Goal: Task Accomplishment & Management: Use online tool/utility

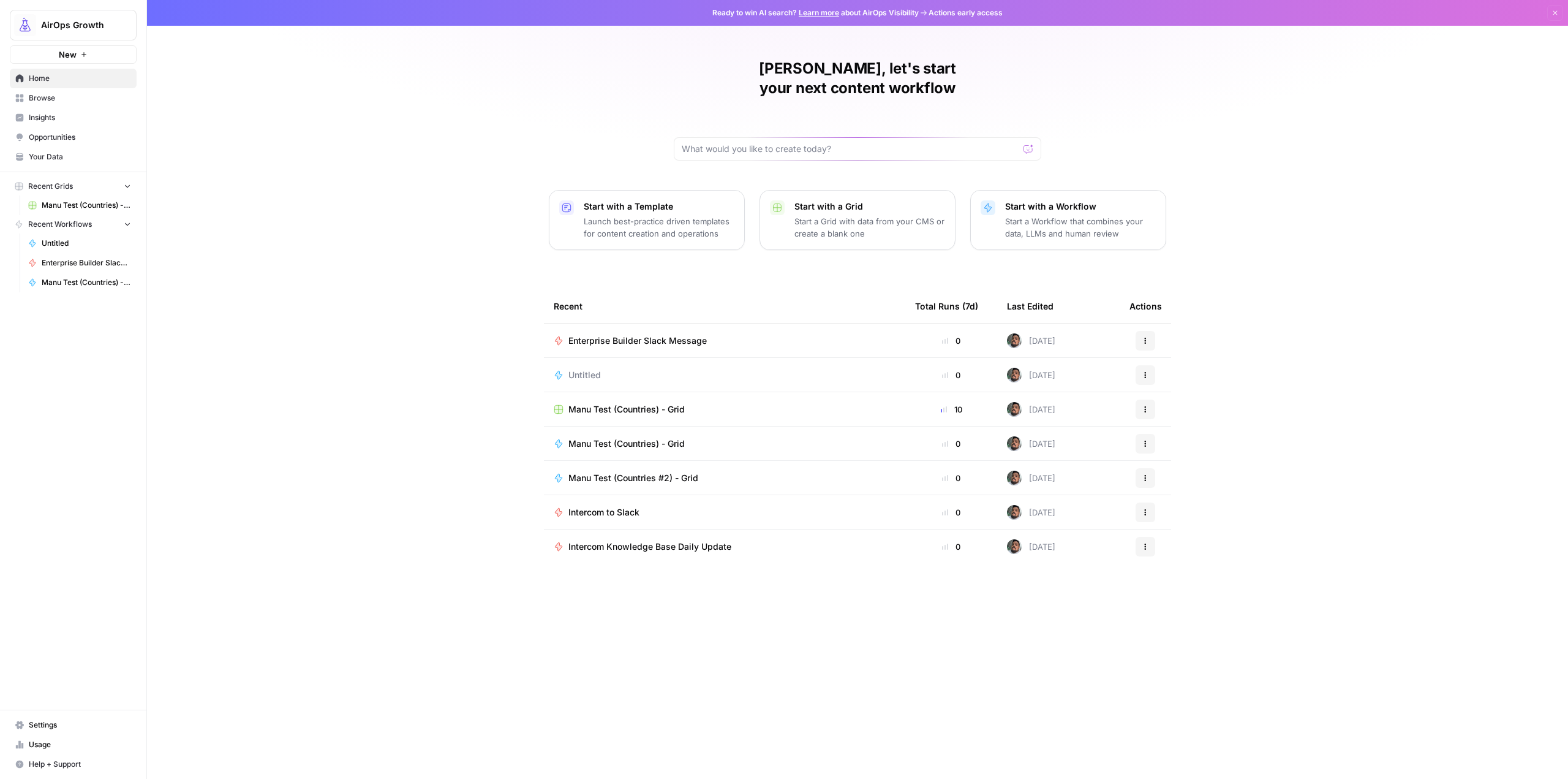
click at [1156, 331] on div "Actions" at bounding box center [1145, 340] width 32 height 19
click at [1148, 337] on icon "button" at bounding box center [1145, 340] width 8 height 8
click at [1230, 296] on div "[PERSON_NAME], let's start your next content workflow Start with a Template Lau…" at bounding box center [858, 389] width 1421 height 779
click at [592, 506] on span "Intercom to Slack" at bounding box center [603, 512] width 71 height 13
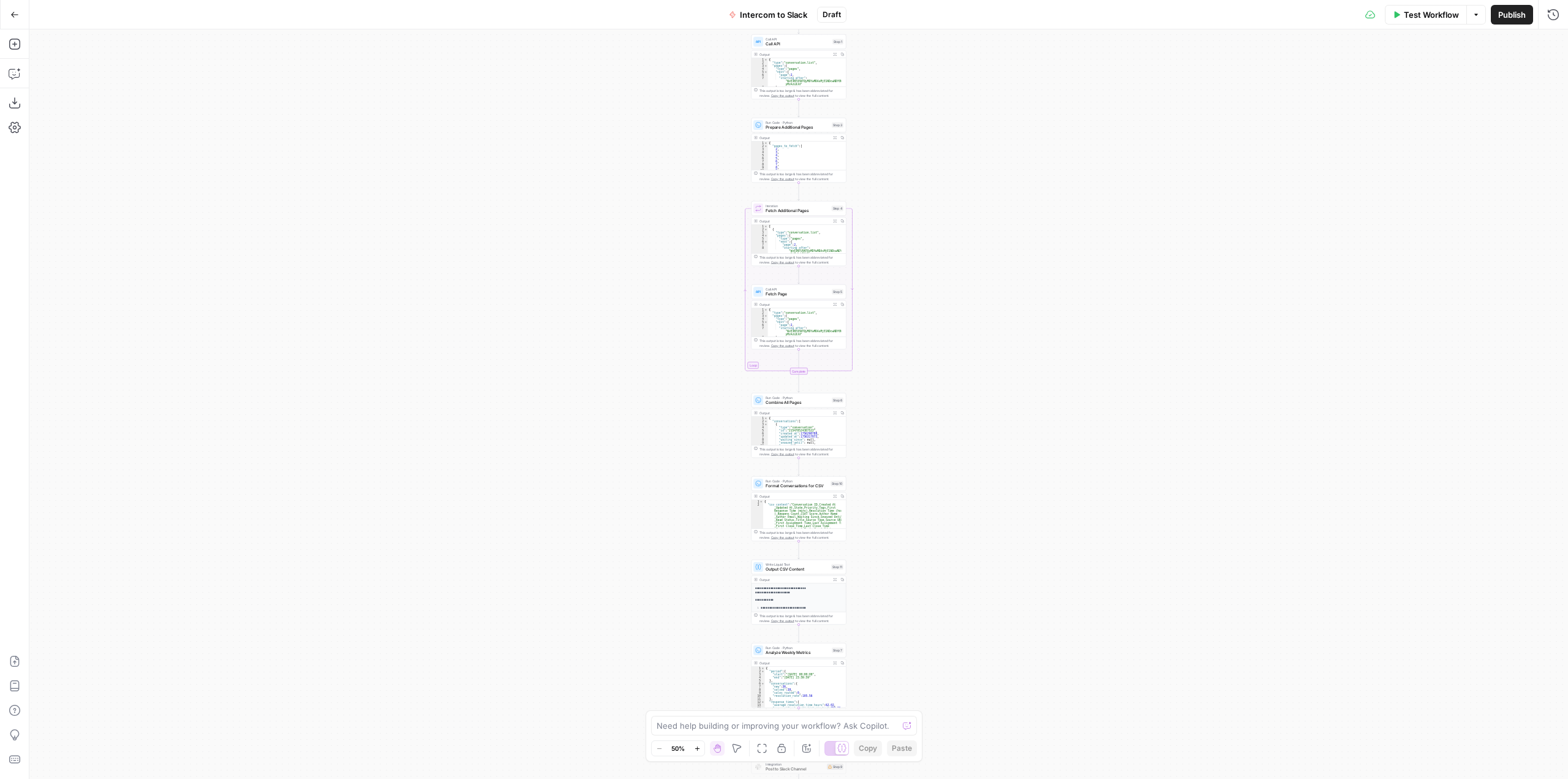
click at [934, 381] on div "Workflow Set Inputs Inputs Call API Call API Step 1 Output Expand Output Copy 1…" at bounding box center [799, 404] width 1539 height 750
click at [1112, 179] on div "Workflow Set Inputs Inputs Call API Call API Step 1 Output Expand Output Copy 1…" at bounding box center [799, 404] width 1539 height 750
click at [811, 219] on div "Workflow Set Inputs Inputs Call API Call API Step 1 Output Expand Output Copy 1…" at bounding box center [799, 404] width 1539 height 750
drag, startPoint x: 975, startPoint y: 269, endPoint x: 979, endPoint y: 443, distance: 174.0
click at [945, 210] on div "Workflow Set Inputs Inputs Call API Call API Step 1 Output Expand Output Copy 1…" at bounding box center [799, 404] width 1539 height 750
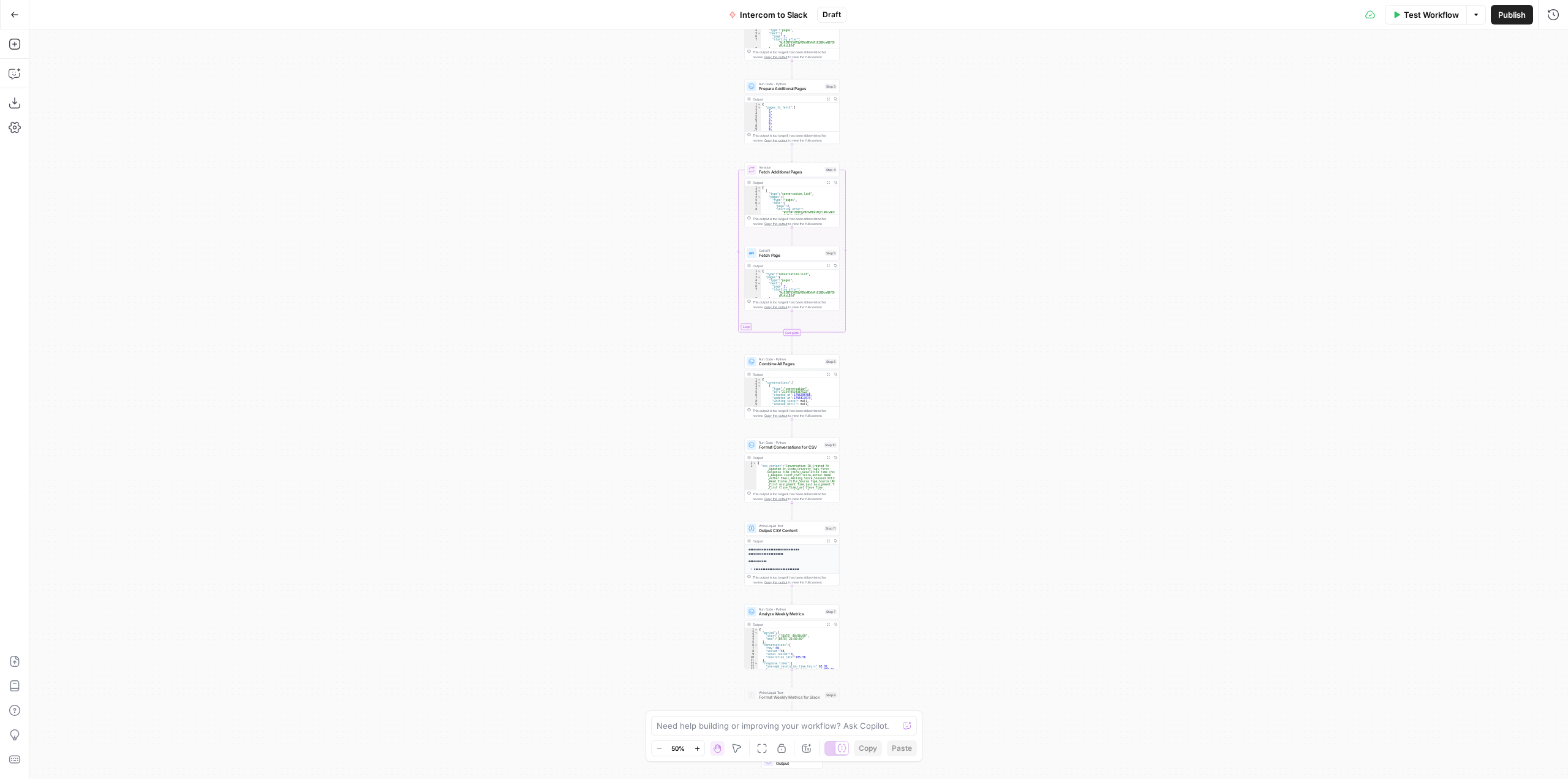
drag, startPoint x: 979, startPoint y: 443, endPoint x: 999, endPoint y: 307, distance: 137.5
click at [999, 307] on div "Workflow Set Inputs Inputs Call API Call API Step 1 Output Expand Output Copy 1…" at bounding box center [799, 404] width 1539 height 750
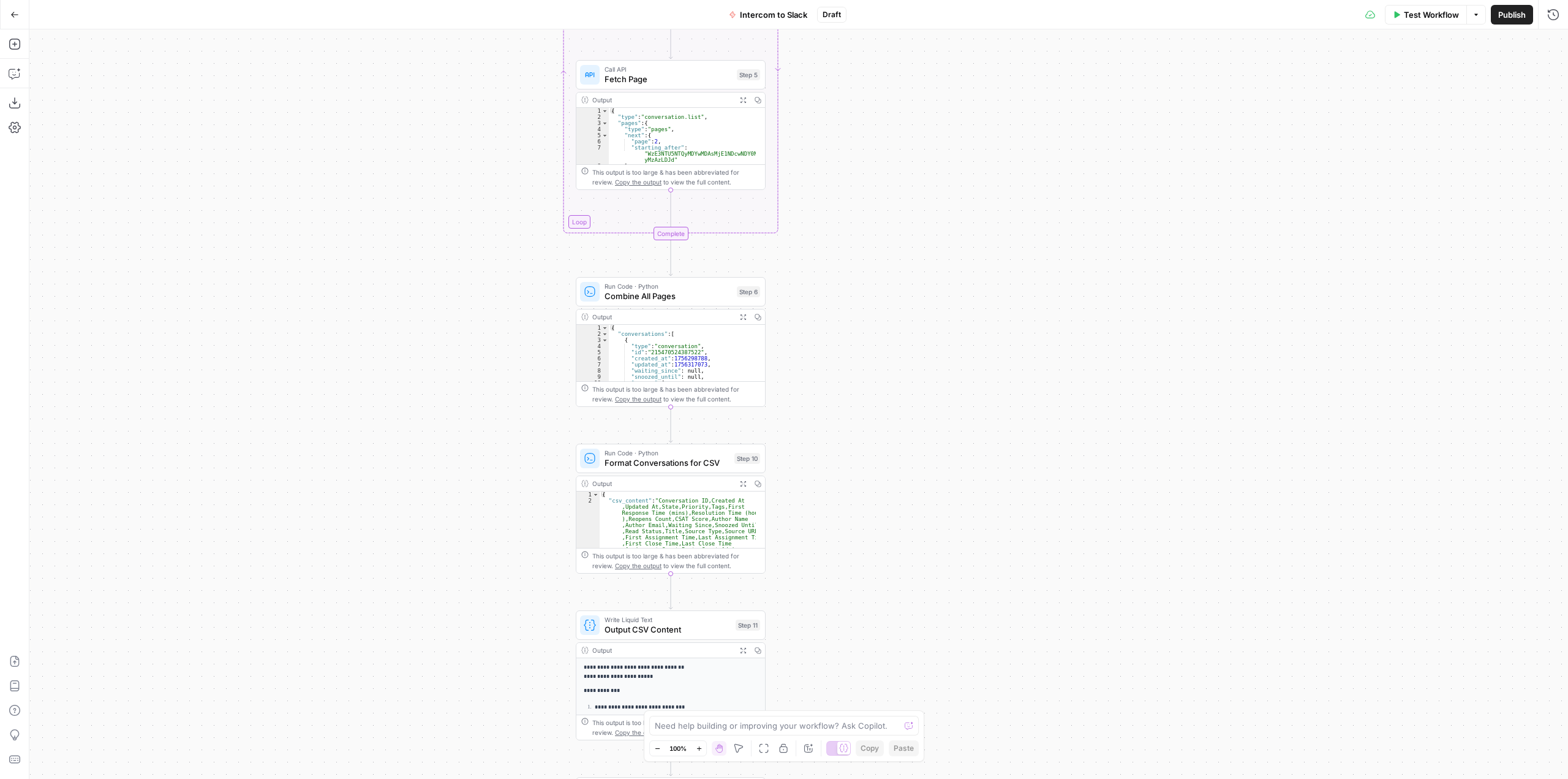
click at [917, 221] on div "Workflow Set Inputs Inputs Call API Call API Step 1 Output Expand Output Copy 1…" at bounding box center [799, 404] width 1539 height 750
drag, startPoint x: 867, startPoint y: 483, endPoint x: 891, endPoint y: 470, distance: 27.3
click at [874, 278] on div "Workflow Set Inputs Inputs Call API Call API Step 1 Output Expand Output Copy 1…" at bounding box center [799, 404] width 1539 height 750
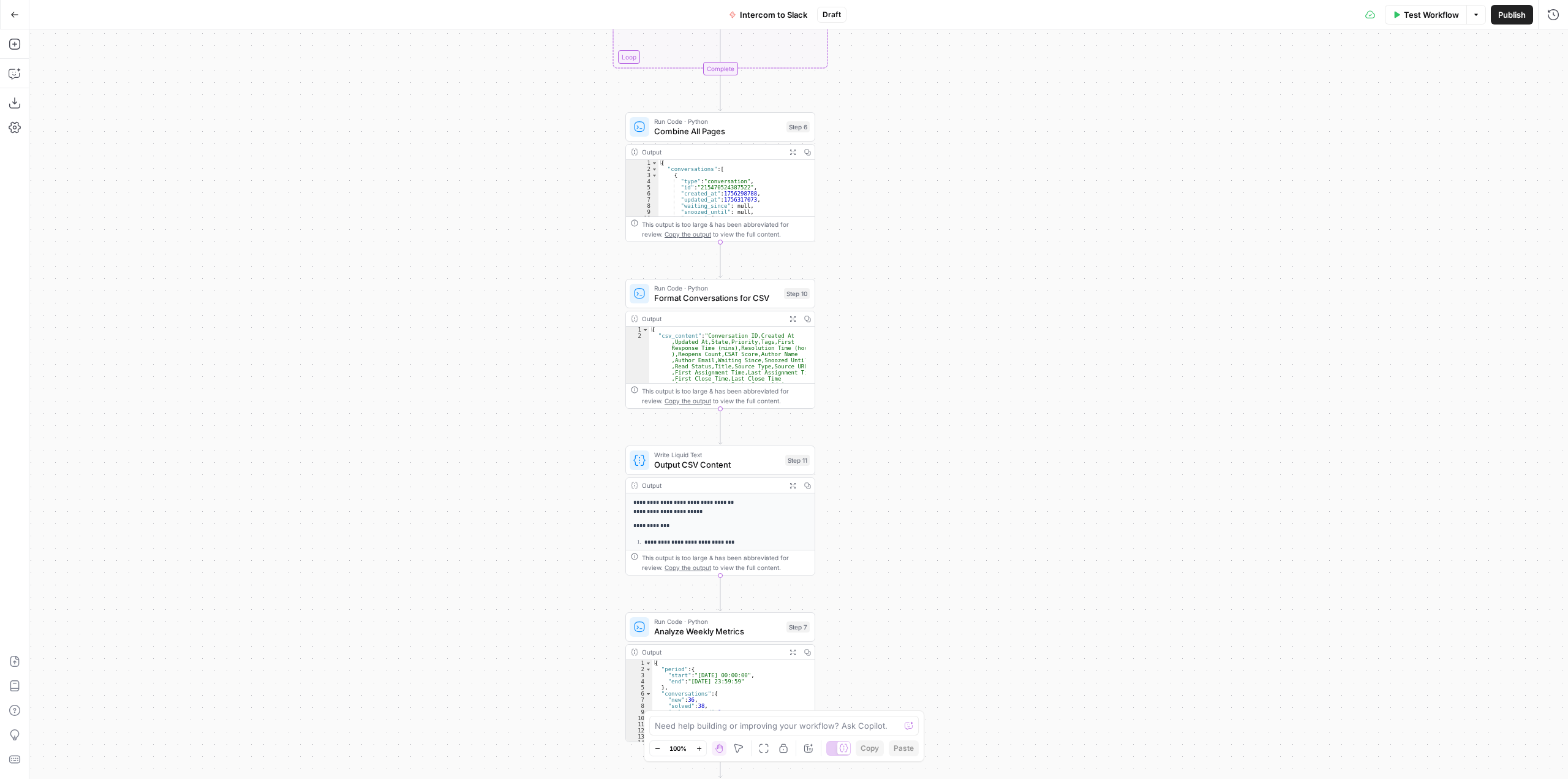
drag, startPoint x: 878, startPoint y: 303, endPoint x: 929, endPoint y: 577, distance: 278.7
click at [929, 577] on div "Workflow Set Inputs Inputs Call API Call API Step 1 Output Expand Output Copy 1…" at bounding box center [799, 404] width 1539 height 750
drag, startPoint x: 832, startPoint y: 235, endPoint x: 831, endPoint y: 0, distance: 235.0
click at [856, 502] on div "Workflow Set Inputs Inputs Call API Call API Step 1 Output Expand Output Copy 1…" at bounding box center [799, 404] width 1539 height 750
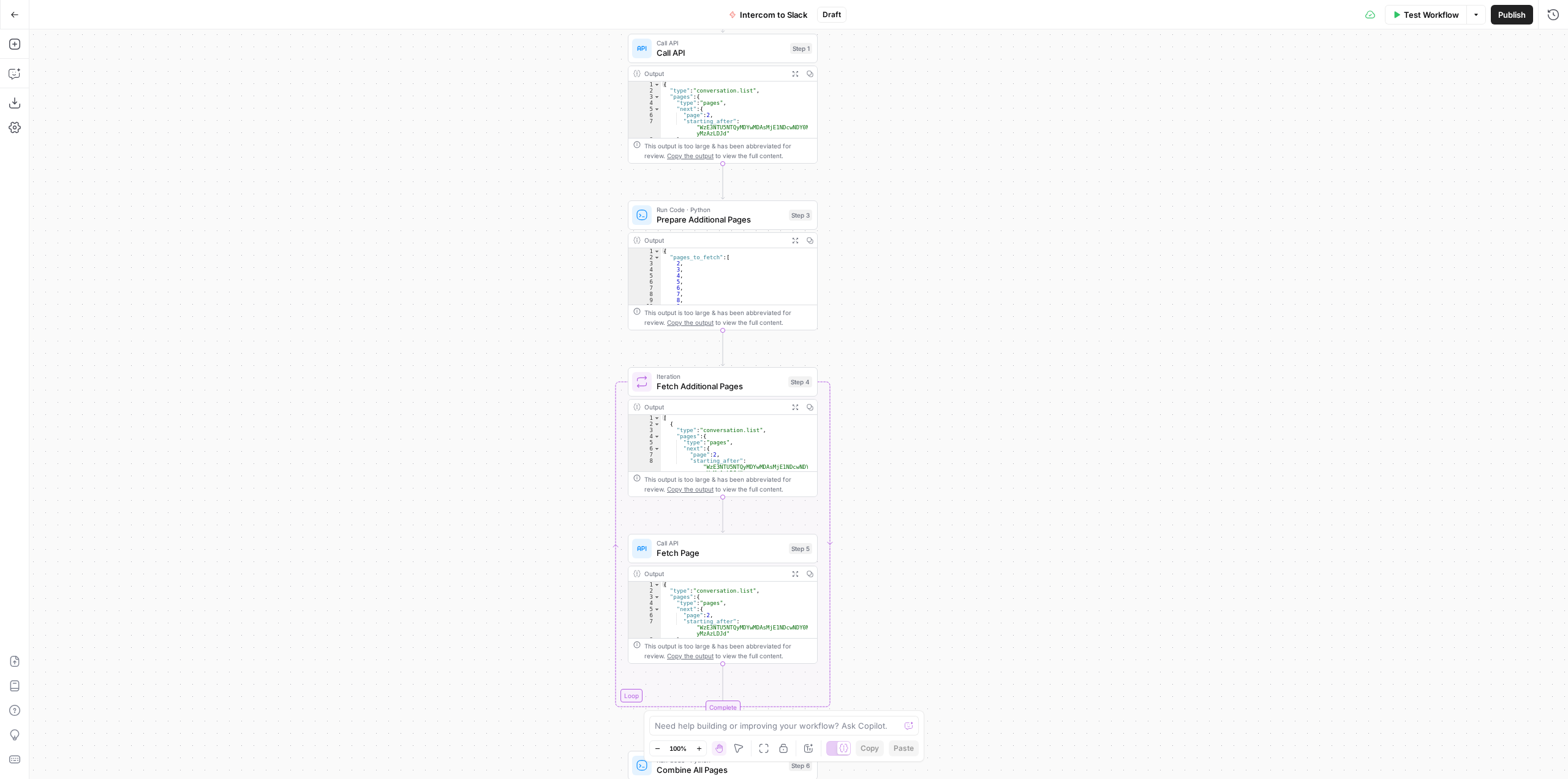
drag, startPoint x: 907, startPoint y: 99, endPoint x: 885, endPoint y: 471, distance: 372.6
click at [885, 471] on div "Workflow Set Inputs Inputs Call API Call API Step 1 Output Expand Output Copy 1…" at bounding box center [799, 404] width 1539 height 750
click at [775, 17] on span "Intercom to Slack" at bounding box center [773, 14] width 67 height 13
click at [77, 98] on input "Intercom to Slack" at bounding box center [144, 92] width 204 height 13
type input "Intercom Weekly Report to Slack"
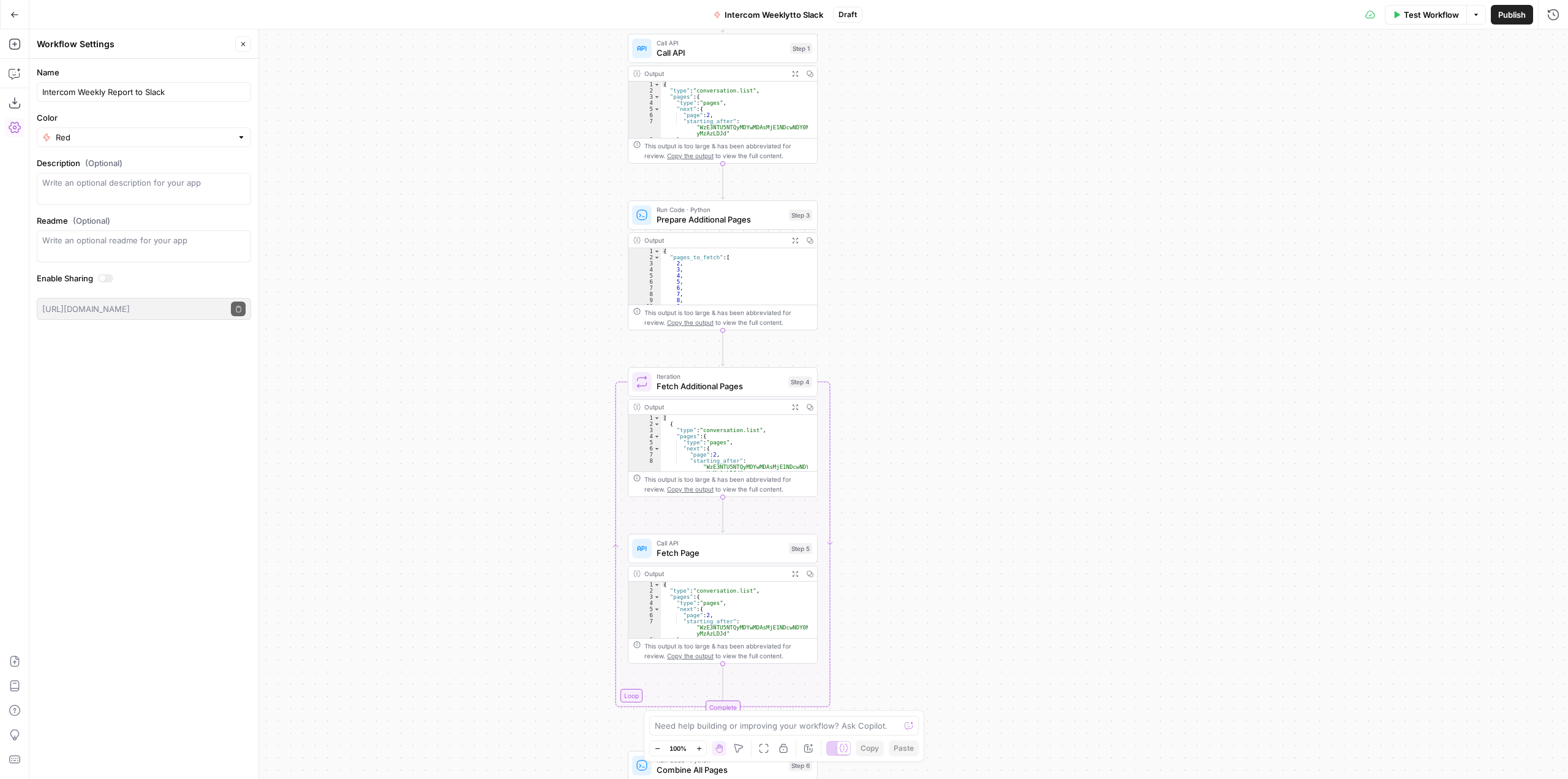
click at [461, 152] on div "Workflow Set Inputs Inputs Call API Call API Step 1 Output Expand Output Copy 1…" at bounding box center [799, 404] width 1539 height 750
click at [10, 11] on icon "button" at bounding box center [14, 14] width 8 height 8
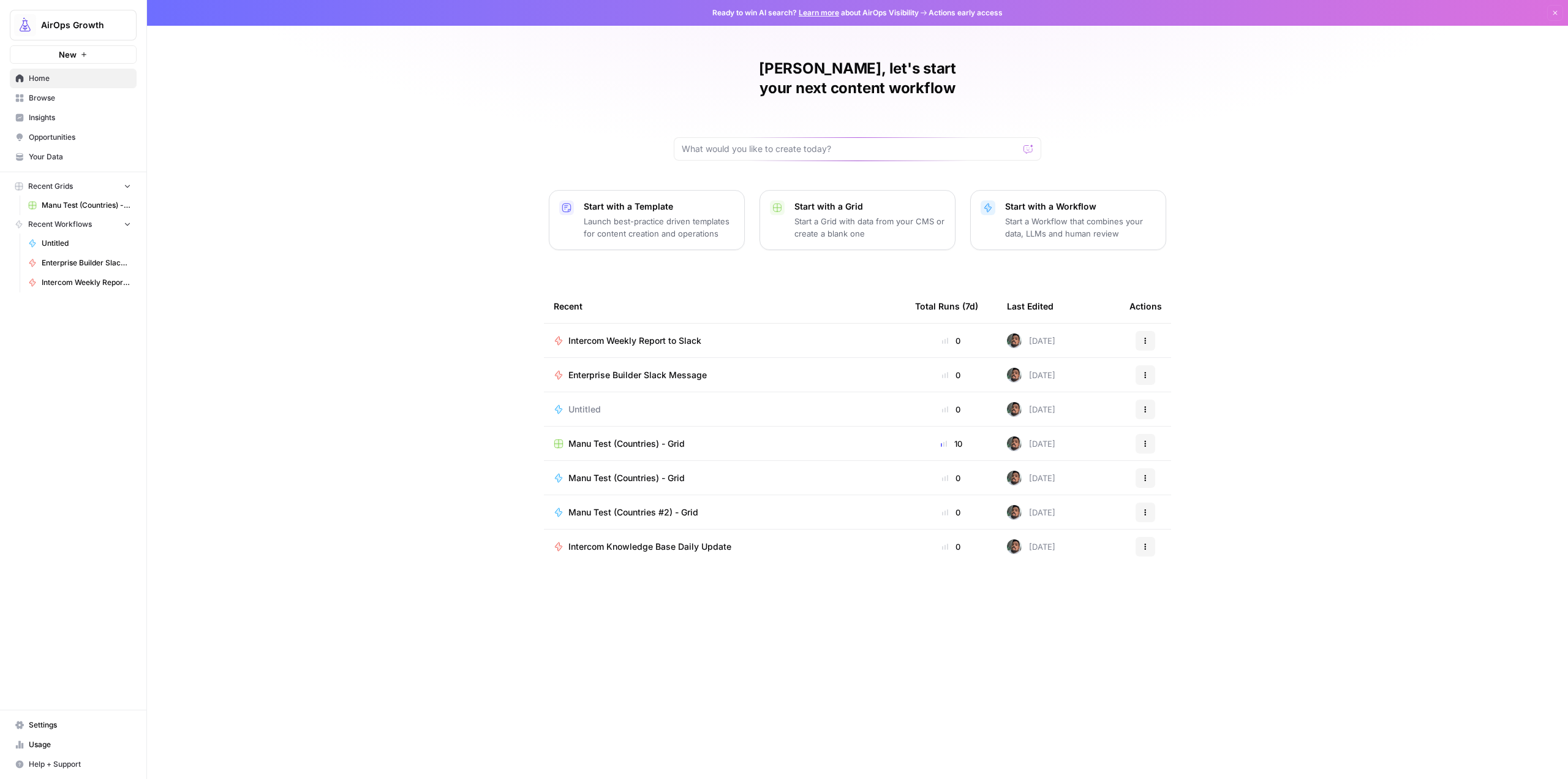
click at [642, 369] on span "Enterprise Builder Slack Message" at bounding box center [637, 375] width 138 height 13
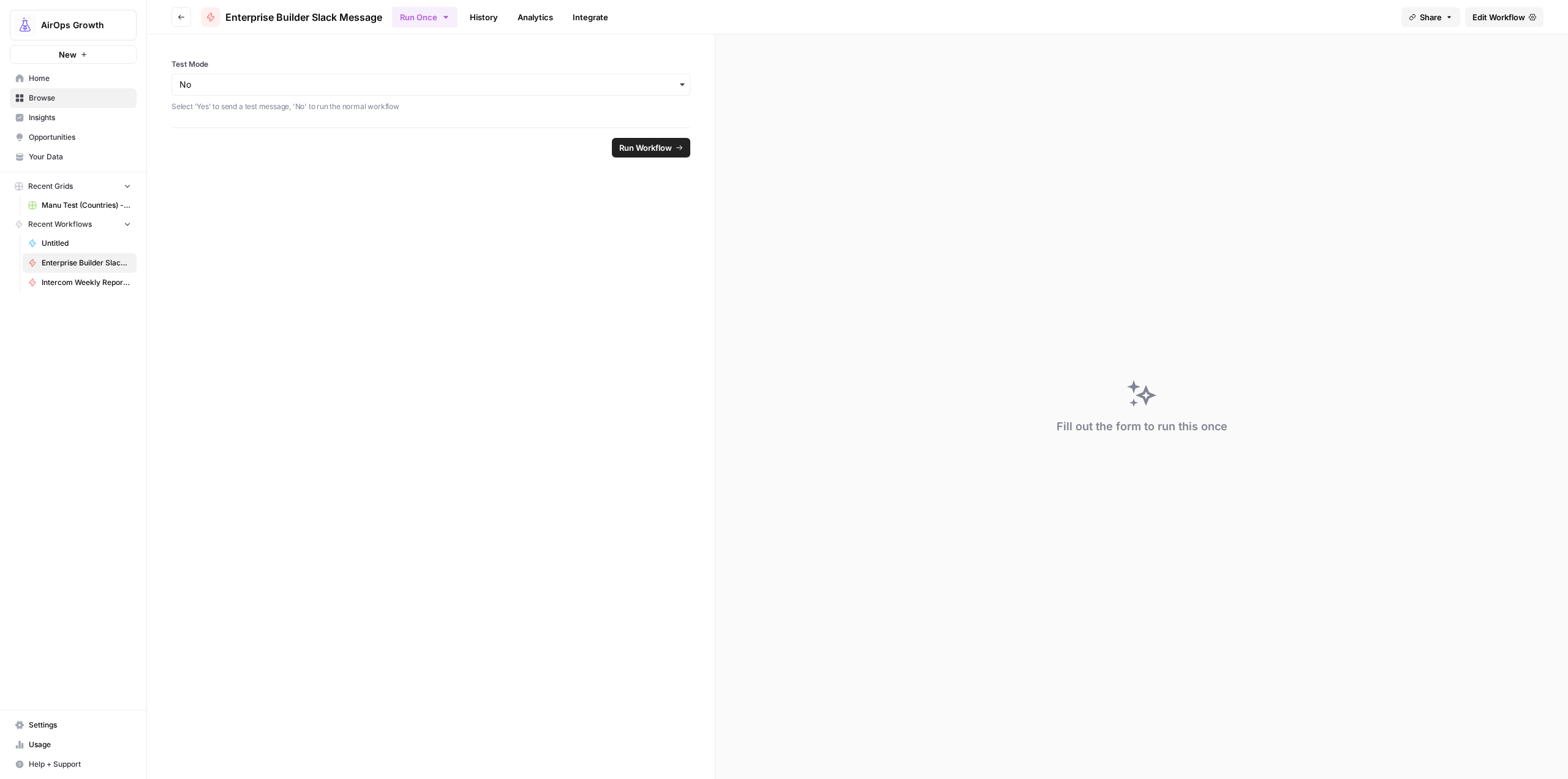
click at [1512, 24] on link "Edit Workflow" at bounding box center [1503, 17] width 78 height 19
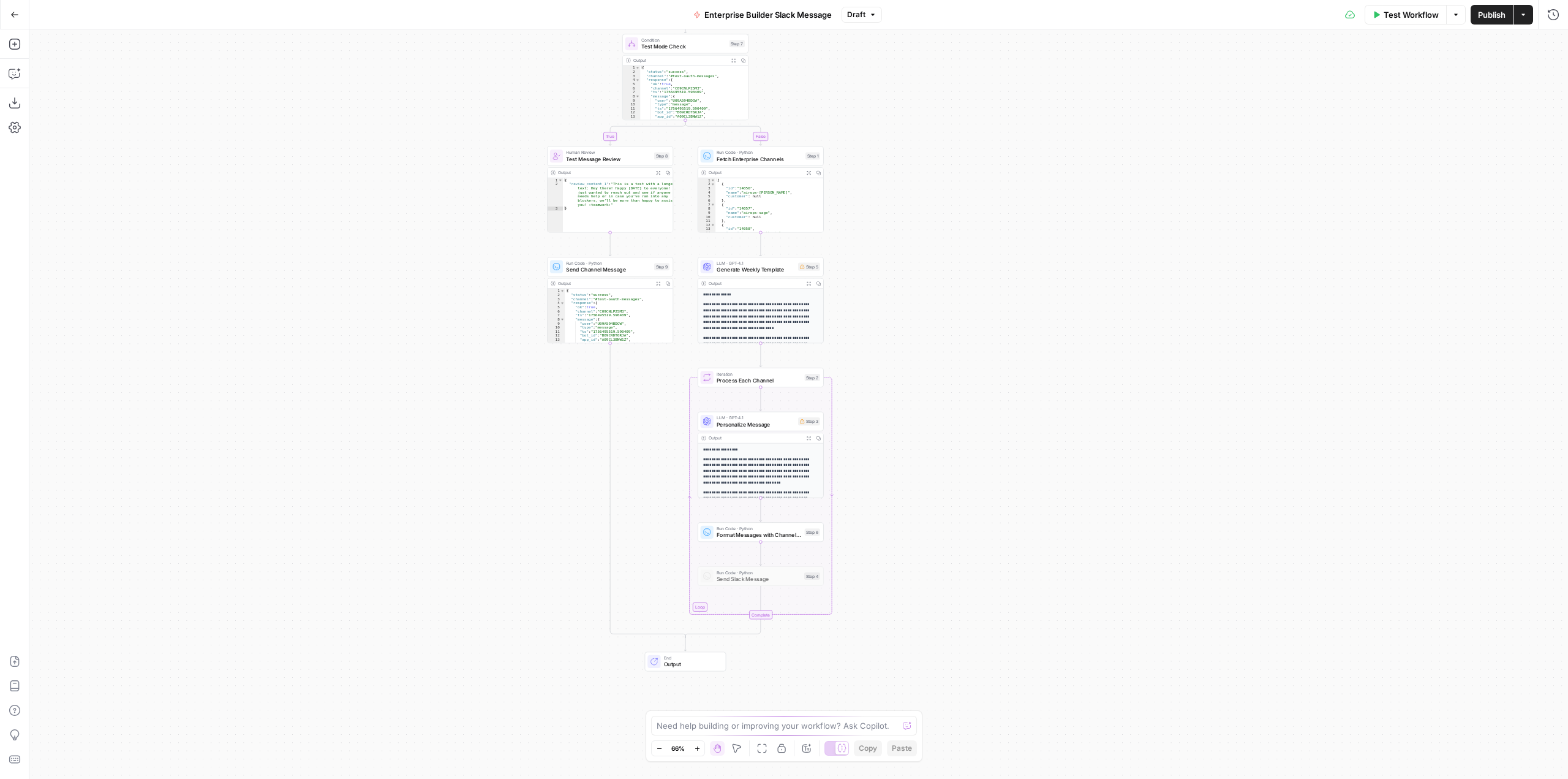
drag, startPoint x: 1030, startPoint y: 397, endPoint x: 914, endPoint y: 329, distance: 134.5
click at [914, 329] on div "true false Workflow Set Inputs Inputs Condition Test Mode Check Step 7 Output E…" at bounding box center [799, 404] width 1539 height 750
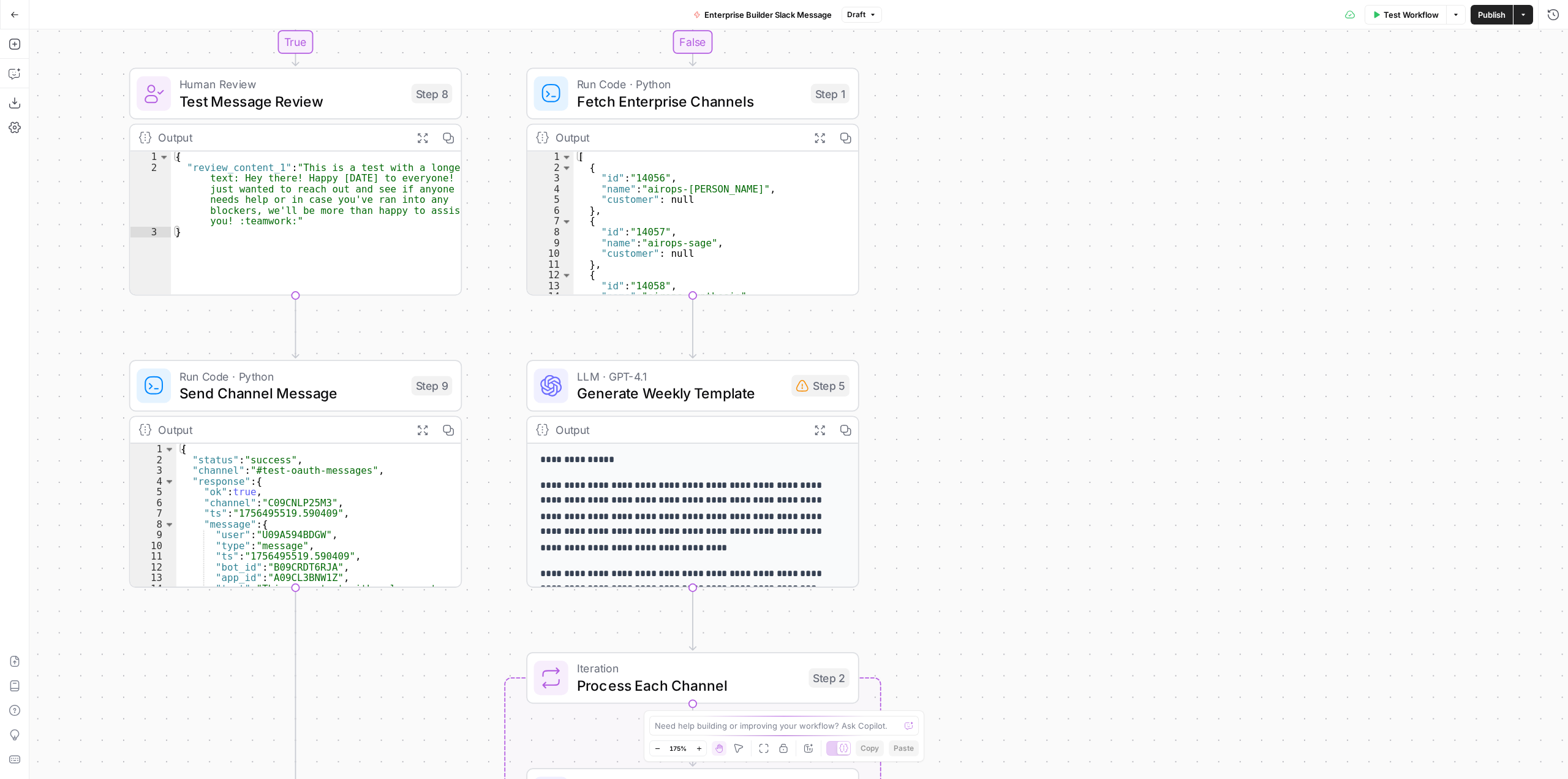
drag, startPoint x: 933, startPoint y: 469, endPoint x: 989, endPoint y: 403, distance: 86.6
click at [989, 403] on div "true false Workflow Set Inputs Inputs Condition Test Mode Check Step 7 Output E…" at bounding box center [799, 404] width 1539 height 750
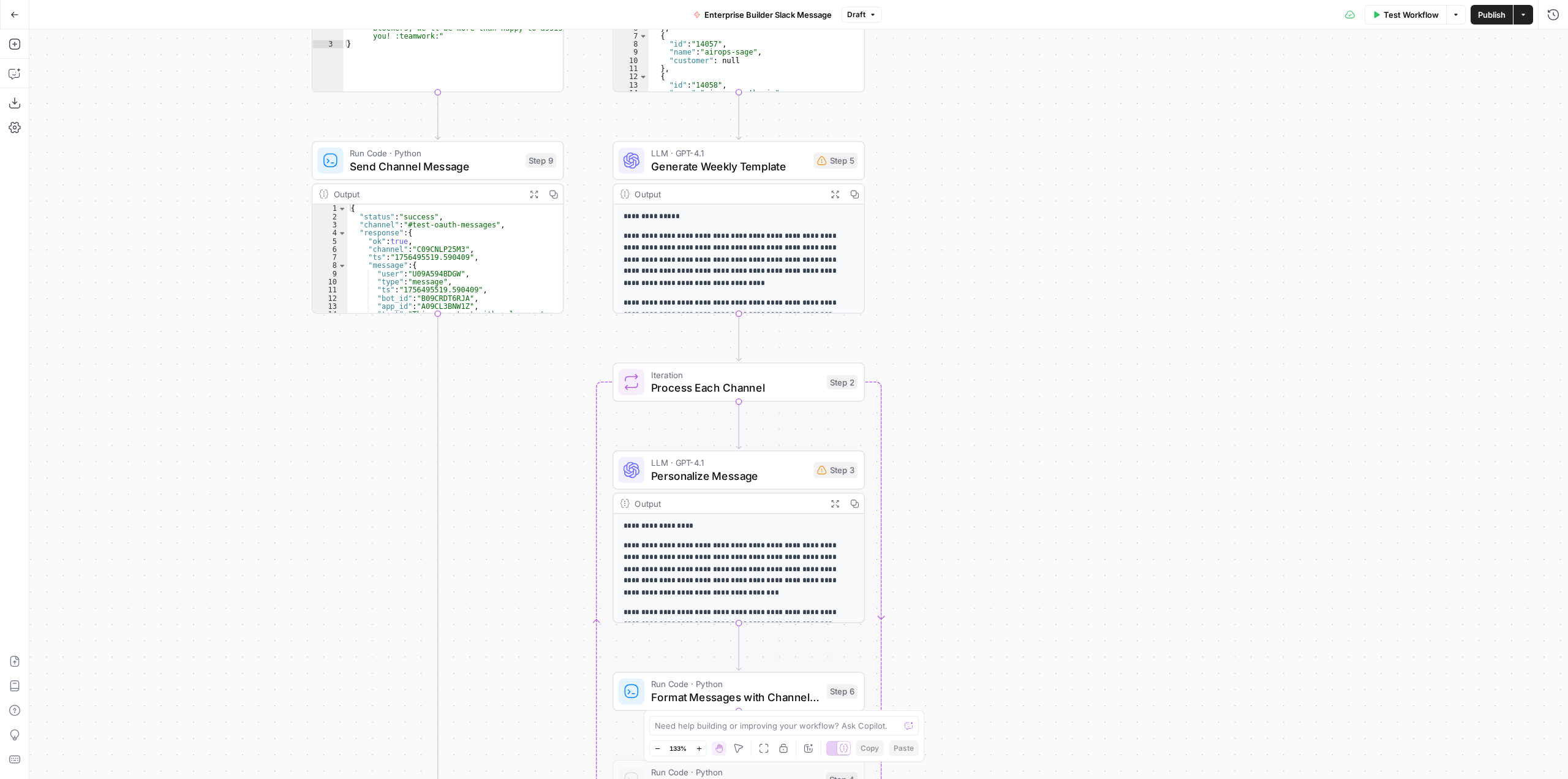
drag, startPoint x: 1017, startPoint y: 519, endPoint x: 991, endPoint y: 289, distance: 231.5
click at [991, 289] on div "true false Workflow Set Inputs Inputs Condition Test Mode Check Step 7 Output E…" at bounding box center [799, 404] width 1539 height 750
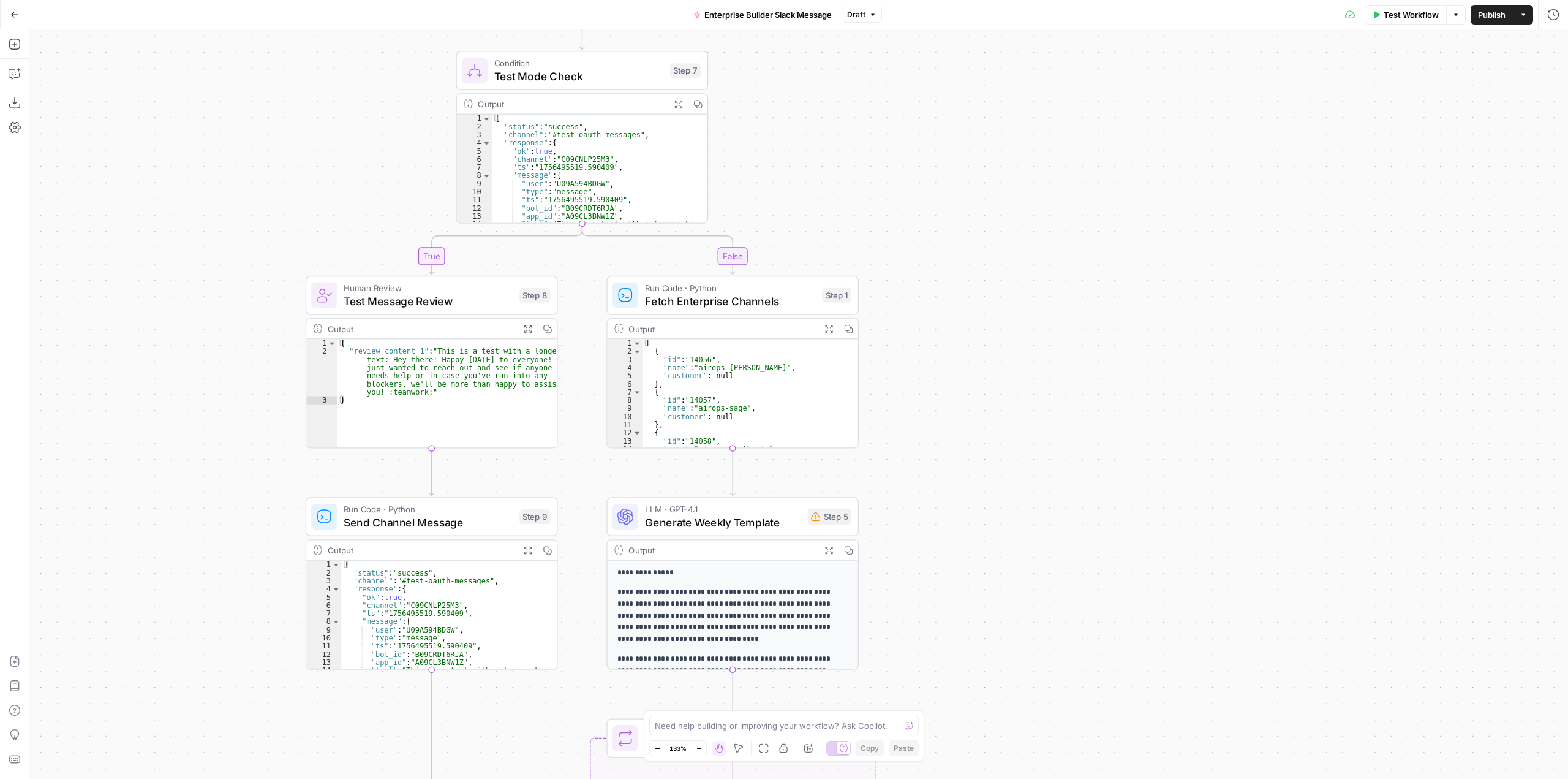
drag, startPoint x: 972, startPoint y: 198, endPoint x: 966, endPoint y: 554, distance: 356.1
click at [966, 554] on div "true false Workflow Set Inputs Inputs Condition Test Mode Check Step 7 Output E…" at bounding box center [799, 404] width 1539 height 750
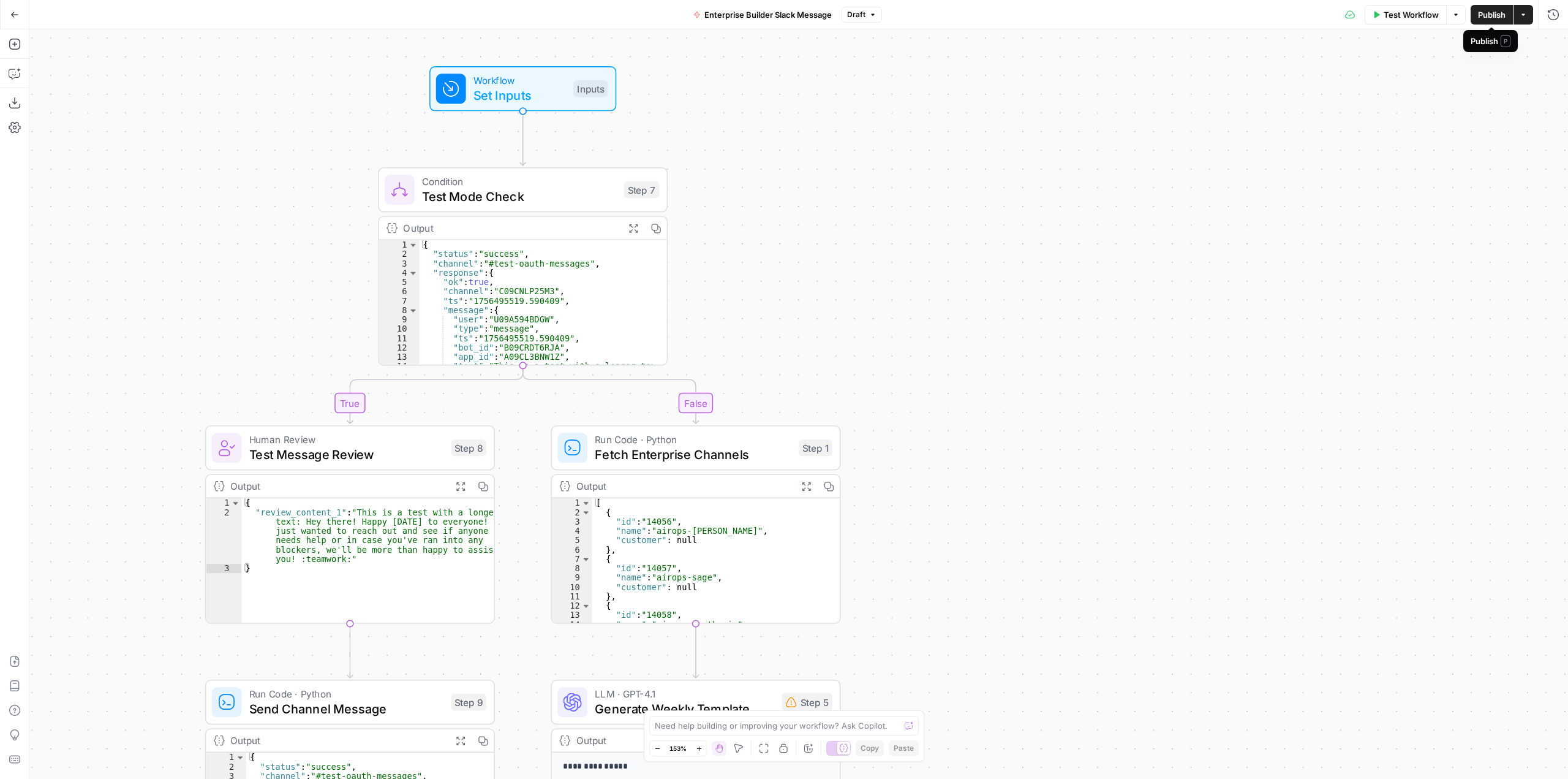
click at [1480, 10] on span "Publish" at bounding box center [1491, 14] width 28 height 13
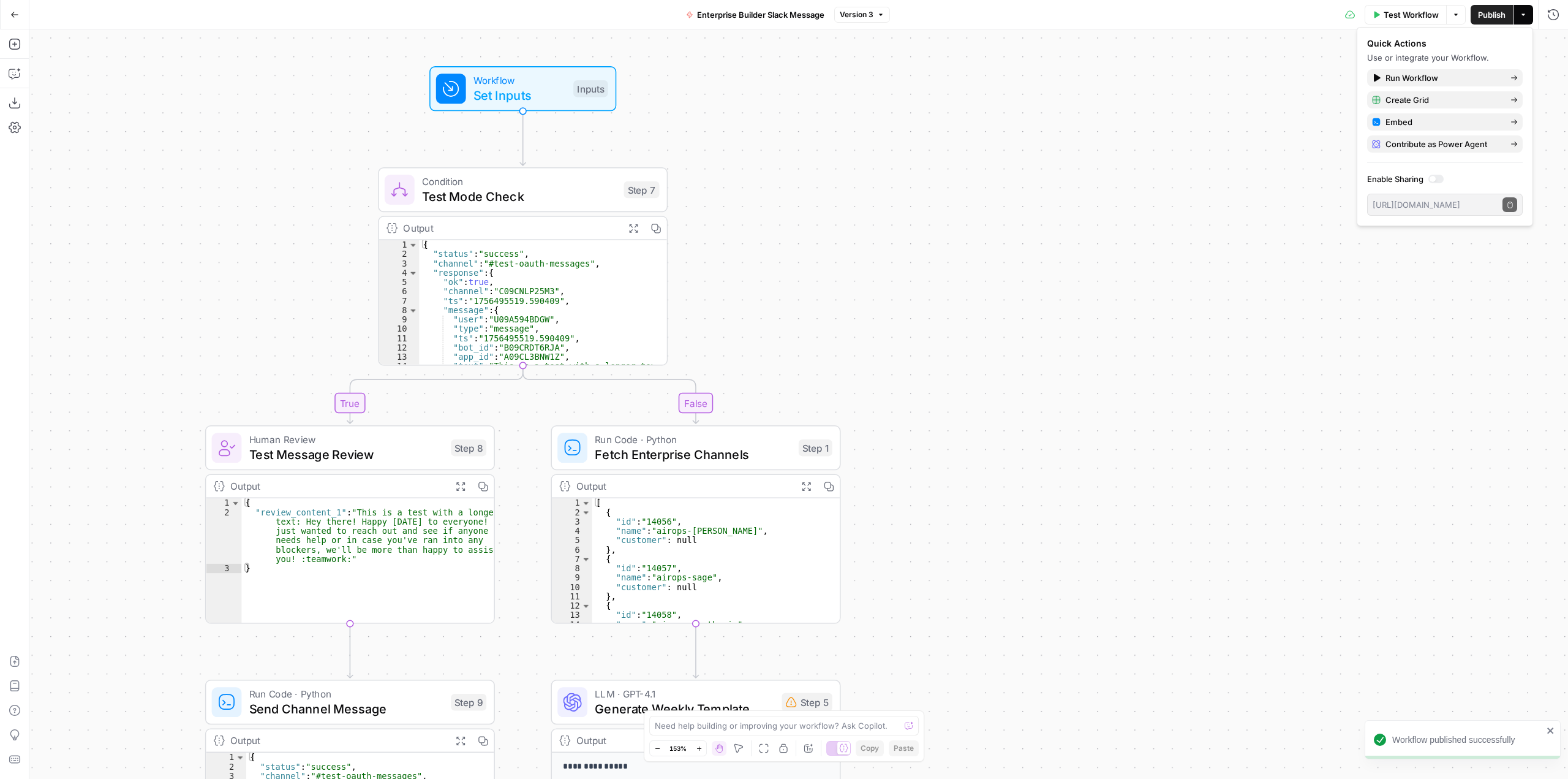
click at [1126, 115] on div "true false Workflow Set Inputs Inputs Condition Test Mode Check Step 7 Output E…" at bounding box center [799, 404] width 1539 height 750
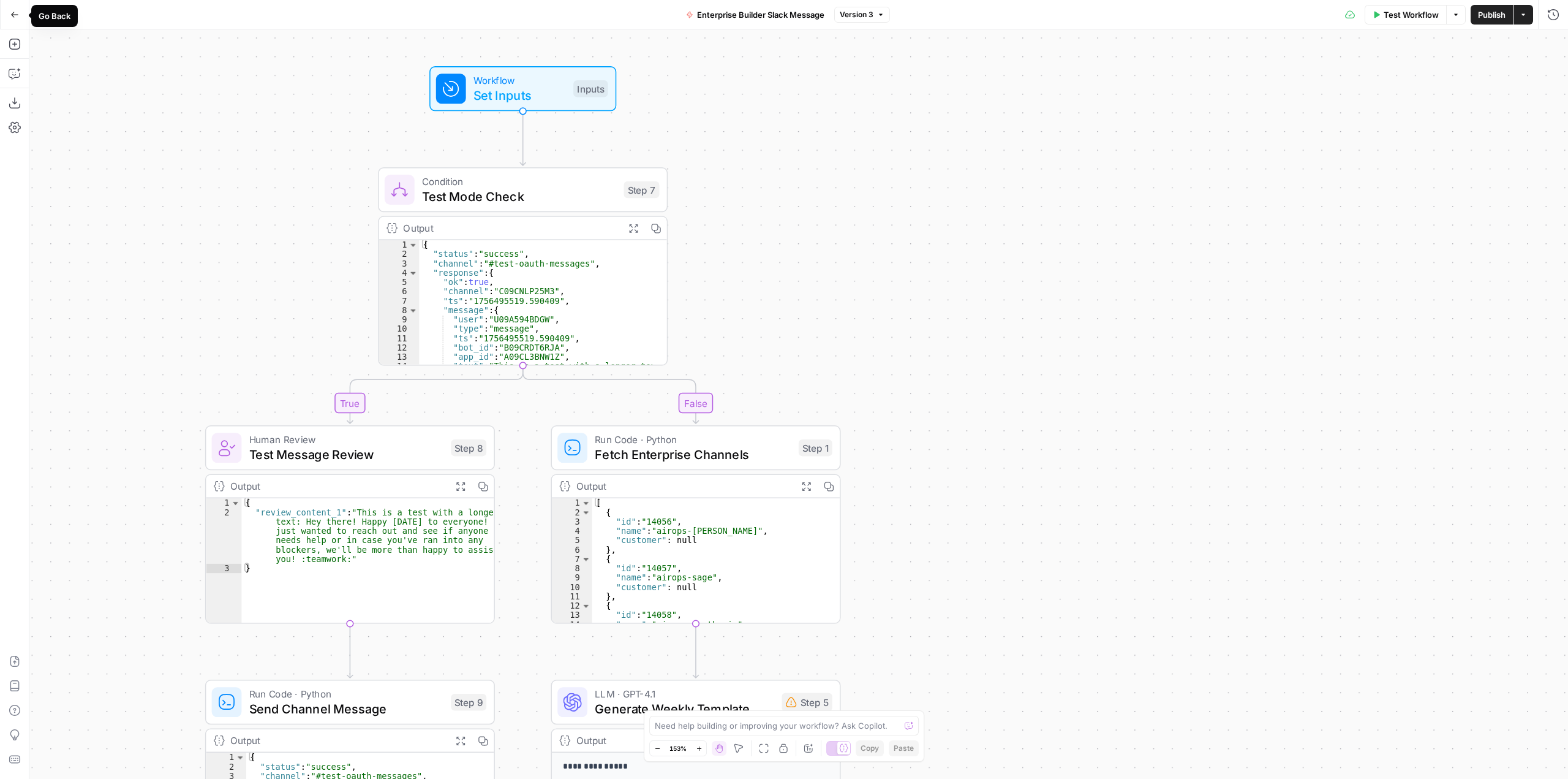
click at [16, 5] on button "Go Back" at bounding box center [14, 14] width 22 height 22
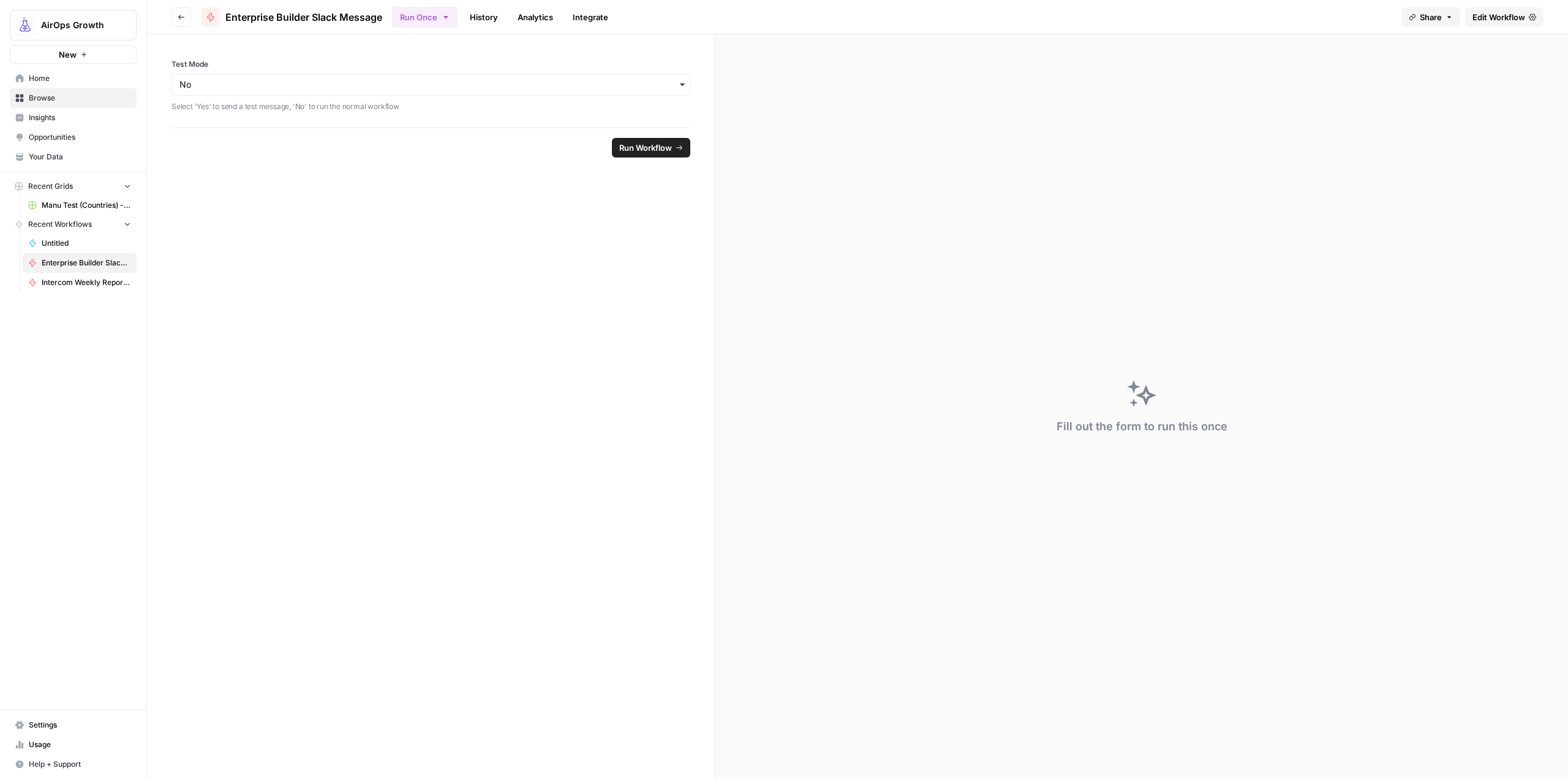
click at [173, 19] on button "Go back" at bounding box center [181, 17] width 19 height 19
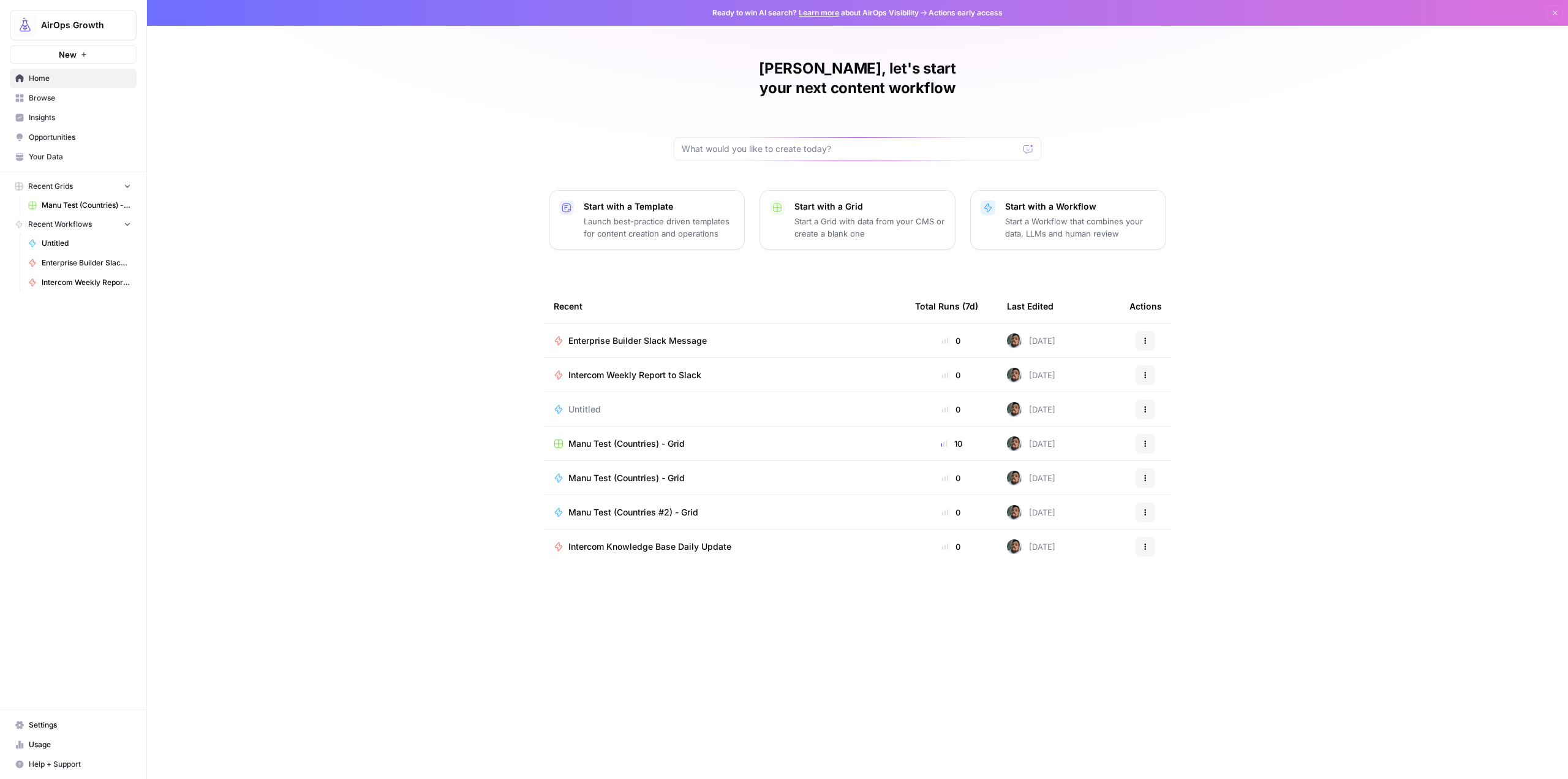
click at [1146, 337] on icon "button" at bounding box center [1145, 340] width 8 height 8
click at [1209, 435] on button "Duplicate" at bounding box center [1204, 429] width 126 height 17
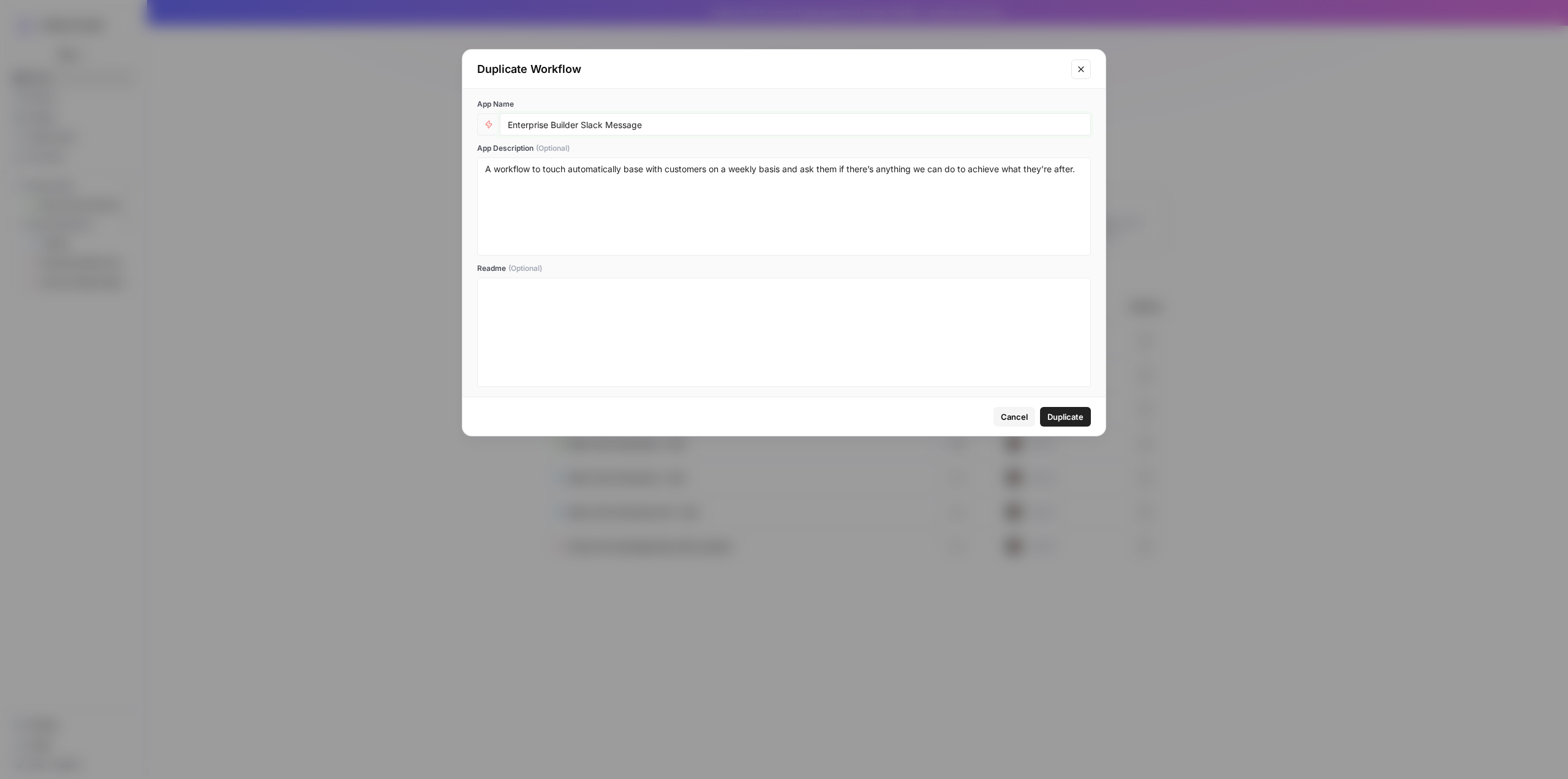
click at [660, 121] on input "Enterprise Builder Slack Message" at bounding box center [795, 124] width 575 height 11
drag, startPoint x: 685, startPoint y: 121, endPoint x: 492, endPoint y: 130, distance: 193.2
click at [492, 130] on div "Enterprise Builder Slack Message" at bounding box center [784, 125] width 614 height 22
type input "I"
type input "OA"
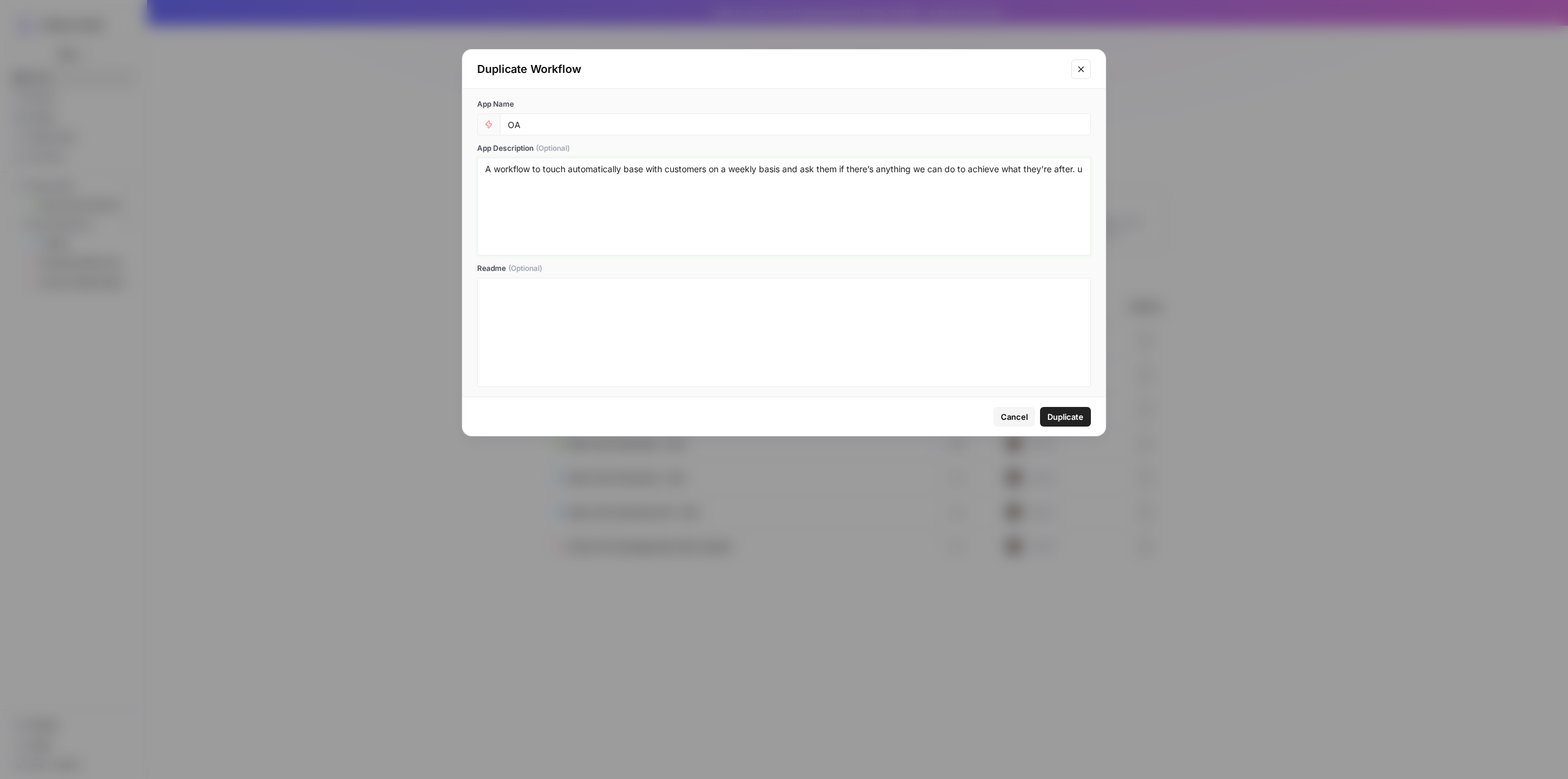
type textarea "A workflow to touch automatically base with customers on a weekly basis and ask…"
click at [667, 126] on input "OA" at bounding box center [795, 124] width 575 height 11
type input "OAuth"
type input "Bot"
type input "Slack"
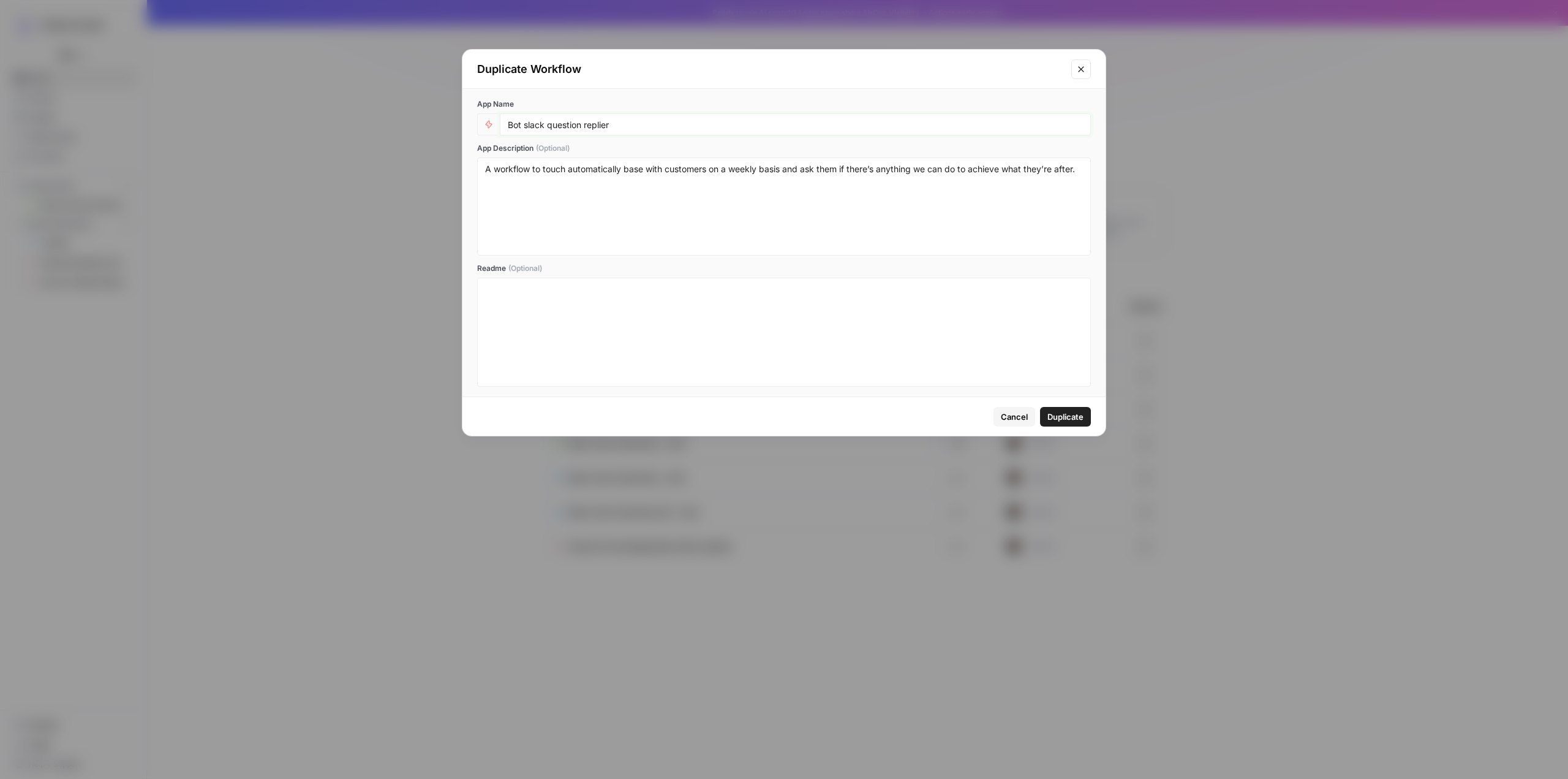
type input "Bot slack question replier"
click at [629, 177] on textarea "A workflow to touch automatically base with customers on a weekly basis and ask…" at bounding box center [784, 206] width 598 height 87
drag, startPoint x: 1085, startPoint y: 170, endPoint x: 556, endPoint y: 174, distance: 529.0
click at [556, 174] on div "A workflow to touch automatically base with customers on a weekly basis and ask…" at bounding box center [784, 206] width 614 height 98
click at [543, 172] on textarea "A workflow to touch automatically base with customers on a weekly basis and ask…" at bounding box center [784, 206] width 598 height 87
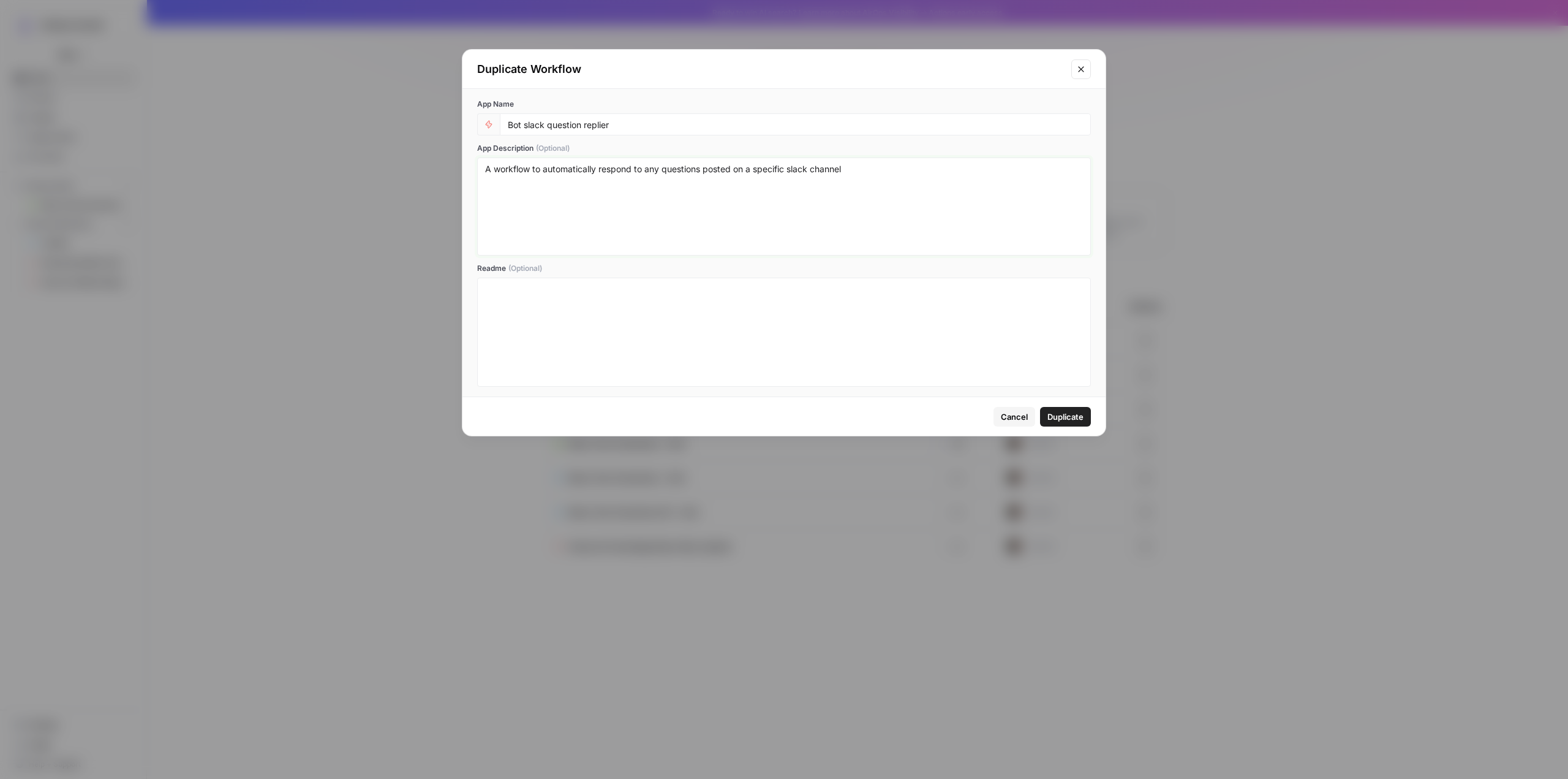
type textarea "A workflow to automatically respond to any questions posted on a specific slack…"
click at [1082, 418] on span "Duplicate" at bounding box center [1065, 416] width 36 height 13
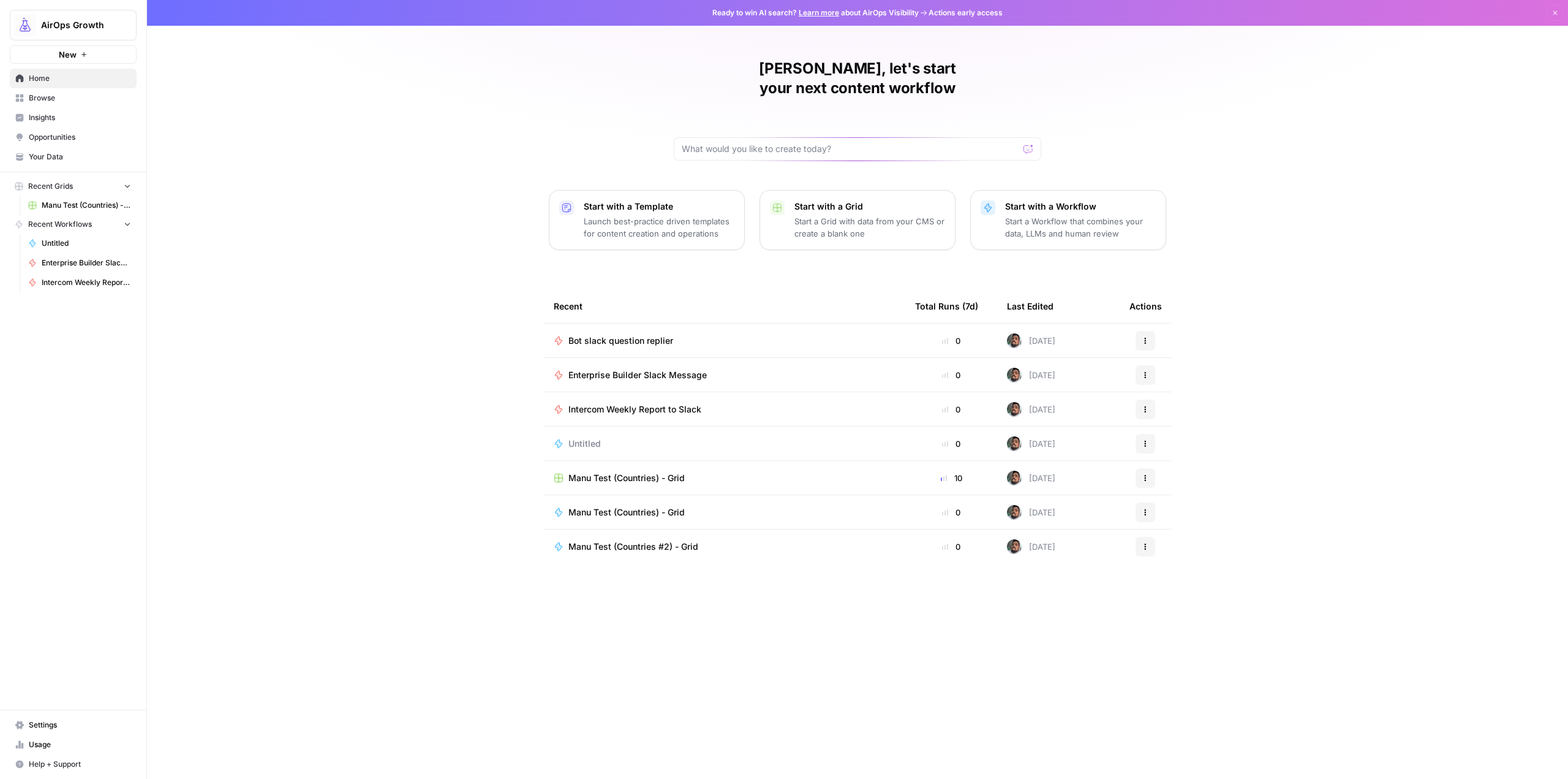
click at [622, 333] on td "Bot slack question replier" at bounding box center [724, 340] width 361 height 34
click at [647, 334] on span "Bot slack question replier" at bounding box center [620, 340] width 104 height 13
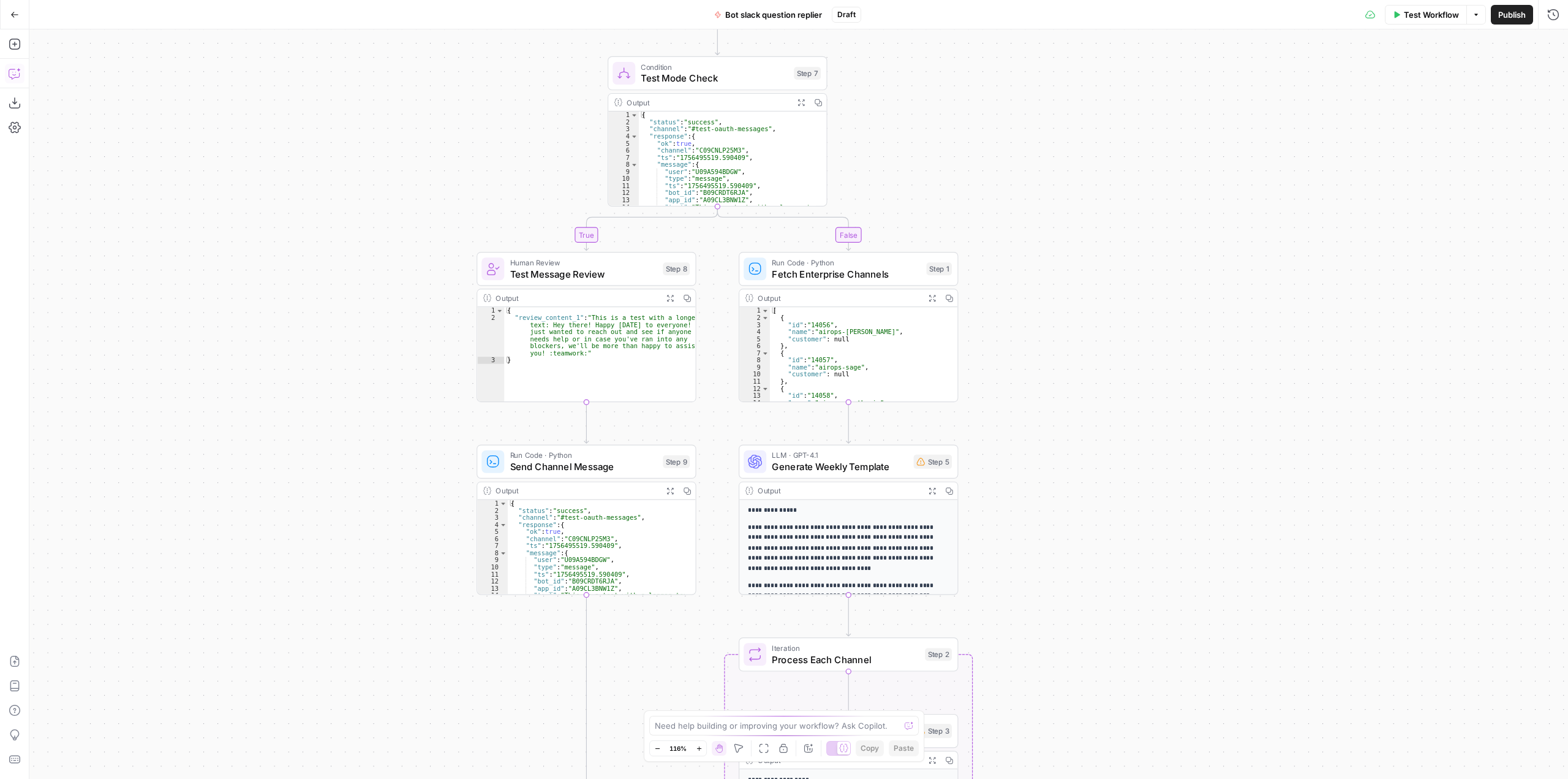
click at [7, 80] on button "Copilot" at bounding box center [14, 73] width 19 height 19
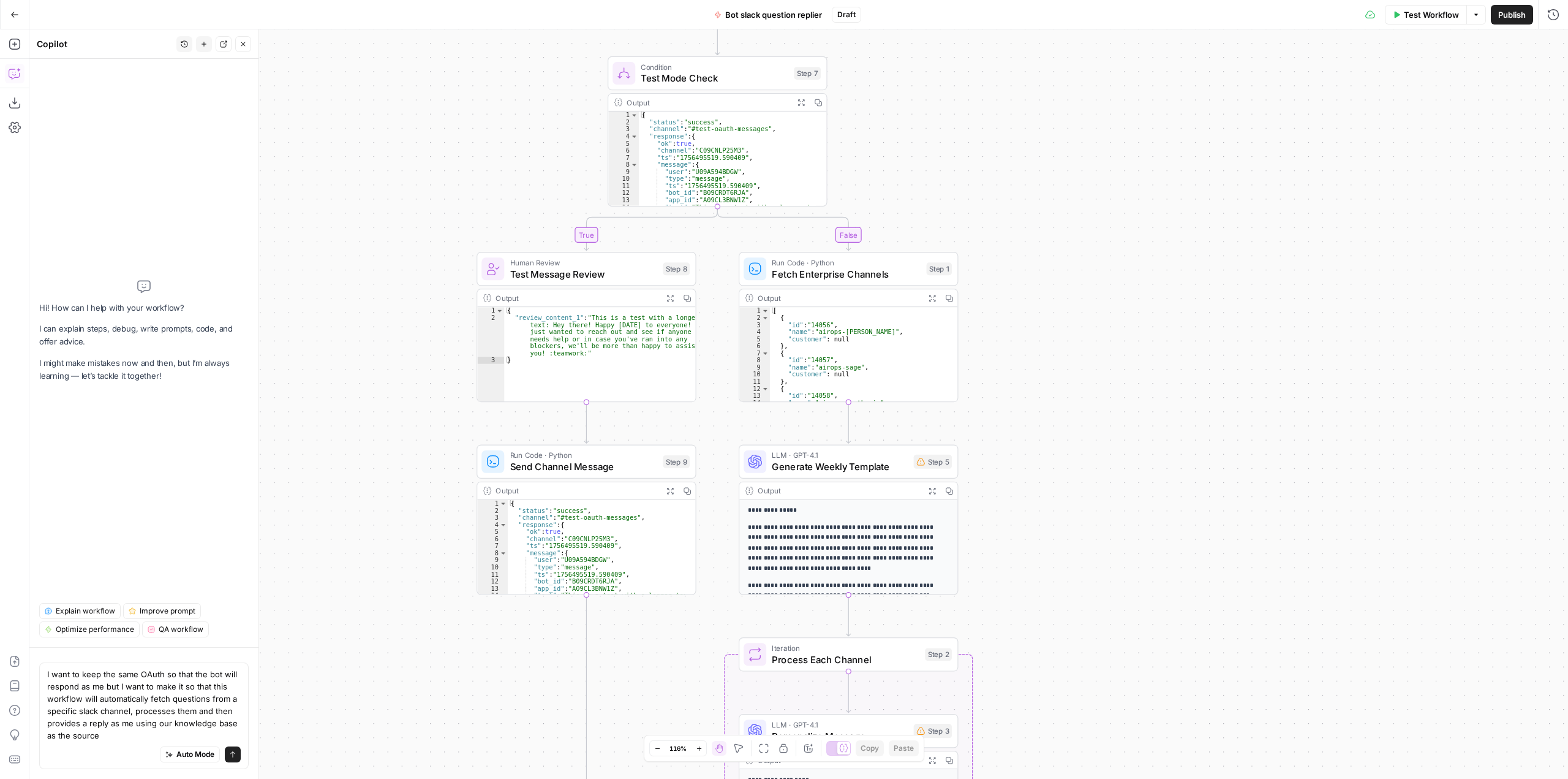
type textarea "I want to keep the same OAuth so that the bot will respond as me but I want to …"
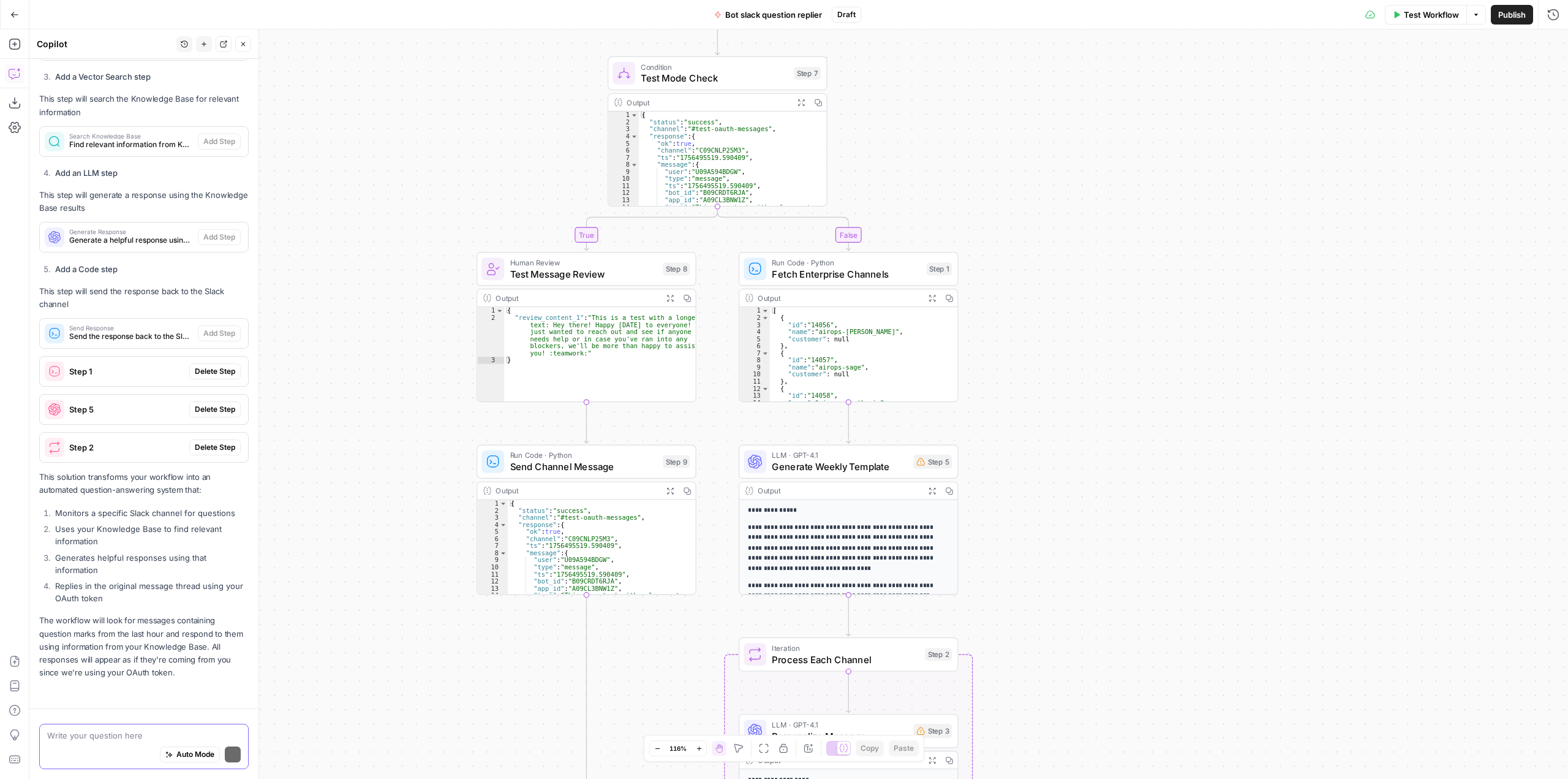
scroll to position [973, 0]
click at [146, 733] on textarea at bounding box center [144, 735] width 194 height 13
paste textarea "7413"
type textarea "here's the ID for the knowledge base: 7413"
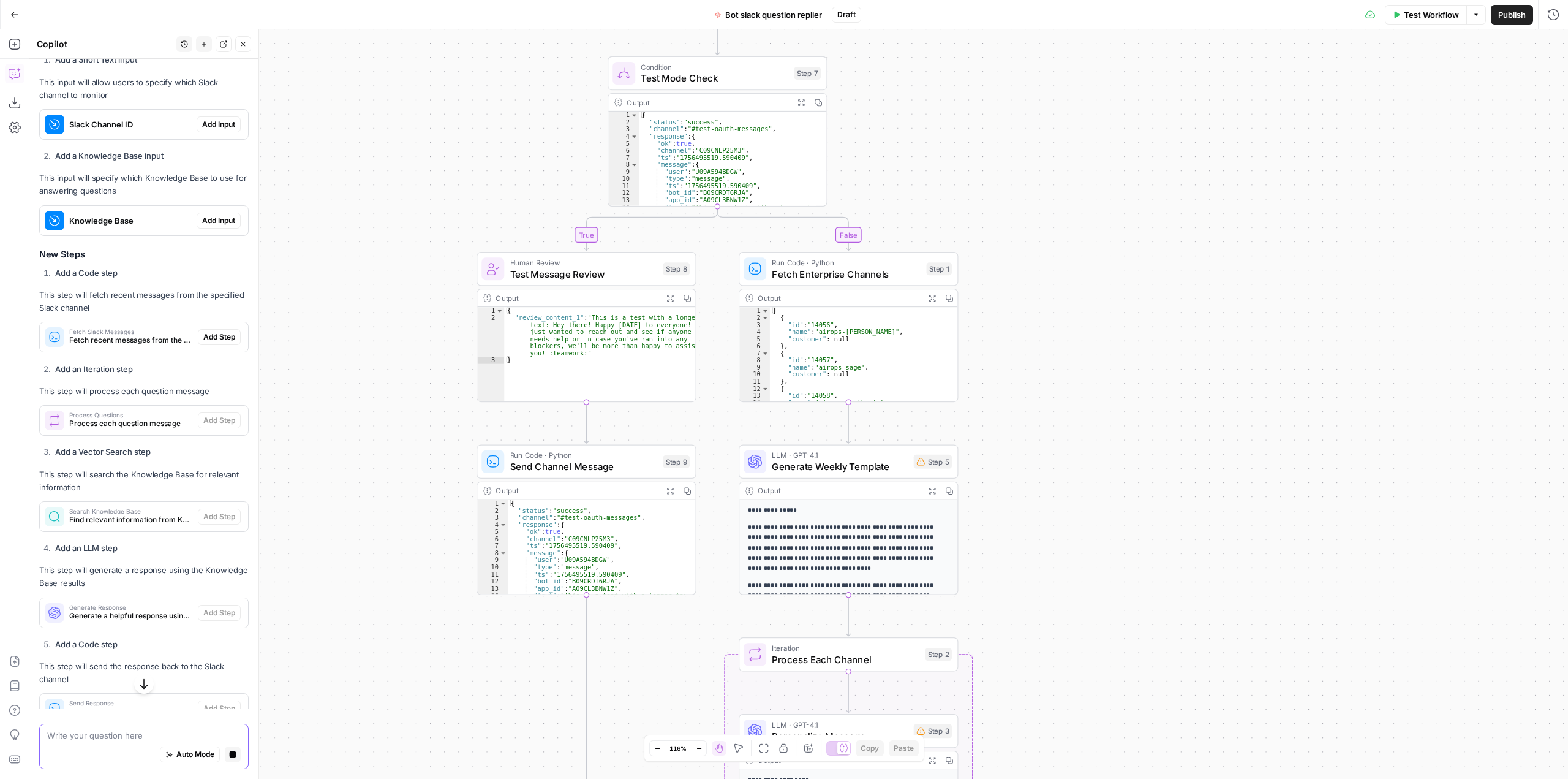
scroll to position [512, 0]
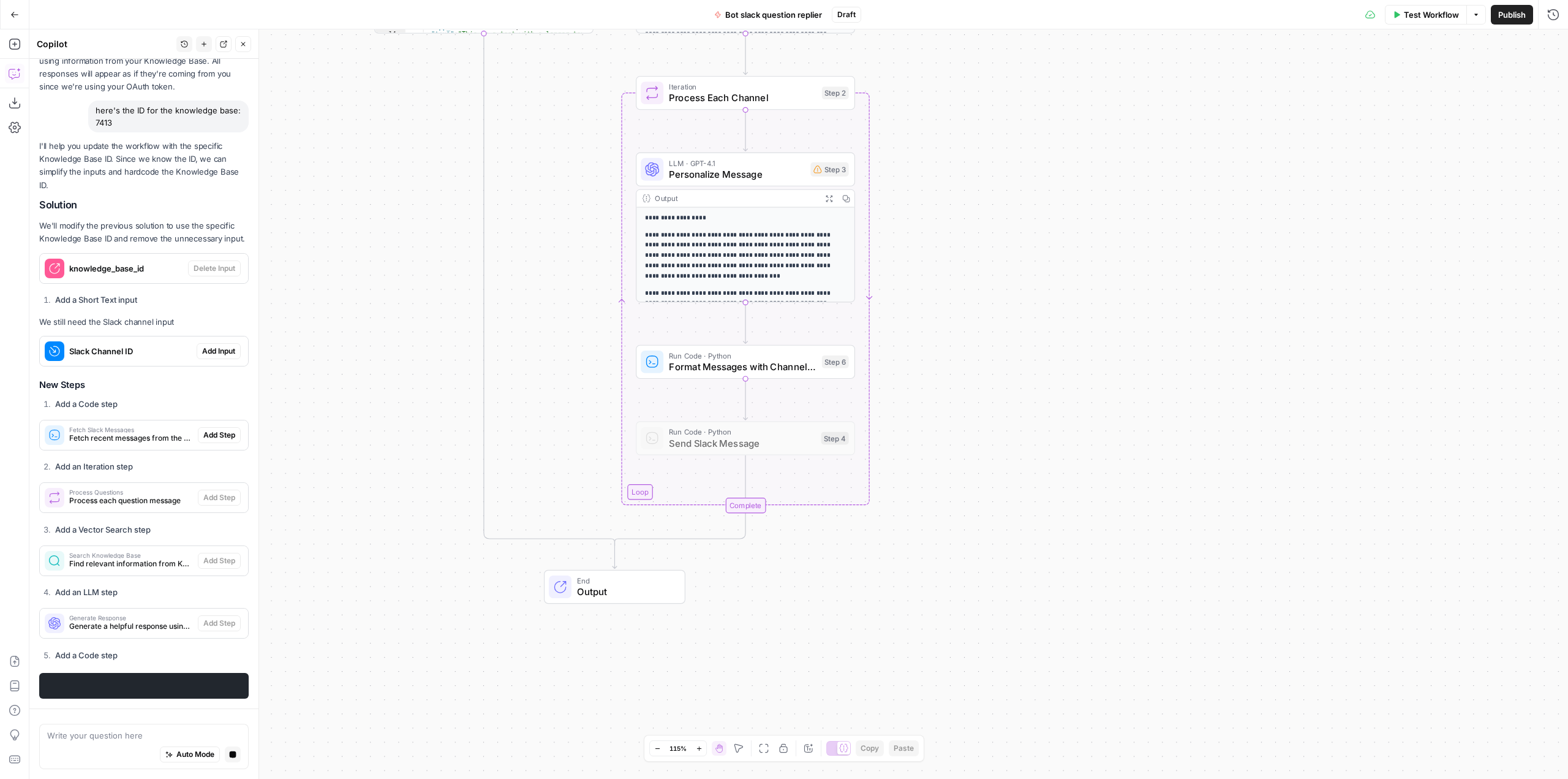
drag, startPoint x: 1235, startPoint y: 378, endPoint x: 1042, endPoint y: 653, distance: 336.0
click at [1042, 653] on div "true false Workflow Set Inputs Inputs Condition Test Mode Check Step 7 Output E…" at bounding box center [799, 404] width 1539 height 750
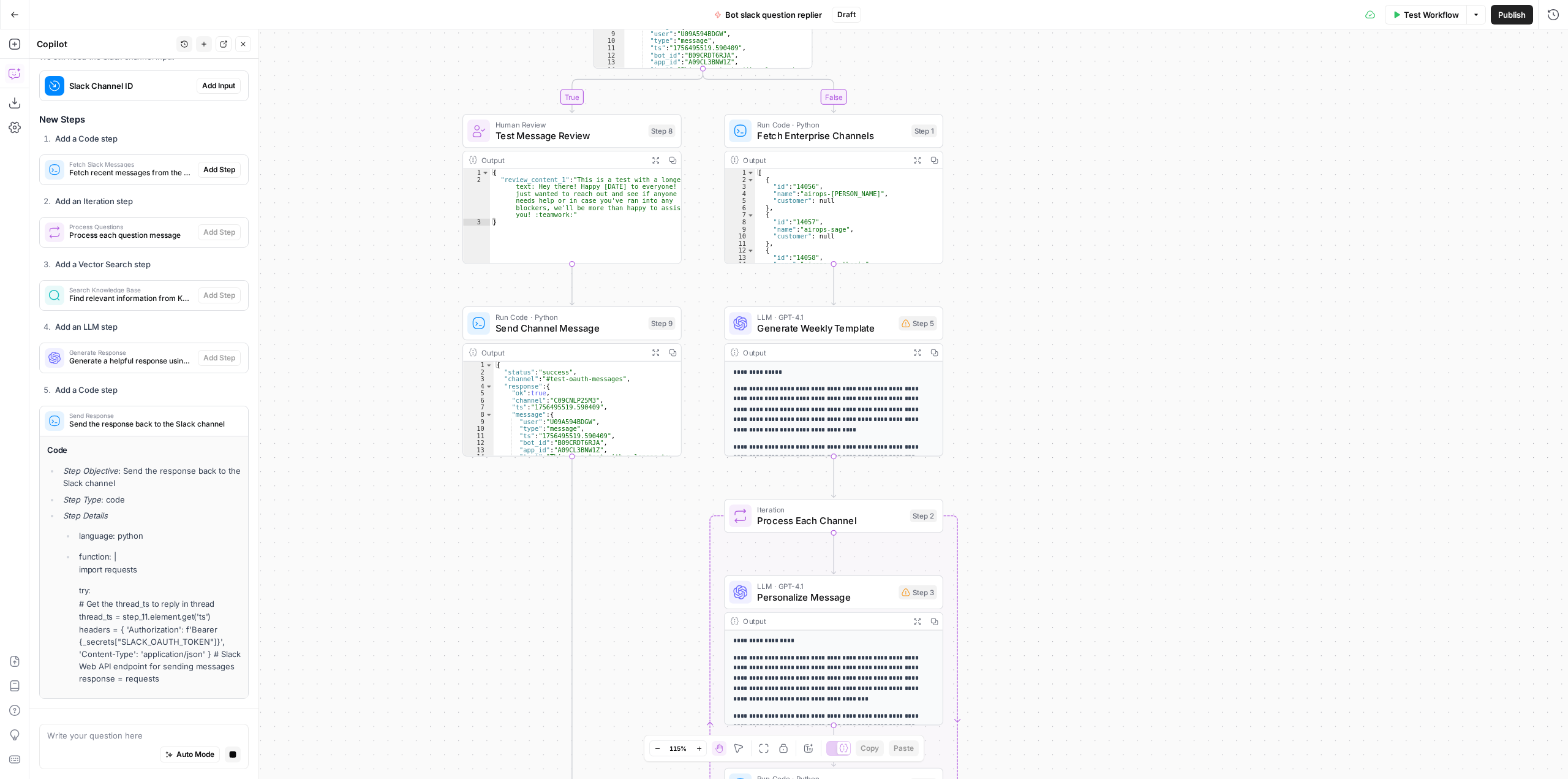
drag, startPoint x: 1103, startPoint y: 204, endPoint x: 1142, endPoint y: 544, distance: 342.2
click at [1142, 544] on div "true false Workflow Set Inputs Inputs Condition Test Mode Check Step 7 Output E…" at bounding box center [799, 404] width 1539 height 750
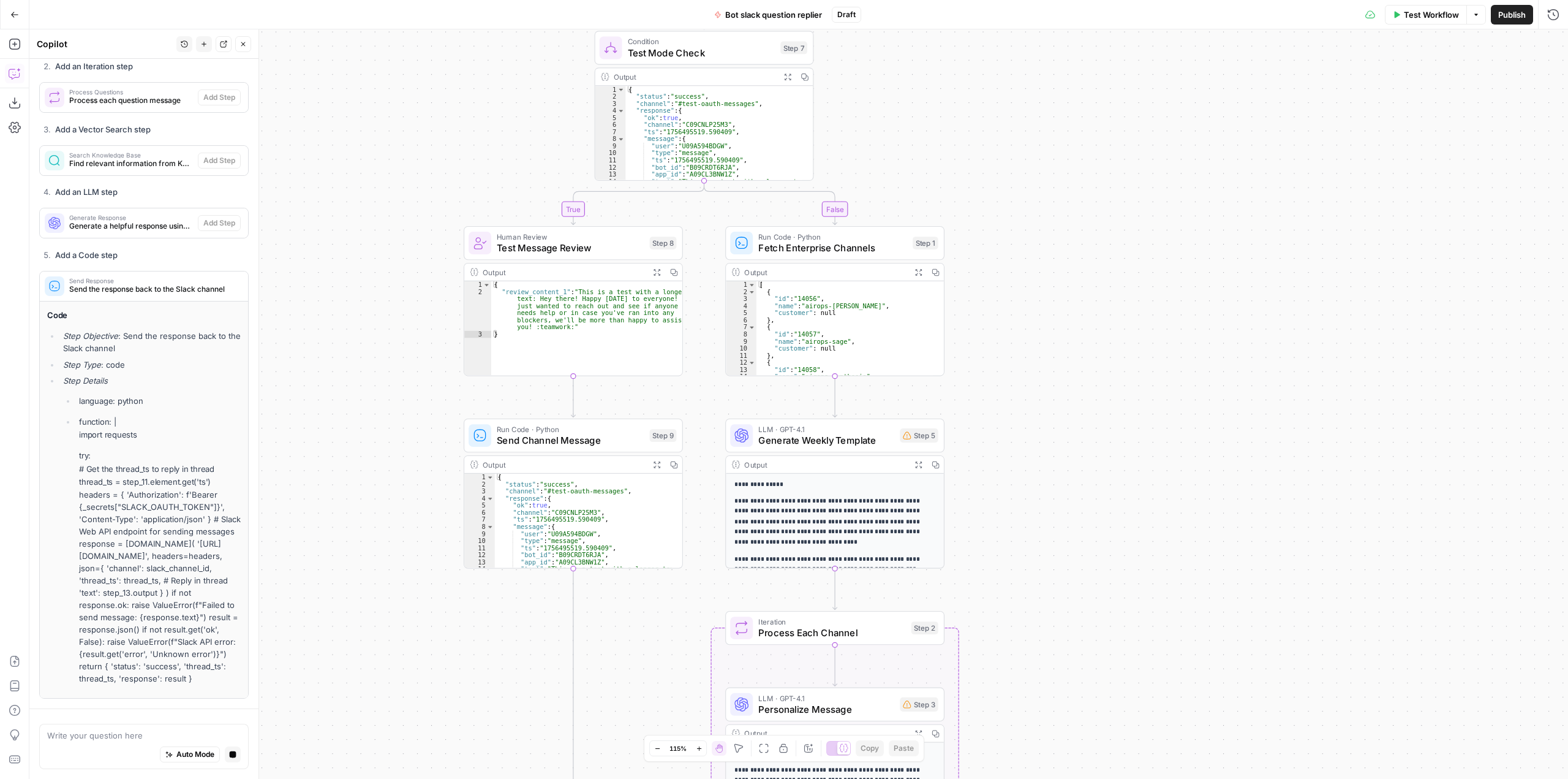
drag, startPoint x: 1124, startPoint y: 382, endPoint x: 1120, endPoint y: 365, distance: 17.5
click at [1120, 365] on div "true false Workflow Set Inputs Inputs Condition Test Mode Check Step 7 Output E…" at bounding box center [799, 404] width 1539 height 750
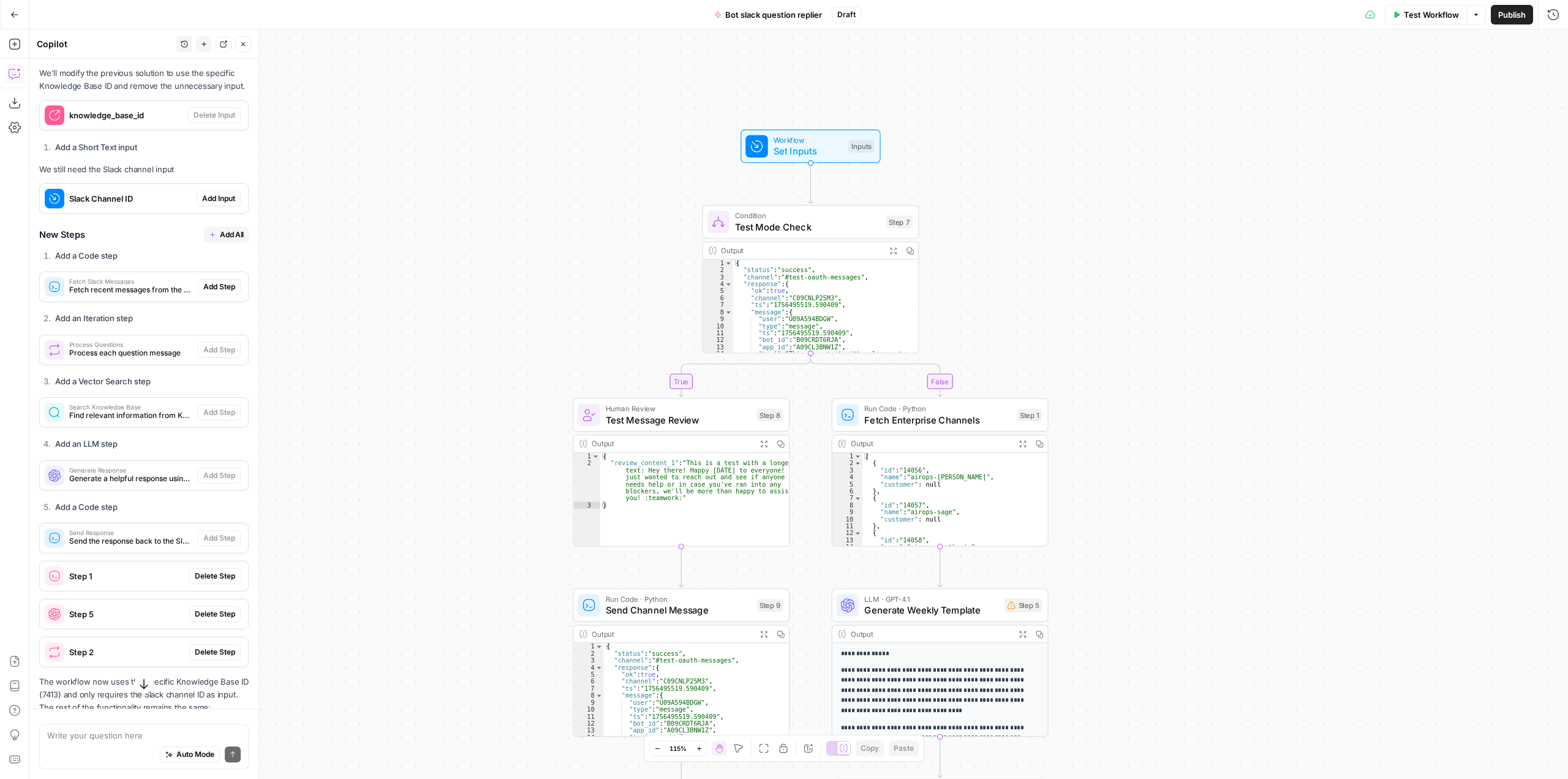
scroll to position [2712, 0]
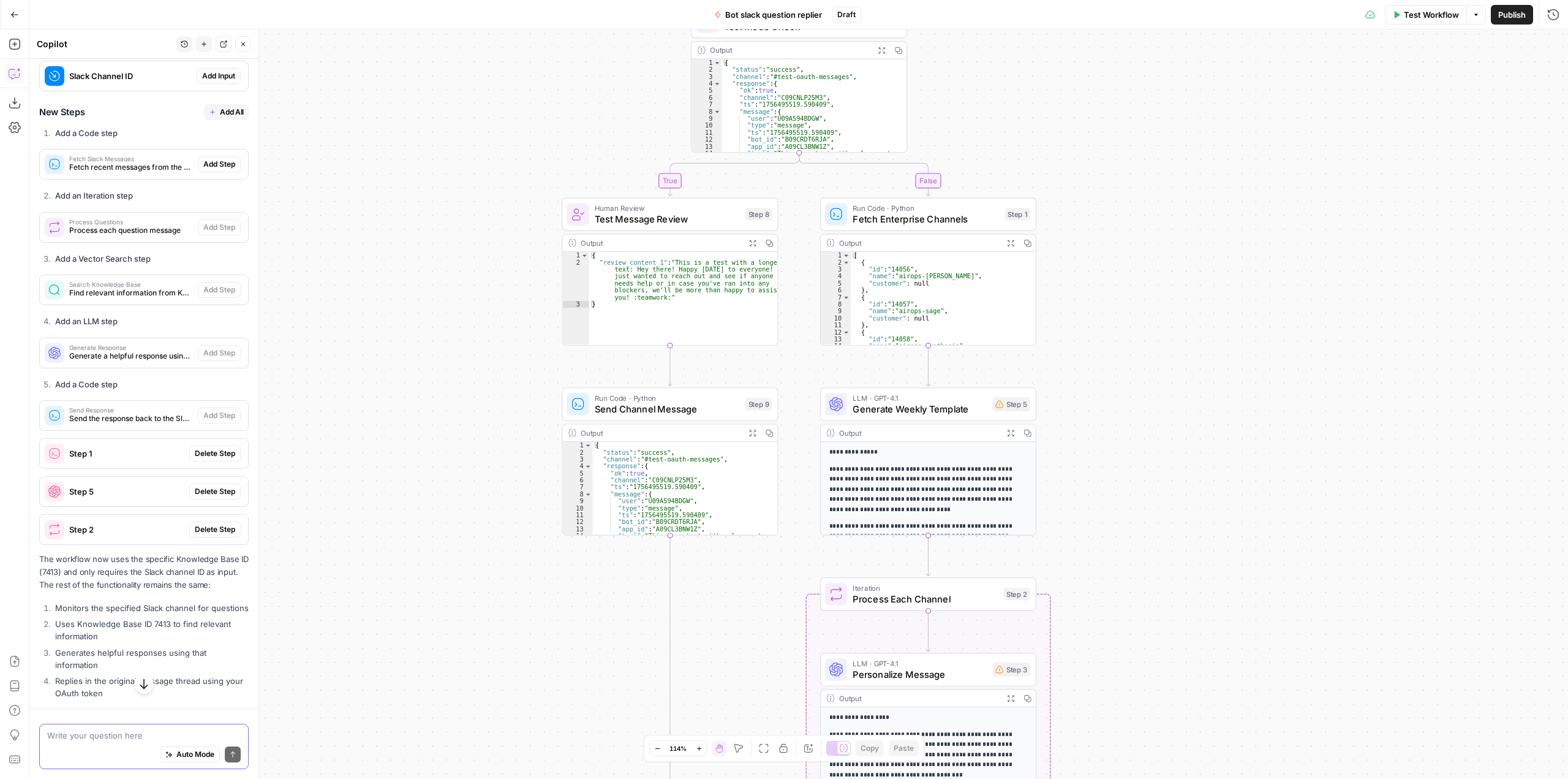
click at [113, 734] on textarea at bounding box center [144, 735] width 194 height 13
type textarea "the slack channel ID will always be the same so I don't want to set it as an in…"
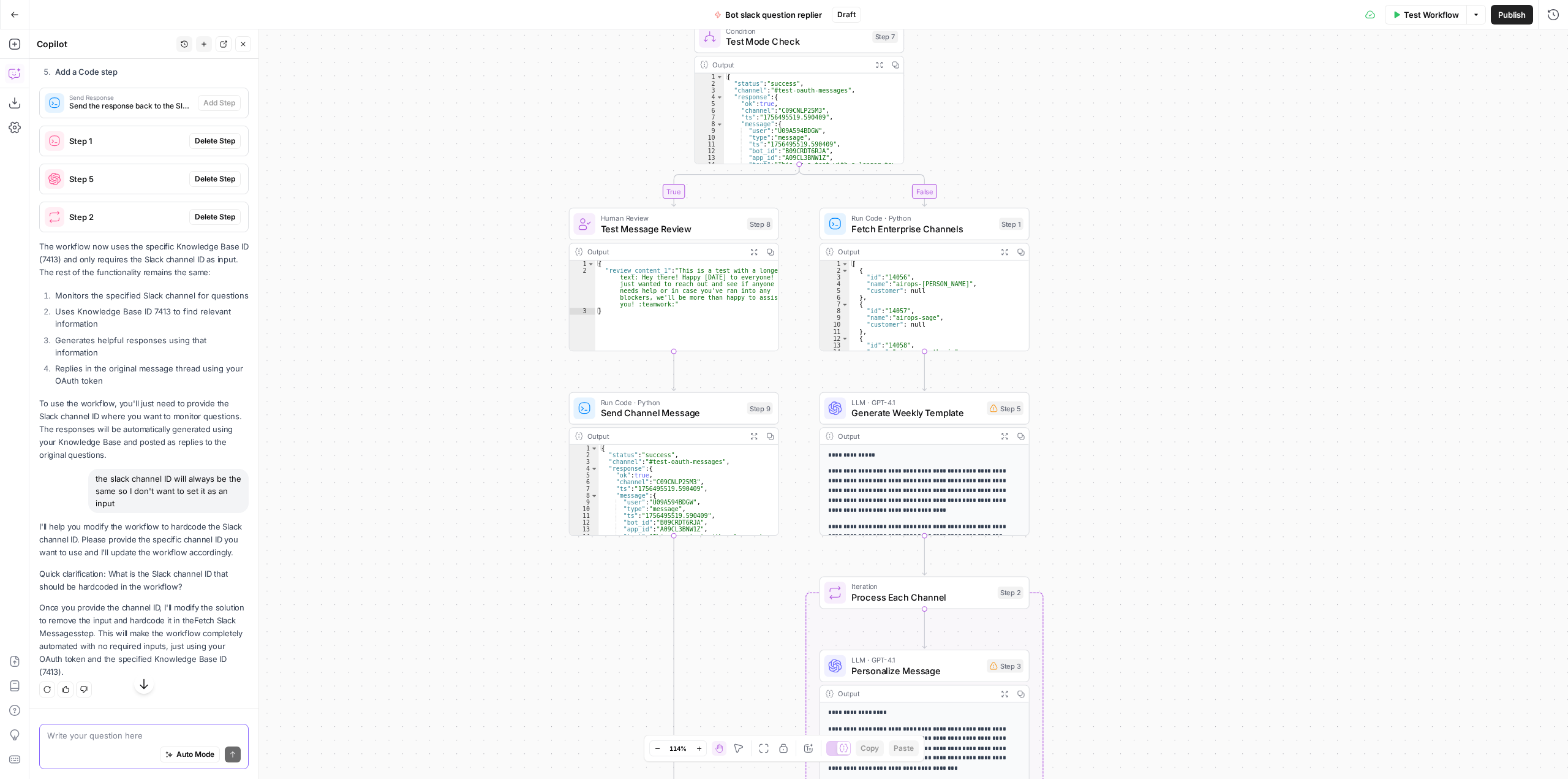
scroll to position [3113, 0]
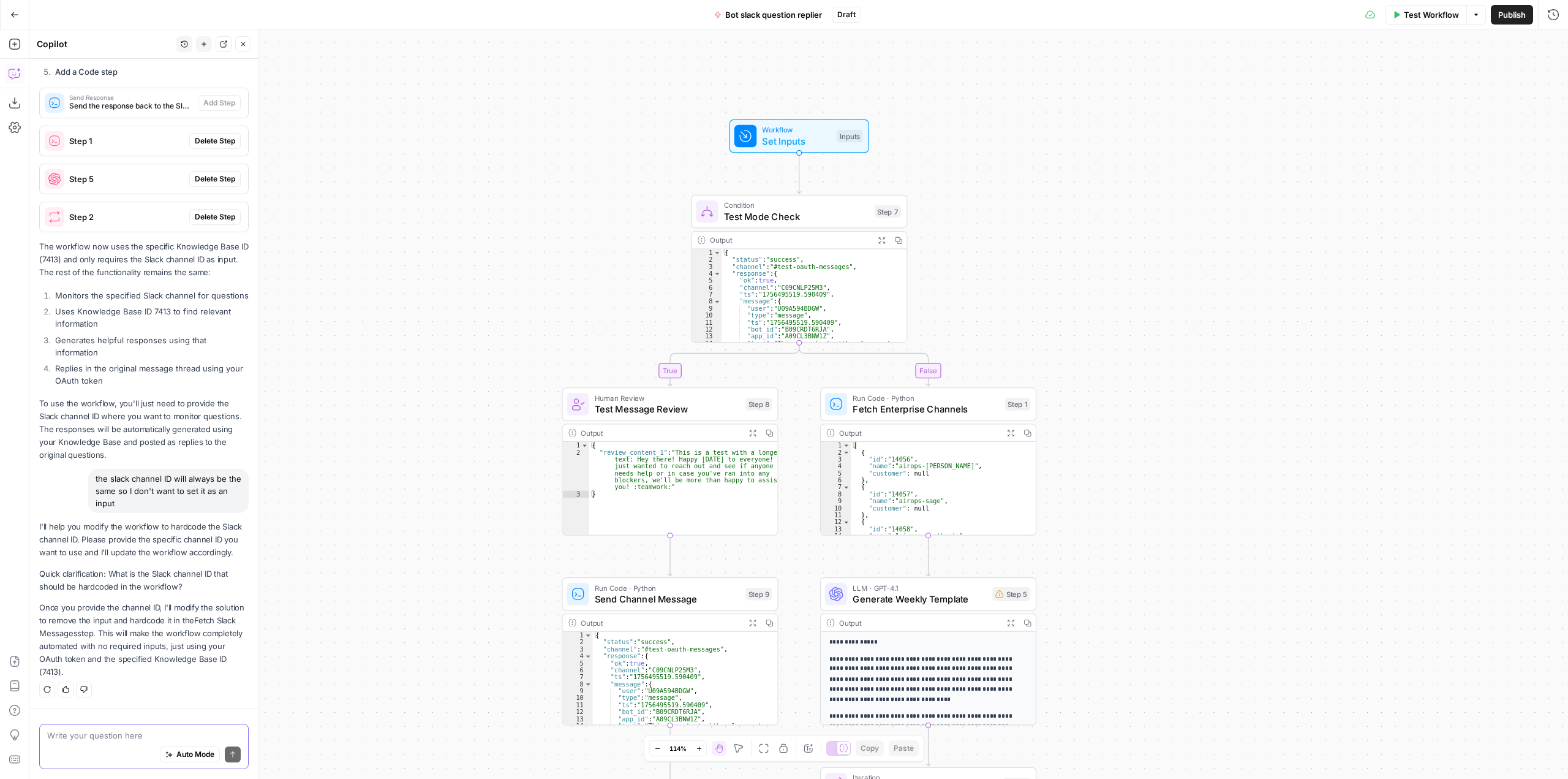
click at [138, 734] on textarea at bounding box center [144, 735] width 194 height 13
paste textarea "test-oauth-messages"
type textarea "is the same channel as before #test-oauth-messages"
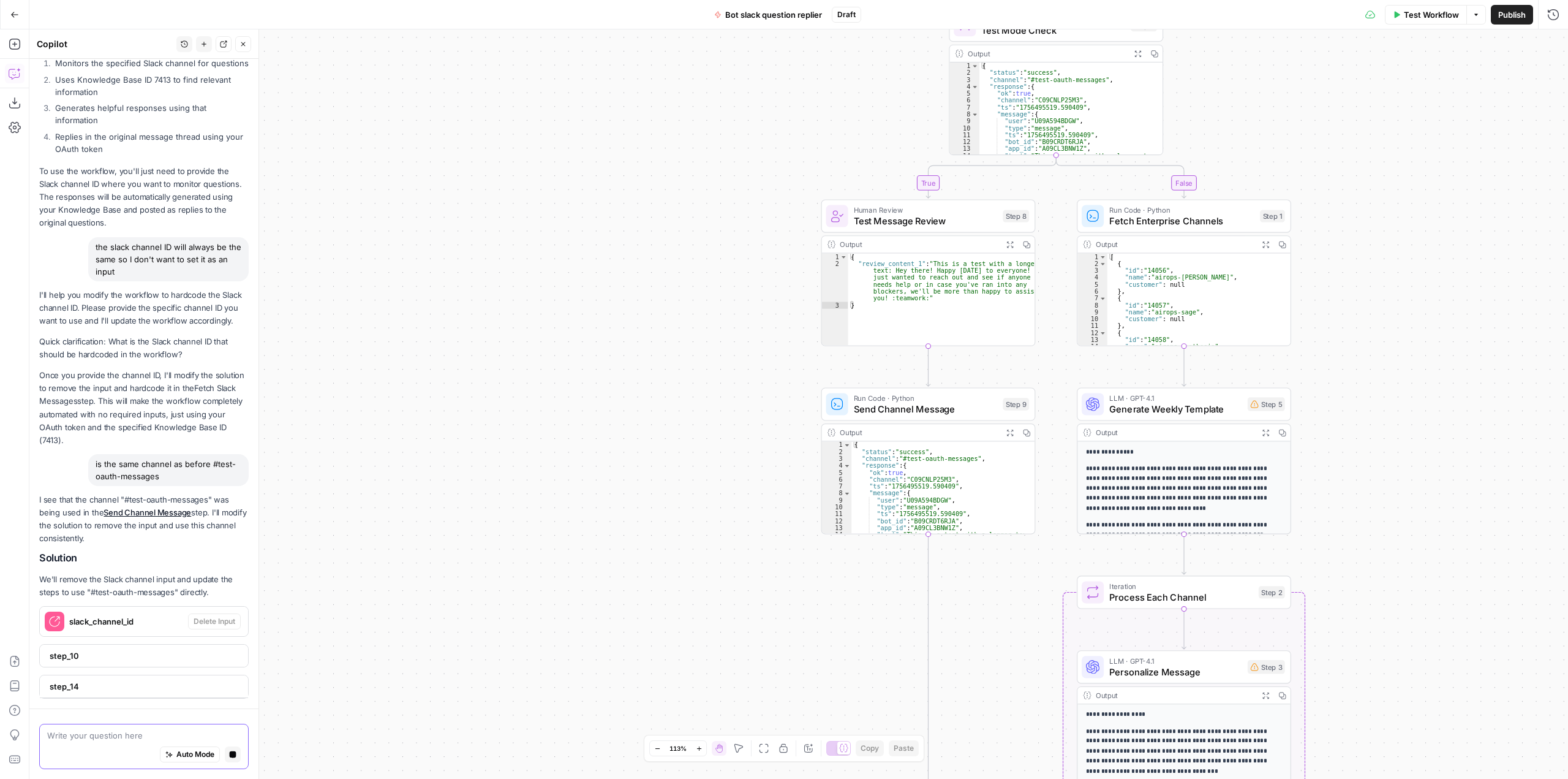
scroll to position [3327, 0]
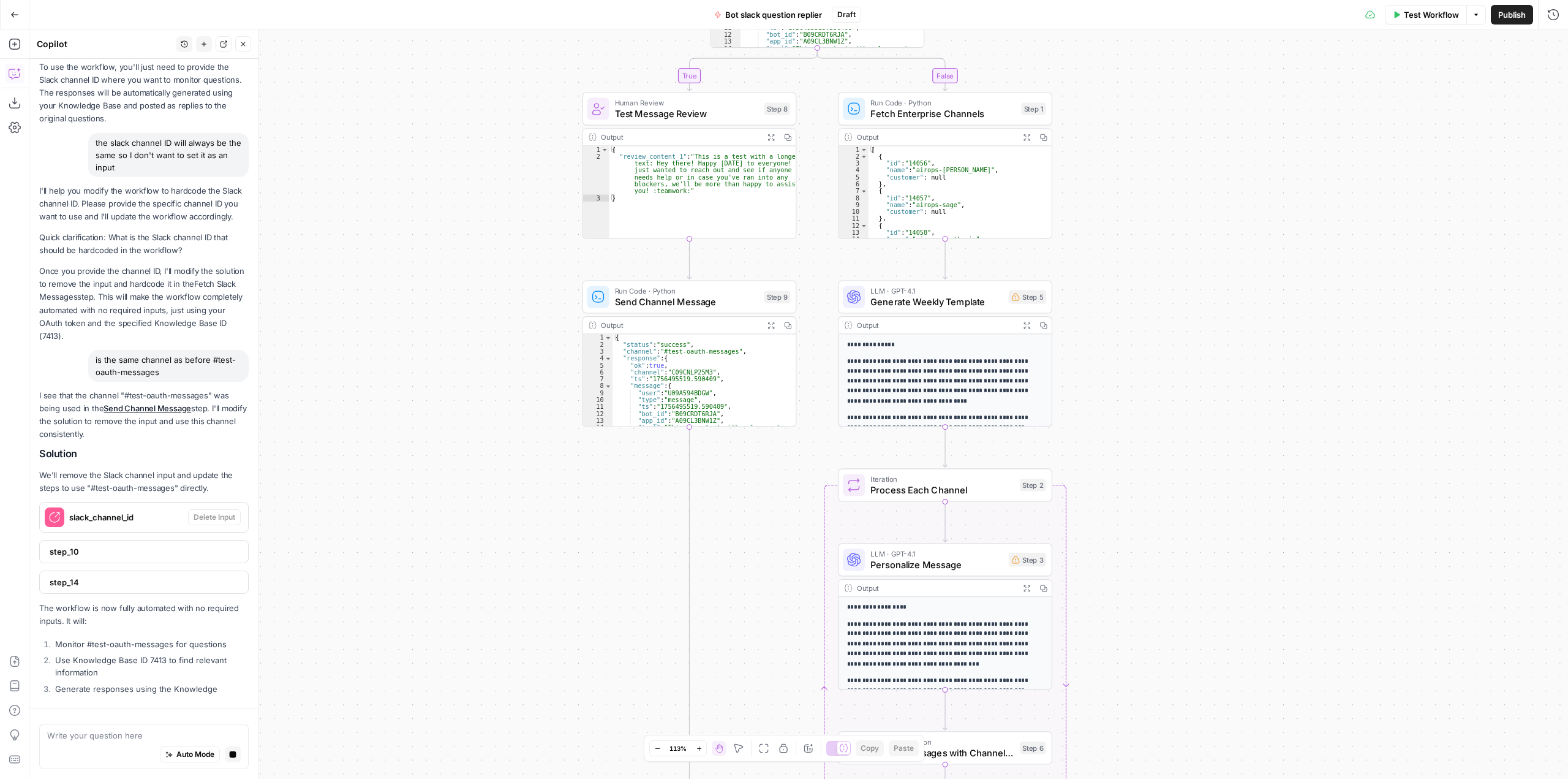
drag, startPoint x: 1331, startPoint y: 287, endPoint x: 1192, endPoint y: 205, distance: 161.4
click at [1192, 205] on div "true false Workflow Set Inputs Inputs Condition Test Mode Check Step 7 Output E…" at bounding box center [799, 404] width 1539 height 750
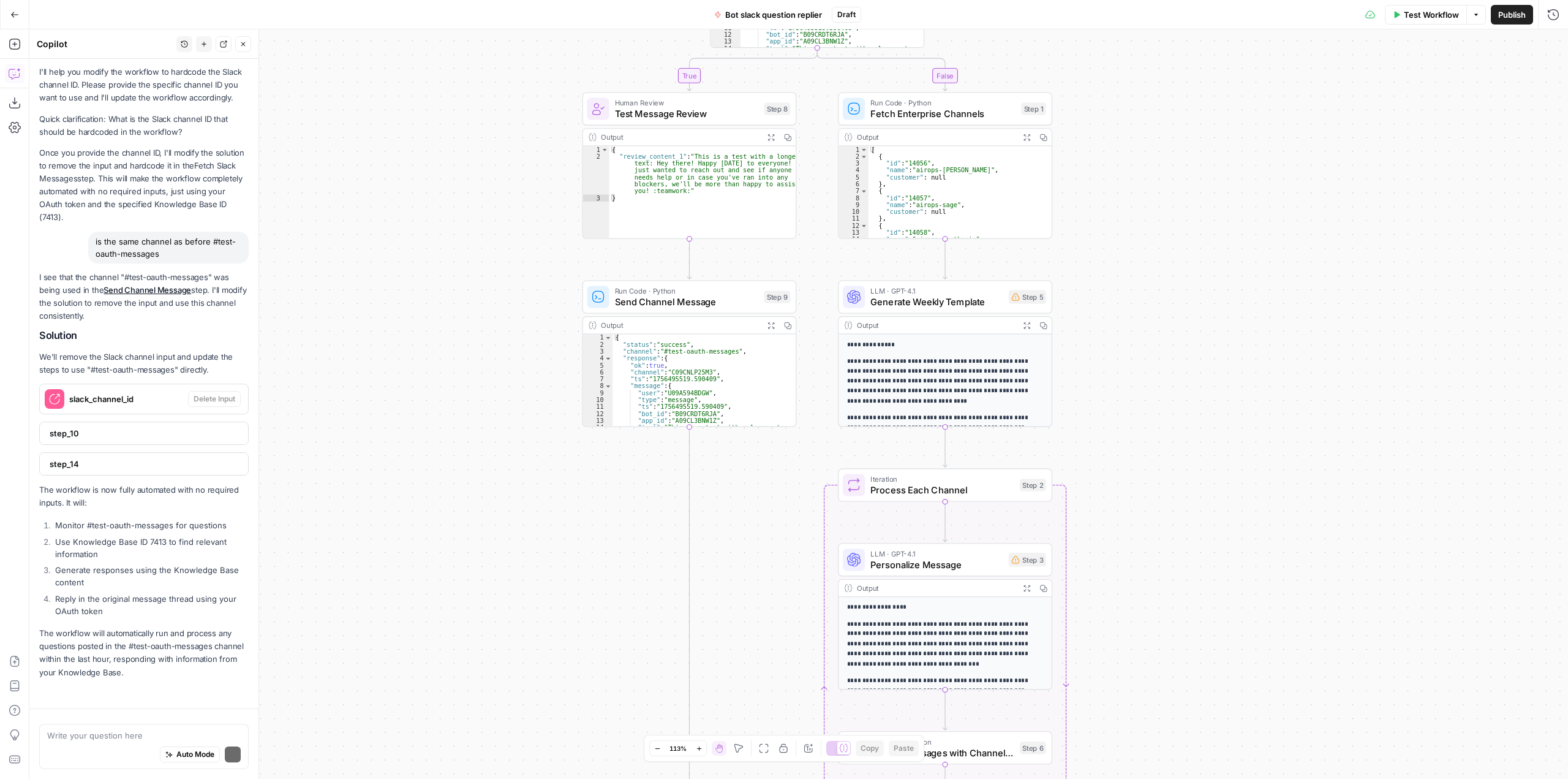
scroll to position [3567, 0]
click at [157, 447] on div "I see that the channel "#test-oauth-messages" was being used in the Send Channe…" at bounding box center [144, 475] width 210 height 408
click at [130, 742] on div "Auto Mode Send" at bounding box center [144, 755] width 194 height 27
type textarea "please list again all the changes that I should make"
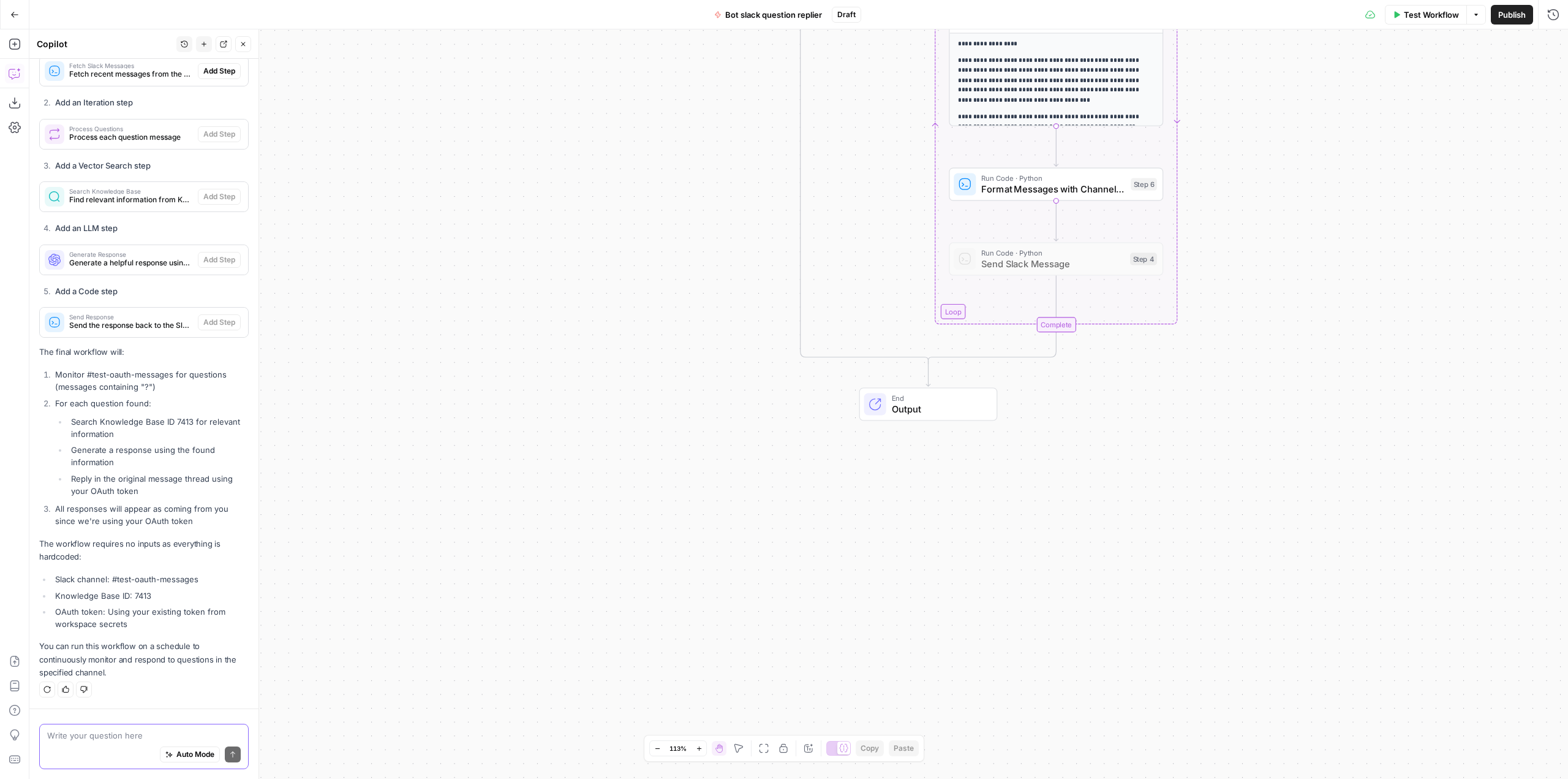
scroll to position [4207, 0]
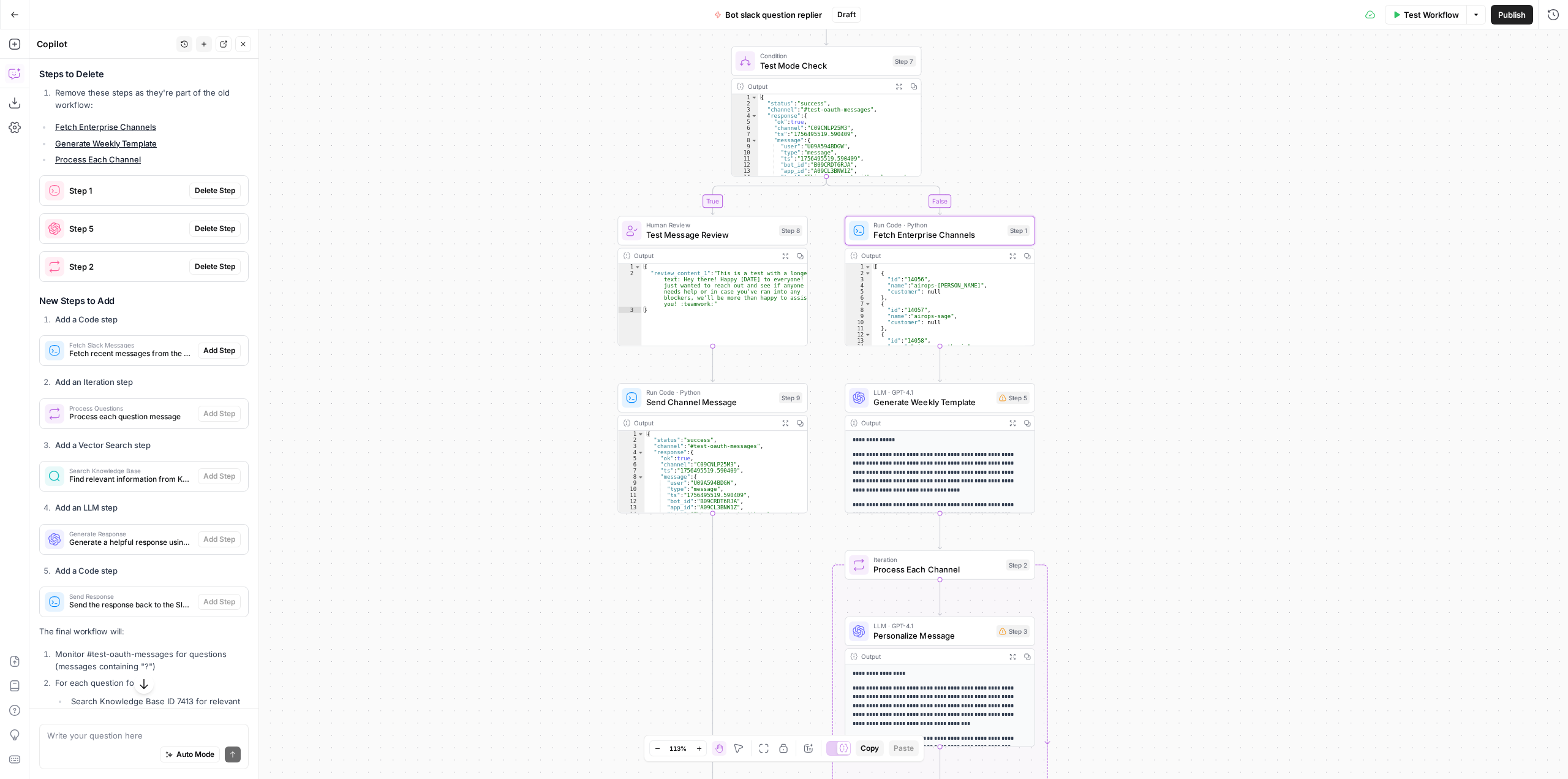
click at [211, 196] on span "Delete Step" at bounding box center [215, 190] width 40 height 11
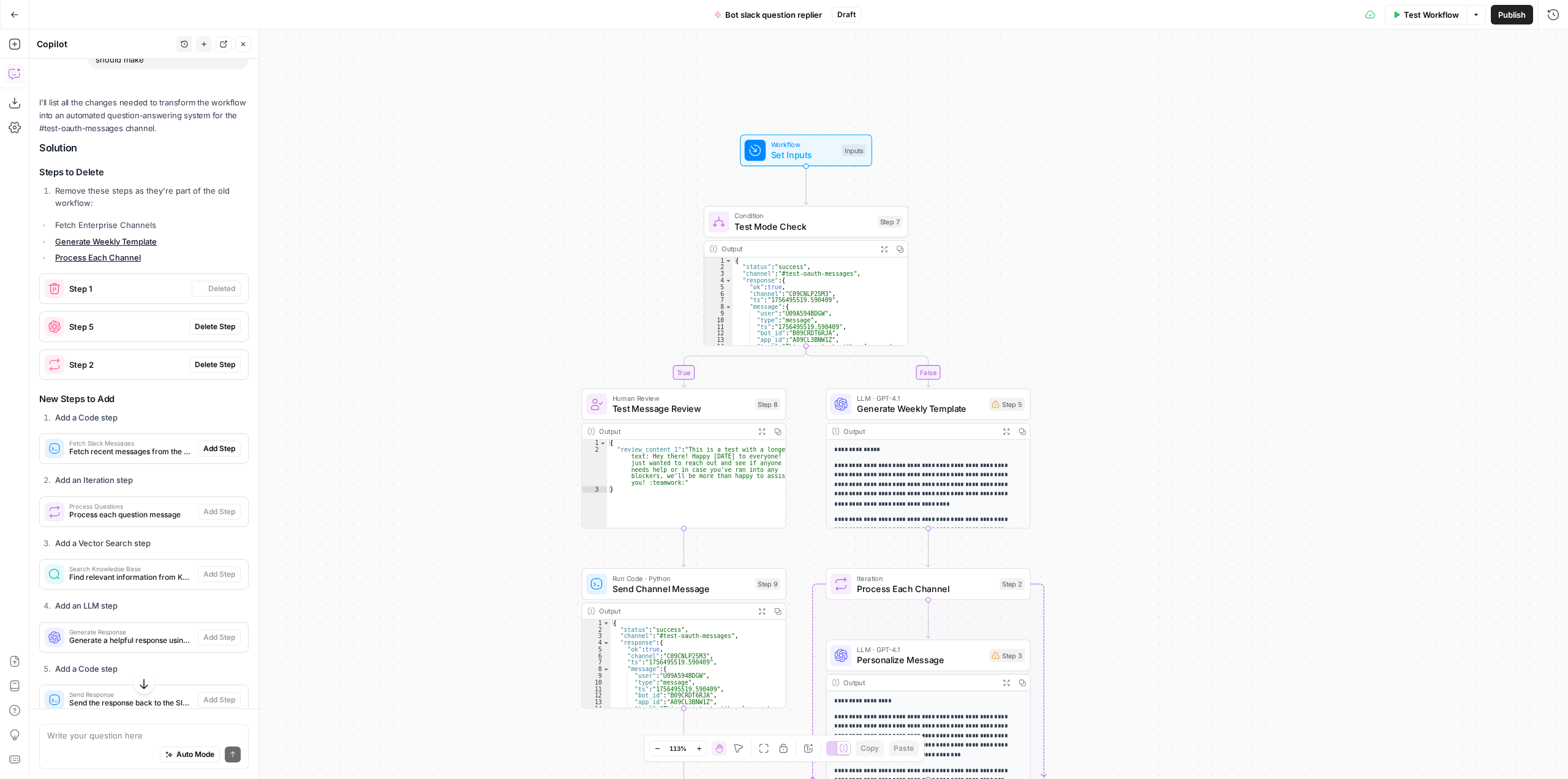
scroll to position [4285, 0]
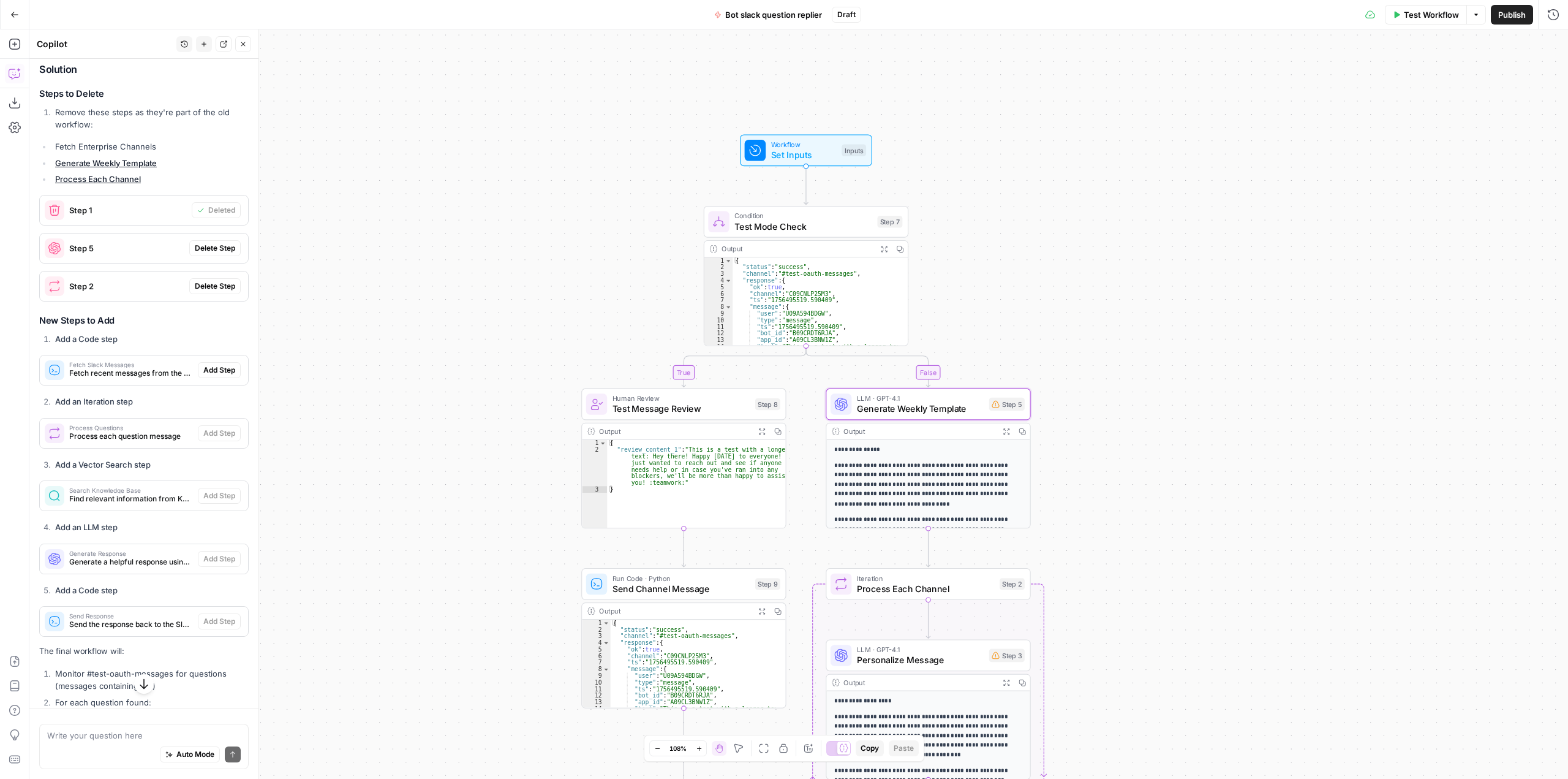
click at [197, 253] on span "Delete Step" at bounding box center [215, 248] width 40 height 11
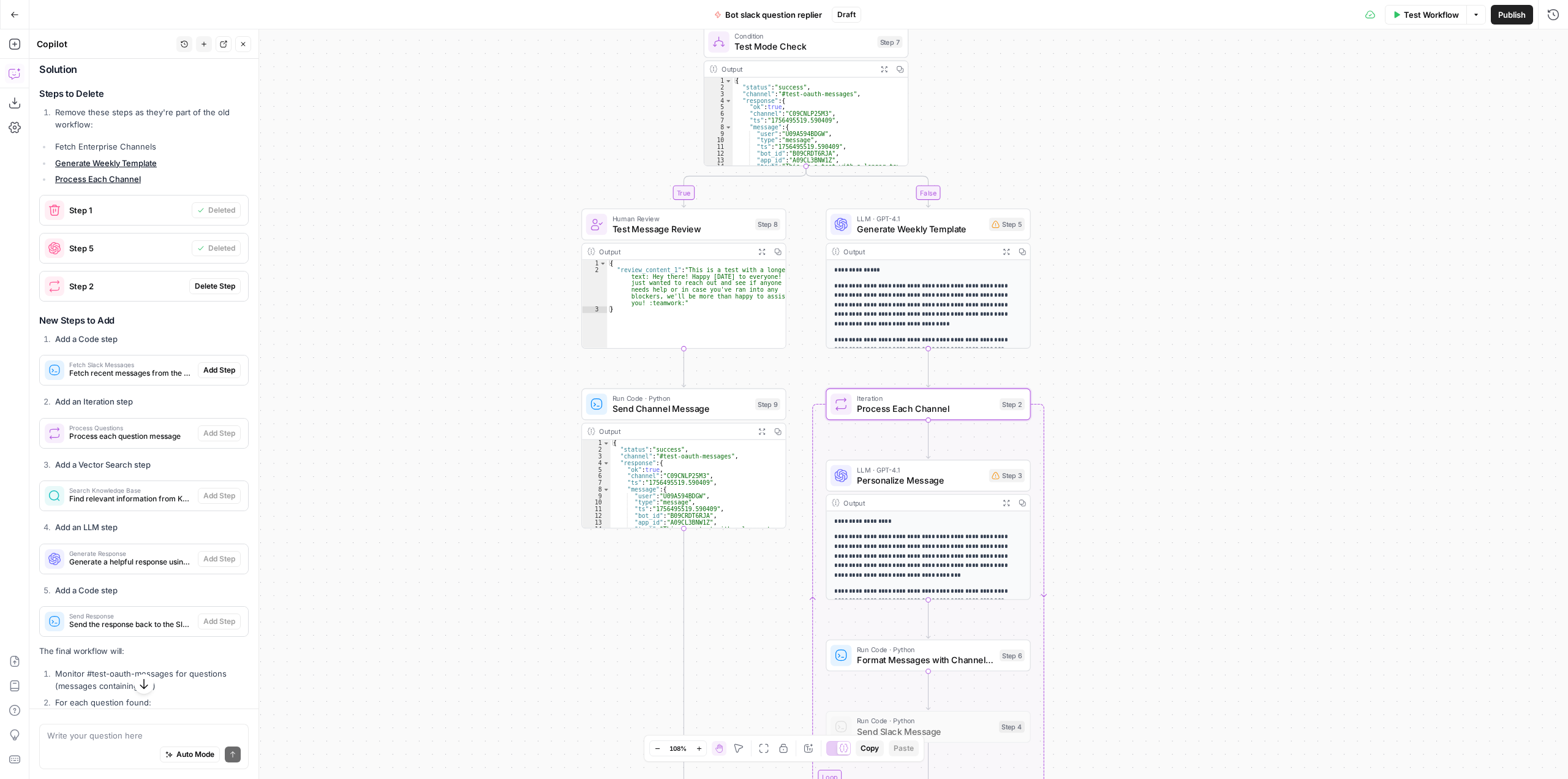
click at [194, 291] on span "Delete Step" at bounding box center [215, 285] width 40 height 11
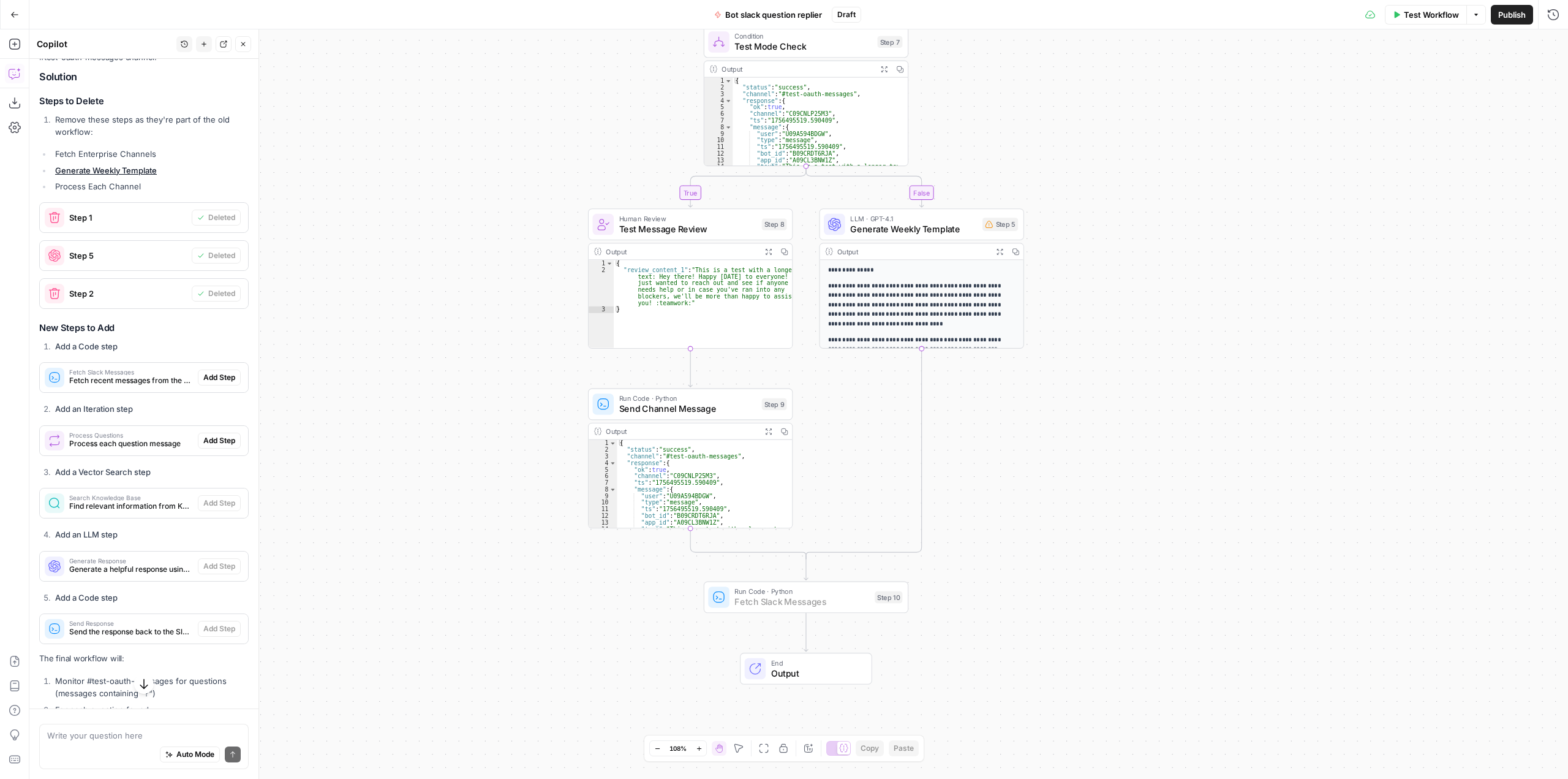
scroll to position [4293, 0]
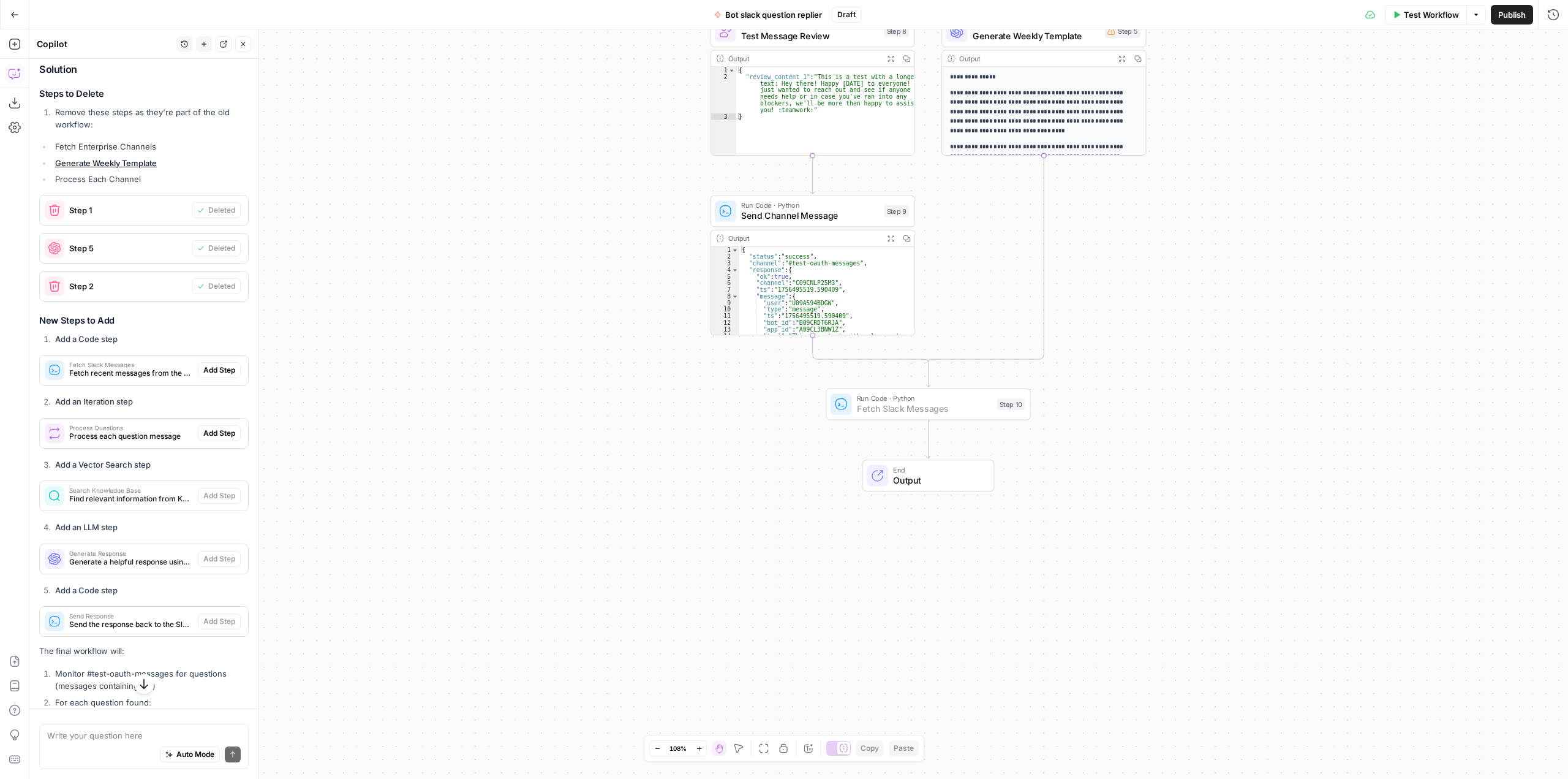
click at [210, 376] on span "Add Step" at bounding box center [220, 370] width 32 height 11
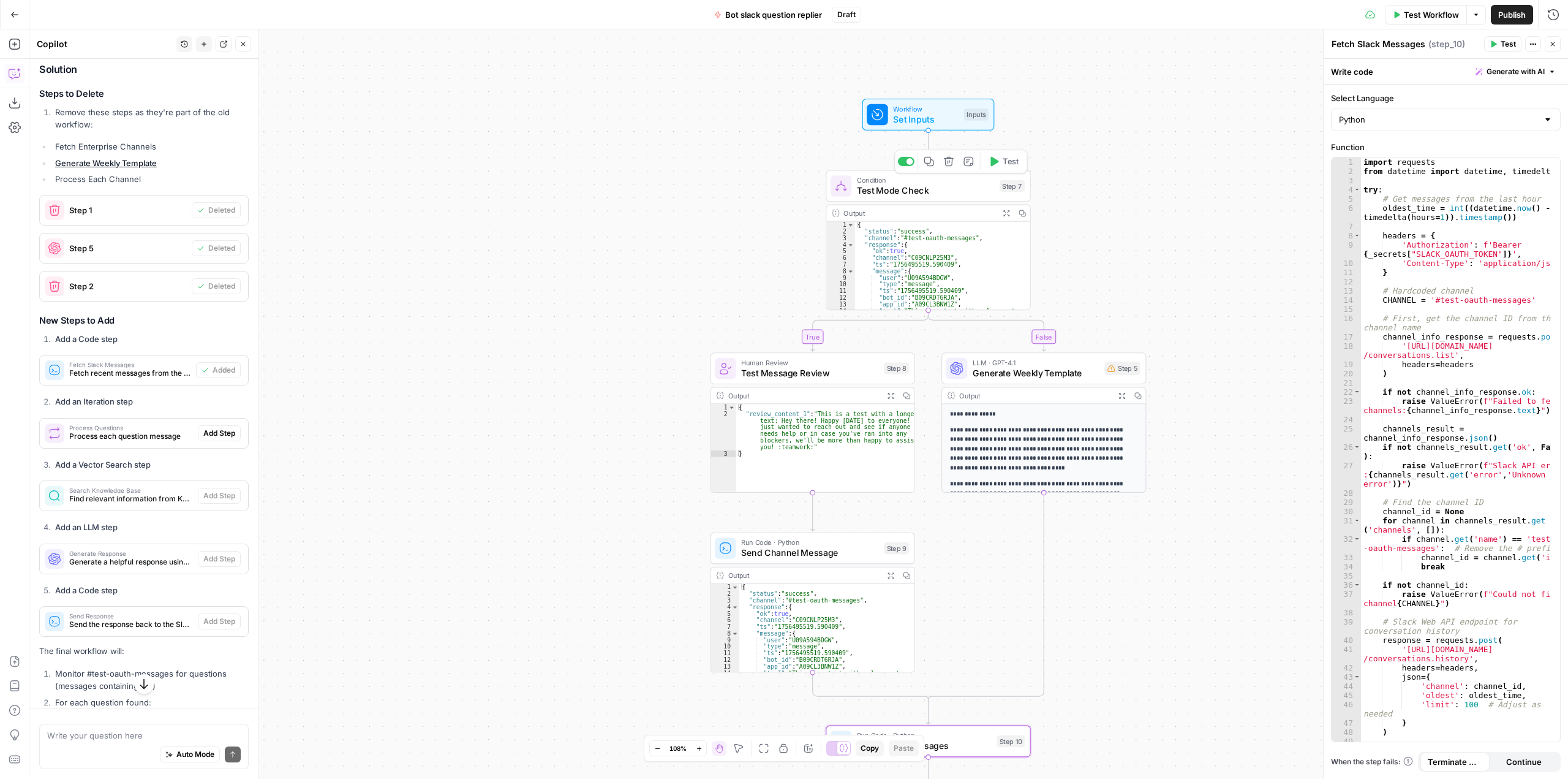
click at [950, 163] on icon "button" at bounding box center [949, 162] width 10 height 10
click at [741, 158] on span "Delete Step" at bounding box center [751, 156] width 48 height 13
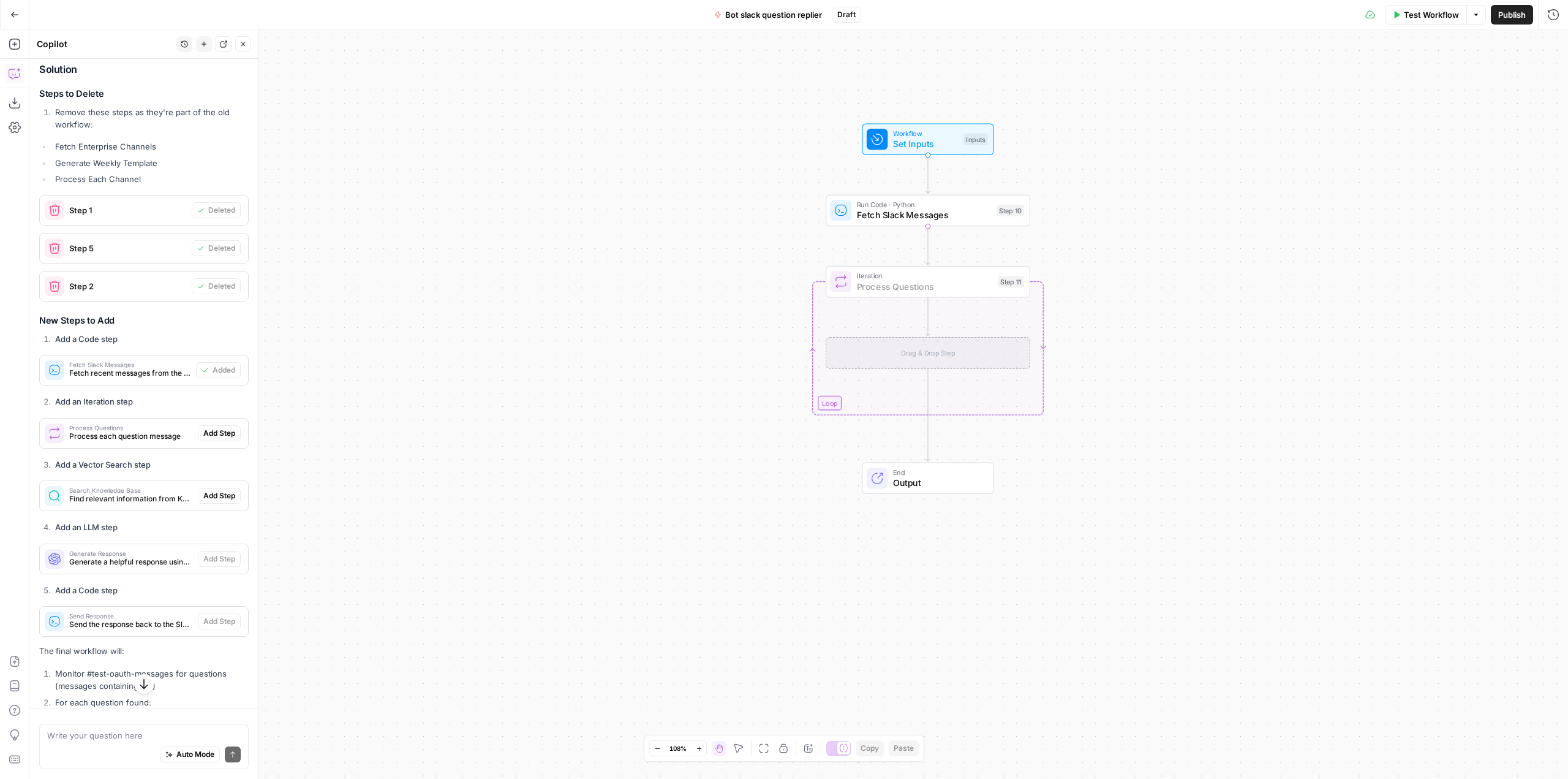
click at [210, 439] on span "Add Step" at bounding box center [220, 433] width 32 height 11
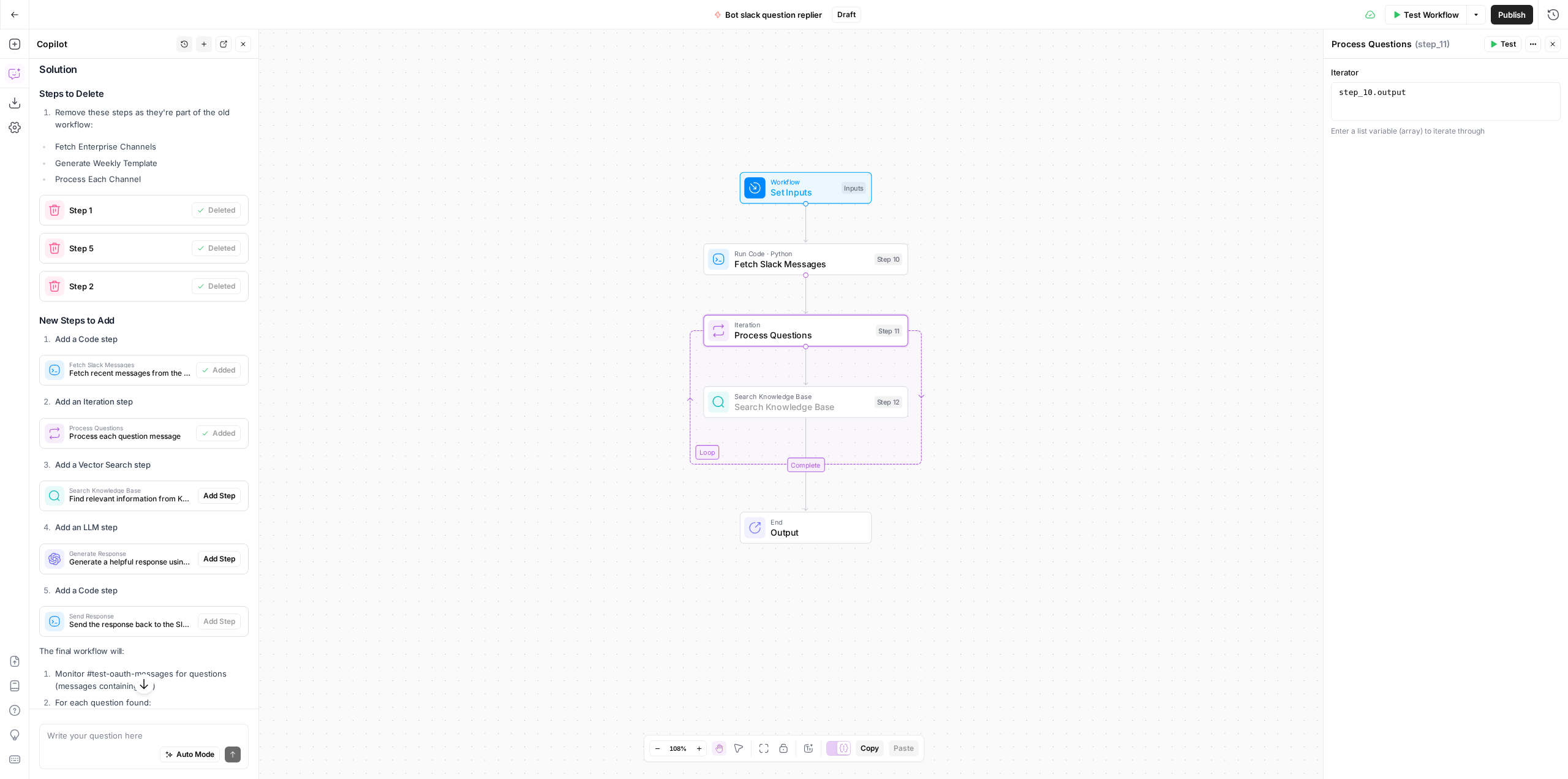
click at [221, 504] on button "Add Step" at bounding box center [219, 495] width 43 height 16
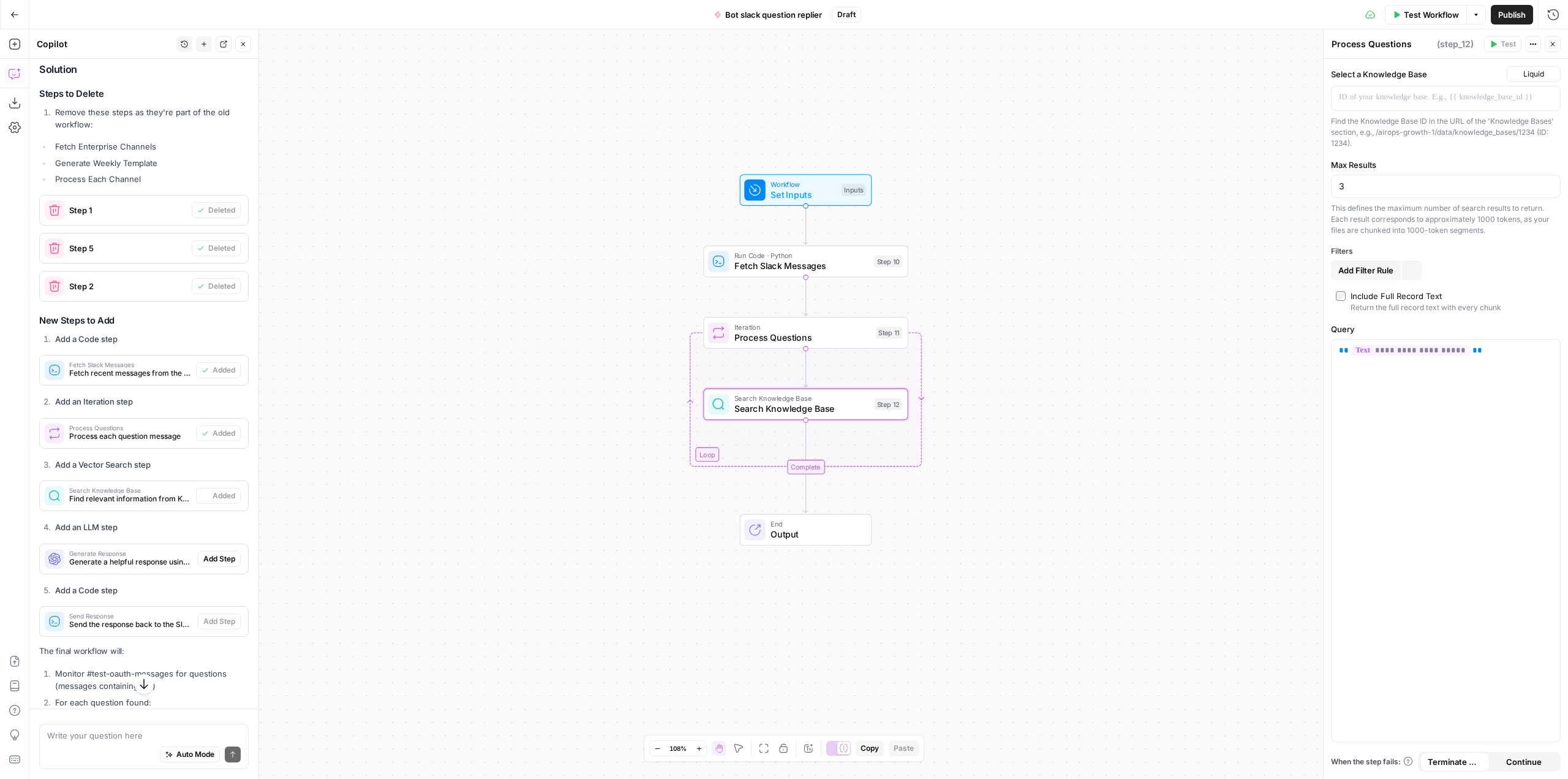
type textarea "Search Knowledge Base"
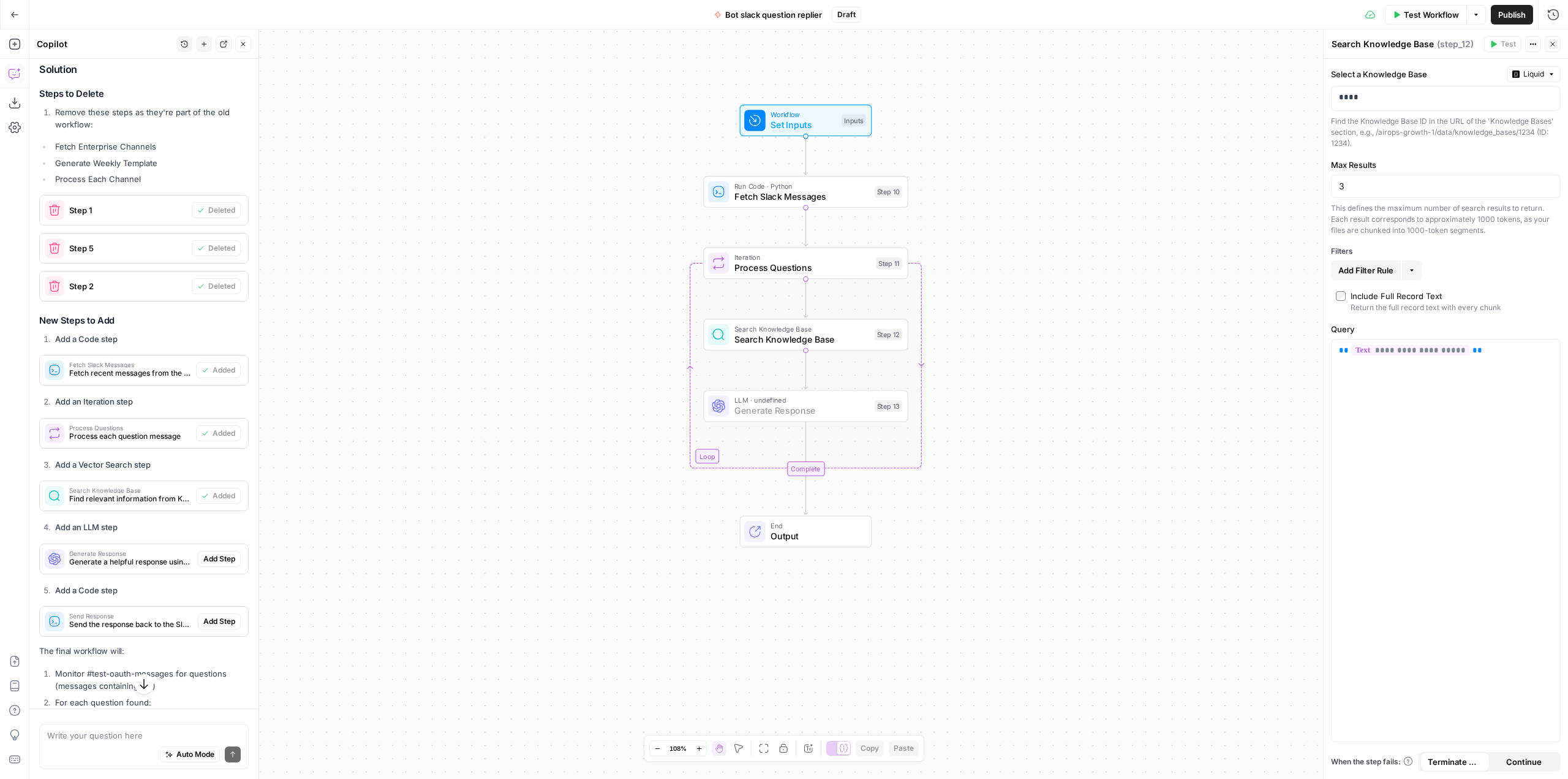
click at [231, 567] on button "Add Step" at bounding box center [219, 558] width 43 height 16
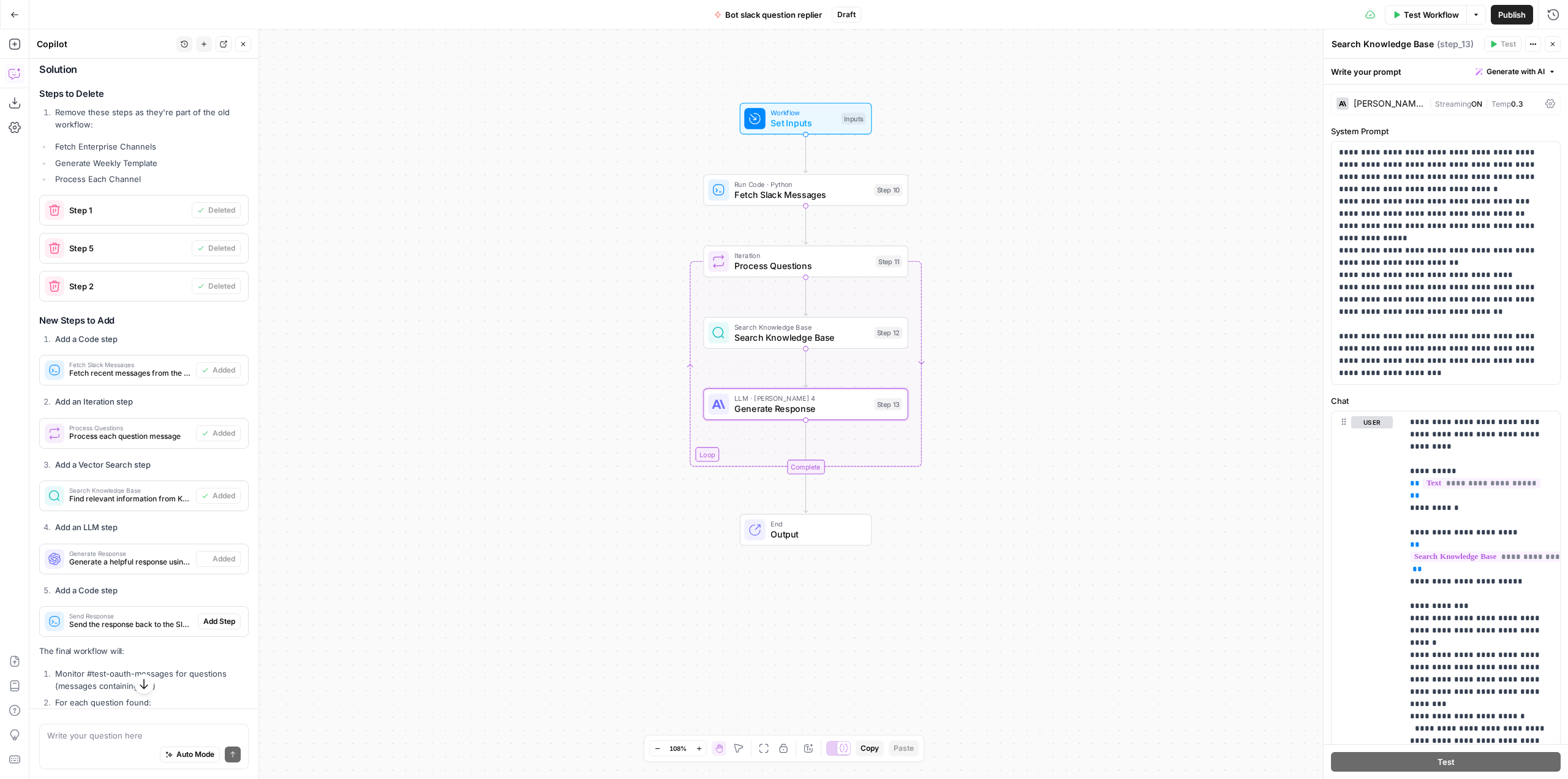
type textarea "Generate Response"
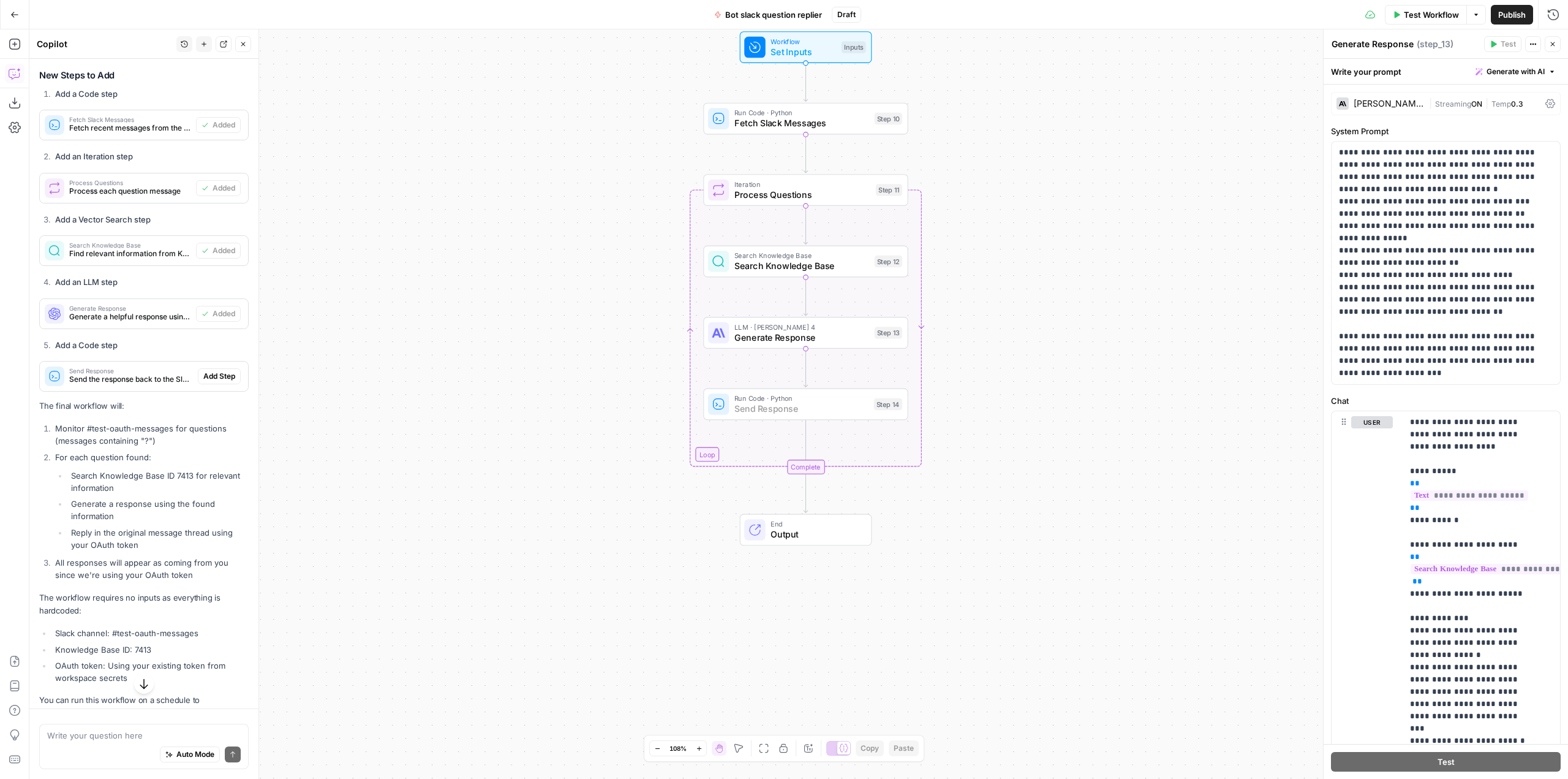
click at [211, 381] on span "Add Step" at bounding box center [220, 376] width 32 height 11
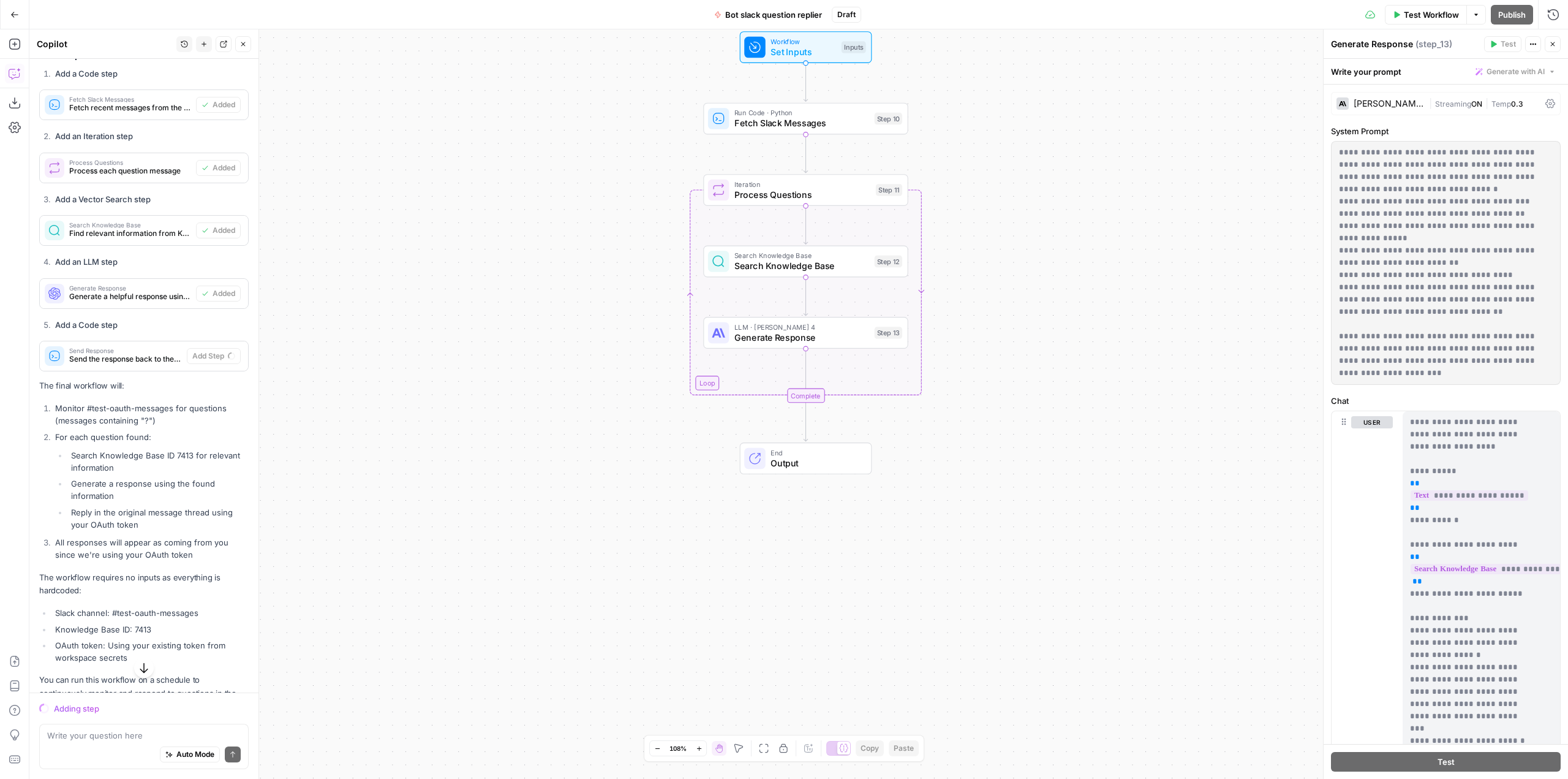
scroll to position [4501, 0]
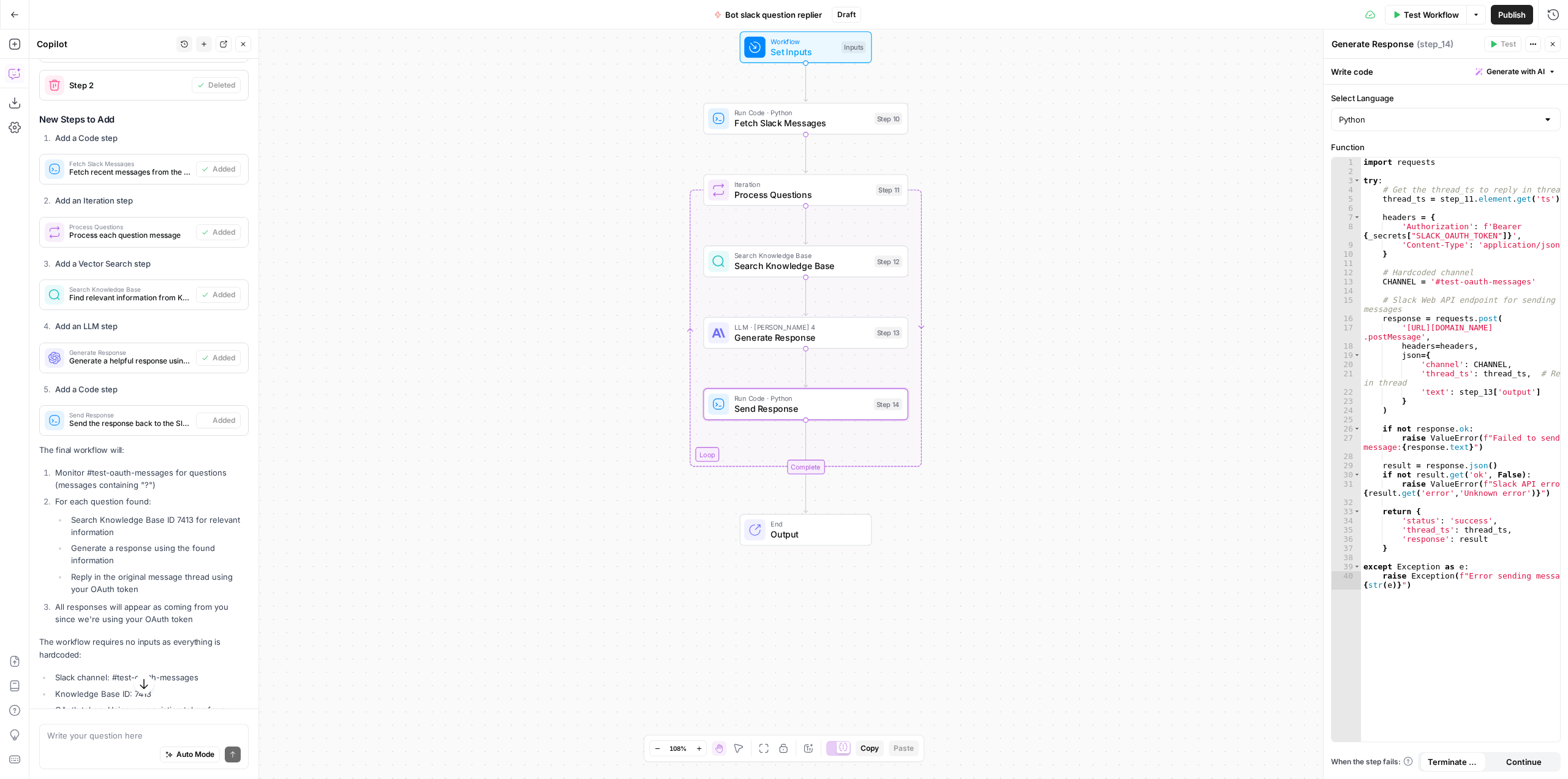
type textarea "Send Response"
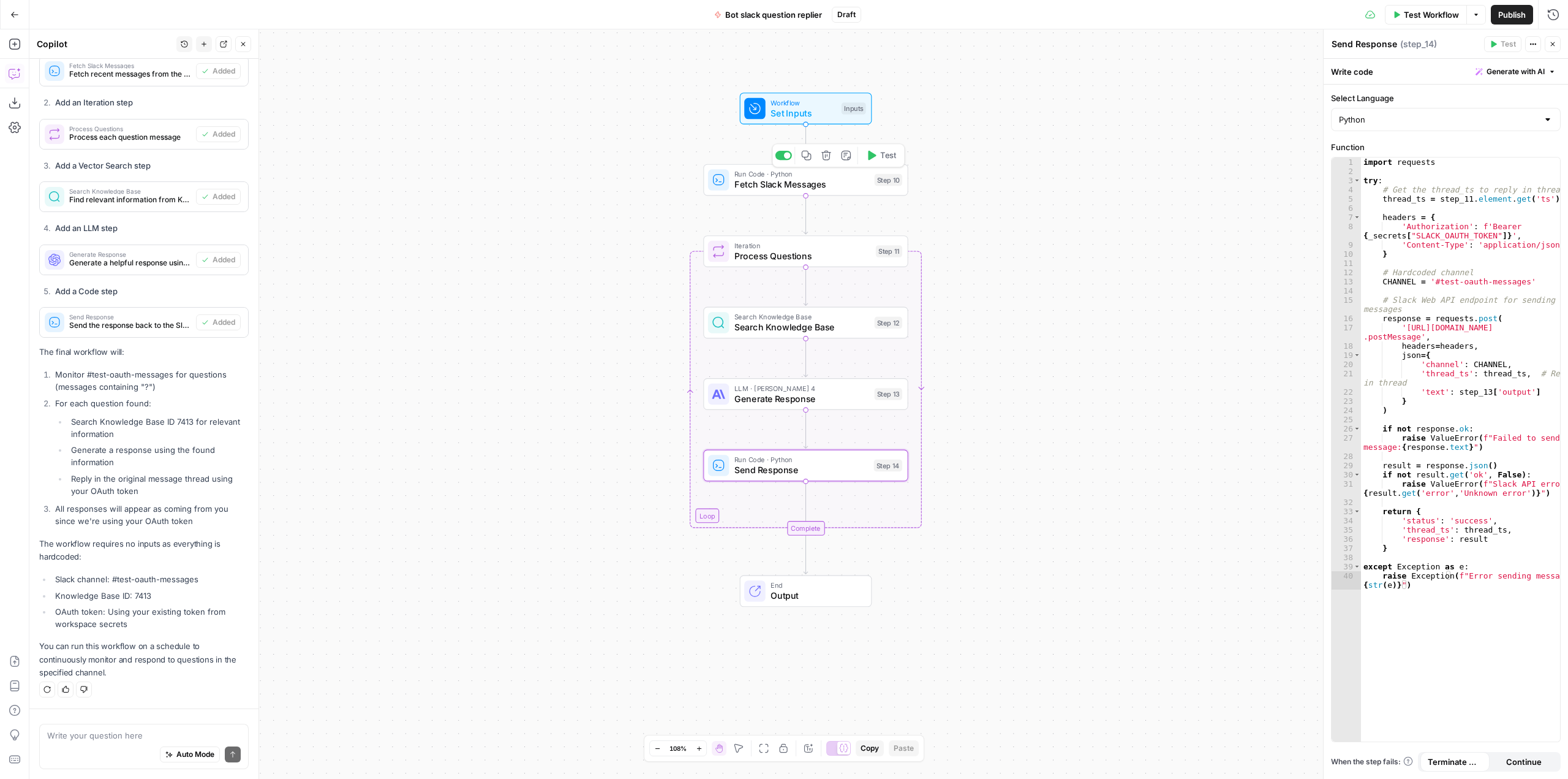
click at [800, 191] on div "Run Code · Python Fetch Slack Messages Step 10 Copy step Delete step Add Note T…" at bounding box center [805, 180] width 205 height 32
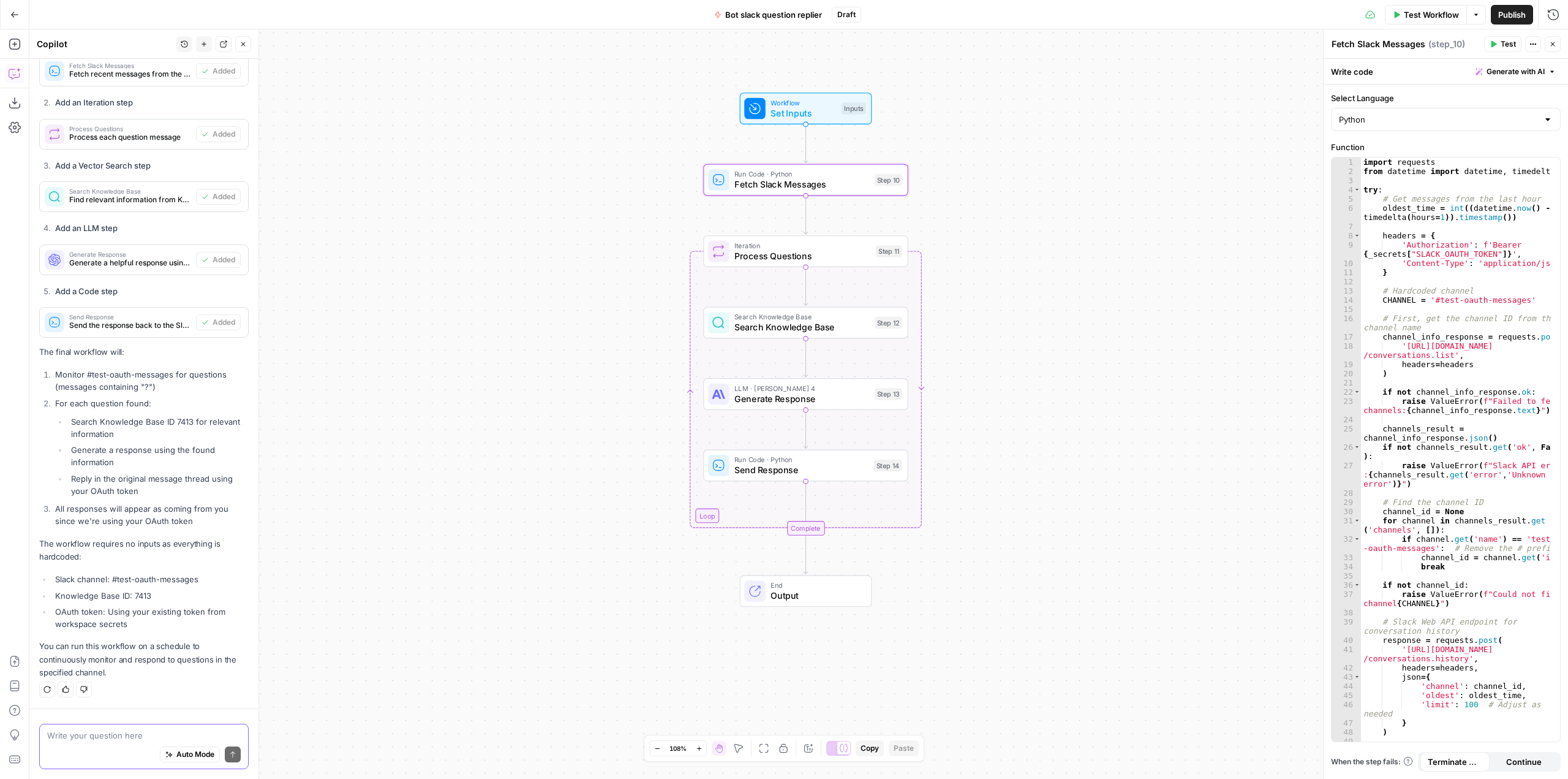
click at [131, 731] on textarea at bounding box center [144, 735] width 194 height 13
type textarea "how"
type textarea "is there a way"
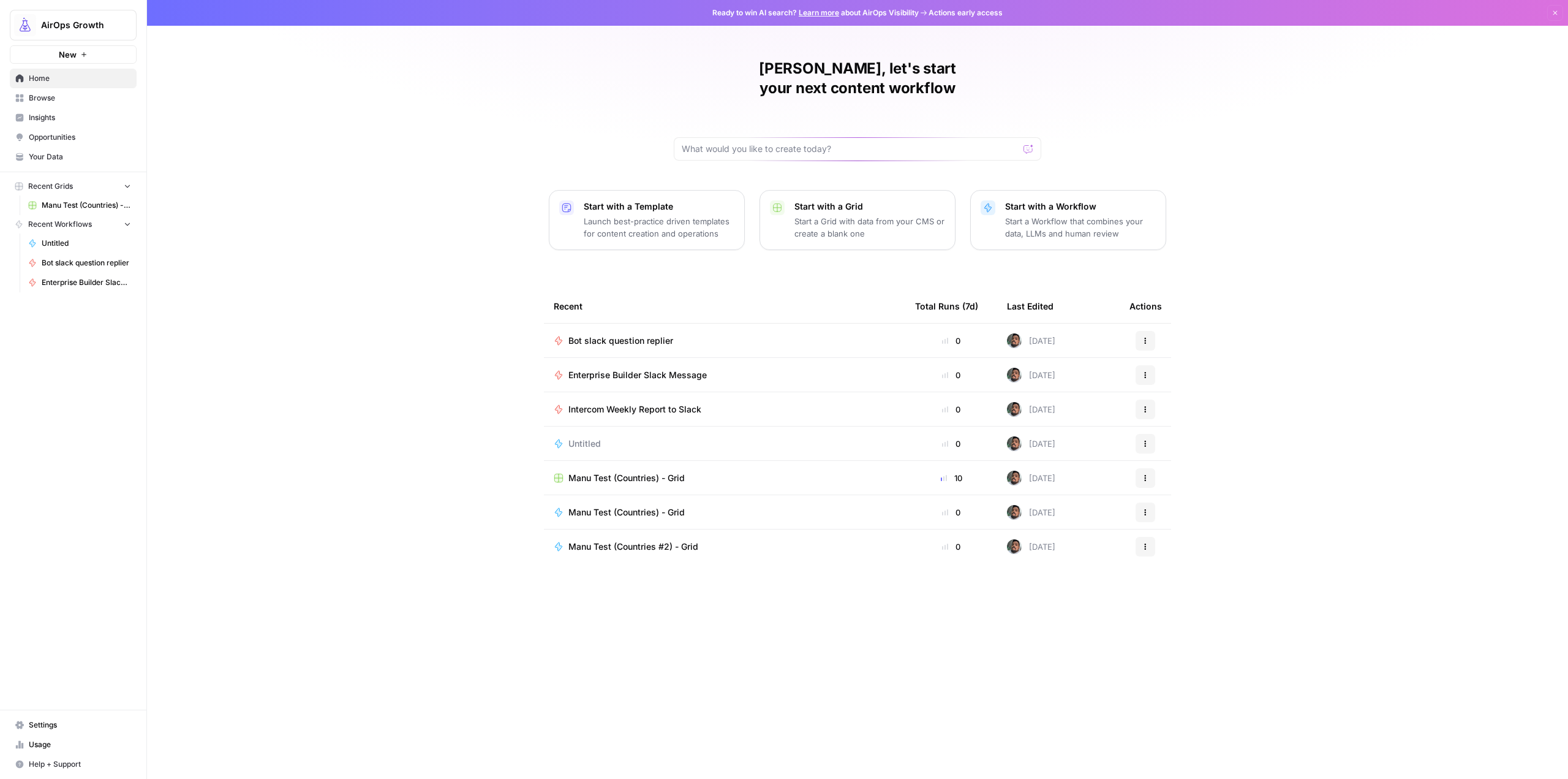
click at [75, 157] on span "Your Data" at bounding box center [80, 157] width 103 height 11
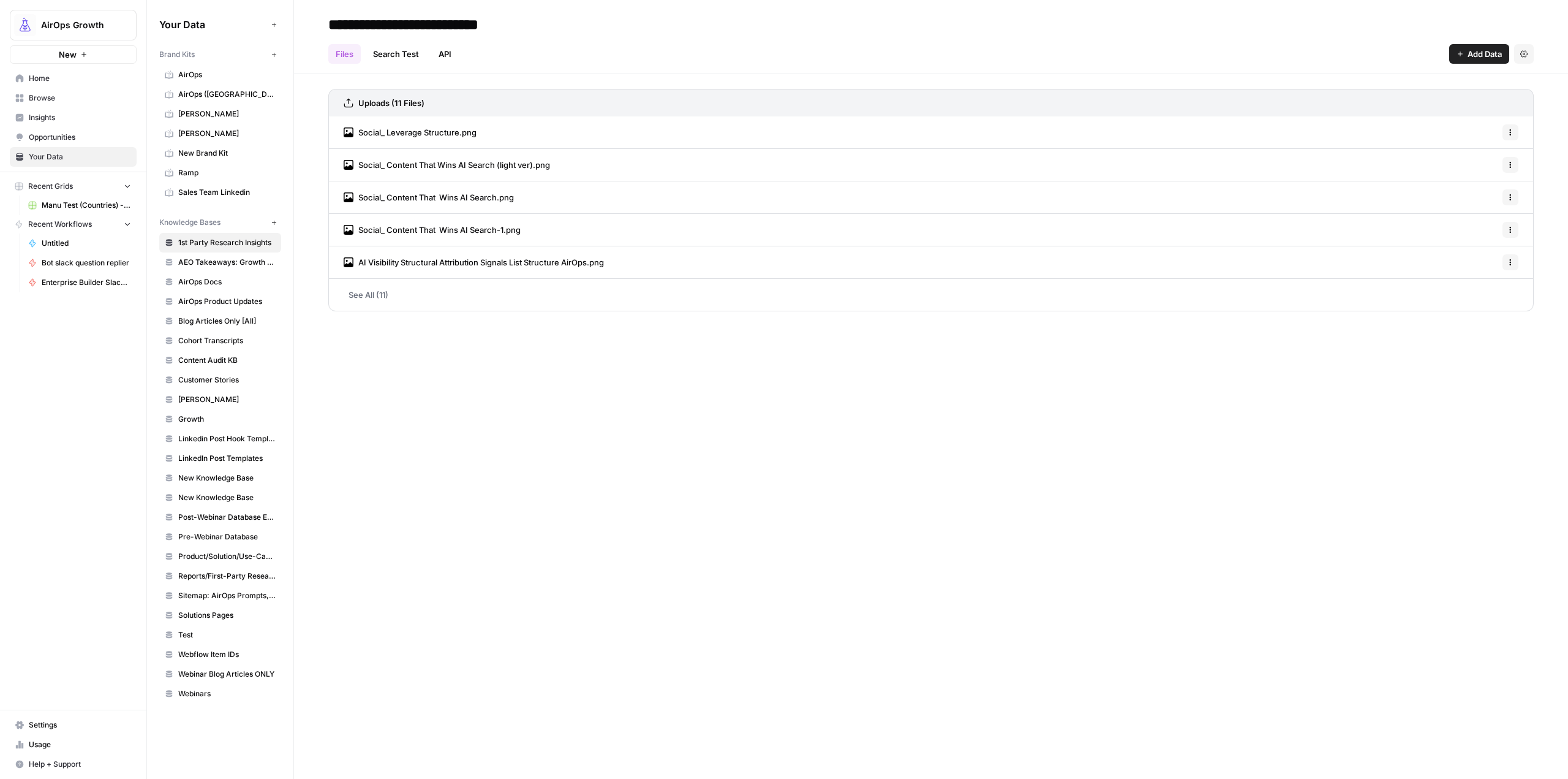
click at [255, 75] on span "AirOps" at bounding box center [227, 74] width 98 height 11
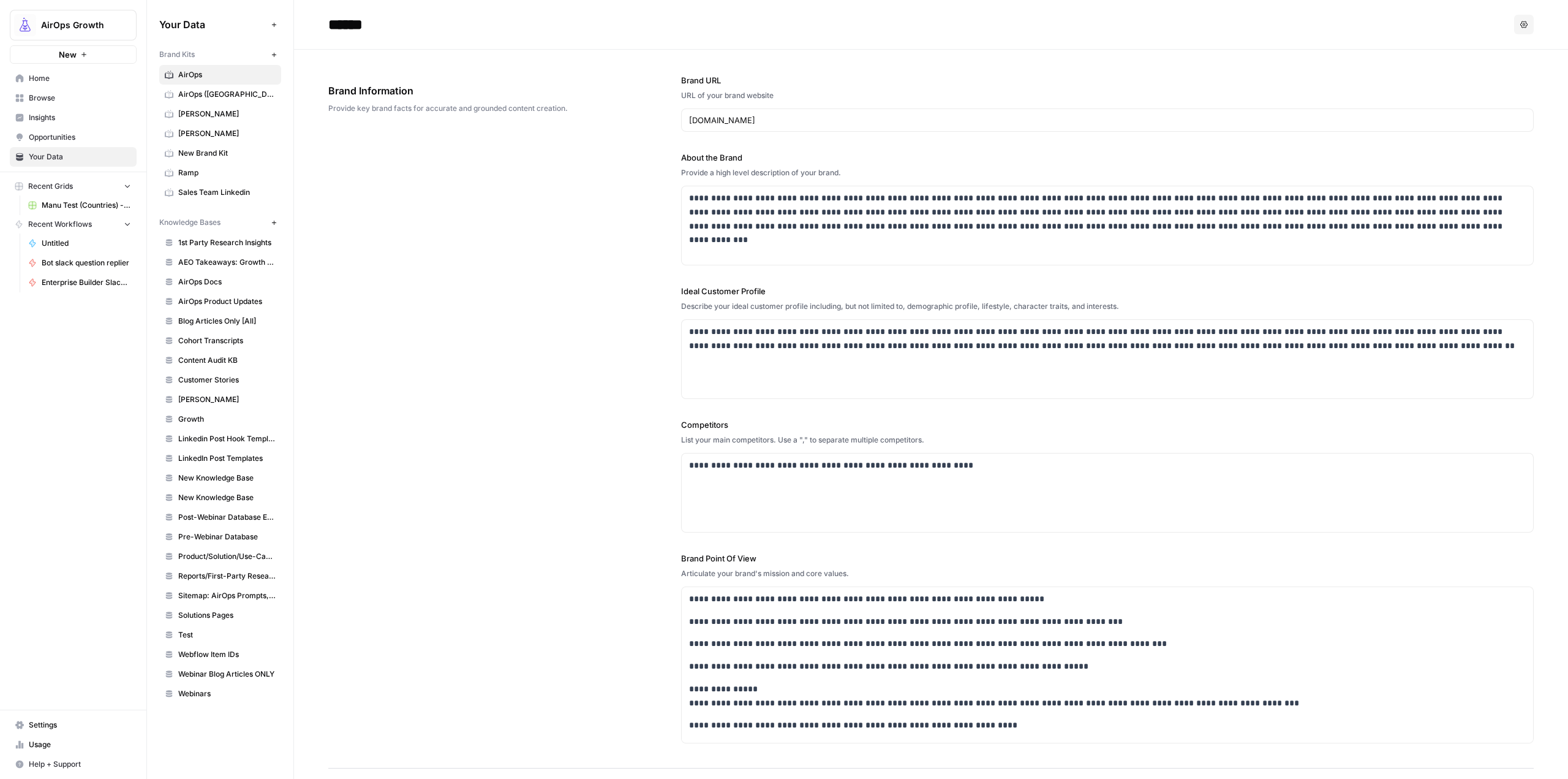
click at [244, 275] on link "AirOps Docs" at bounding box center [220, 281] width 122 height 19
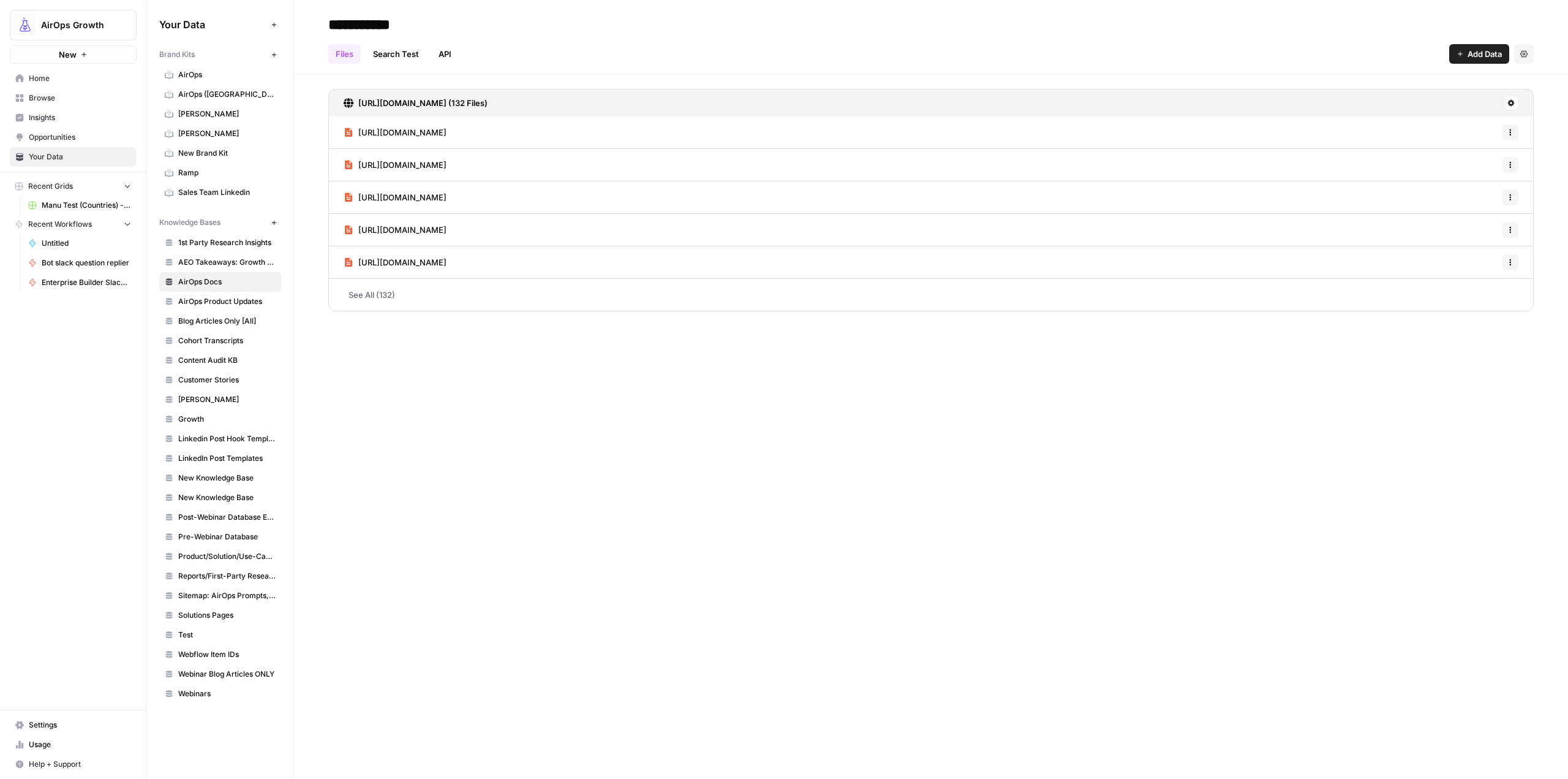
click at [63, 78] on span "Home" at bounding box center [80, 78] width 103 height 11
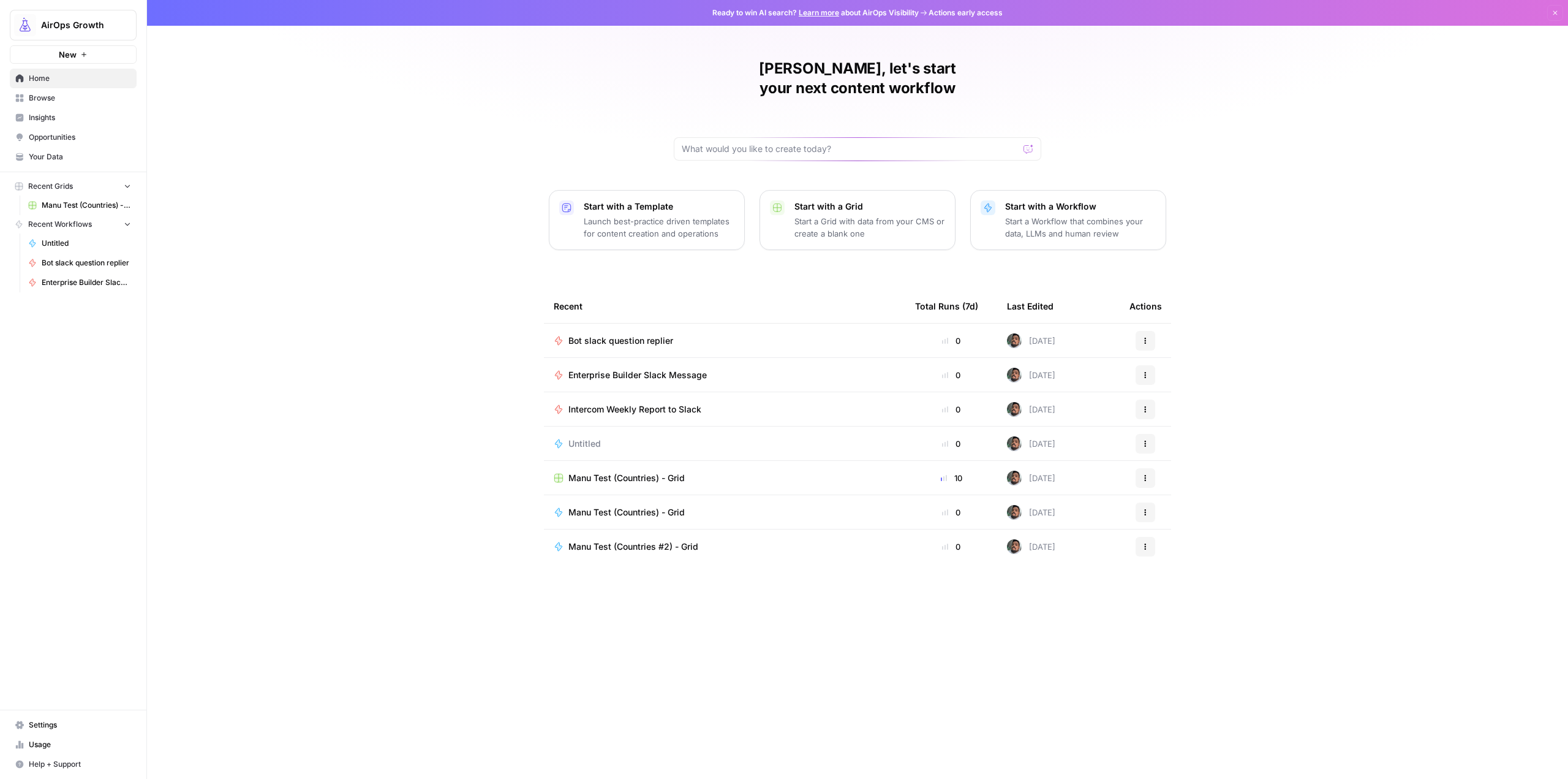
click at [642, 369] on span "Enterprise Builder Slack Message" at bounding box center [637, 375] width 138 height 13
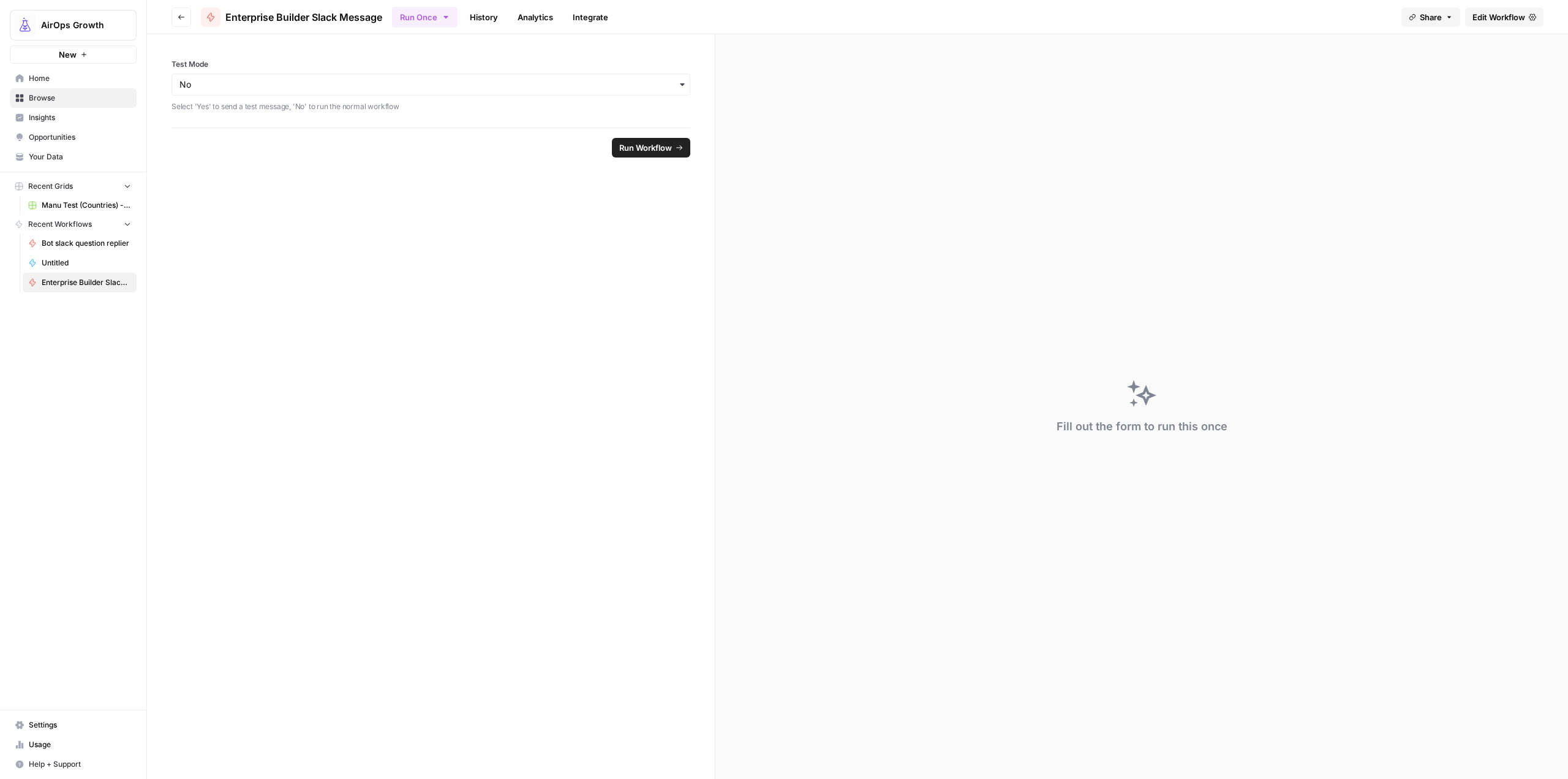
click at [1507, 5] on header "Go back Enterprise Builder Slack Message Run Once History Analytics Integrate S…" at bounding box center [858, 17] width 1421 height 35
click at [1494, 13] on span "Edit Workflow" at bounding box center [1498, 17] width 53 height 13
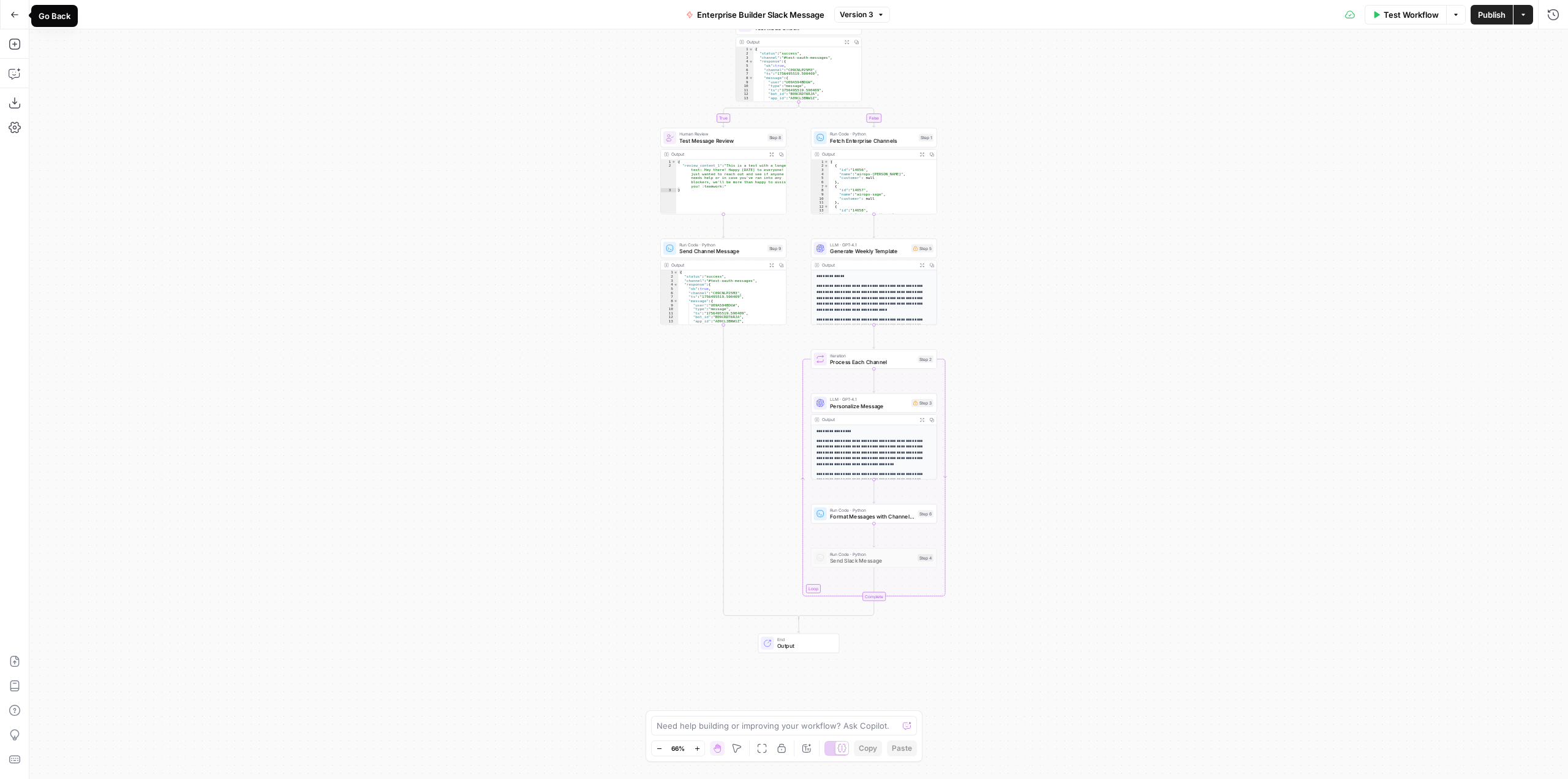
click at [18, 19] on icon "button" at bounding box center [14, 14] width 8 height 8
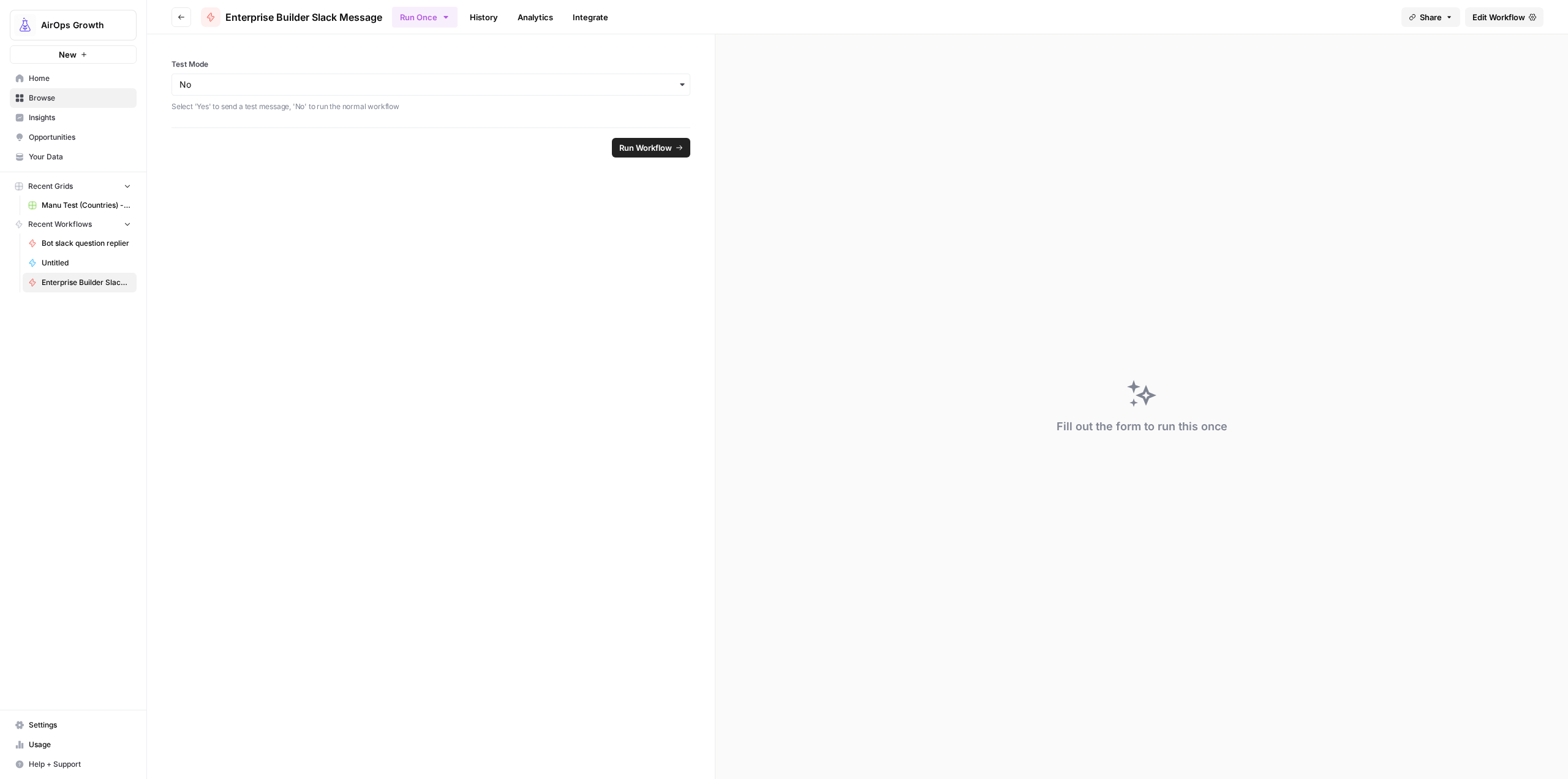
click at [77, 717] on link "Settings" at bounding box center [73, 724] width 127 height 19
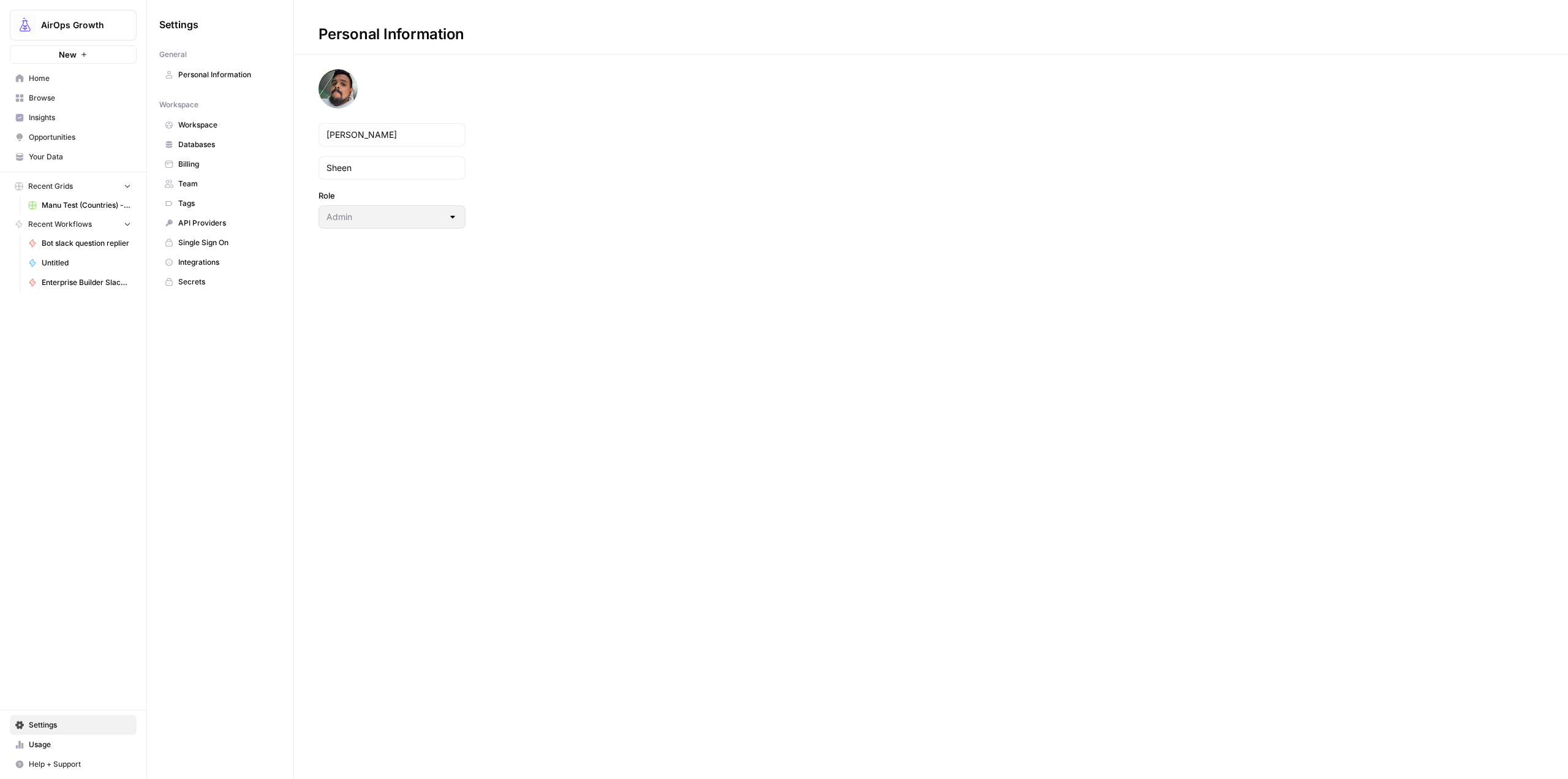
click at [204, 278] on span "Secrets" at bounding box center [227, 281] width 98 height 11
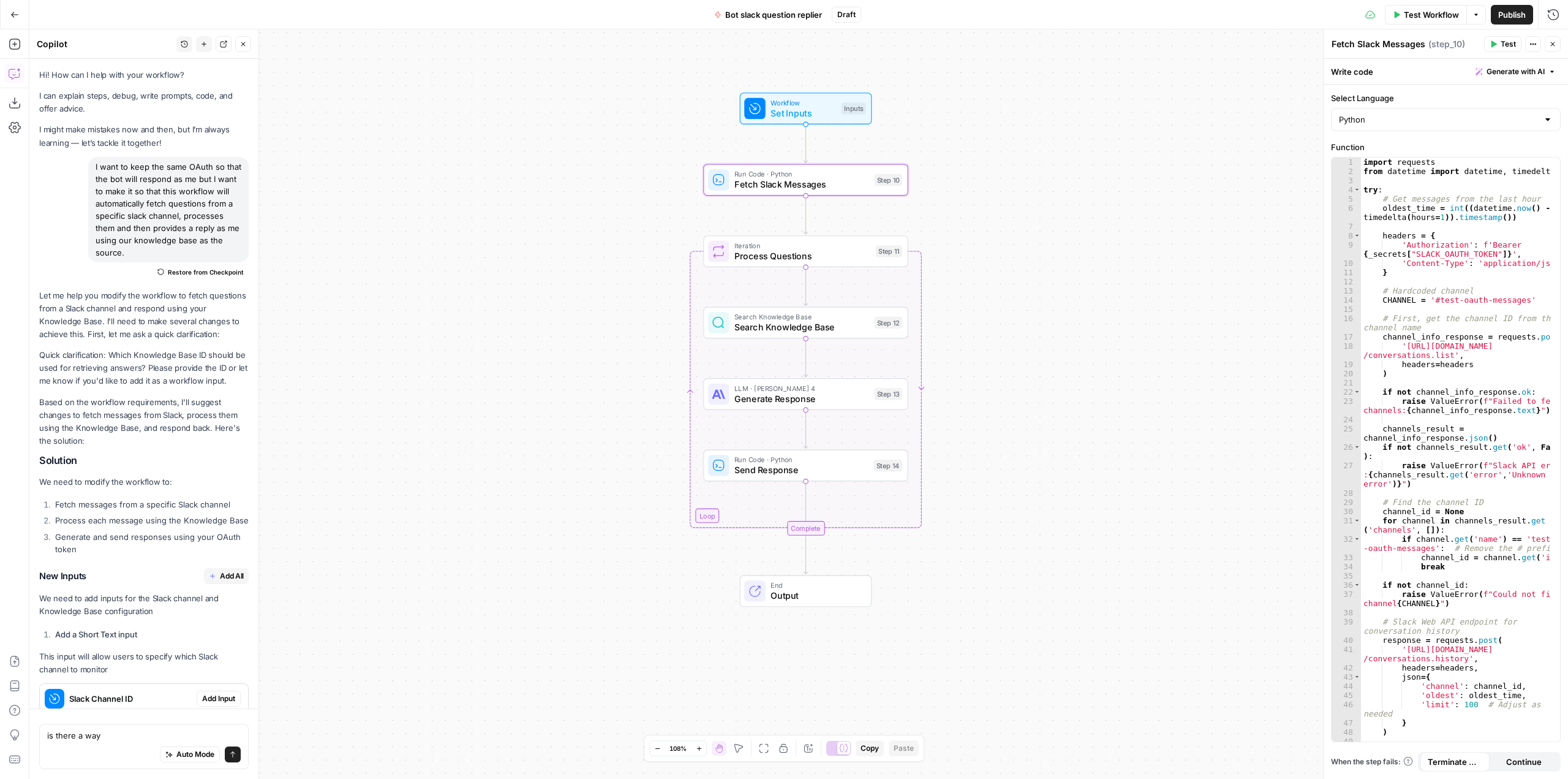
scroll to position [4687, 0]
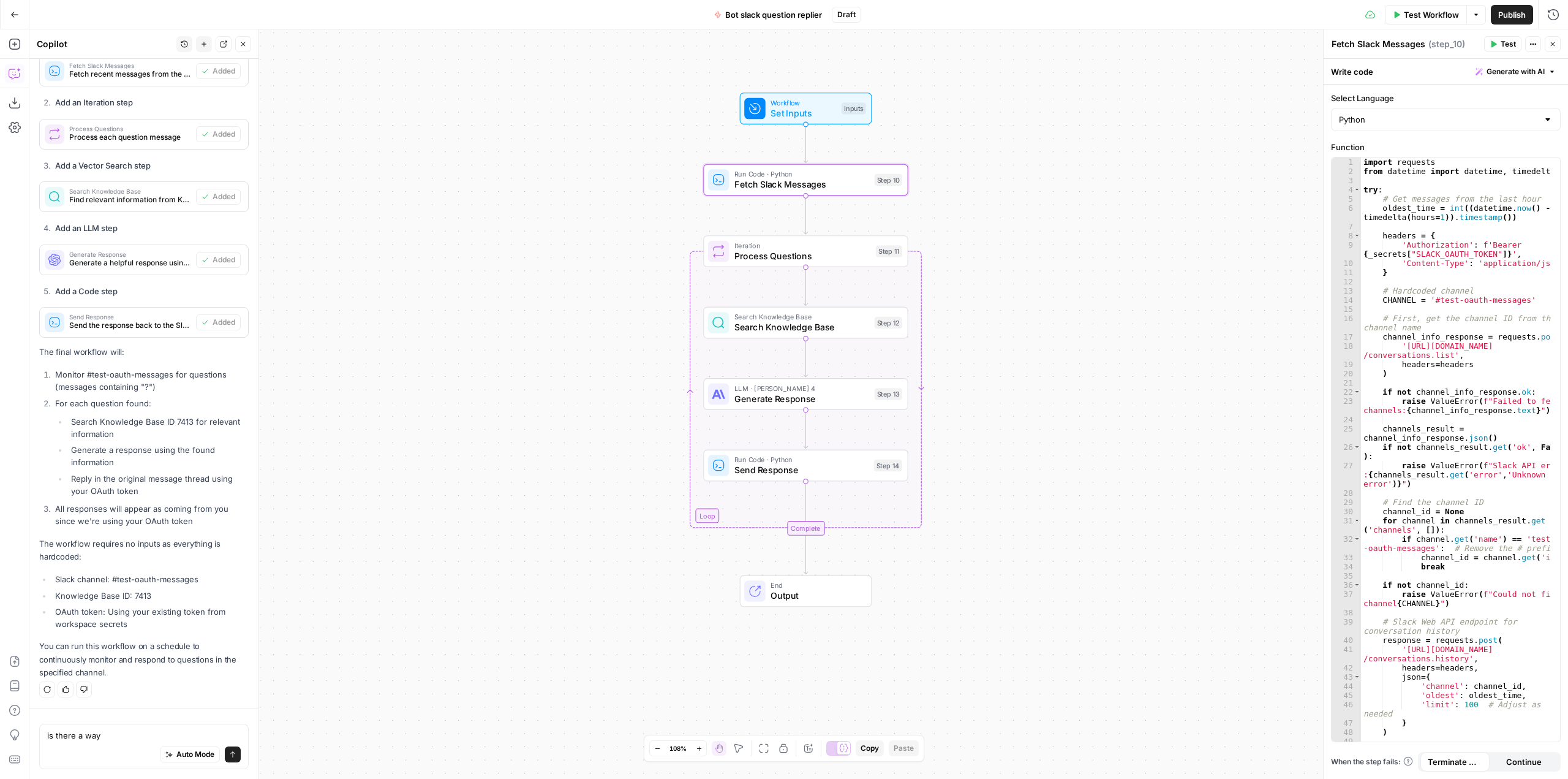
click at [204, 727] on div "is there a way is there a way Auto Mode Send" at bounding box center [144, 746] width 210 height 45
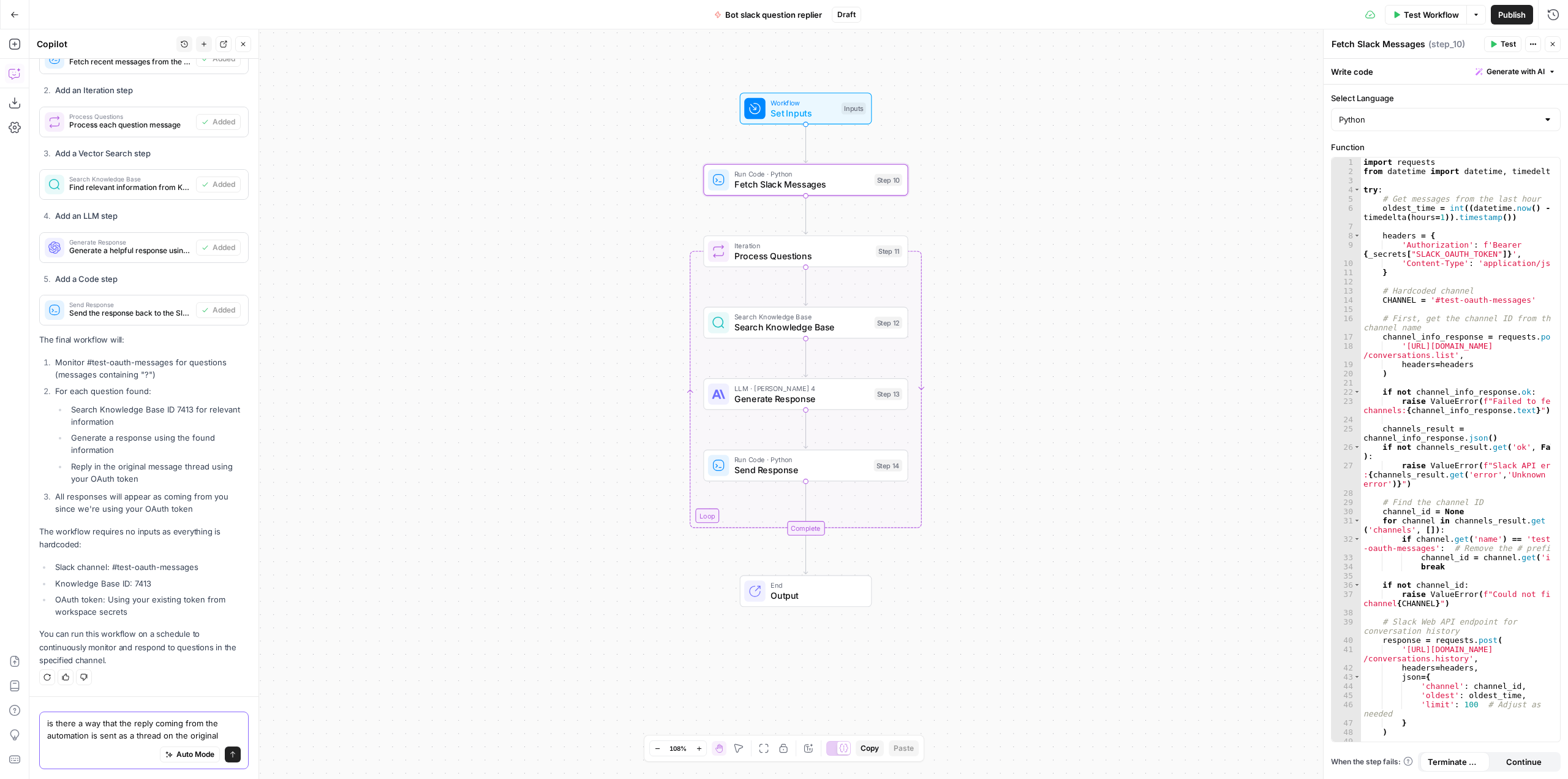
scroll to position [4712, 0]
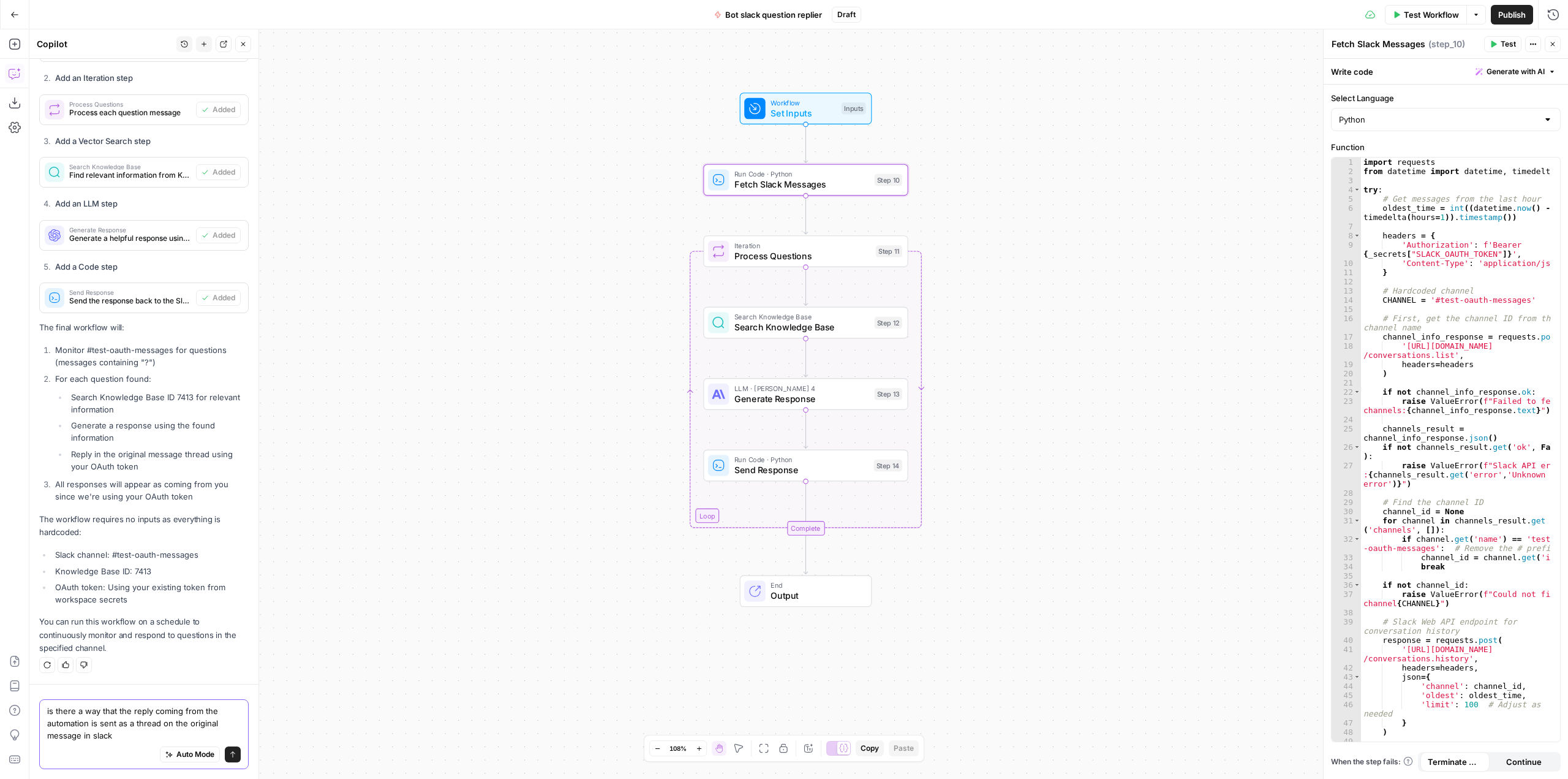
type textarea "is there a way that the reply coming from the automation is sent as a thread on…"
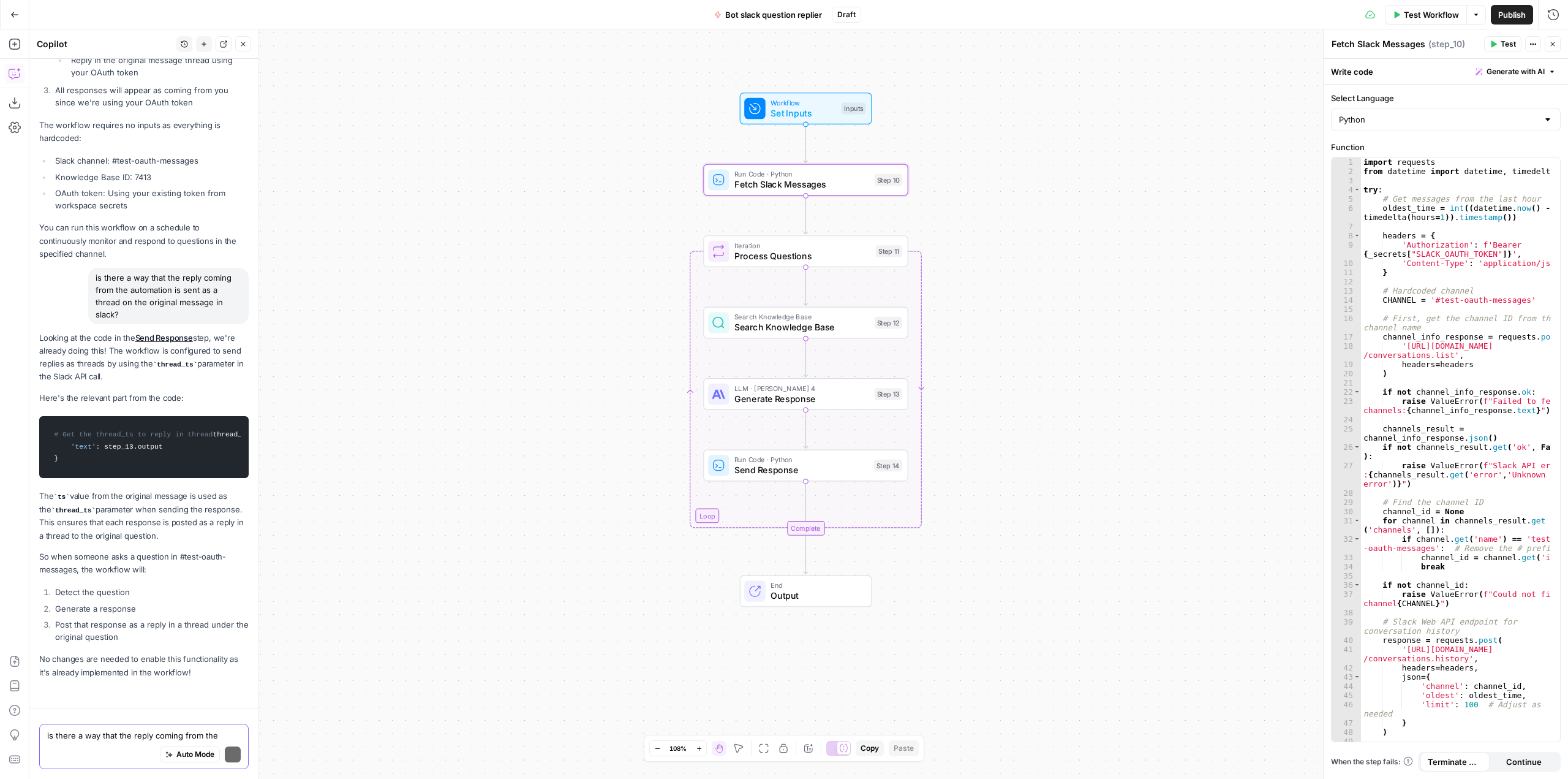
scroll to position [5186, 0]
click at [168, 739] on textarea at bounding box center [144, 735] width 194 height 13
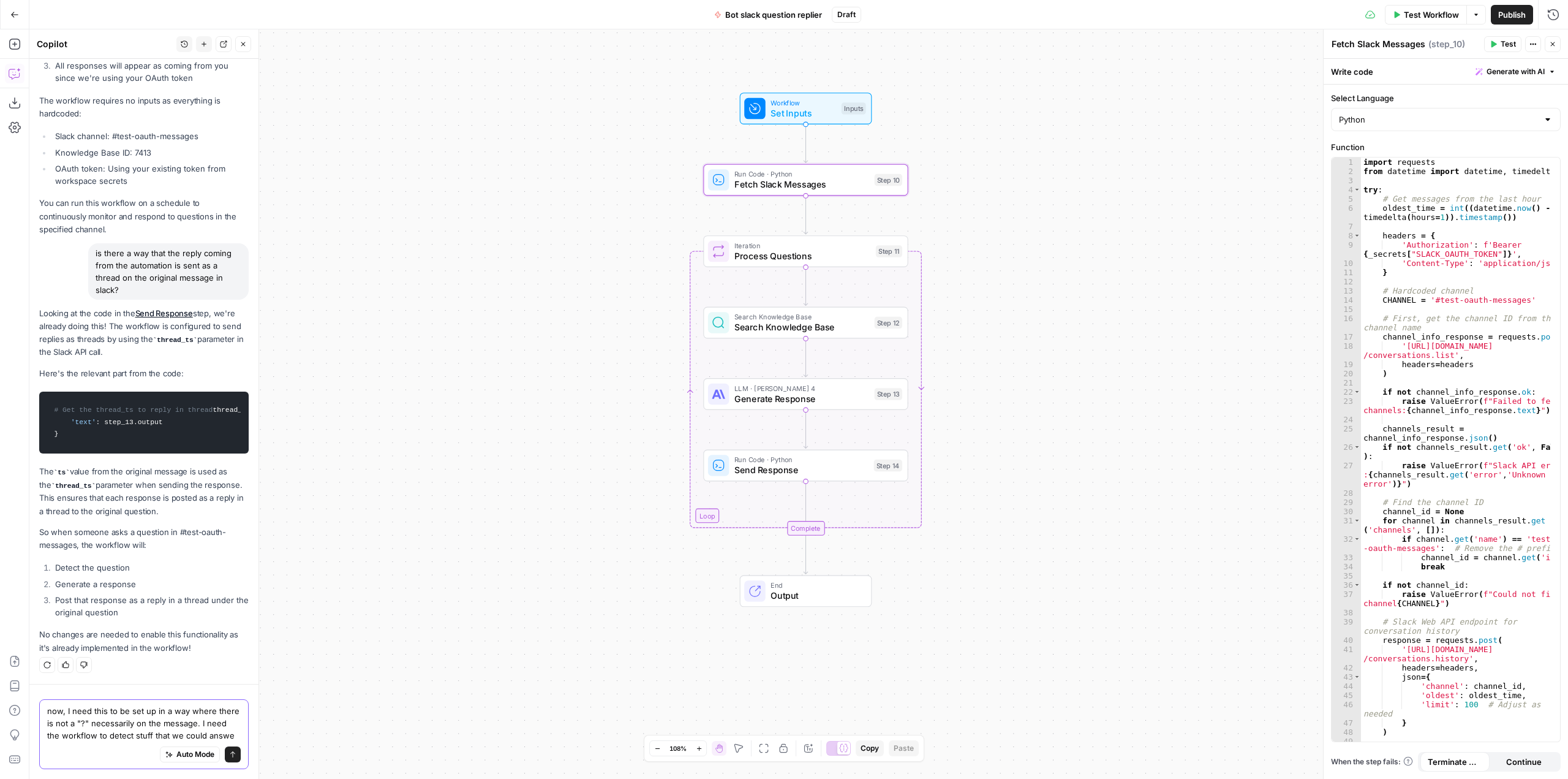
scroll to position [5223, 0]
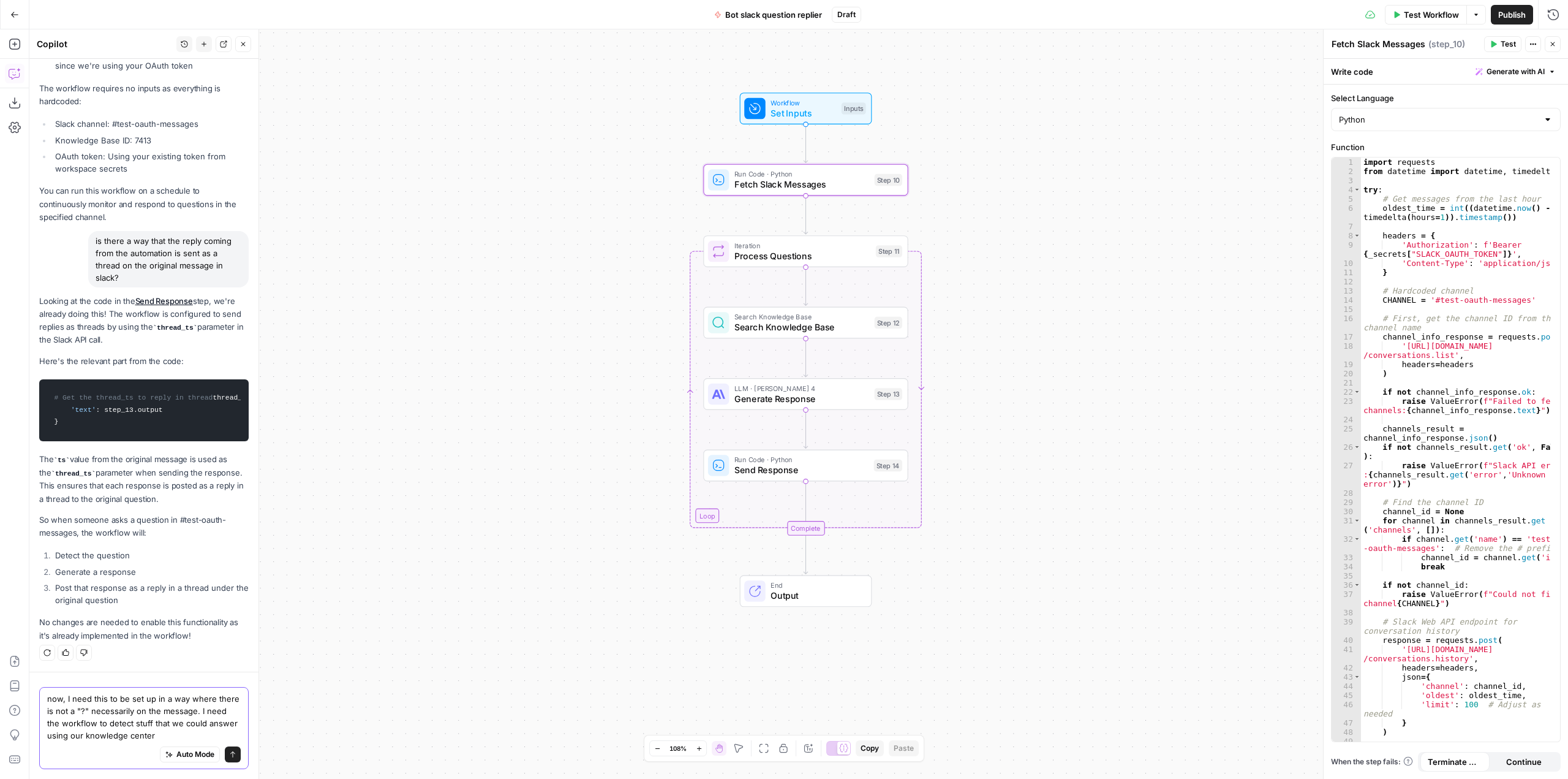
type textarea "now, I need this to be set up in a way where there is not a "?" necessarily on …"
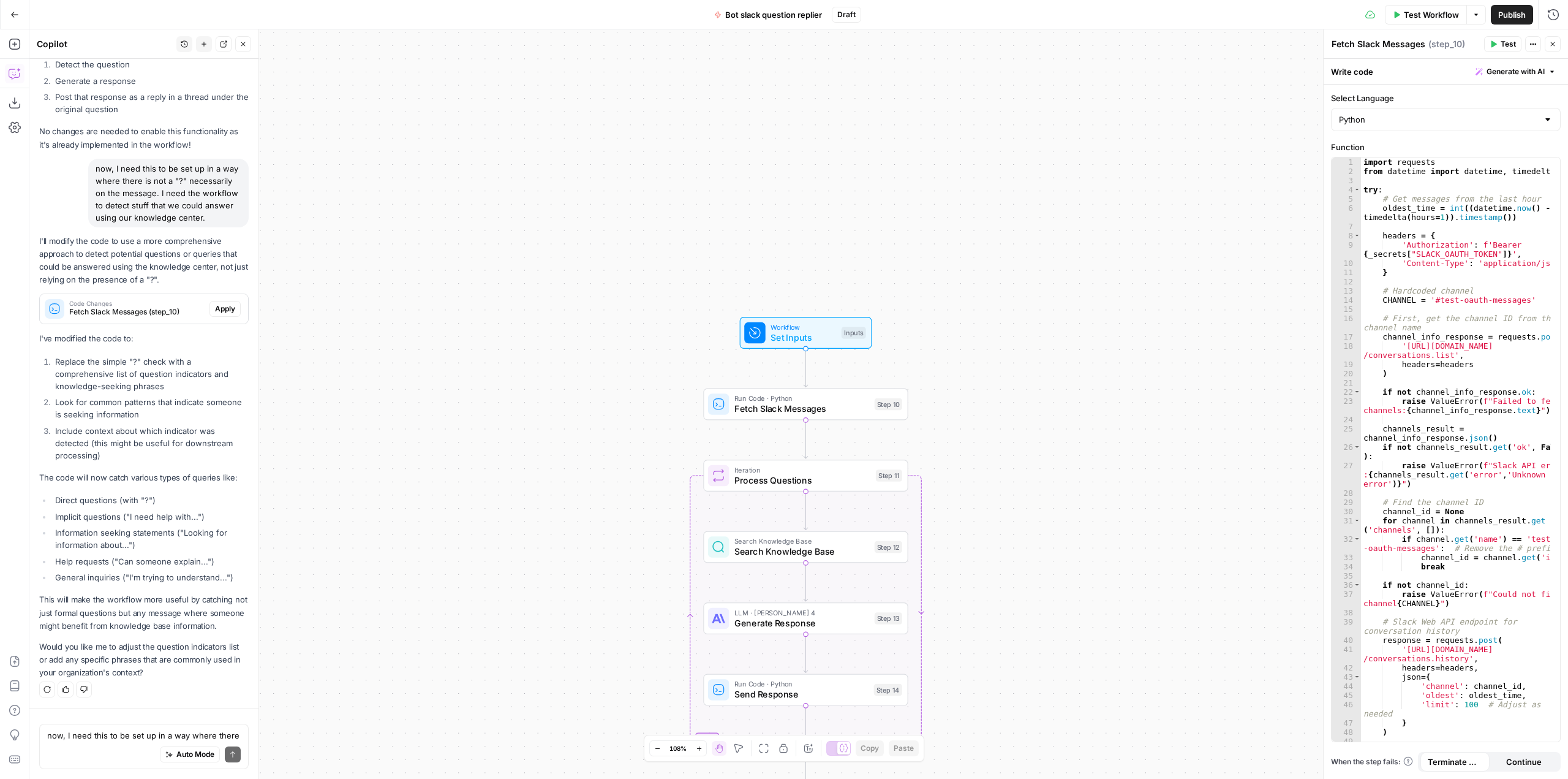
scroll to position [5739, 0]
click at [215, 303] on span "Apply" at bounding box center [225, 308] width 20 height 11
click at [212, 303] on span "Accept" at bounding box center [223, 308] width 25 height 11
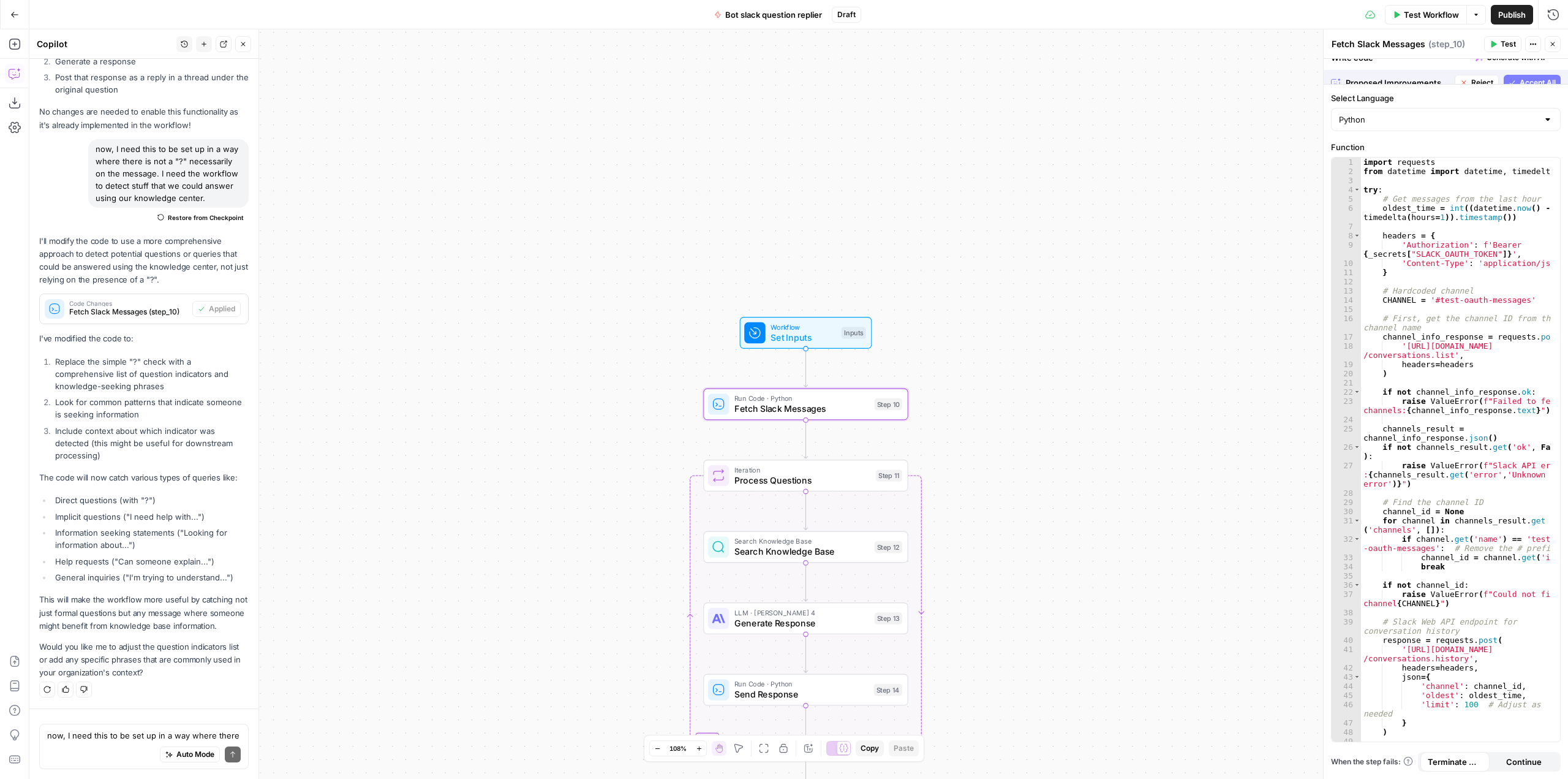
scroll to position [5779, 0]
click at [195, 732] on textarea "now, I need this to be set up in a way where there is not a "?" necessarily on …" at bounding box center [144, 735] width 194 height 13
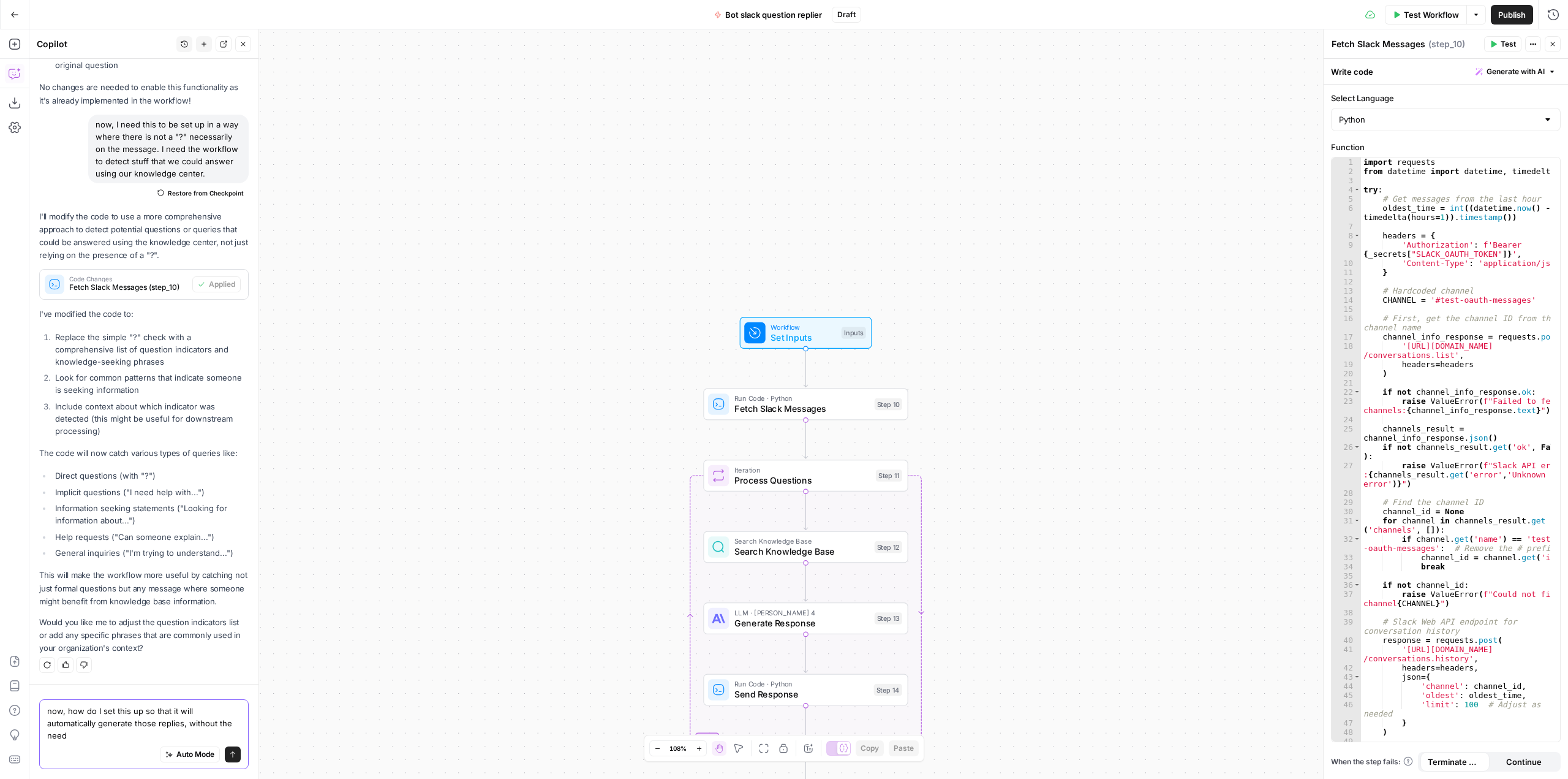
scroll to position [5803, 0]
type textarea "now, how do I set this up so that it will automatically generate those replies,…"
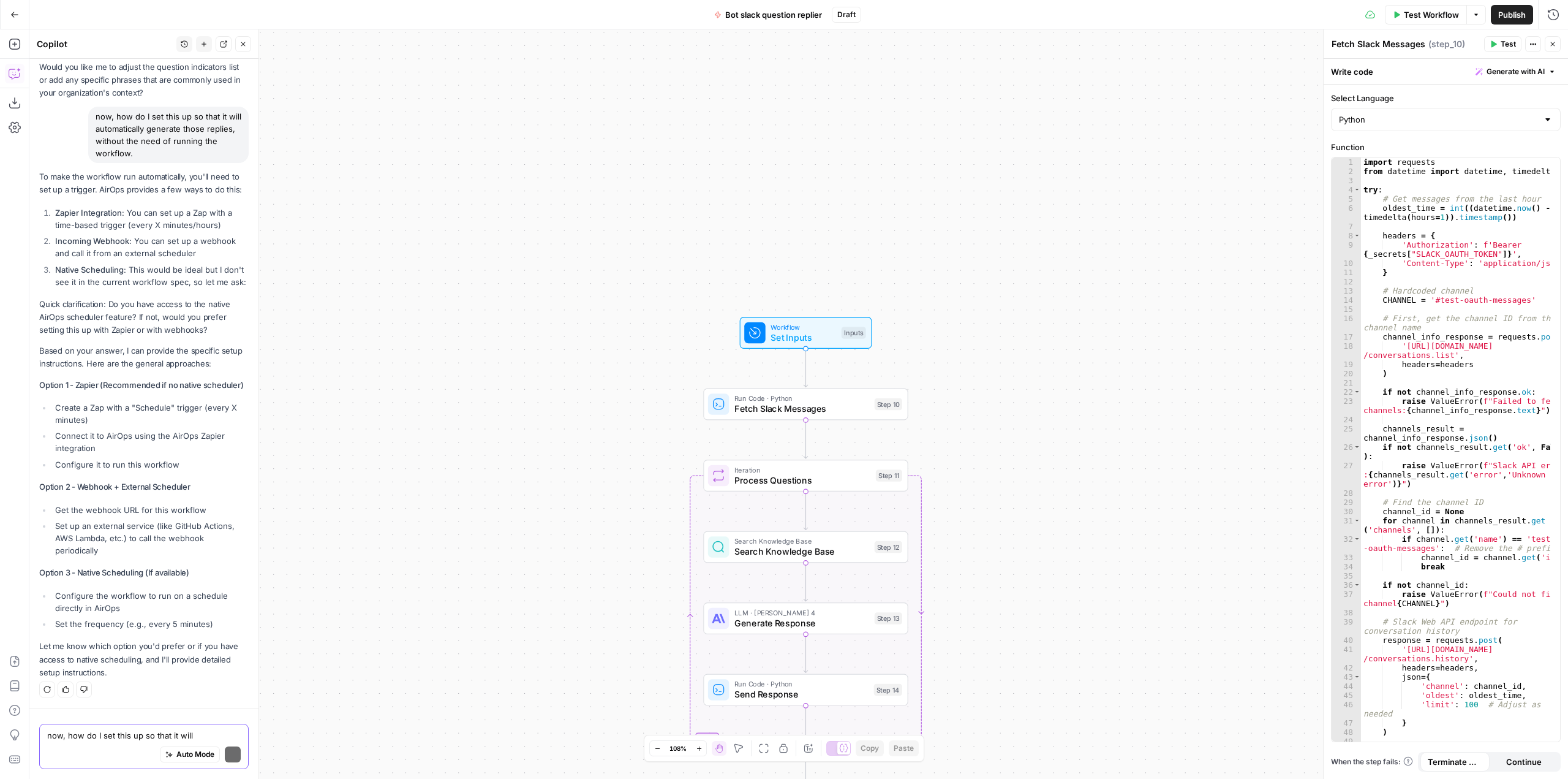
scroll to position [6384, 0]
click at [109, 737] on textarea "now, how do I set this up so that it will automatically generate those replies,…" at bounding box center [144, 735] width 194 height 13
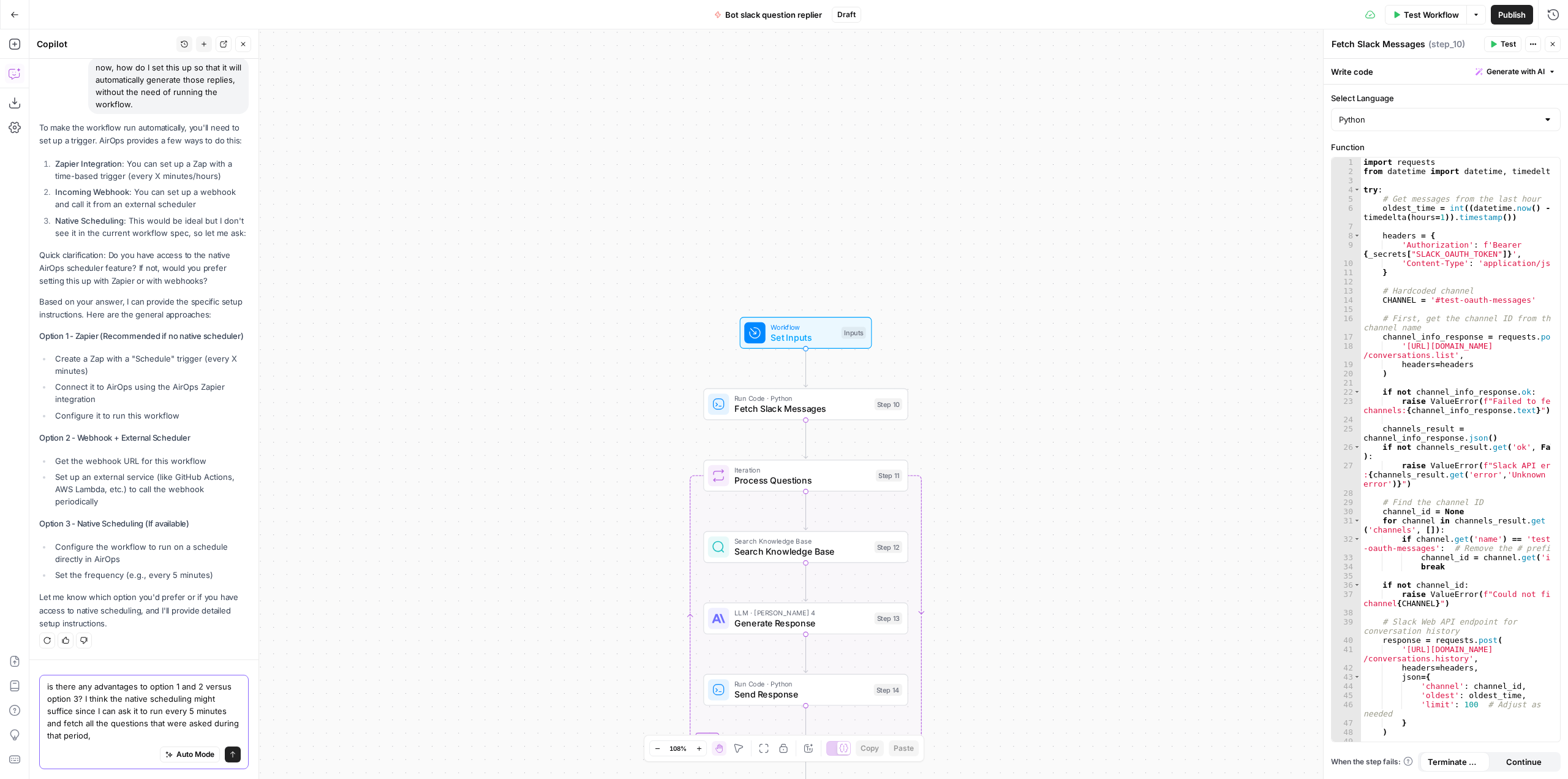
scroll to position [6432, 0]
type textarea "is there any advantages to option 1 and 2 versus option 3? I think the native s…"
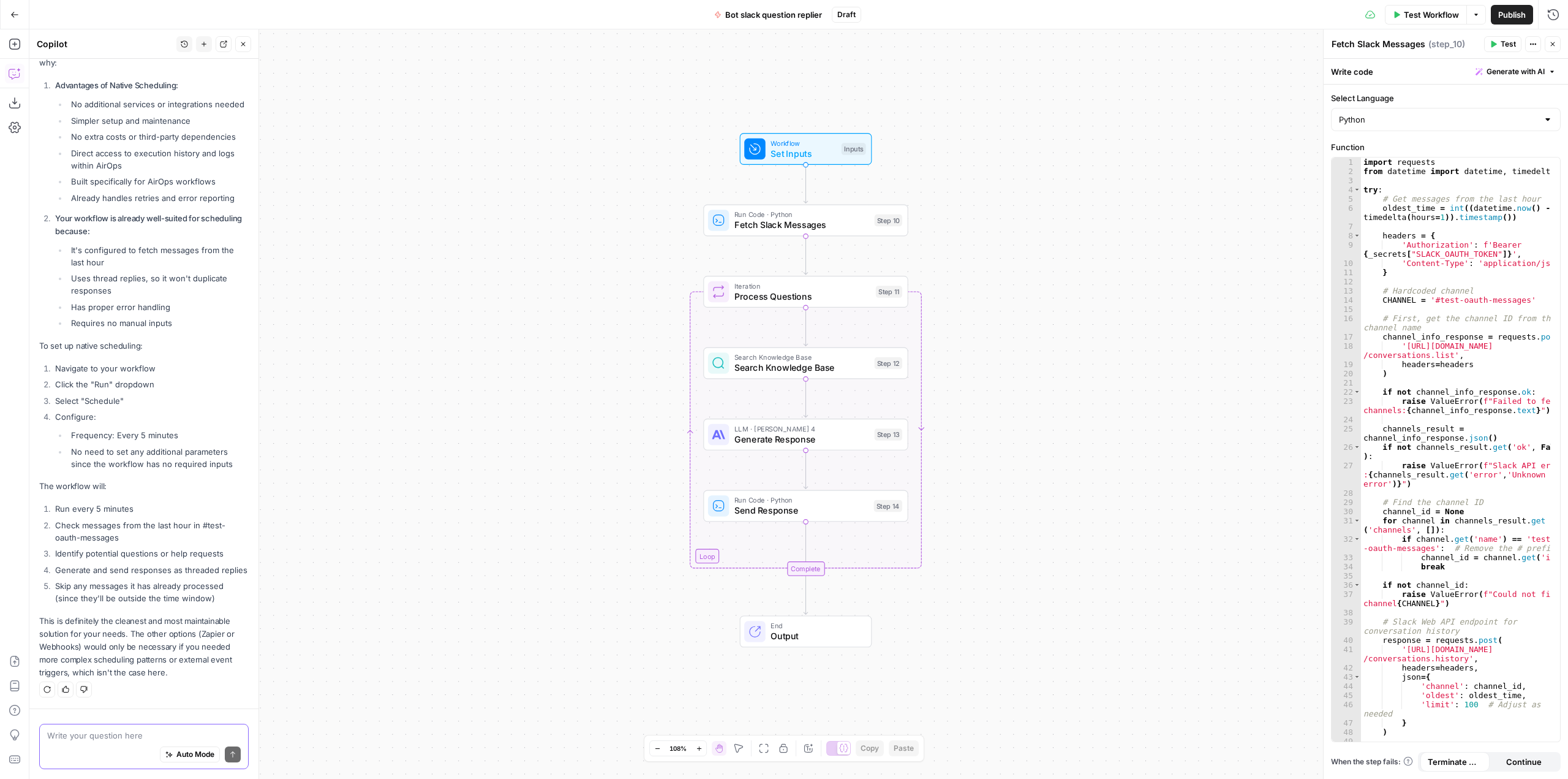
scroll to position [7164, 0]
click at [111, 741] on div "Auto Mode Send" at bounding box center [144, 755] width 194 height 27
type textarea "what if I set it to every minute, is that possible?"
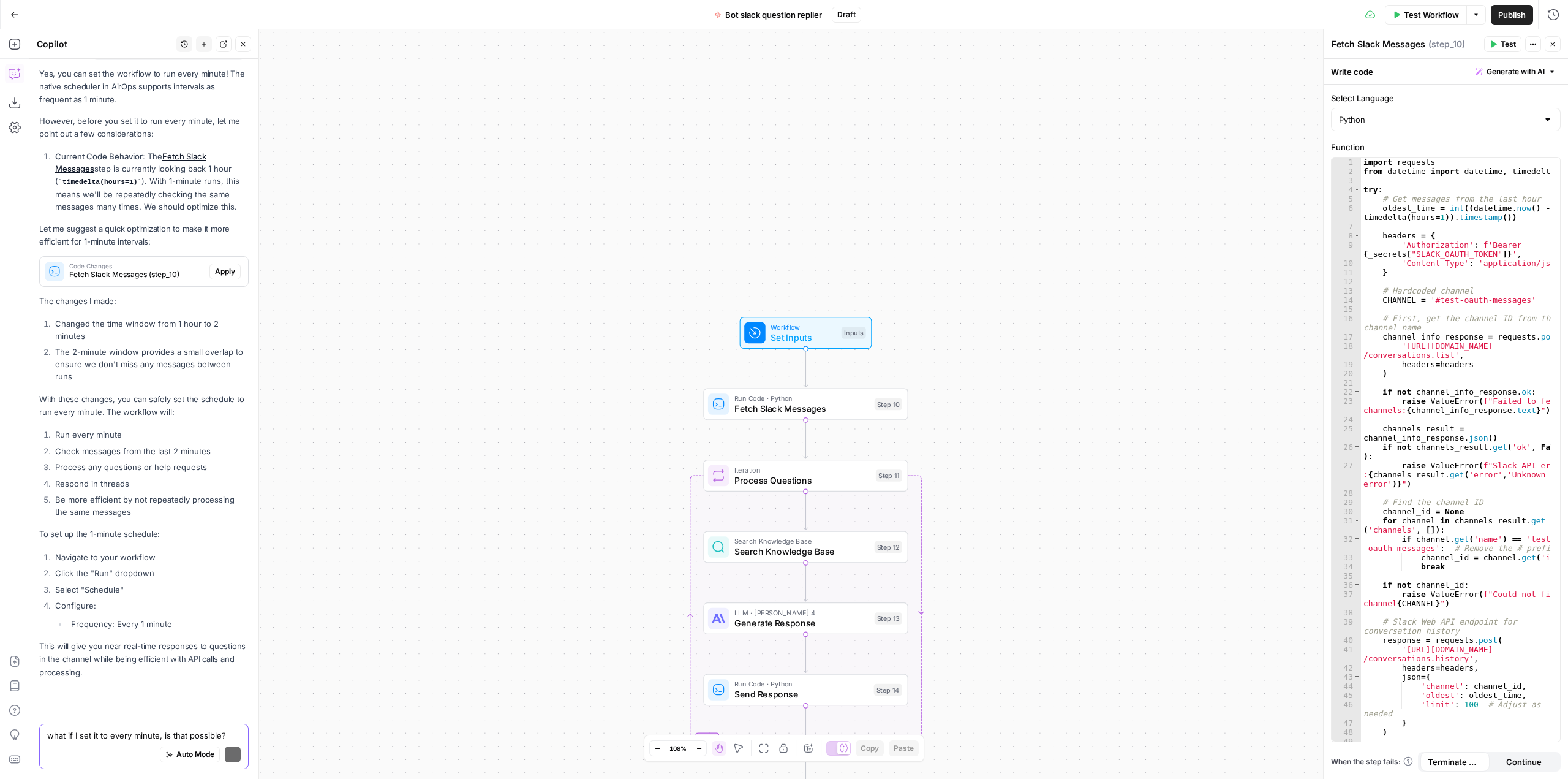
scroll to position [7822, 0]
click at [224, 270] on span "Apply" at bounding box center [225, 271] width 20 height 11
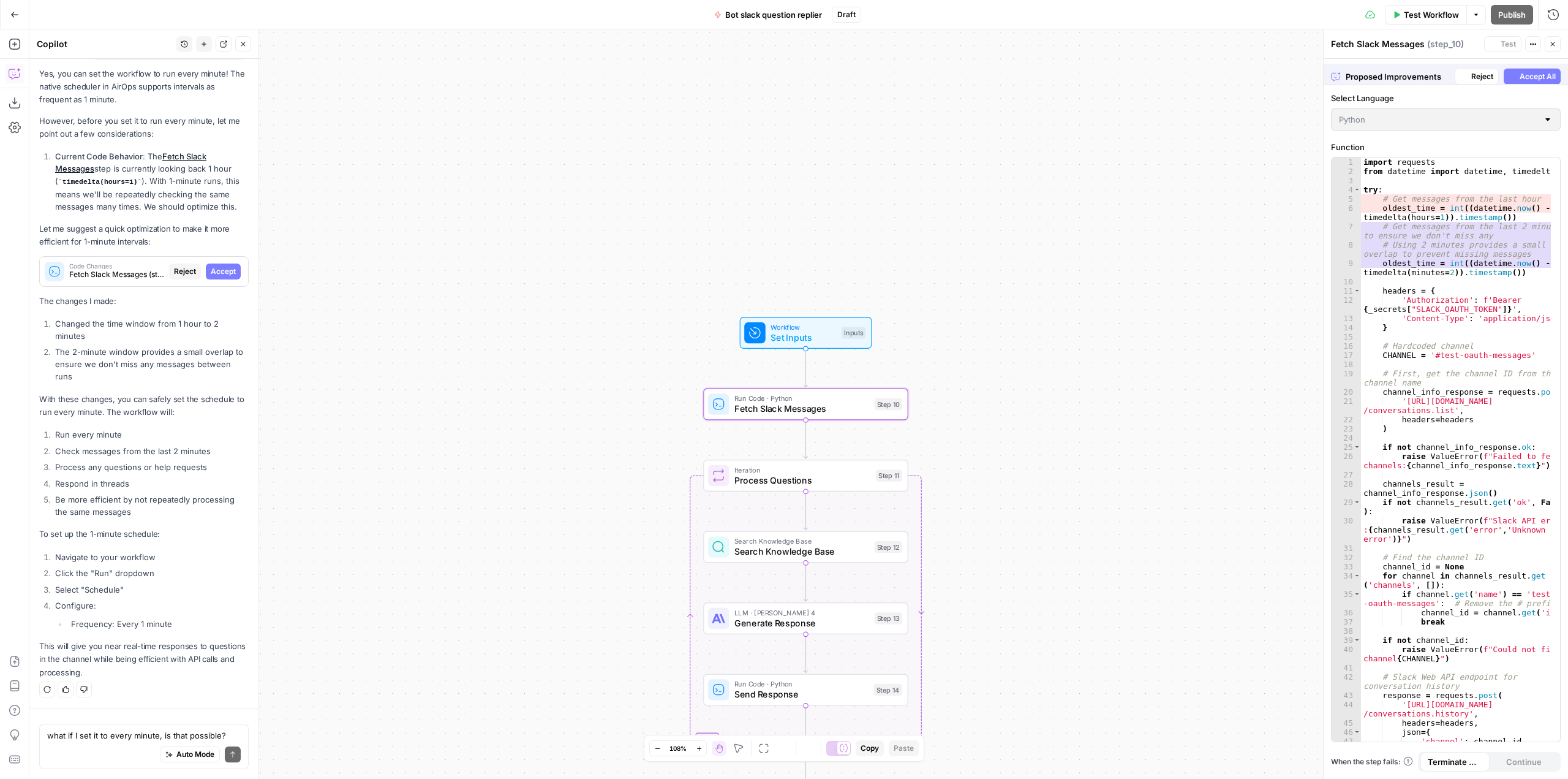
scroll to position [7685, 0]
click at [224, 271] on span "Accept" at bounding box center [223, 271] width 25 height 11
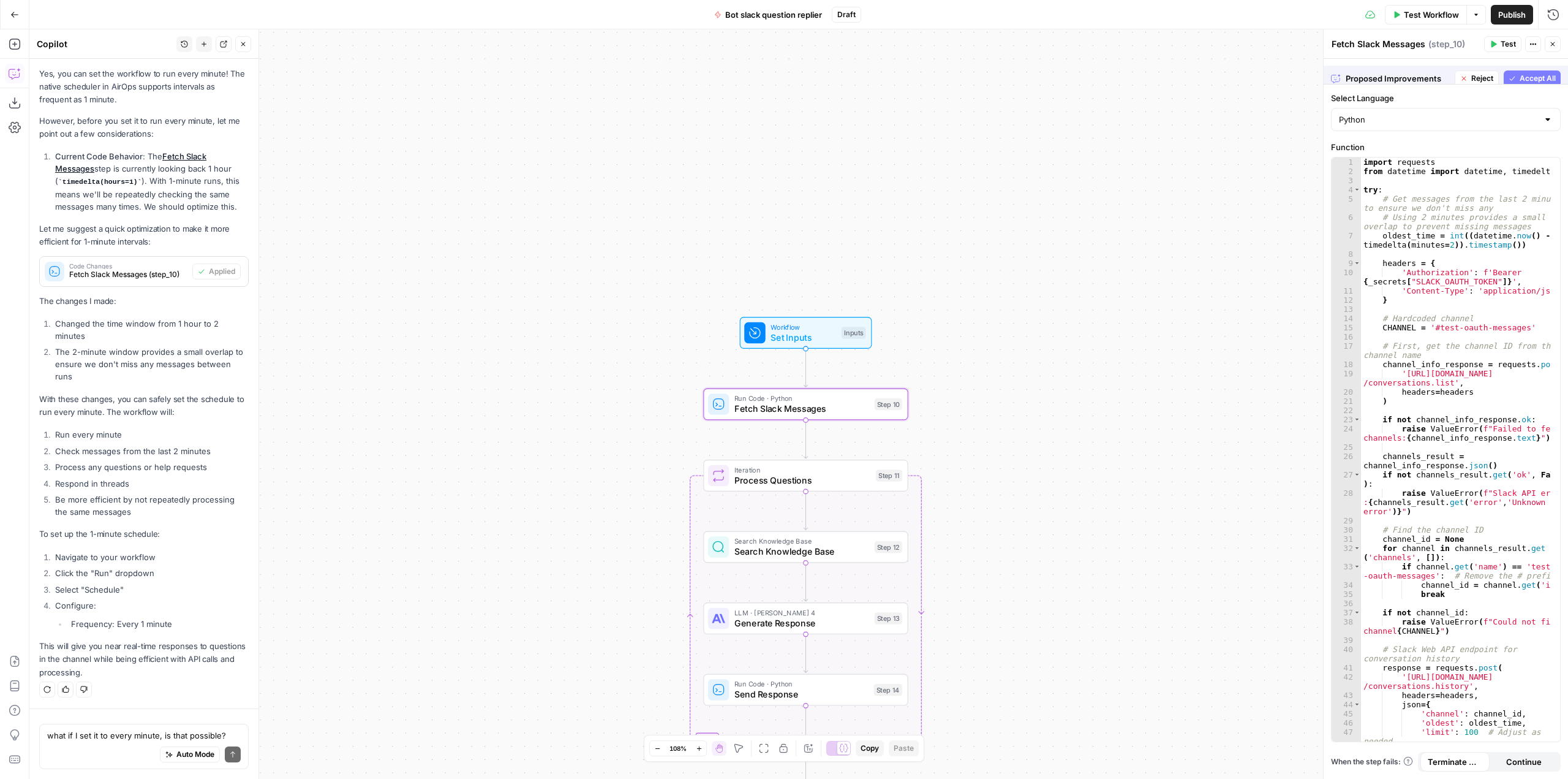
scroll to position [7881, 0]
click at [122, 743] on div "Auto Mode Send" at bounding box center [144, 755] width 194 height 27
click at [1514, 17] on span "Publish" at bounding box center [1512, 14] width 28 height 13
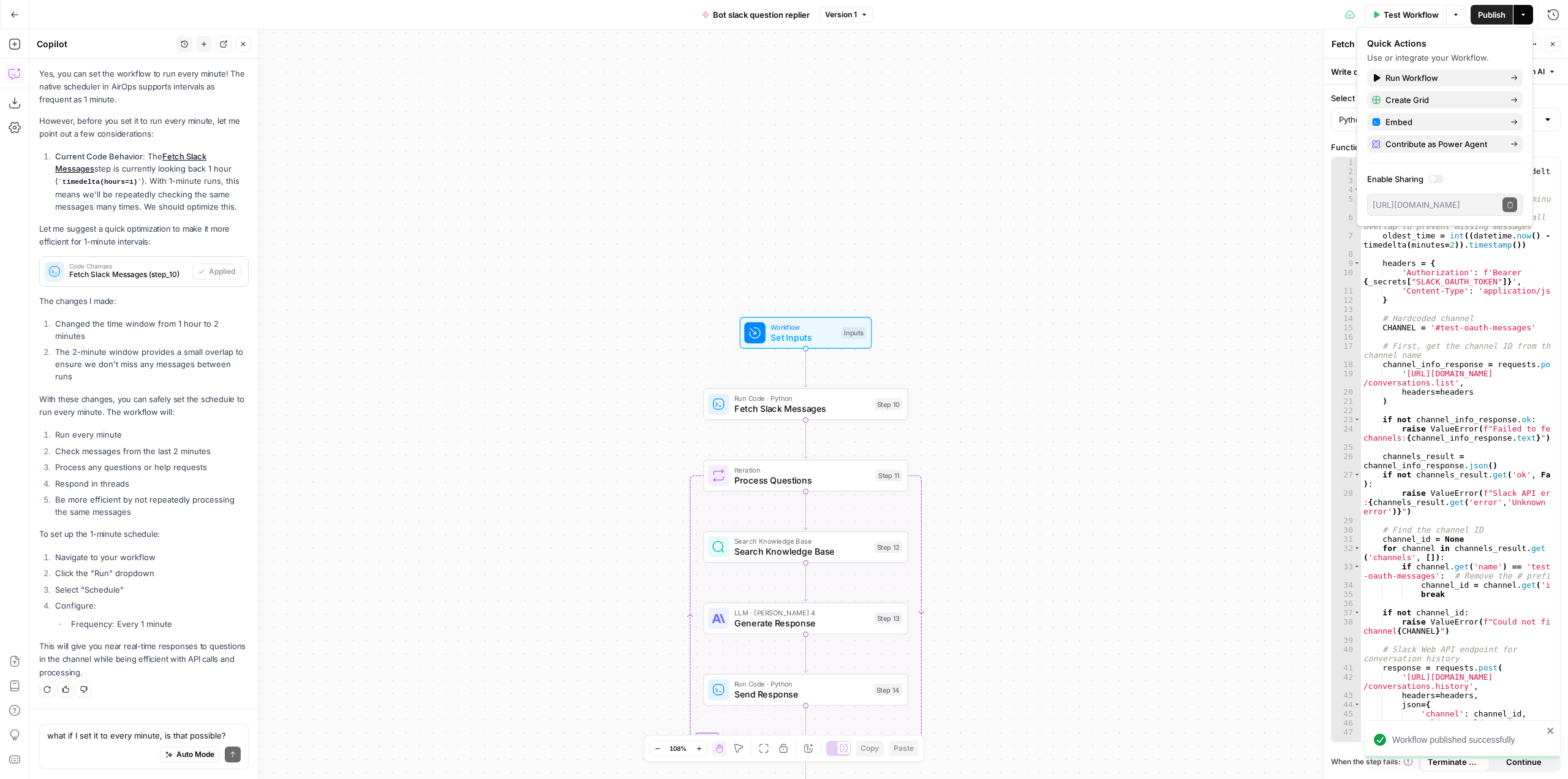
click at [1523, 19] on button "Actions" at bounding box center [1523, 14] width 19 height 19
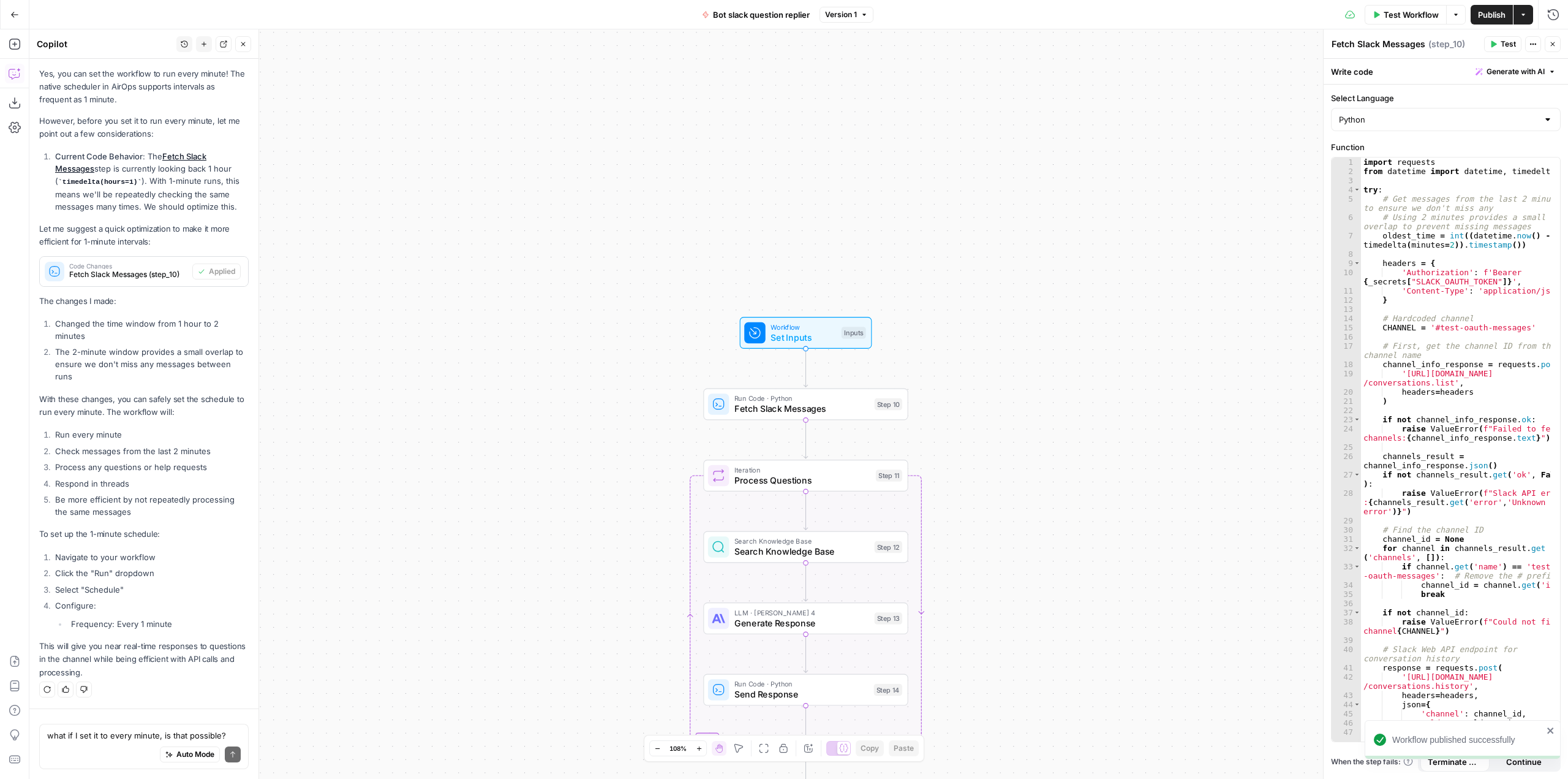
click at [1523, 19] on button "Actions" at bounding box center [1523, 14] width 19 height 19
click at [1454, 14] on icon "button" at bounding box center [1455, 14] width 3 height 2
click at [863, 14] on icon "button" at bounding box center [864, 14] width 8 height 8
click at [1196, 18] on div "Test Workflow Options Publish Actions Run History" at bounding box center [1220, 14] width 694 height 29
click at [1535, 8] on div "Test Workflow Options Publish Actions Run History" at bounding box center [1220, 14] width 694 height 29
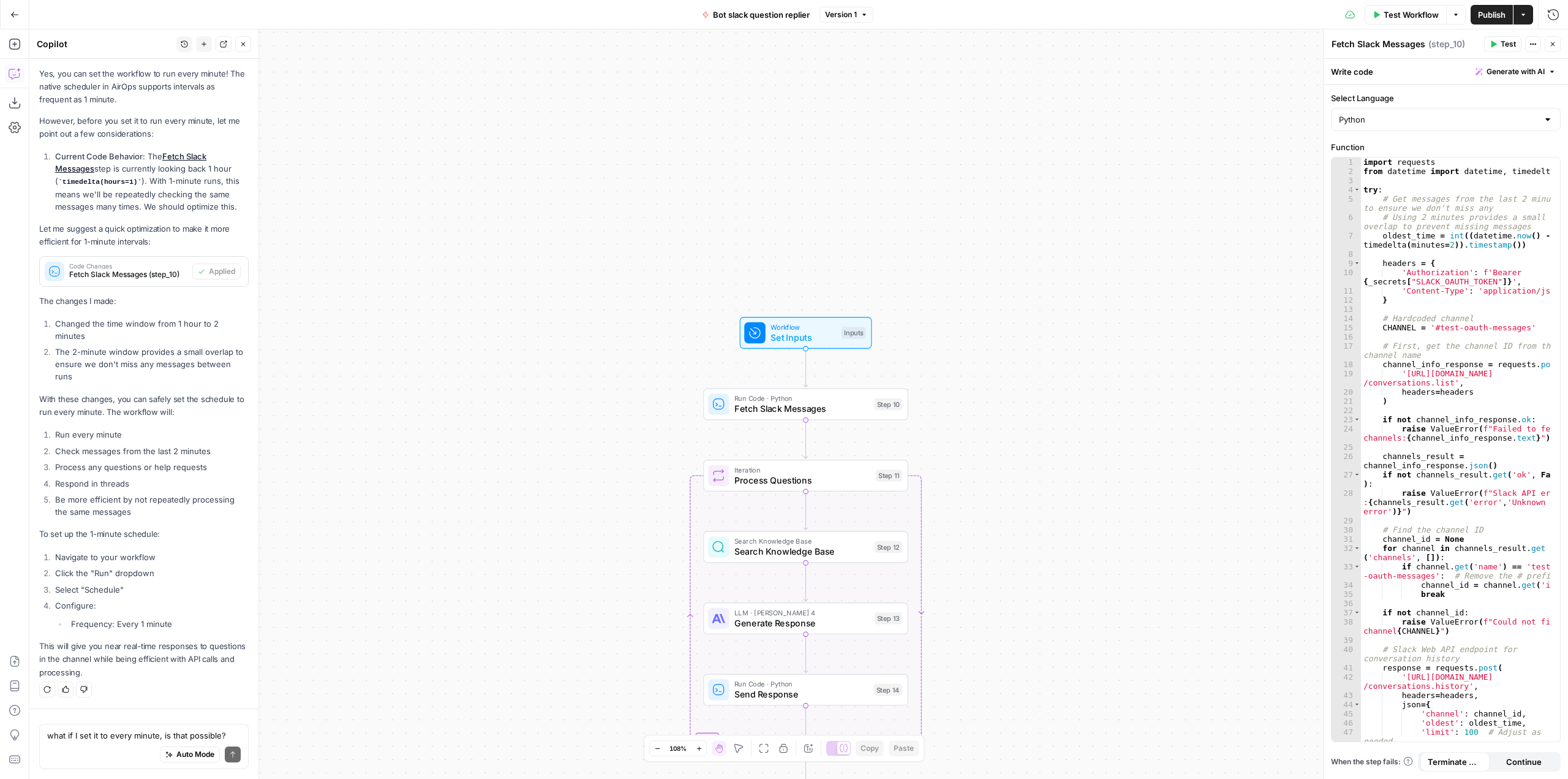
click at [1530, 10] on button "Actions" at bounding box center [1523, 14] width 19 height 19
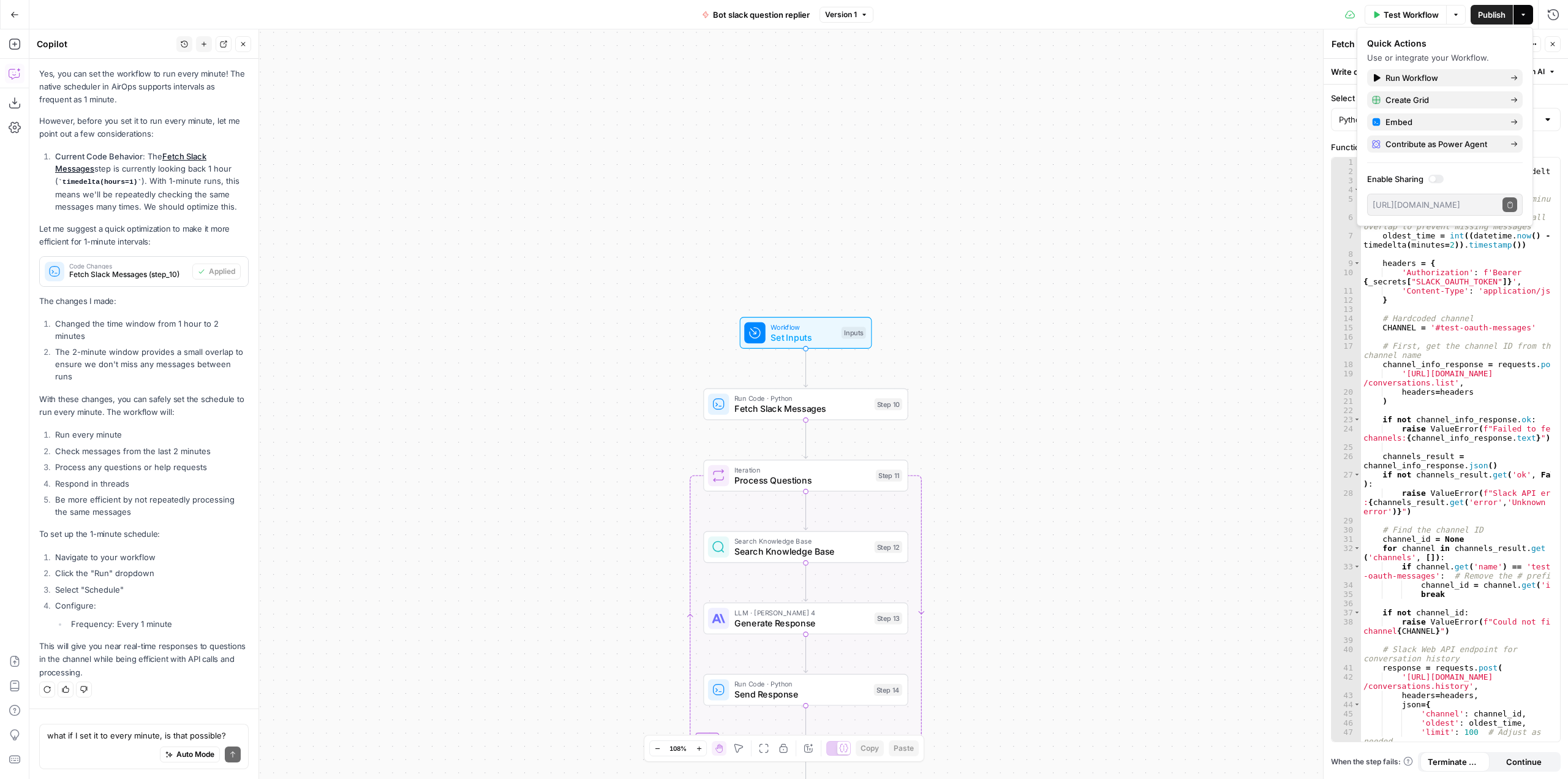
click at [1076, 271] on div "Workflow Set Inputs Inputs Run Code · Python Fetch Slack Messages Step 10 Loop …" at bounding box center [799, 404] width 1539 height 750
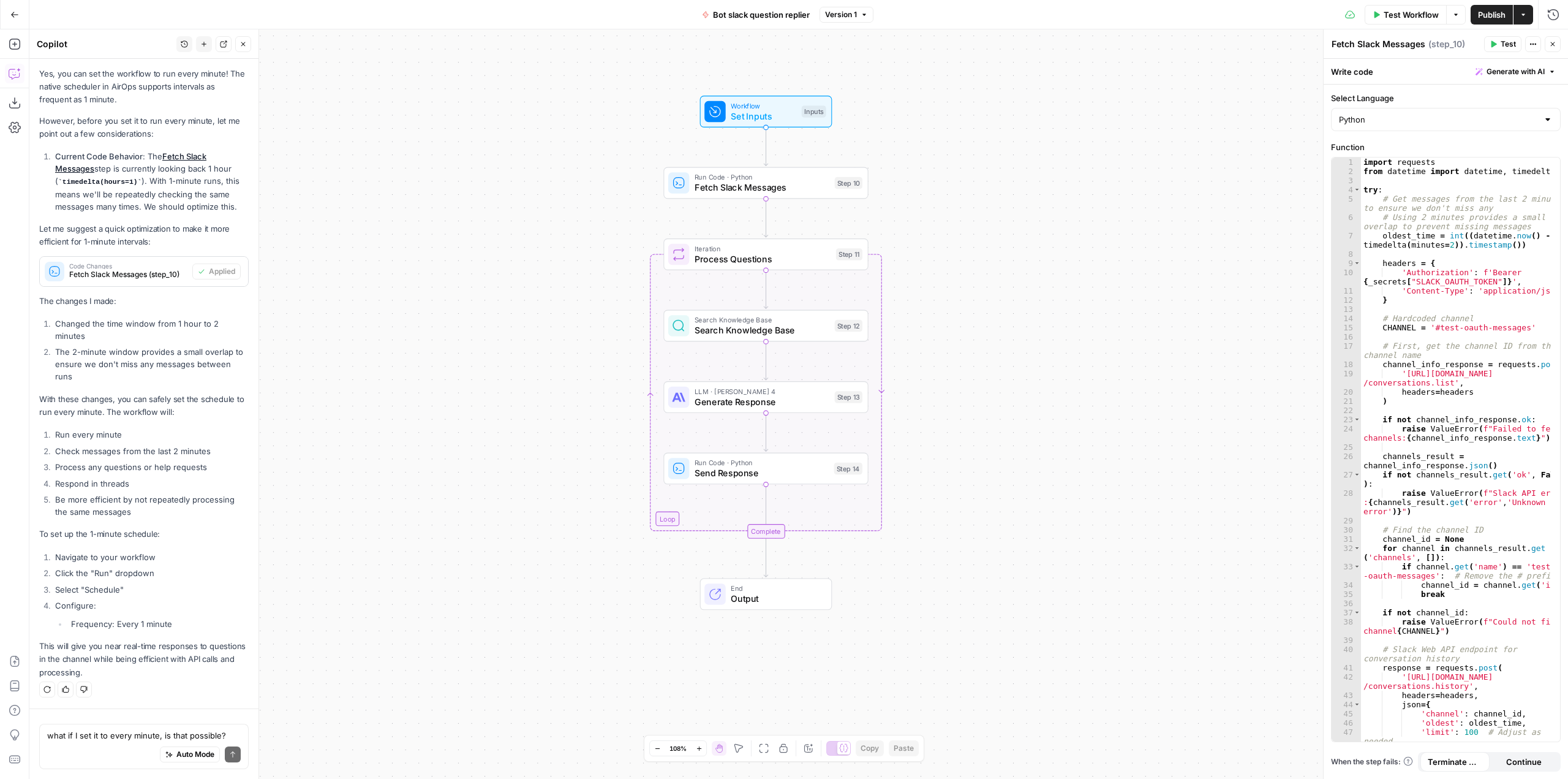
drag, startPoint x: 1055, startPoint y: 536, endPoint x: 1016, endPoint y: 314, distance: 225.4
click at [1016, 314] on div "Workflow Set Inputs Inputs Run Code · Python Fetch Slack Messages Step 10 Loop …" at bounding box center [799, 404] width 1539 height 750
click at [1450, 14] on button "Options" at bounding box center [1455, 14] width 19 height 19
click at [1412, 38] on span "Run Test" at bounding box center [1421, 43] width 54 height 13
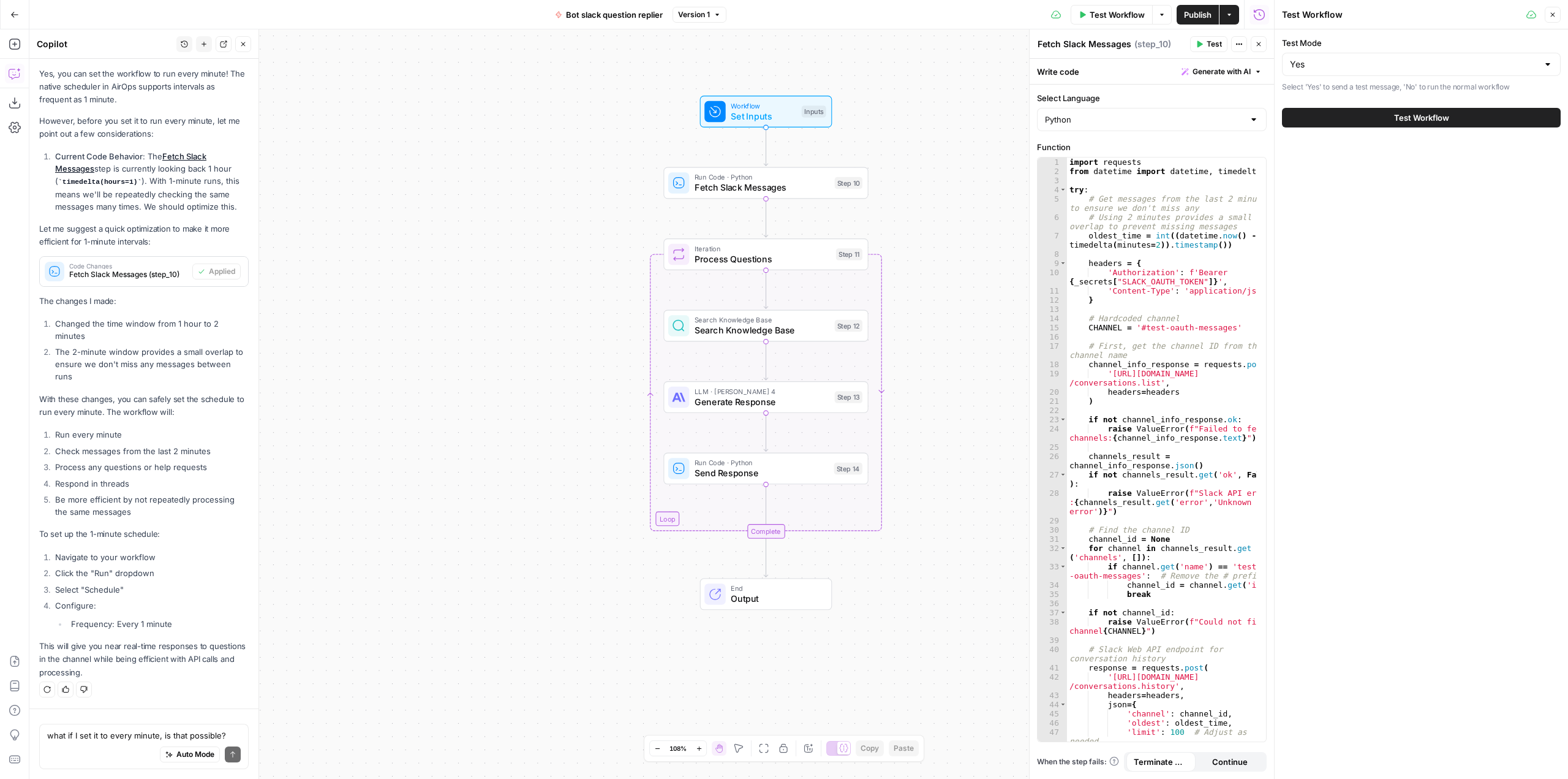
click at [829, 118] on div "Workflow Set Inputs Inputs Test Step" at bounding box center [766, 112] width 132 height 32
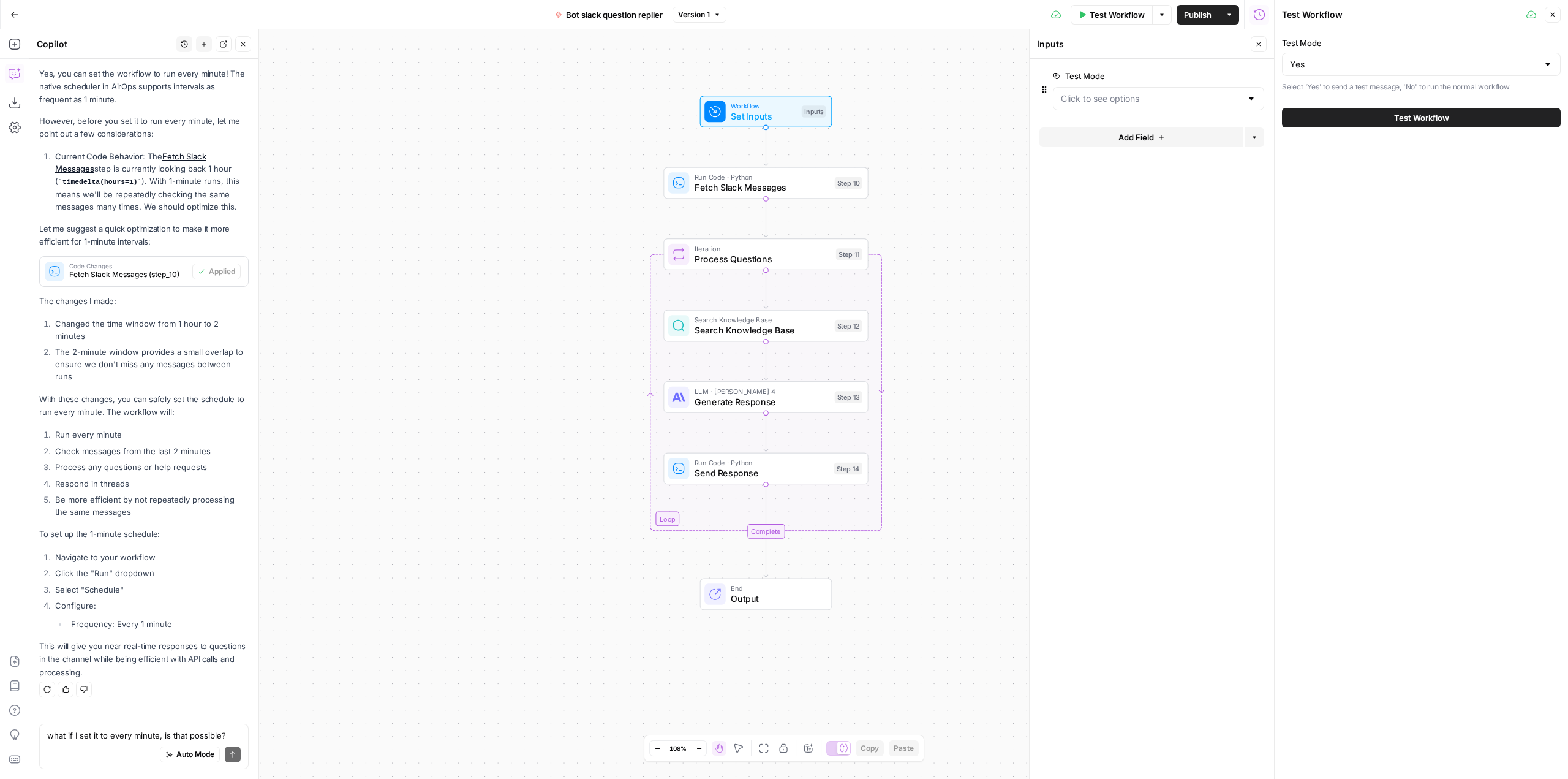
click at [1257, 76] on icon "button" at bounding box center [1257, 77] width 7 height 7
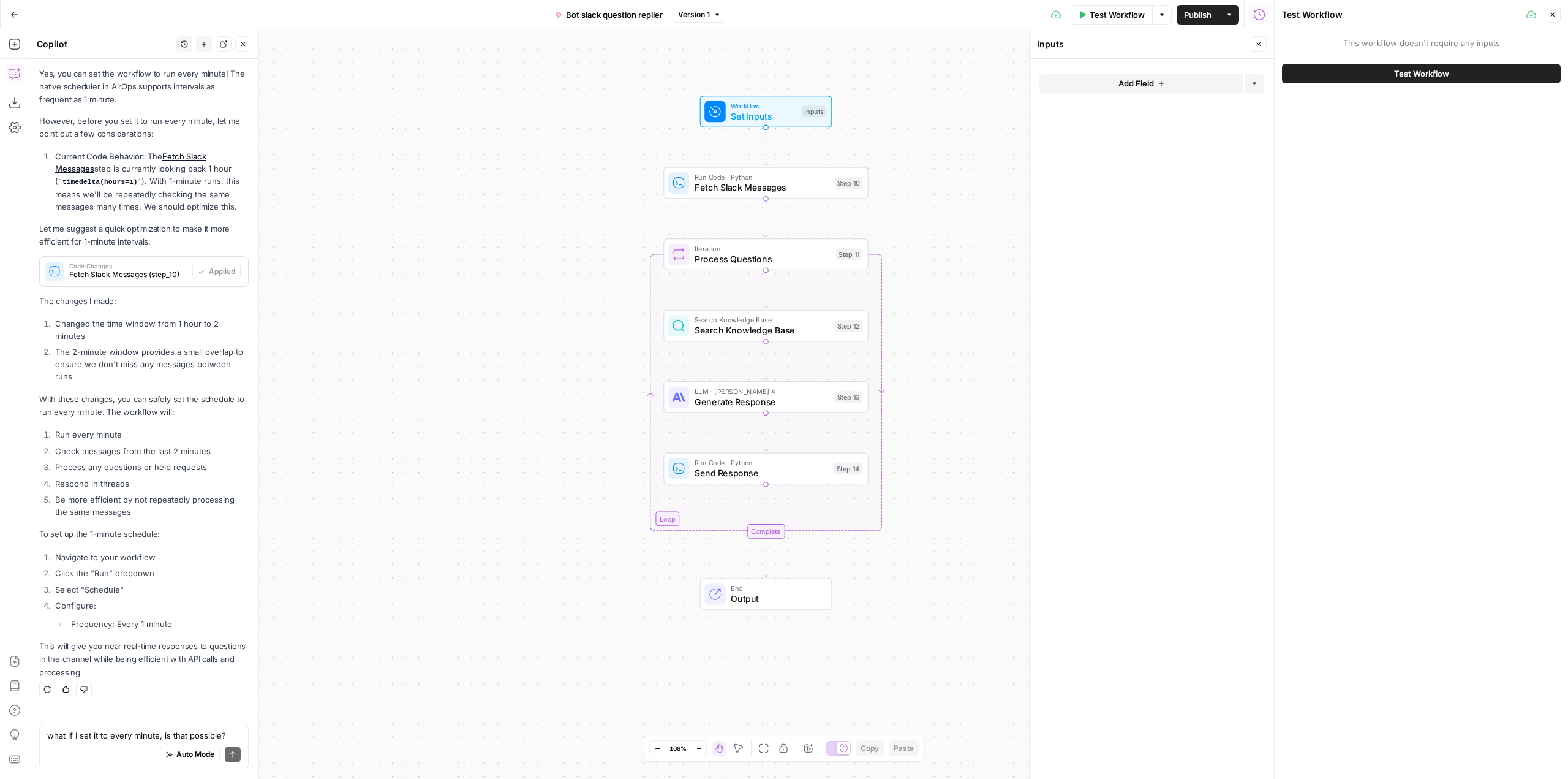
click at [1552, 16] on icon "button" at bounding box center [1552, 14] width 8 height 8
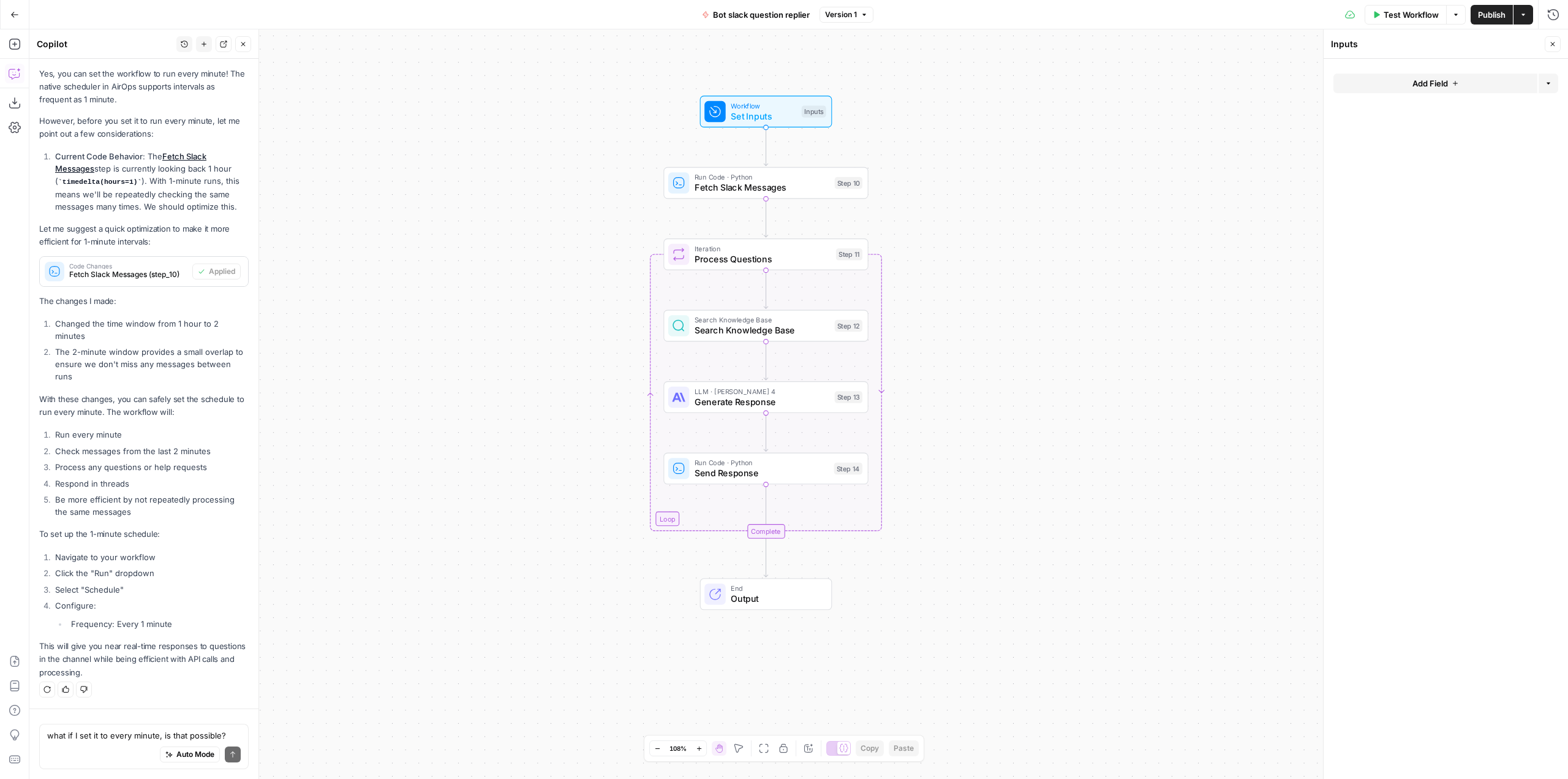
click at [1411, 15] on span "Test Workflow" at bounding box center [1411, 14] width 55 height 13
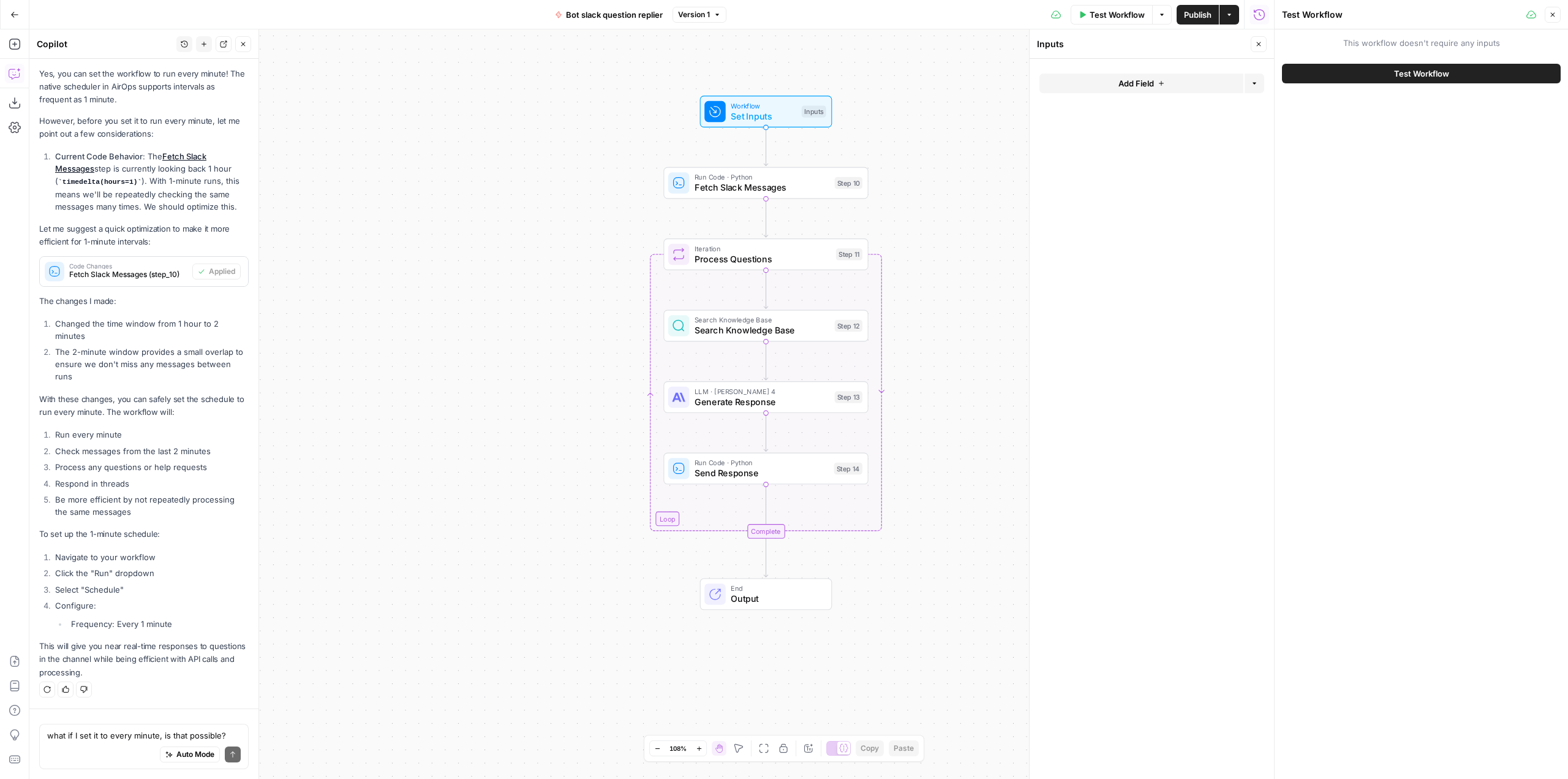
click at [1406, 72] on span "Test Workflow" at bounding box center [1421, 73] width 55 height 13
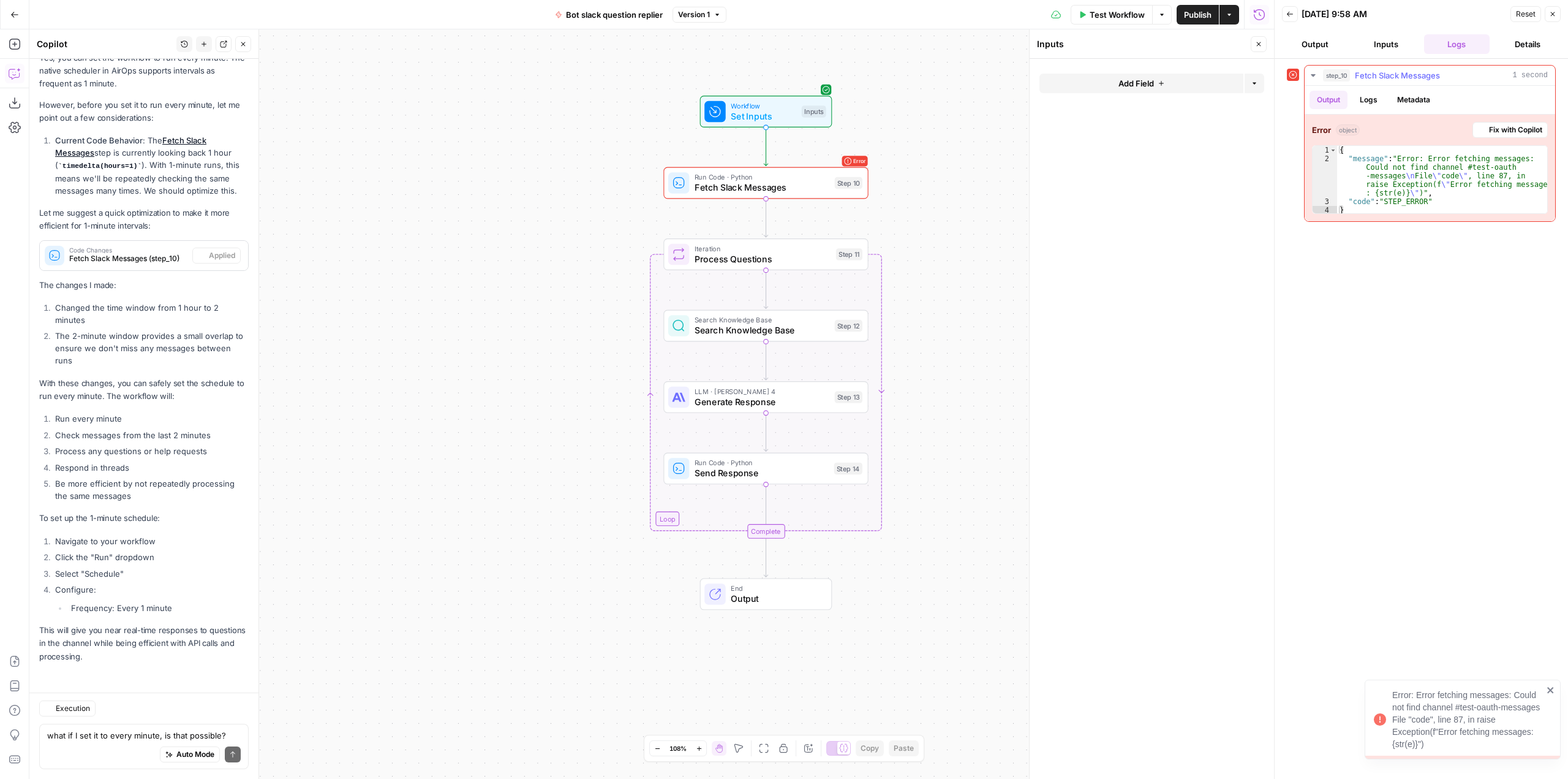
scroll to position [7897, 0]
click at [1504, 130] on span "Fix with Copilot" at bounding box center [1515, 130] width 53 height 11
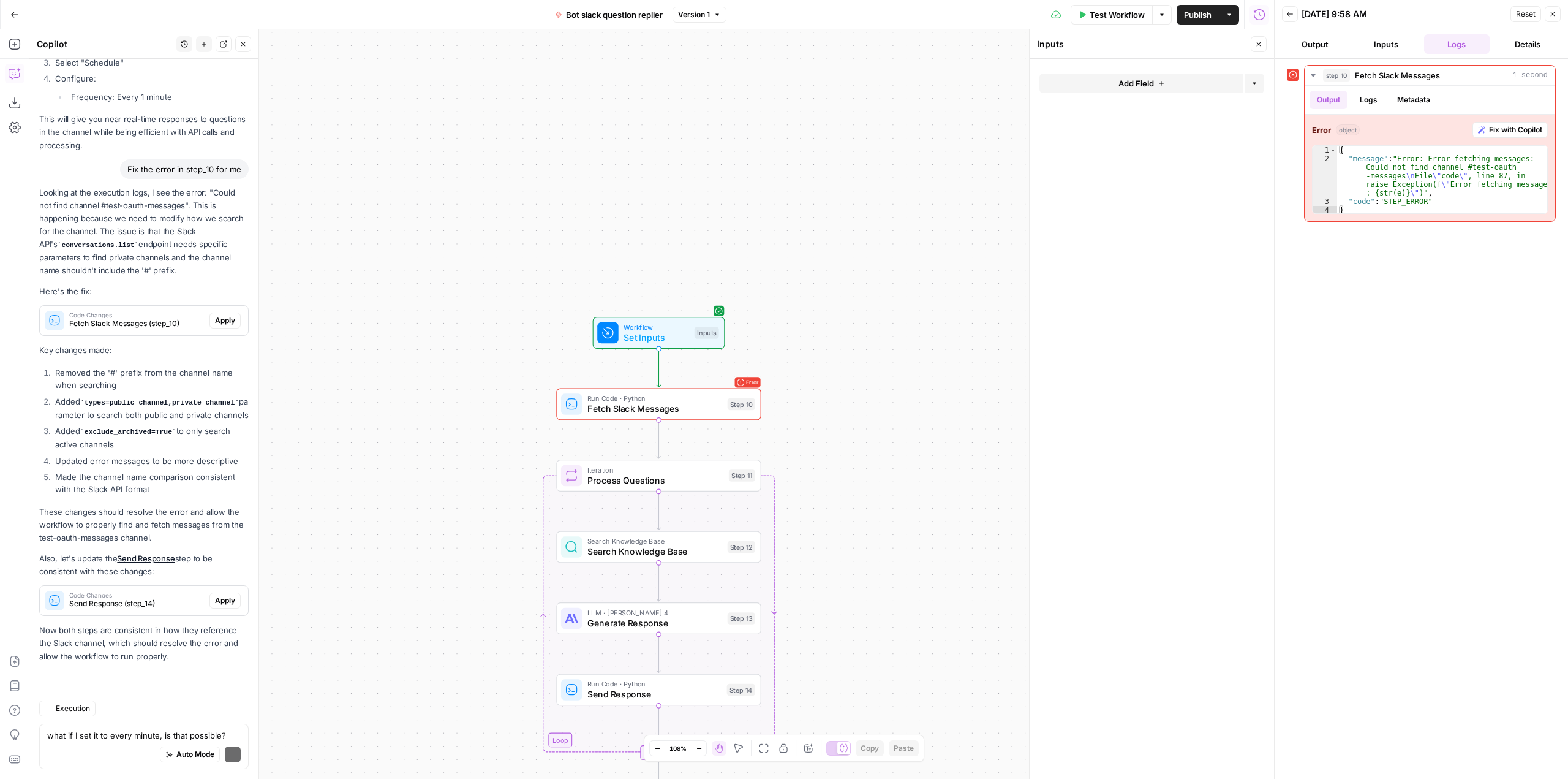
scroll to position [8420, 0]
click at [218, 315] on span "Apply" at bounding box center [225, 320] width 20 height 11
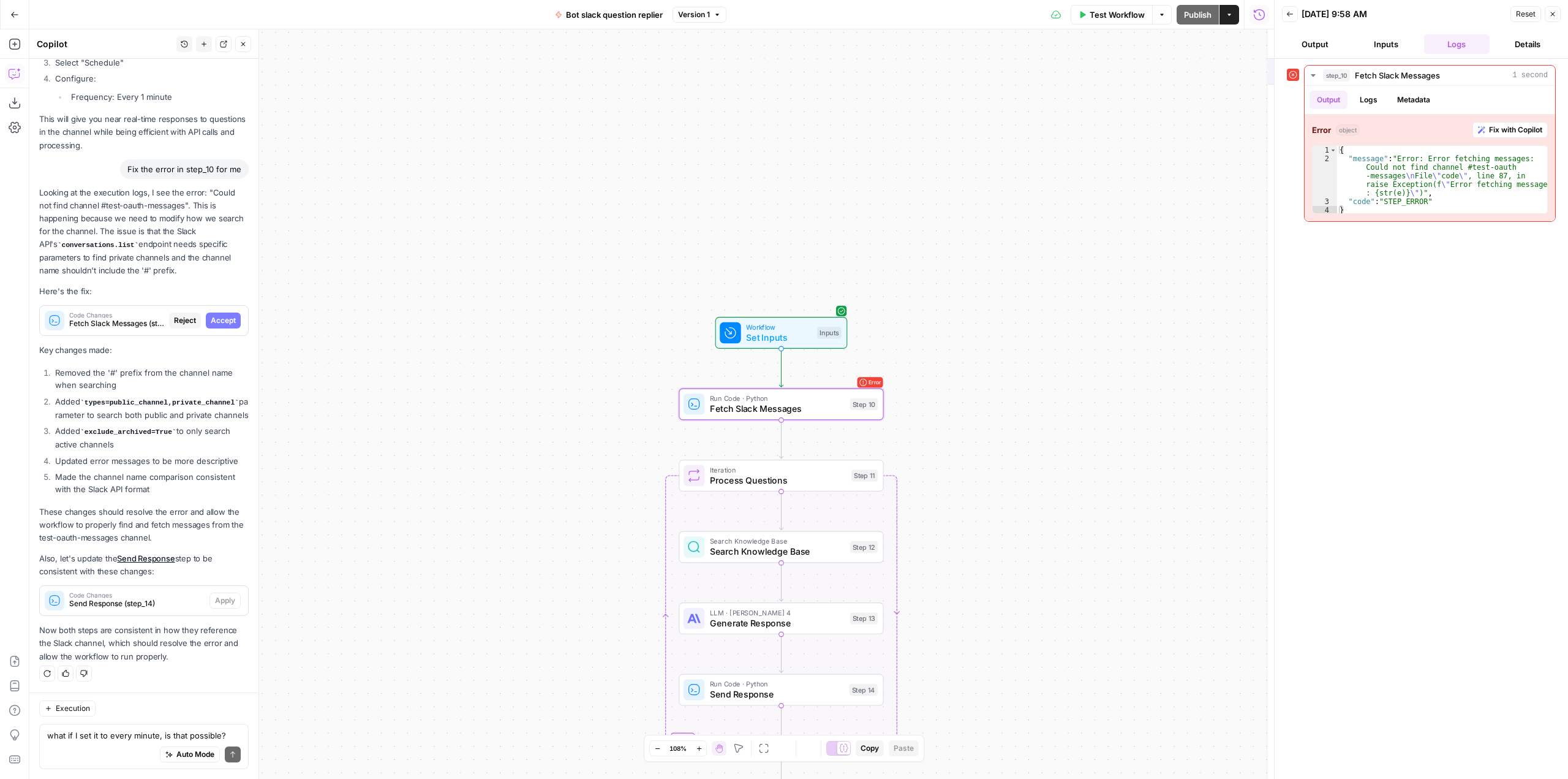
scroll to position [8224, 0]
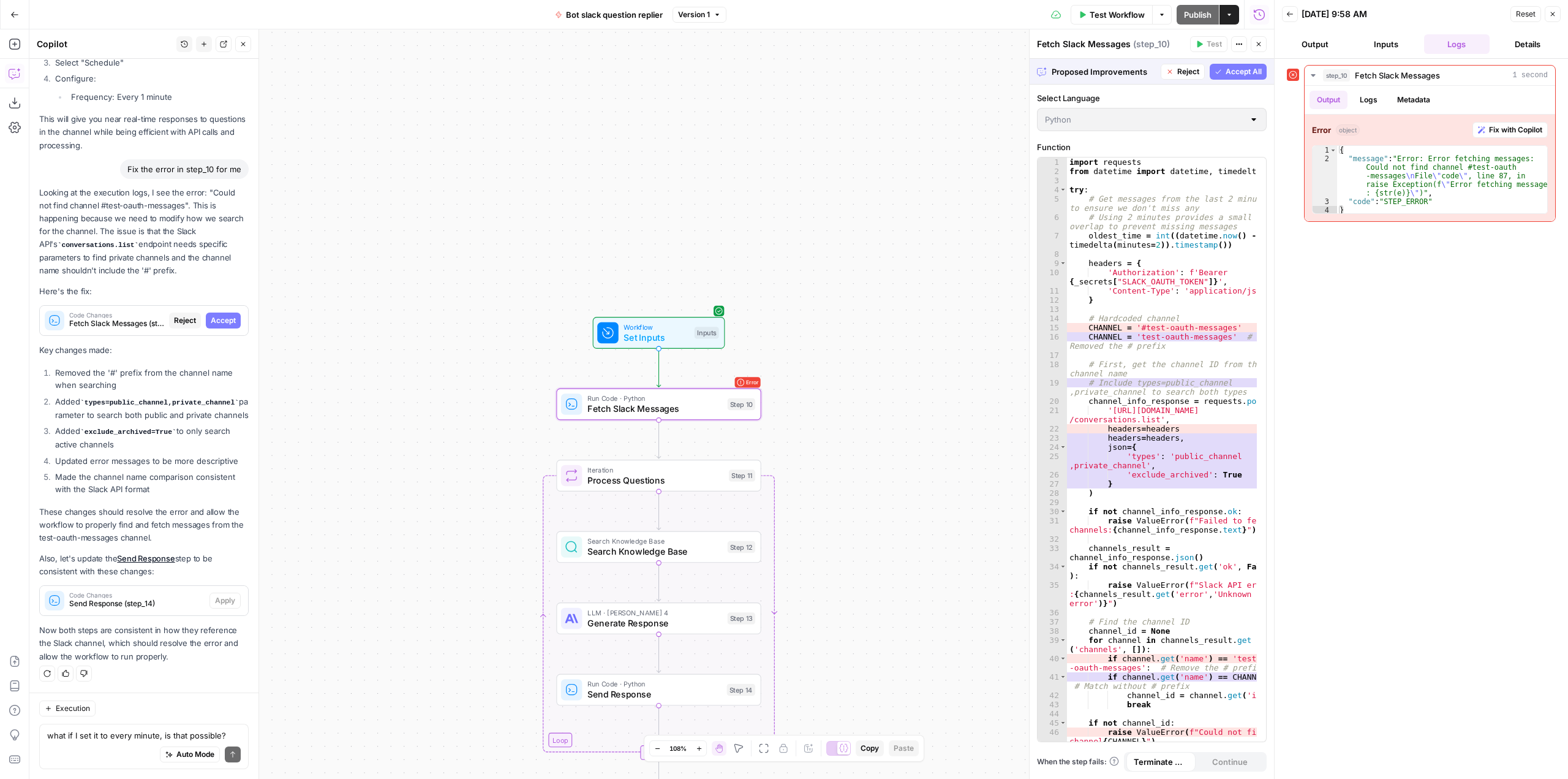
click at [210, 315] on span "Accept" at bounding box center [223, 320] width 25 height 11
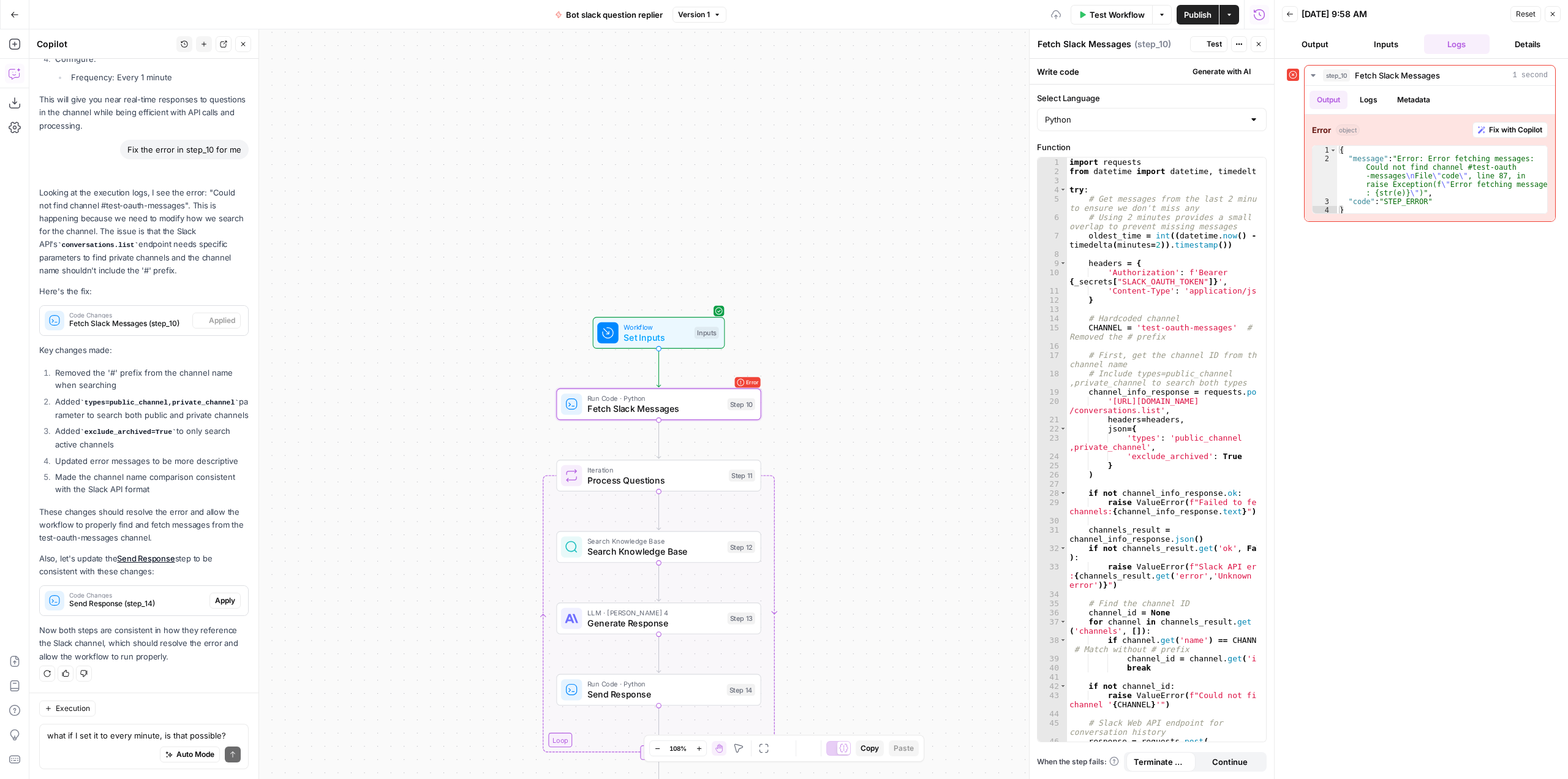
scroll to position [8439, 0]
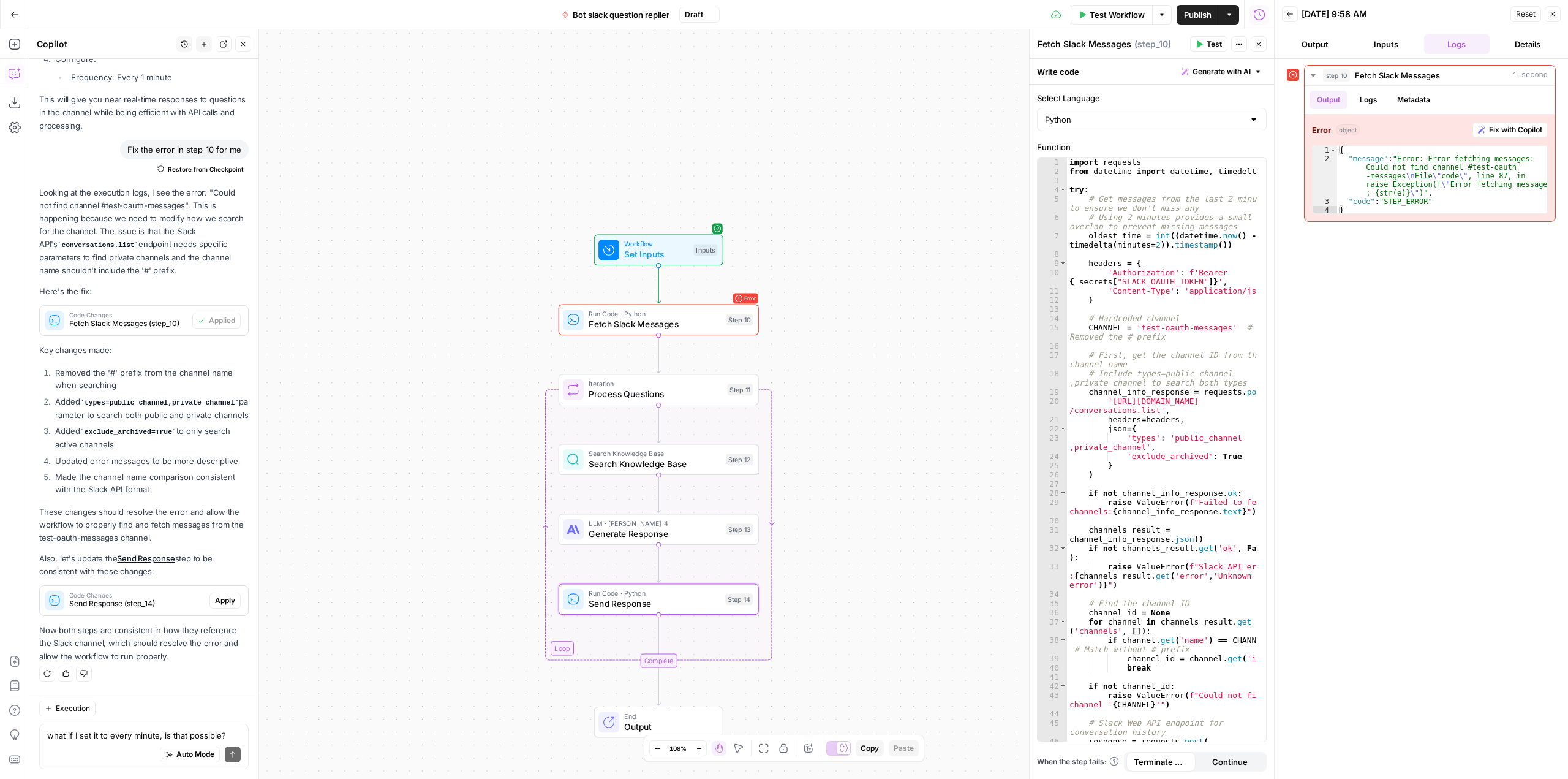
click at [215, 602] on span "Apply" at bounding box center [225, 600] width 20 height 11
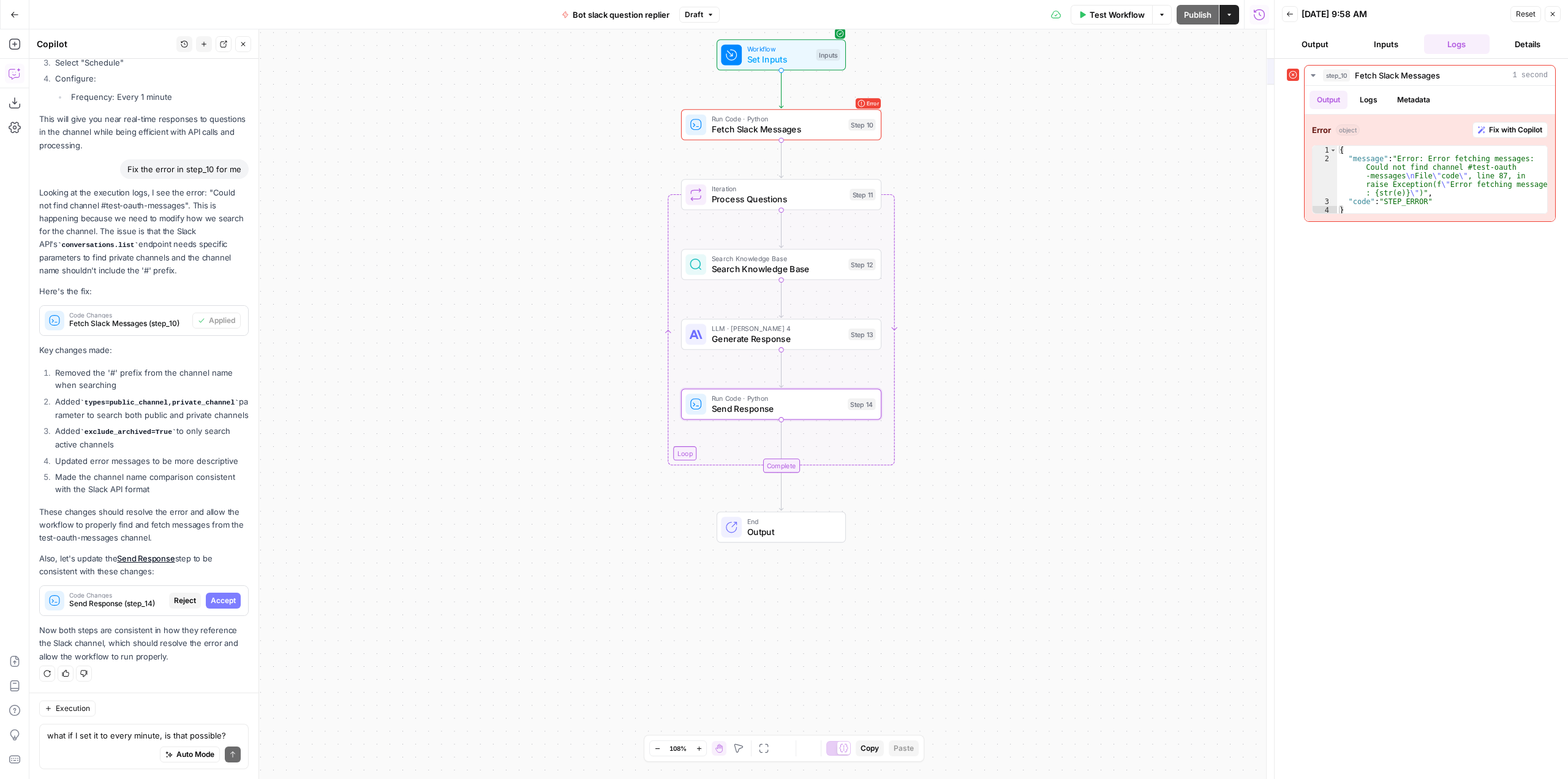
scroll to position [8224, 0]
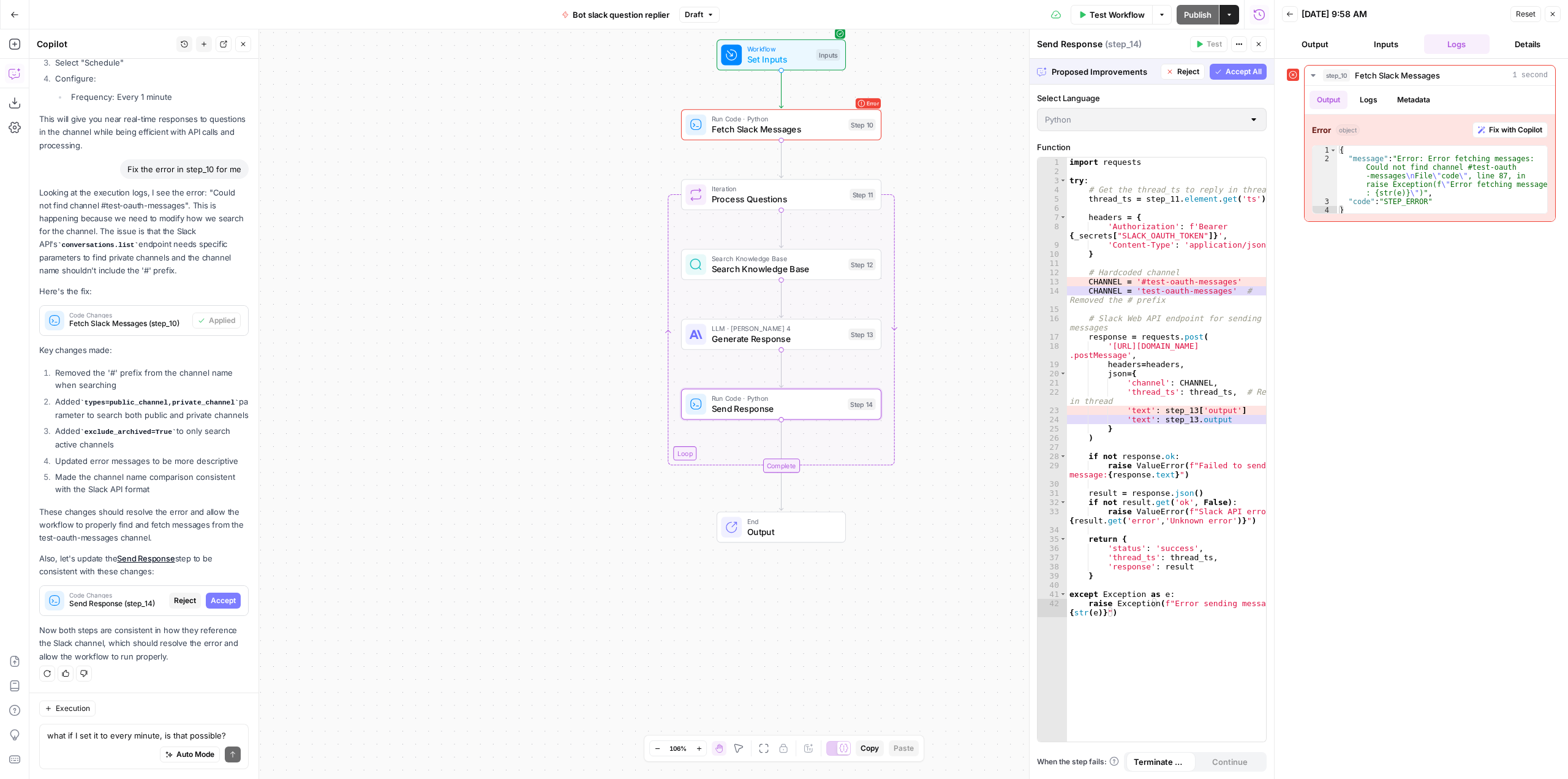
click at [216, 600] on span "Accept" at bounding box center [223, 600] width 25 height 11
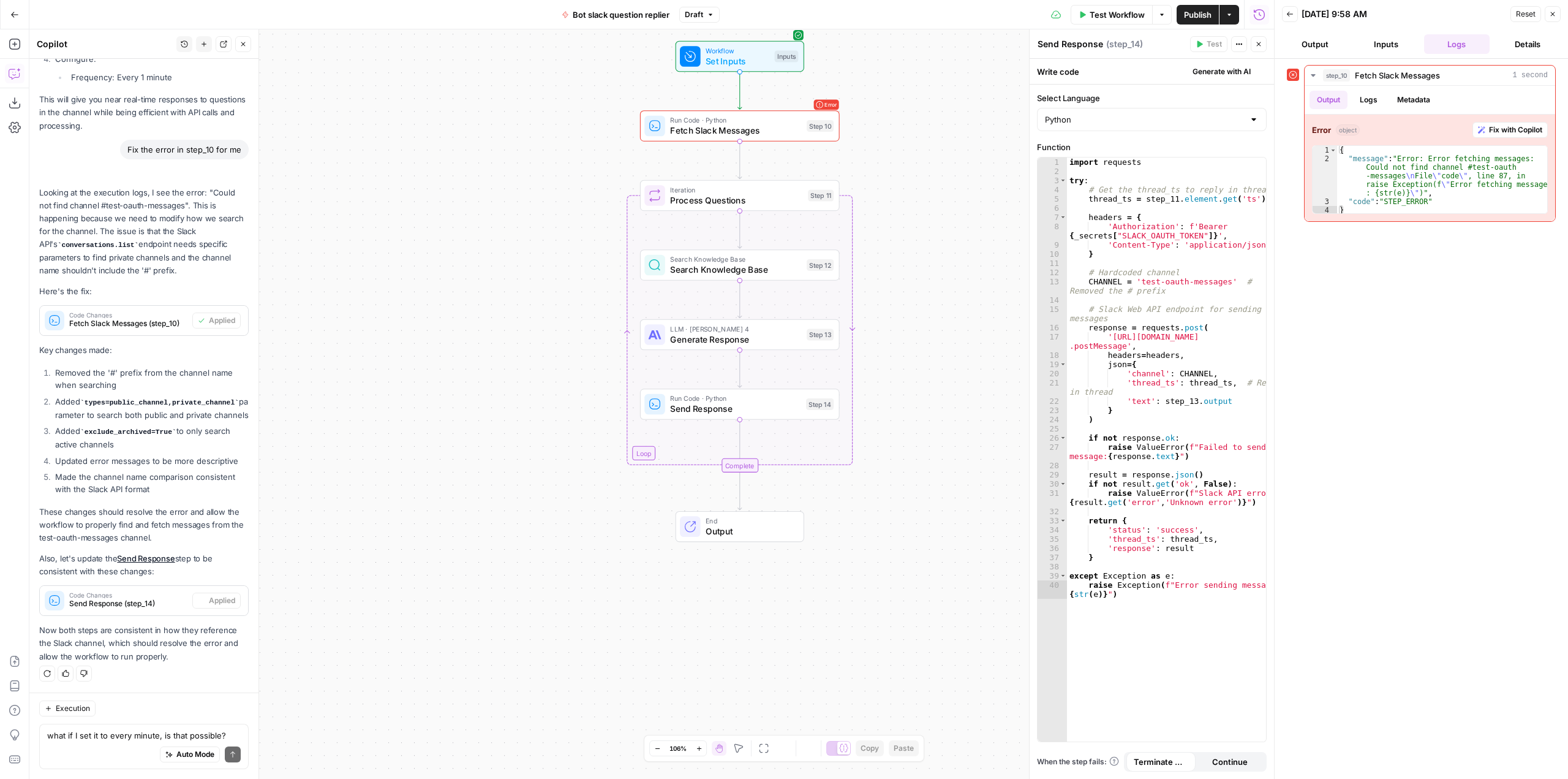
scroll to position [8439, 0]
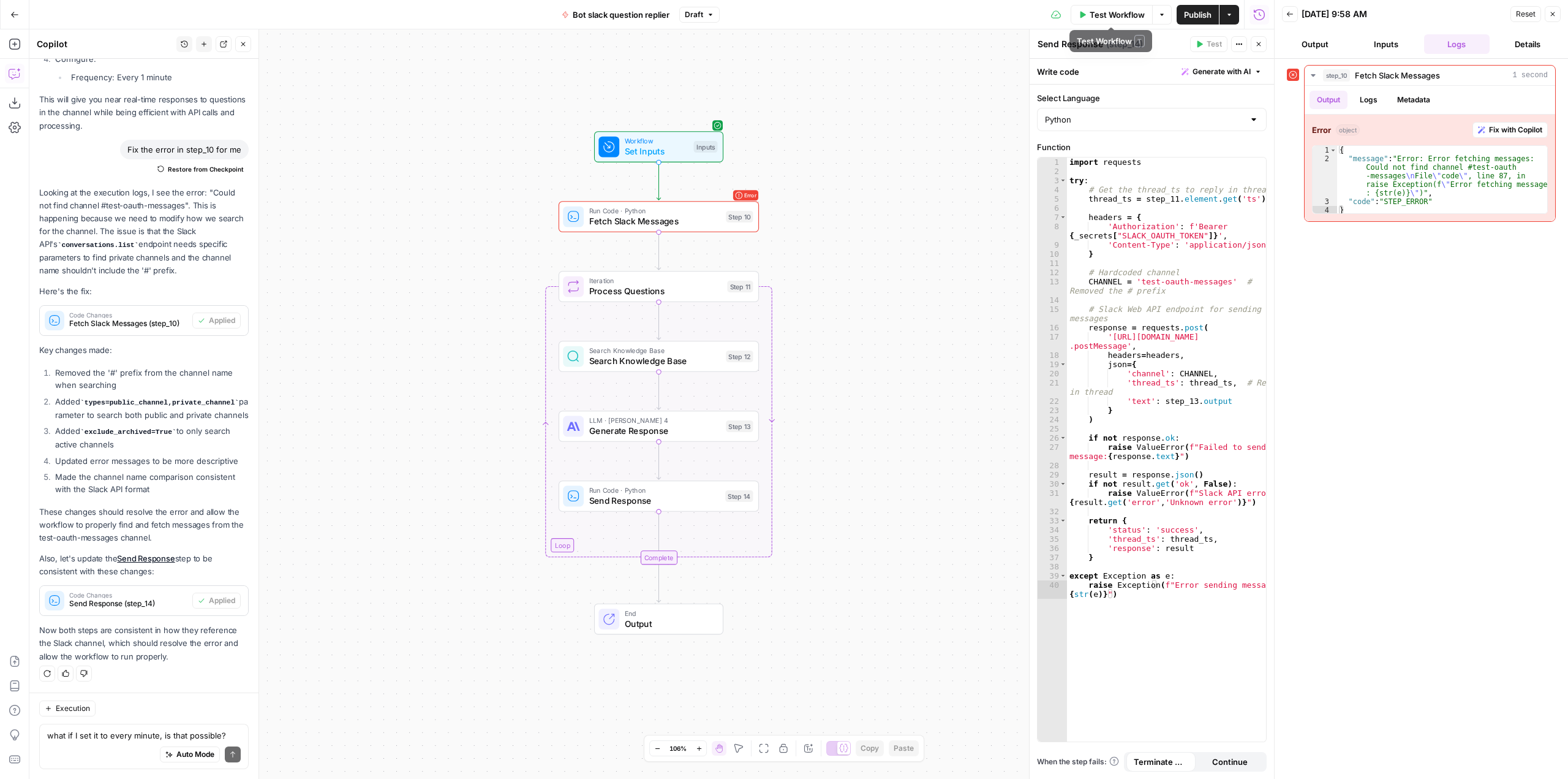
click at [1114, 11] on span "Test Workflow" at bounding box center [1116, 14] width 55 height 13
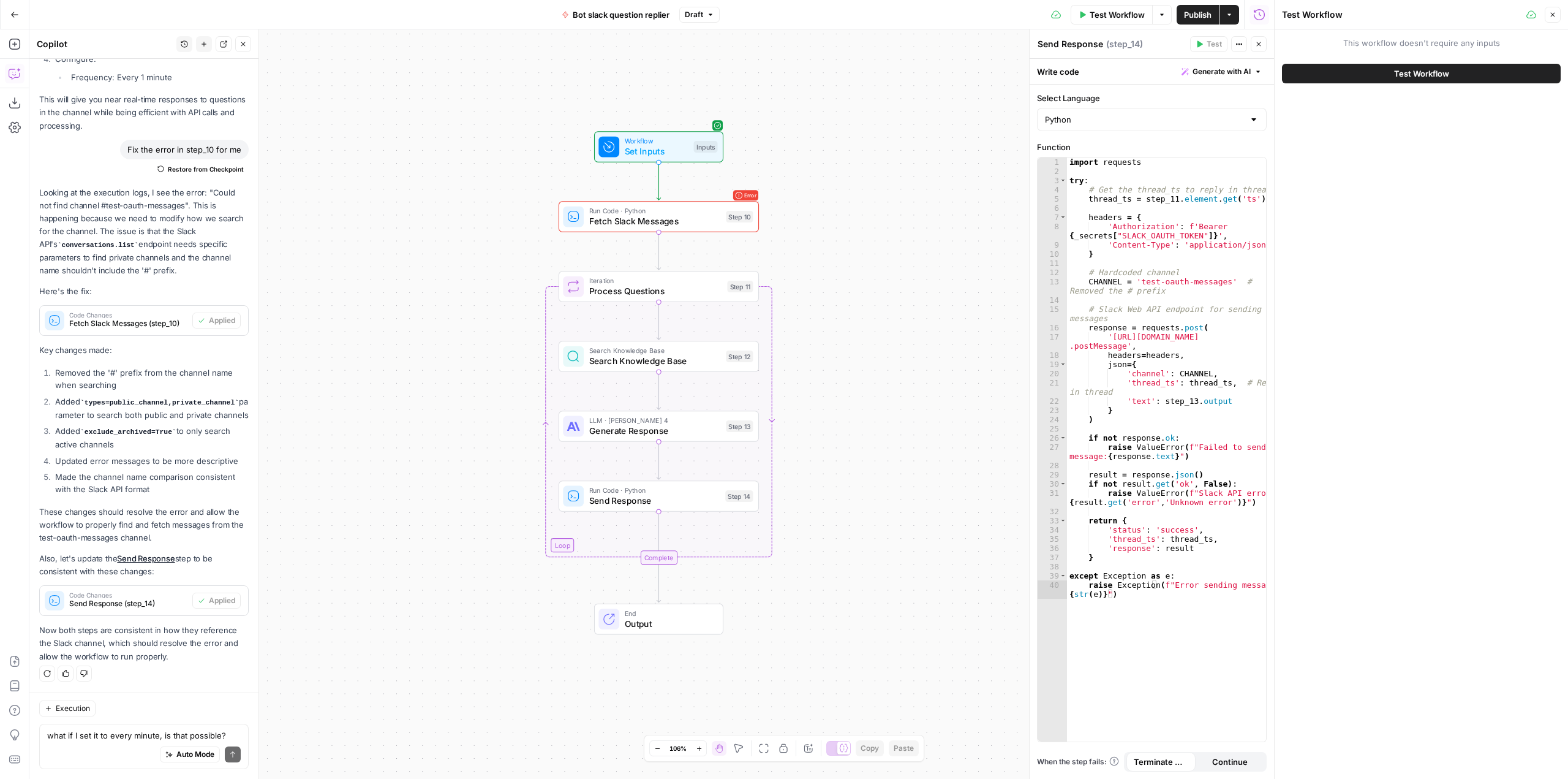
click at [1406, 80] on button "Test Workflow" at bounding box center [1421, 73] width 279 height 19
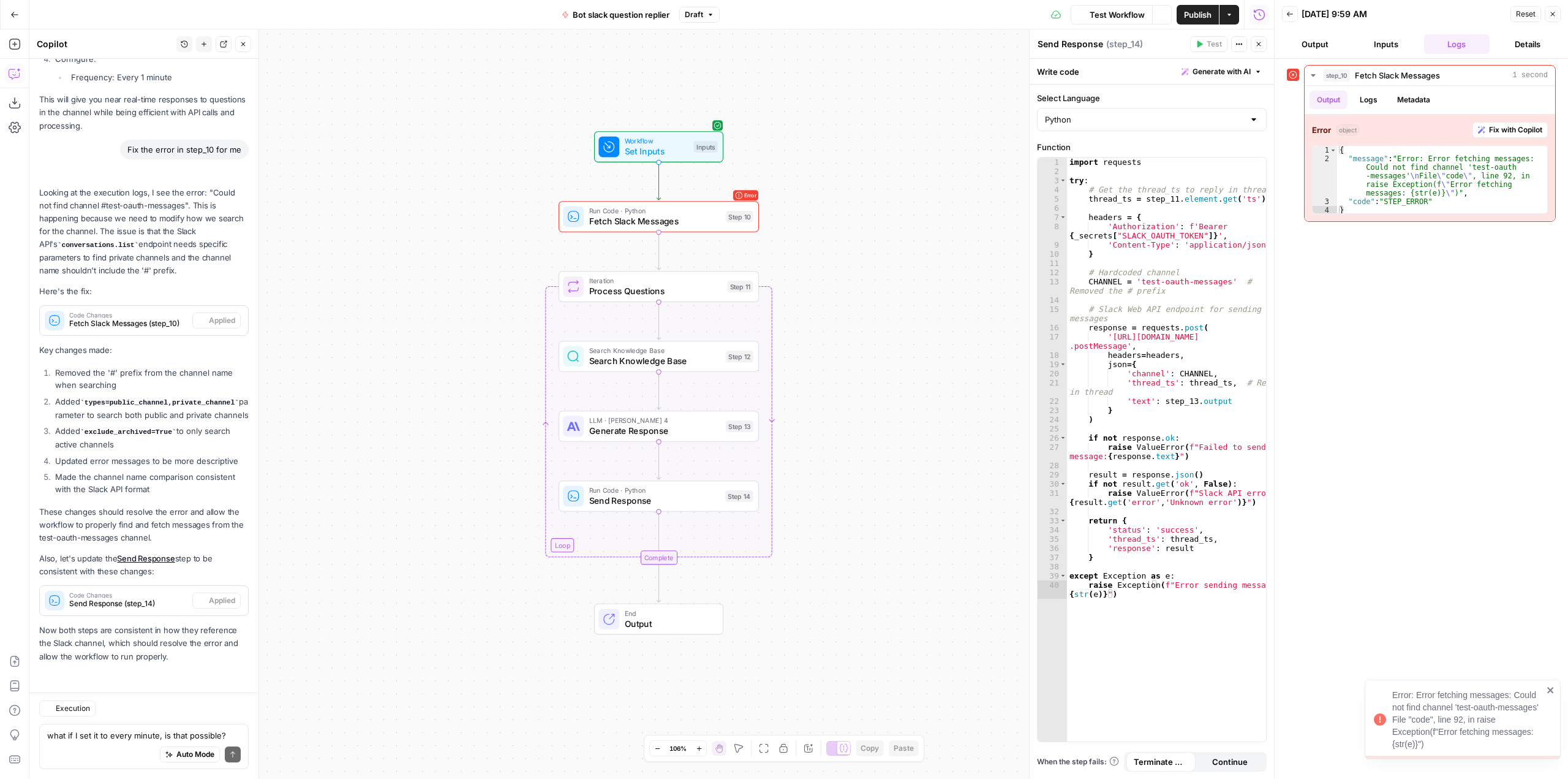
scroll to position [8439, 0]
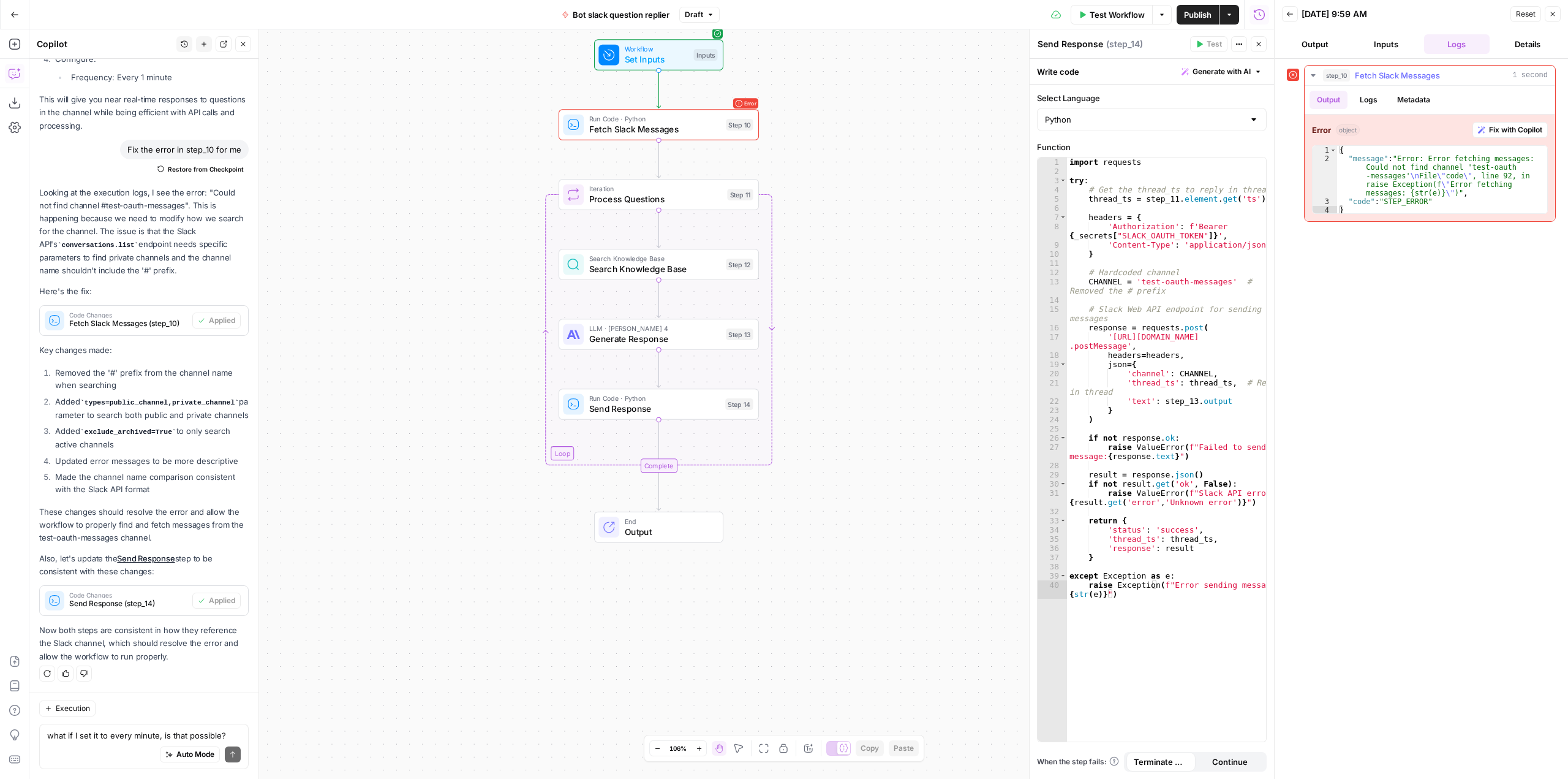
click at [1521, 131] on span "Fix with Copilot" at bounding box center [1515, 130] width 53 height 11
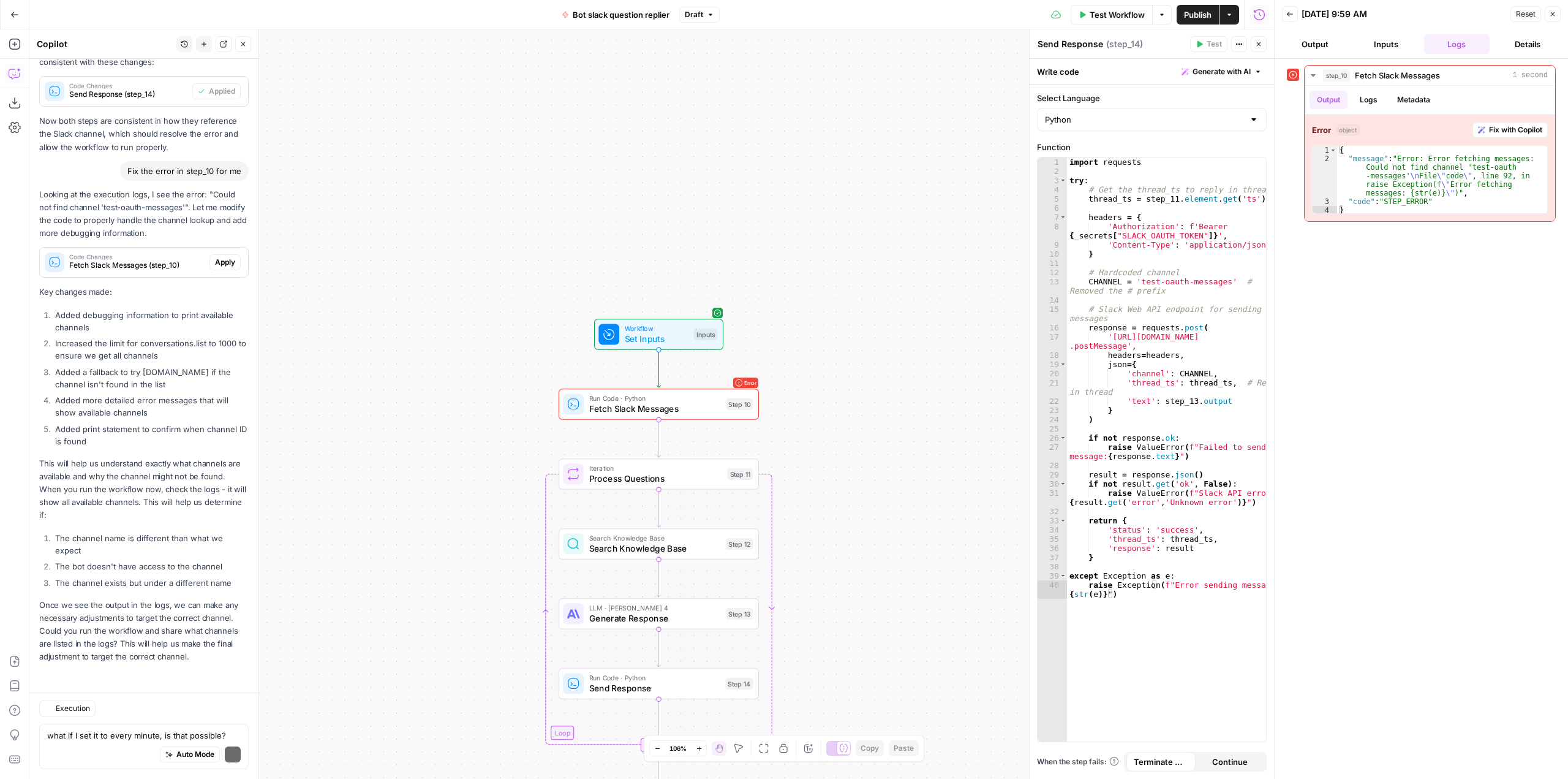
scroll to position [8950, 0]
click at [217, 261] on span "Apply" at bounding box center [225, 261] width 20 height 11
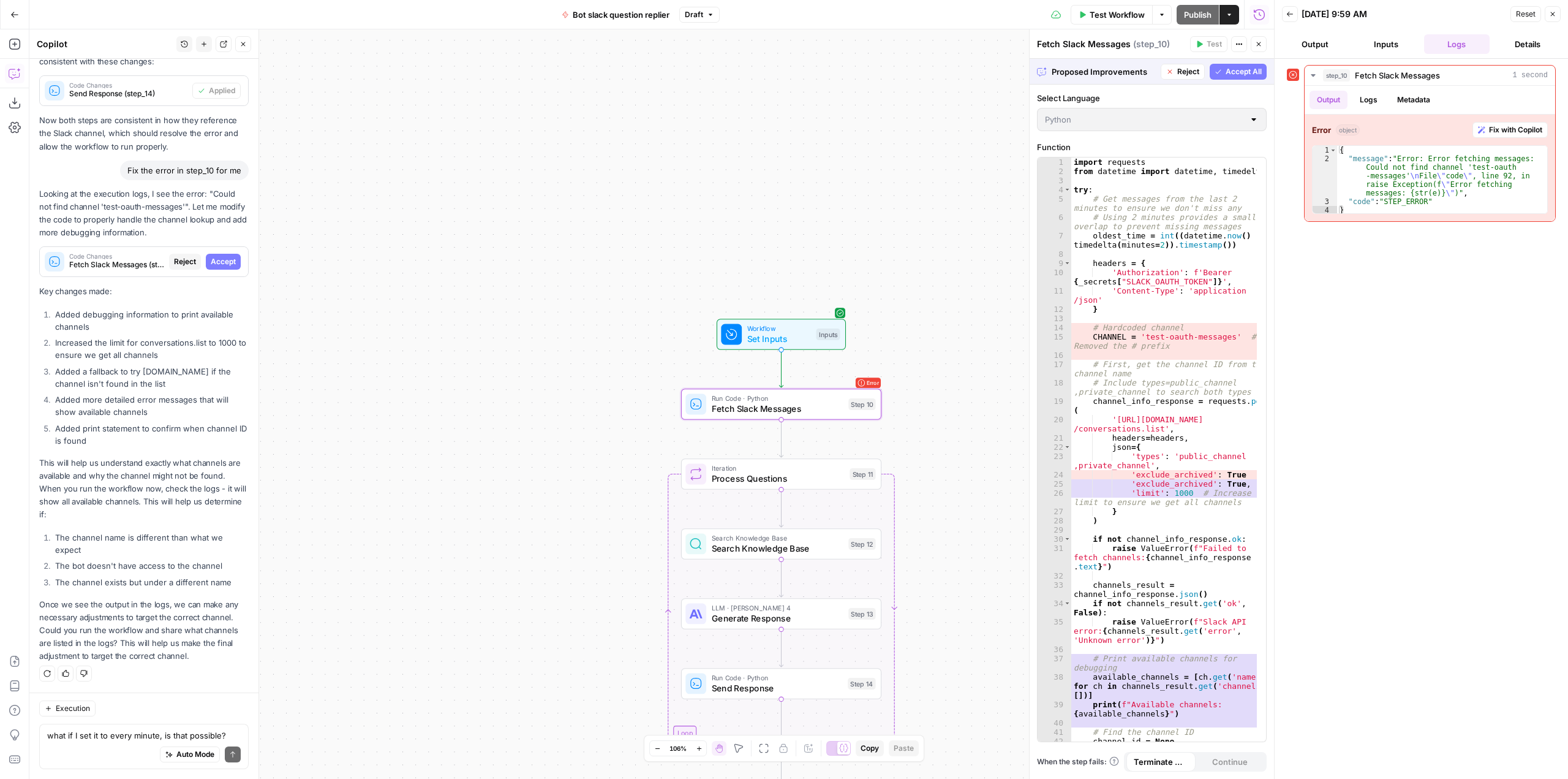
click at [217, 261] on span "Accept" at bounding box center [223, 261] width 25 height 11
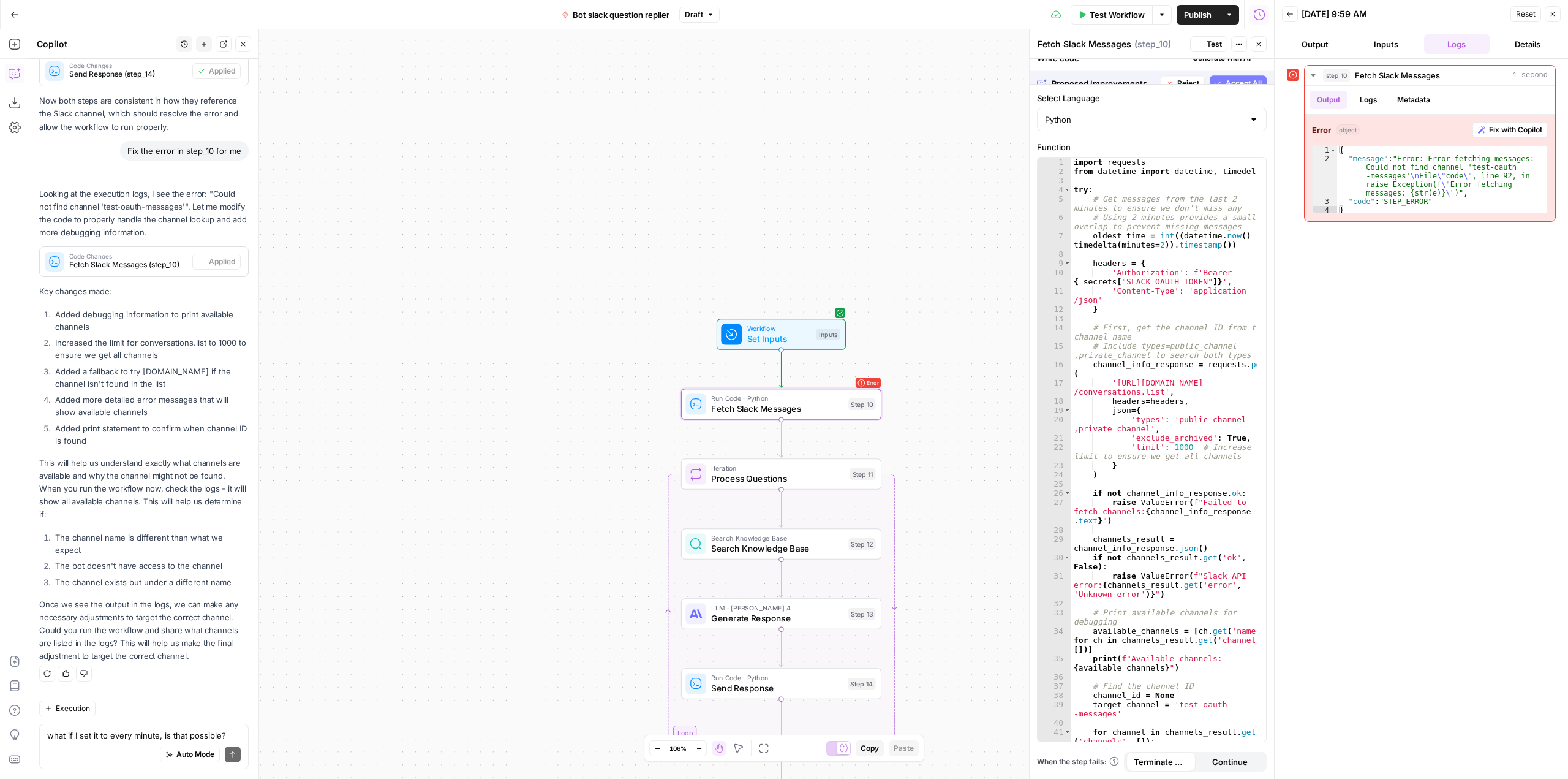
scroll to position [8969, 0]
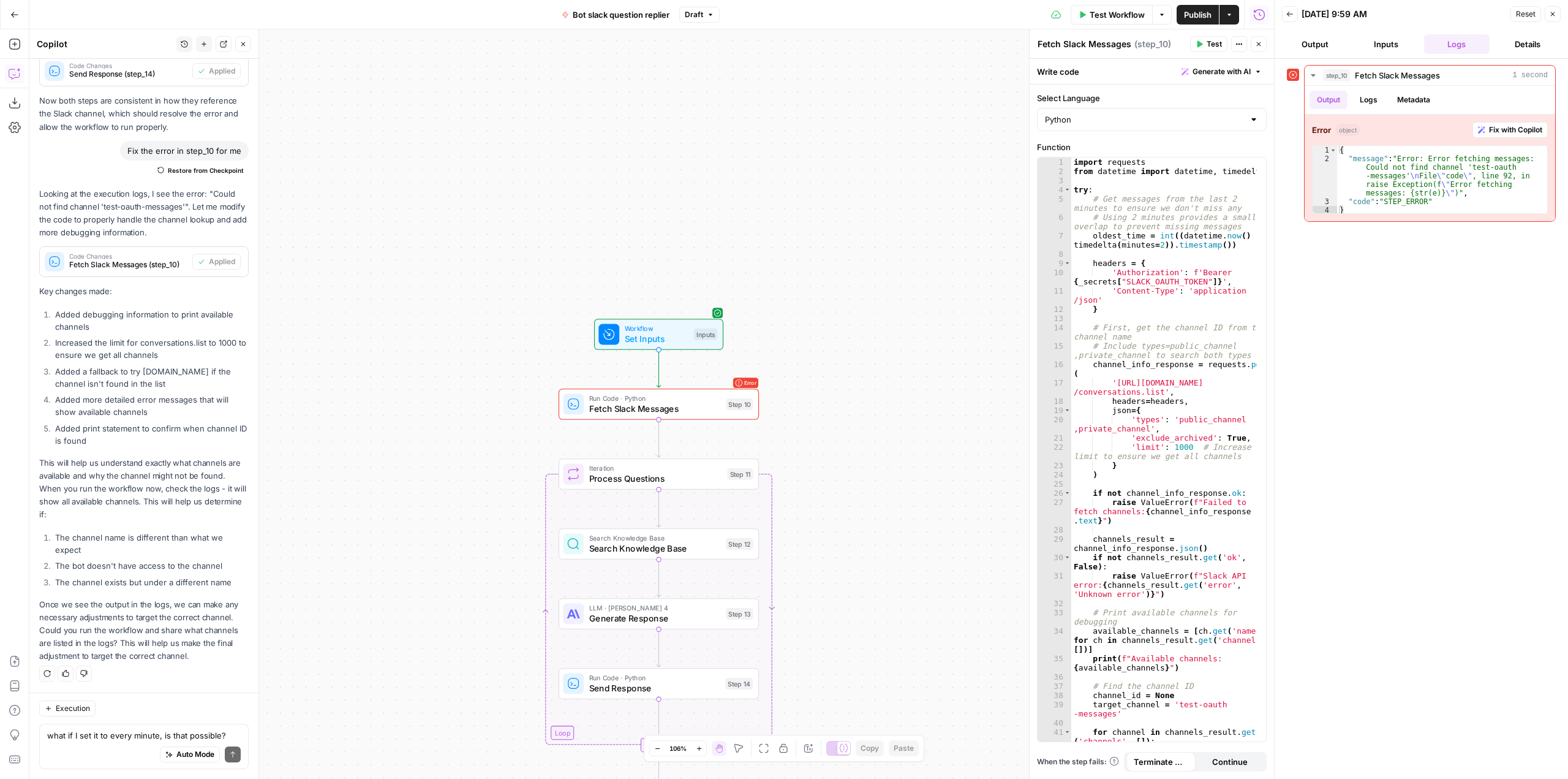
click at [1108, 17] on span "Test Workflow" at bounding box center [1116, 14] width 55 height 13
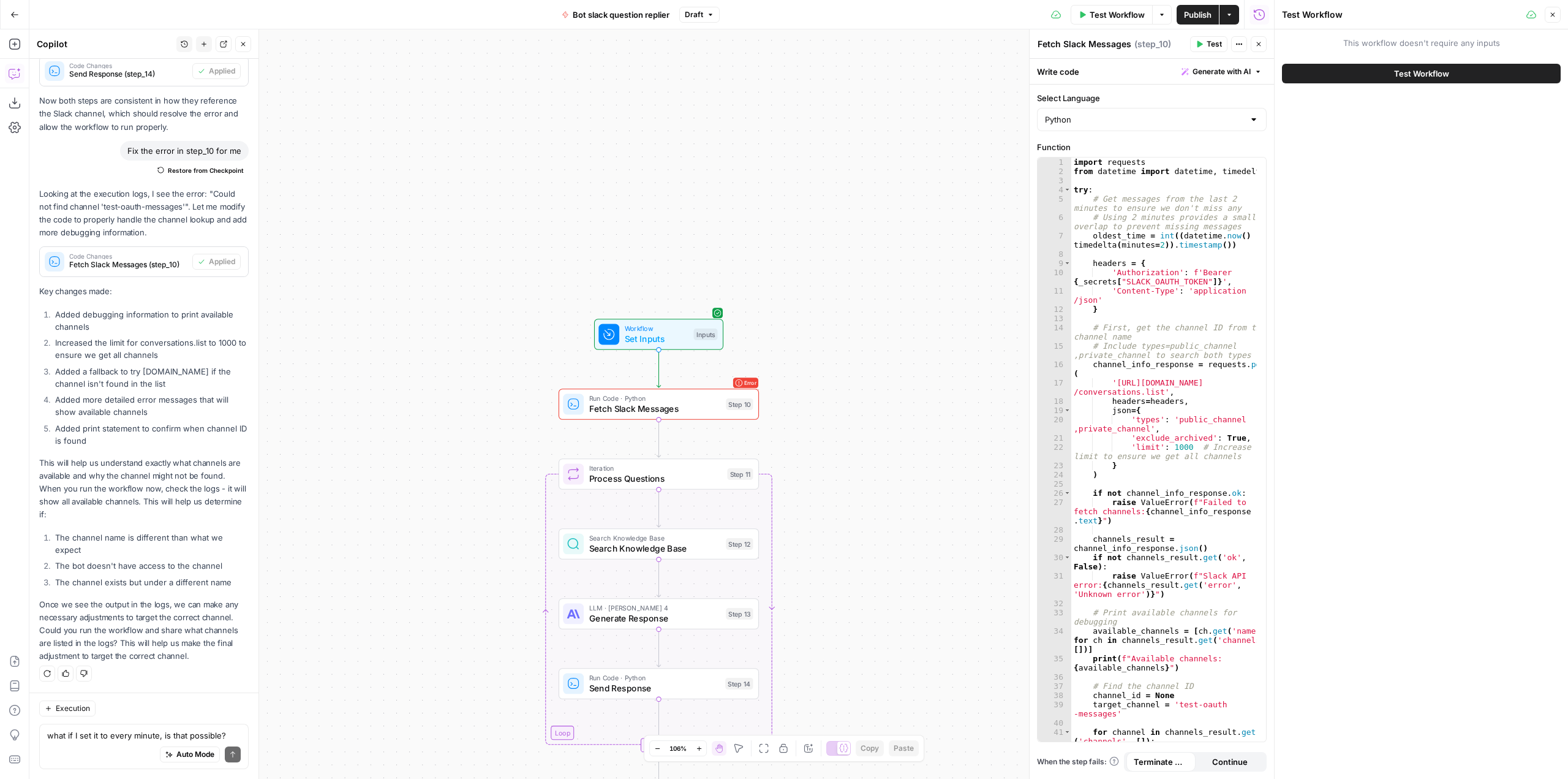
click at [1471, 56] on div "This workflow doesn't require any inputs Test Workflow" at bounding box center [1421, 60] width 294 height 61
click at [1469, 61] on div "Test Workflow" at bounding box center [1421, 73] width 279 height 35
click at [1448, 74] on span "Test Workflow" at bounding box center [1421, 73] width 55 height 13
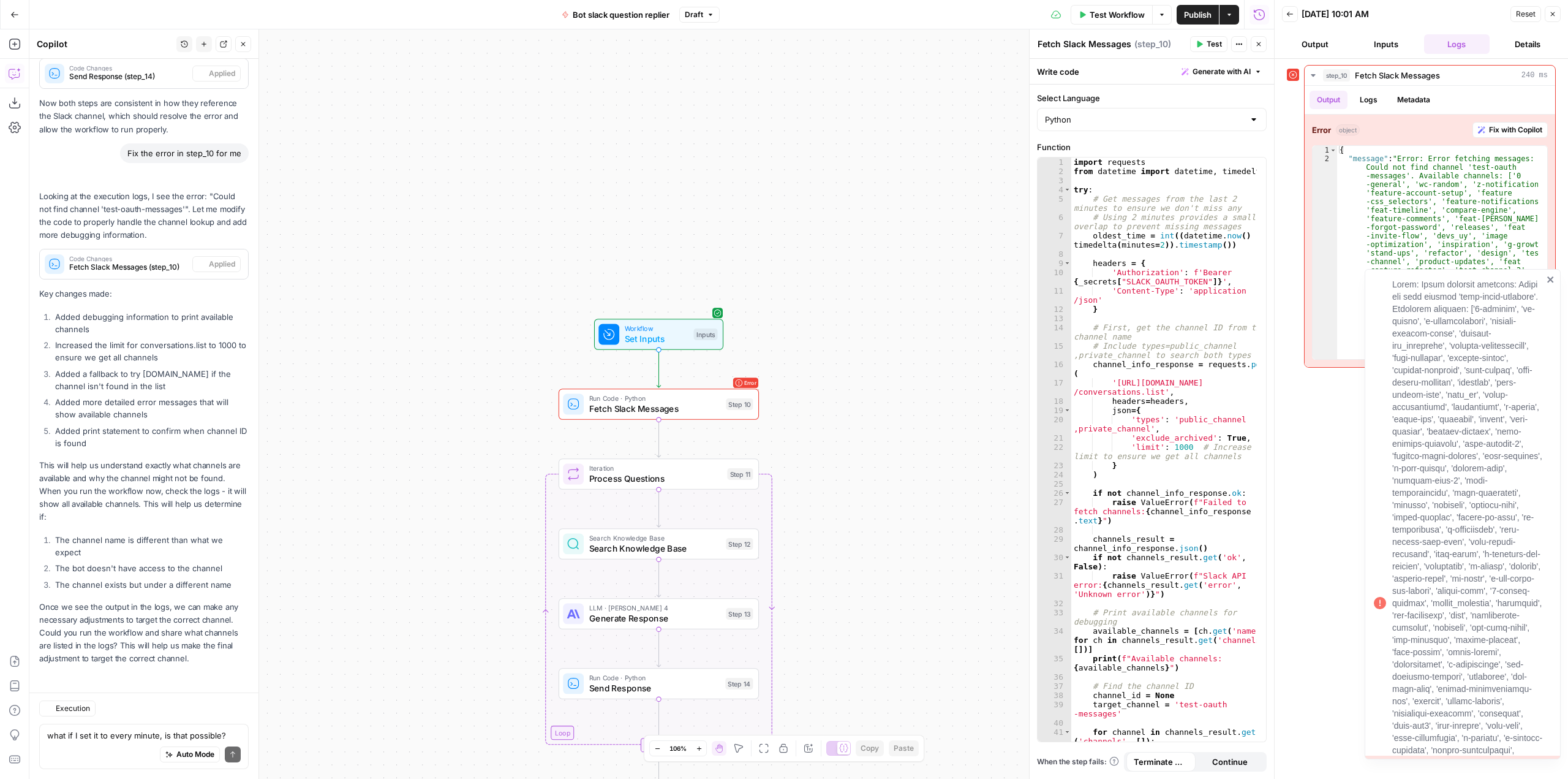
scroll to position [8969, 0]
click at [1336, 520] on div "step_10 Fetch Slack Messages 240 ms Output Logs Metadata Error object Fix with …" at bounding box center [1421, 419] width 268 height 707
click at [1552, 277] on icon "close" at bounding box center [1549, 279] width 6 height 6
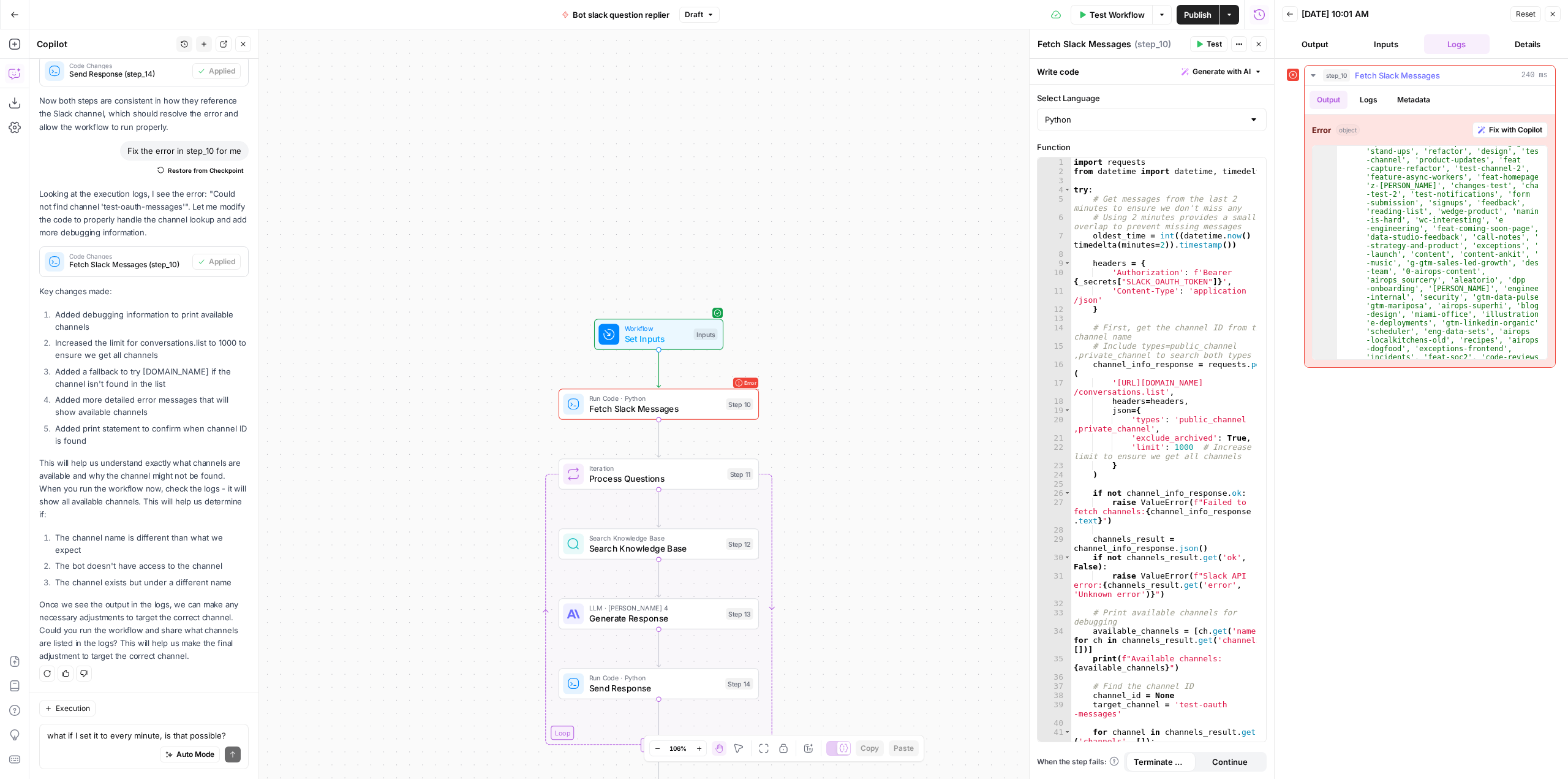
scroll to position [0, 0]
click at [1518, 136] on button "Fix with Copilot" at bounding box center [1509, 130] width 75 height 16
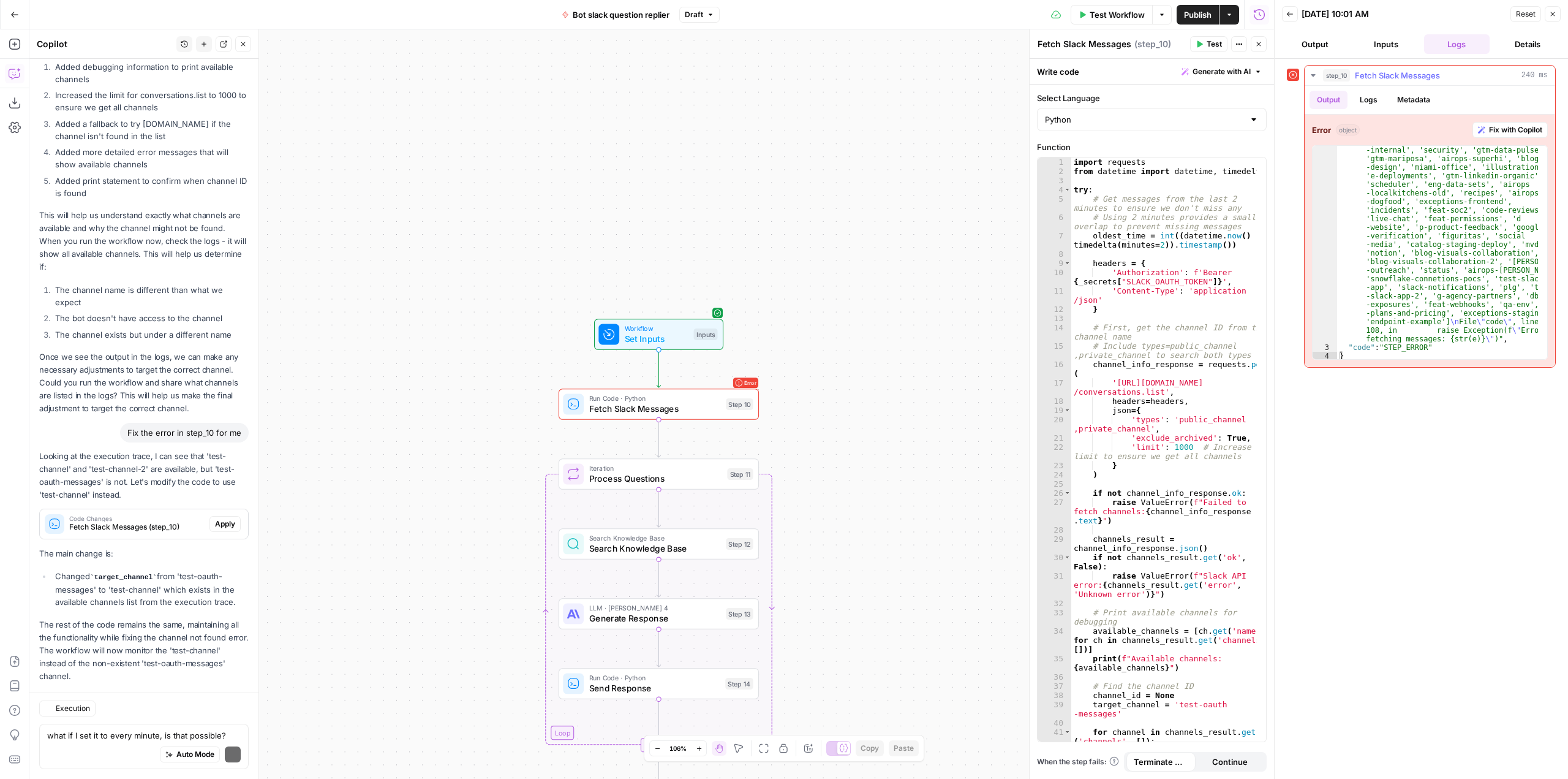
scroll to position [9237, 0]
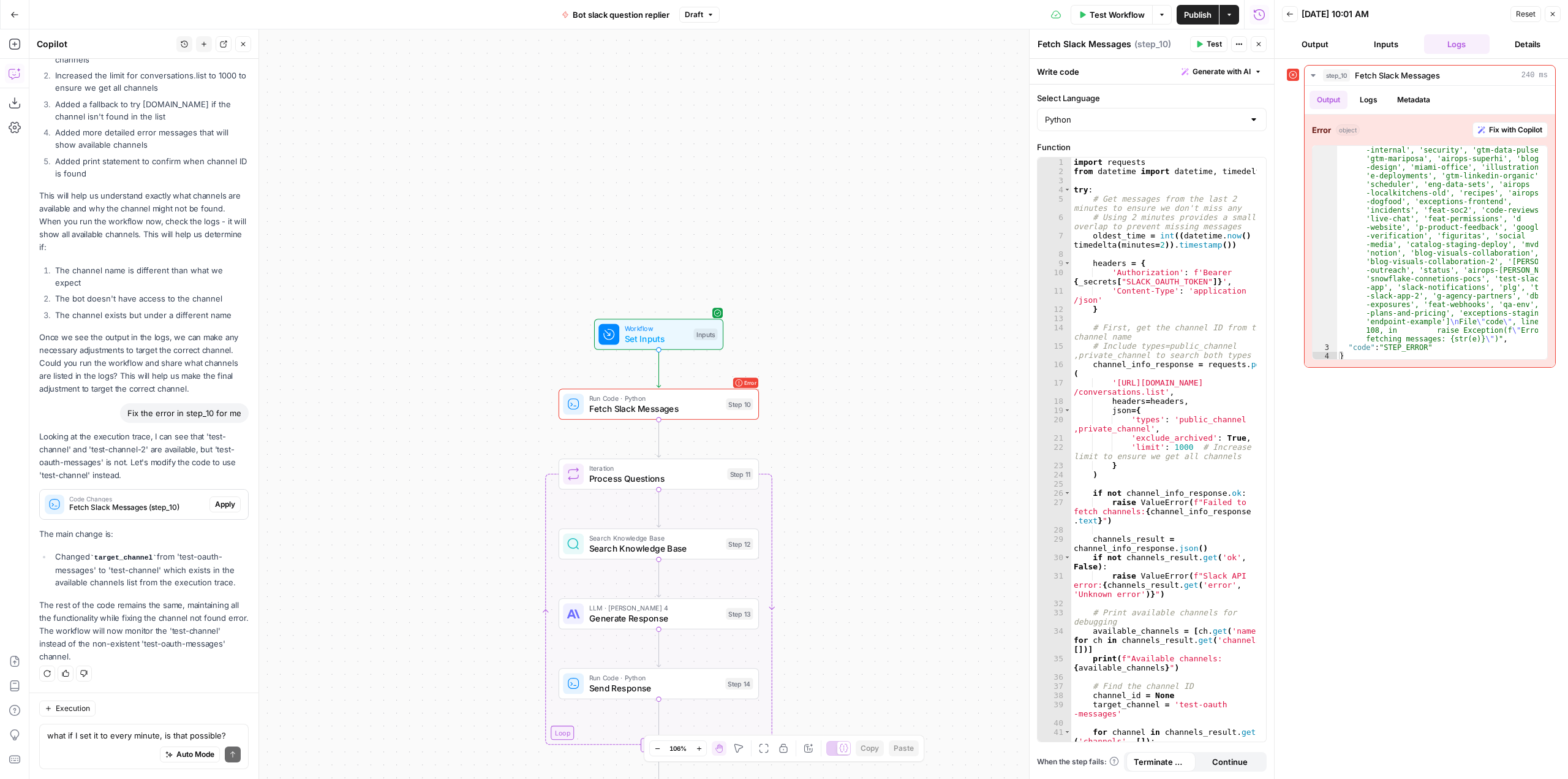
click at [160, 720] on div "Execution what if I set it to every minute, is that possible? Write your questi…" at bounding box center [144, 735] width 229 height 87
click at [146, 730] on textarea "what if I set it to every minute, is that possible?" at bounding box center [144, 735] width 194 height 13
click at [154, 739] on textarea "what if I set it to every minute, is that possible?" at bounding box center [144, 735] width 194 height 13
type textarea "this"
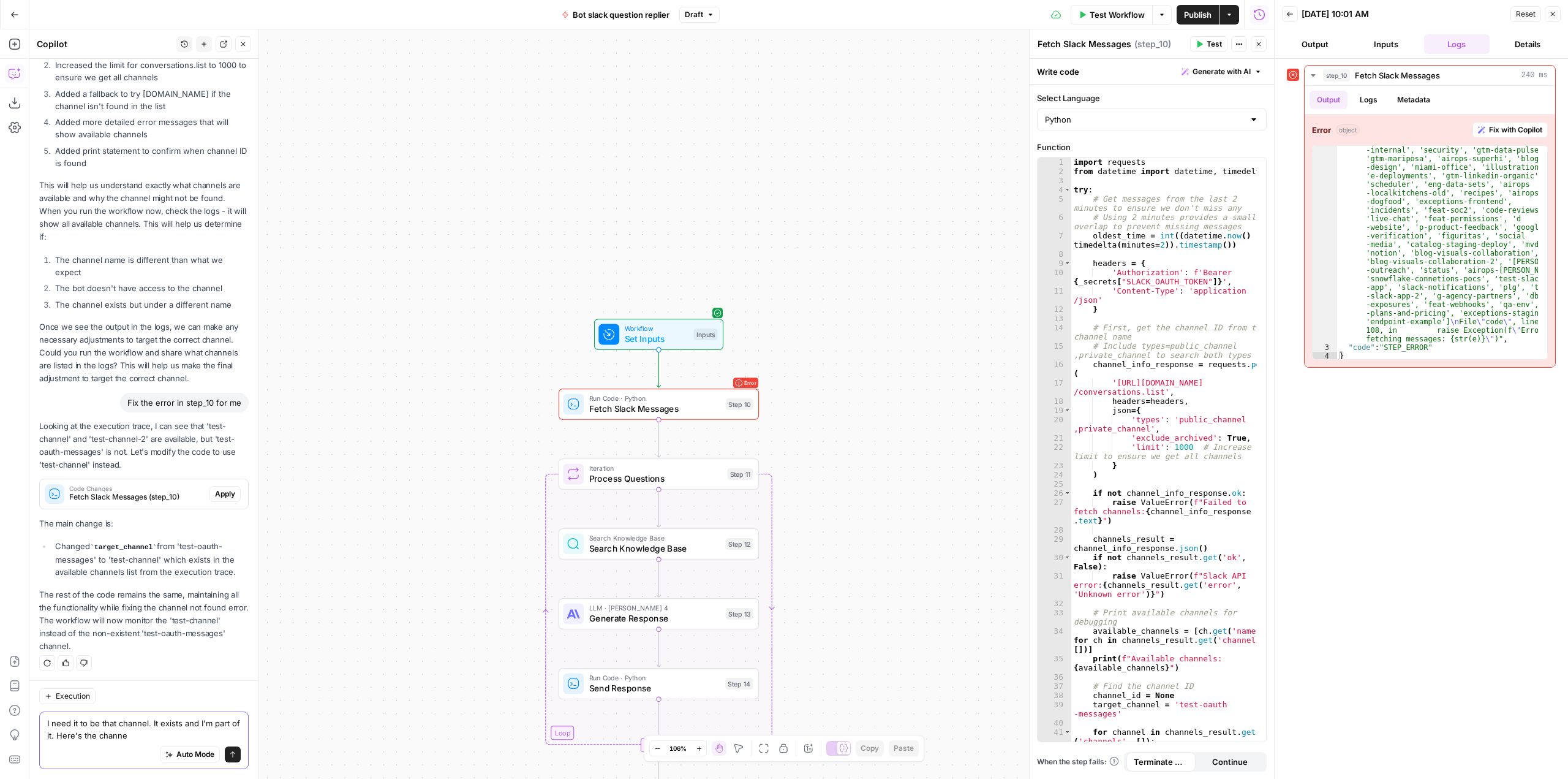
scroll to position [9249, 0]
paste textarea "C09CNLP25M3"
type textarea "I need it to be that channel. It exists and I'm part of it. Here's the channel'…"
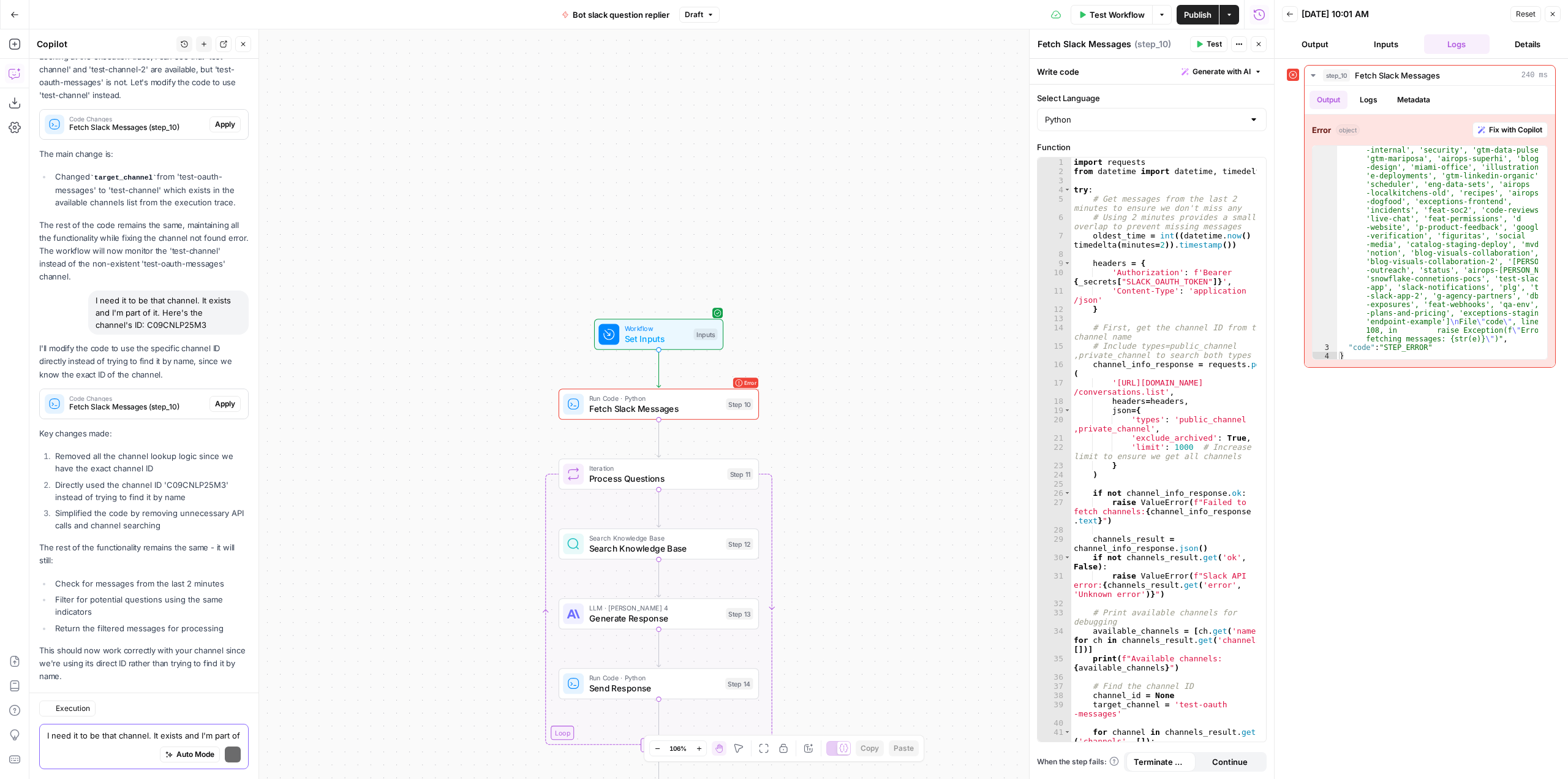
scroll to position [9636, 0]
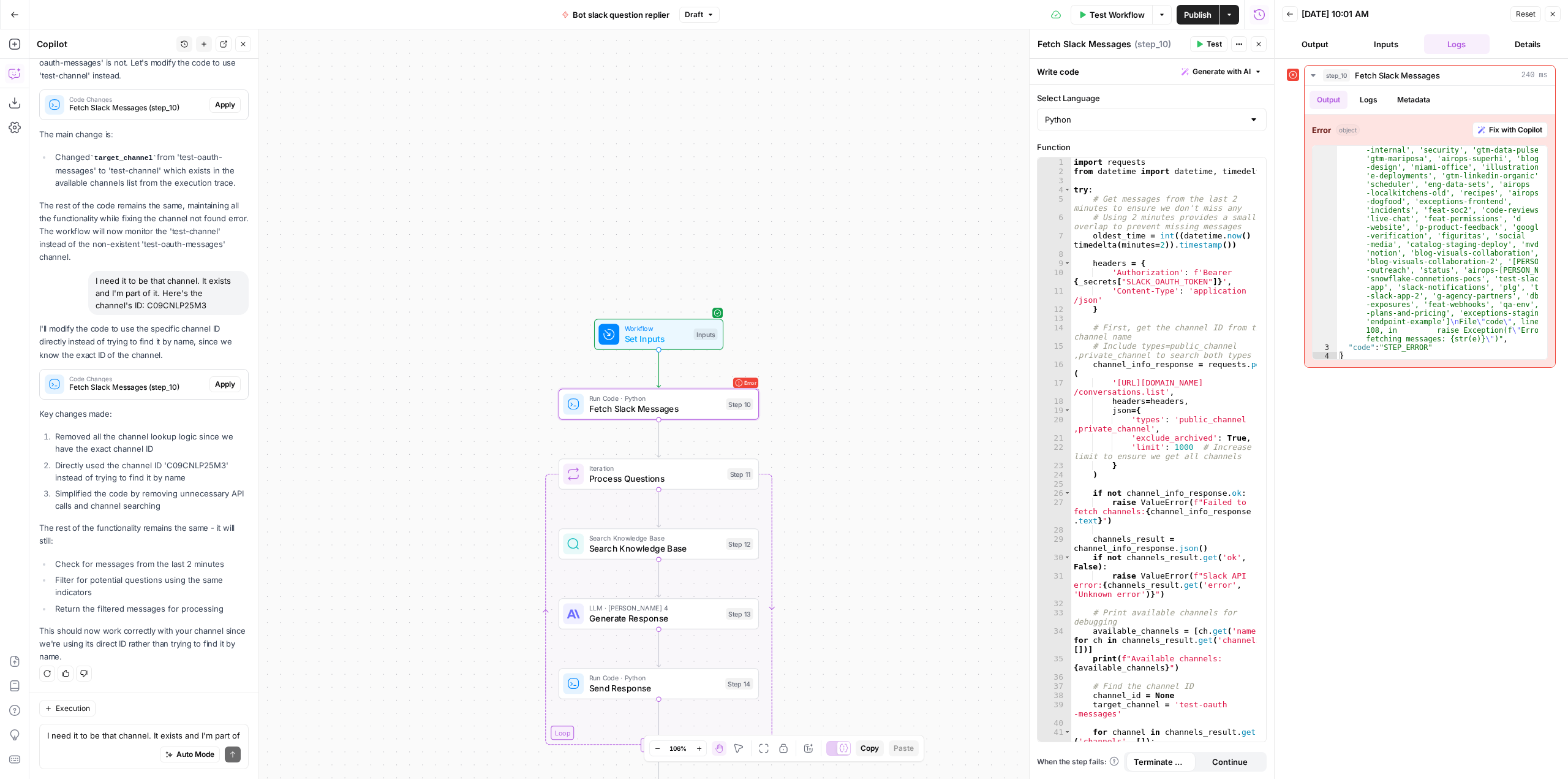
click at [216, 376] on button "Apply" at bounding box center [225, 384] width 31 height 16
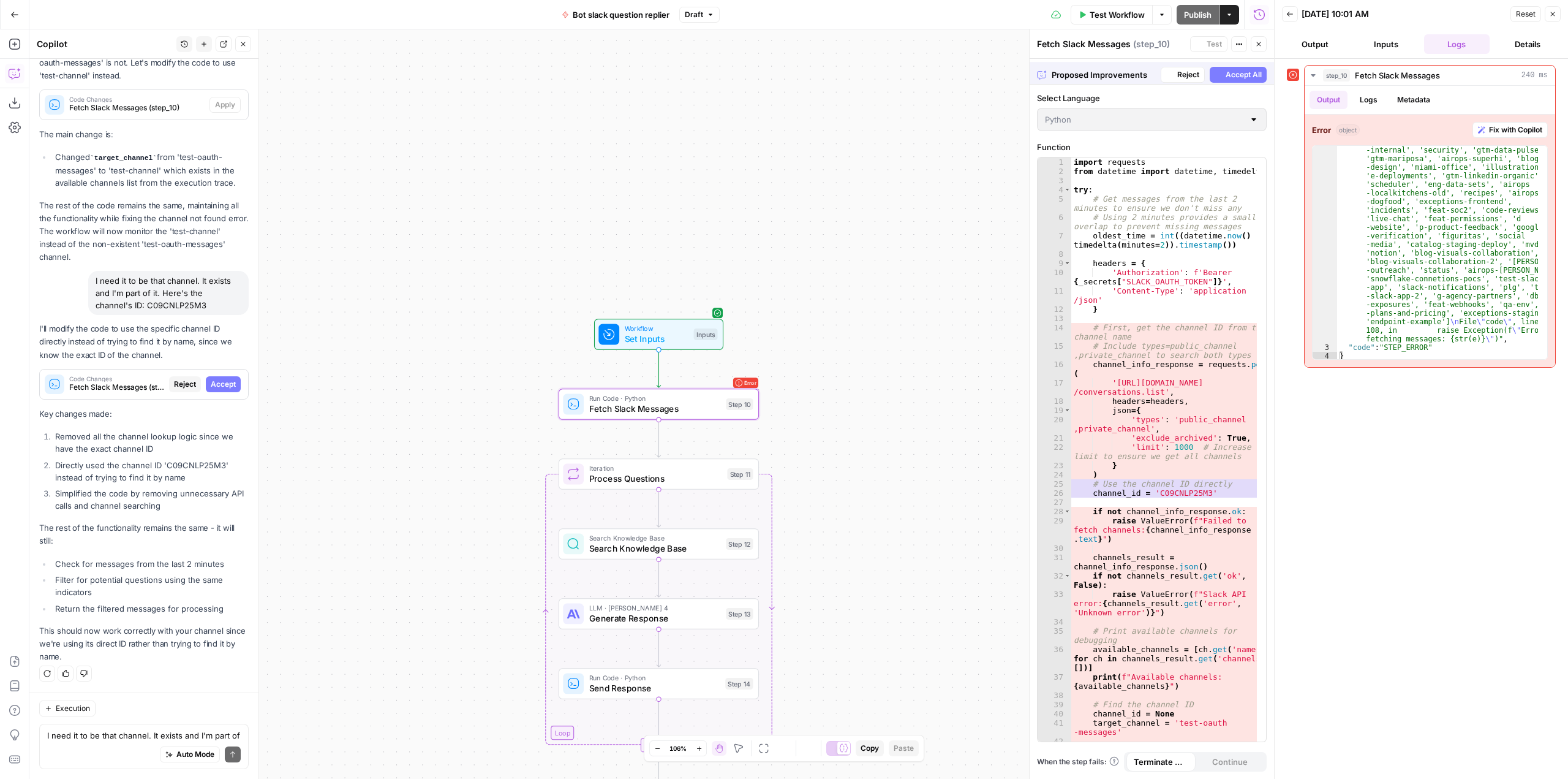
scroll to position [9401, 0]
click at [216, 376] on button "Accept" at bounding box center [222, 384] width 35 height 16
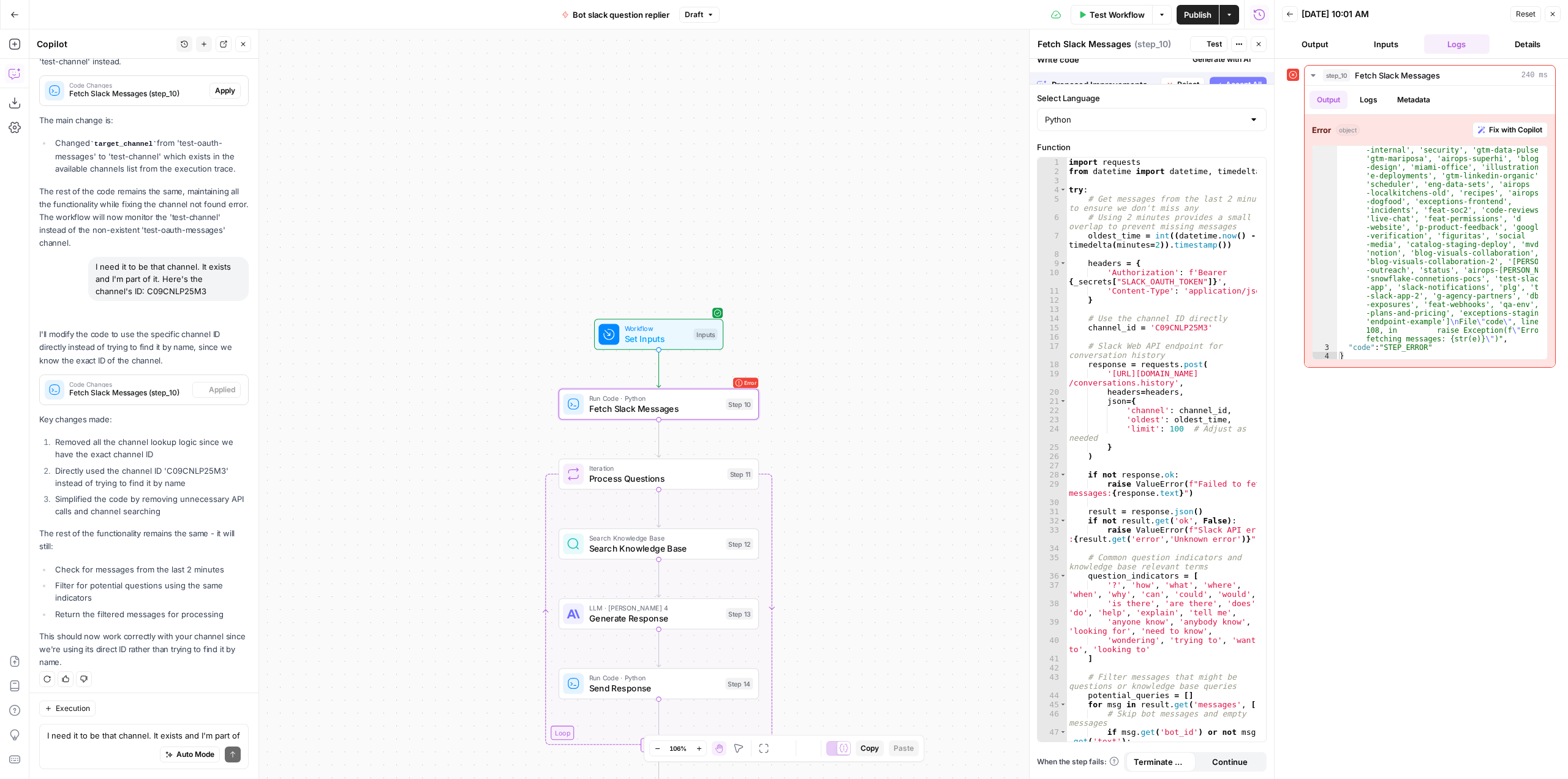
scroll to position [9676, 0]
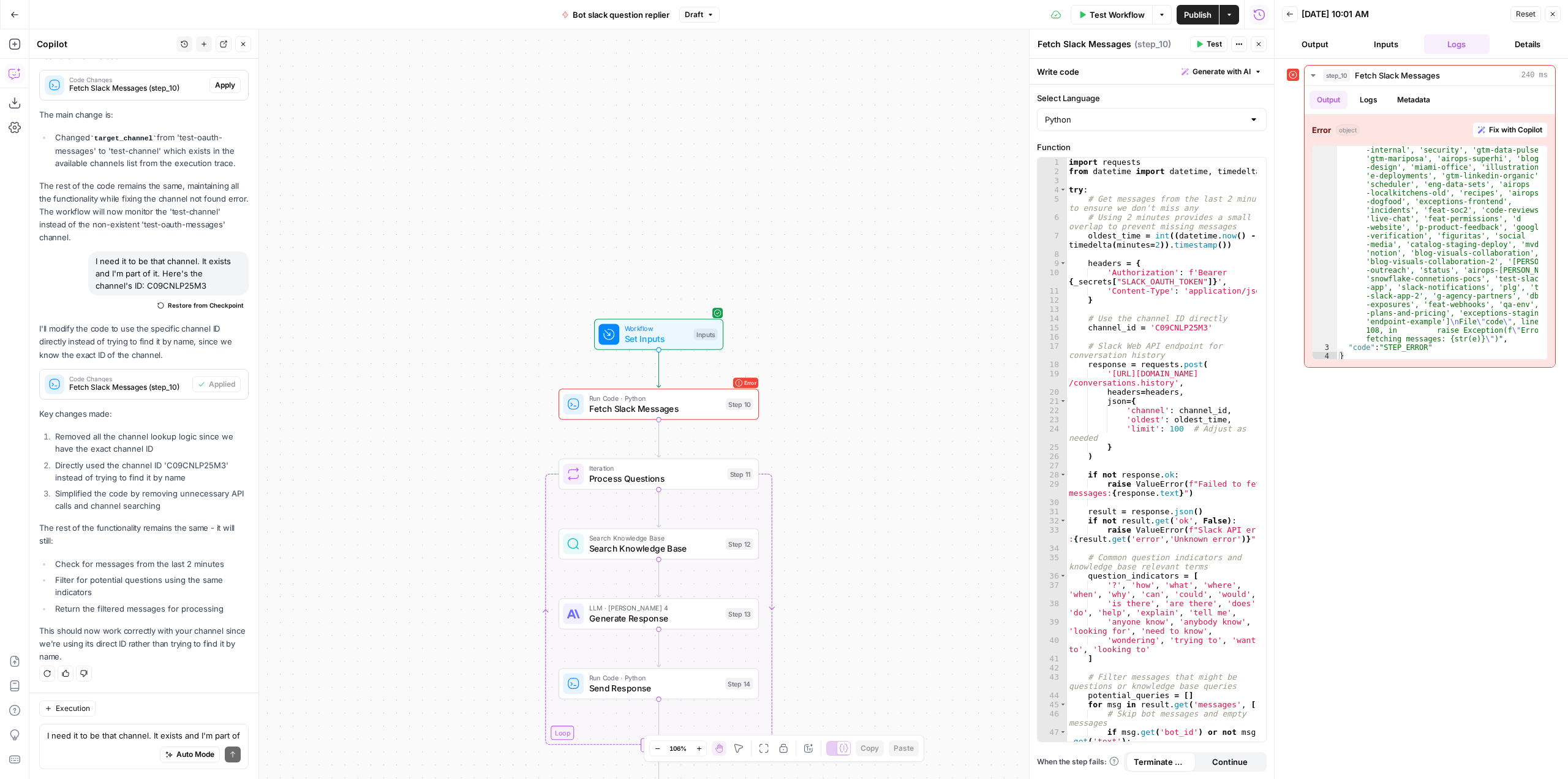
click at [1103, 13] on span "Test Workflow" at bounding box center [1116, 14] width 55 height 13
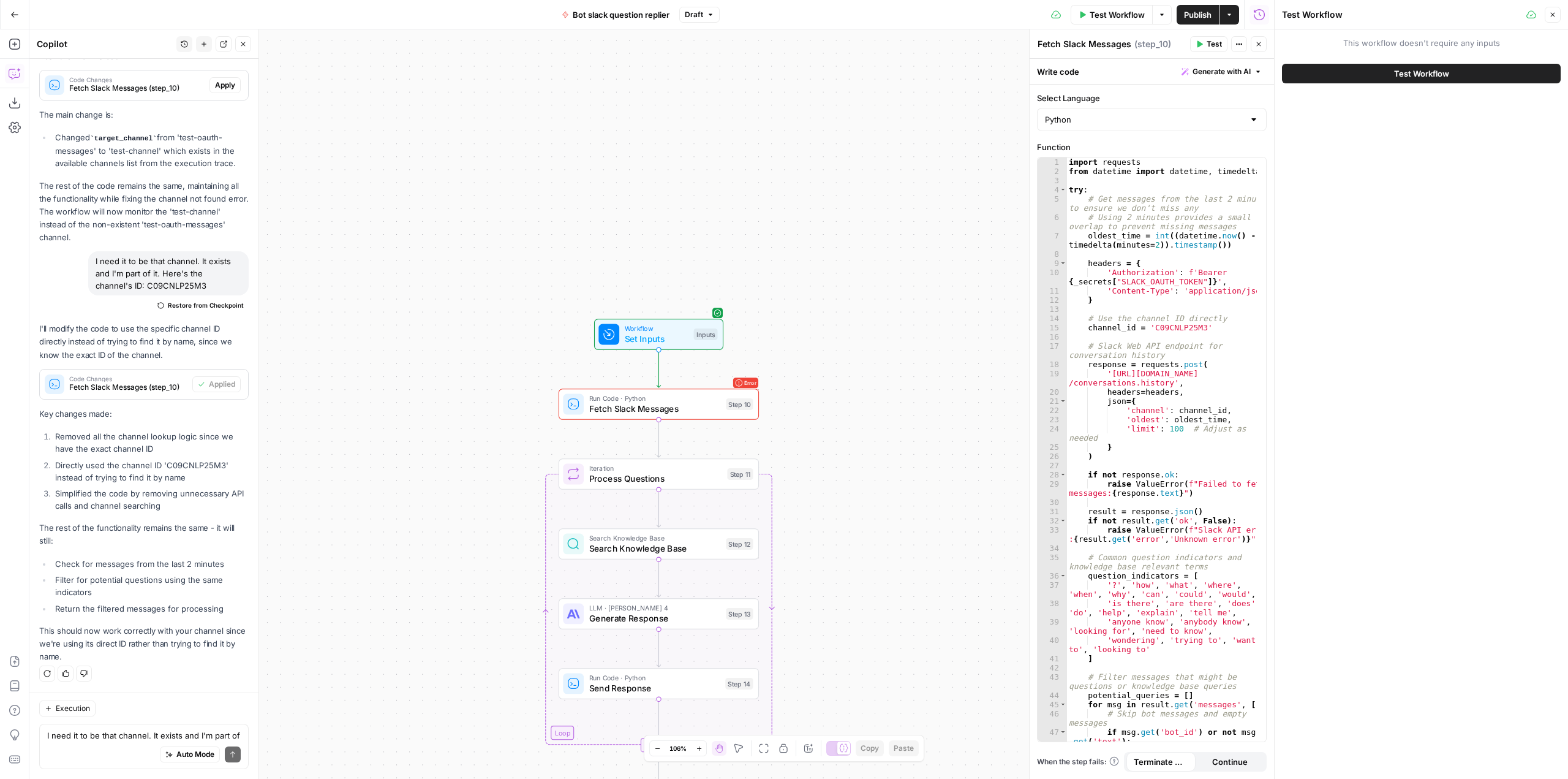
click at [1411, 71] on span "Test Workflow" at bounding box center [1421, 73] width 55 height 13
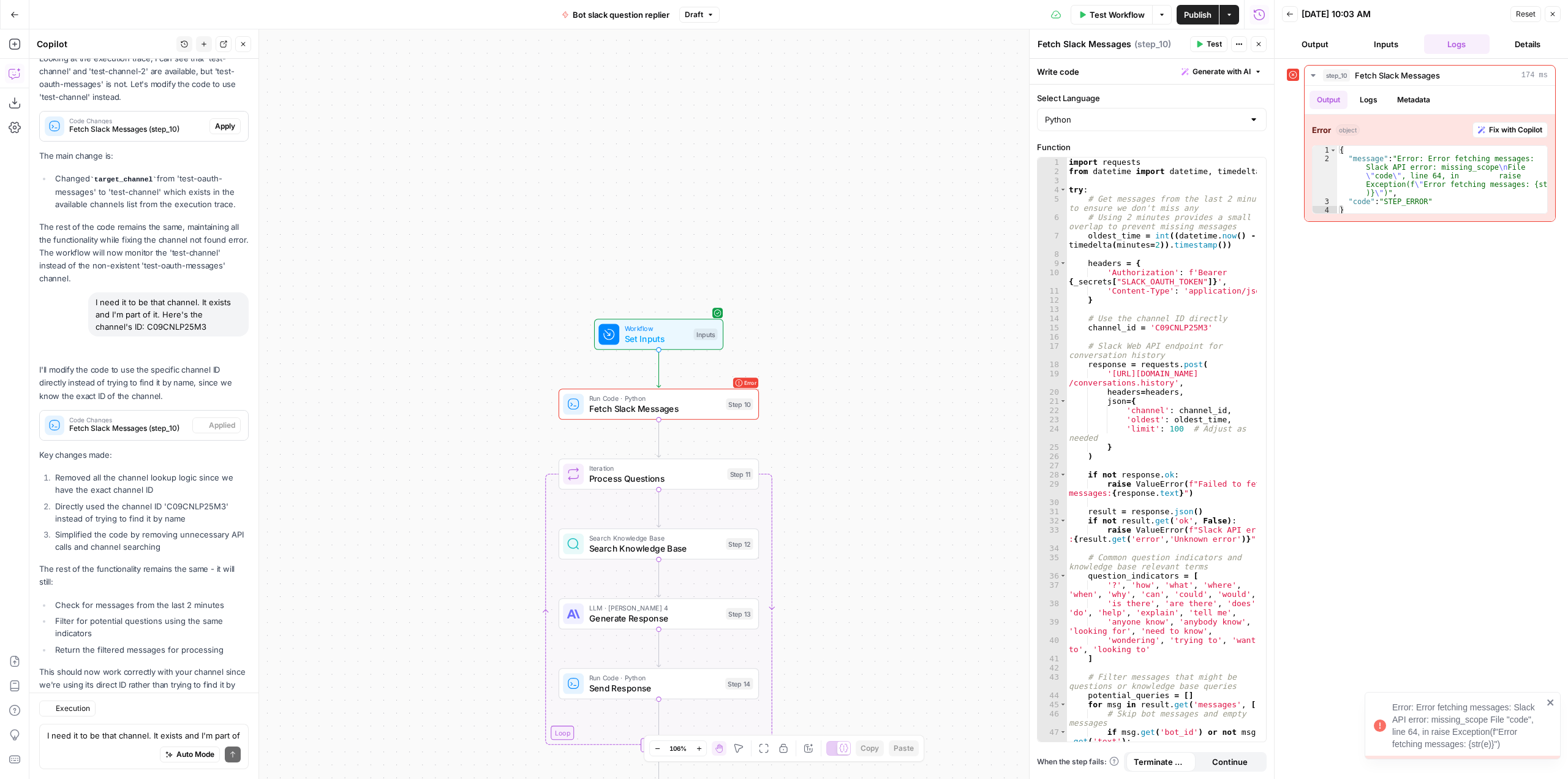
scroll to position [9676, 0]
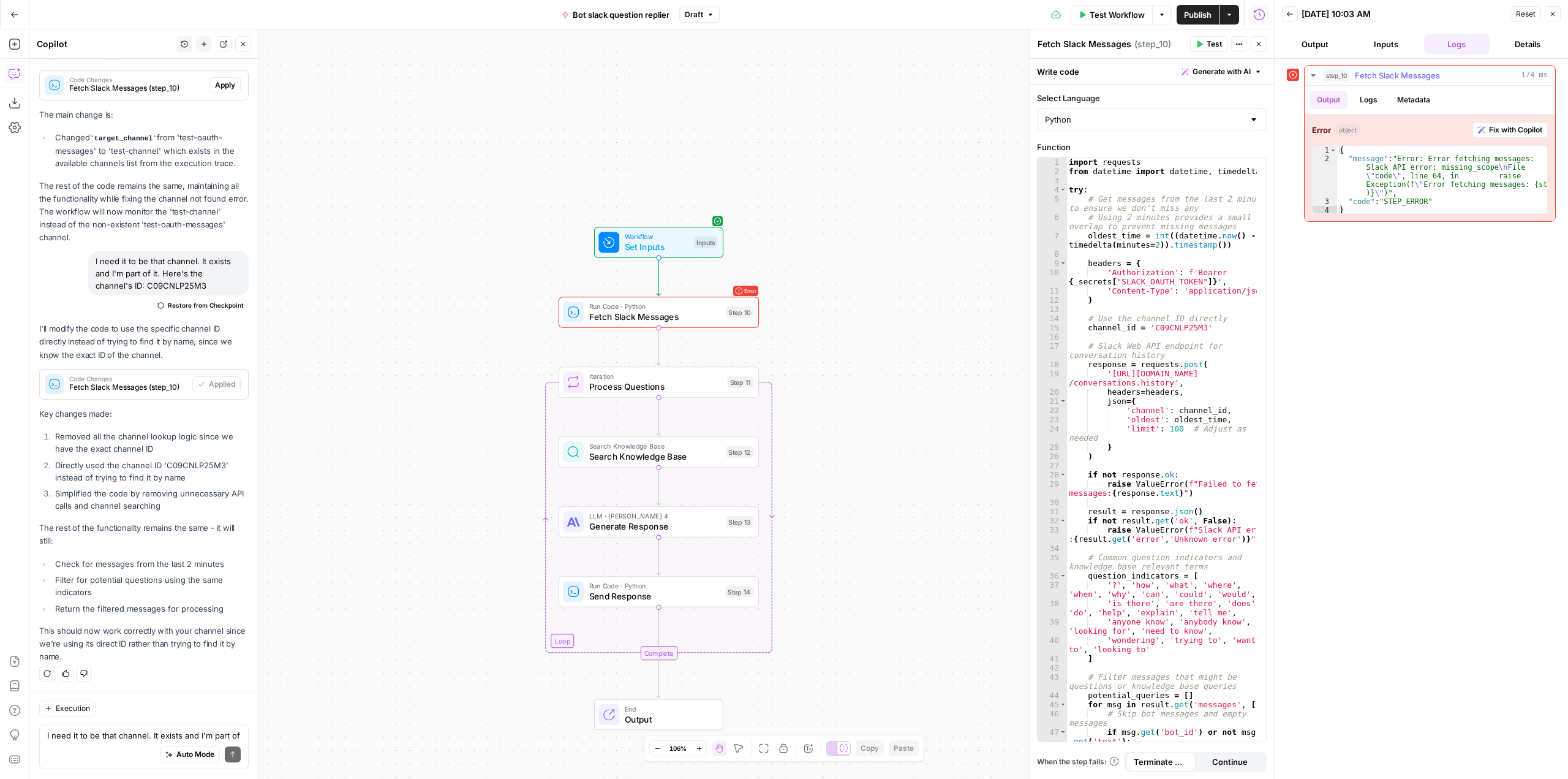
click at [1507, 136] on button "Fix with Copilot" at bounding box center [1509, 130] width 75 height 16
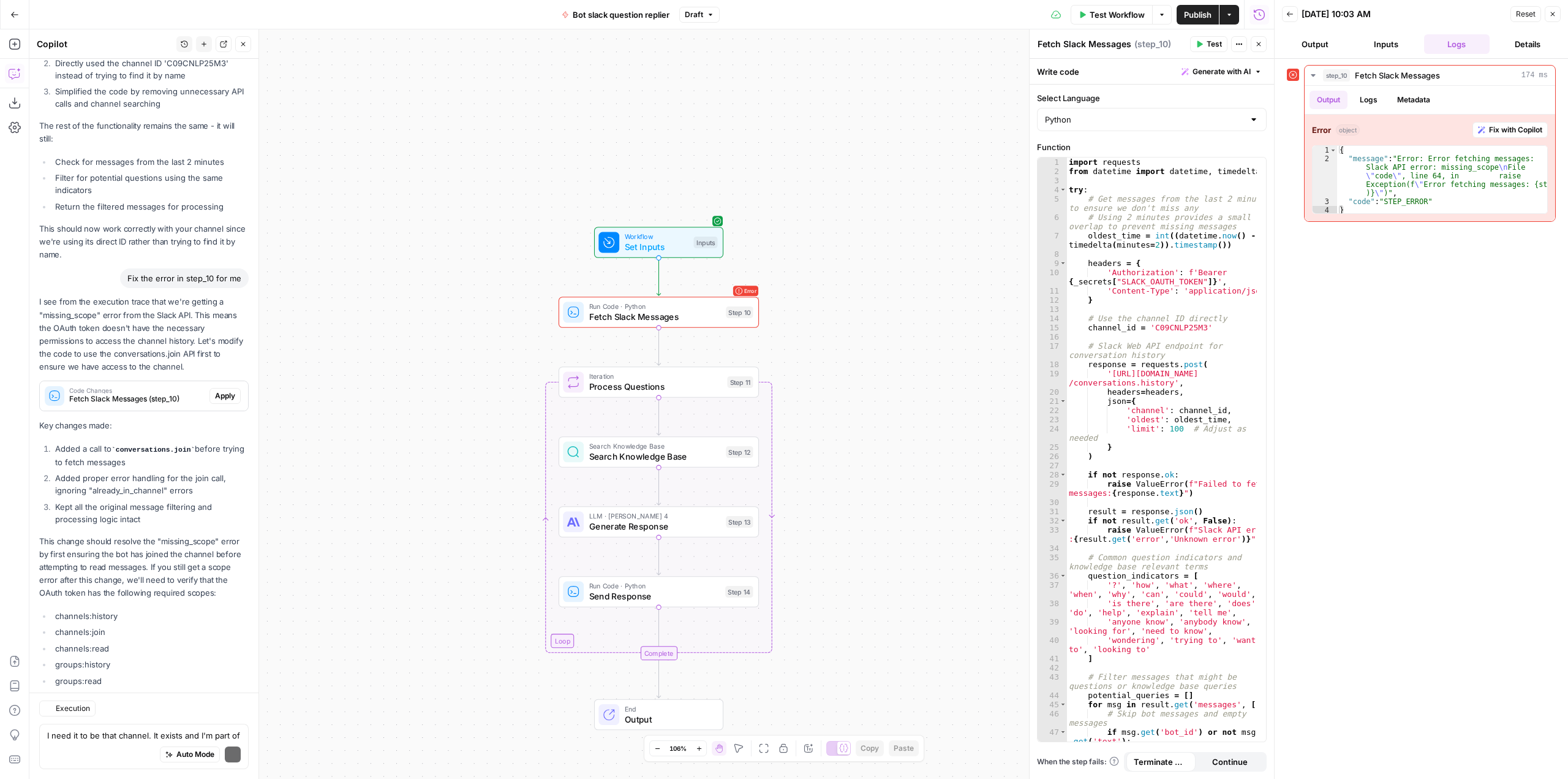
scroll to position [10137, 0]
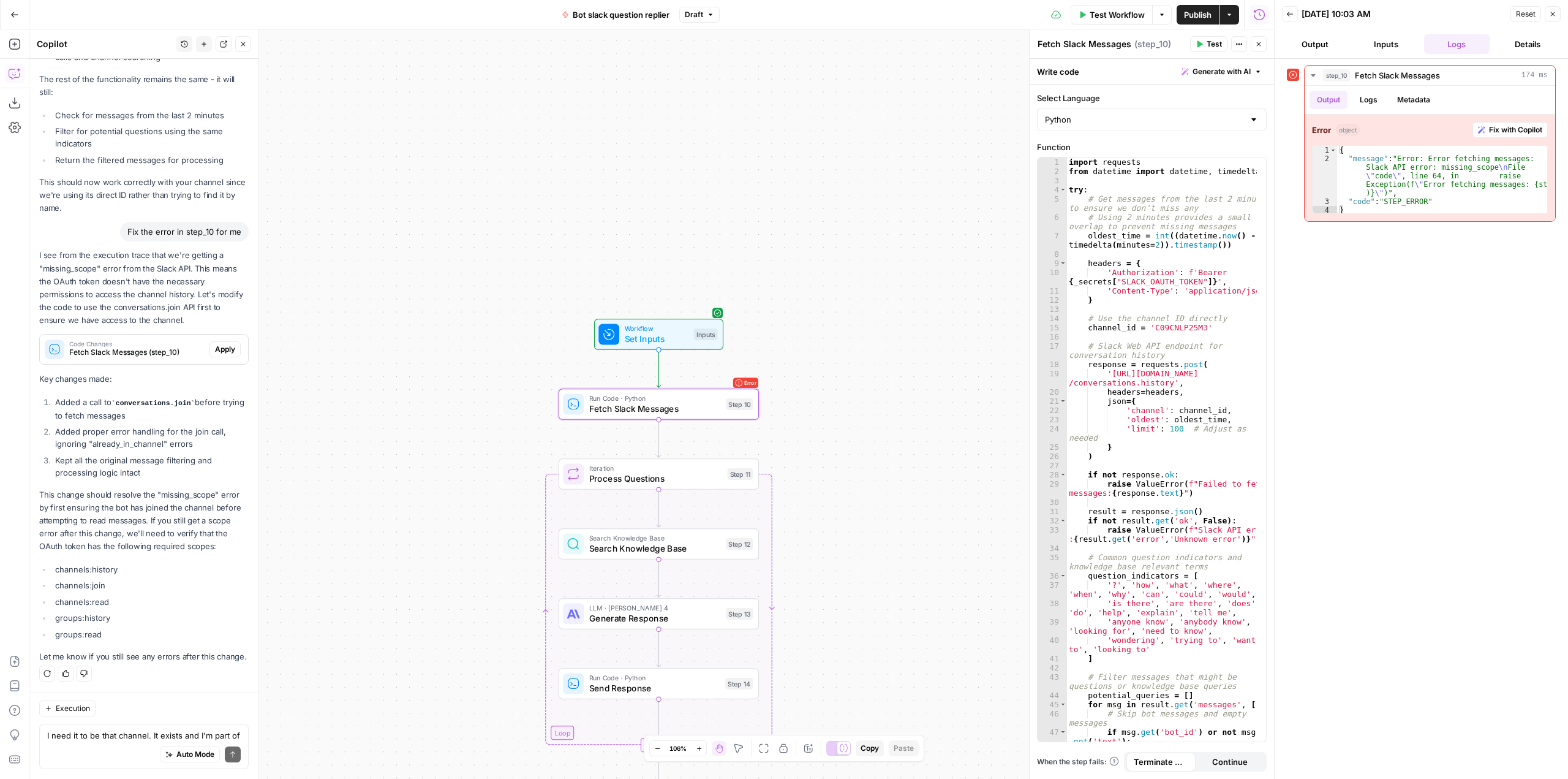
click at [219, 344] on span "Apply" at bounding box center [225, 349] width 20 height 11
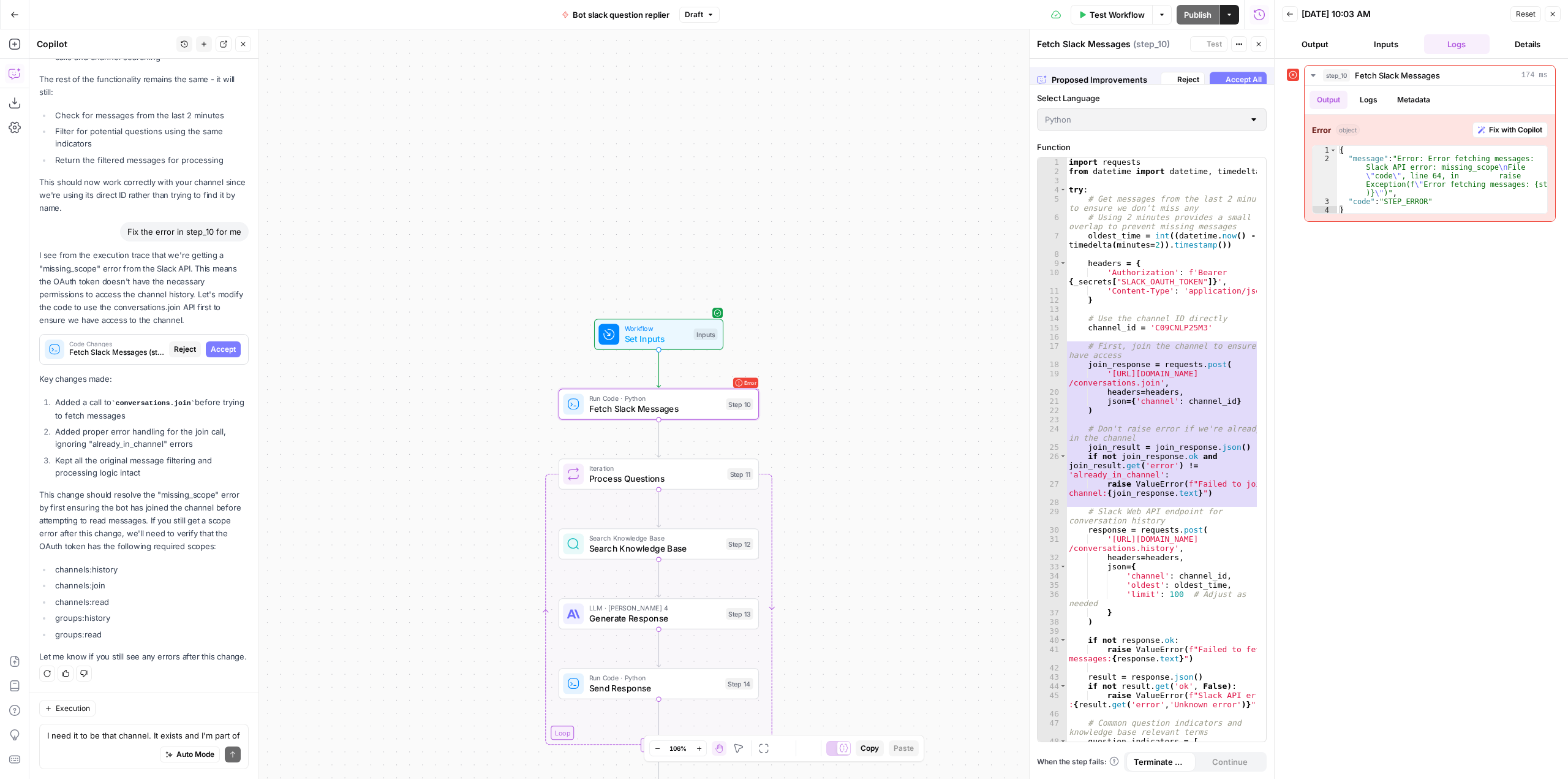
scroll to position [9863, 0]
click at [219, 344] on span "Accept" at bounding box center [223, 349] width 25 height 11
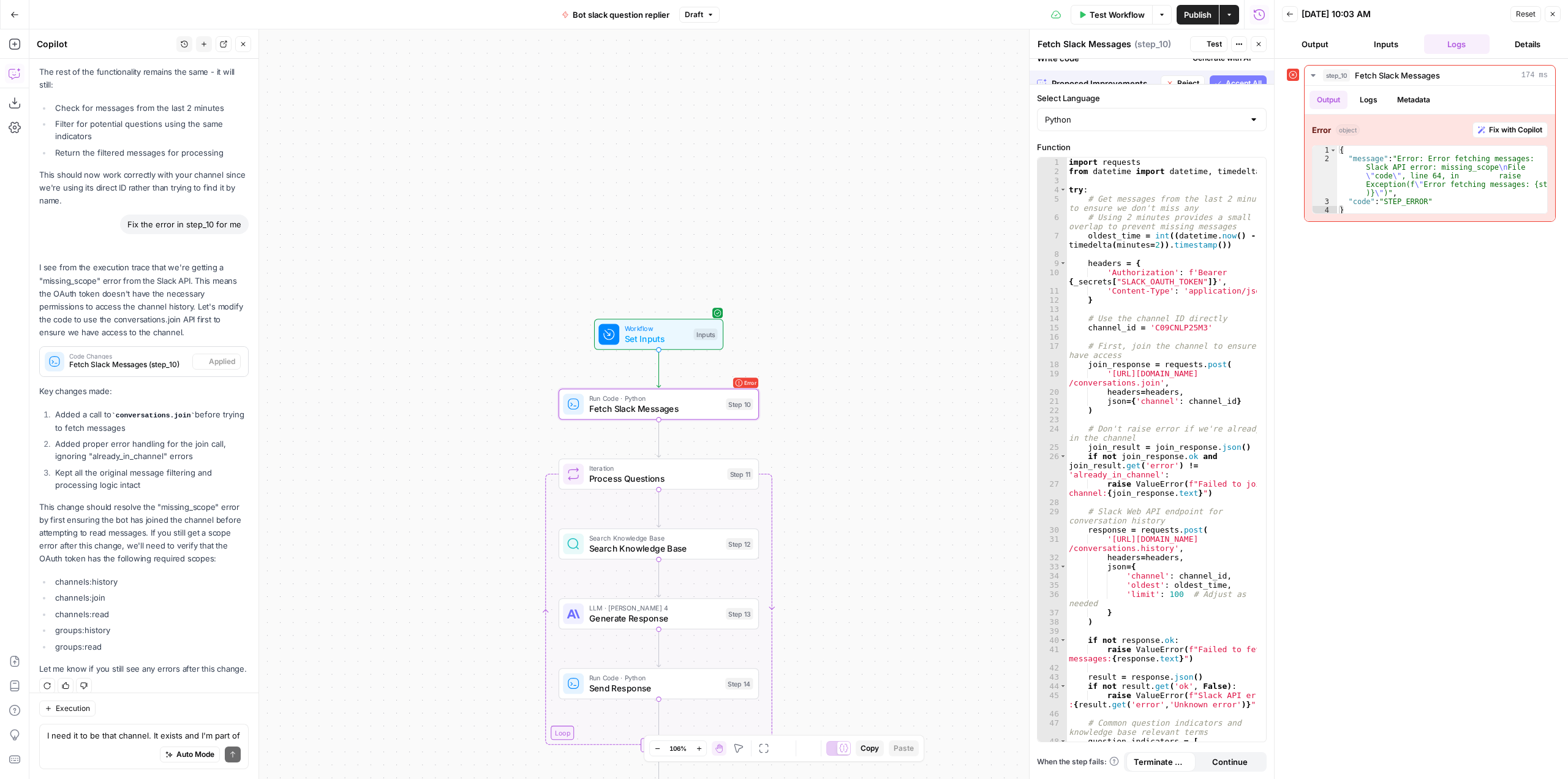
scroll to position [10156, 0]
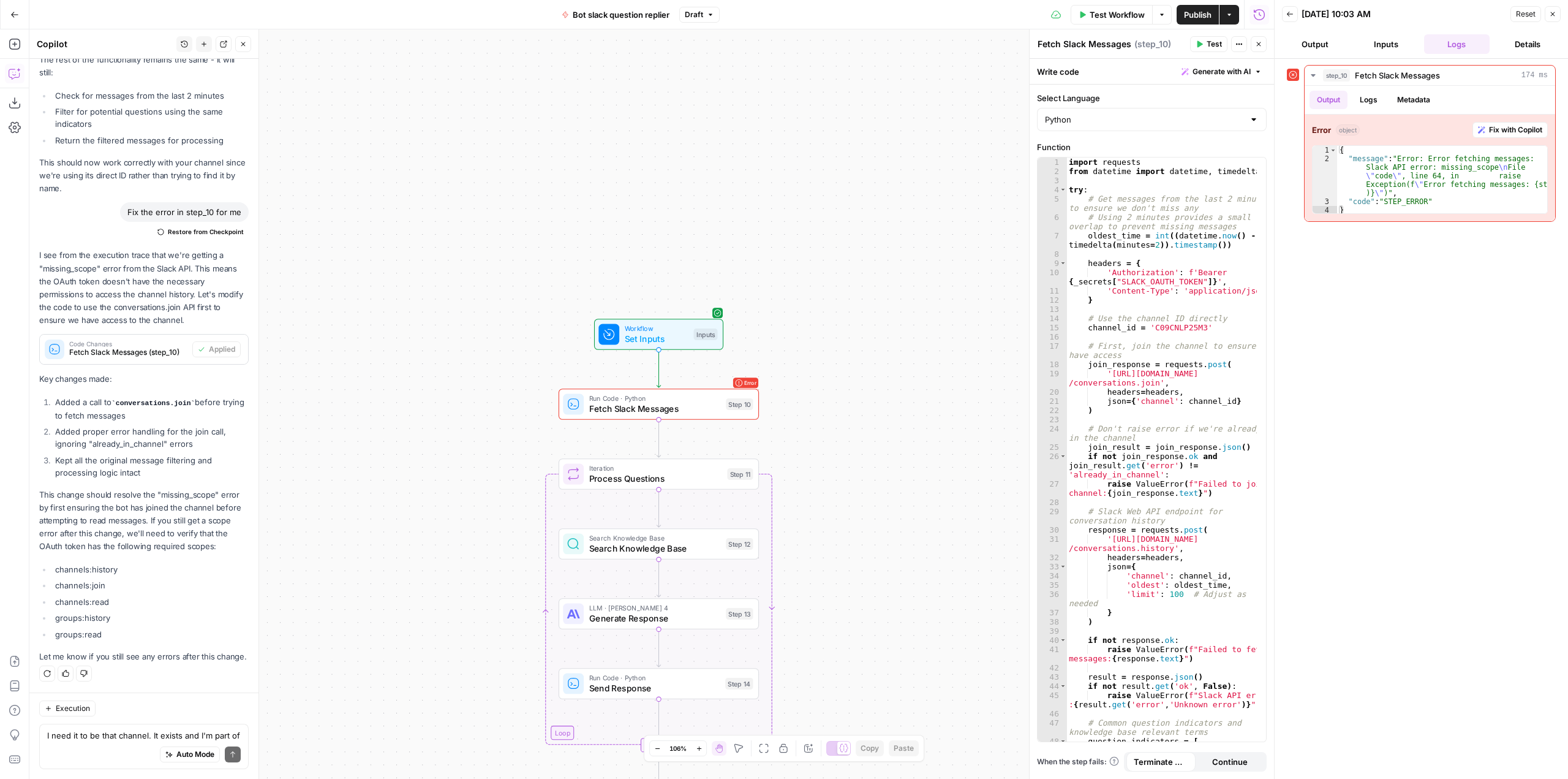
click at [1095, 16] on span "Test Workflow" at bounding box center [1116, 14] width 55 height 13
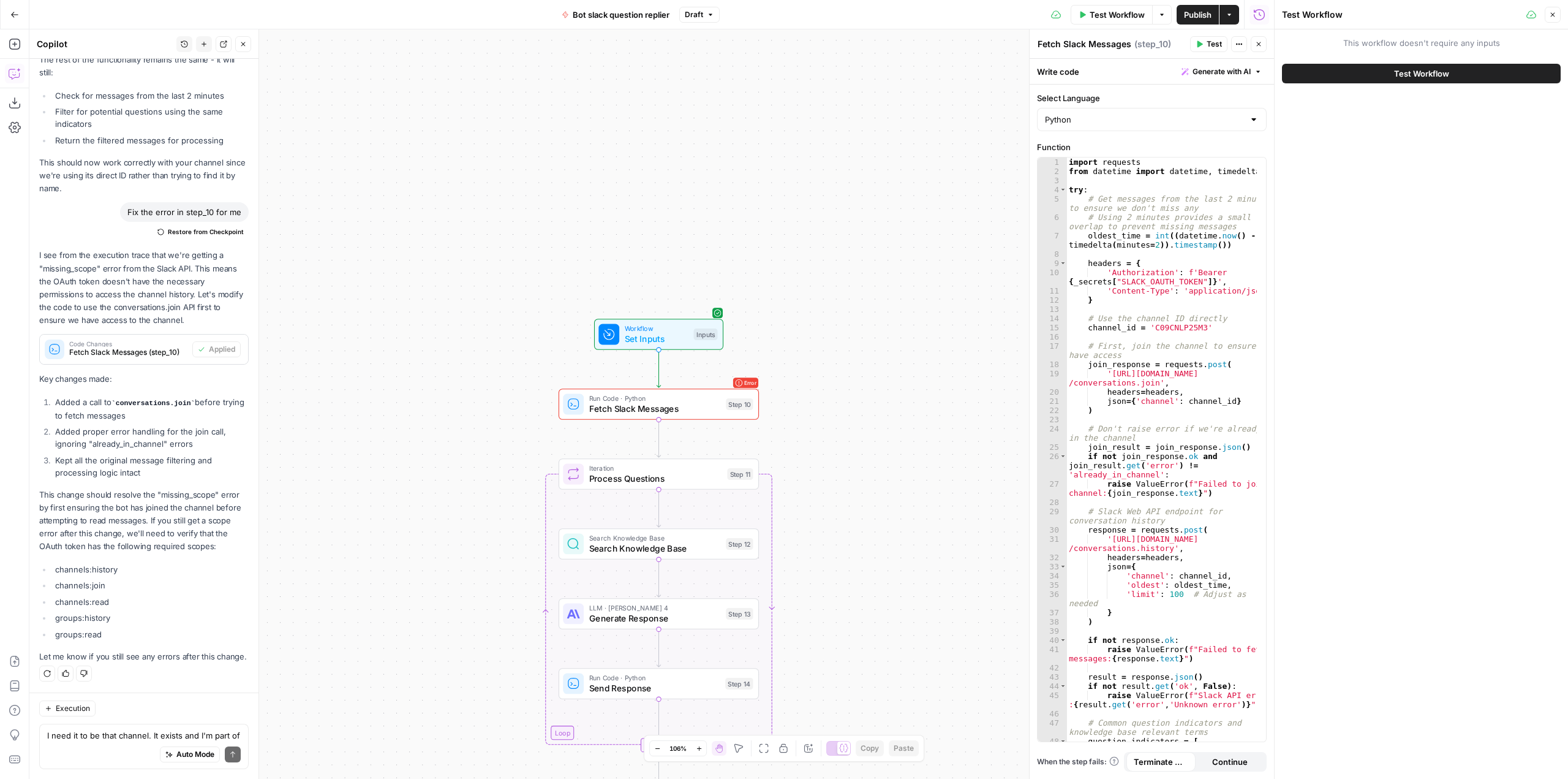
click at [1457, 72] on button "Test Workflow" at bounding box center [1421, 73] width 279 height 19
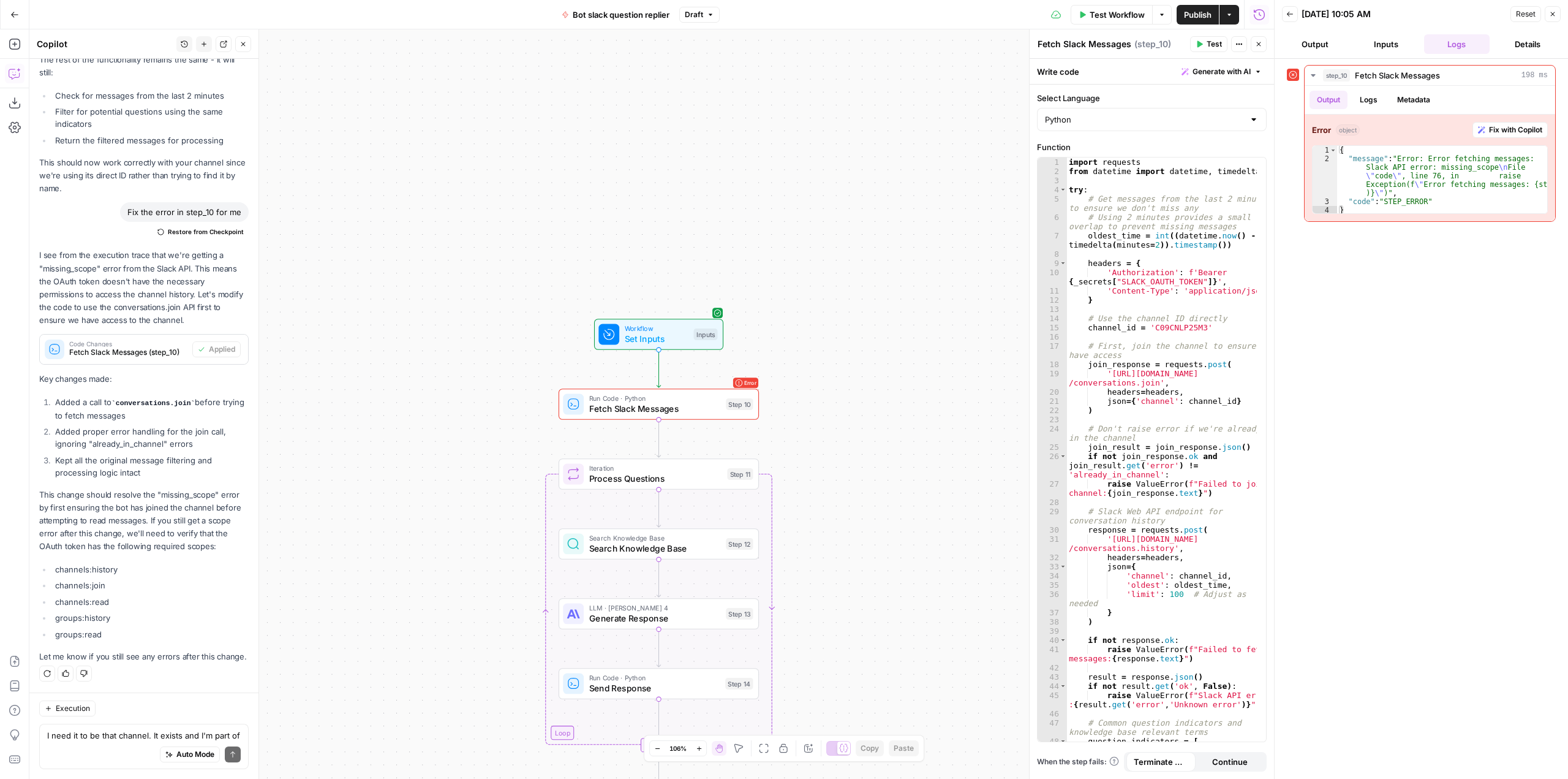
scroll to position [10034, 0]
click at [124, 727] on div "I need it to be that channel. It exists and I'm part of it. Here's the channel'…" at bounding box center [144, 746] width 210 height 45
type textarea "what's the Oauth token we're using?"
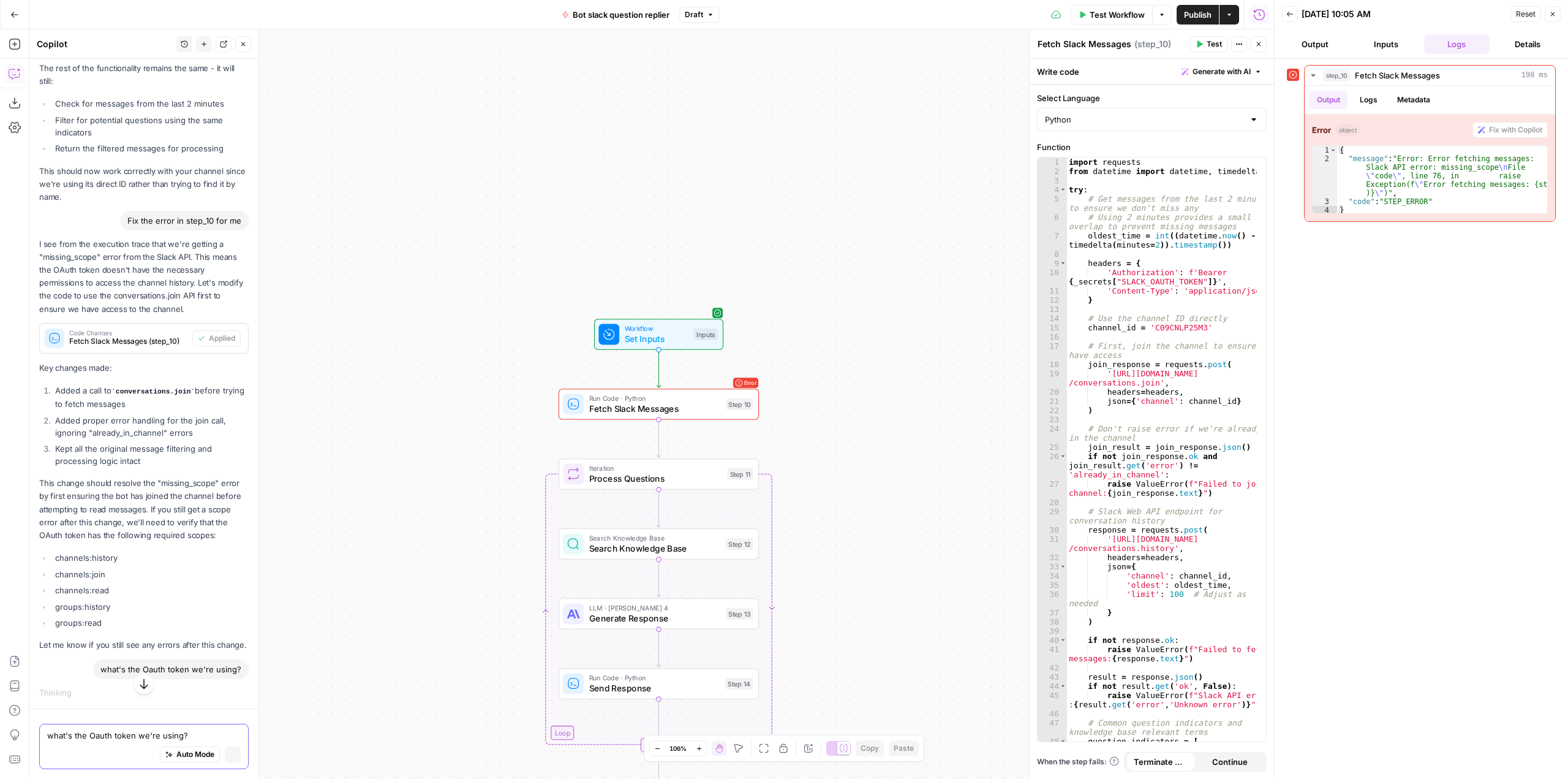
scroll to position [9741, 0]
click at [134, 683] on button "button" at bounding box center [143, 683] width 19 height 19
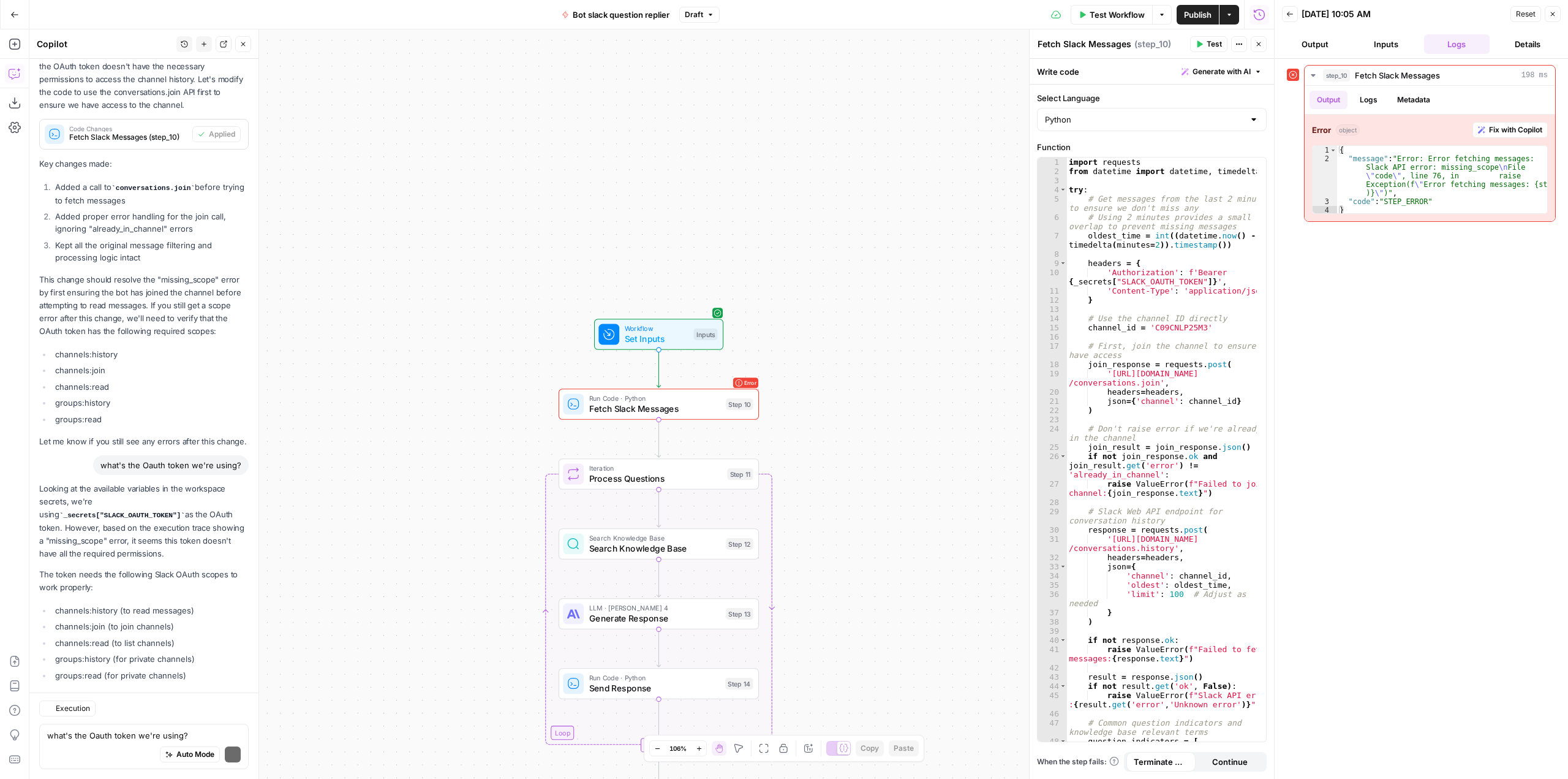
scroll to position [10438, 0]
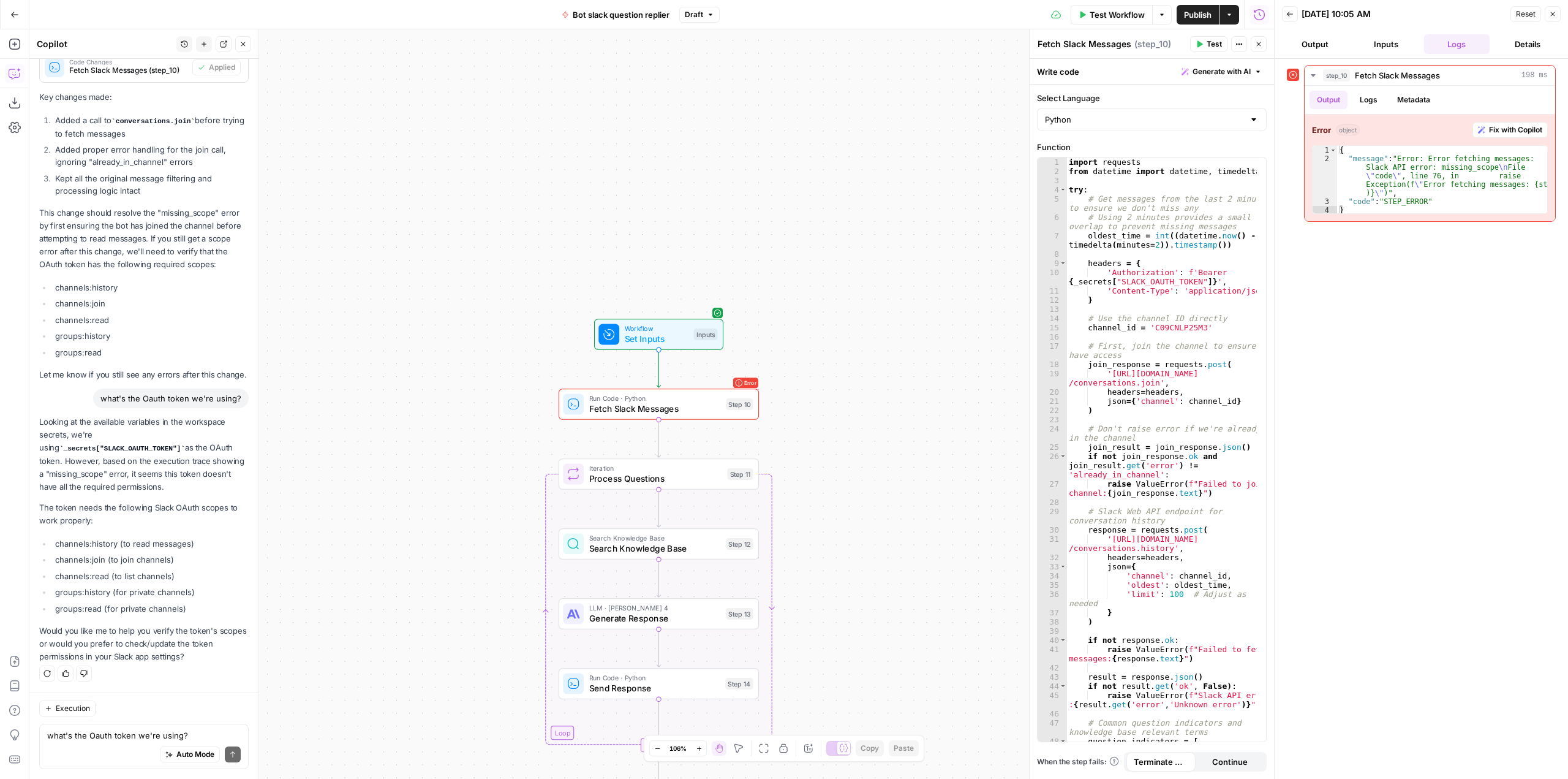
click at [185, 451] on code "_secrets["SLACK_OAUTH_TOKEN"]" at bounding box center [122, 448] width 125 height 8
click at [104, 745] on div "Auto Mode Send" at bounding box center [144, 755] width 194 height 27
type textarea "is"
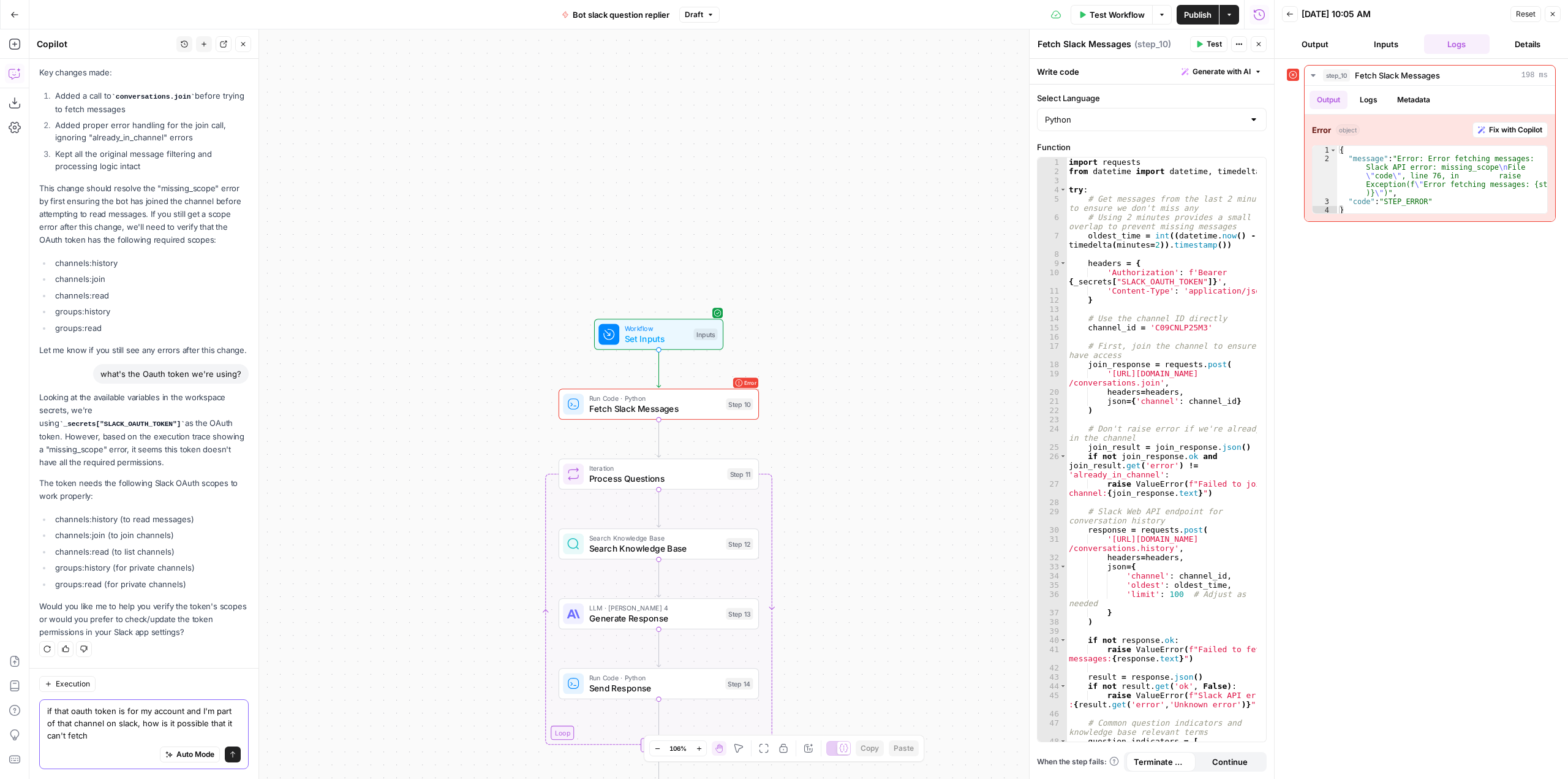
scroll to position [10462, 0]
type textarea "if that oauth token is for my account and I'm part of that channel on slack, ho…"
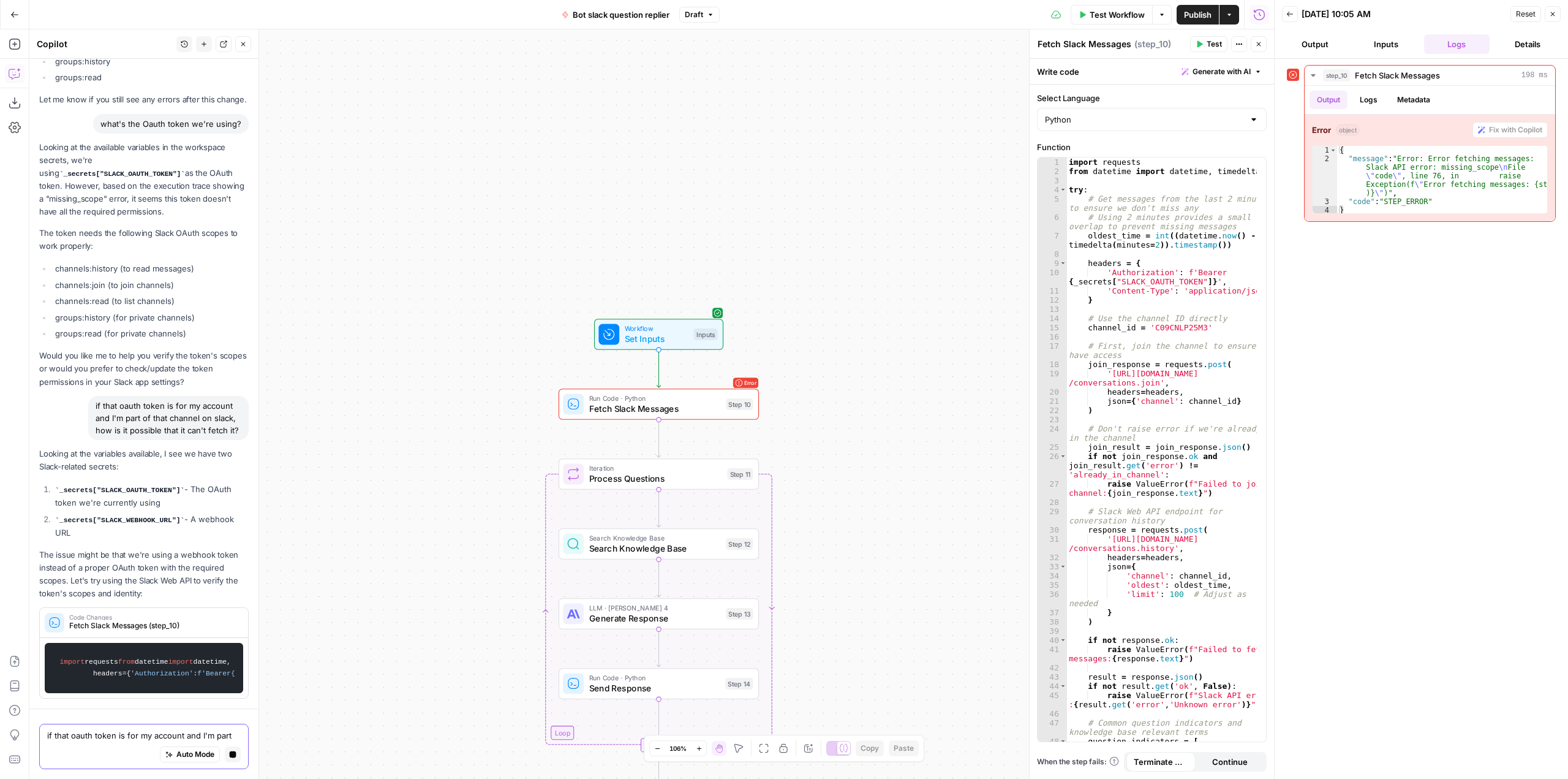
scroll to position [10541, 0]
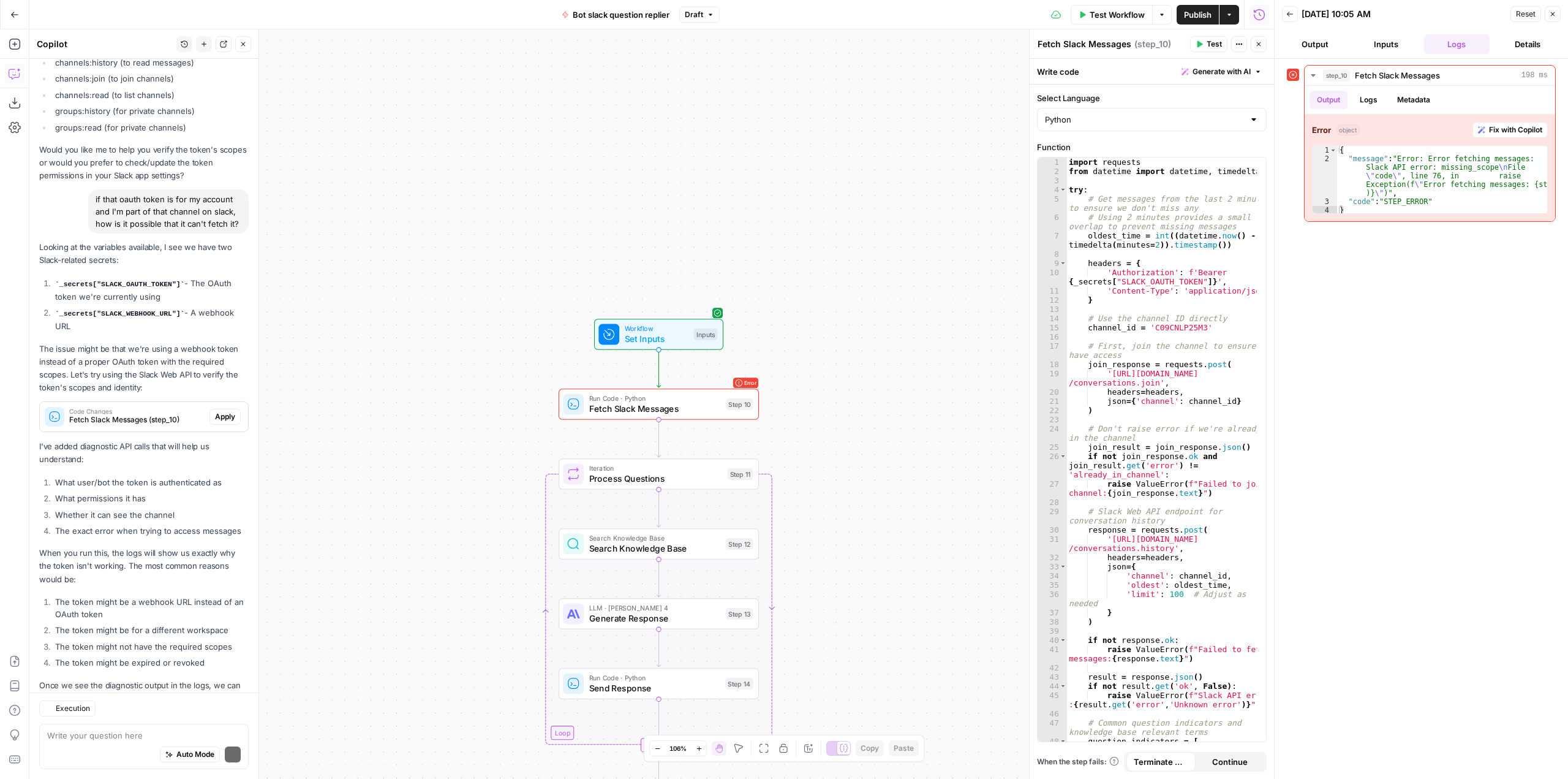
scroll to position [10985, 0]
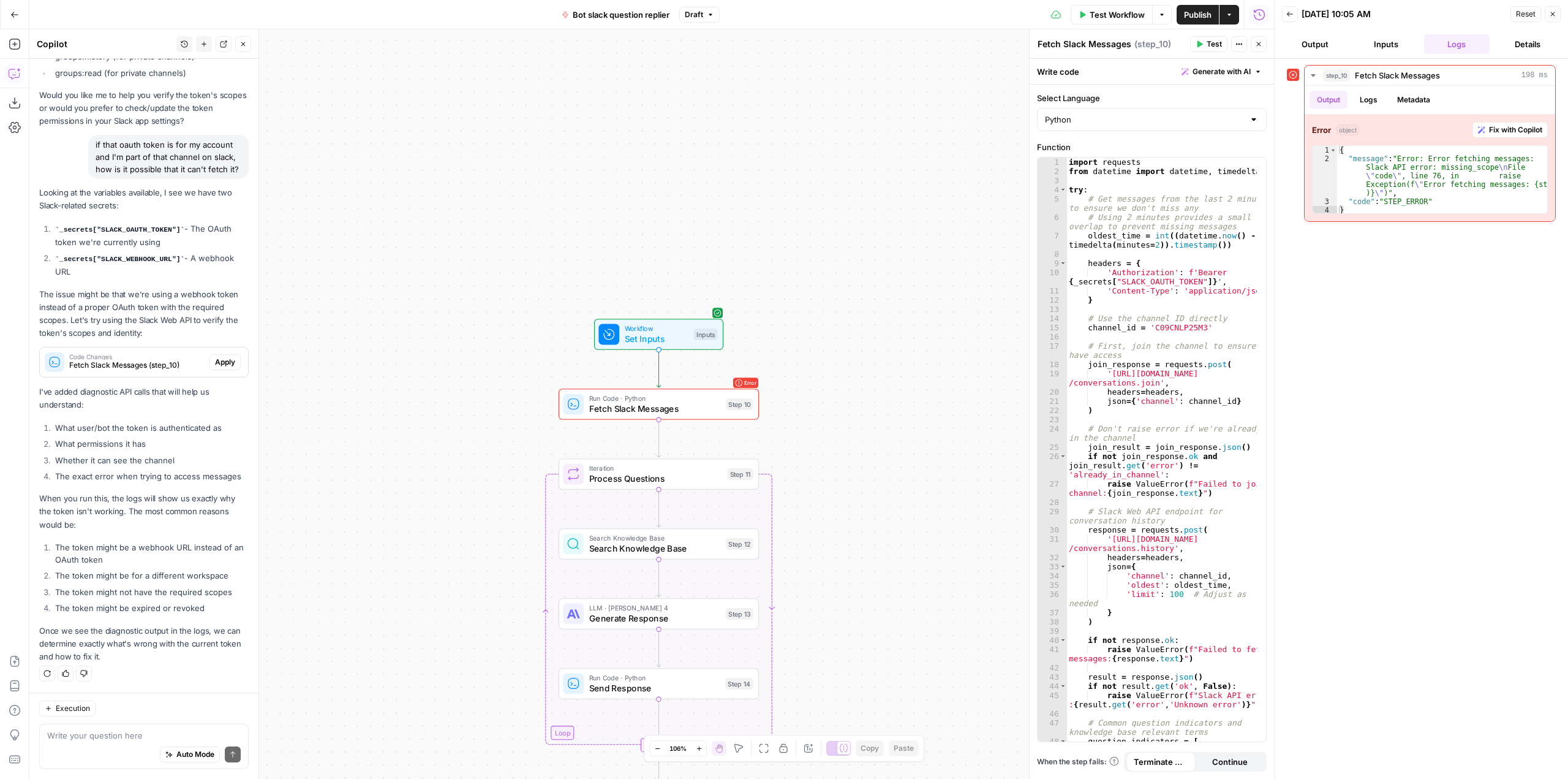
click at [217, 363] on span "Apply" at bounding box center [225, 361] width 20 height 11
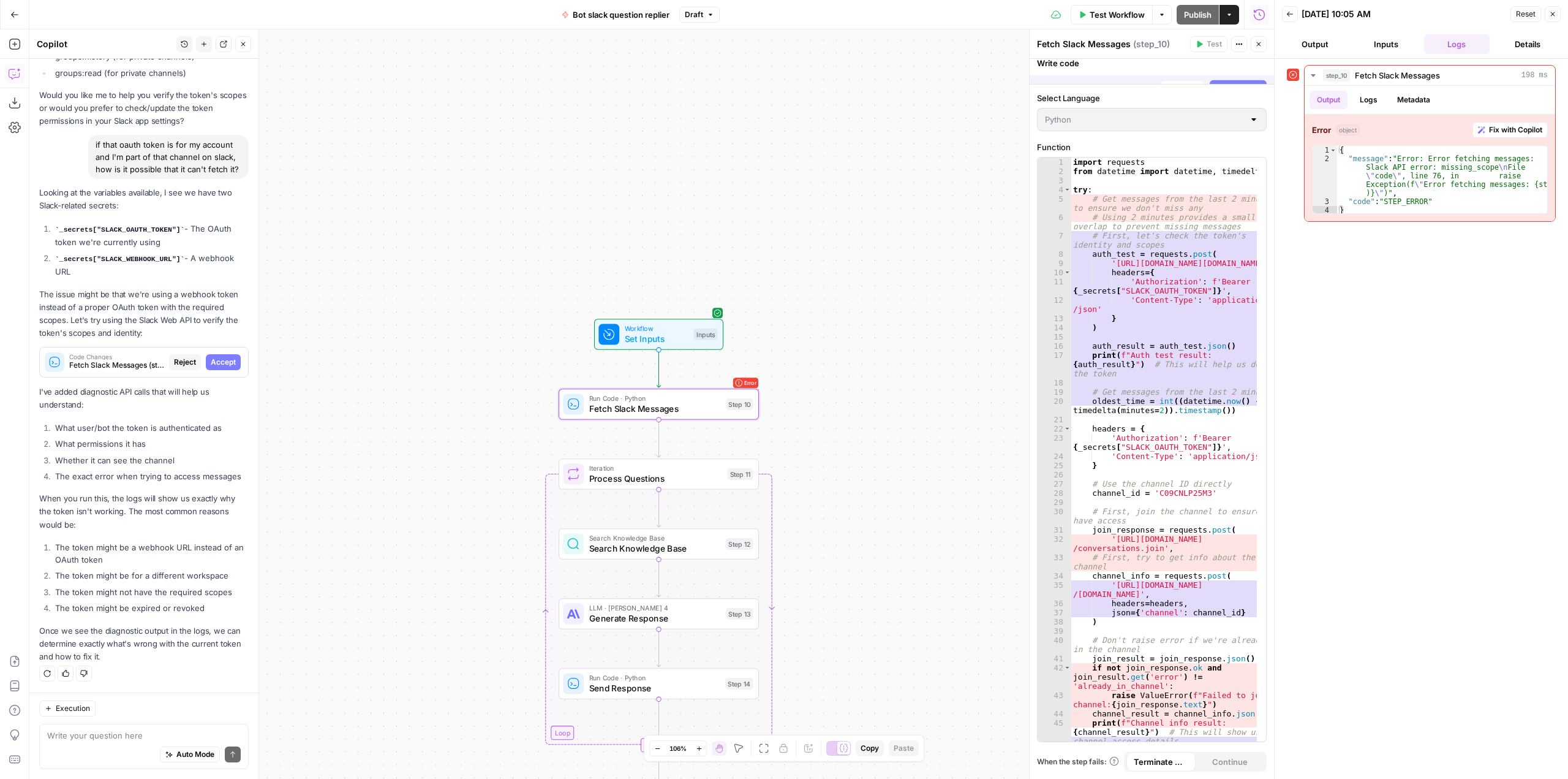
scroll to position [10691, 0]
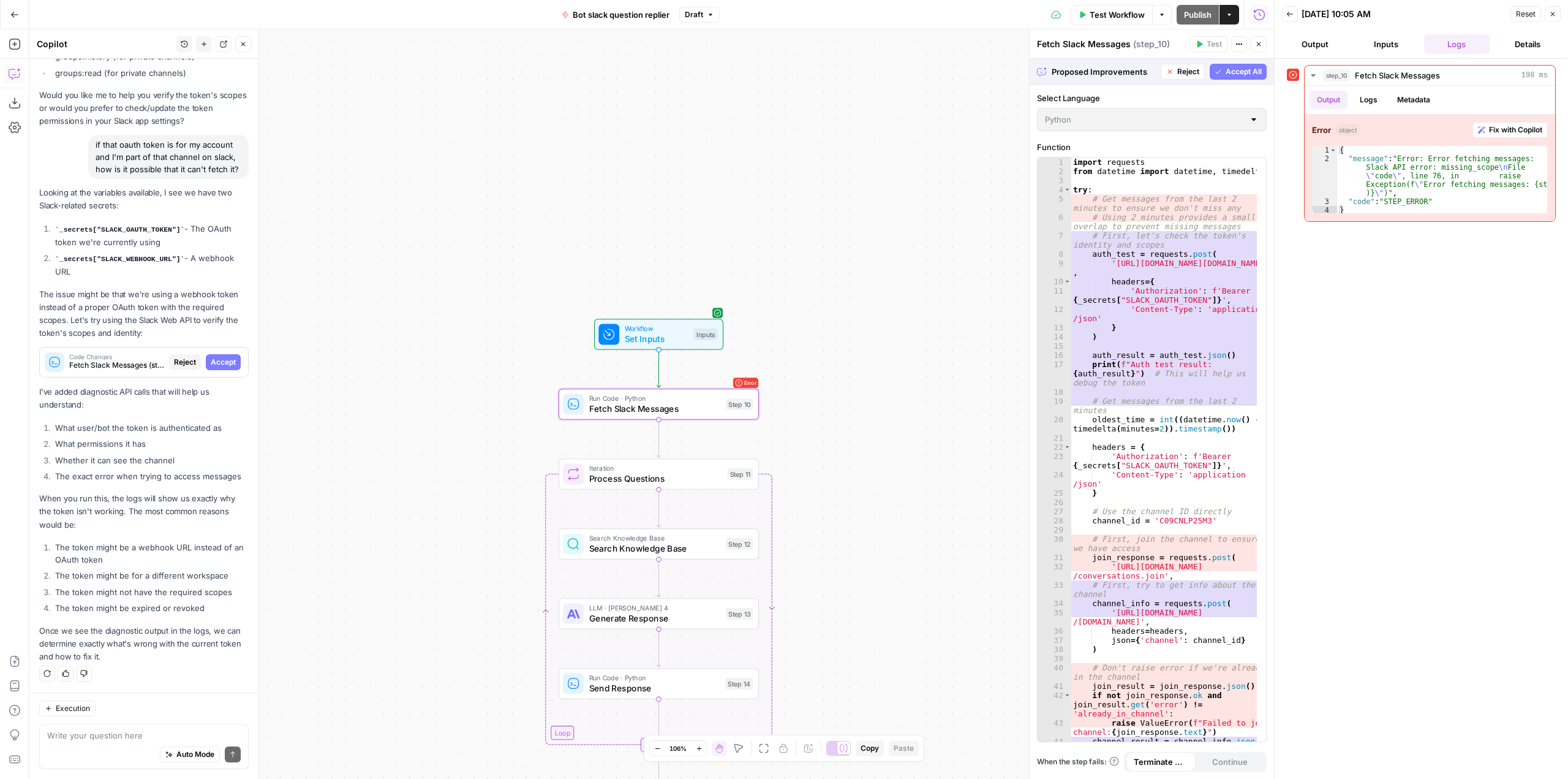
click at [221, 361] on span "Accept" at bounding box center [223, 361] width 25 height 11
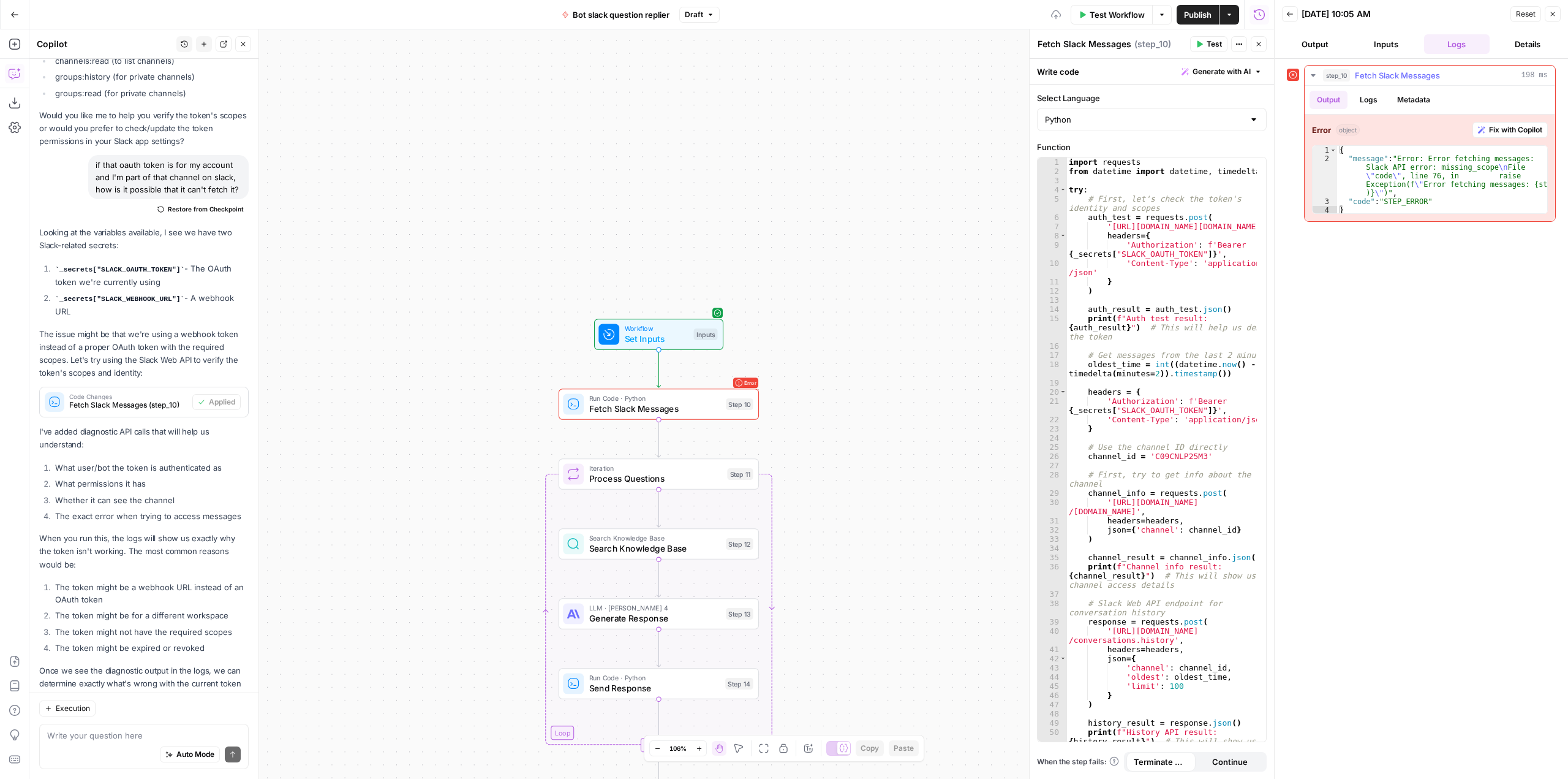
scroll to position [11025, 0]
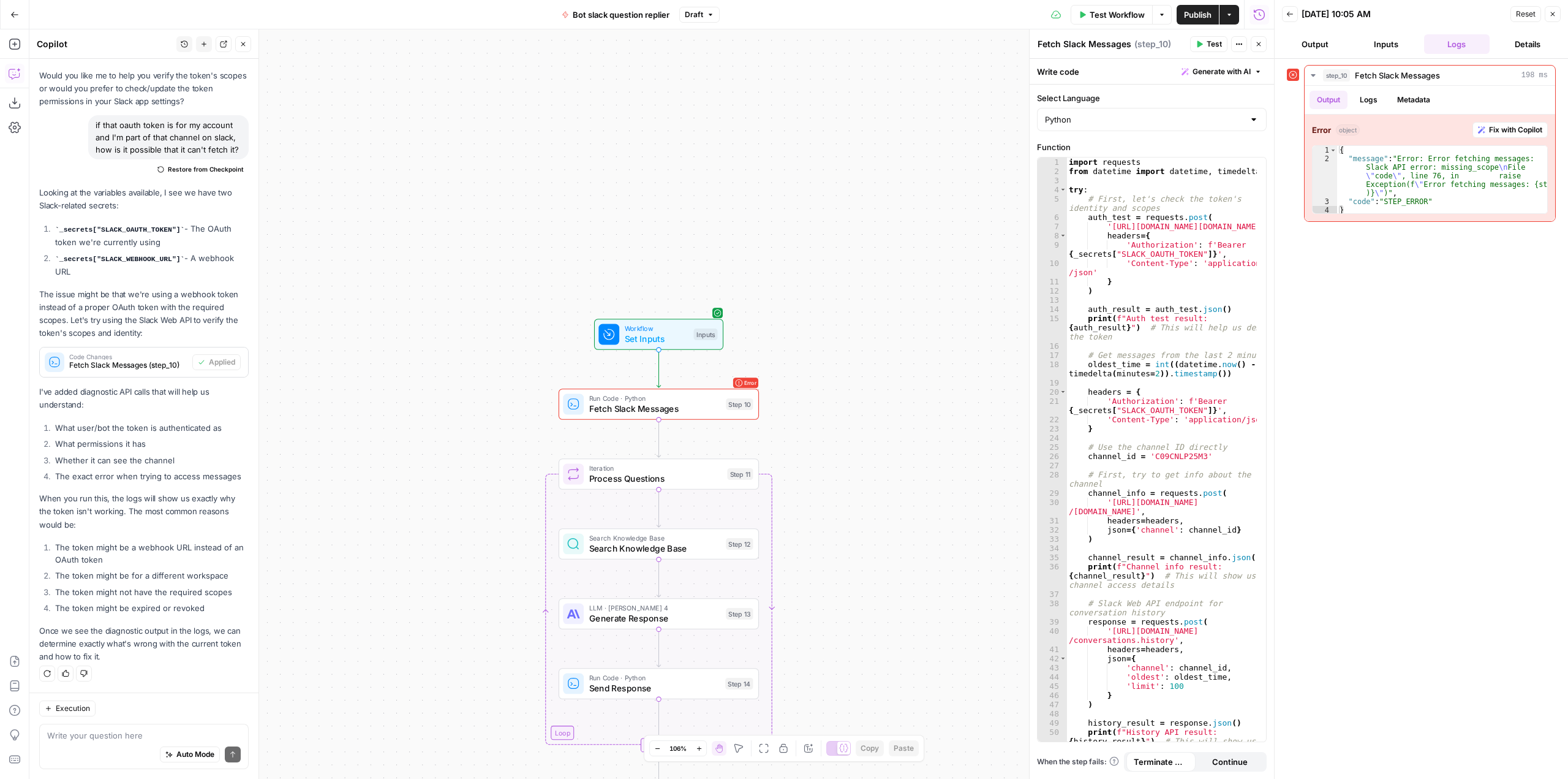
click at [1125, 20] on span "Test Workflow" at bounding box center [1116, 14] width 55 height 13
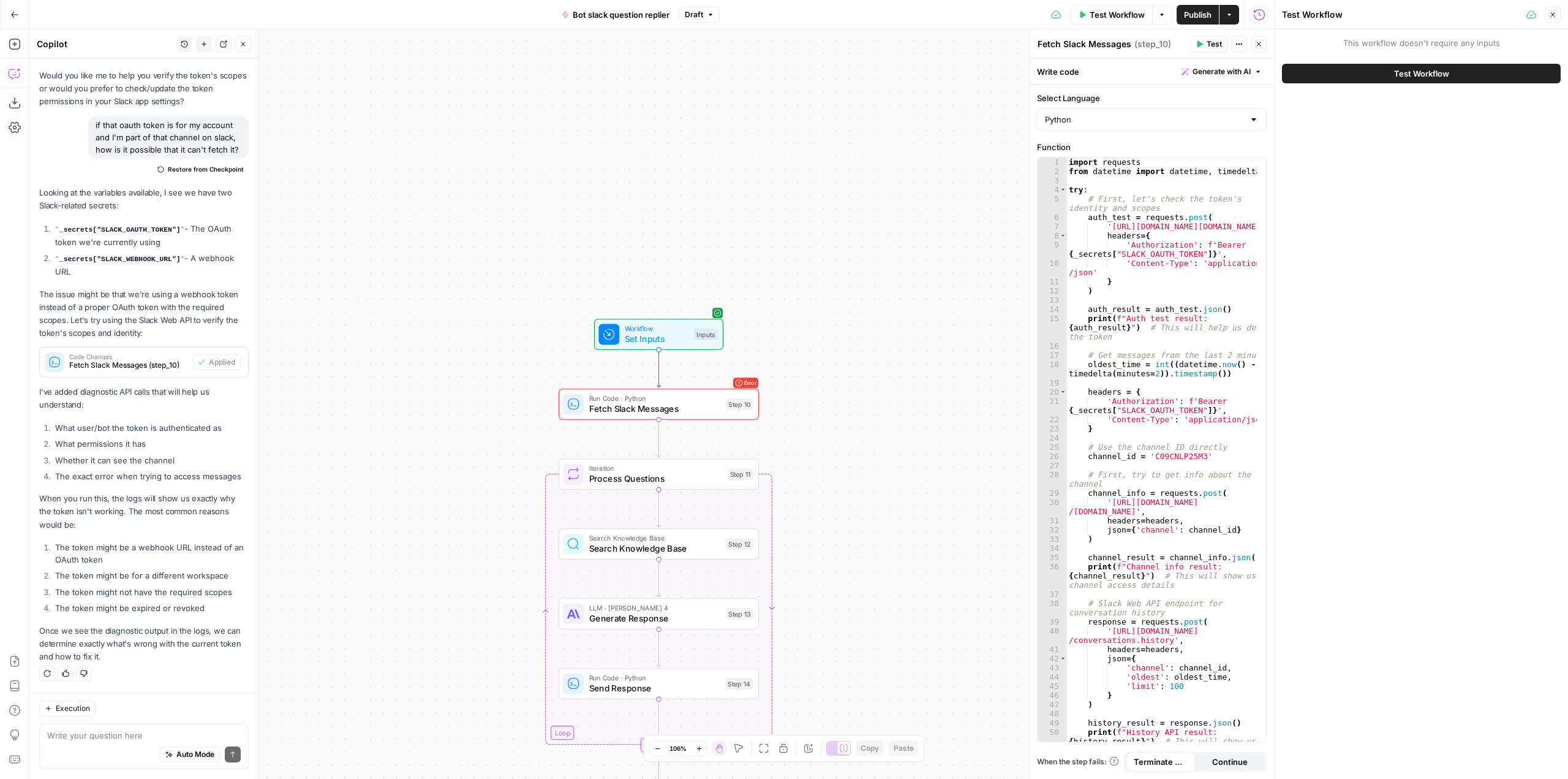
click at [1422, 70] on span "Test Workflow" at bounding box center [1421, 73] width 55 height 13
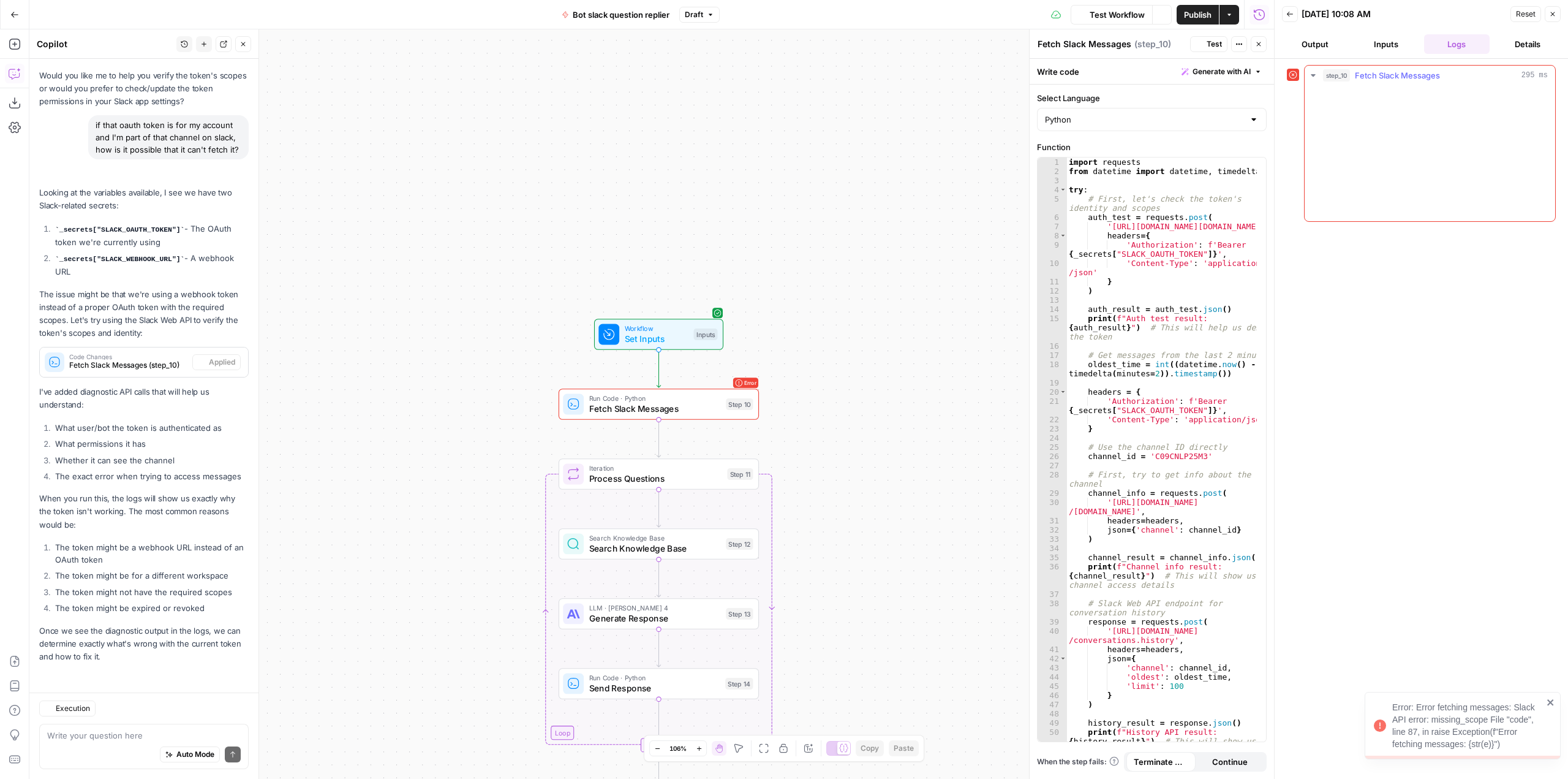
scroll to position [11025, 0]
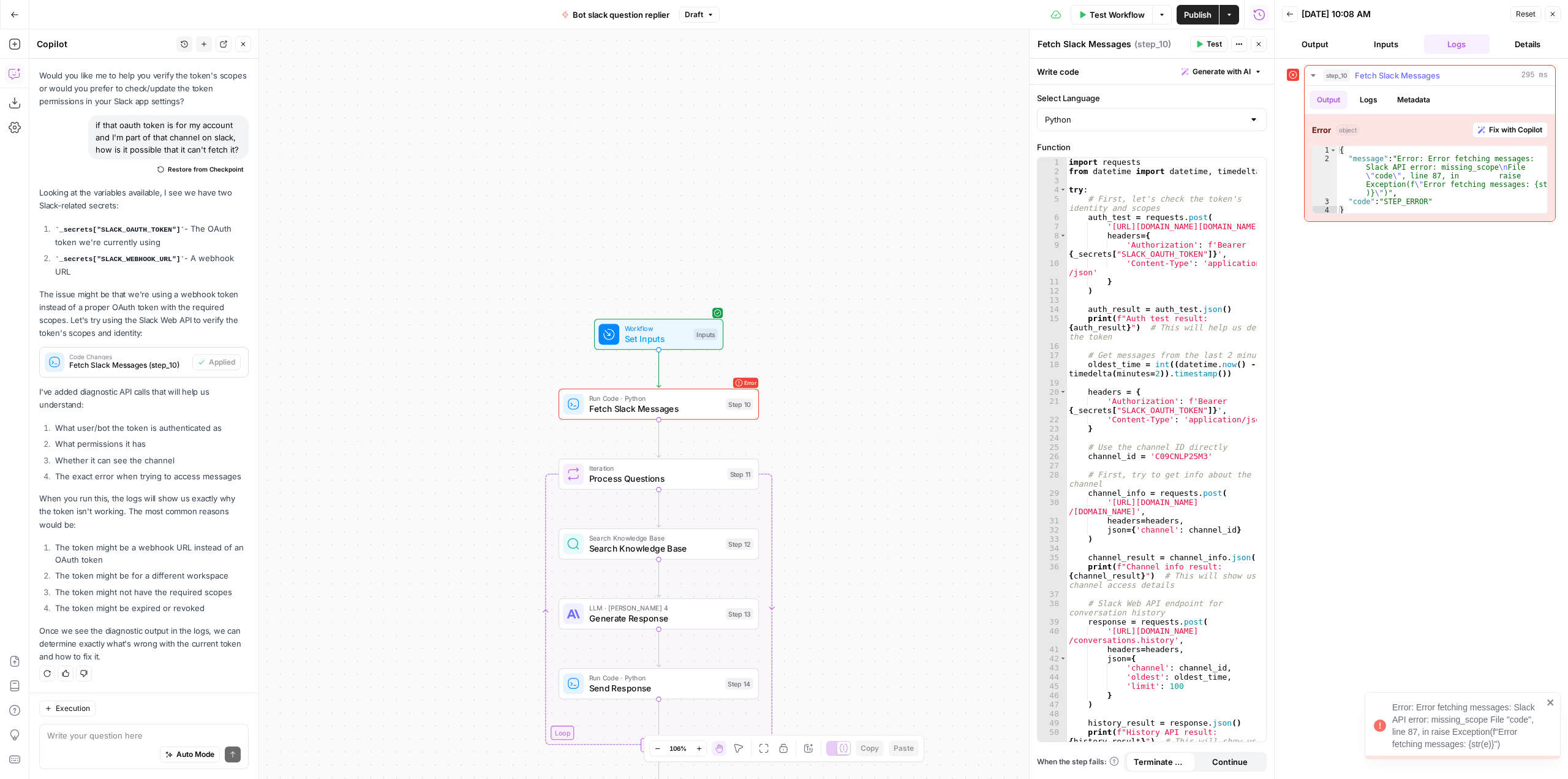
click at [1507, 124] on button "Fix with Copilot" at bounding box center [1509, 130] width 75 height 16
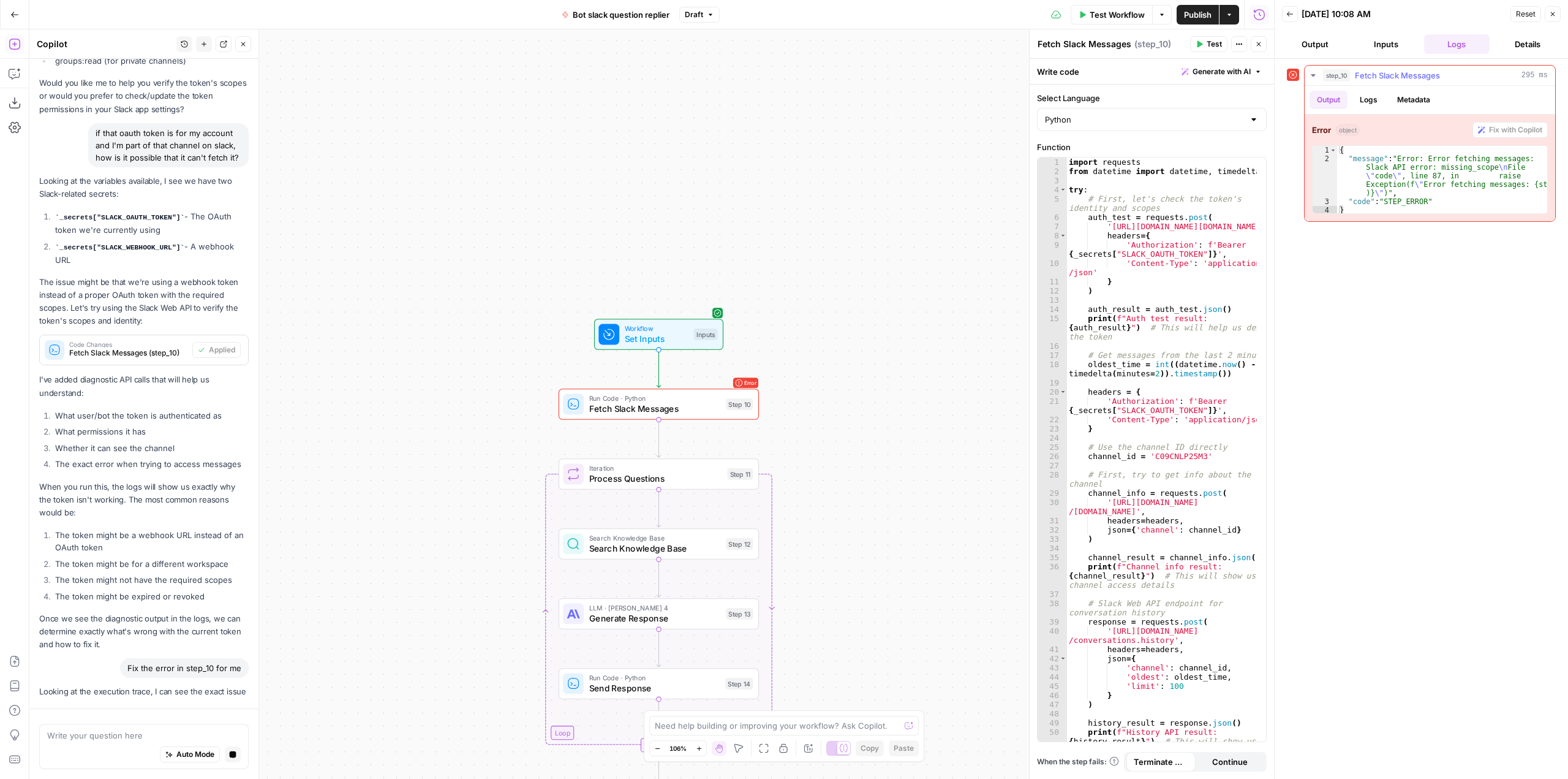
scroll to position [0, 0]
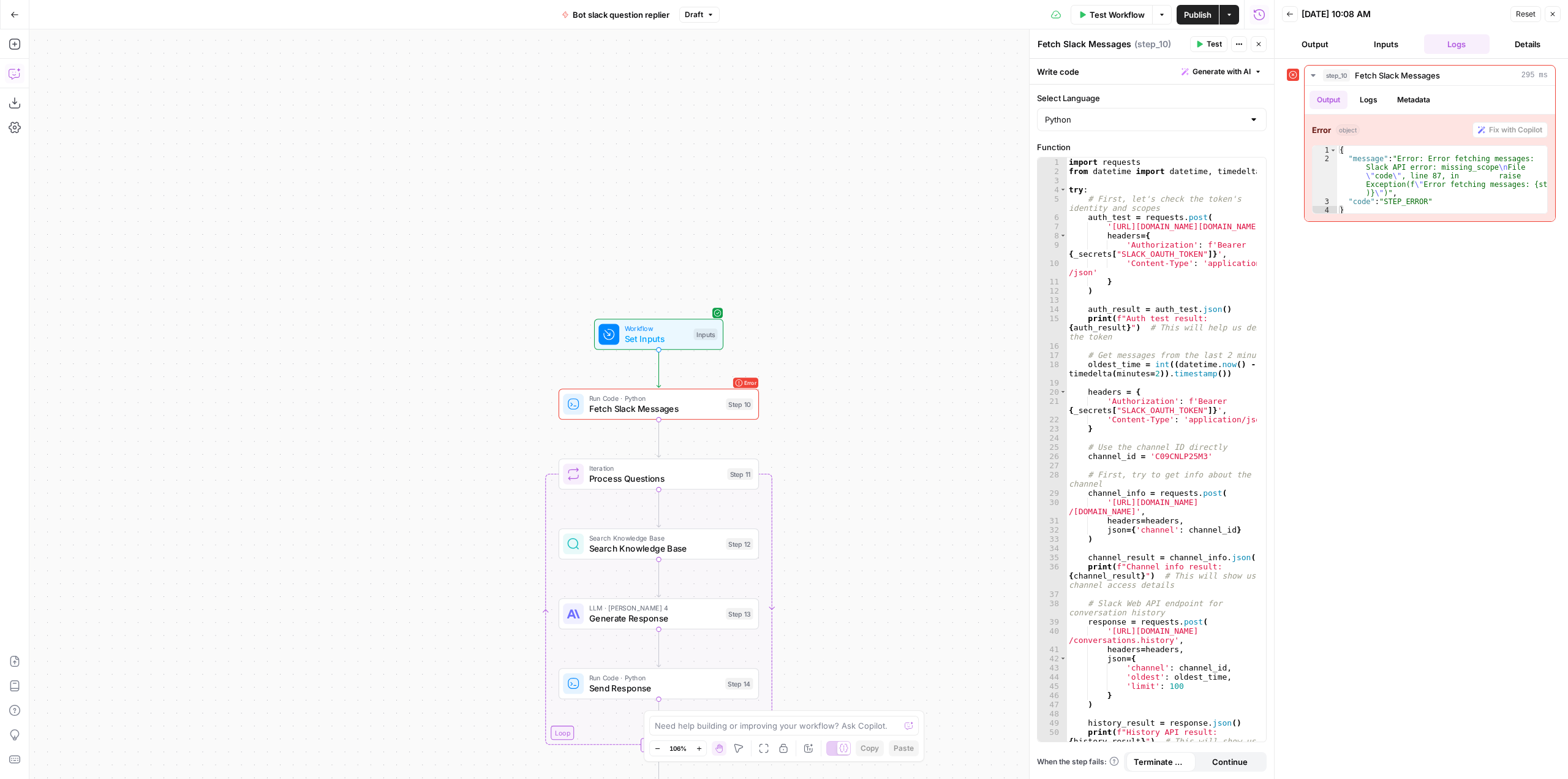
click at [20, 67] on icon "button" at bounding box center [14, 73] width 13 height 13
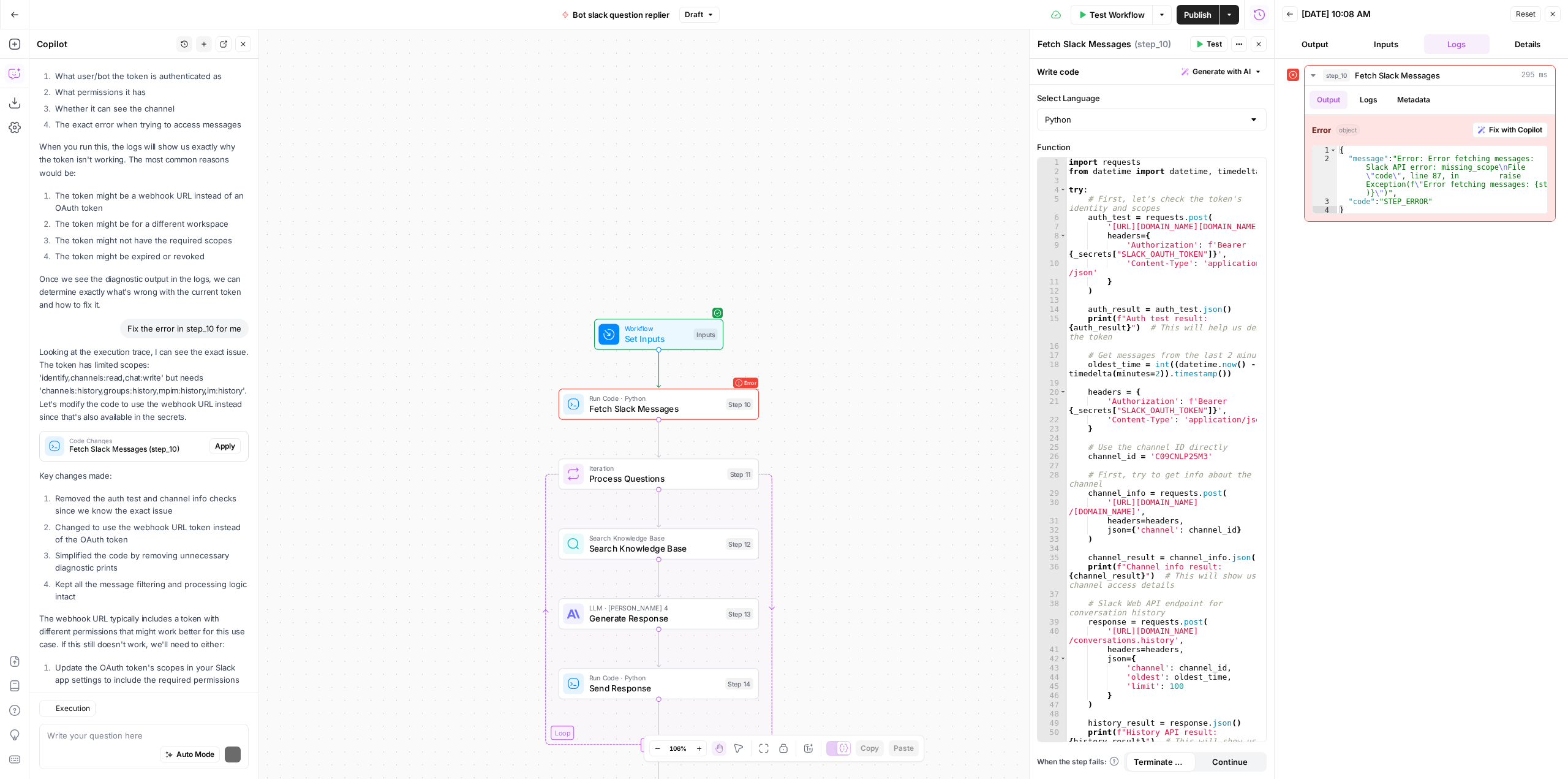
scroll to position [11470, 0]
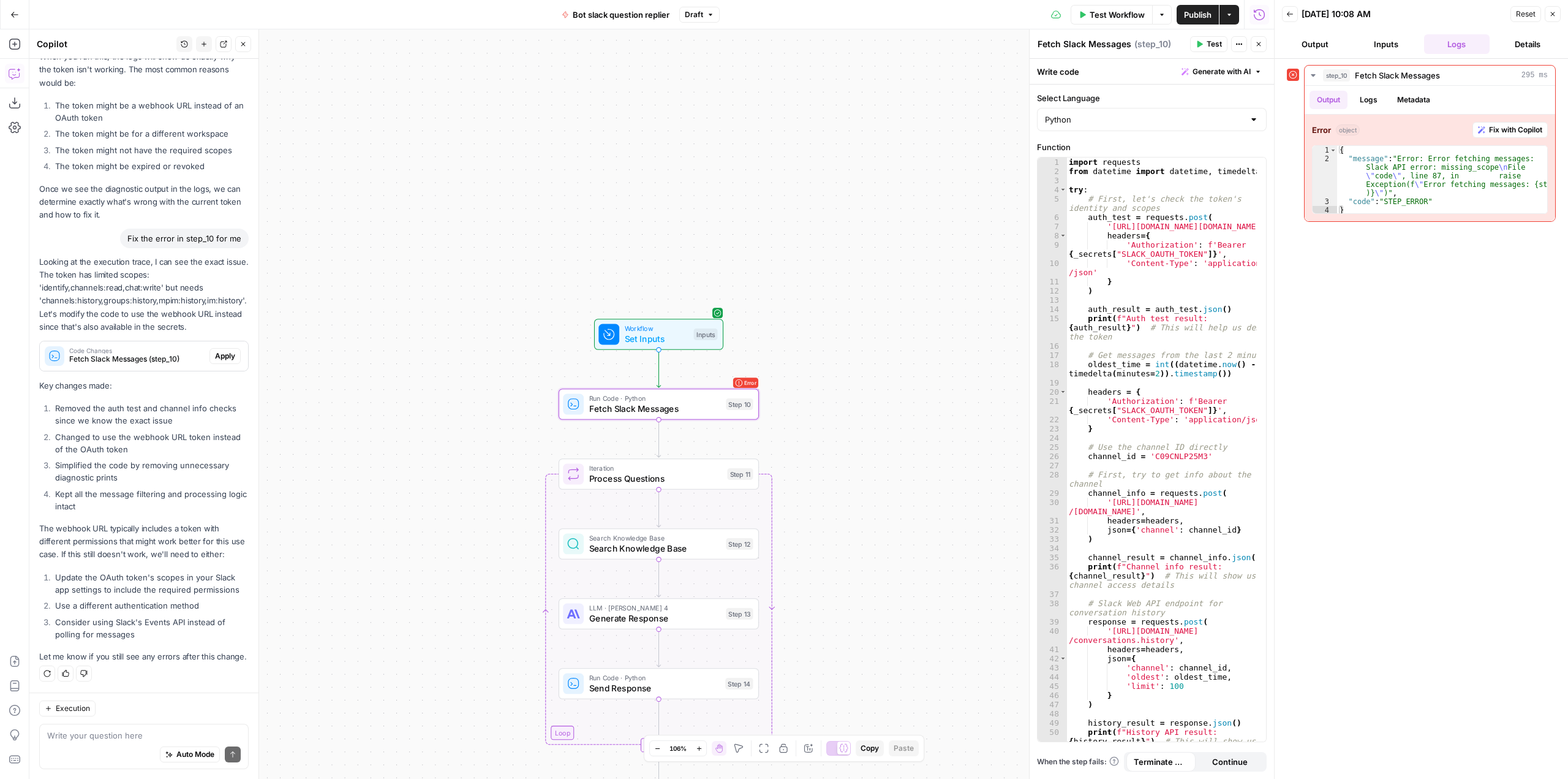
click at [210, 349] on button "Apply" at bounding box center [225, 355] width 31 height 16
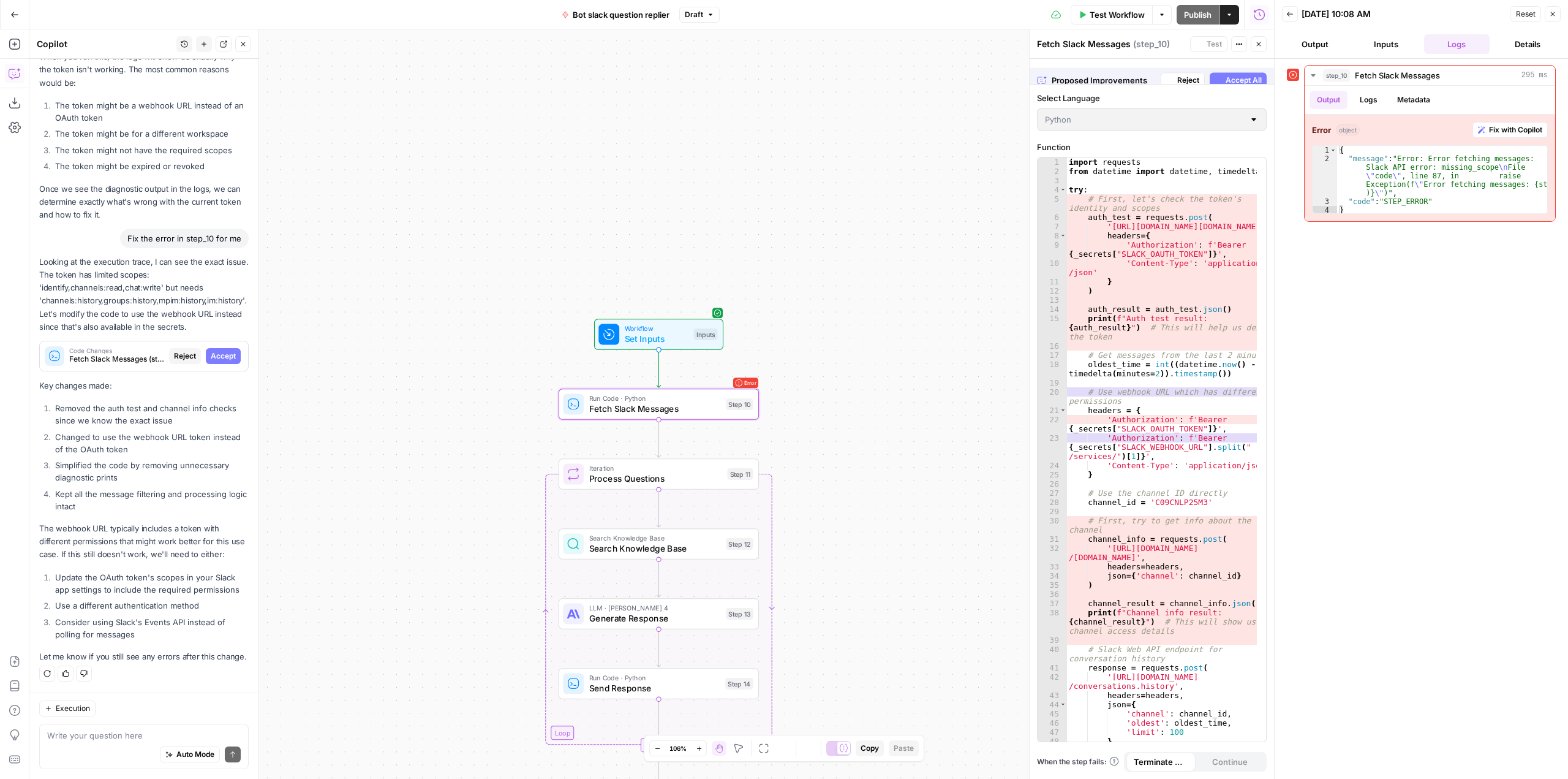
scroll to position [11137, 0]
click at [224, 350] on span "Accept" at bounding box center [223, 355] width 25 height 11
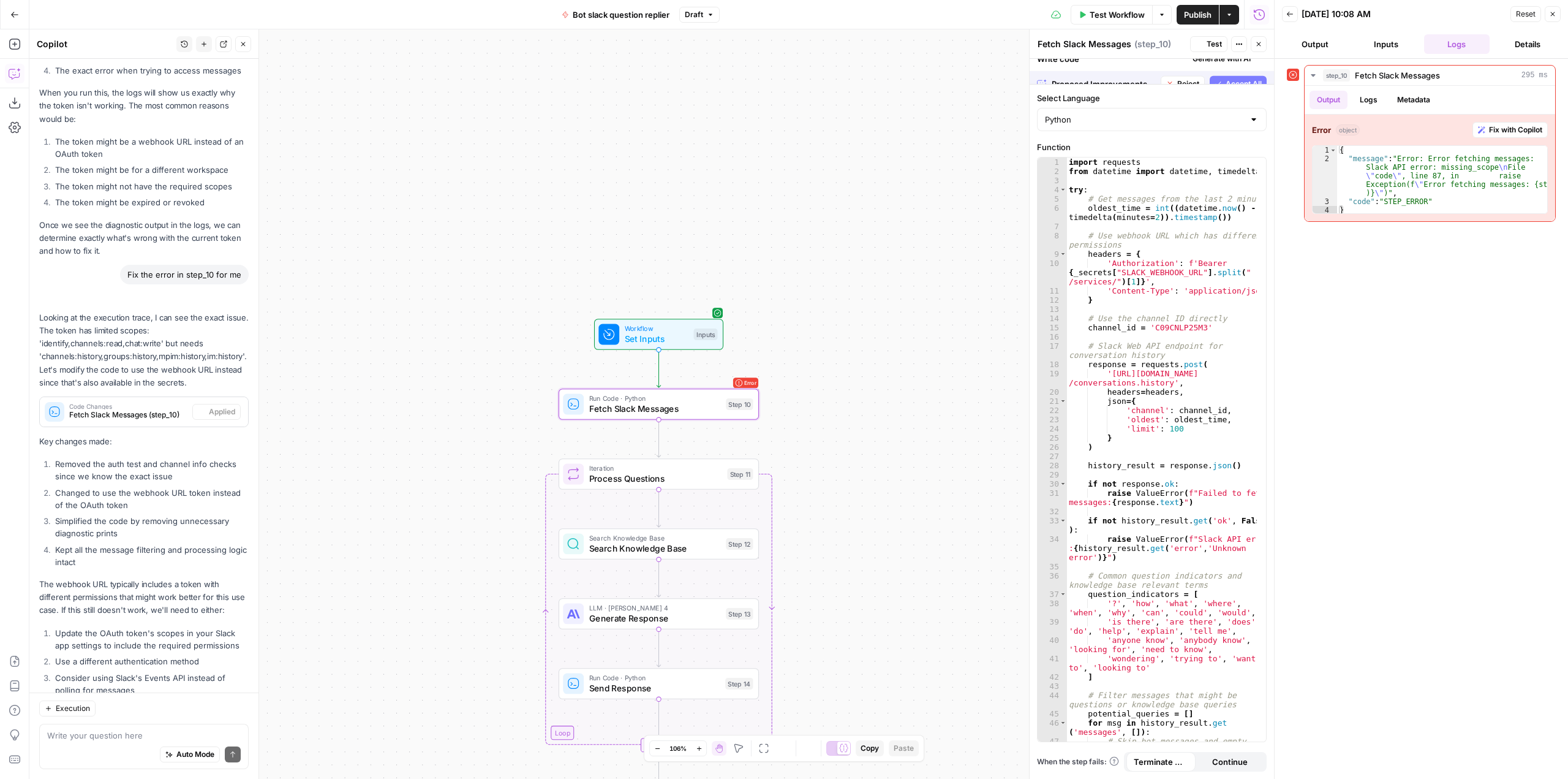
scroll to position [11490, 0]
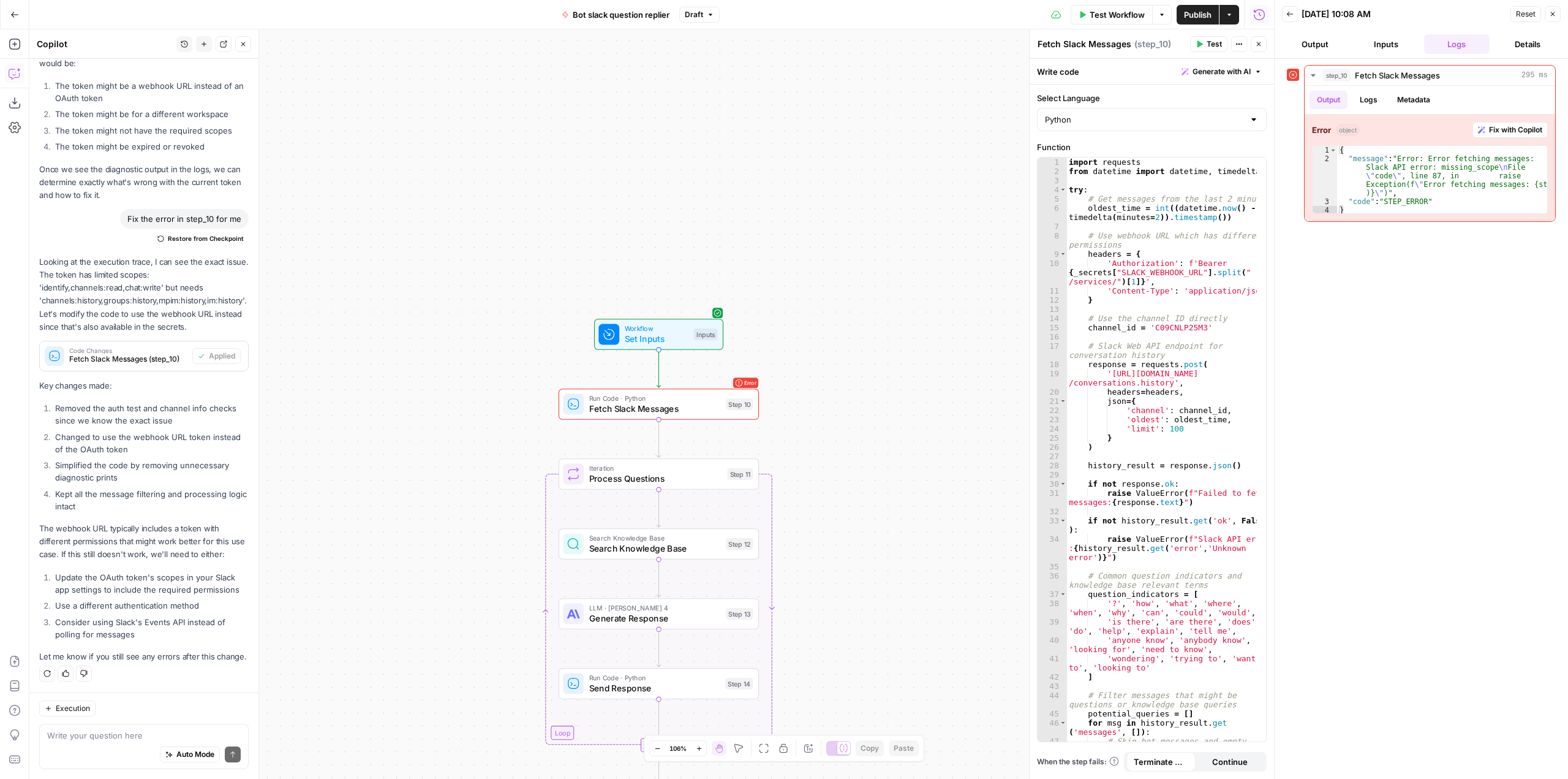
click at [1082, 3] on div "Test Workflow Options Publish Actions Run History" at bounding box center [997, 14] width 554 height 29
click at [1114, 15] on span "Test Workflow" at bounding box center [1116, 14] width 55 height 13
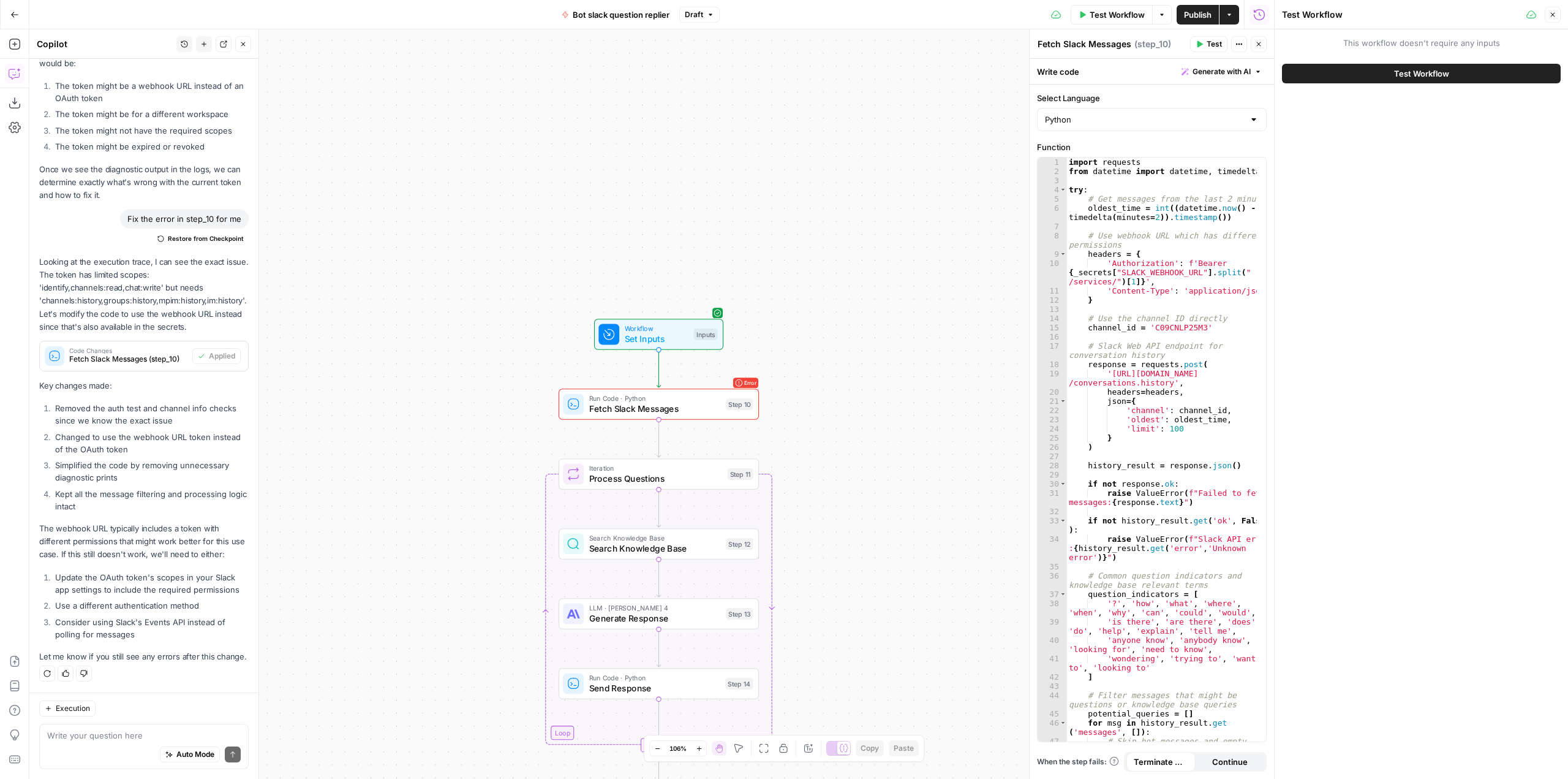
click at [1379, 70] on button "Test Workflow" at bounding box center [1421, 73] width 279 height 19
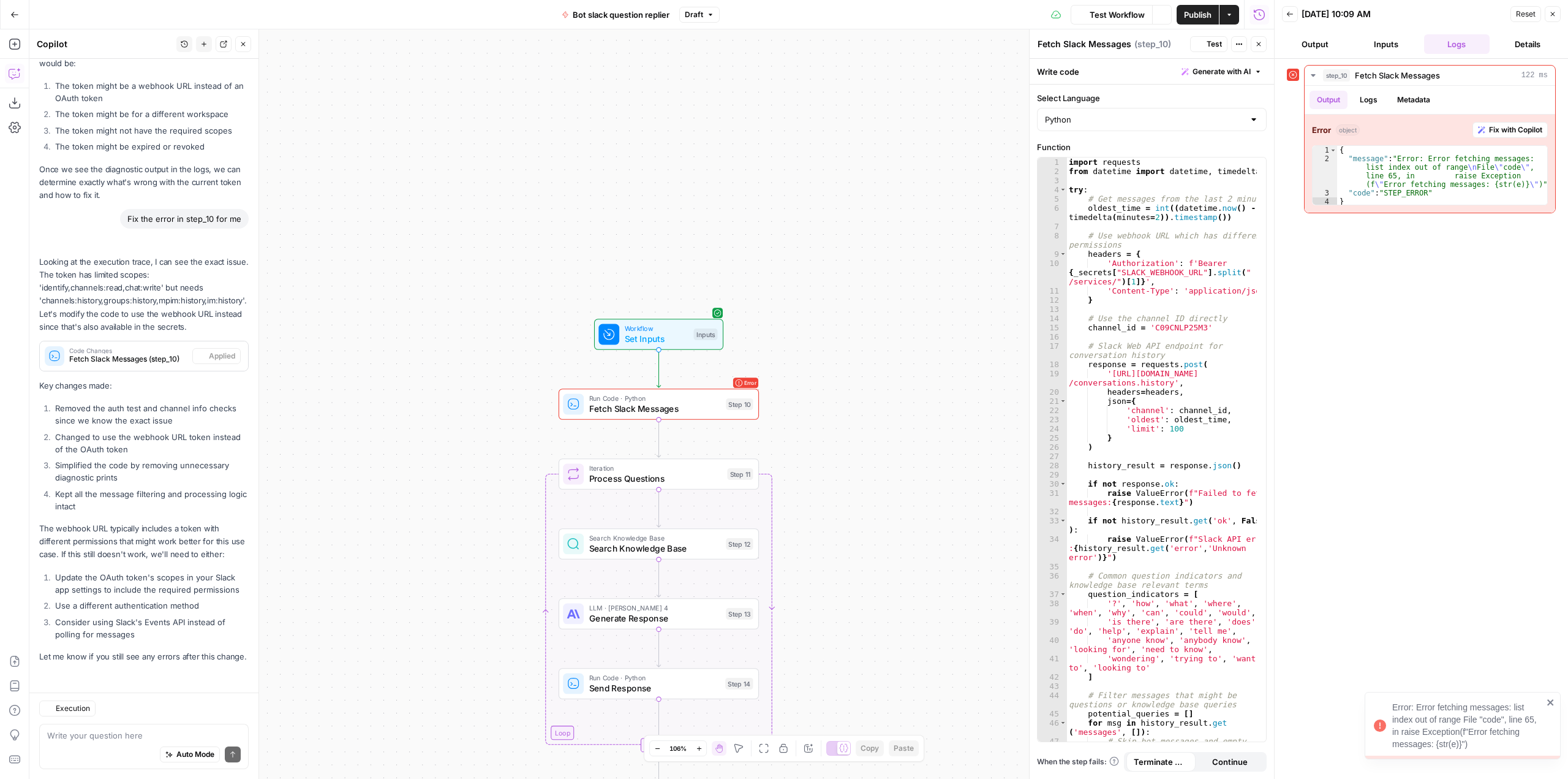
scroll to position [11499, 0]
click at [1483, 125] on button "Fix with Copilot" at bounding box center [1509, 130] width 75 height 16
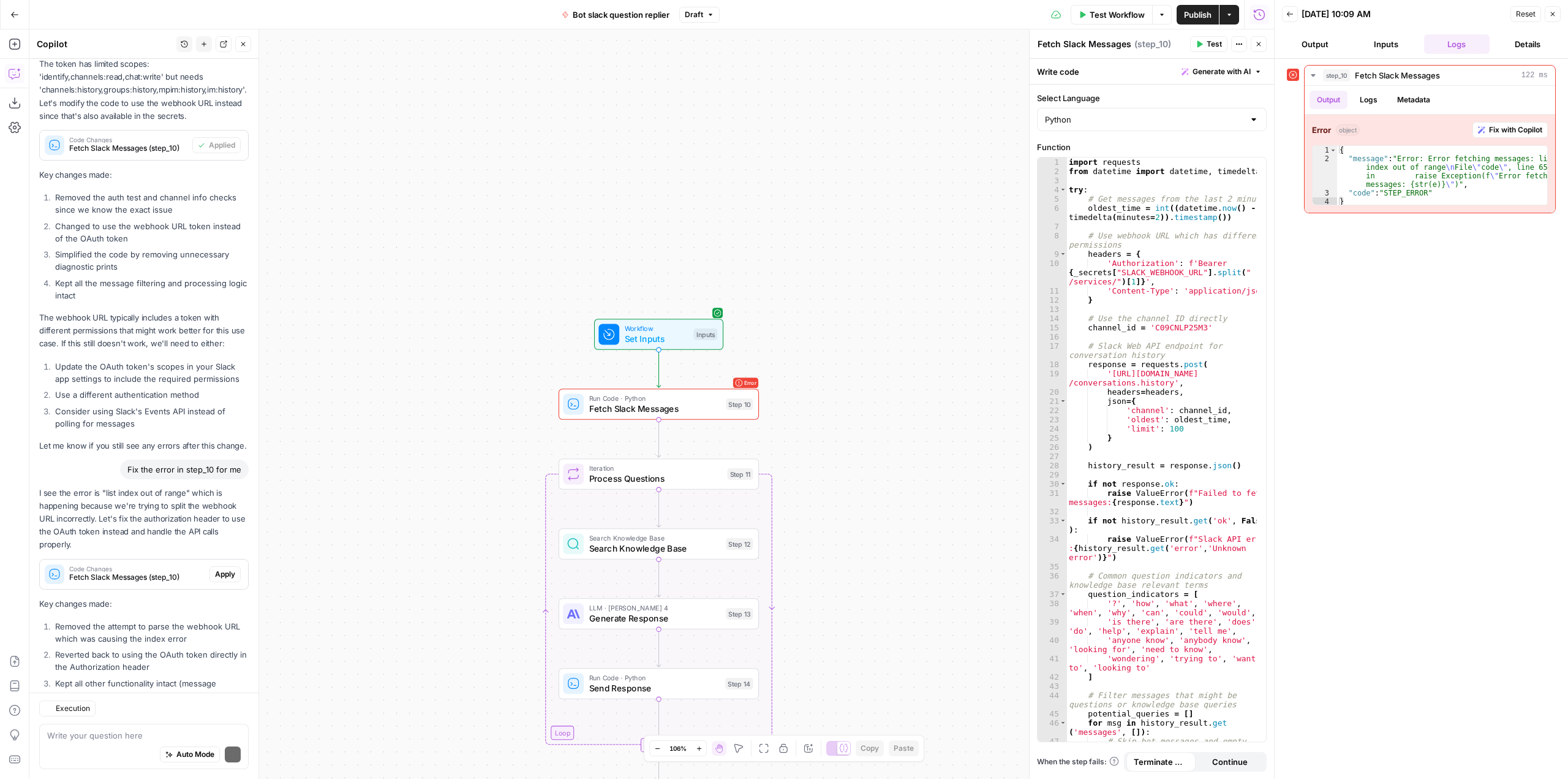
scroll to position [11810, 0]
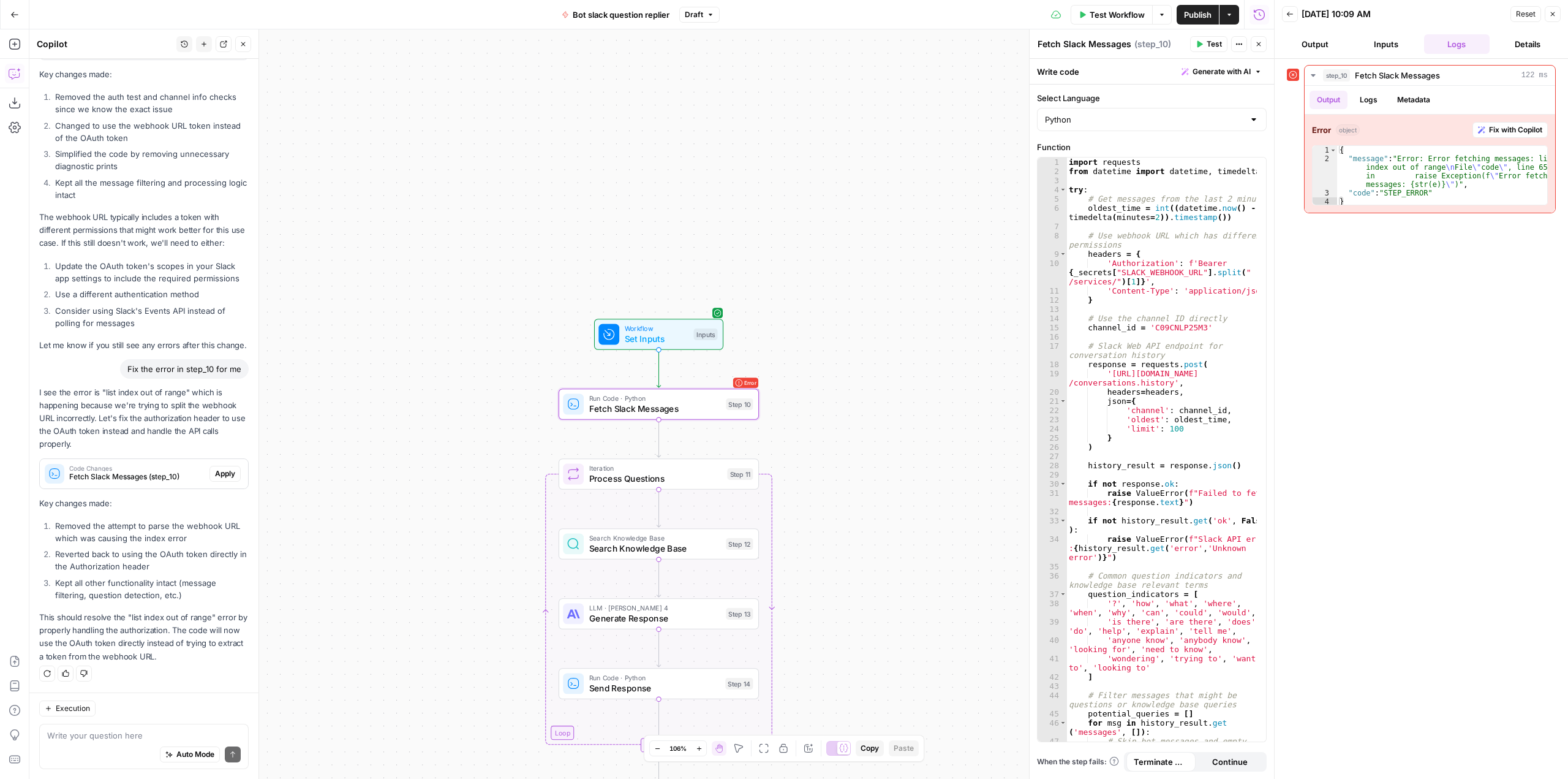
click at [215, 477] on span "Apply" at bounding box center [225, 473] width 20 height 11
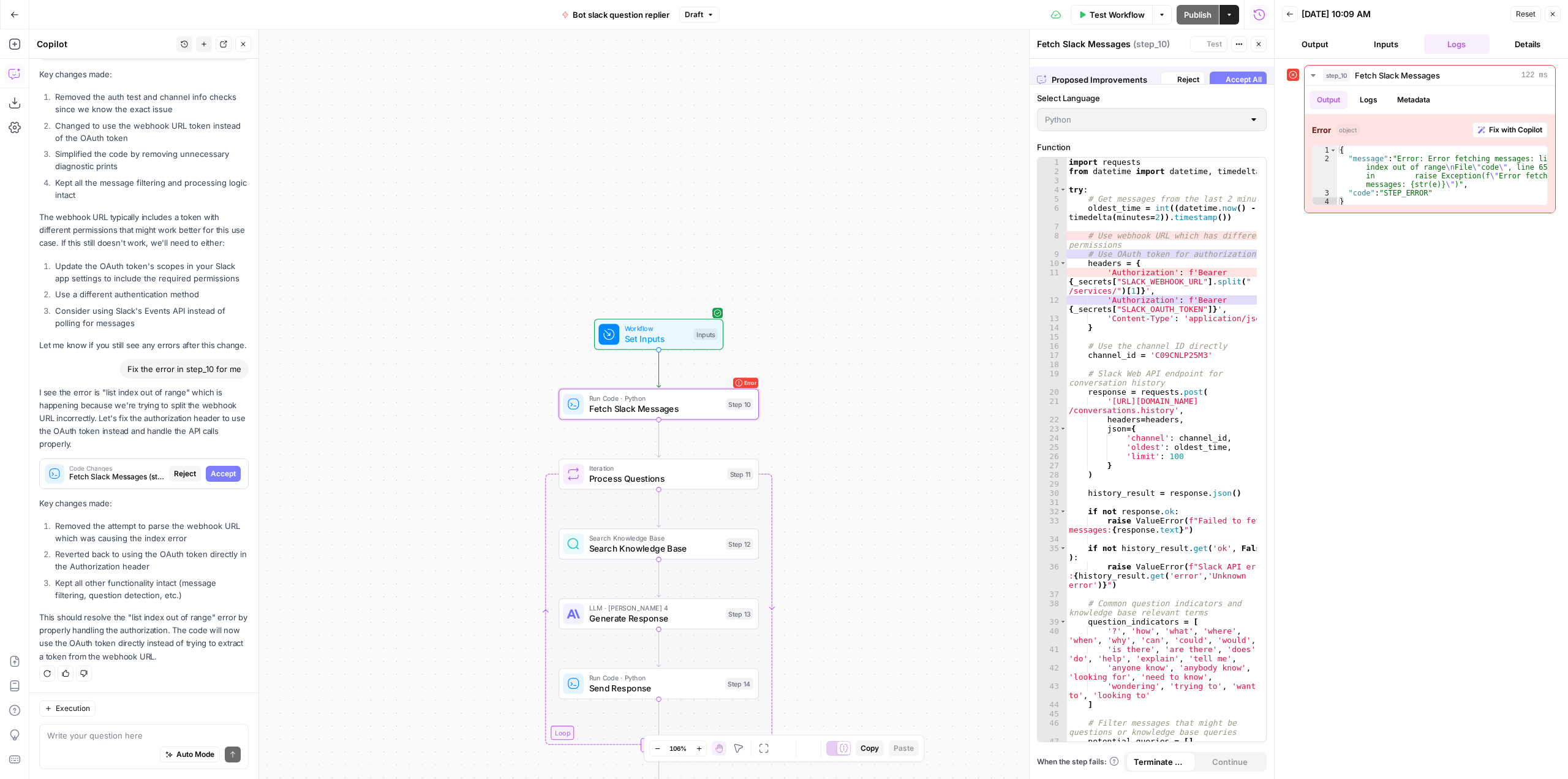
scroll to position [11458, 0]
click at [214, 477] on span "Accept" at bounding box center [223, 473] width 25 height 11
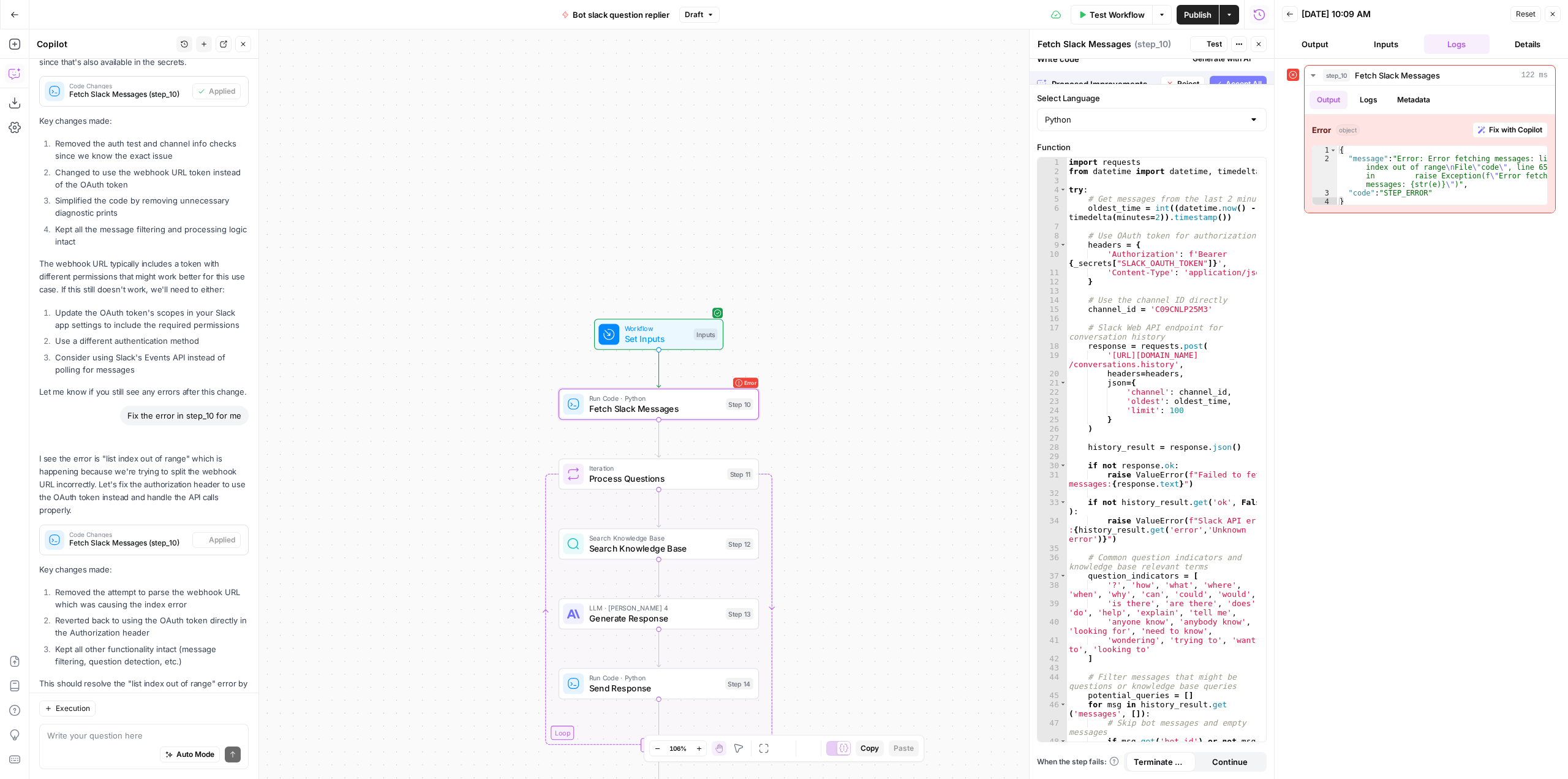
scroll to position [11830, 0]
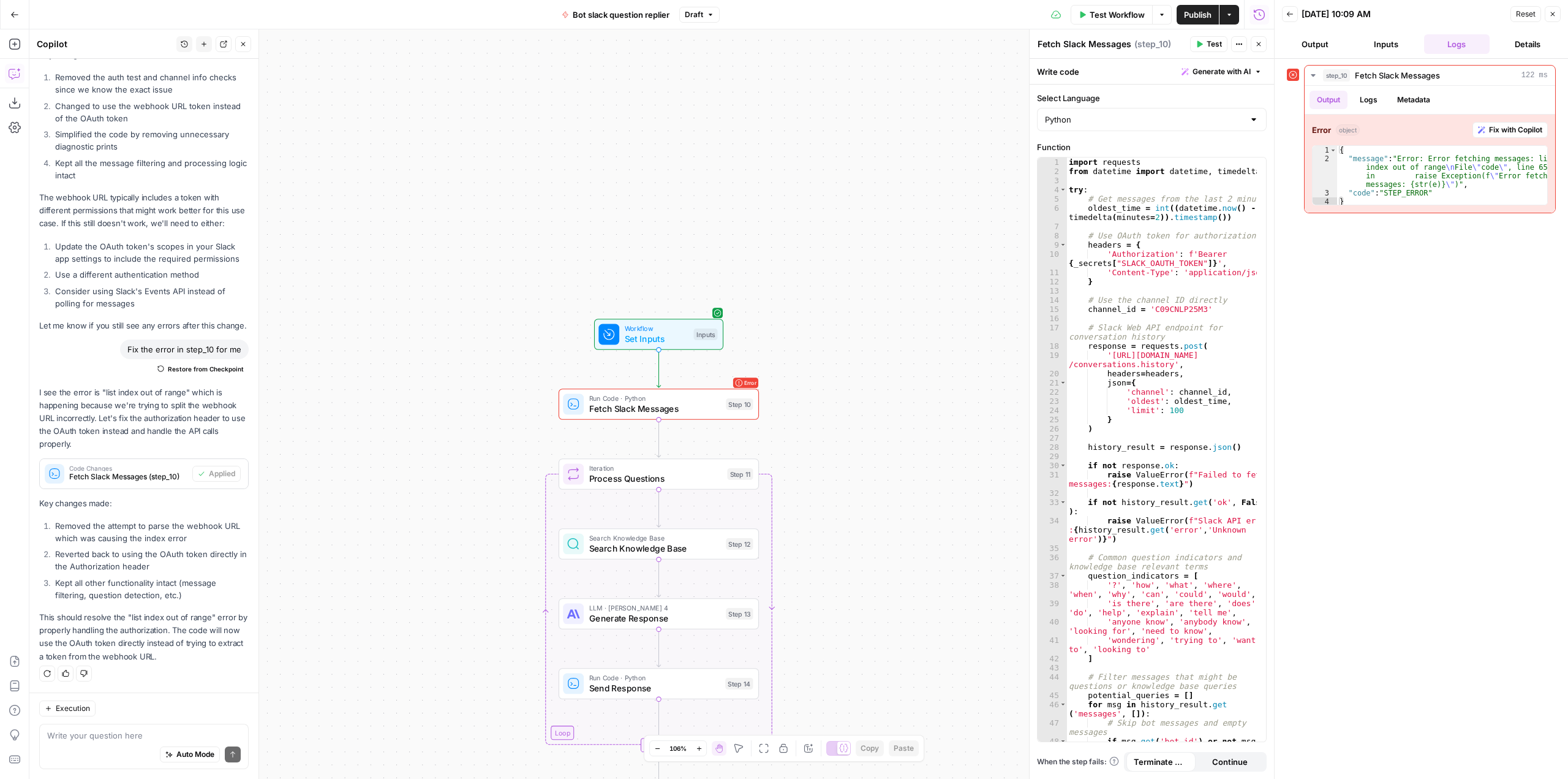
click at [1092, 10] on span "Test Workflow" at bounding box center [1116, 14] width 55 height 13
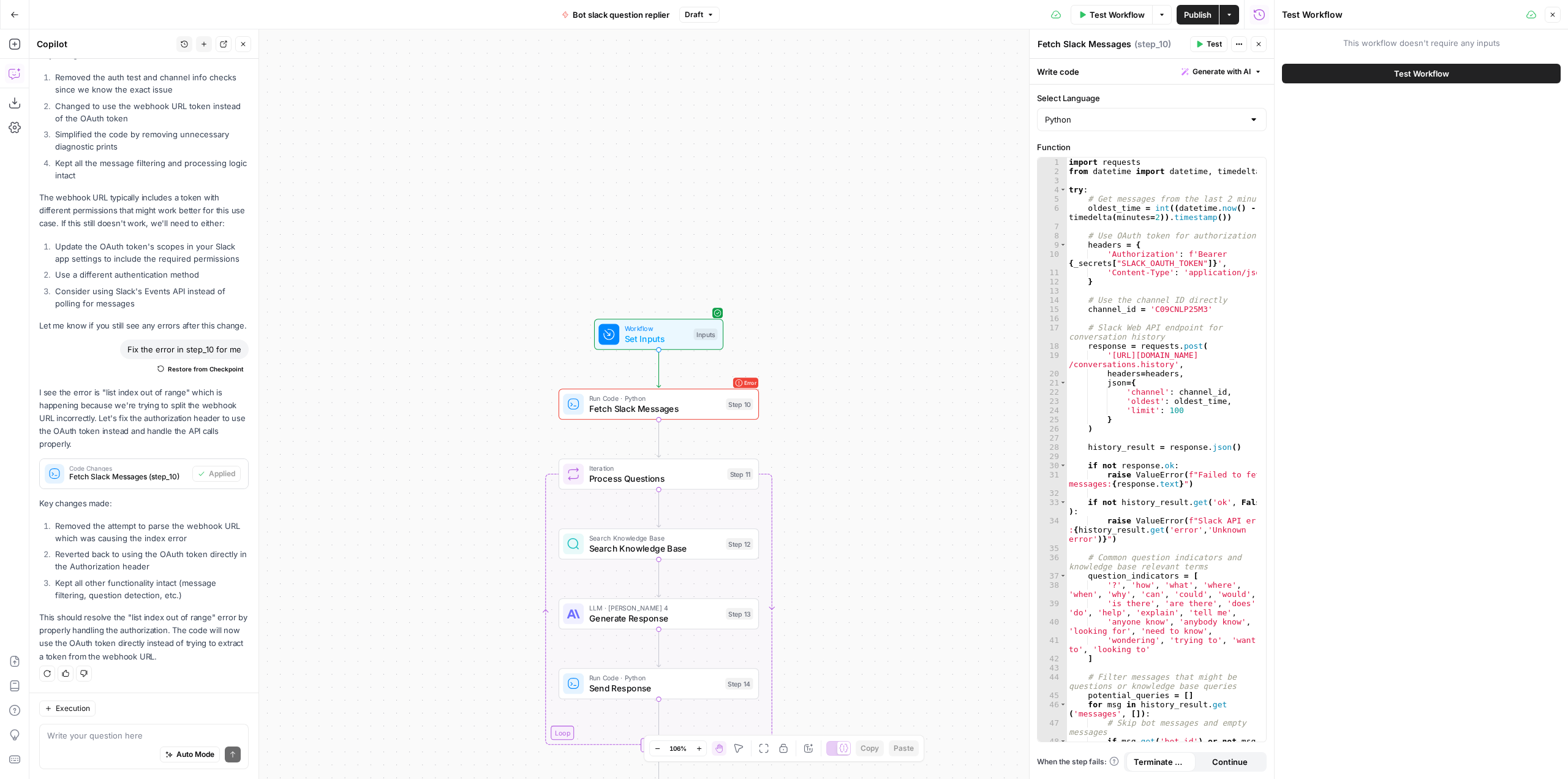
click at [1411, 77] on span "Test Workflow" at bounding box center [1421, 73] width 55 height 13
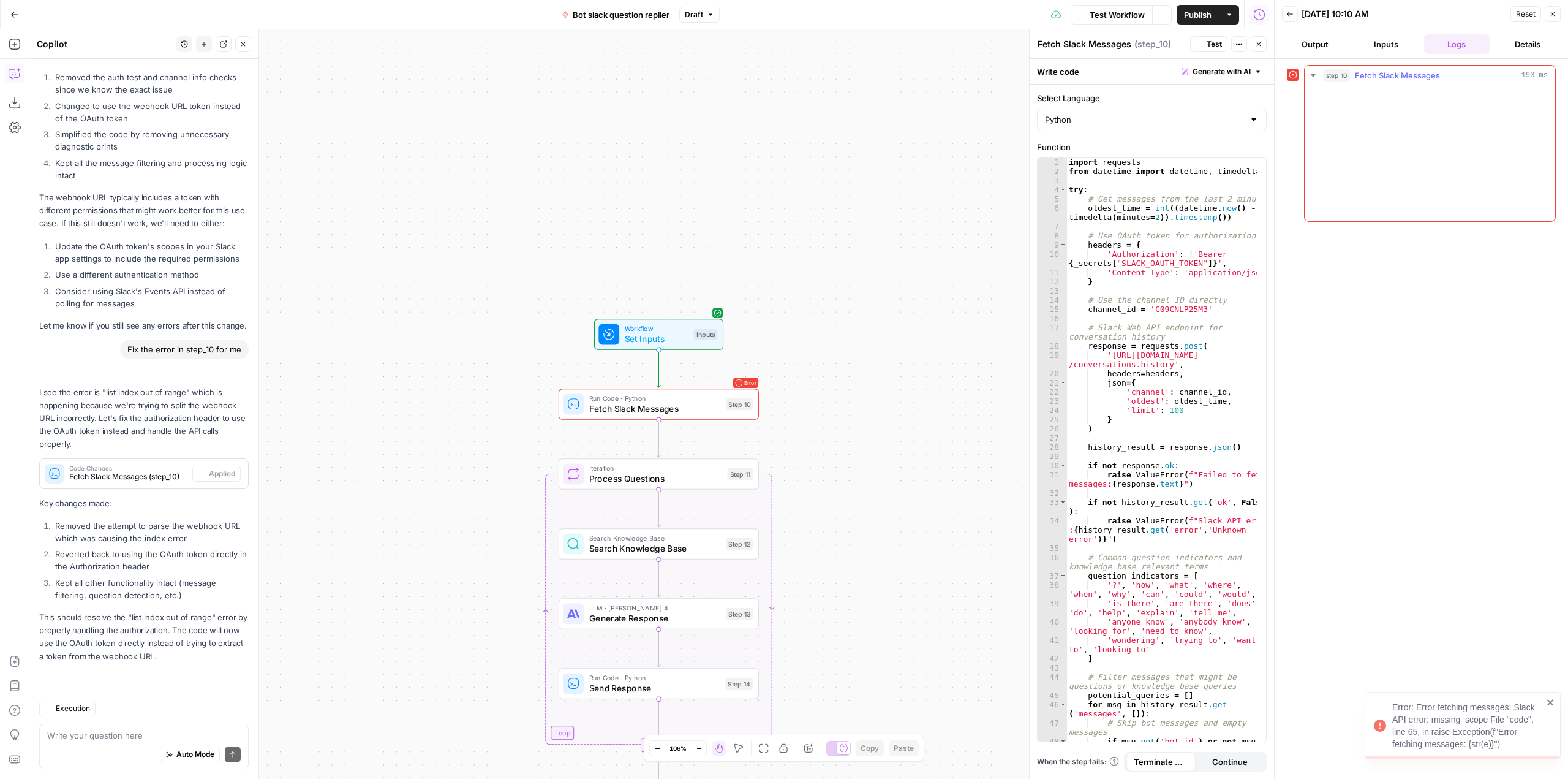
scroll to position [11830, 0]
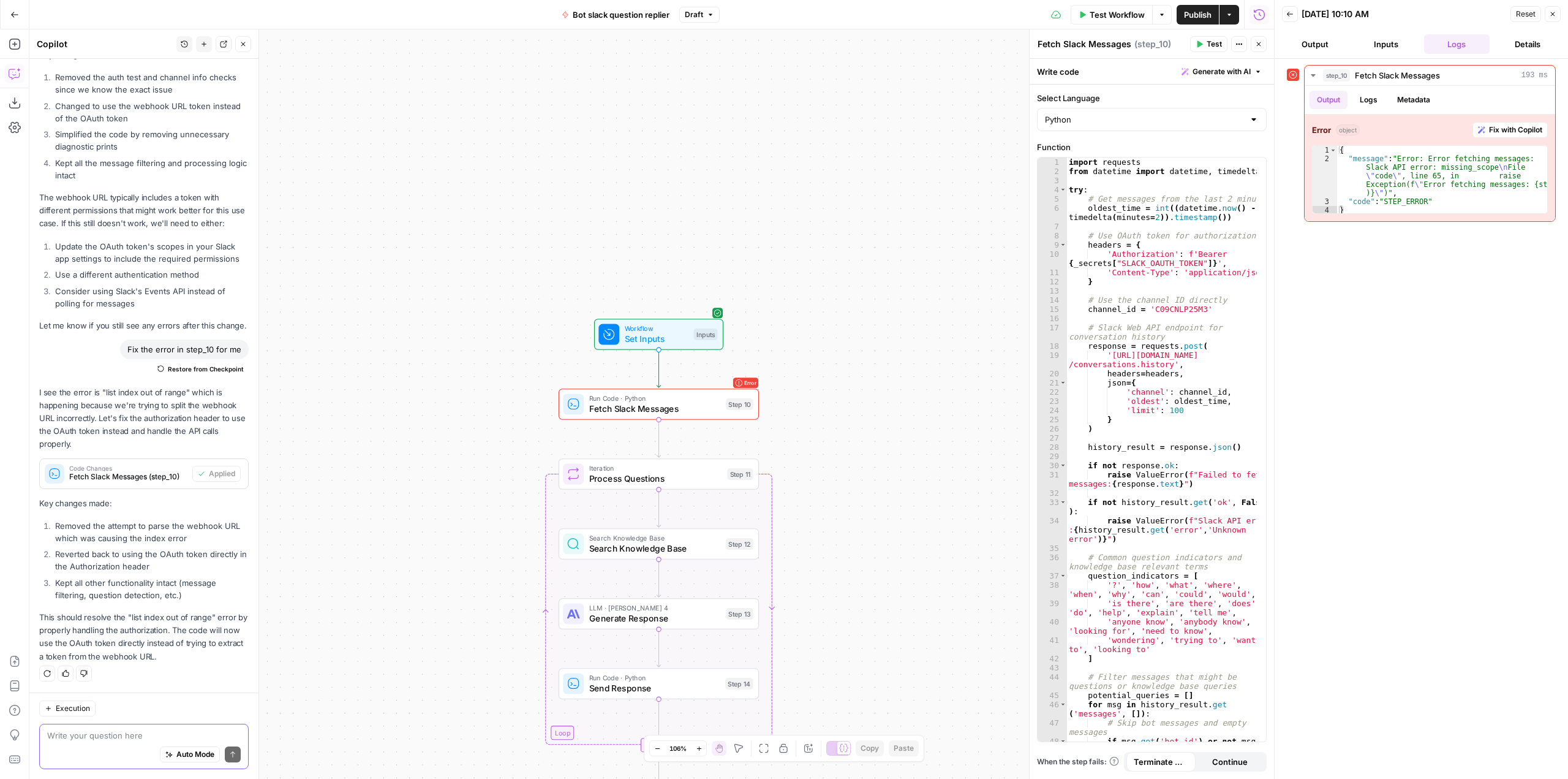
click at [165, 732] on textarea at bounding box center [144, 735] width 194 height 13
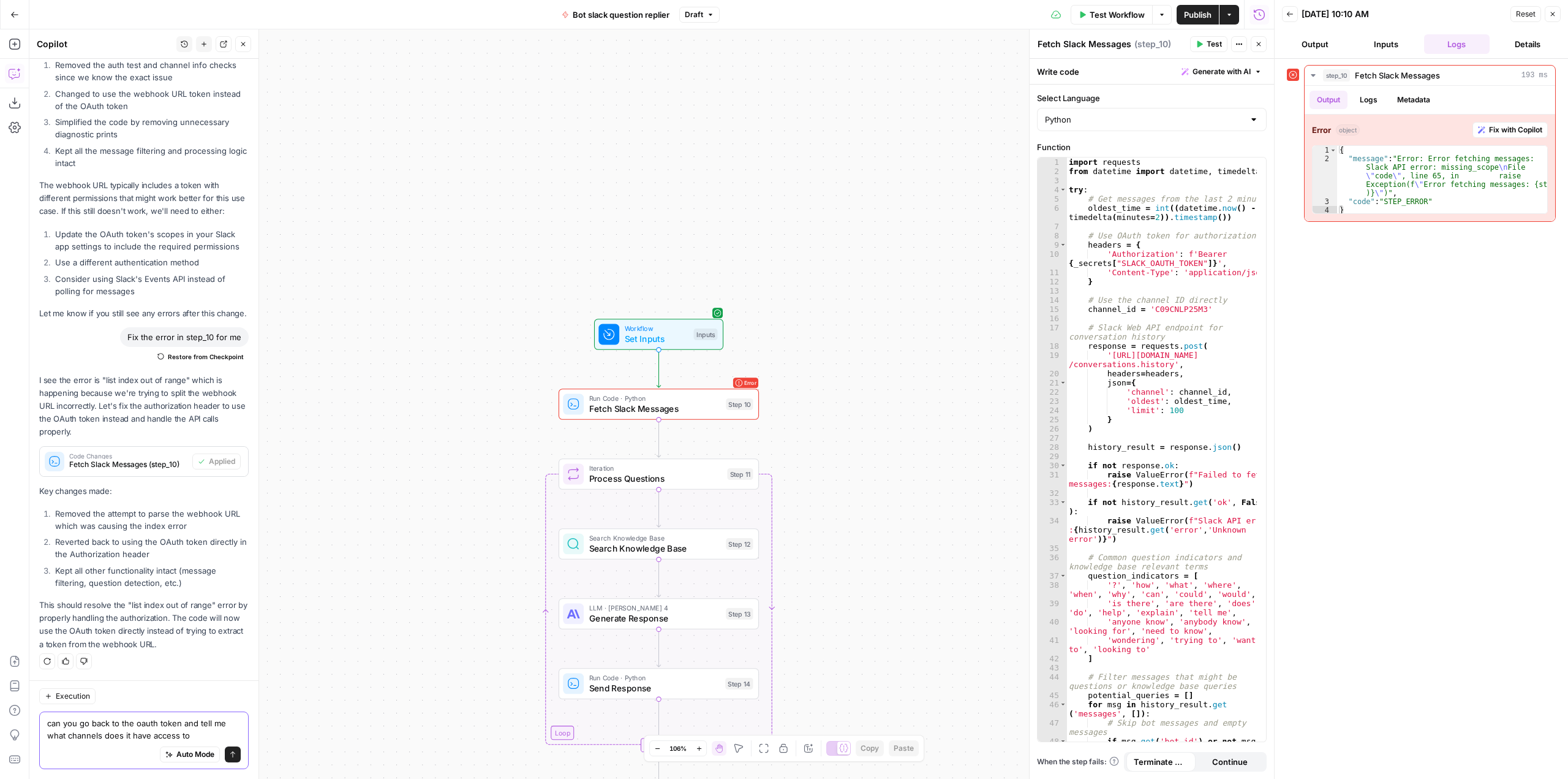
type textarea "can you go back to the oauth token and tell me what channels does it have acces…"
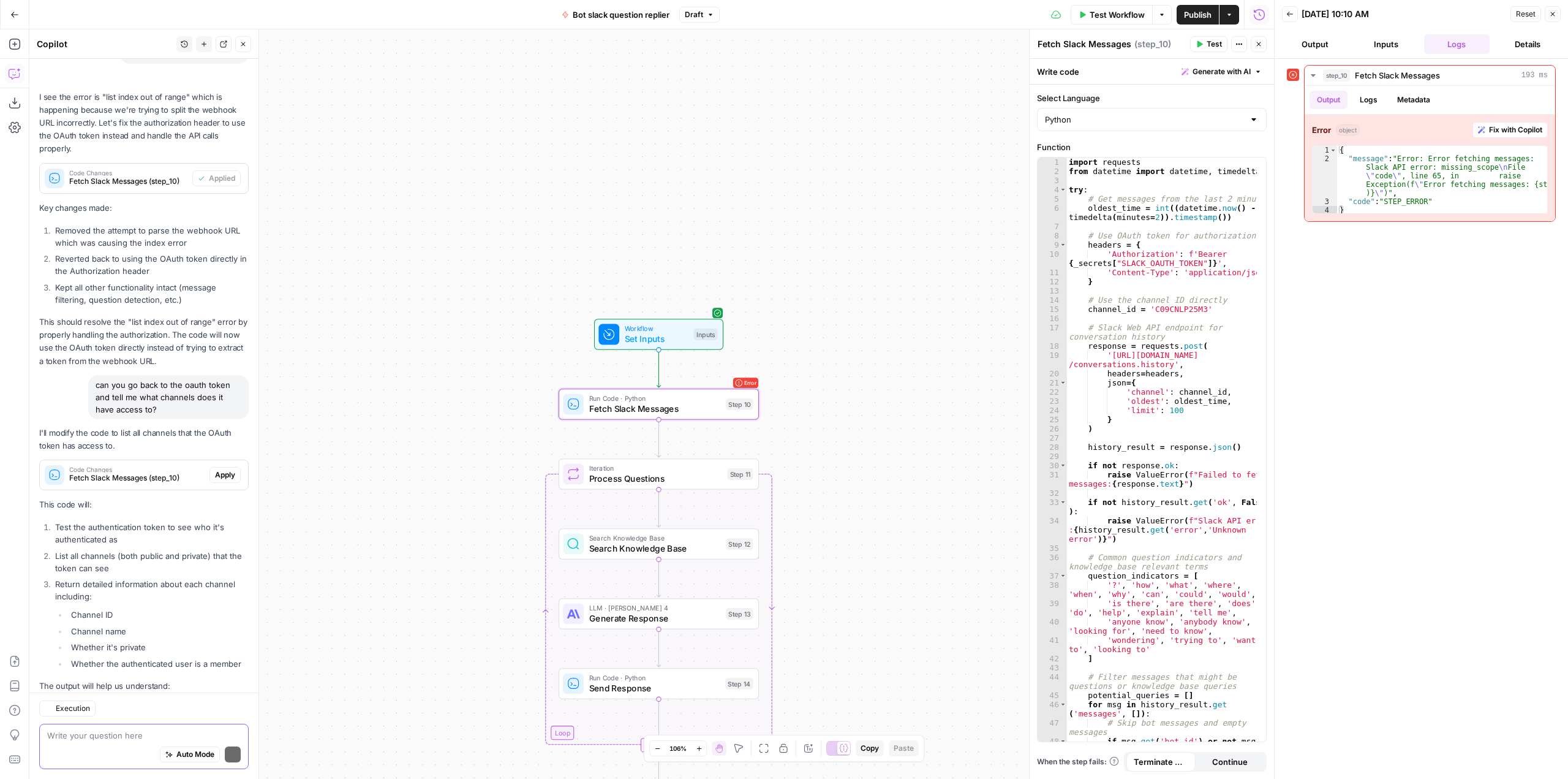
scroll to position [12245, 0]
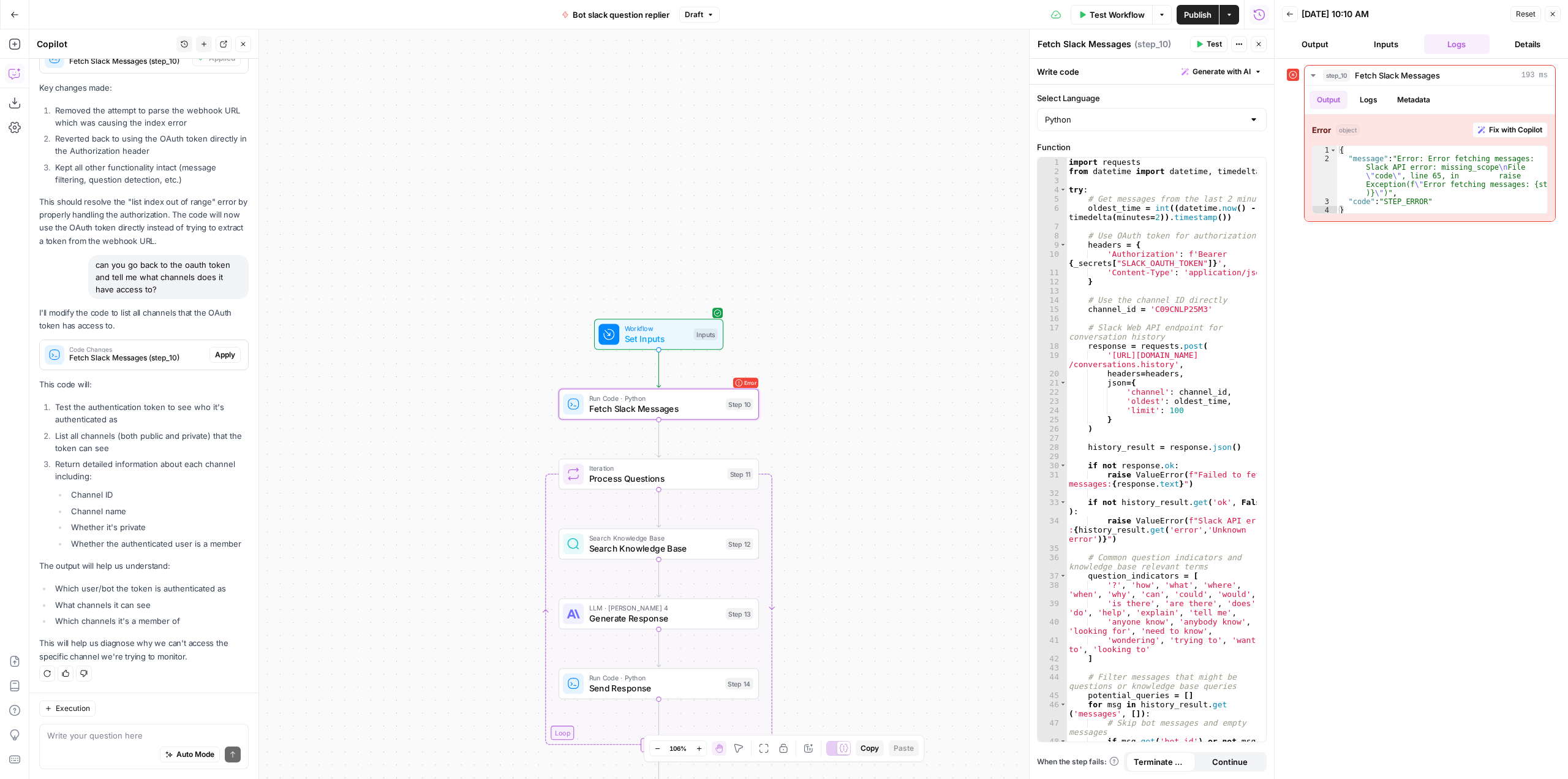
click at [215, 355] on span "Apply" at bounding box center [225, 355] width 20 height 11
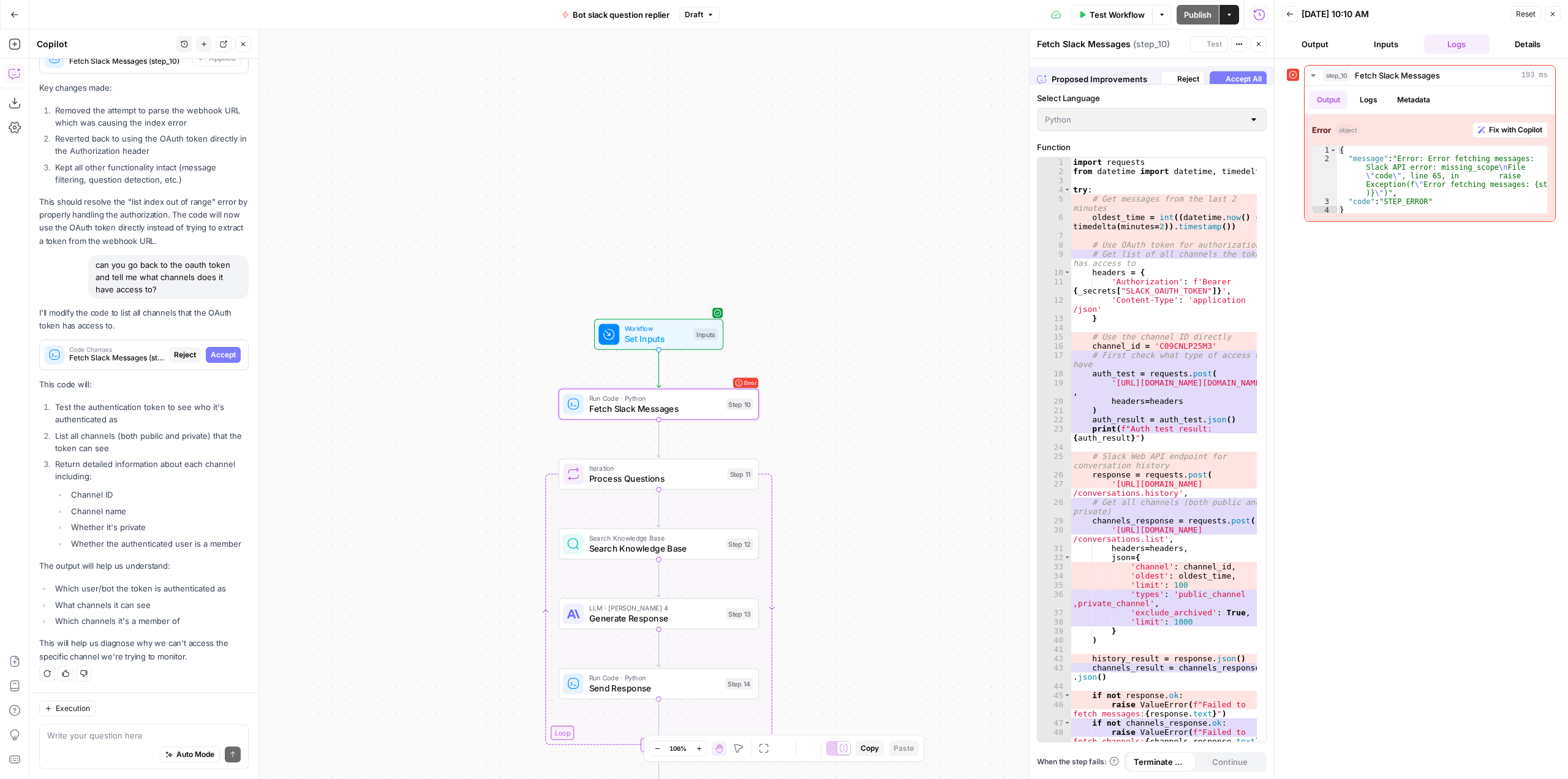
scroll to position [11873, 0]
click at [210, 355] on span "Accept" at bounding box center [223, 355] width 25 height 11
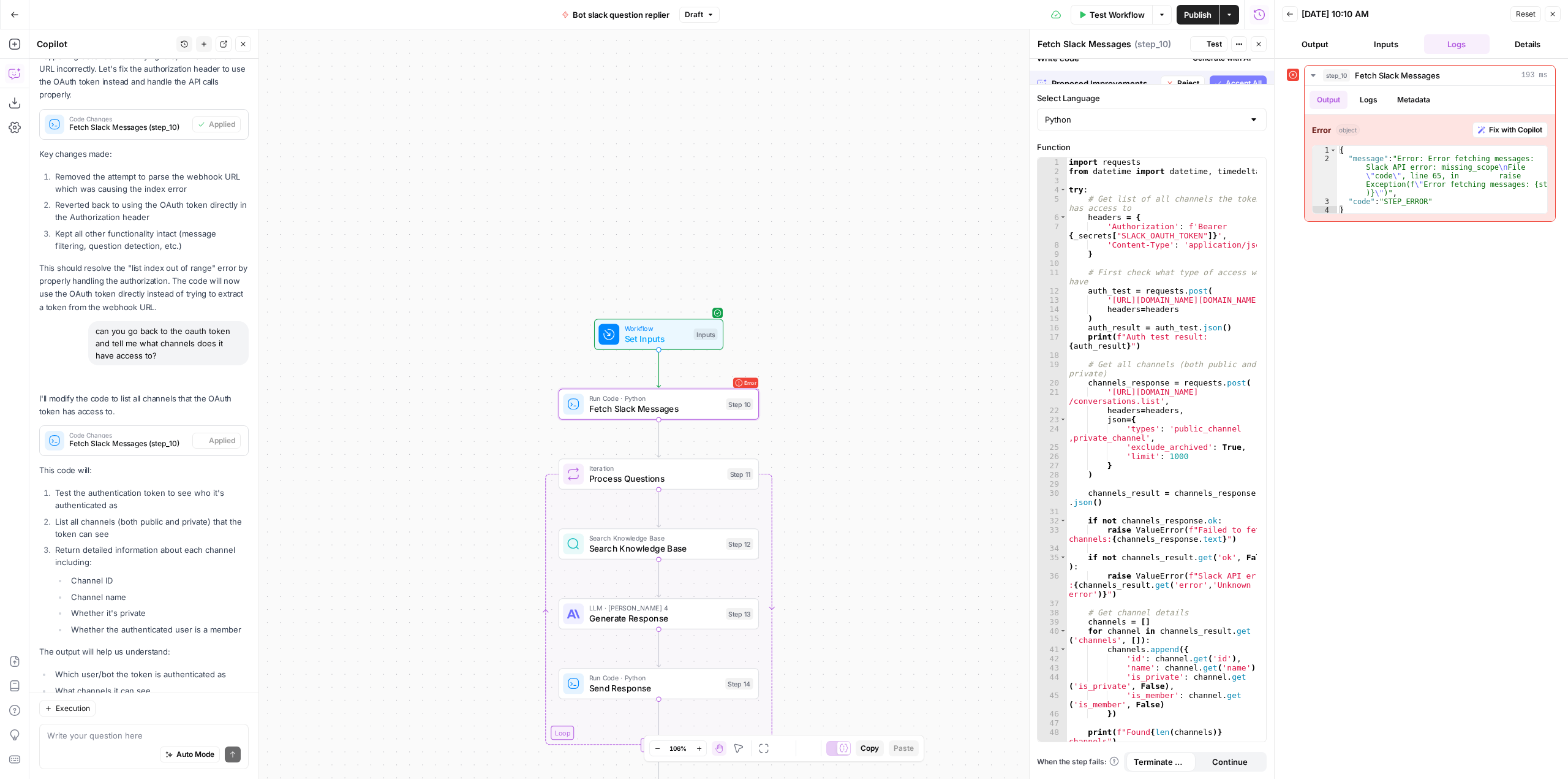
scroll to position [12265, 0]
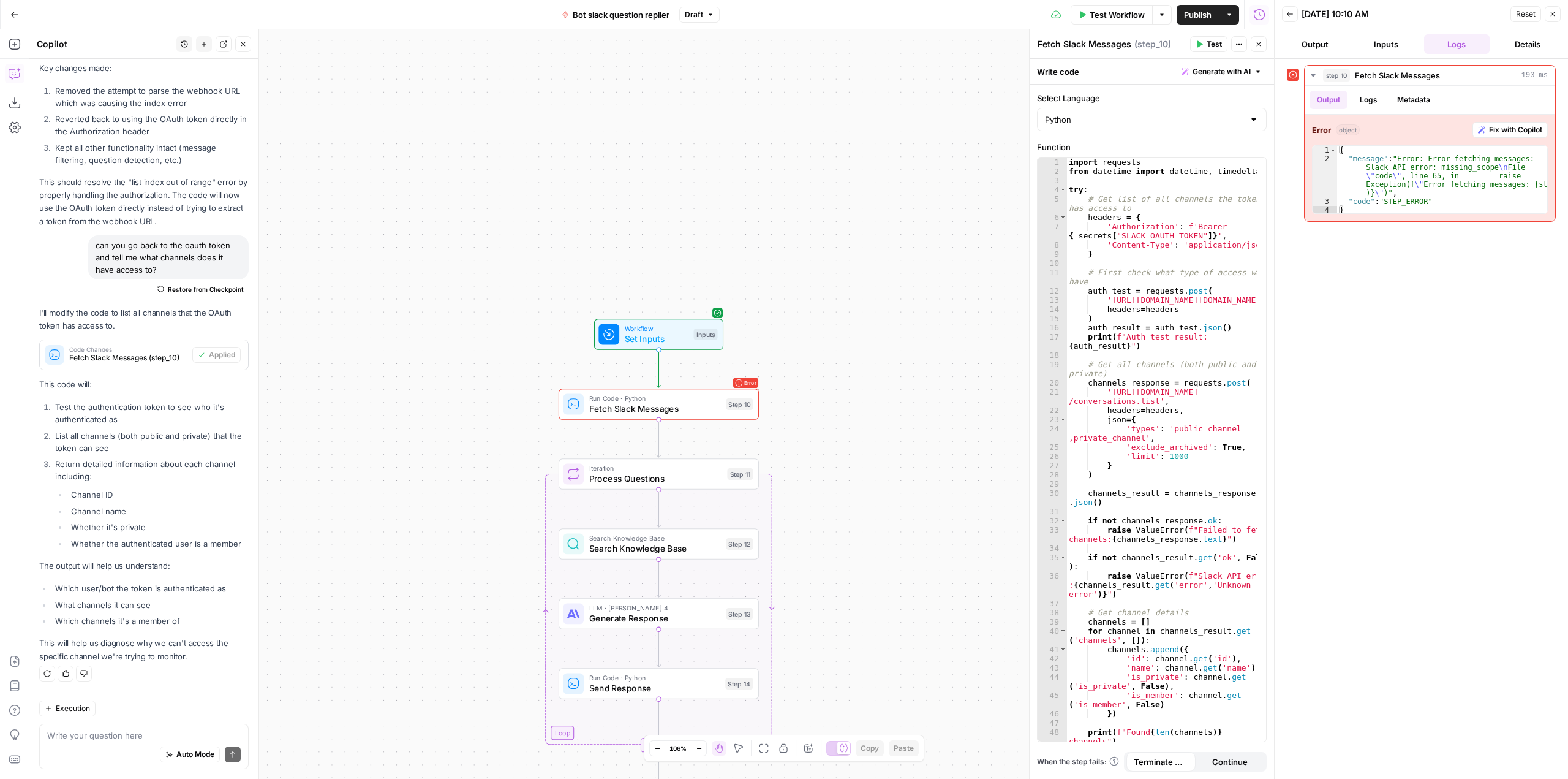
click at [1108, 6] on button "Test Workflow" at bounding box center [1111, 14] width 82 height 19
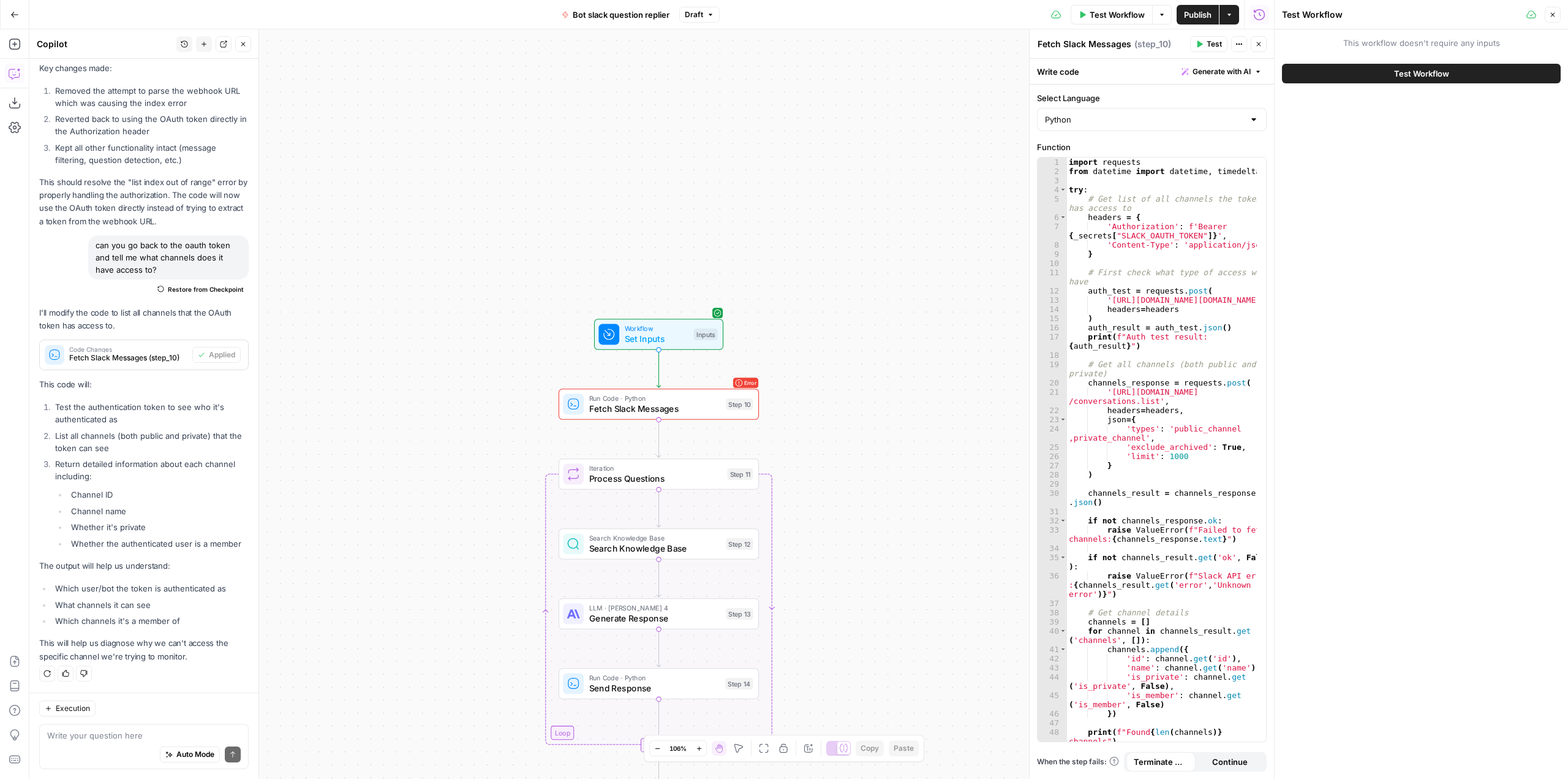
click at [1447, 72] on span "Test Workflow" at bounding box center [1421, 73] width 55 height 13
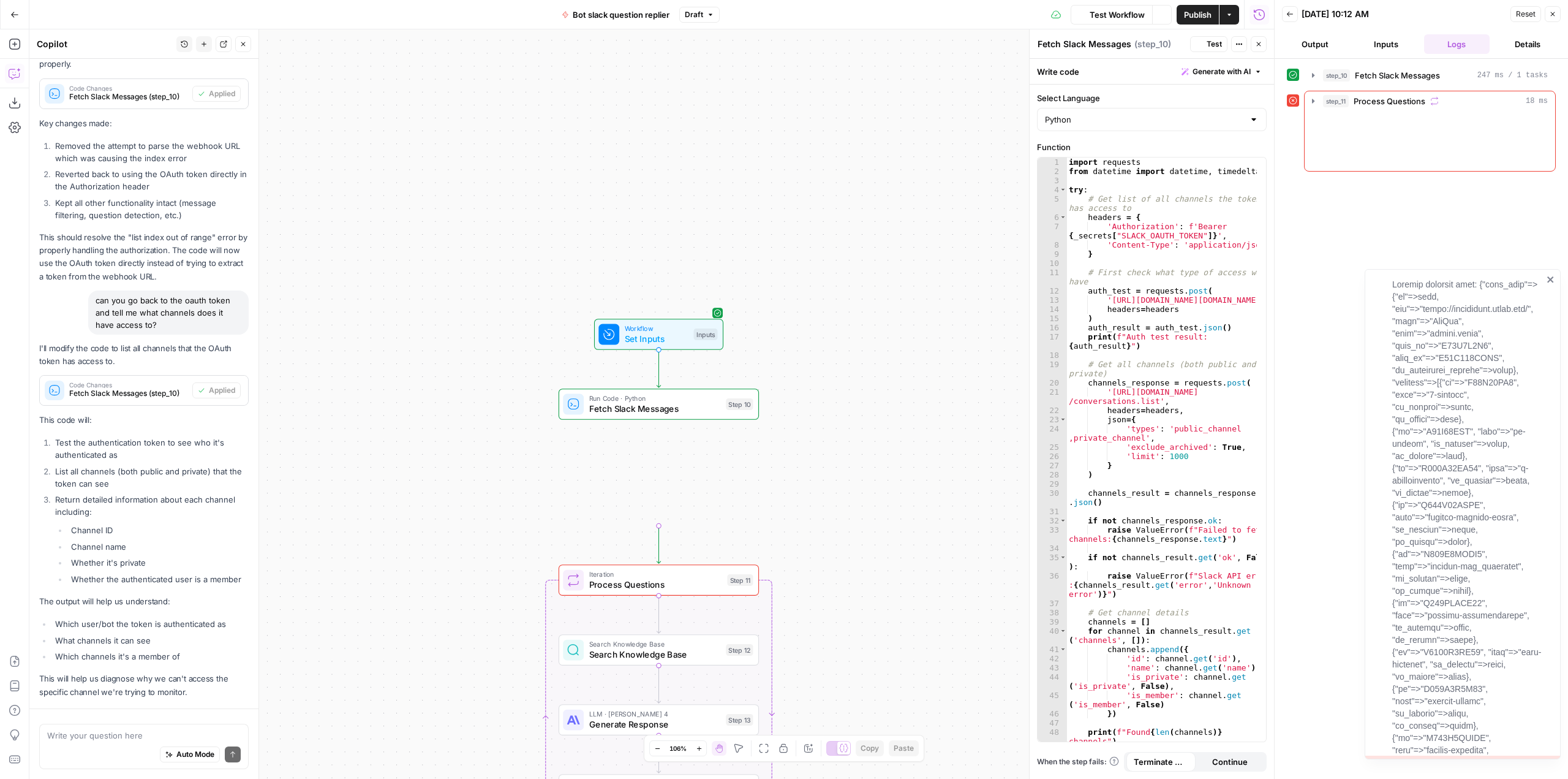
scroll to position [12265, 0]
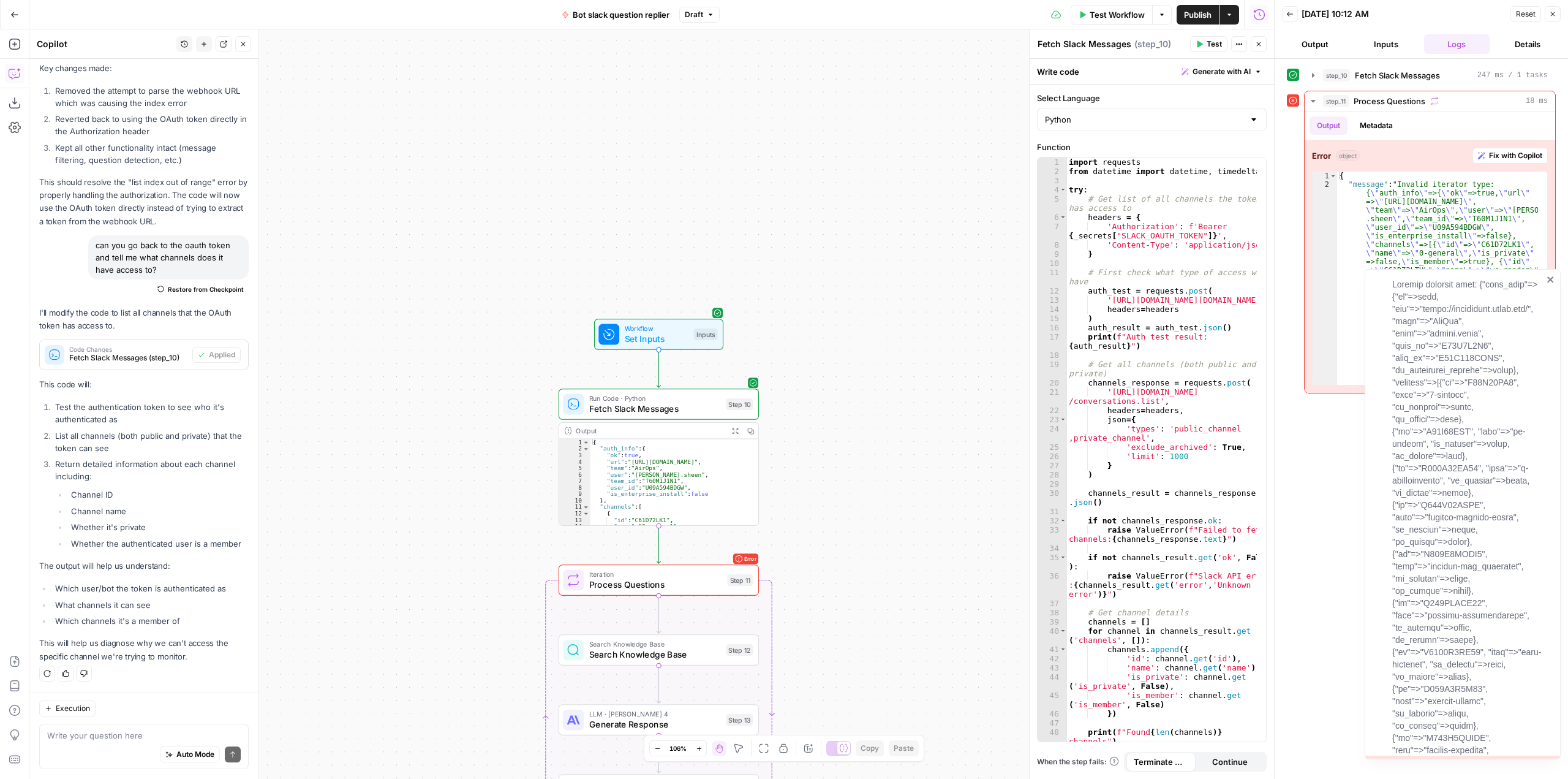
click at [1323, 507] on div "step_10 Fetch Slack Messages 247 ms / 1 tasks step_11 Process Questions 18 ms O…" at bounding box center [1421, 419] width 268 height 707
click at [1547, 277] on icon "close" at bounding box center [1550, 280] width 8 height 10
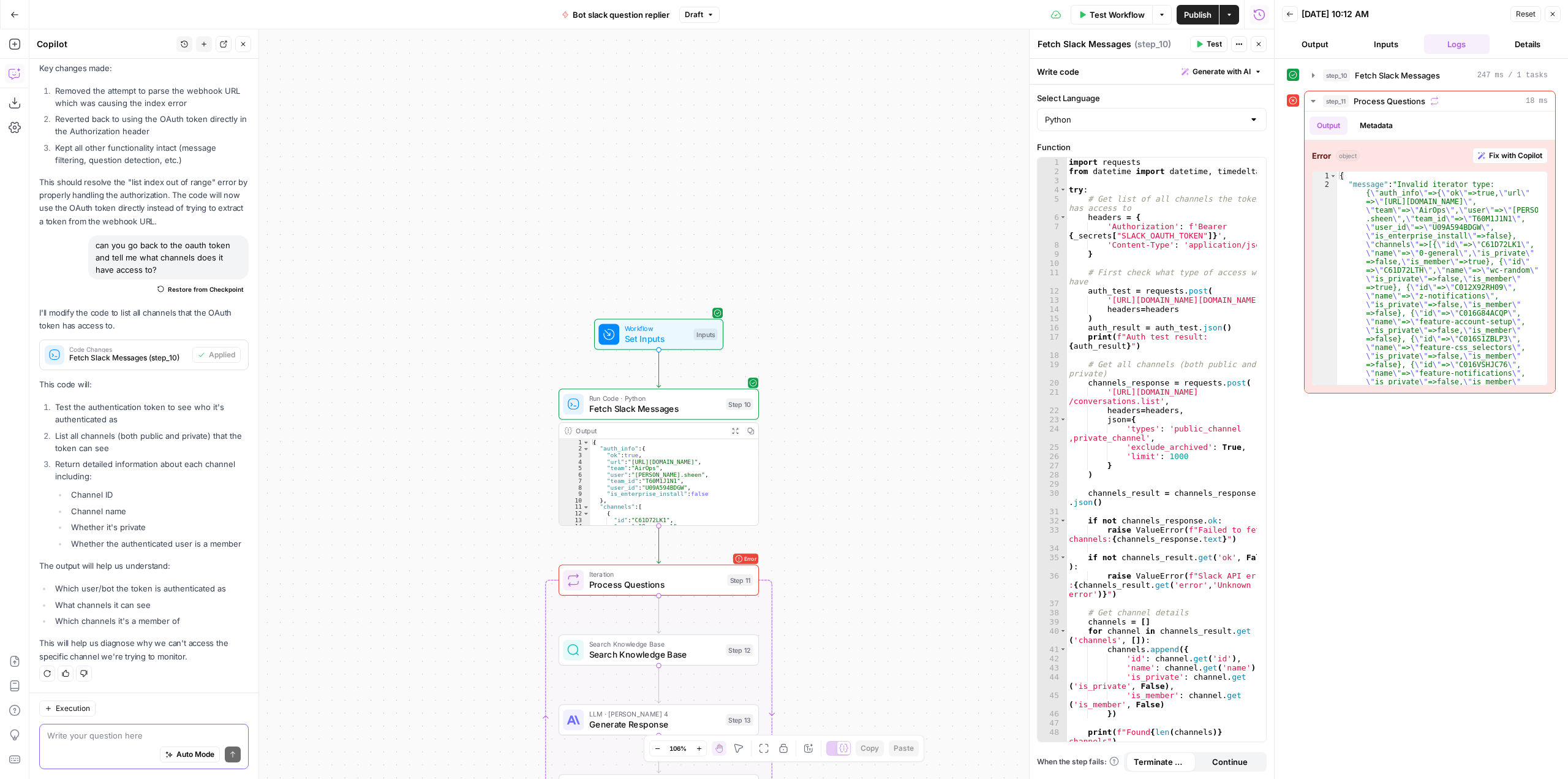
click at [120, 734] on textarea at bounding box center [144, 735] width 194 height 13
click at [1409, 68] on button "step_10 Fetch Slack Messages 247 ms / 1 tasks" at bounding box center [1430, 75] width 251 height 19
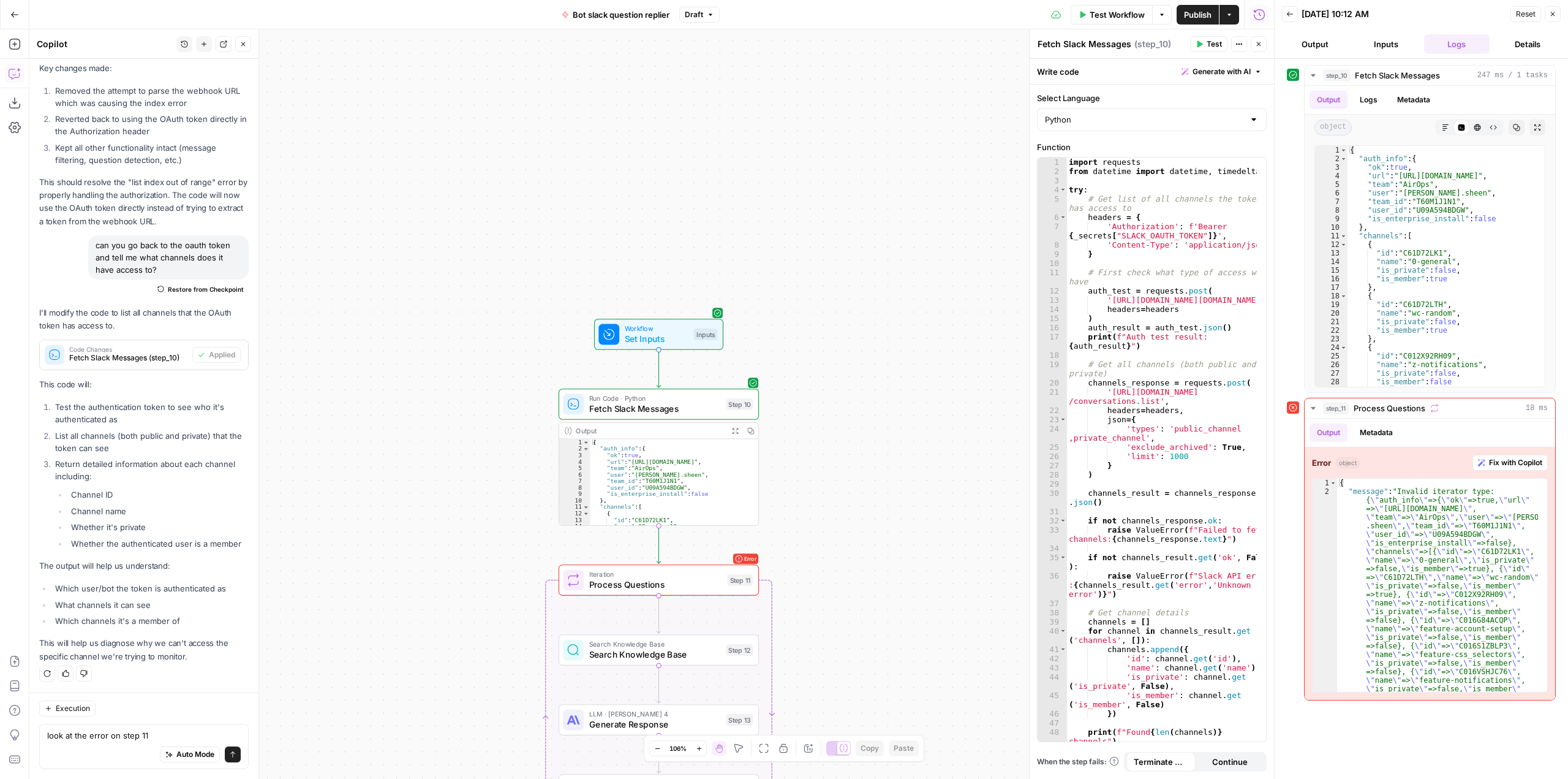
drag, startPoint x: 172, startPoint y: 745, endPoint x: 82, endPoint y: 739, distance: 90.2
click at [82, 739] on div "look at the error on step 11 look at the error on step 11 Auto Mode Send" at bounding box center [144, 746] width 210 height 45
click at [103, 734] on textarea "look at the error on step 11" at bounding box center [144, 735] width 194 height 13
drag, startPoint x: 91, startPoint y: 737, endPoint x: 199, endPoint y: 744, distance: 108.2
click at [199, 744] on div "look at the error on step 11 look at the error on step 11 Auto Mode Send" at bounding box center [144, 746] width 210 height 45
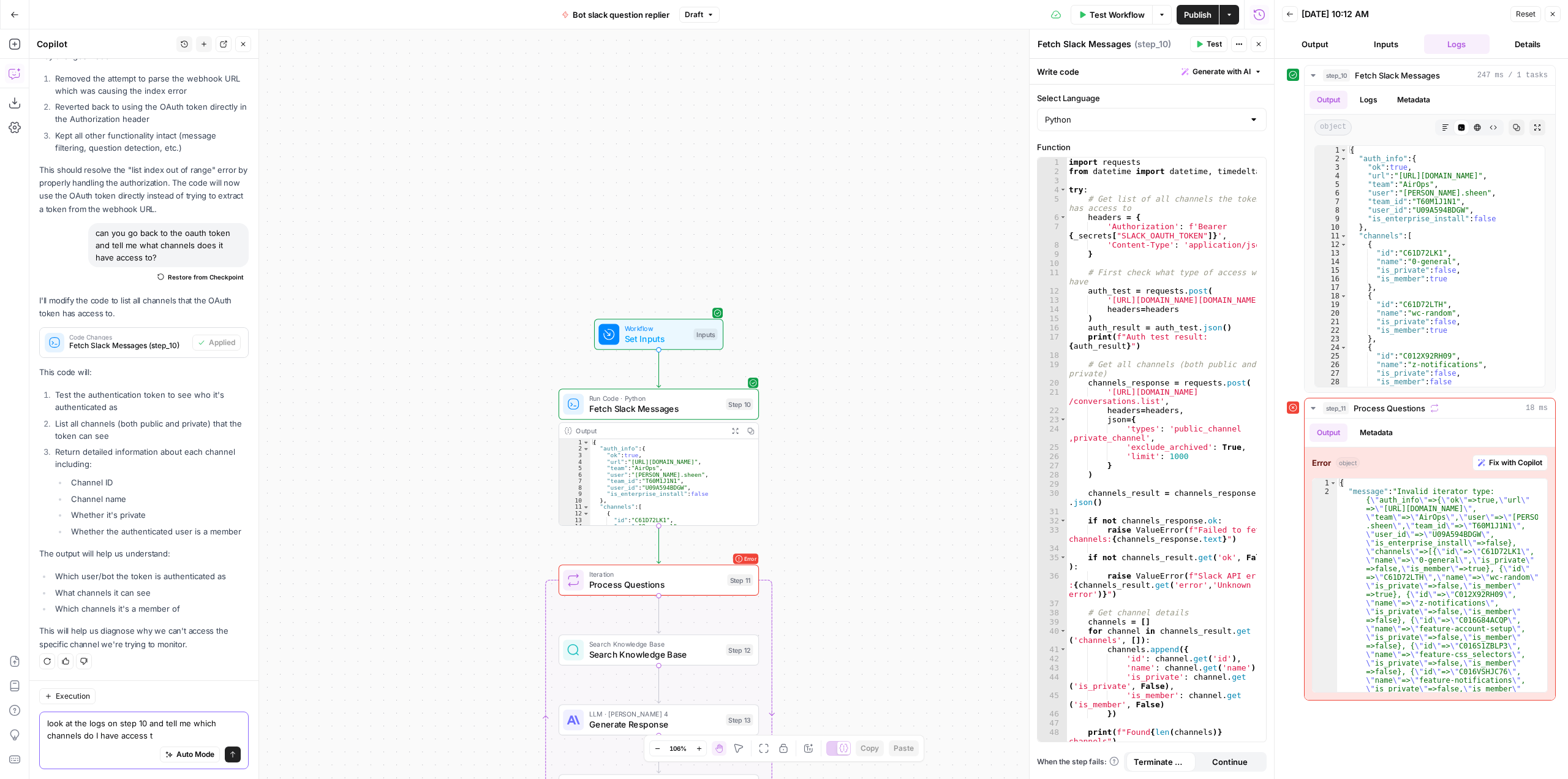
type textarea "look at the logs on step 10 and tell me which channels do I have access to"
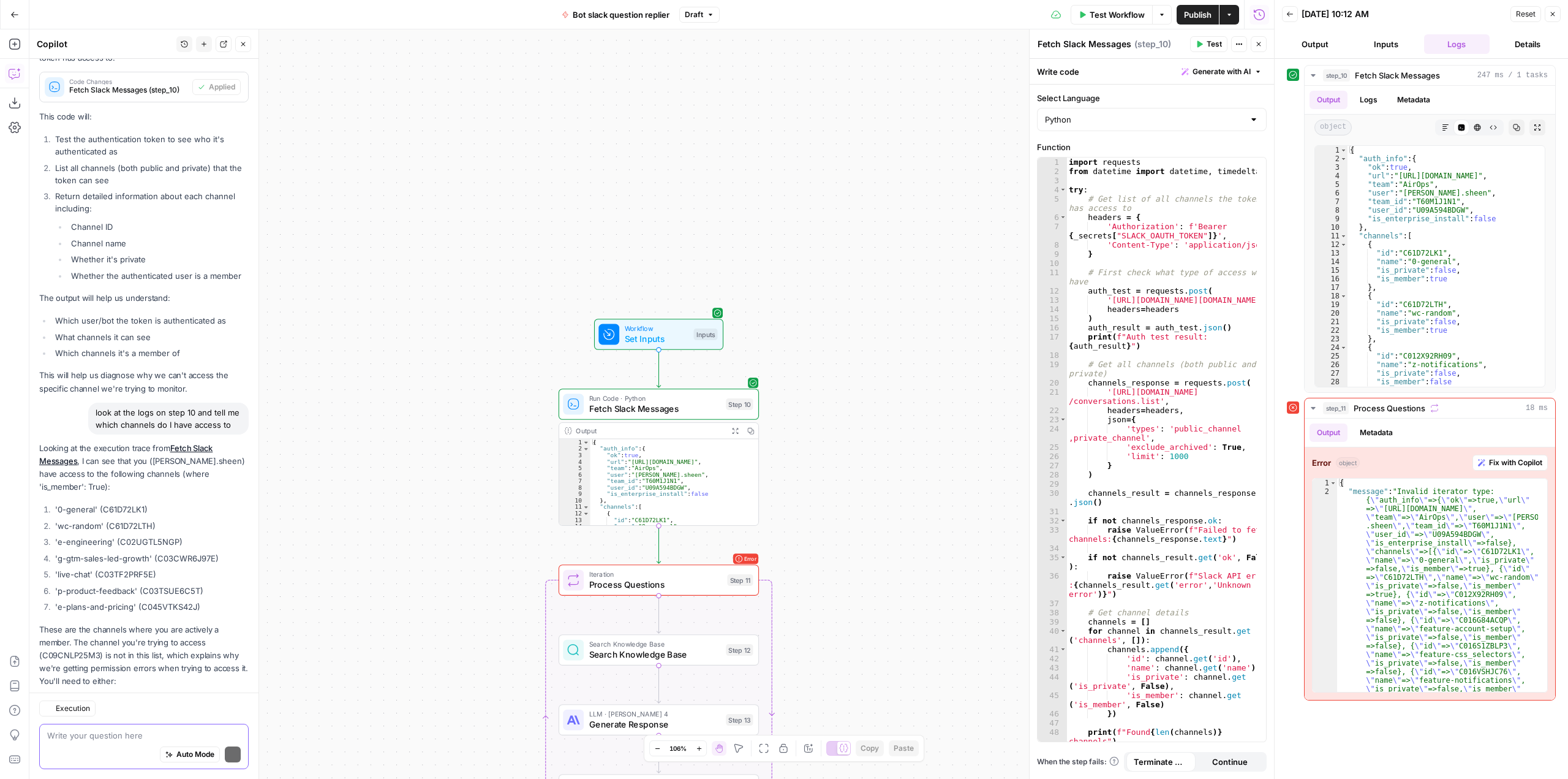
scroll to position [12673, 0]
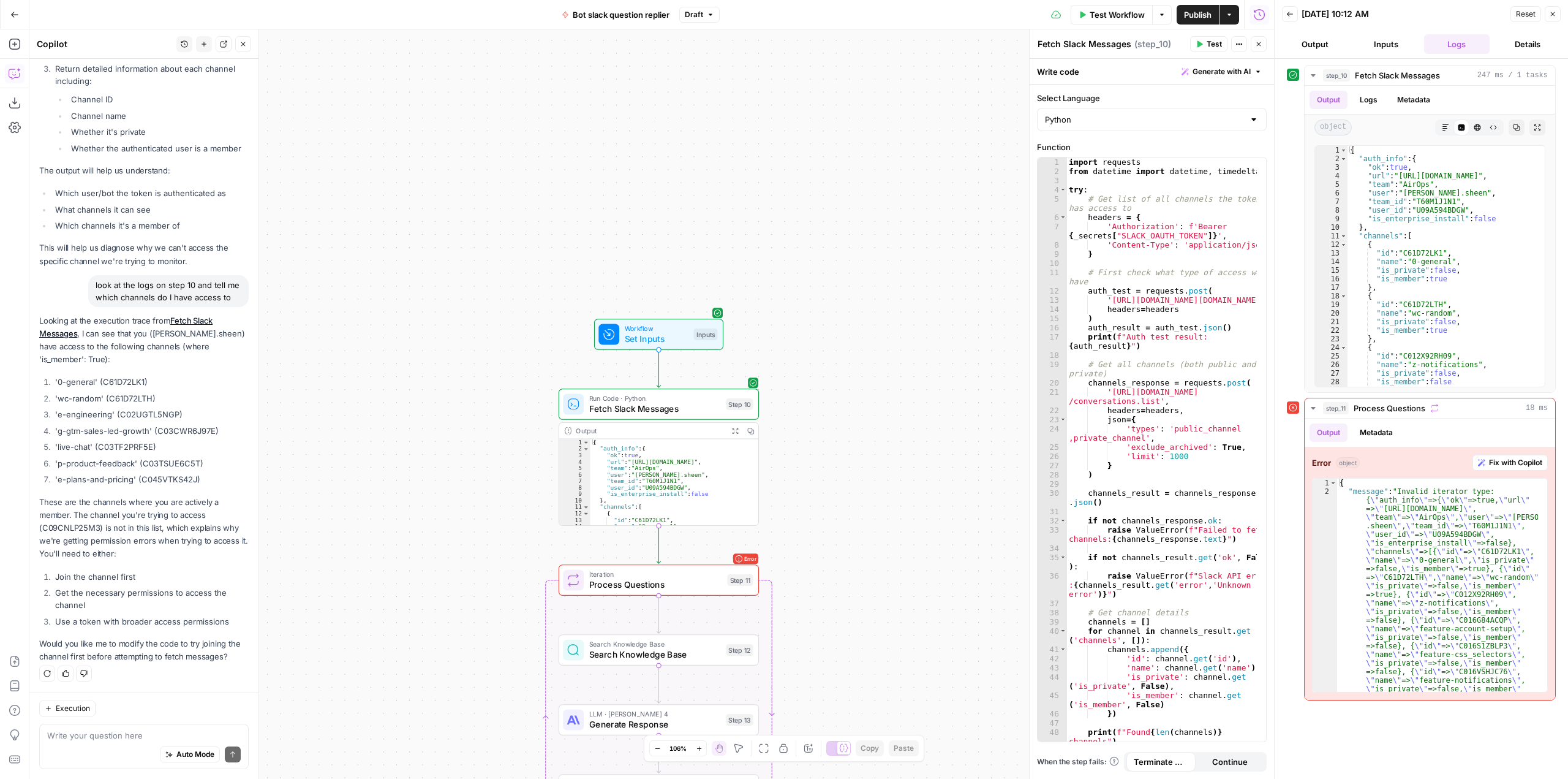
click at [141, 731] on div "Auto Mode will automatically modify and execute the workflow" at bounding box center [180, 723] width 165 height 23
click at [60, 737] on textarea at bounding box center [144, 735] width 194 height 13
type textarea "o"
type textarea "how"
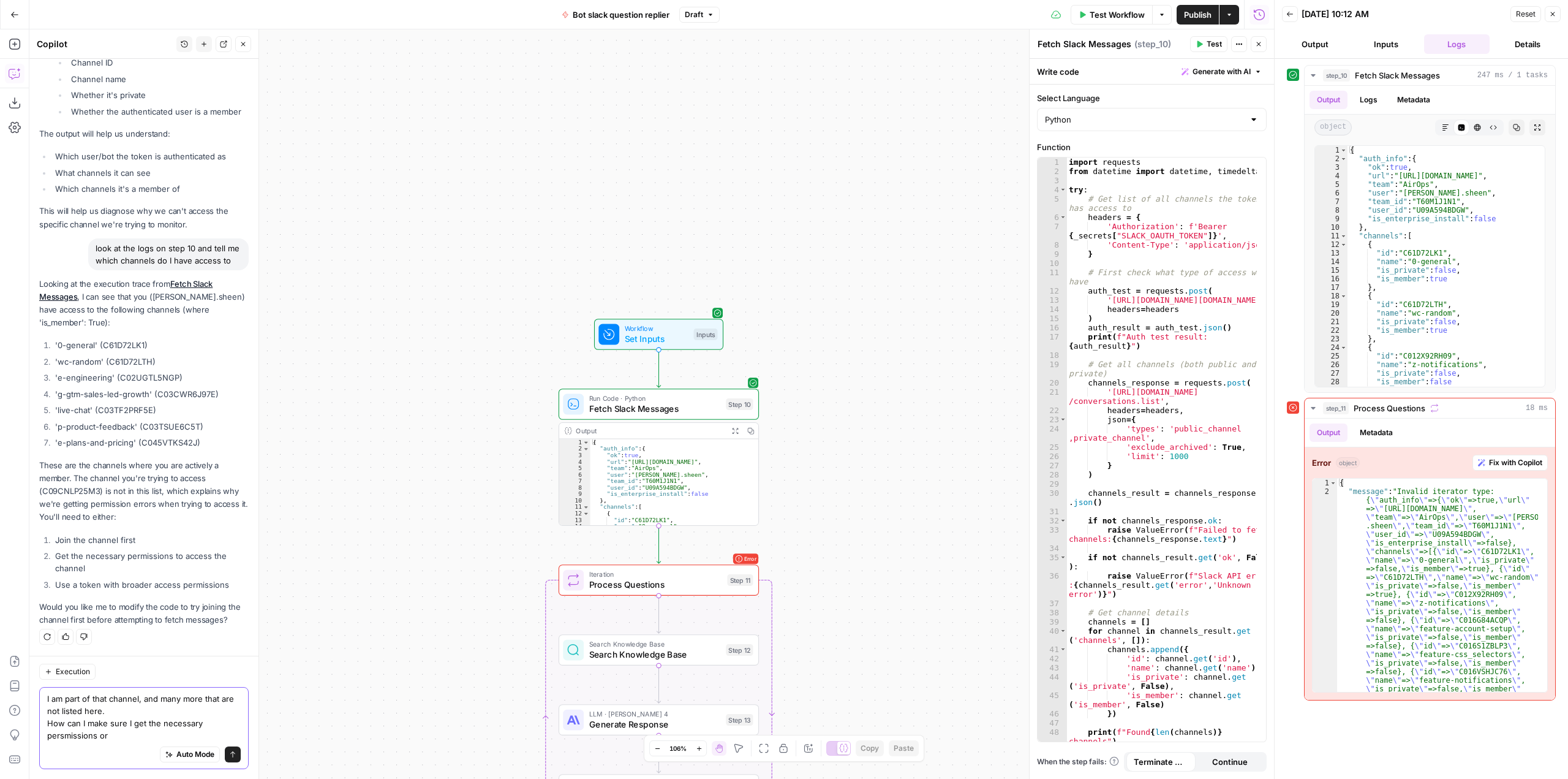
scroll to position [12709, 0]
type textarea "I am part of that channel, and many more that are not listed here. How can I ma…"
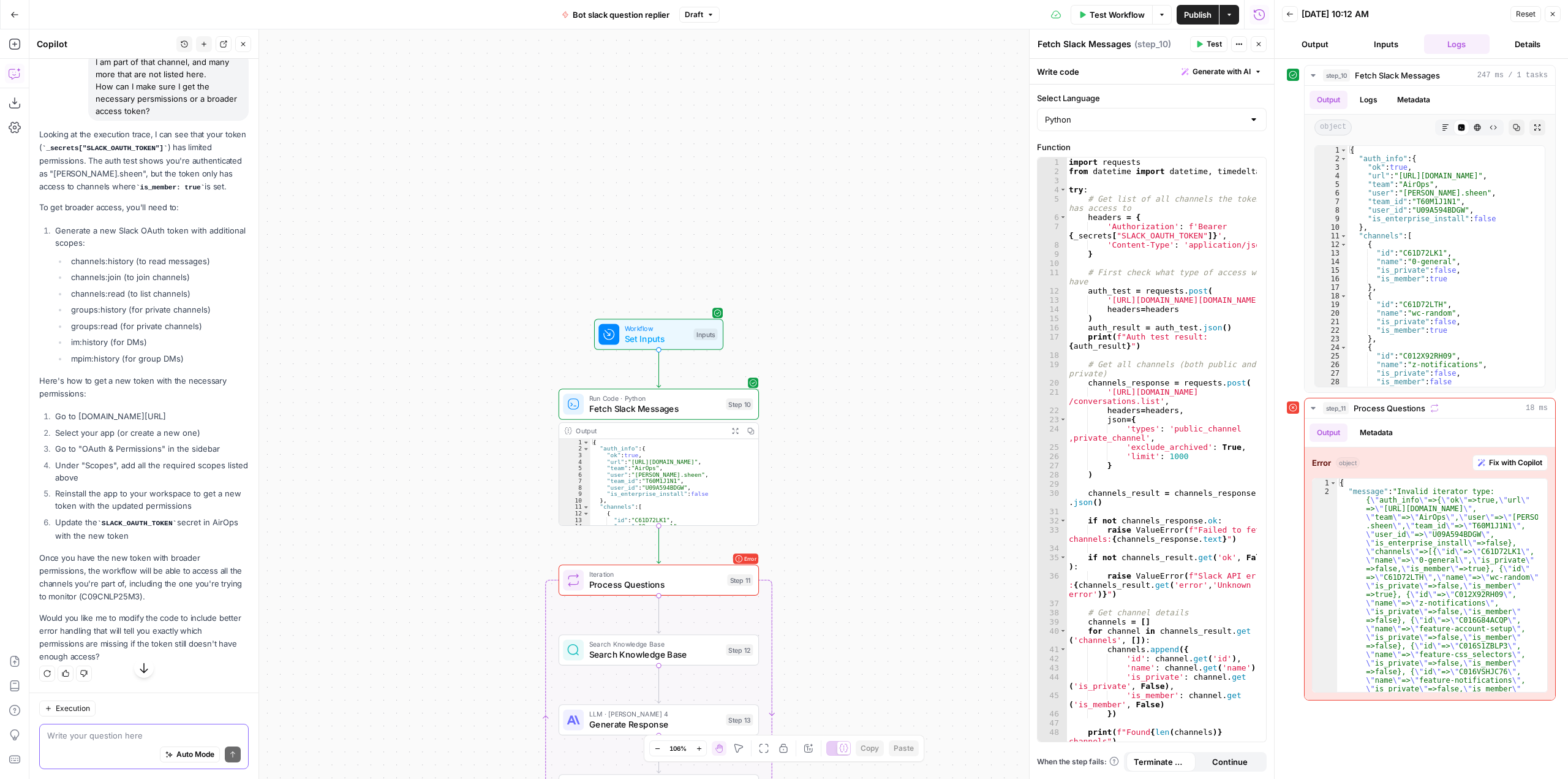
scroll to position [13291, 0]
click at [113, 734] on textarea at bounding box center [144, 735] width 194 height 13
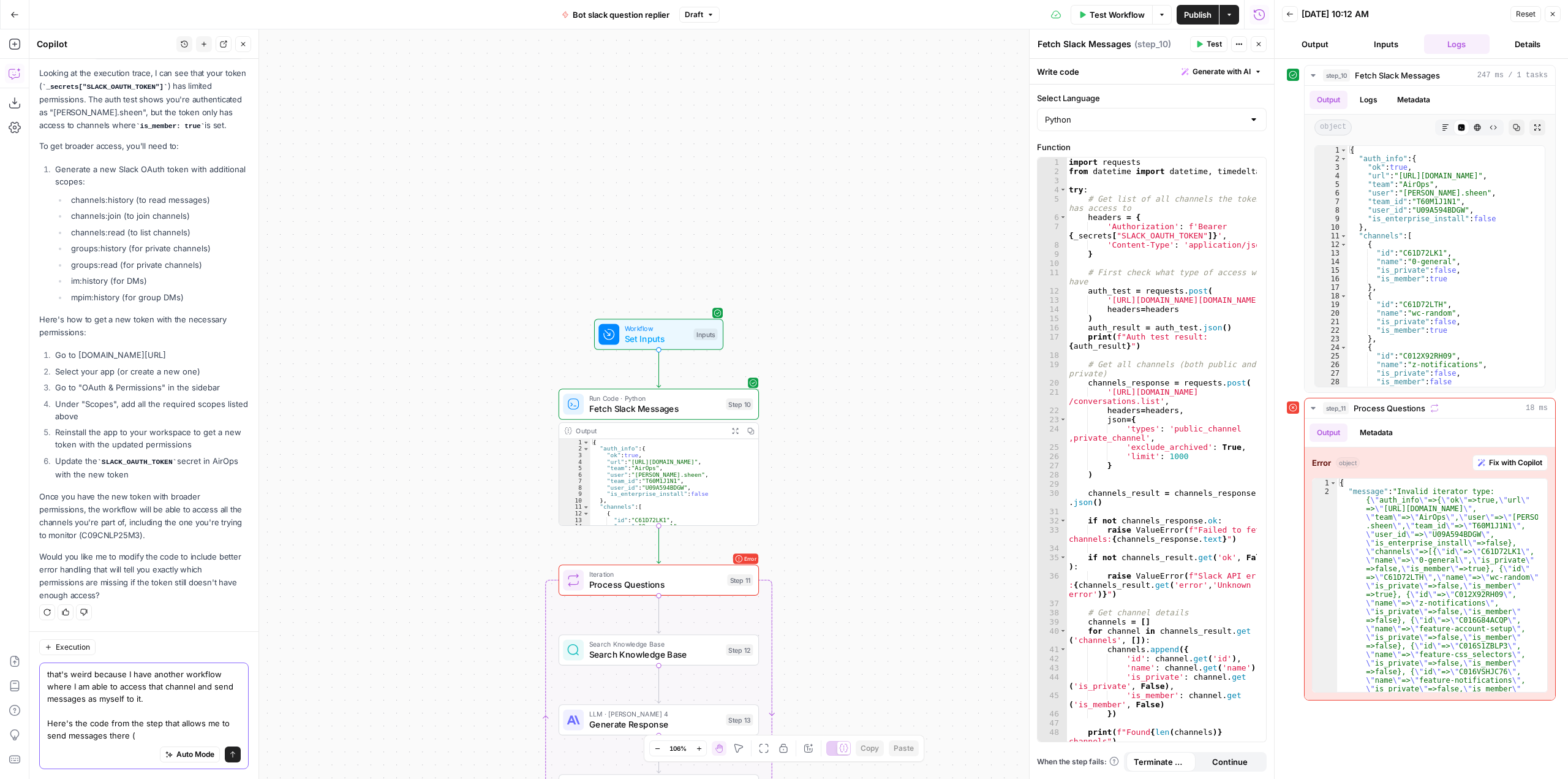
scroll to position [13352, 0]
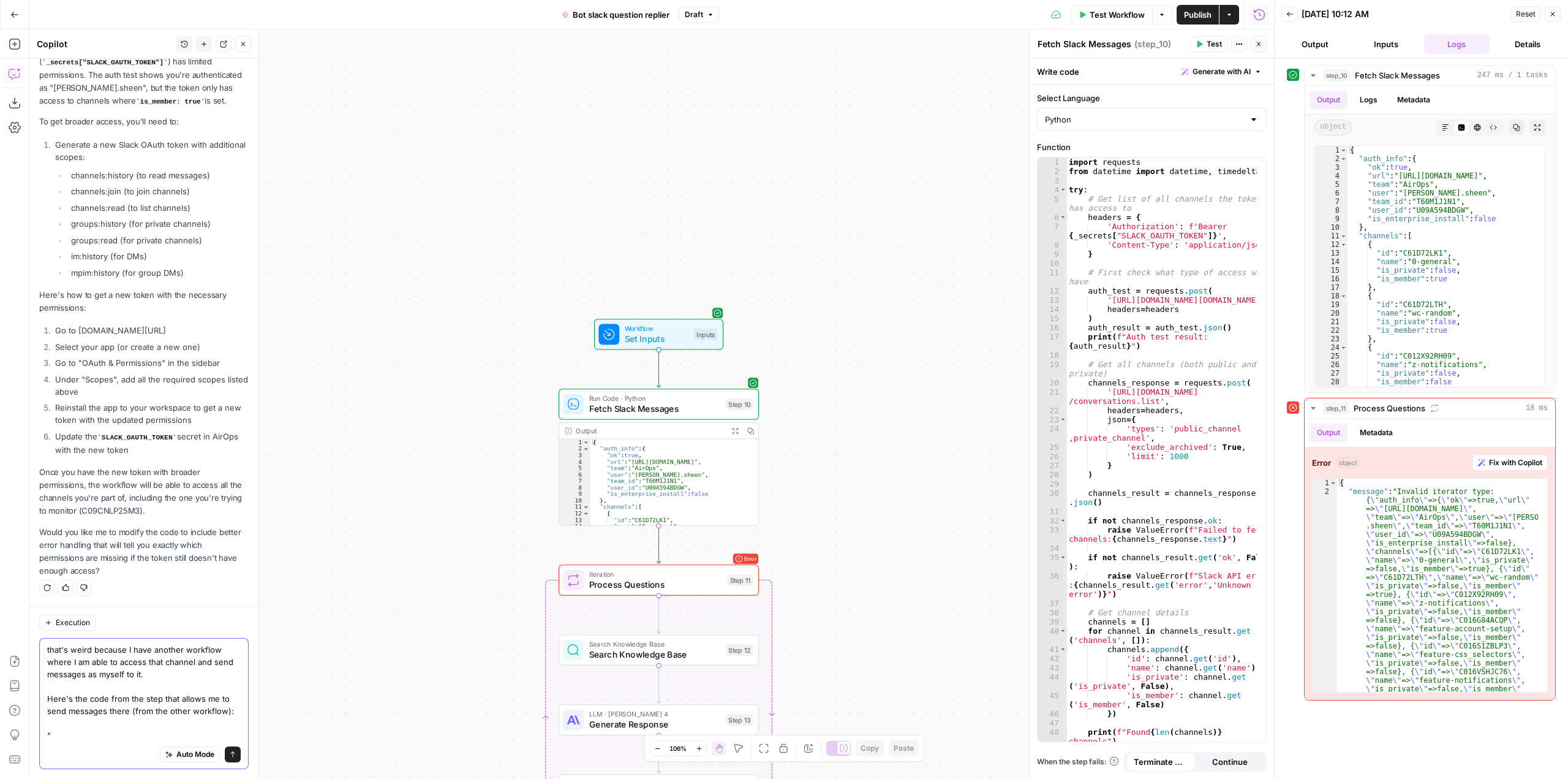
paste textarea "import requests try: # Get message from review step message = step_8['output'][…"
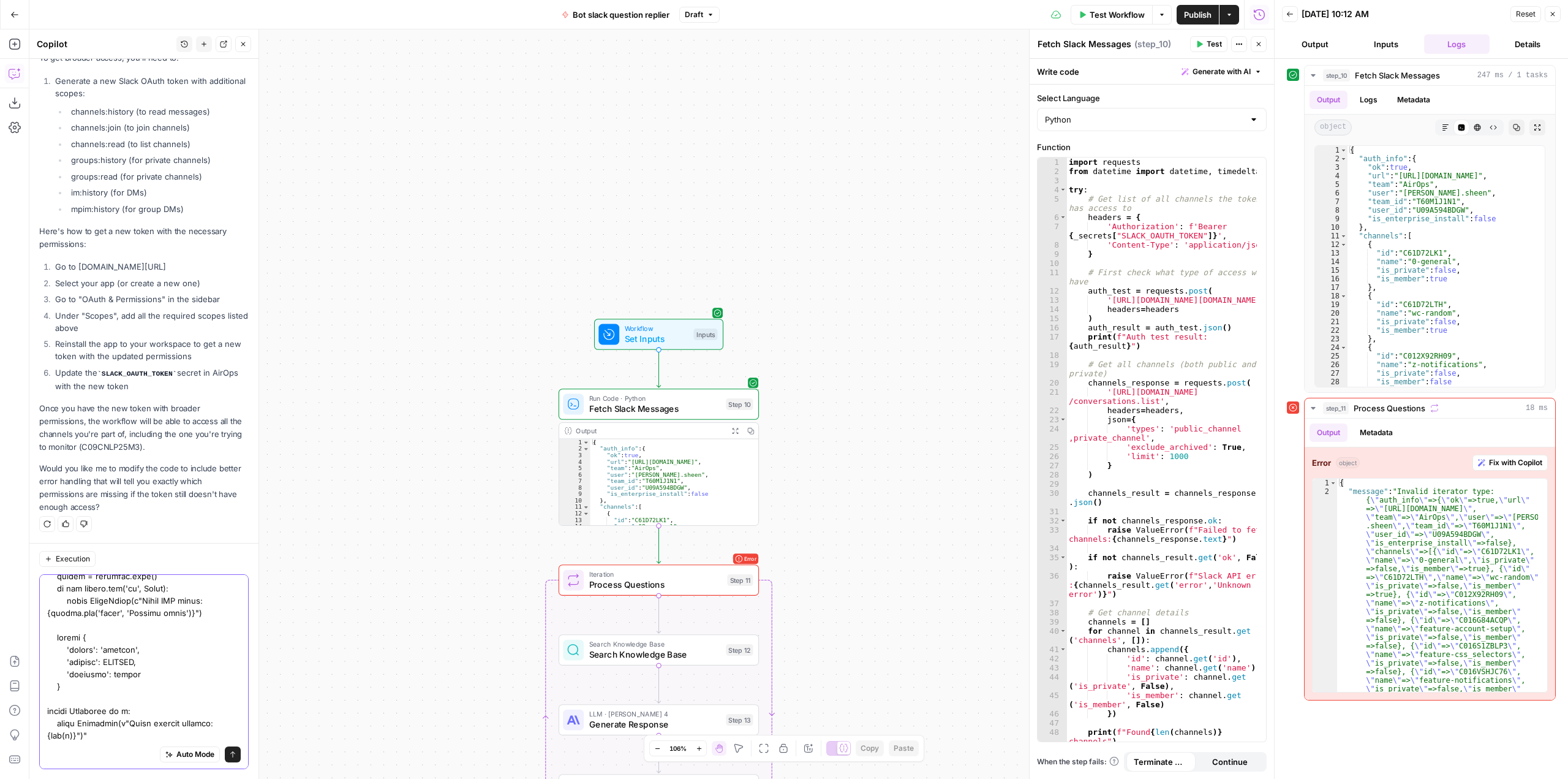
scroll to position [586, 0]
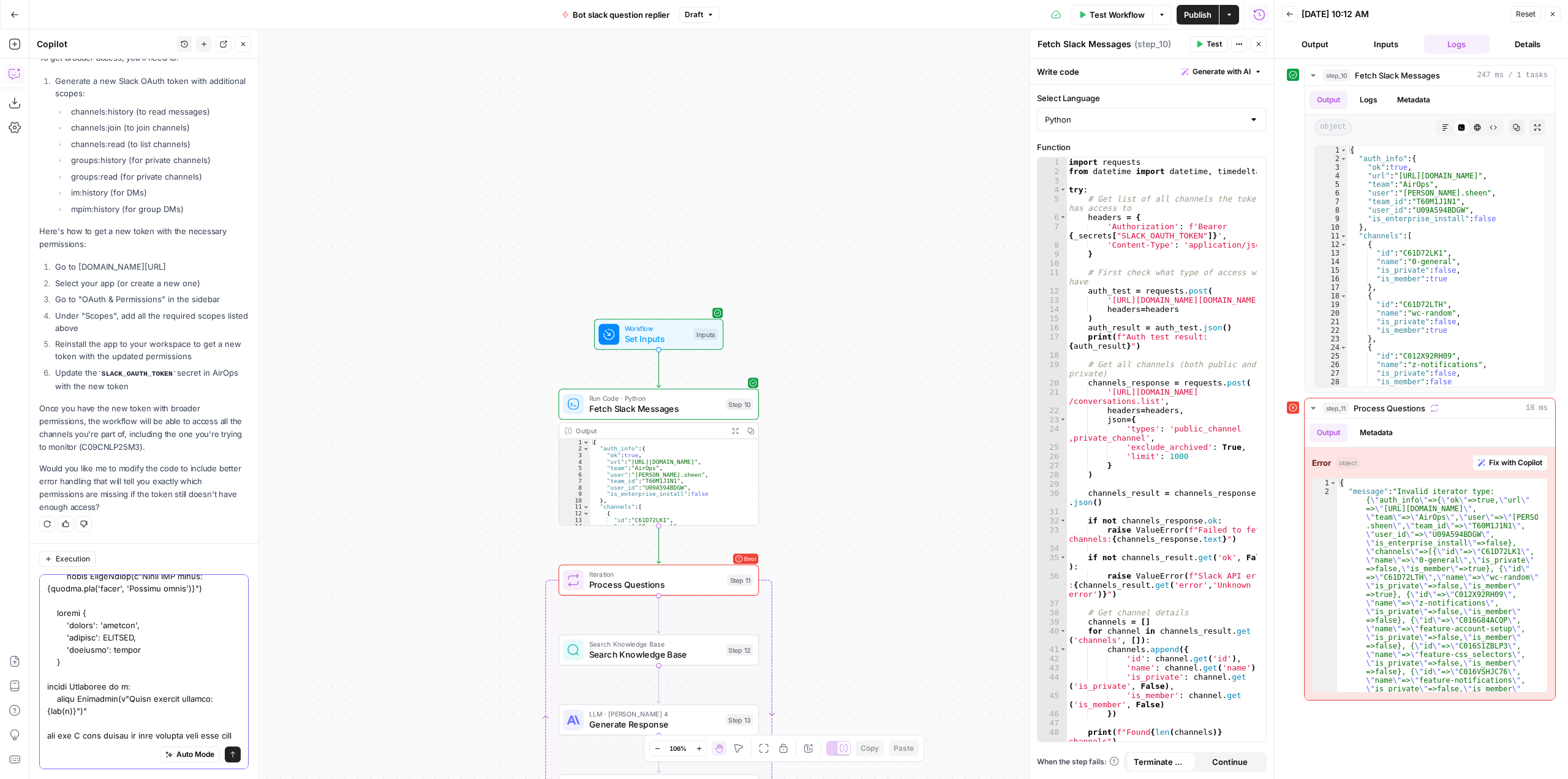
type textarea "that's weird because I have another workflow where I am able to access that cha…"
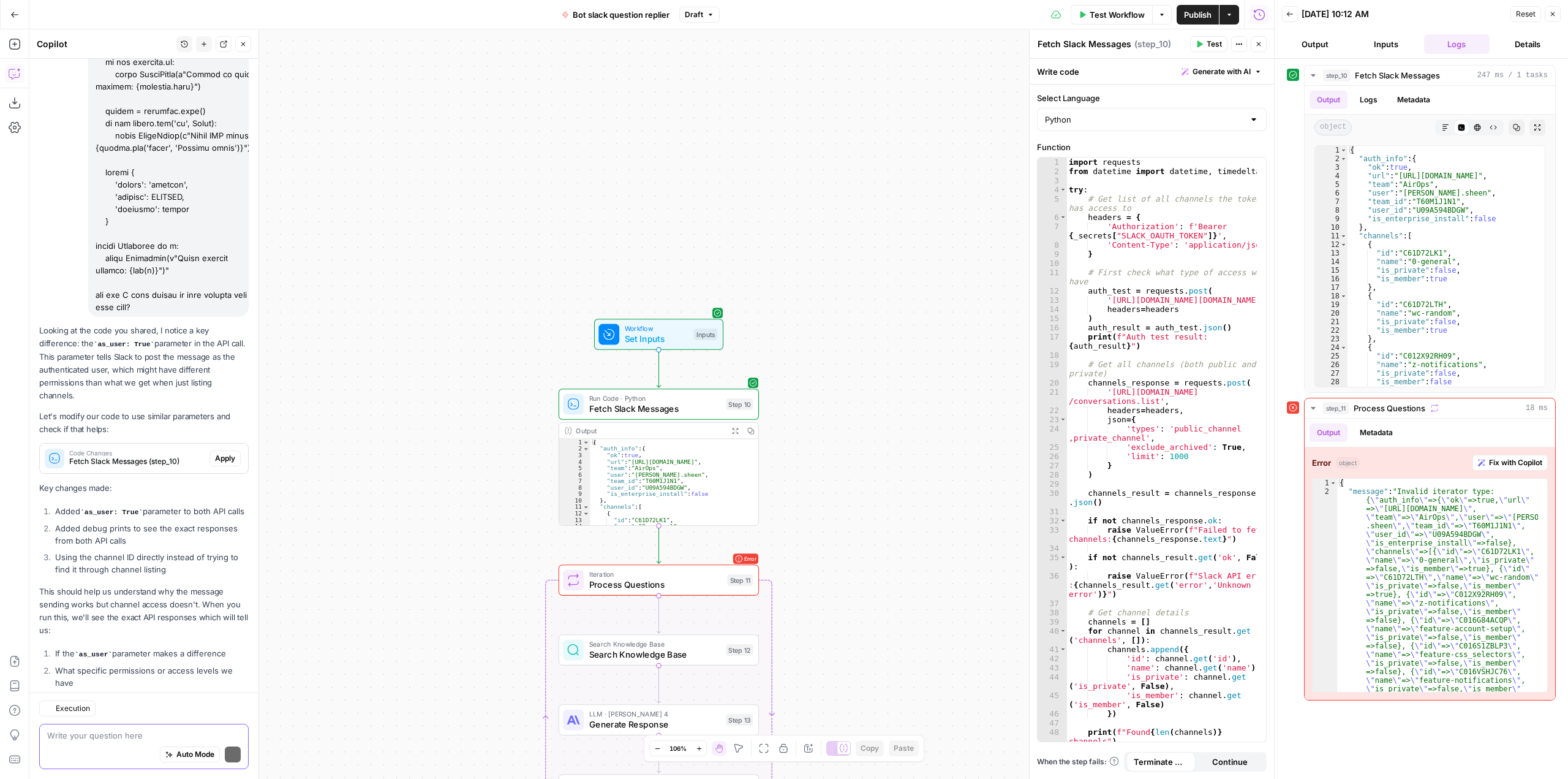
scroll to position [14563, 0]
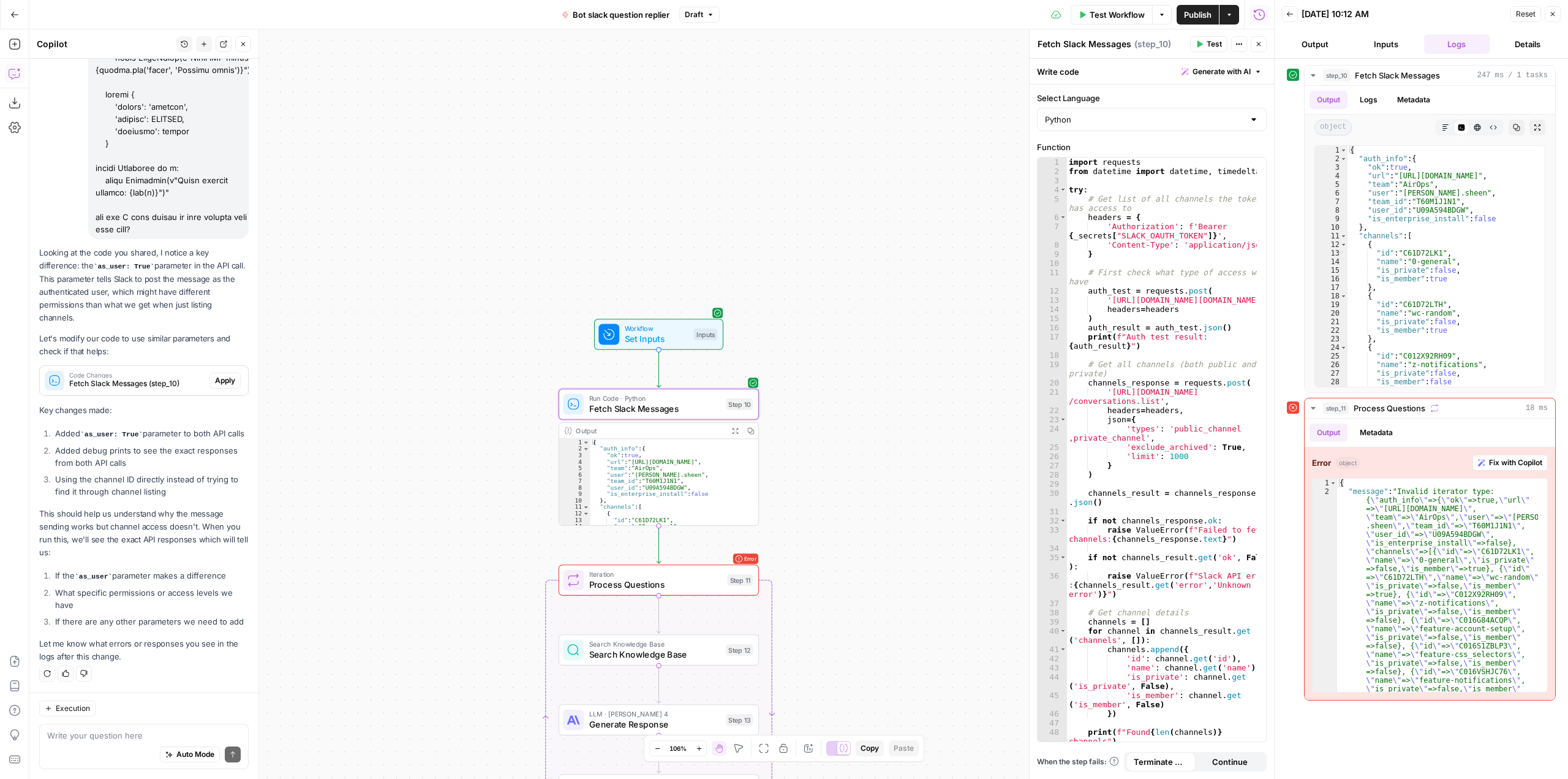
click at [216, 375] on span "Apply" at bounding box center [225, 380] width 20 height 11
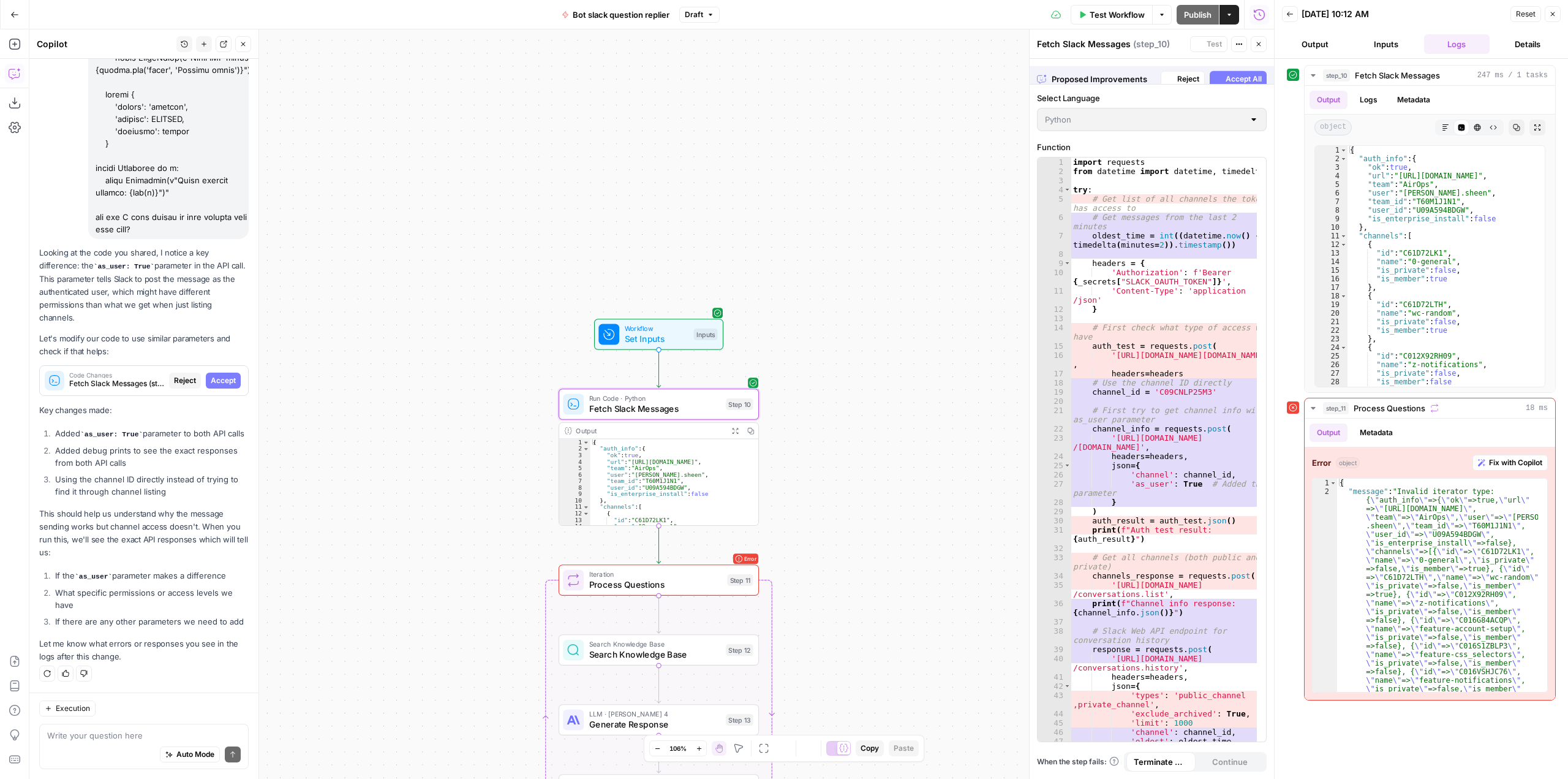
scroll to position [14171, 0]
click at [1233, 76] on span "Accept All" at bounding box center [1243, 72] width 36 height 11
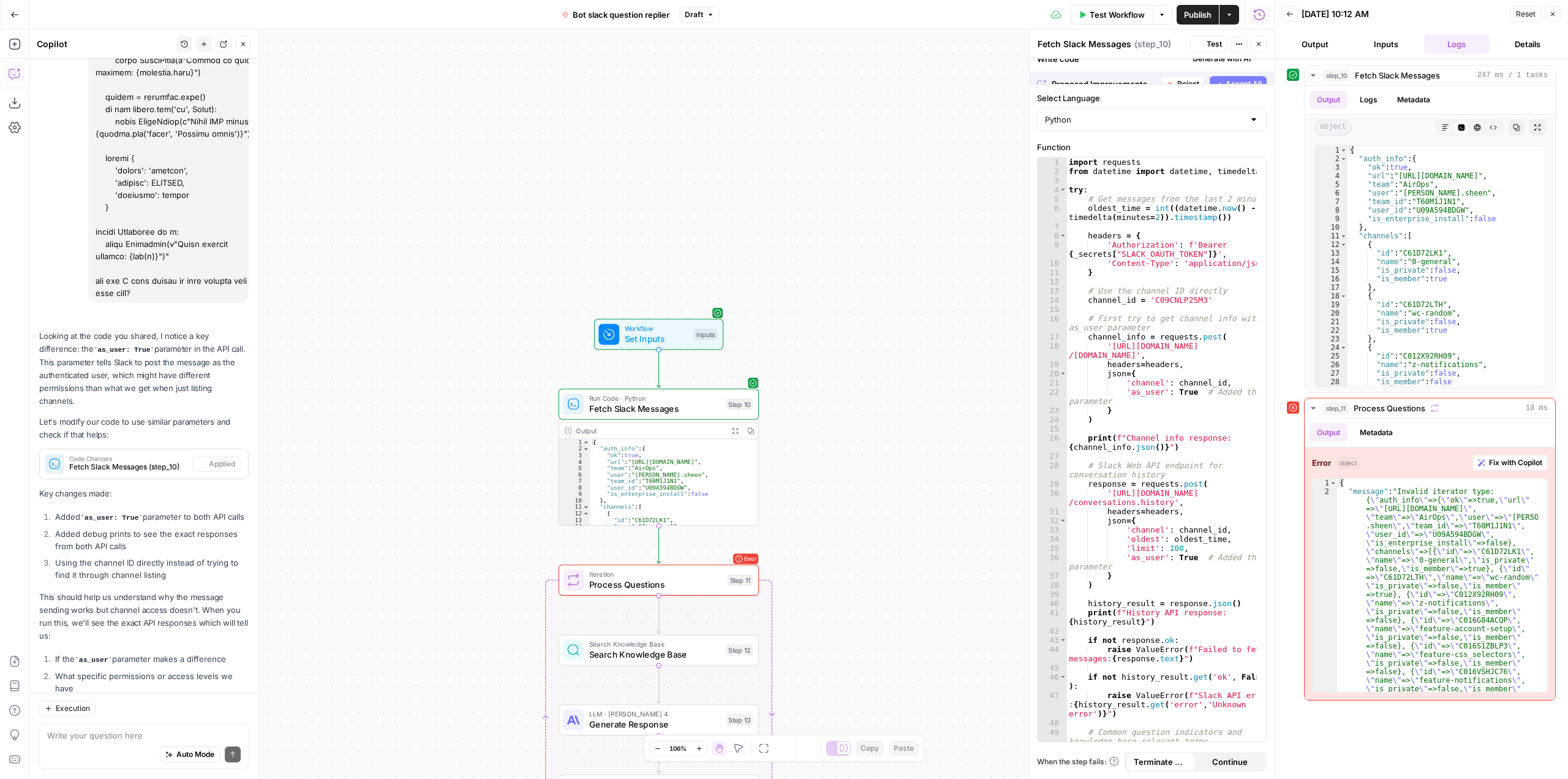
scroll to position [14622, 0]
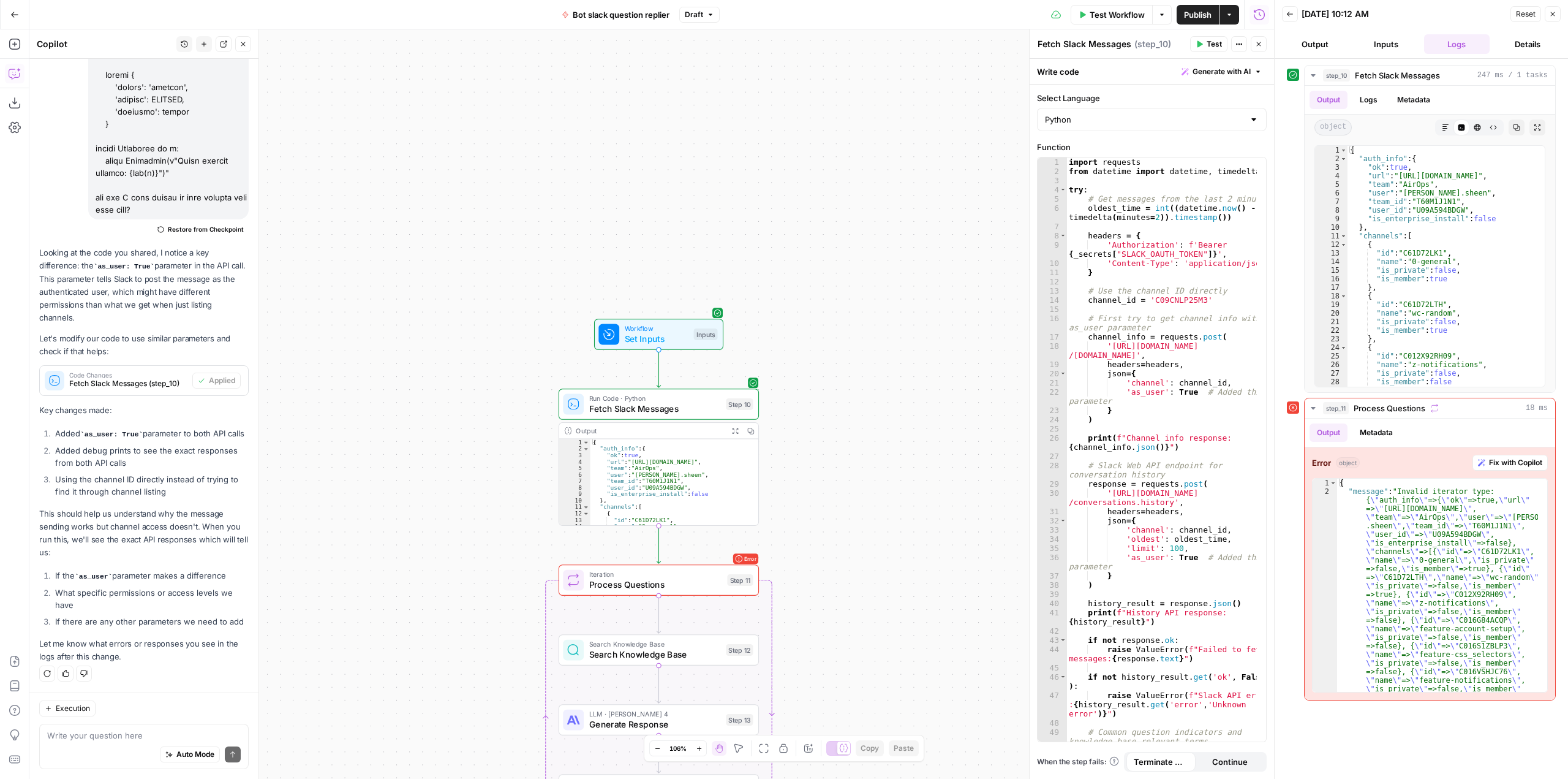
click at [1102, 8] on span "Test Workflow" at bounding box center [1116, 14] width 55 height 13
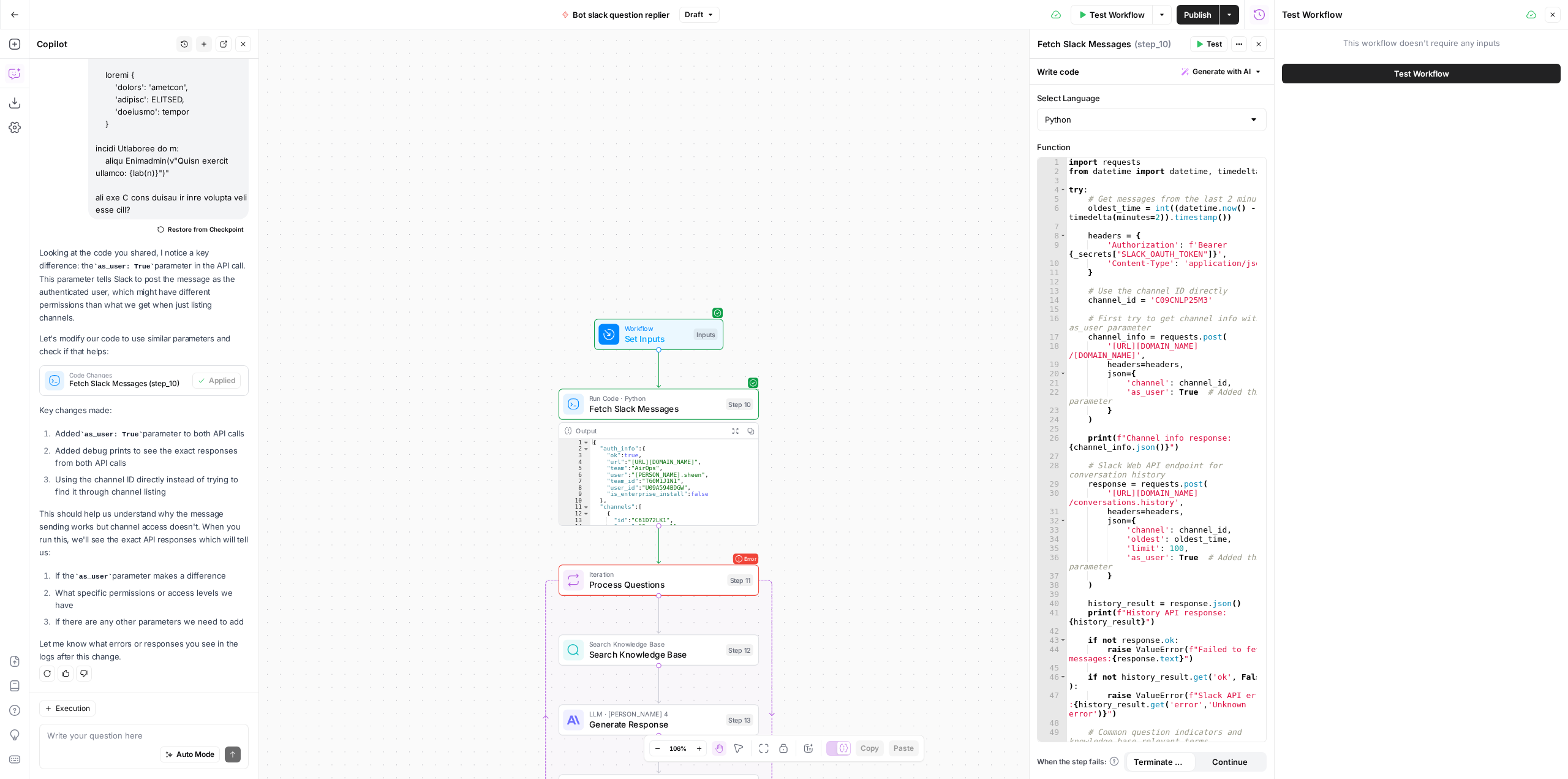
click at [1438, 69] on span "Test Workflow" at bounding box center [1421, 73] width 55 height 13
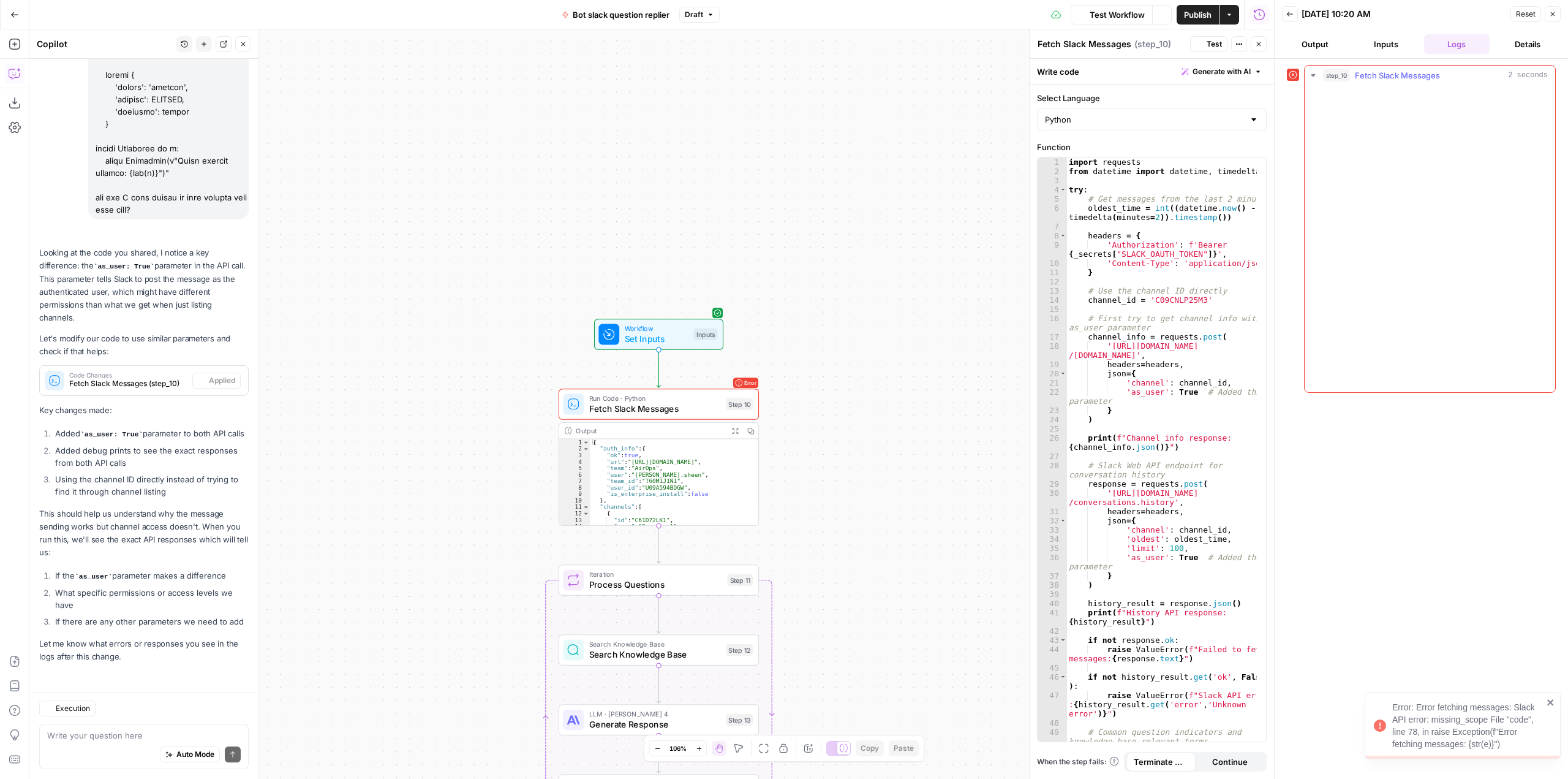
scroll to position [14622, 0]
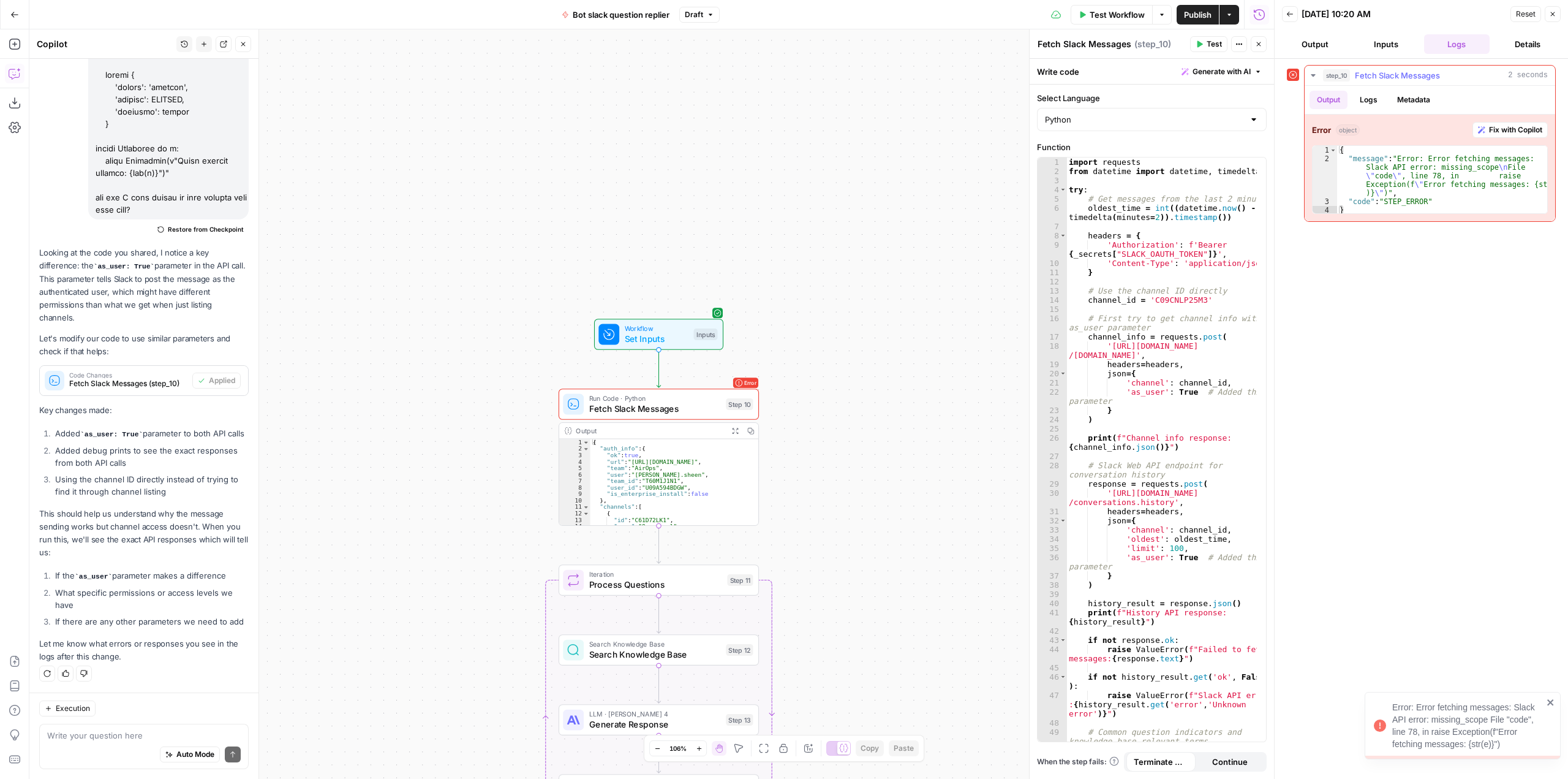
click at [1495, 131] on span "Fix with Copilot" at bounding box center [1515, 130] width 53 height 11
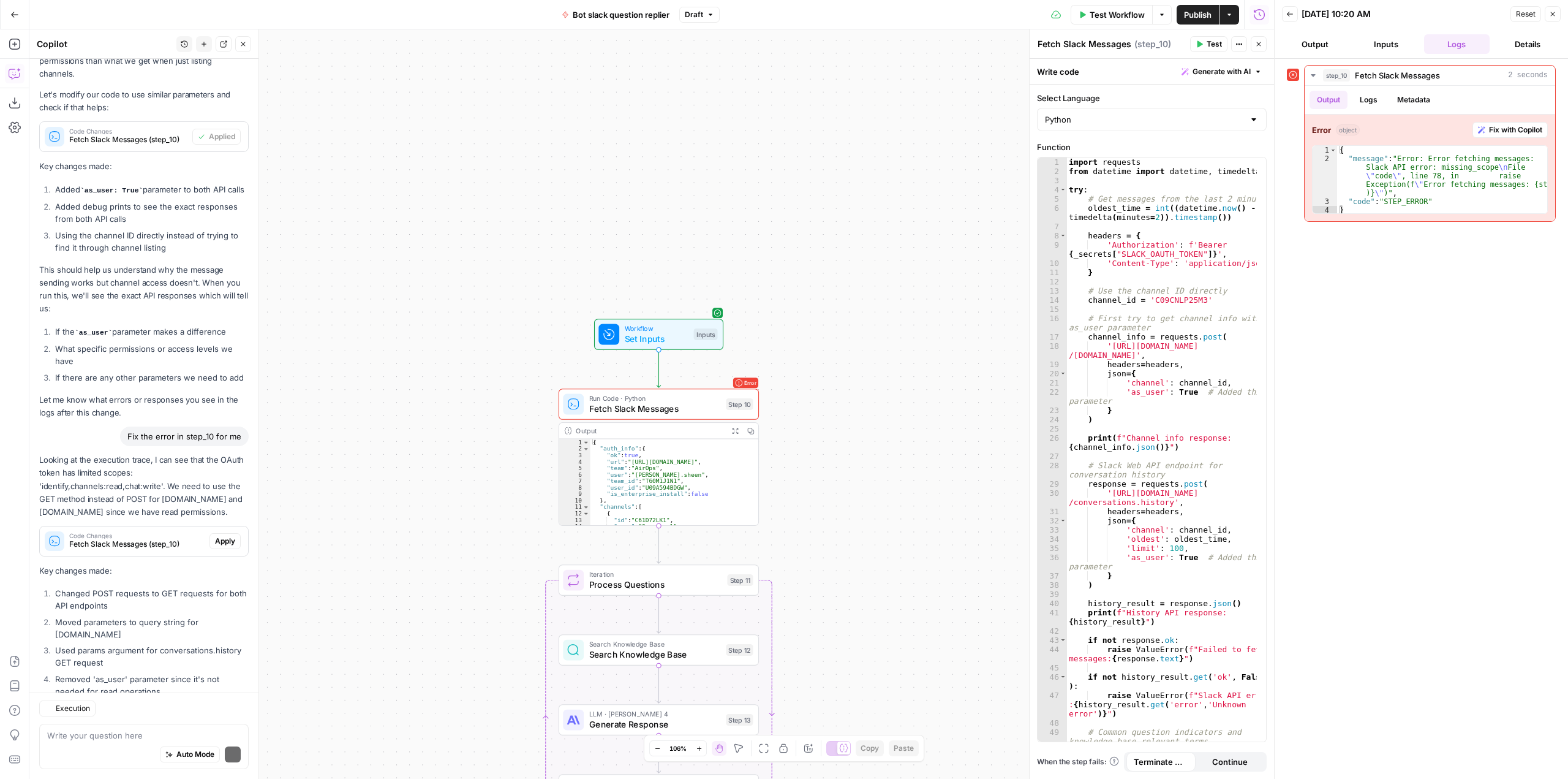
scroll to position [15003, 0]
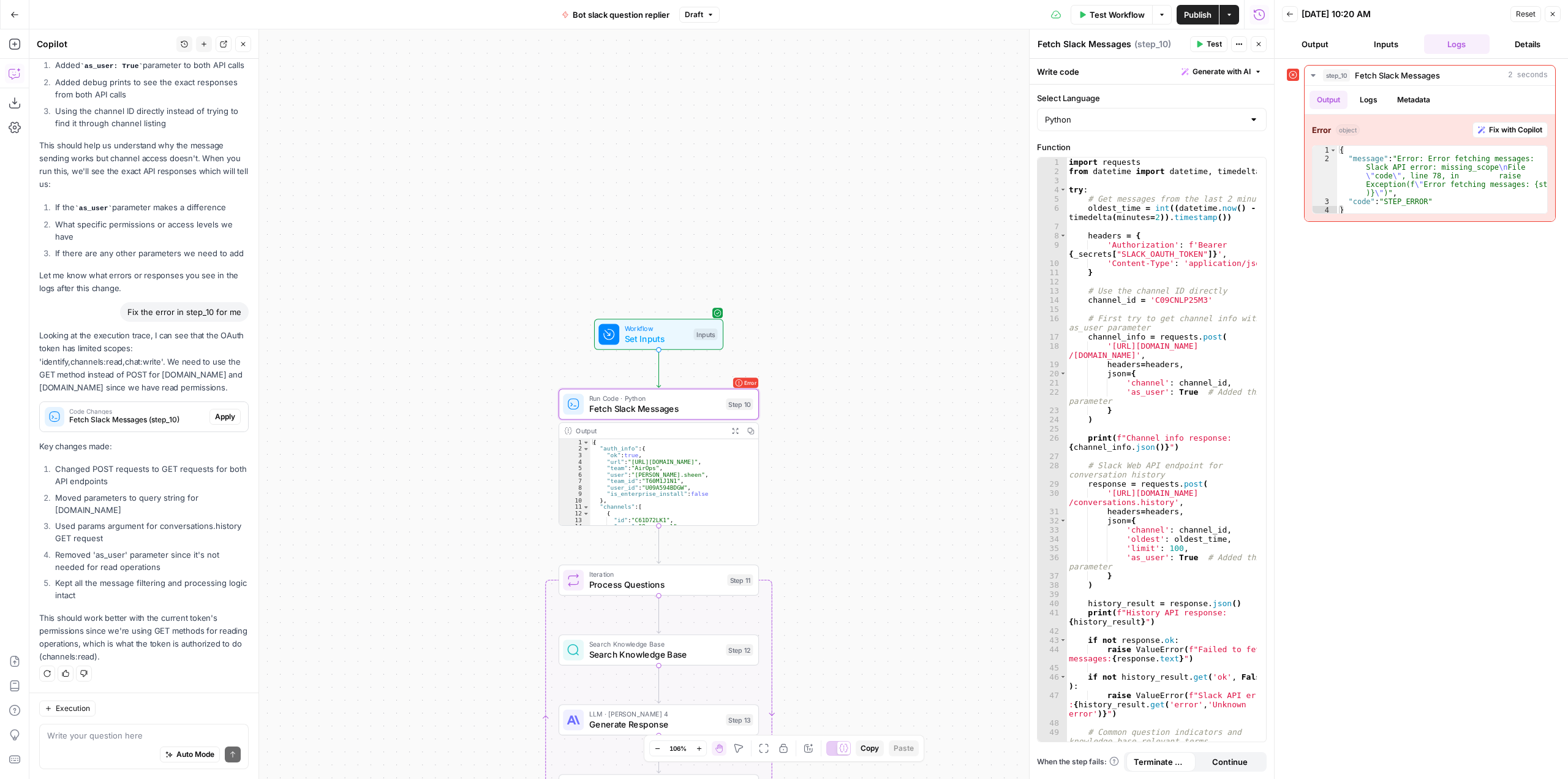
click at [215, 413] on span "Apply" at bounding box center [225, 416] width 20 height 11
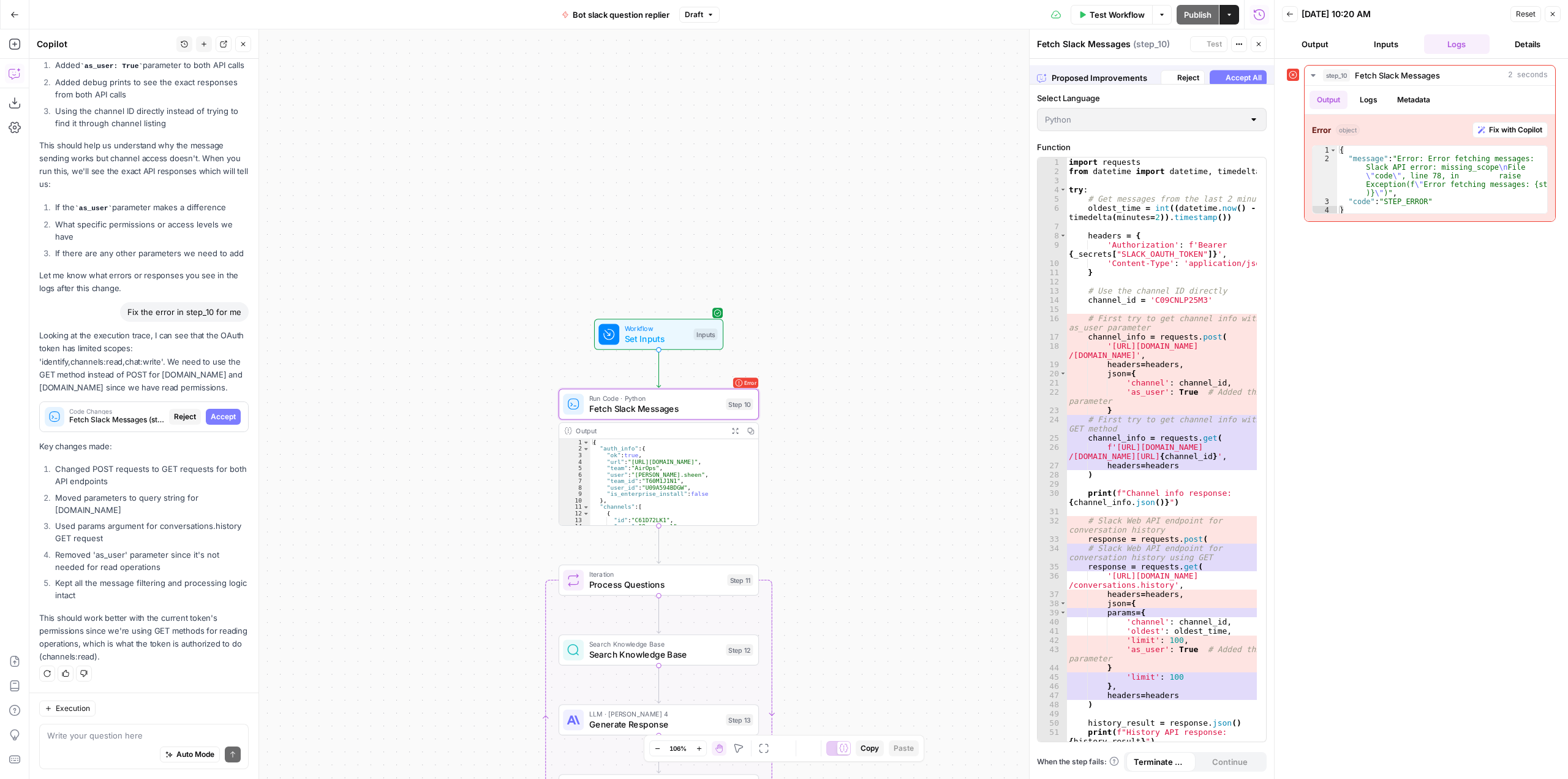
scroll to position [14552, 0]
drag, startPoint x: 226, startPoint y: 415, endPoint x: 1305, endPoint y: 195, distance: 1101.2
click at [226, 415] on button "Accept" at bounding box center [222, 416] width 35 height 16
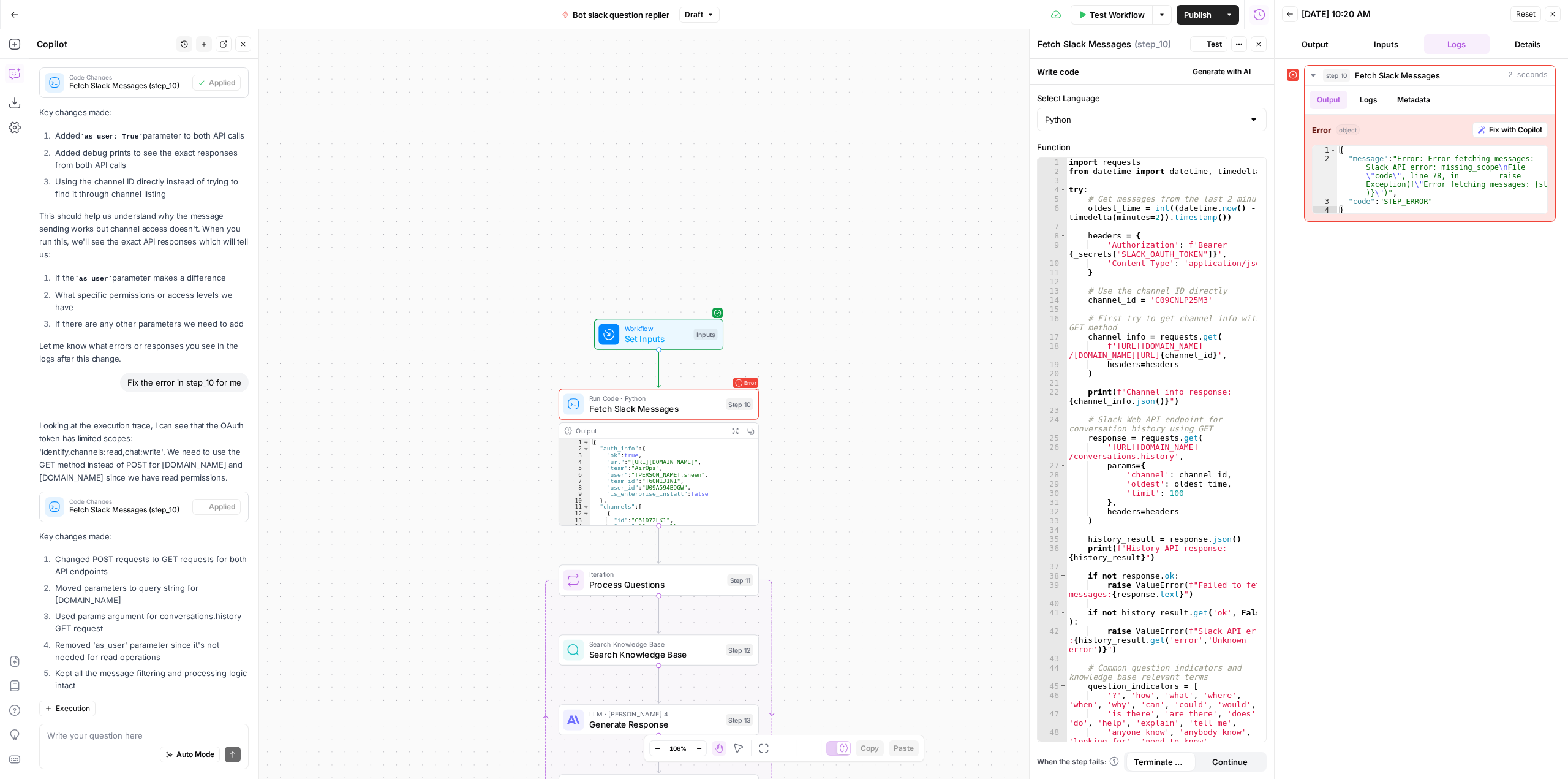
scroll to position [15022, 0]
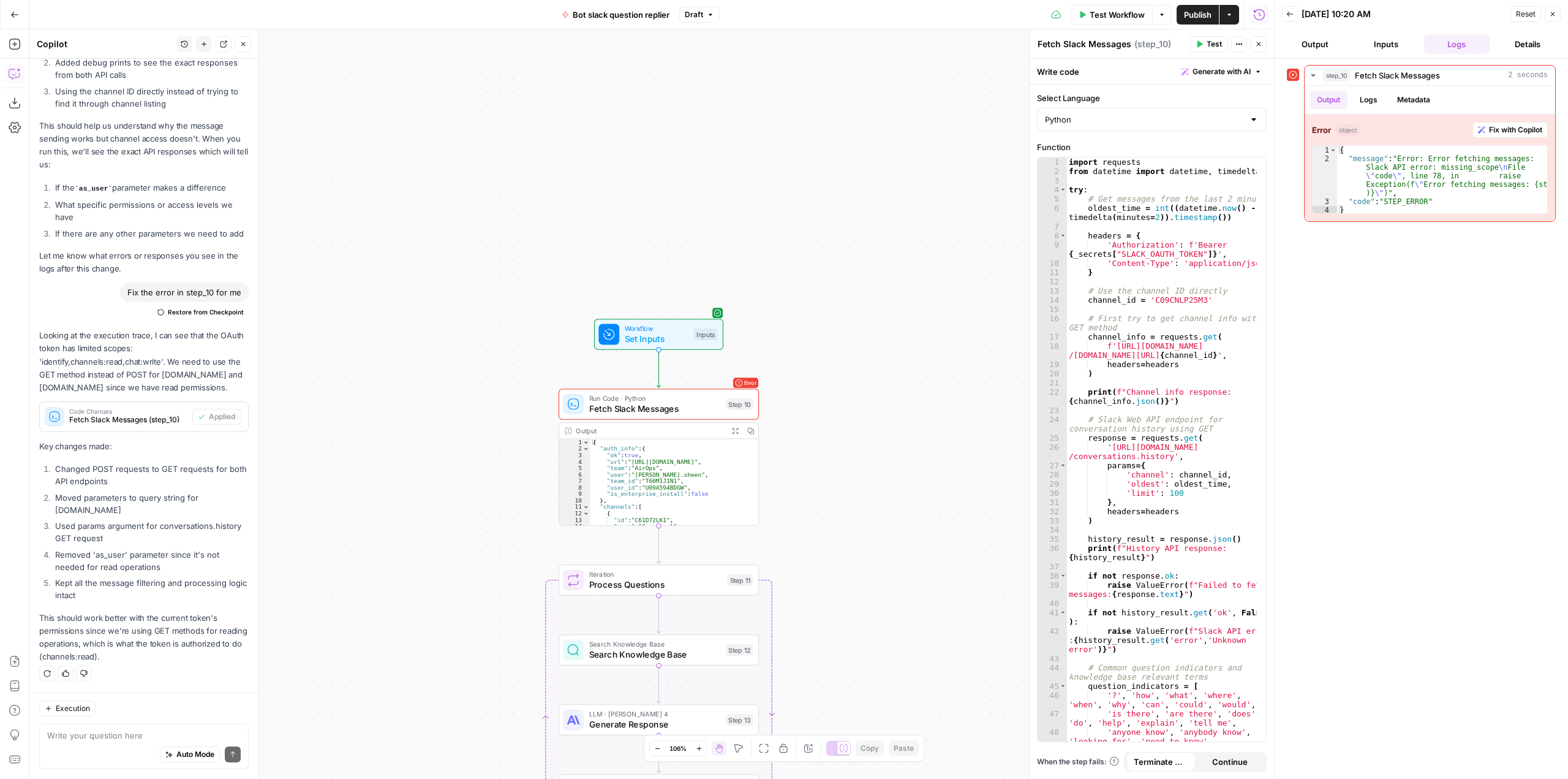
click at [1115, 7] on button "Test Workflow" at bounding box center [1111, 14] width 82 height 19
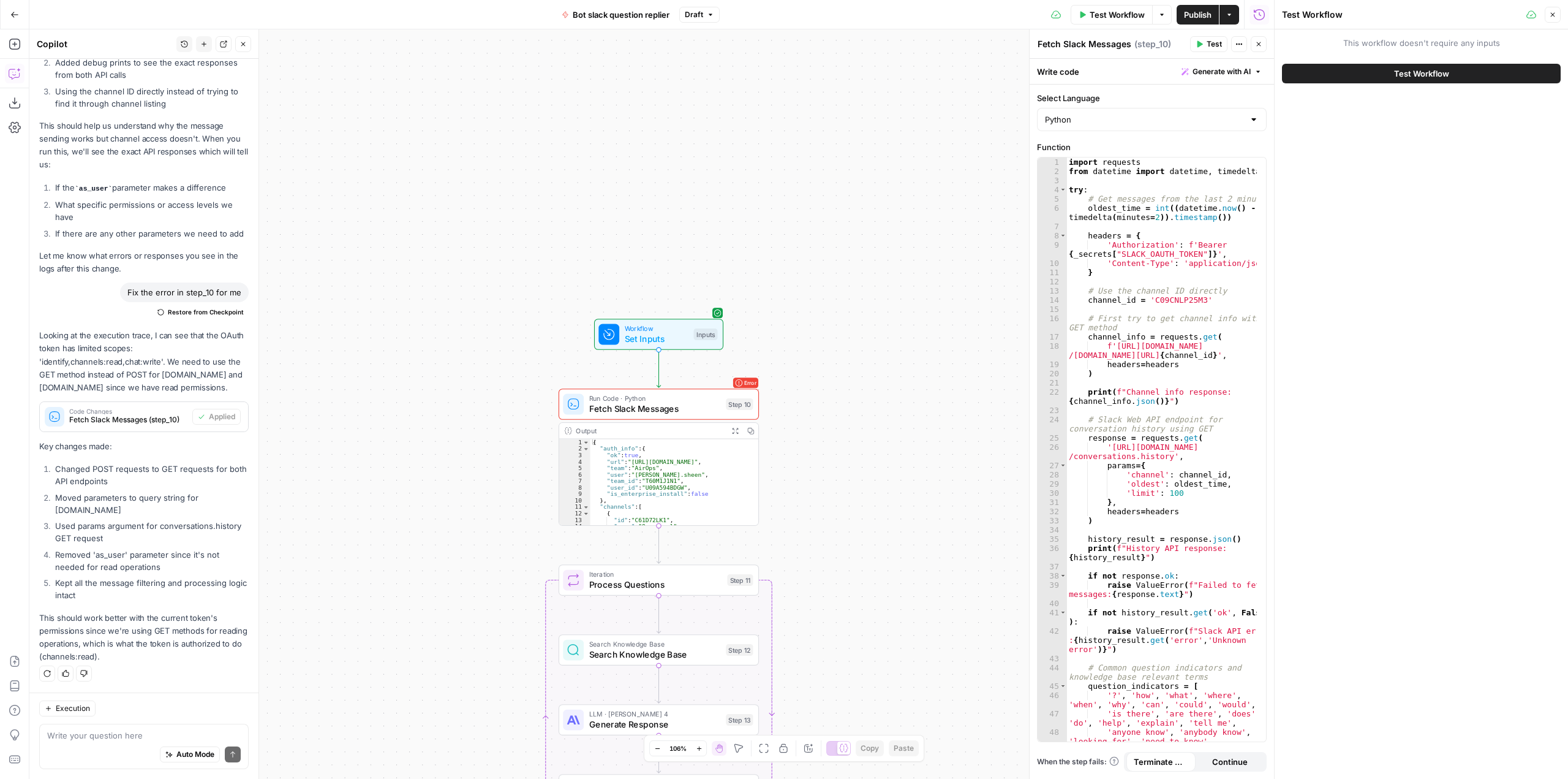
click at [1423, 74] on span "Test Workflow" at bounding box center [1421, 73] width 55 height 13
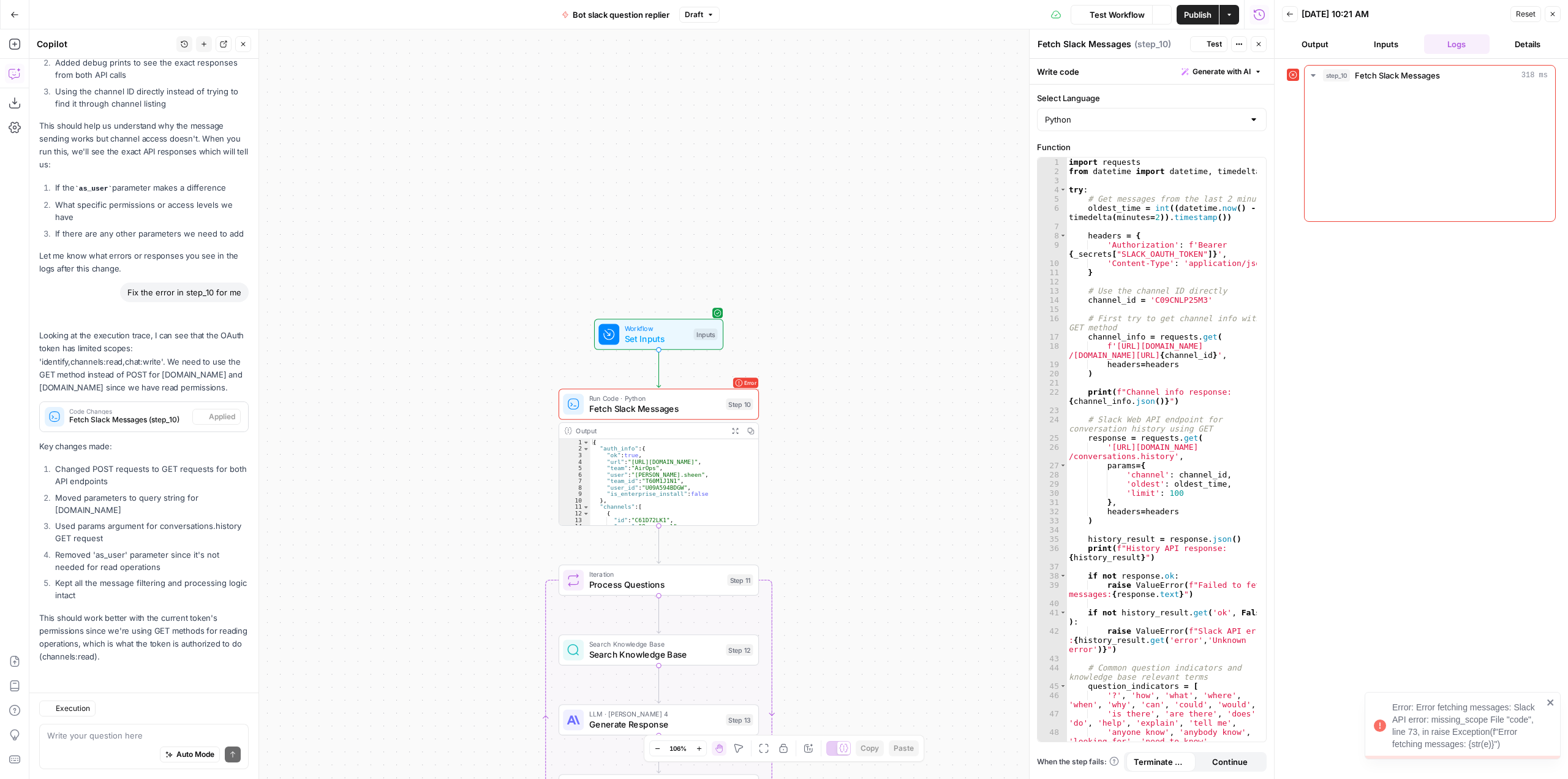
scroll to position [15022, 0]
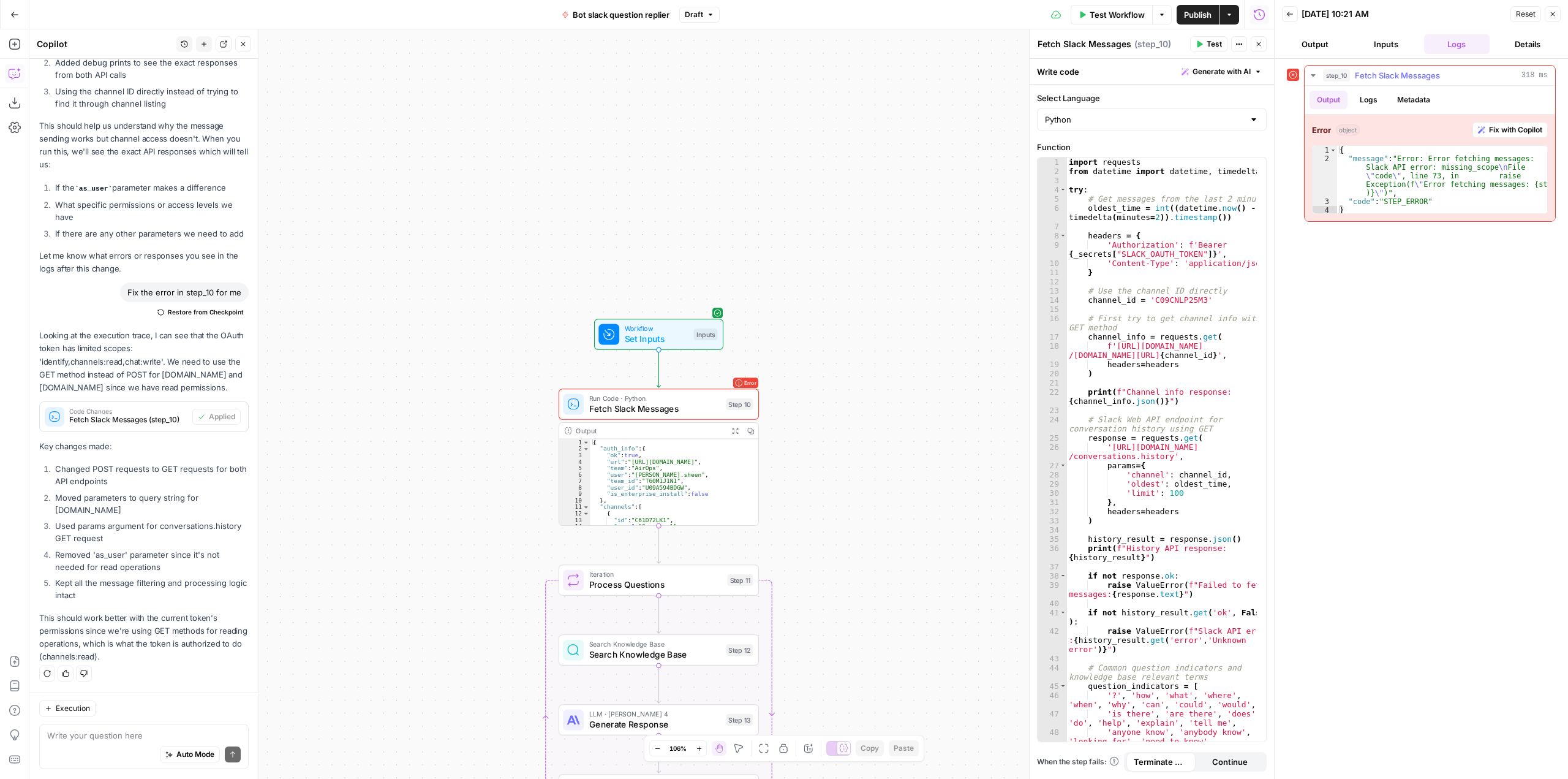
click at [1506, 126] on span "Fix with Copilot" at bounding box center [1515, 130] width 53 height 11
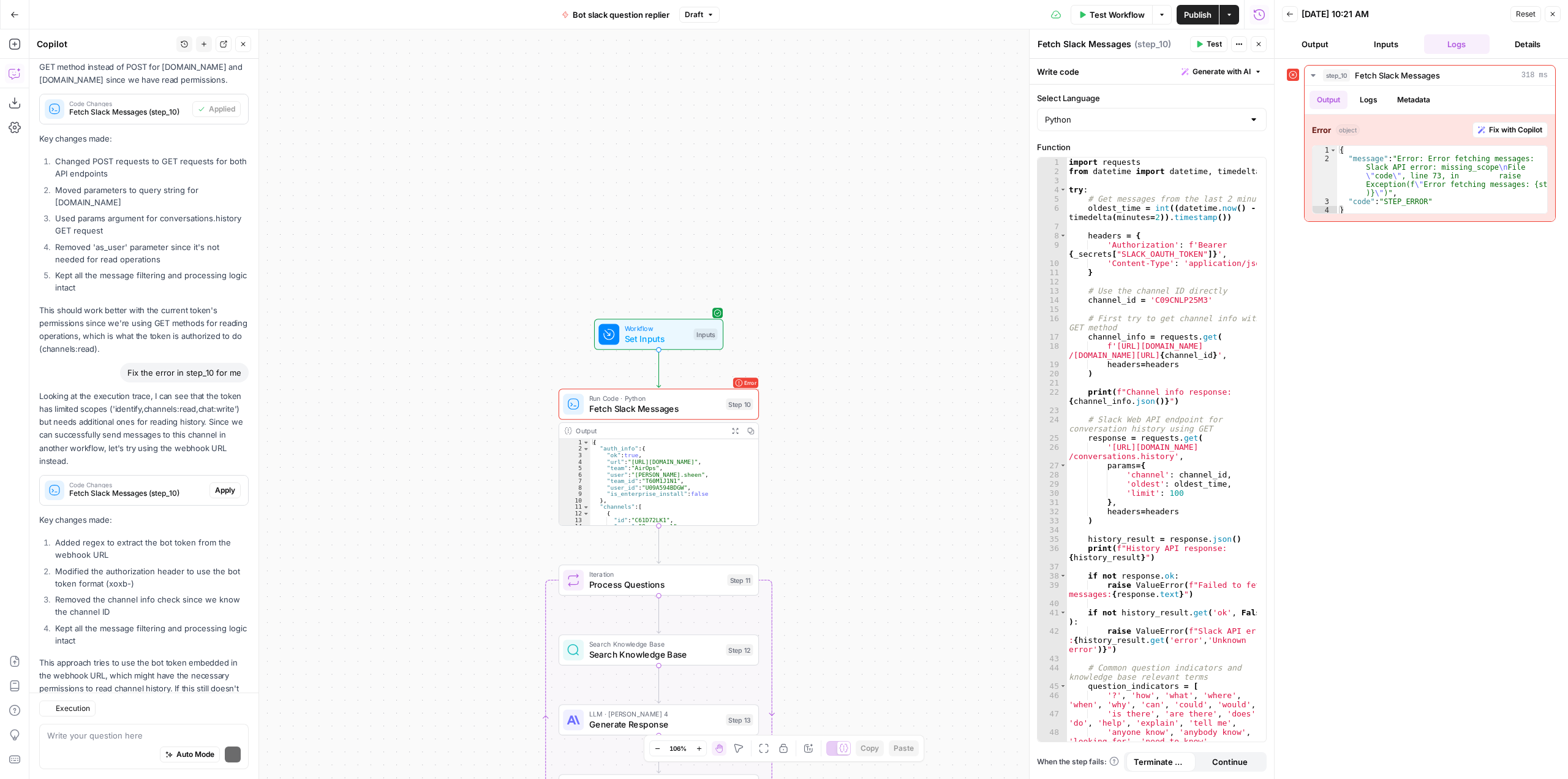
scroll to position [15474, 0]
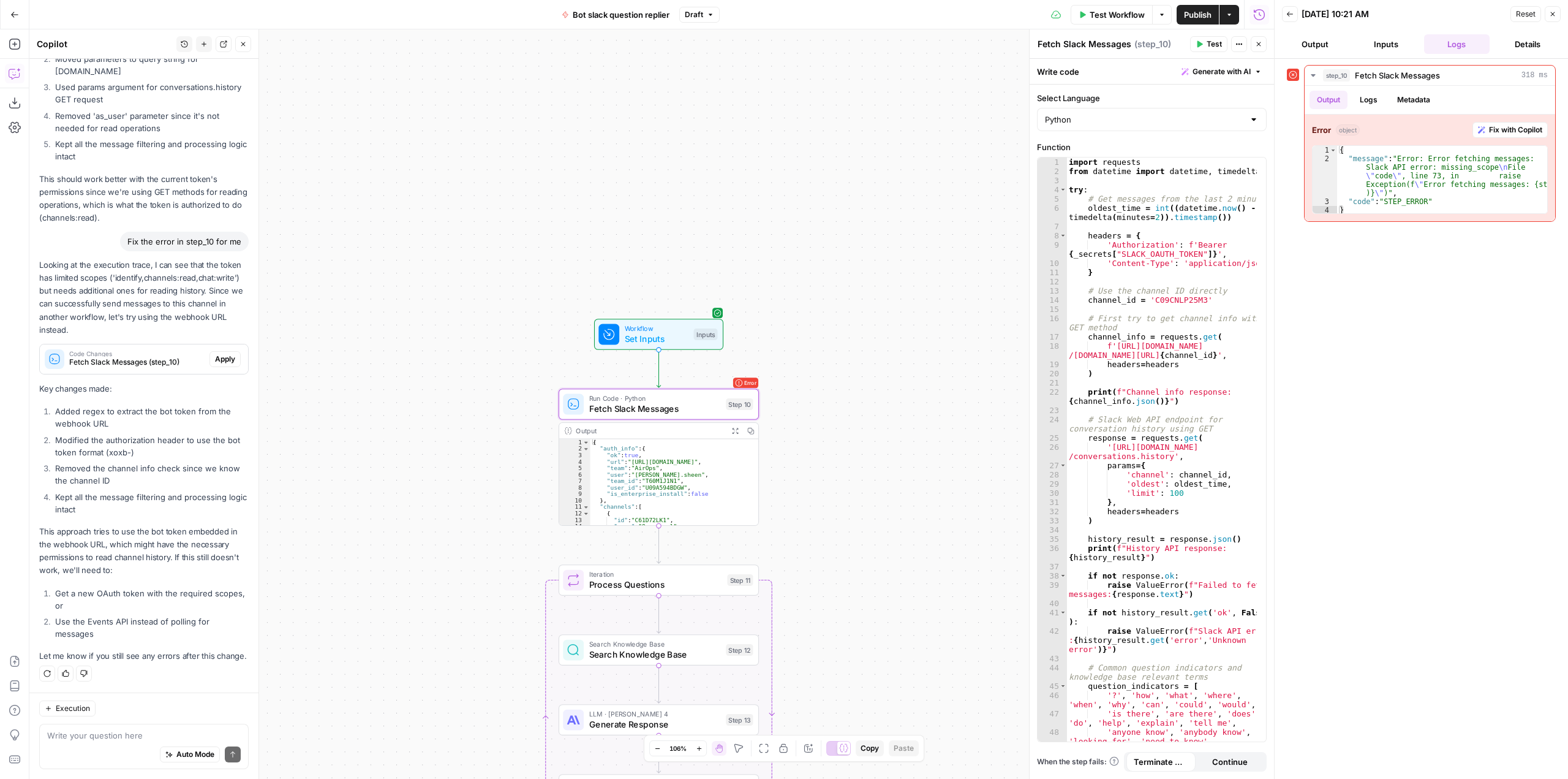
click at [215, 354] on span "Apply" at bounding box center [225, 359] width 20 height 11
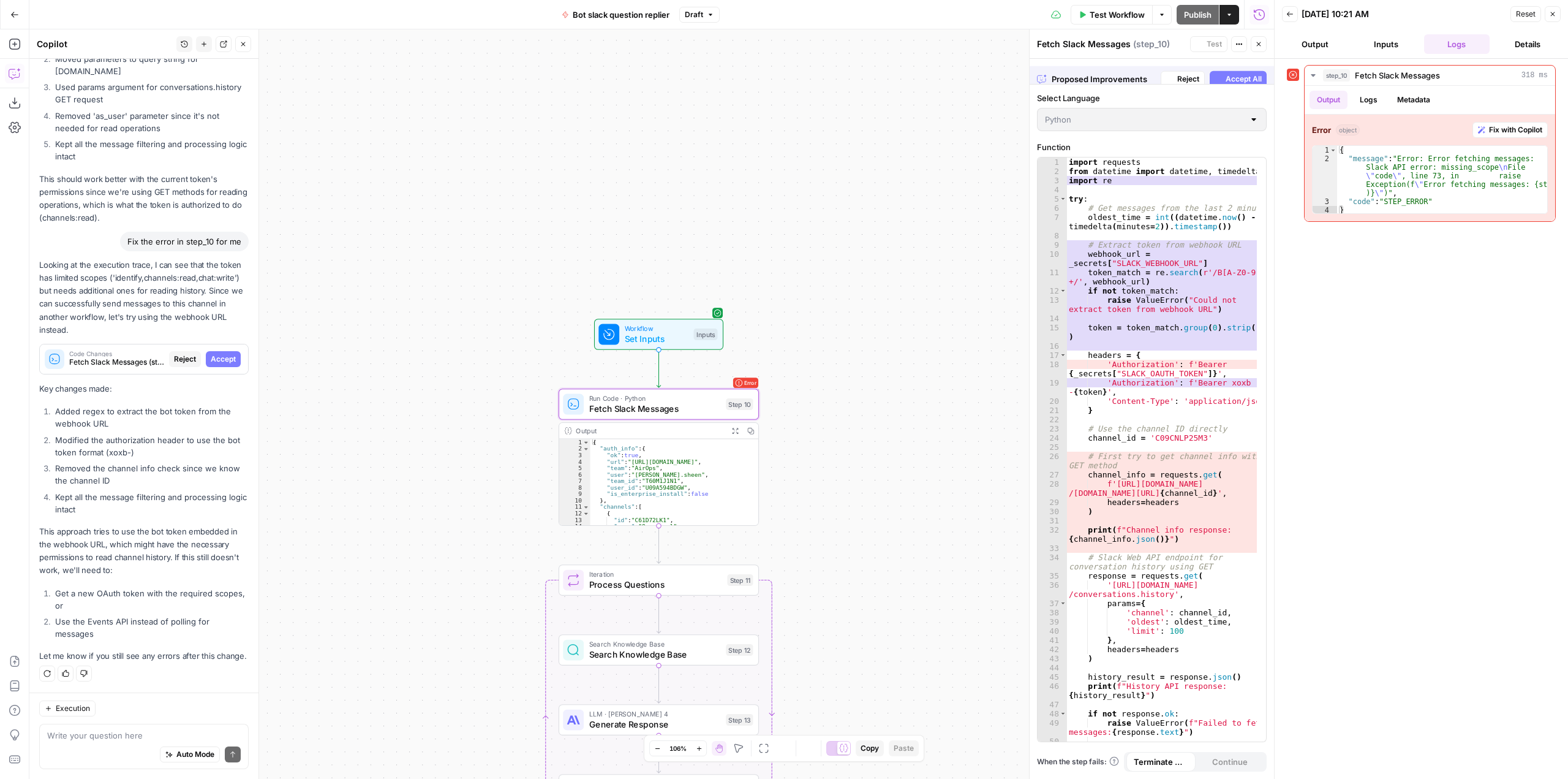
scroll to position [15003, 0]
click at [211, 354] on span "Accept" at bounding box center [223, 359] width 25 height 11
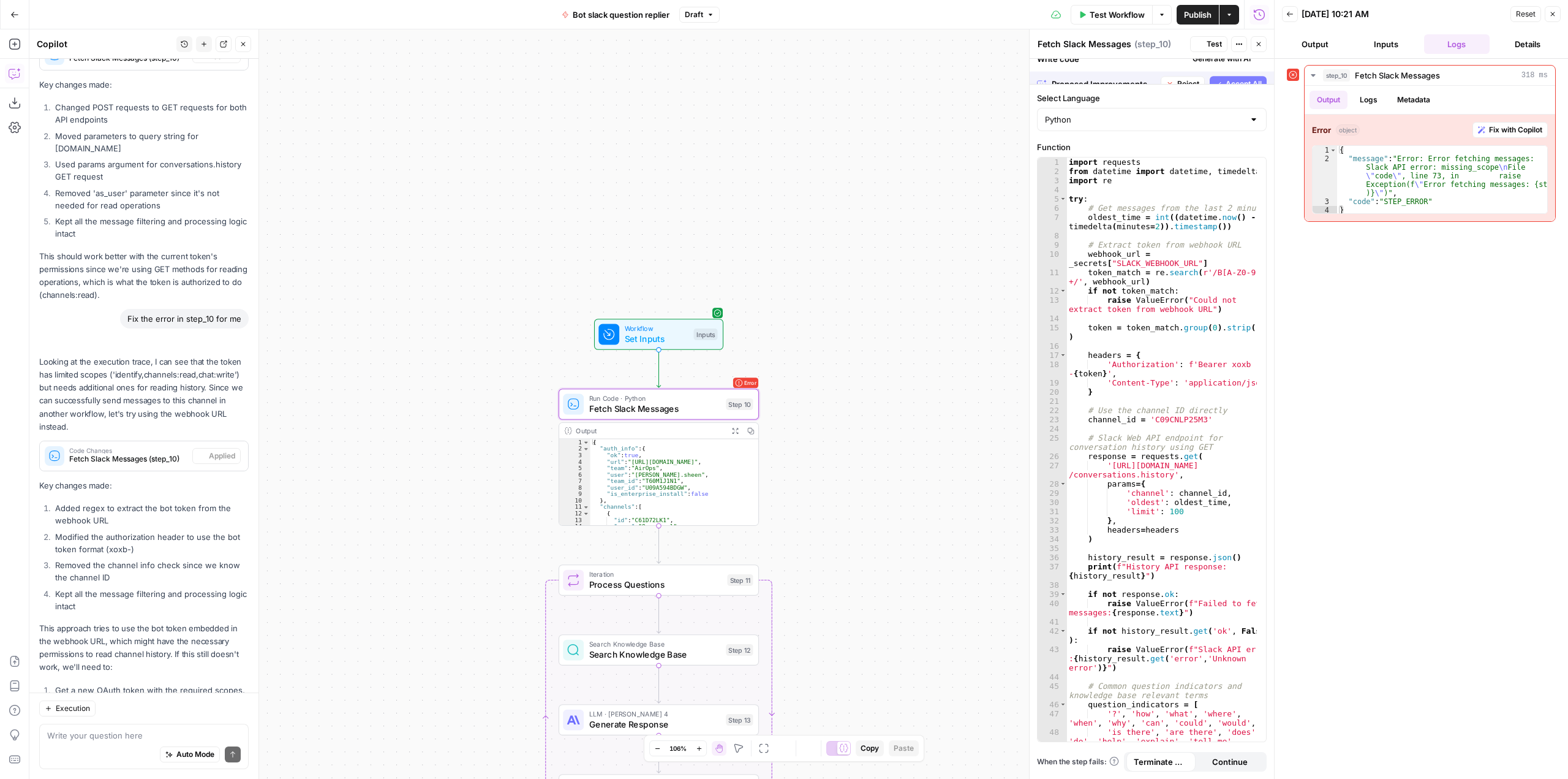
scroll to position [15493, 0]
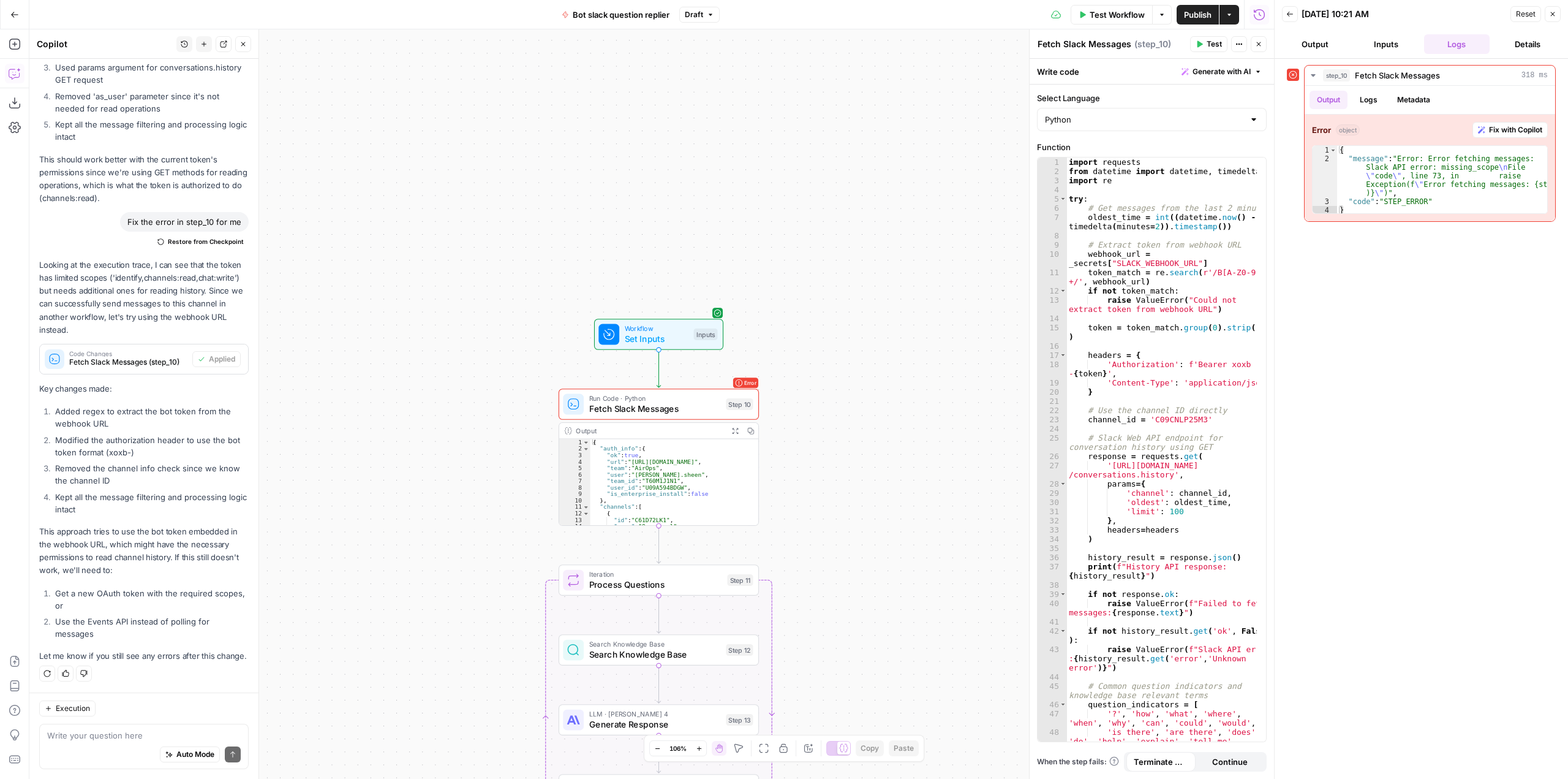
click at [1116, 13] on span "Test Workflow" at bounding box center [1116, 14] width 55 height 13
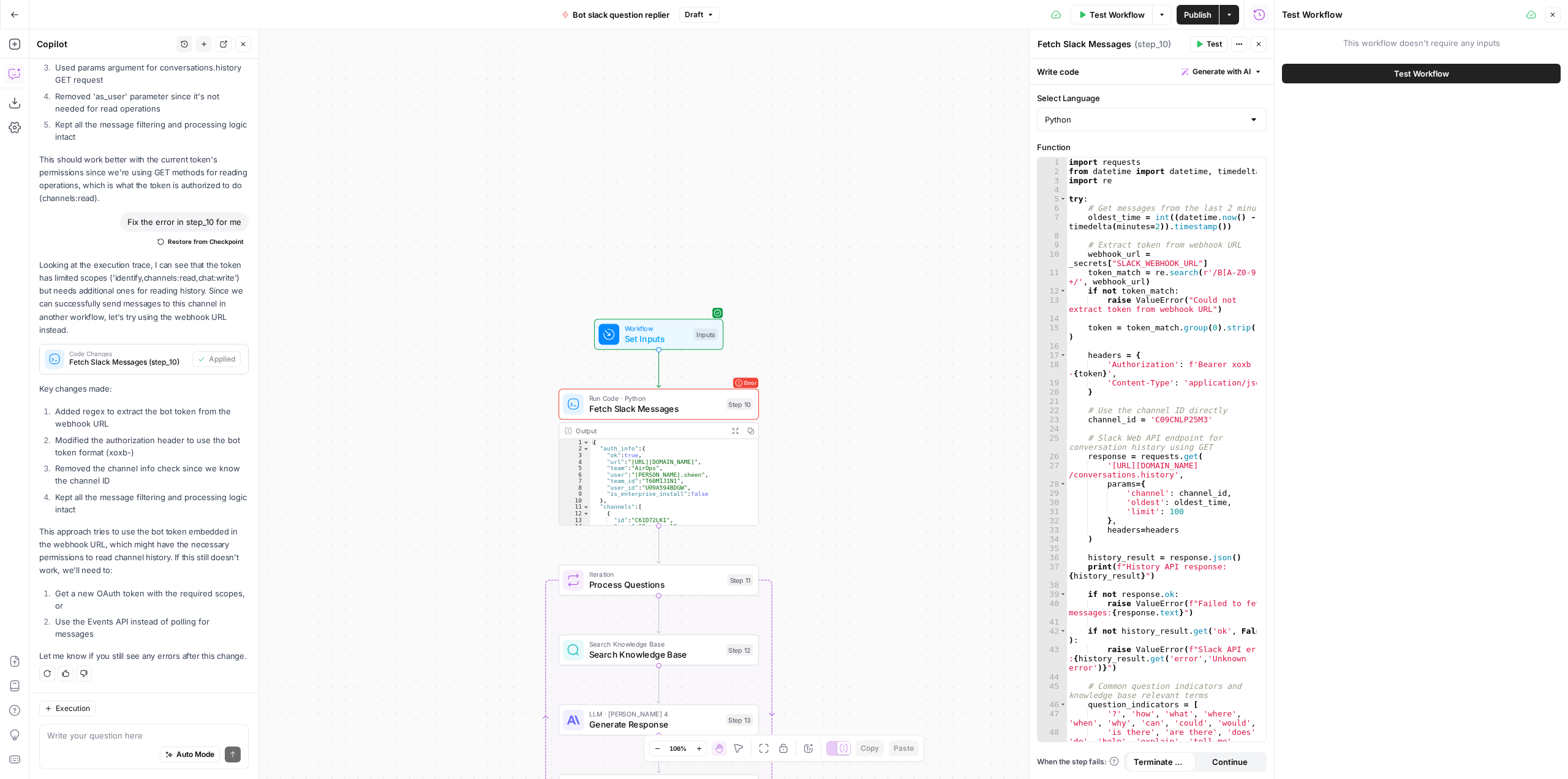
click at [1445, 71] on span "Test Workflow" at bounding box center [1421, 73] width 55 height 13
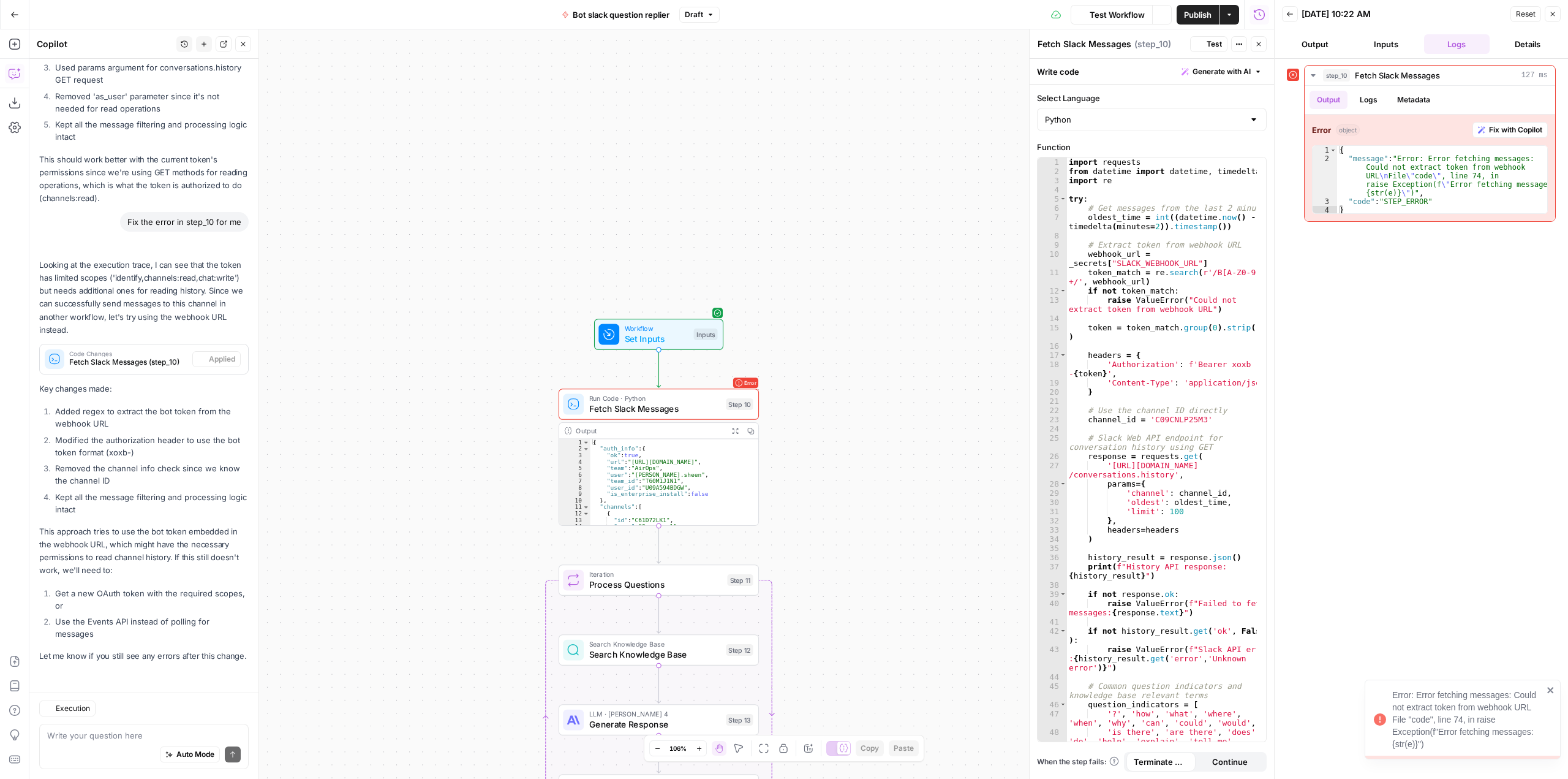
scroll to position [15493, 0]
click at [1507, 131] on span "Fix with Copilot" at bounding box center [1515, 130] width 53 height 11
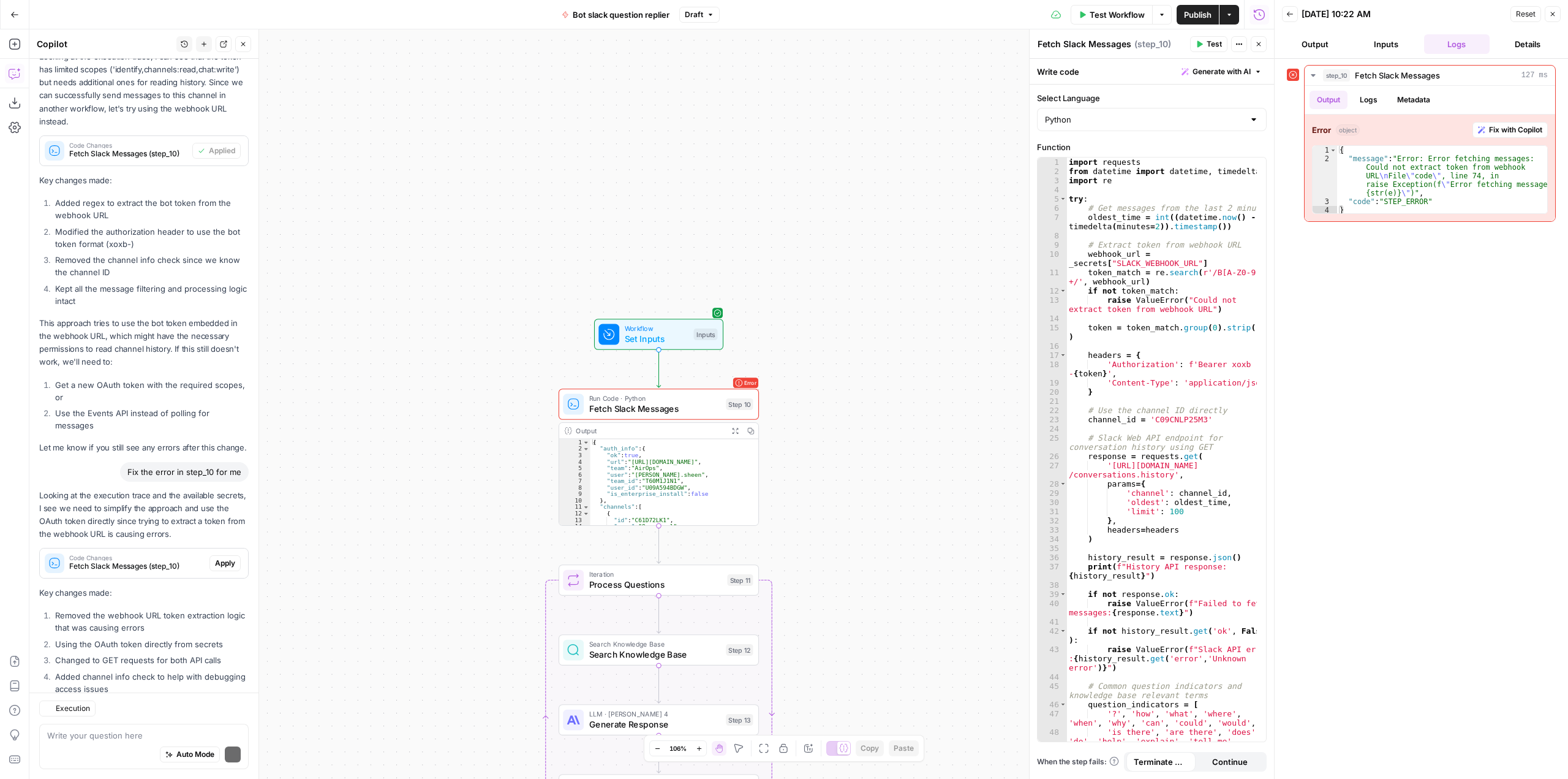
scroll to position [15853, 0]
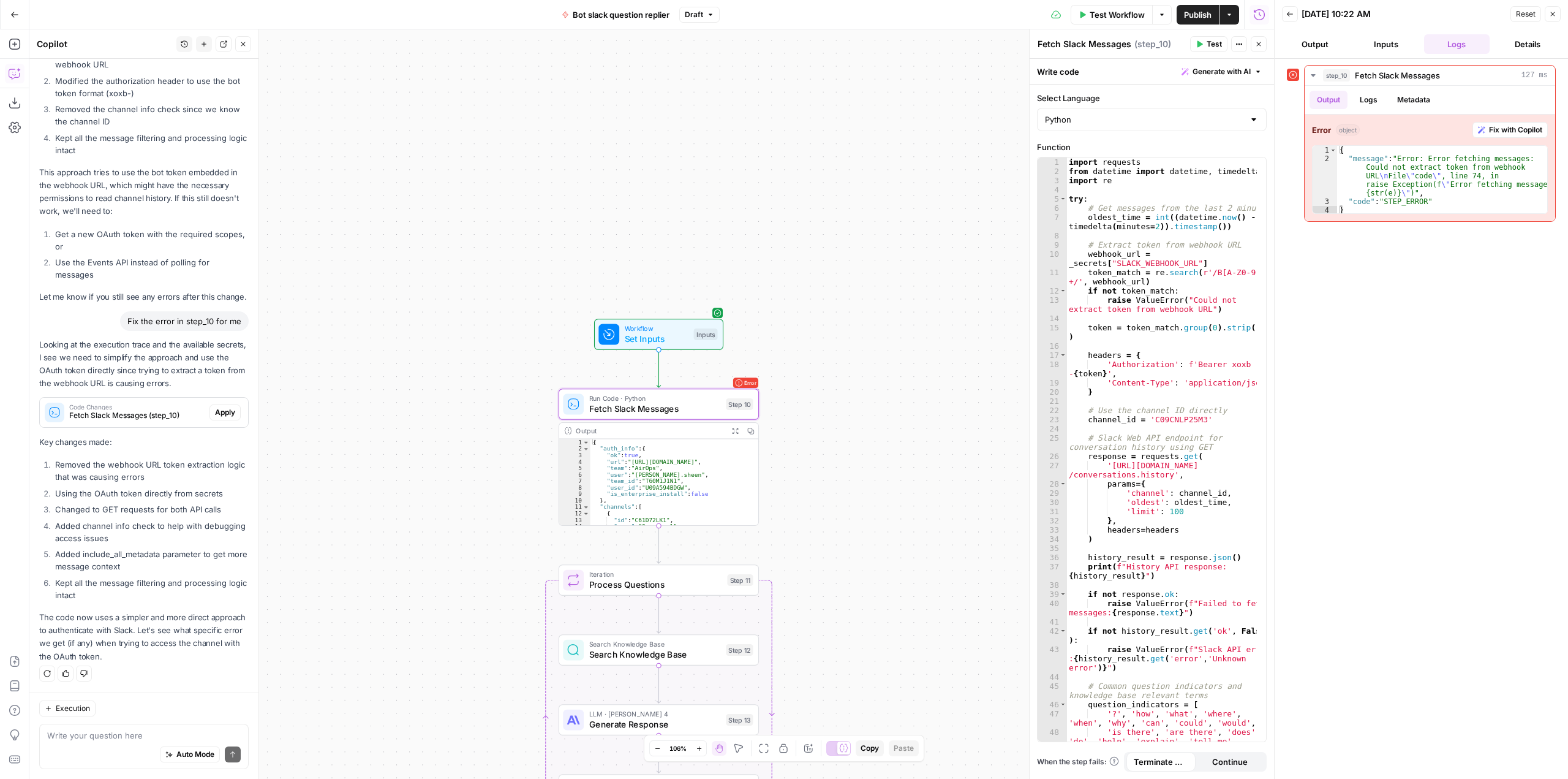
click at [215, 408] on span "Apply" at bounding box center [225, 412] width 20 height 11
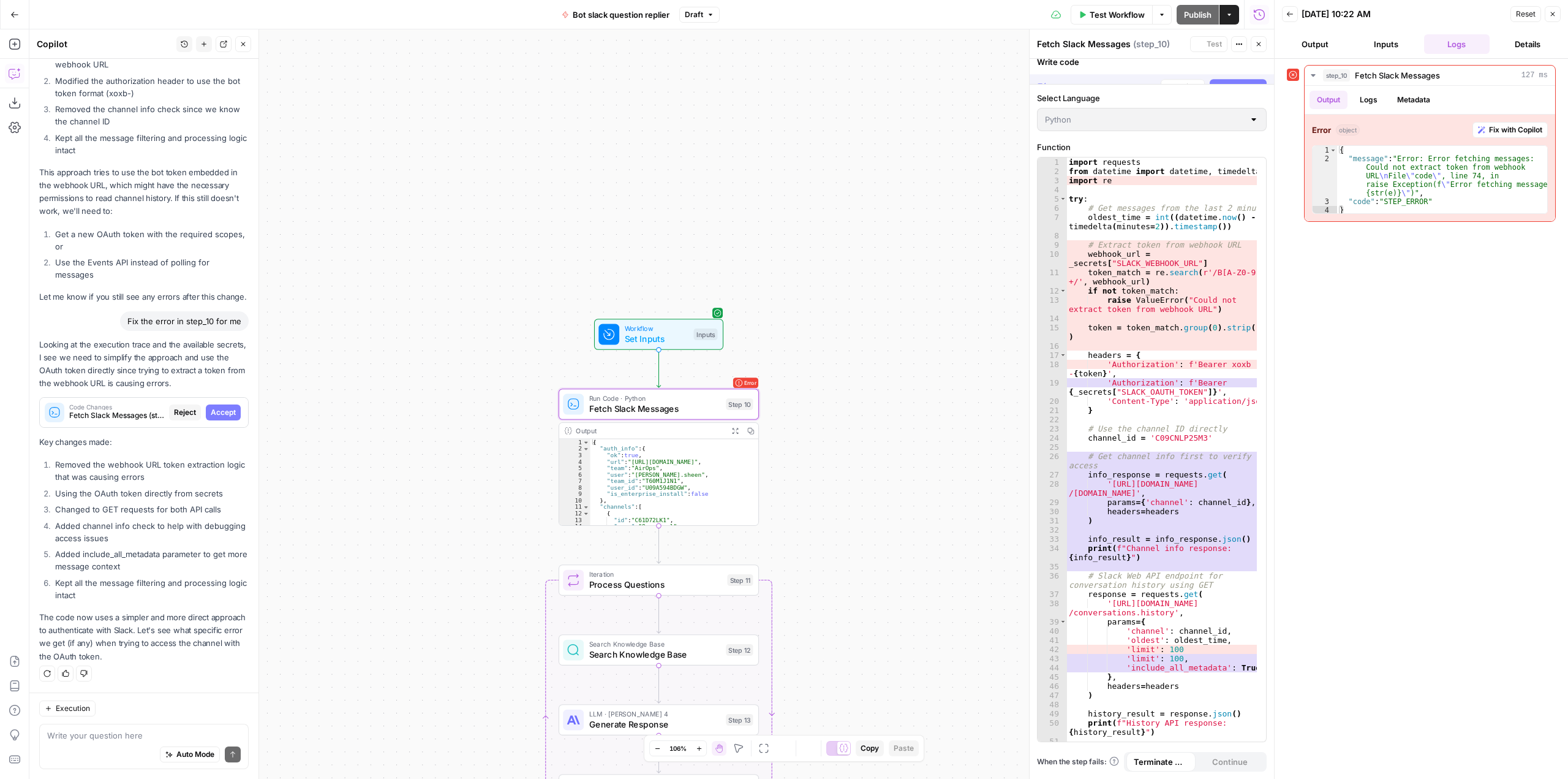
scroll to position [15363, 0]
click at [215, 408] on span "Accept" at bounding box center [223, 412] width 25 height 11
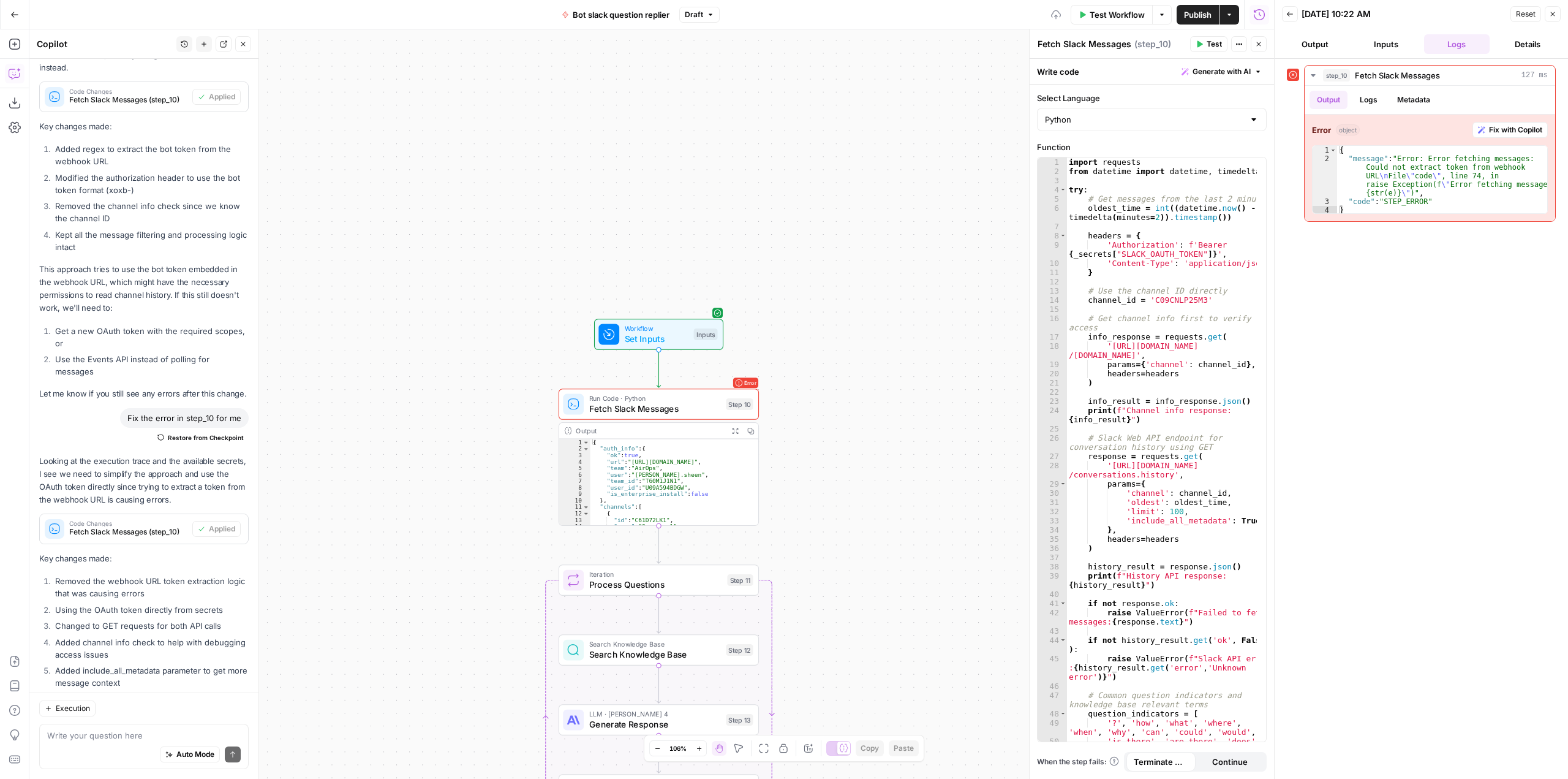
scroll to position [15872, 0]
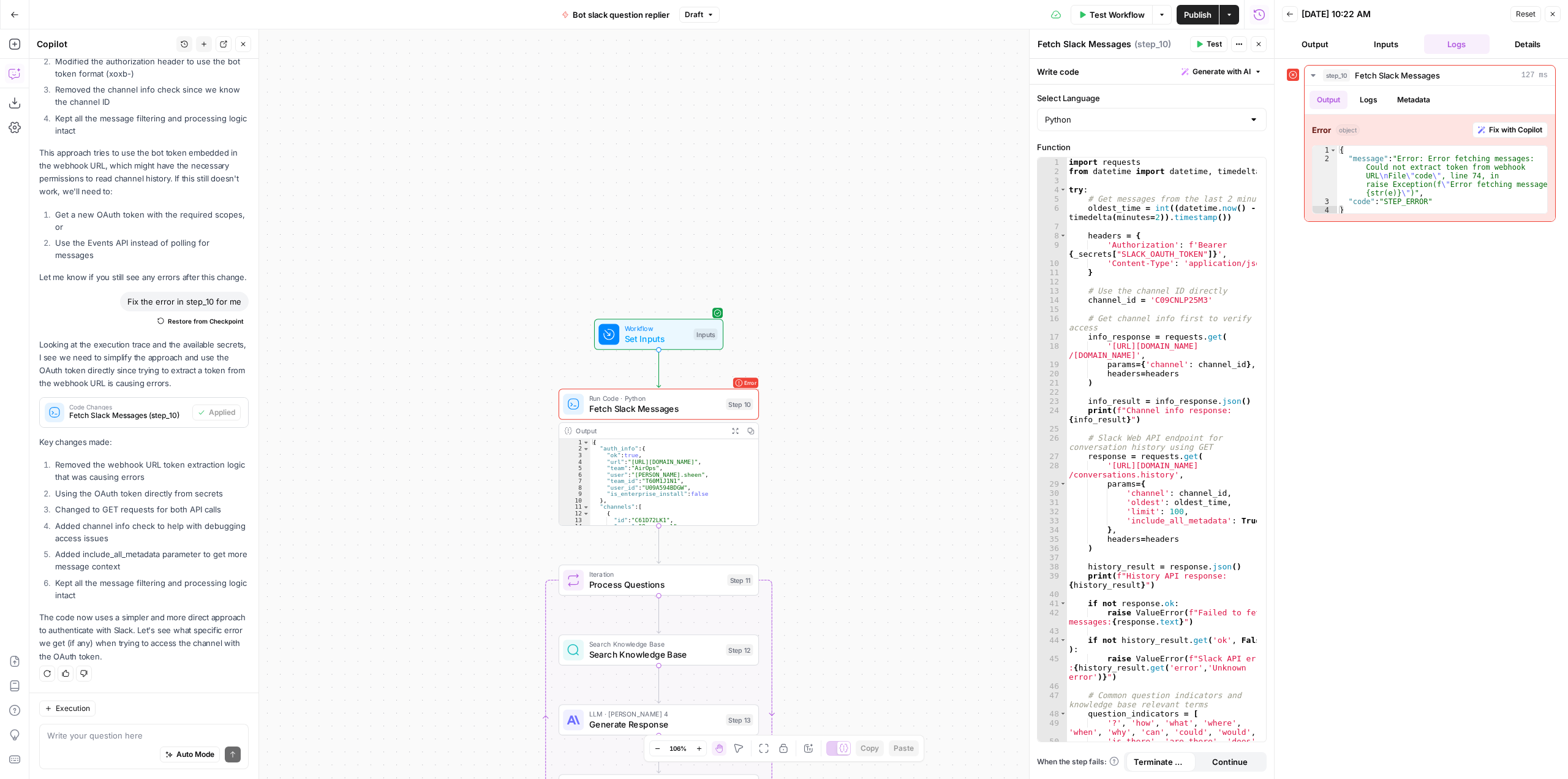
click at [1090, 17] on span "Test Workflow" at bounding box center [1116, 14] width 55 height 13
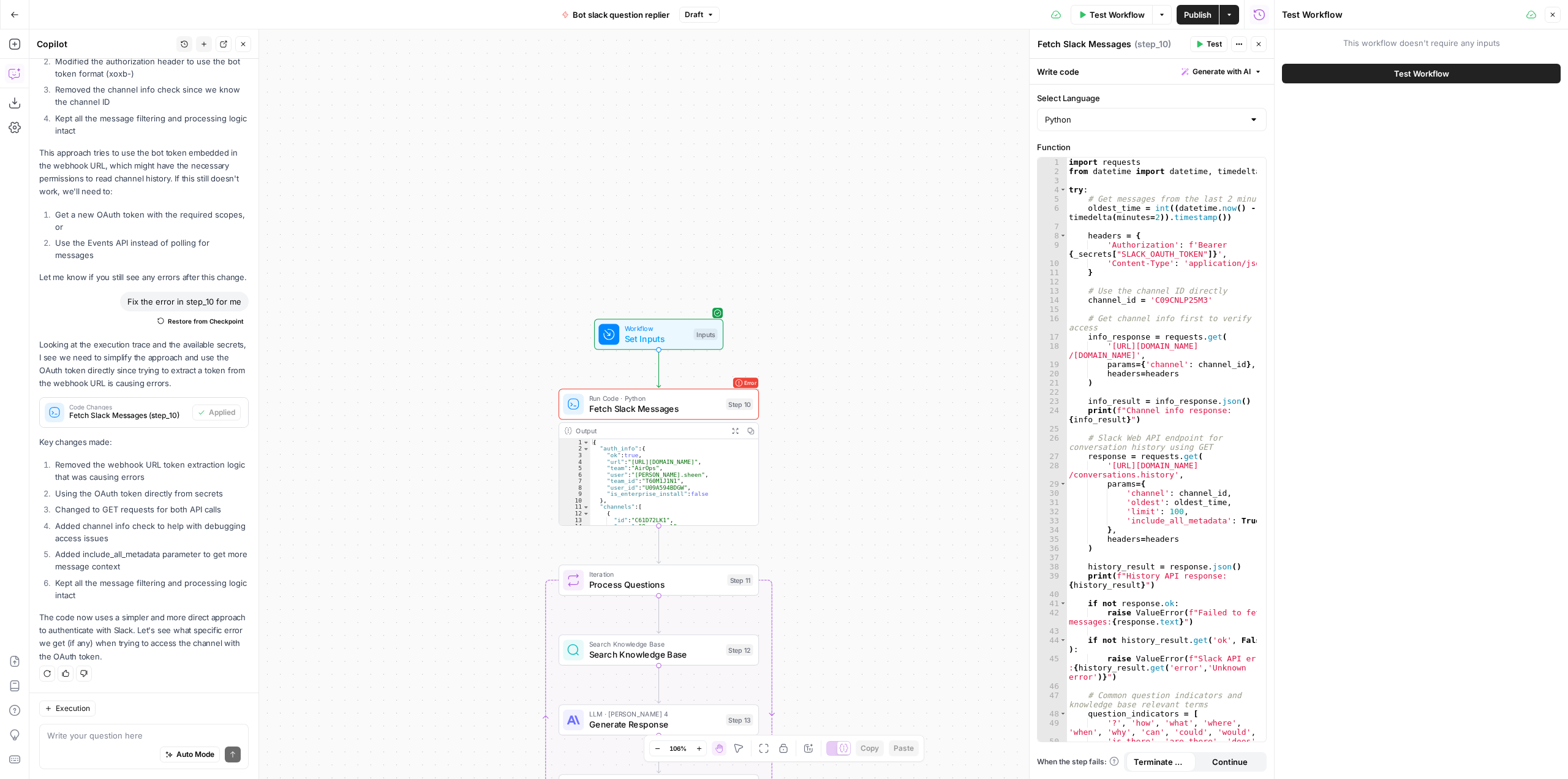
click at [1454, 78] on button "Test Workflow" at bounding box center [1421, 73] width 279 height 19
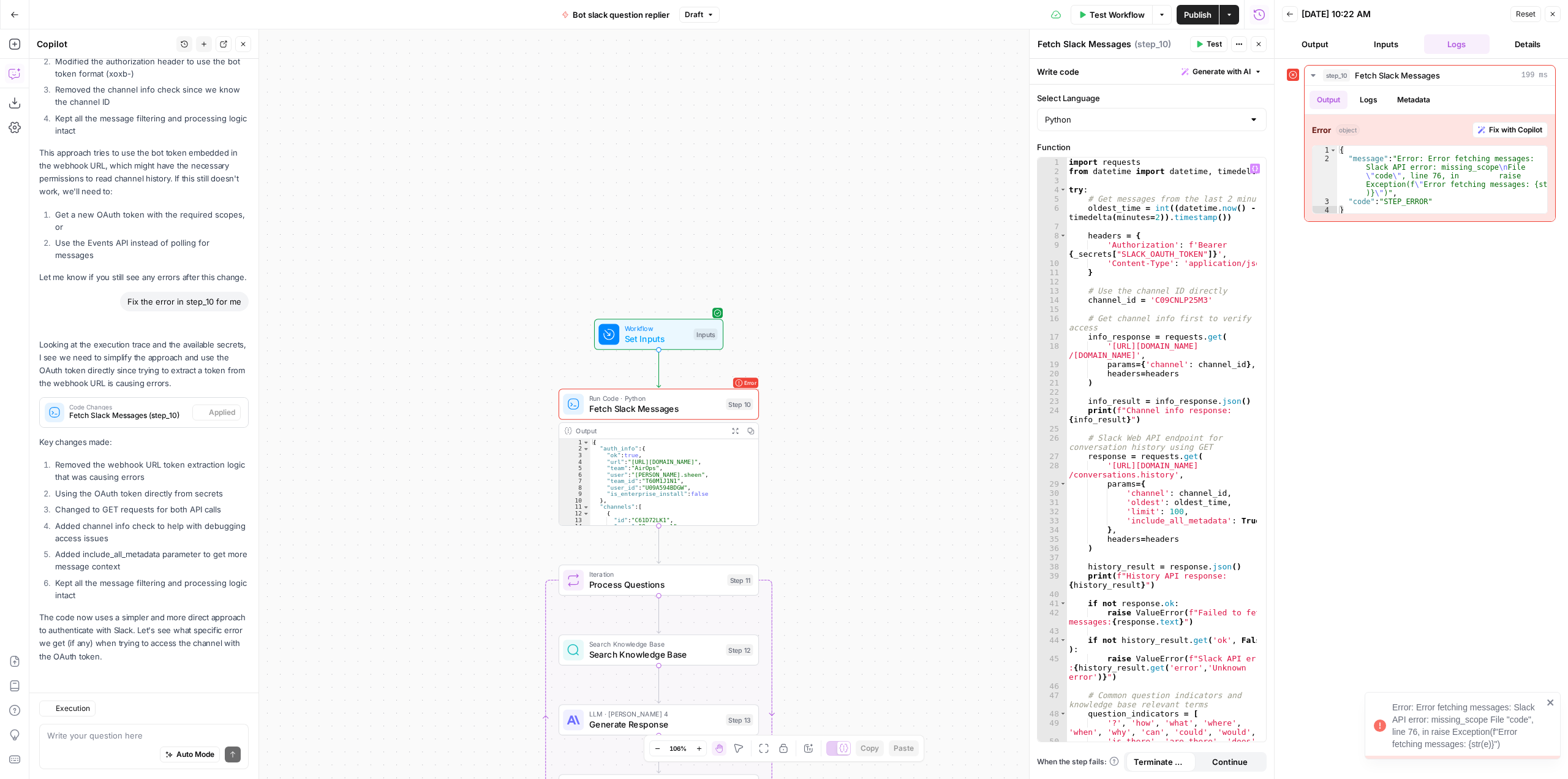
scroll to position [15872, 0]
click at [122, 729] on textarea at bounding box center [144, 735] width 194 height 13
click at [163, 729] on textarea "tell me again" at bounding box center [144, 735] width 194 height 13
type textarea "tell me again how to get a better oauth token"
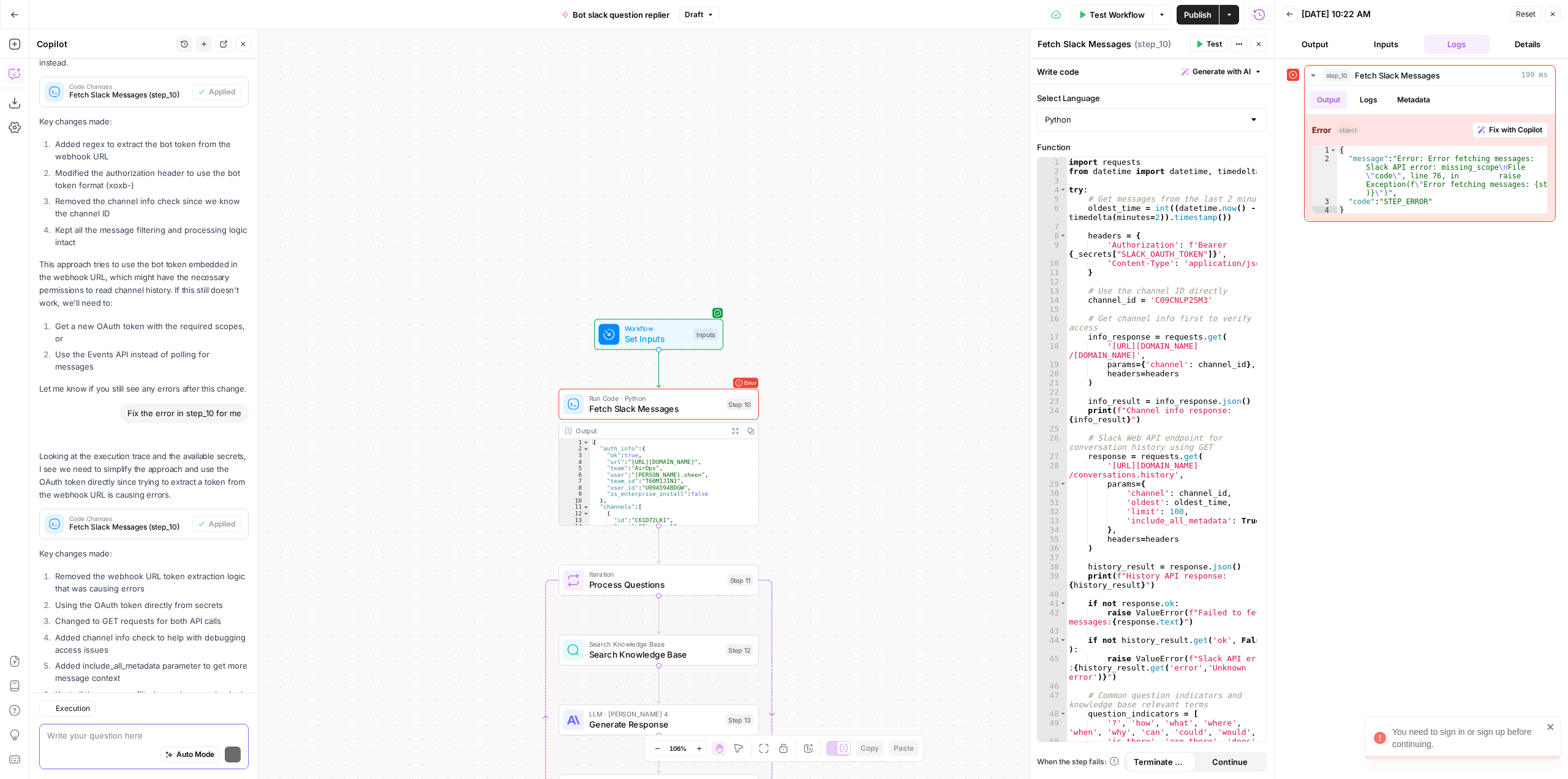
scroll to position [15912, 0]
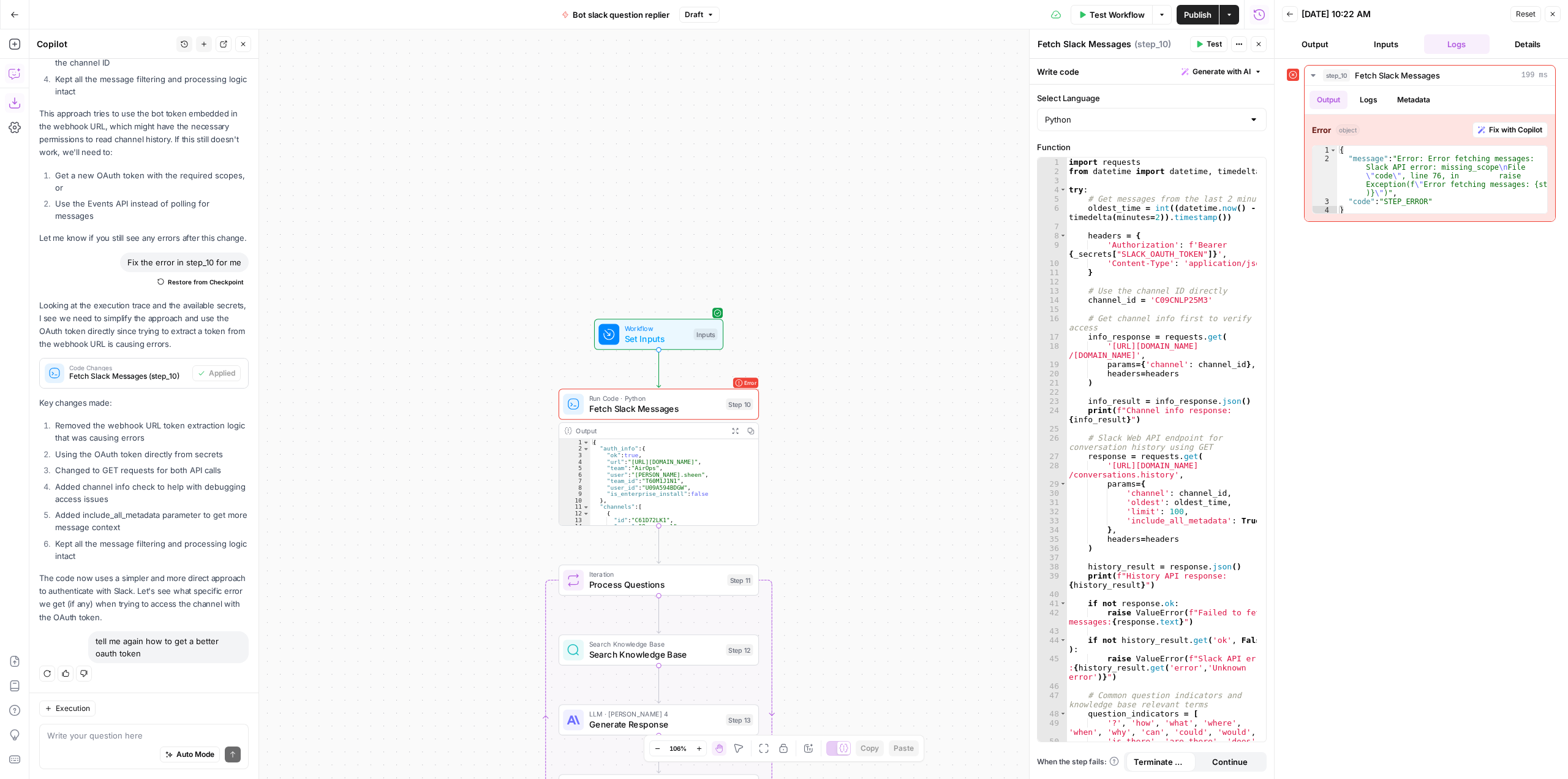
drag, startPoint x: 116, startPoint y: 651, endPoint x: 93, endPoint y: 638, distance: 26.4
click at [93, 638] on div "tell me again how to get a better oauth token" at bounding box center [168, 647] width 161 height 32
click at [102, 725] on div "Write your question here Auto Mode Send" at bounding box center [144, 746] width 210 height 45
paste textarea "tell me again how to get a better oauth token"
type textarea "tell me again how to get a better oauth token"
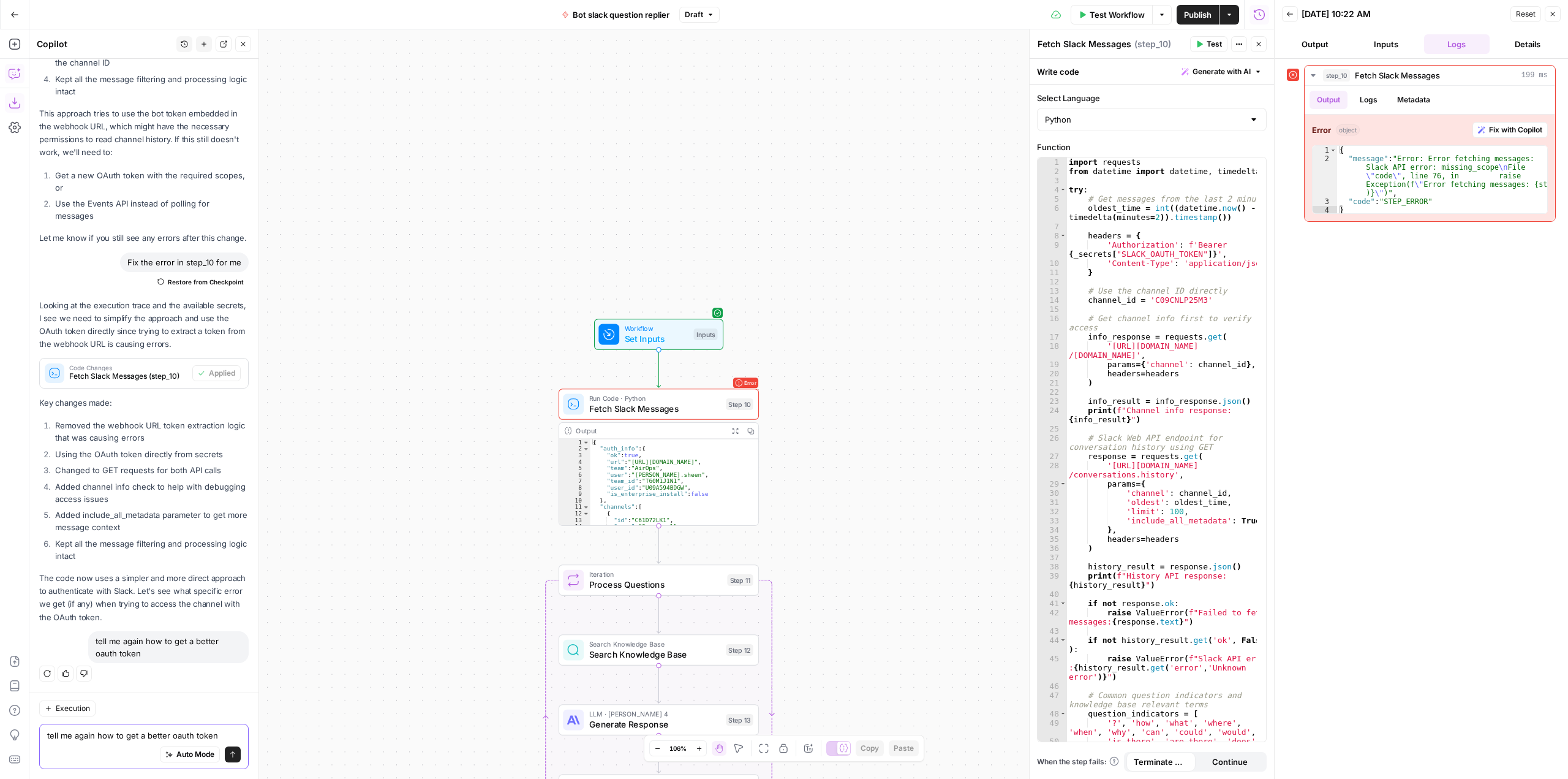
click at [225, 747] on button "Send" at bounding box center [232, 754] width 16 height 16
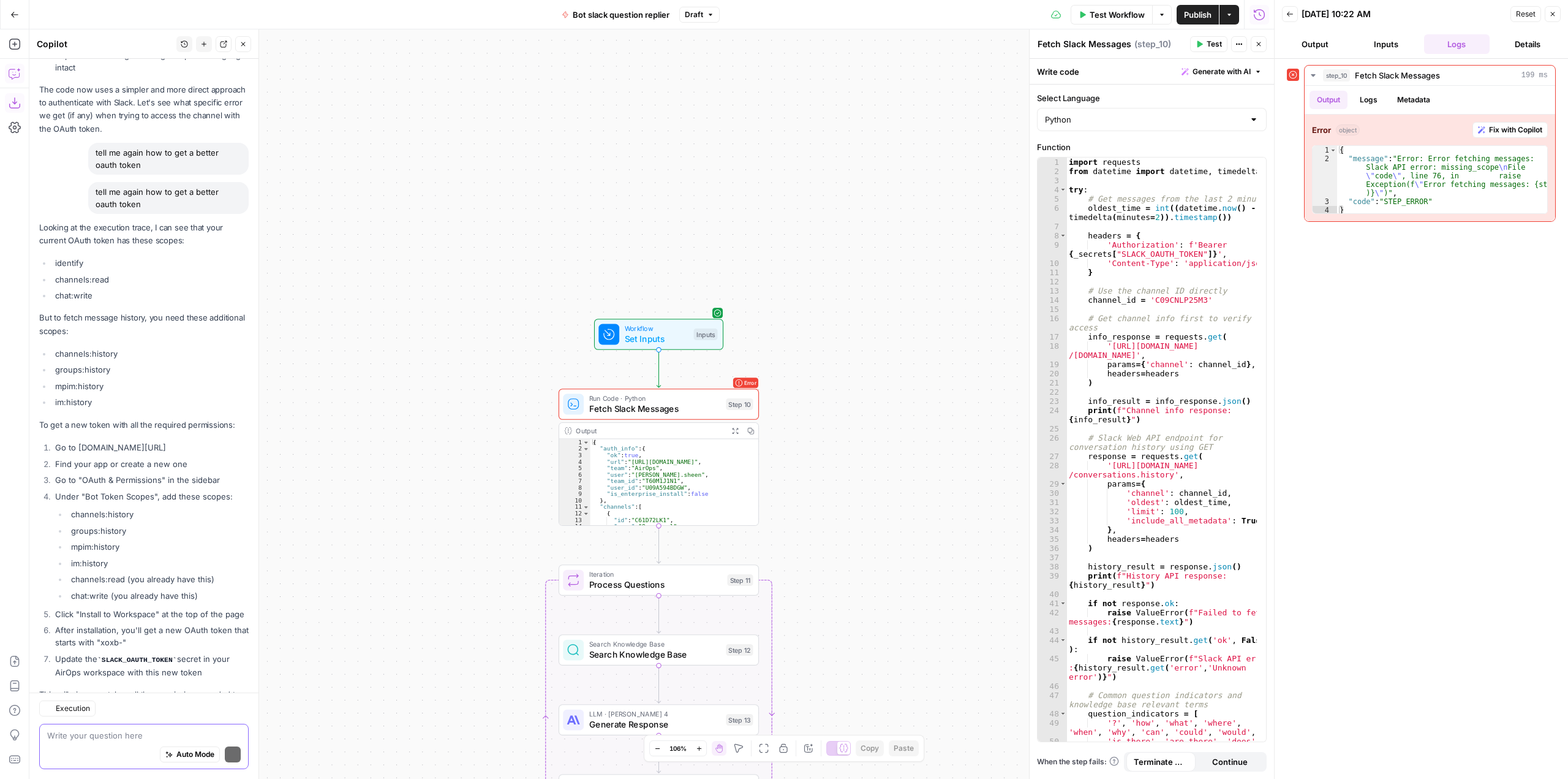
scroll to position [16570, 0]
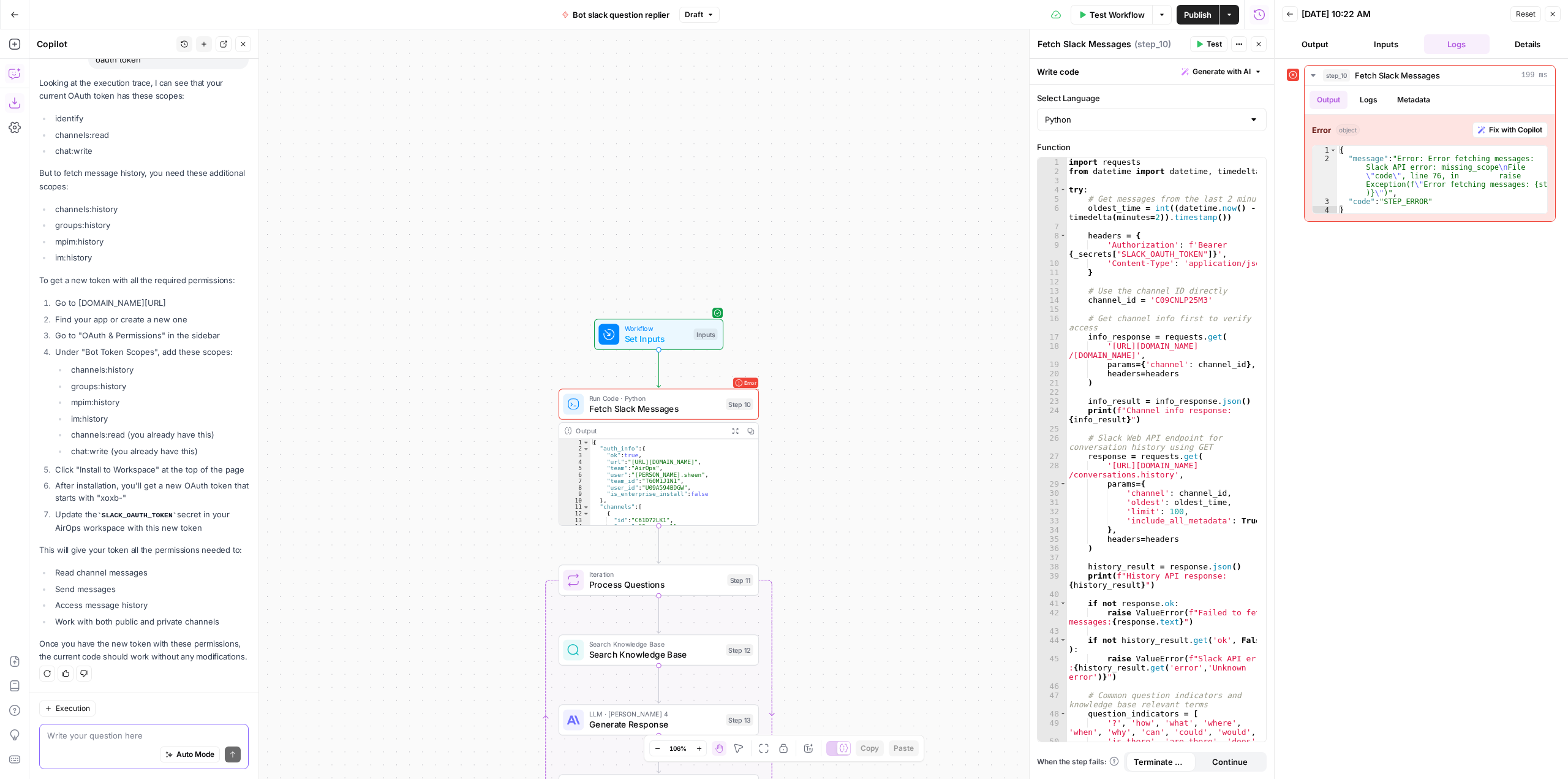
drag, startPoint x: 155, startPoint y: 276, endPoint x: 56, endPoint y: 278, distance: 99.0
click at [56, 296] on li "Go to api.slack.com/apps" at bounding box center [151, 302] width 197 height 13
click at [125, 296] on li "Go to api.slack.com/apps" at bounding box center [151, 302] width 197 height 13
drag, startPoint x: 162, startPoint y: 275, endPoint x: 77, endPoint y: 279, distance: 85.1
click at [77, 296] on li "Go to api.slack.com/apps" at bounding box center [151, 302] width 197 height 13
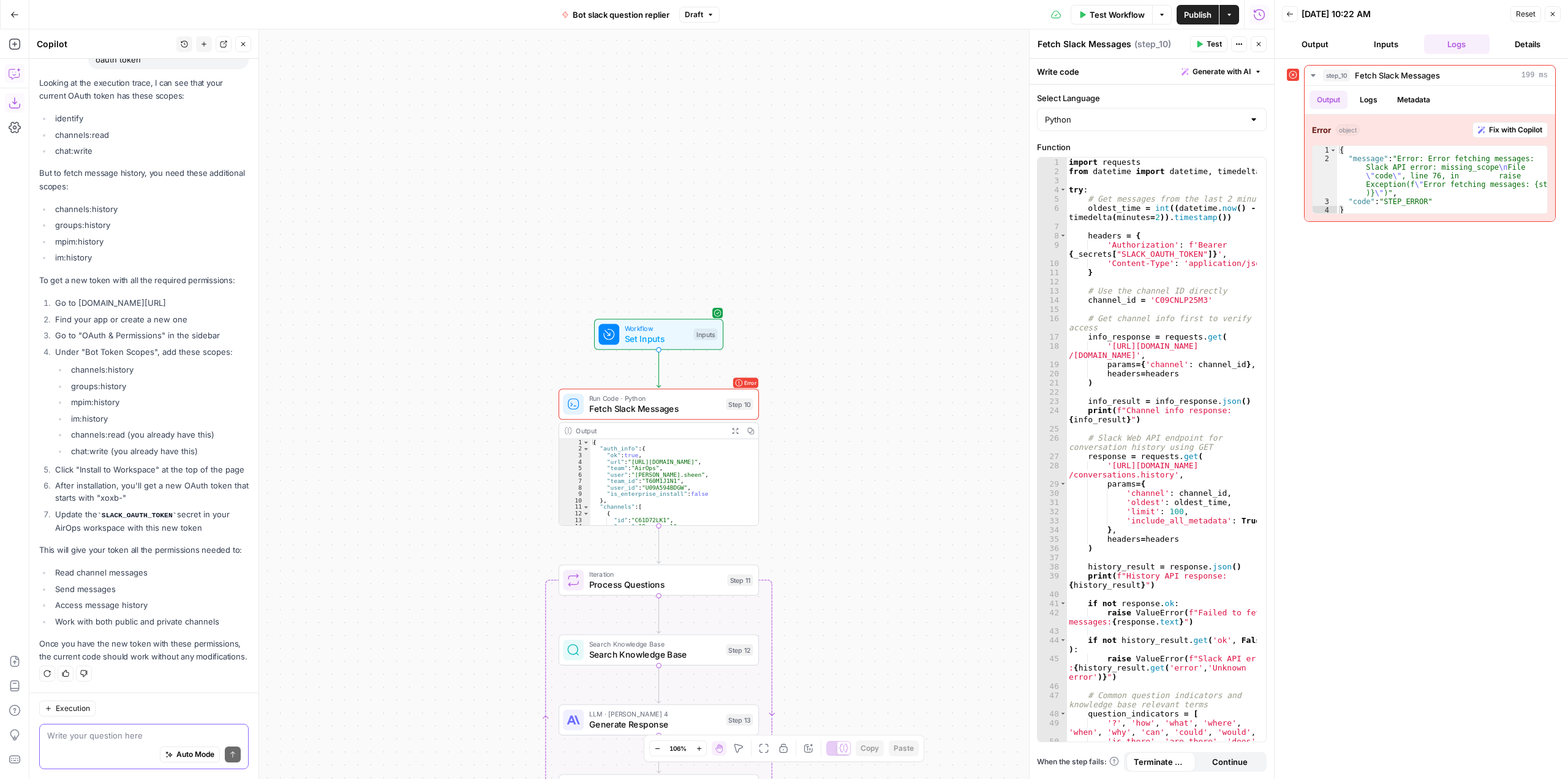
copy li "api.slack.com/apps"
click at [145, 734] on textarea at bounding box center [144, 735] width 194 height 13
type textarea "ok I've updated the permissions"
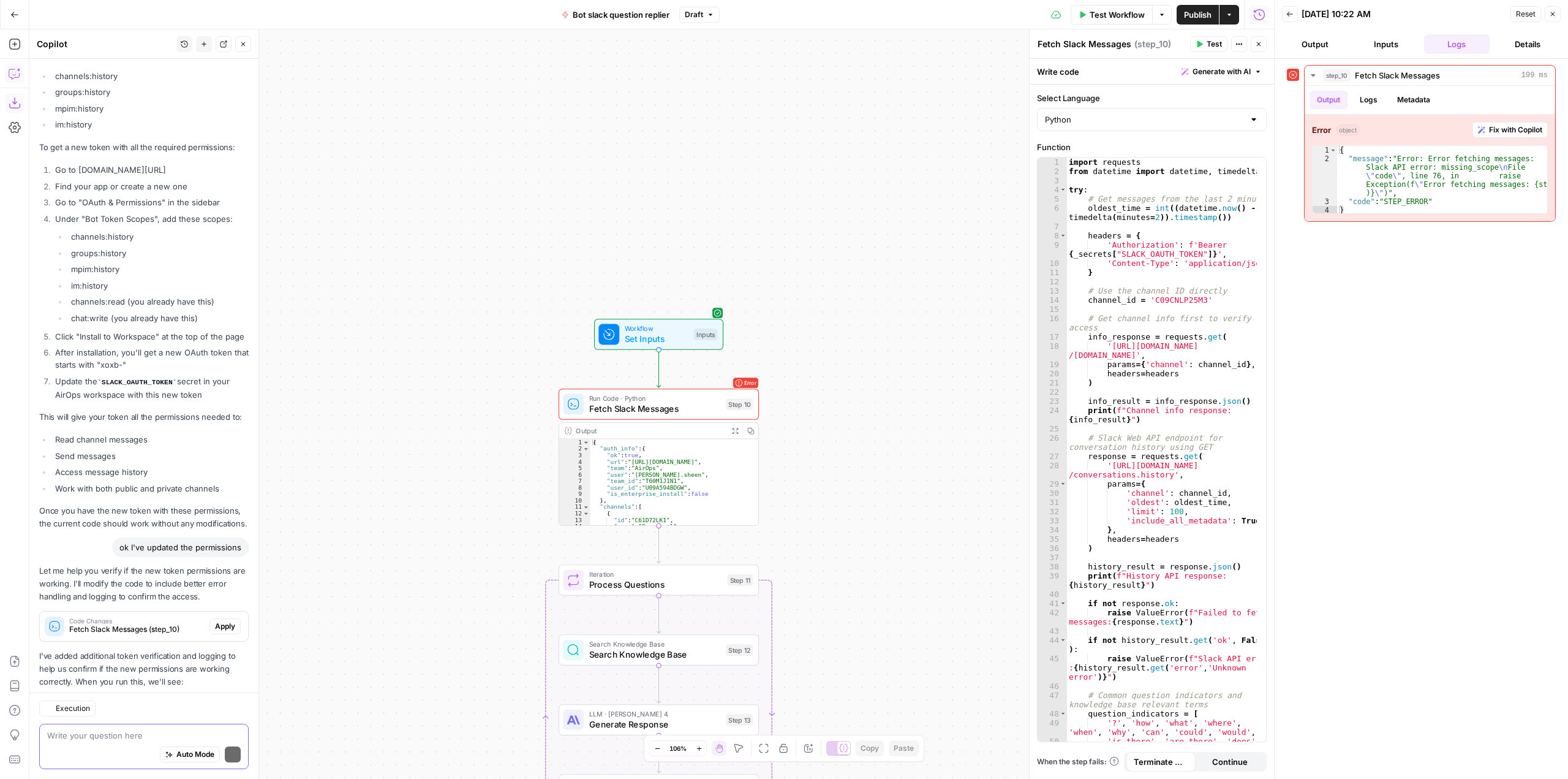
scroll to position [16847, 0]
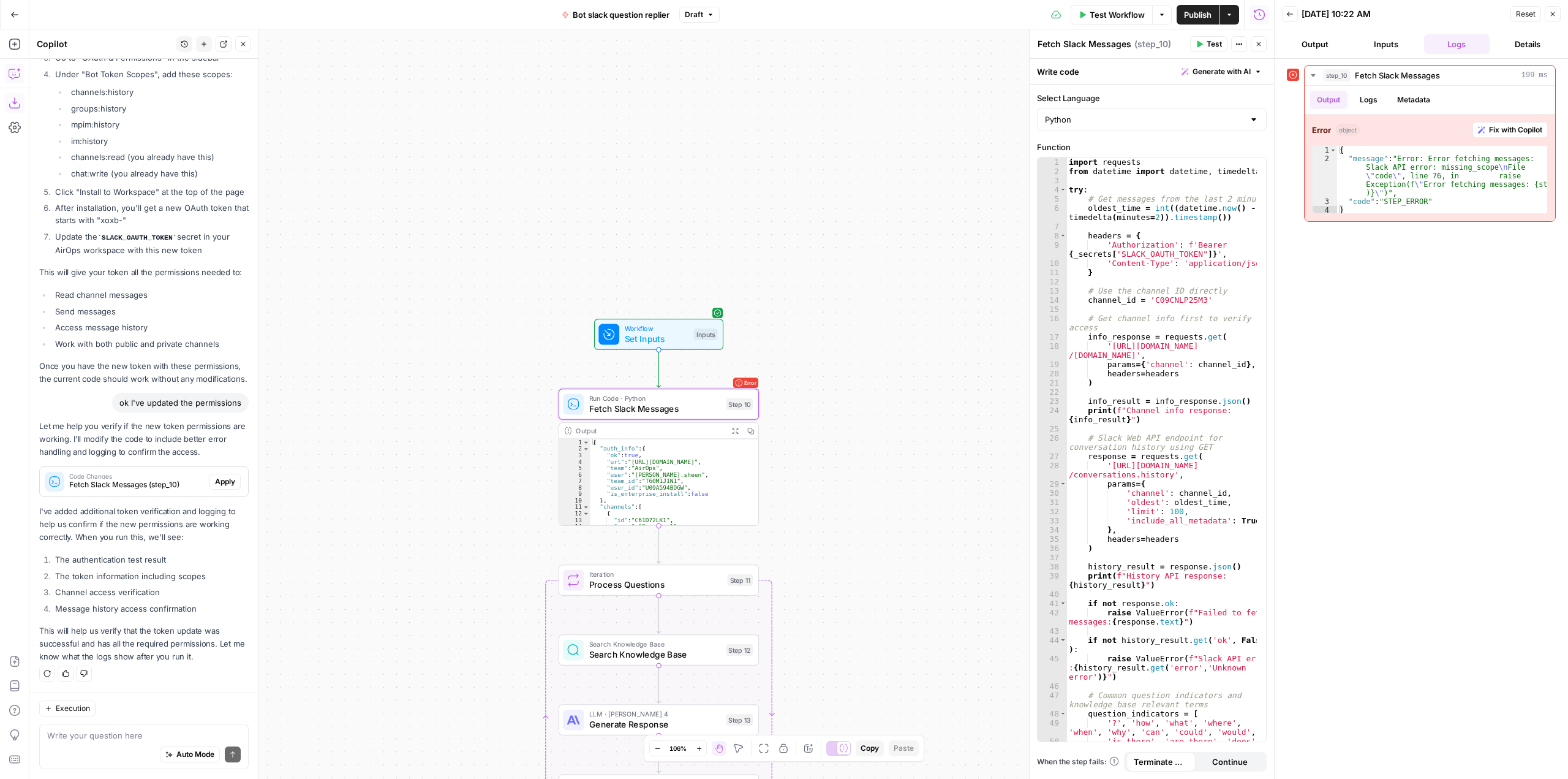
click at [217, 483] on span "Apply" at bounding box center [225, 481] width 20 height 11
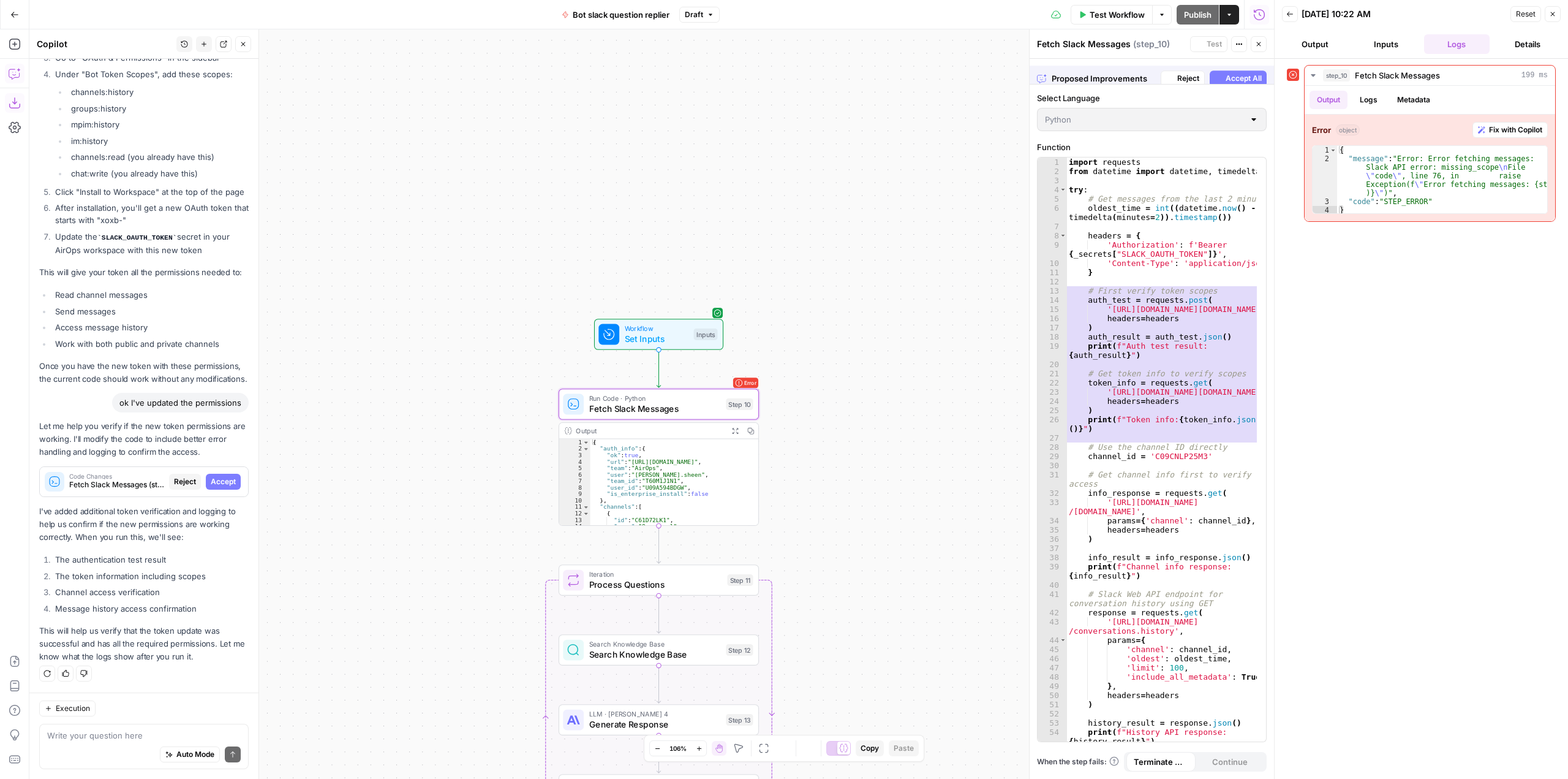
scroll to position [16338, 0]
click at [1221, 69] on icon "button" at bounding box center [1218, 72] width 8 height 8
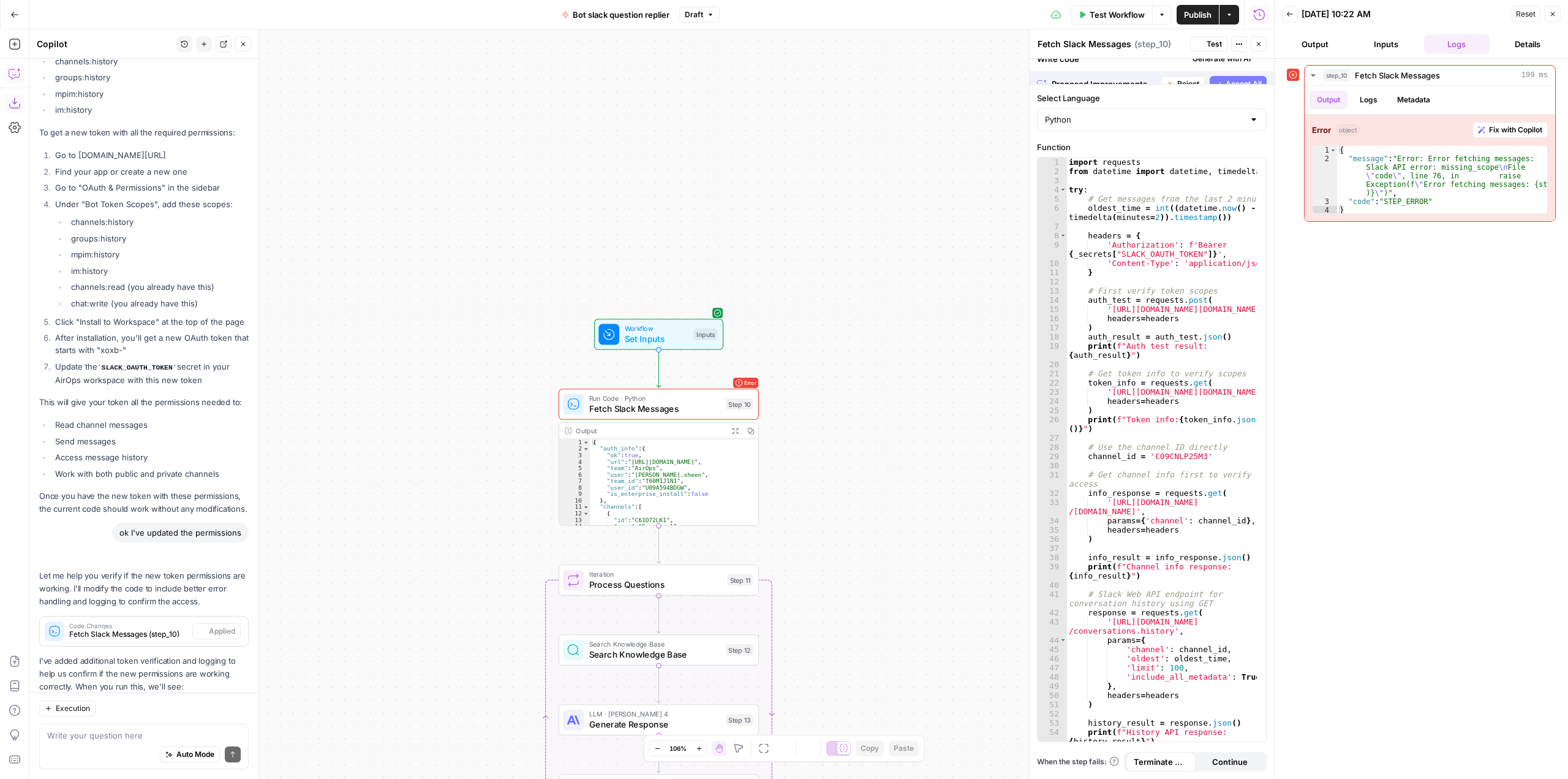
scroll to position [16906, 0]
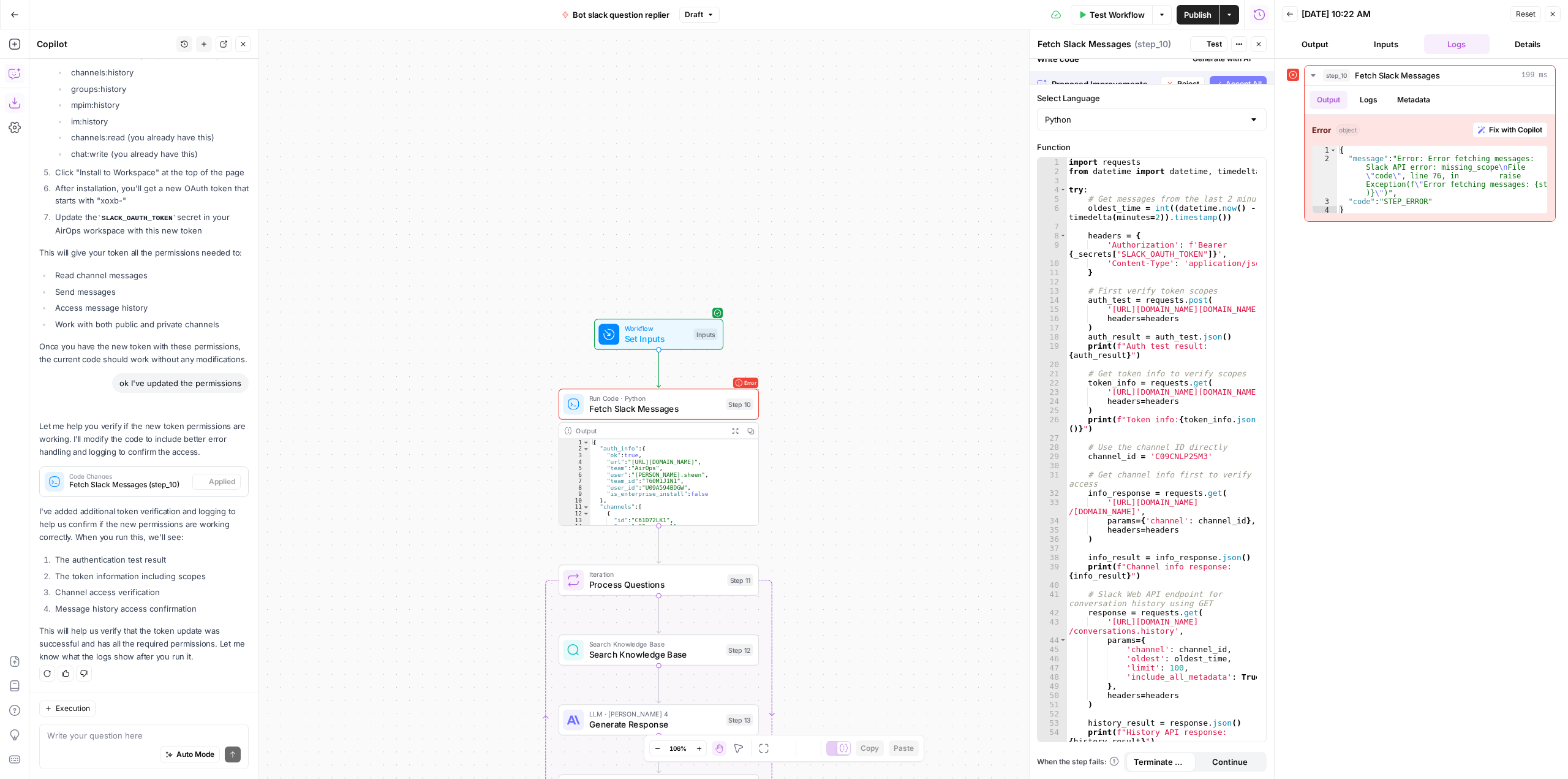
click at [1108, 13] on span "Test Workflow" at bounding box center [1116, 14] width 55 height 13
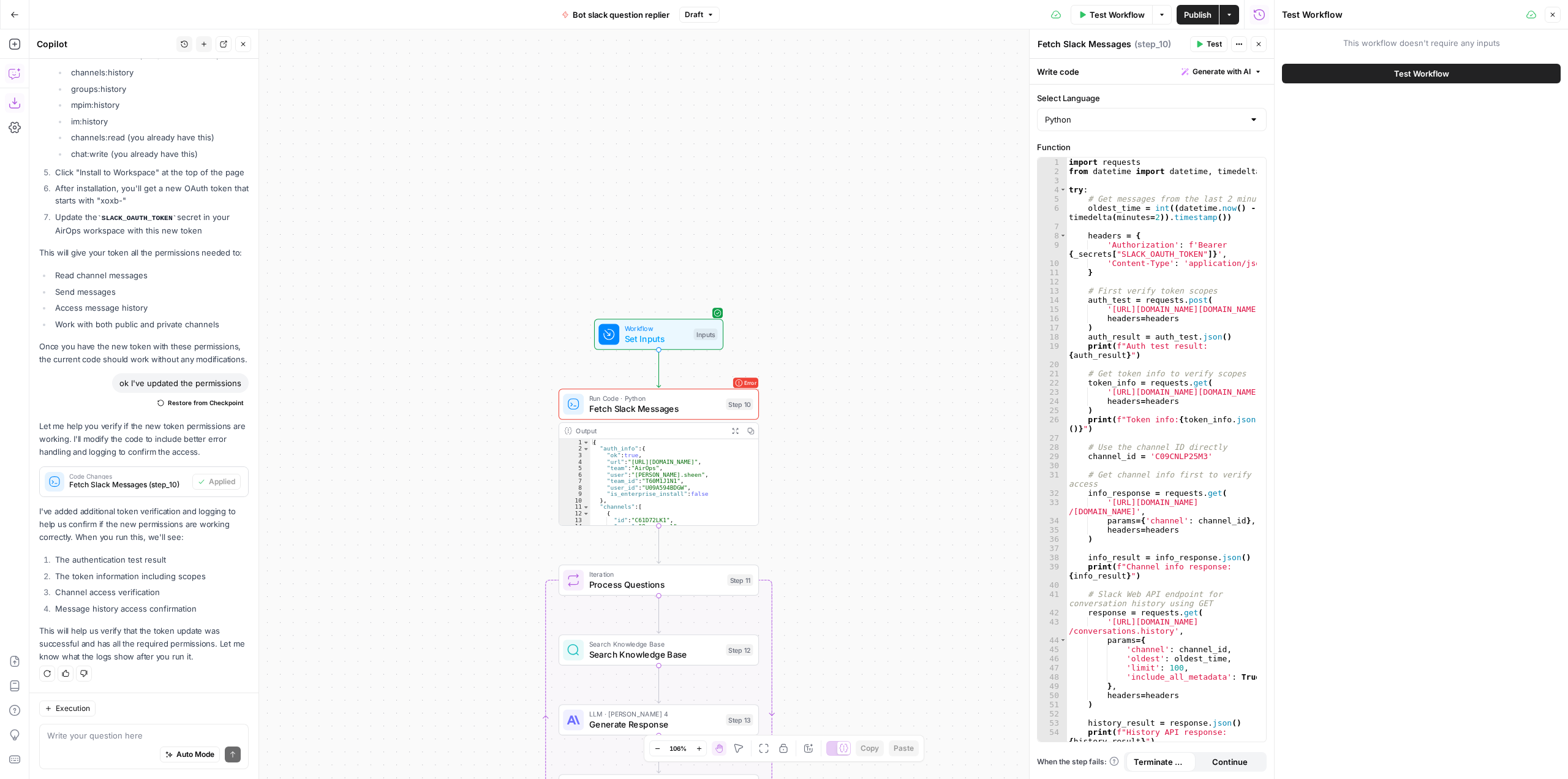
click at [1427, 80] on button "Test Workflow" at bounding box center [1421, 73] width 279 height 19
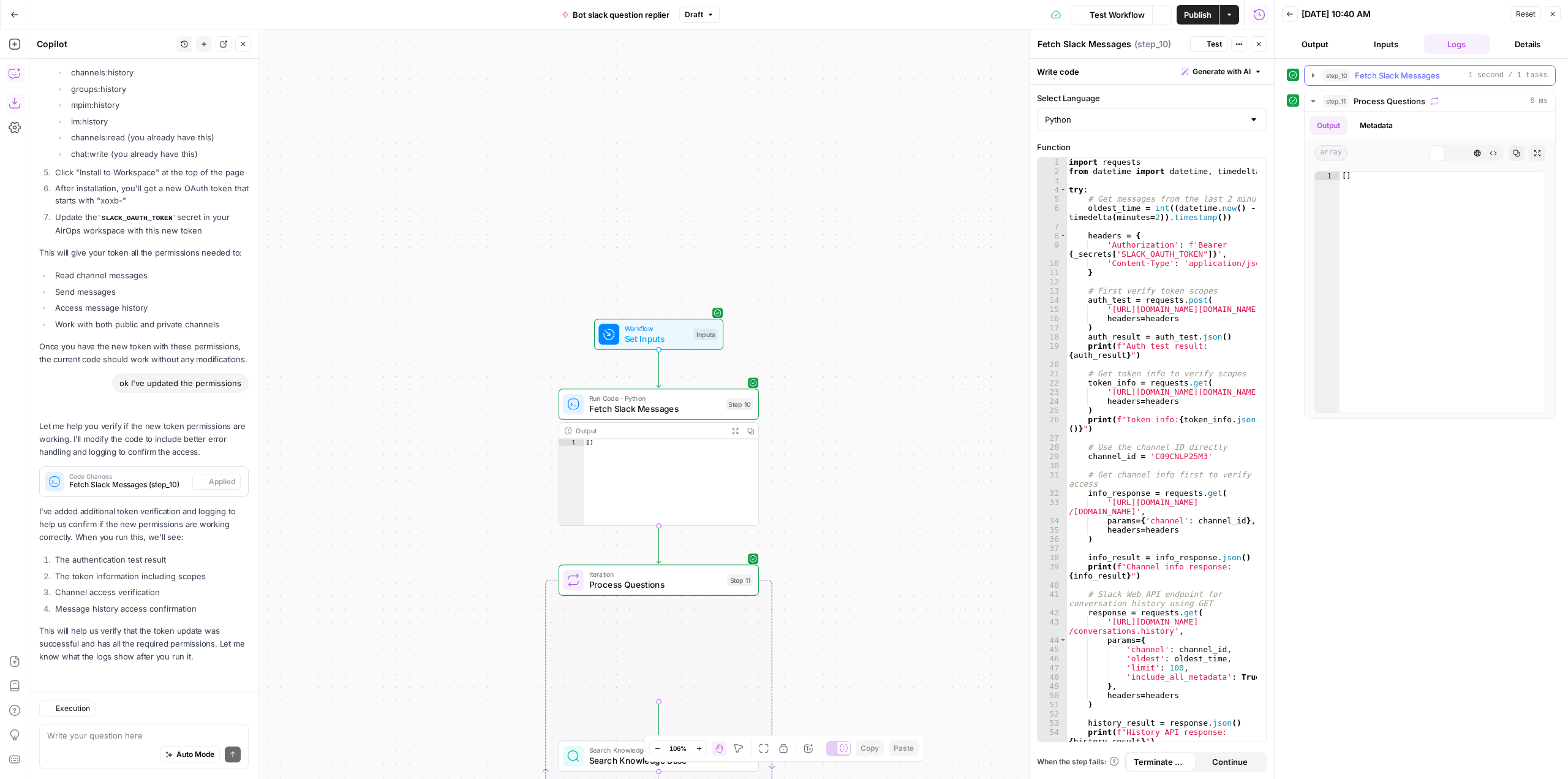
scroll to position [16906, 0]
click at [1440, 72] on div "step_10 Fetch Slack Messages 1 second / 1 tasks" at bounding box center [1435, 75] width 225 height 13
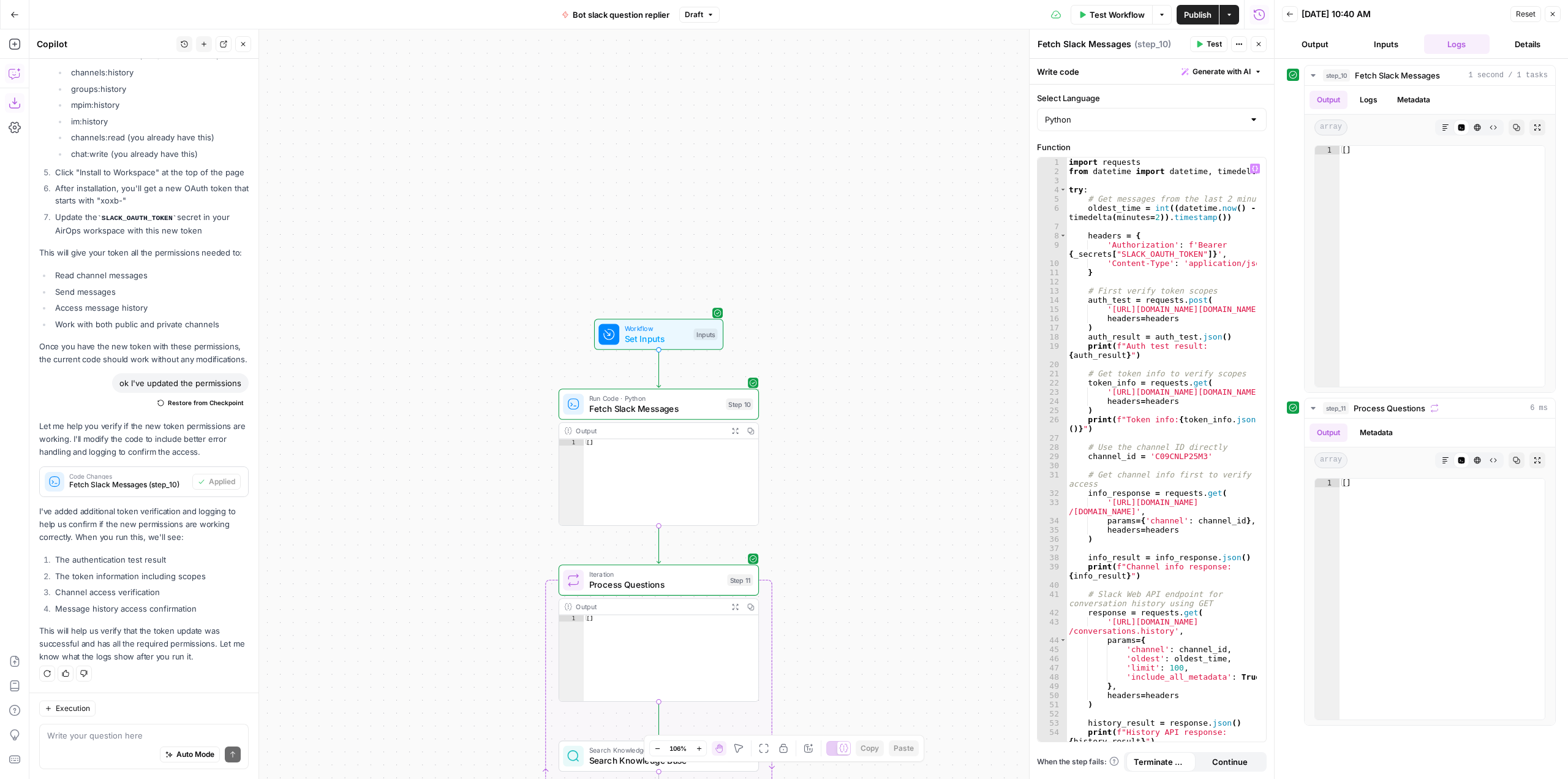
scroll to position [184, 0]
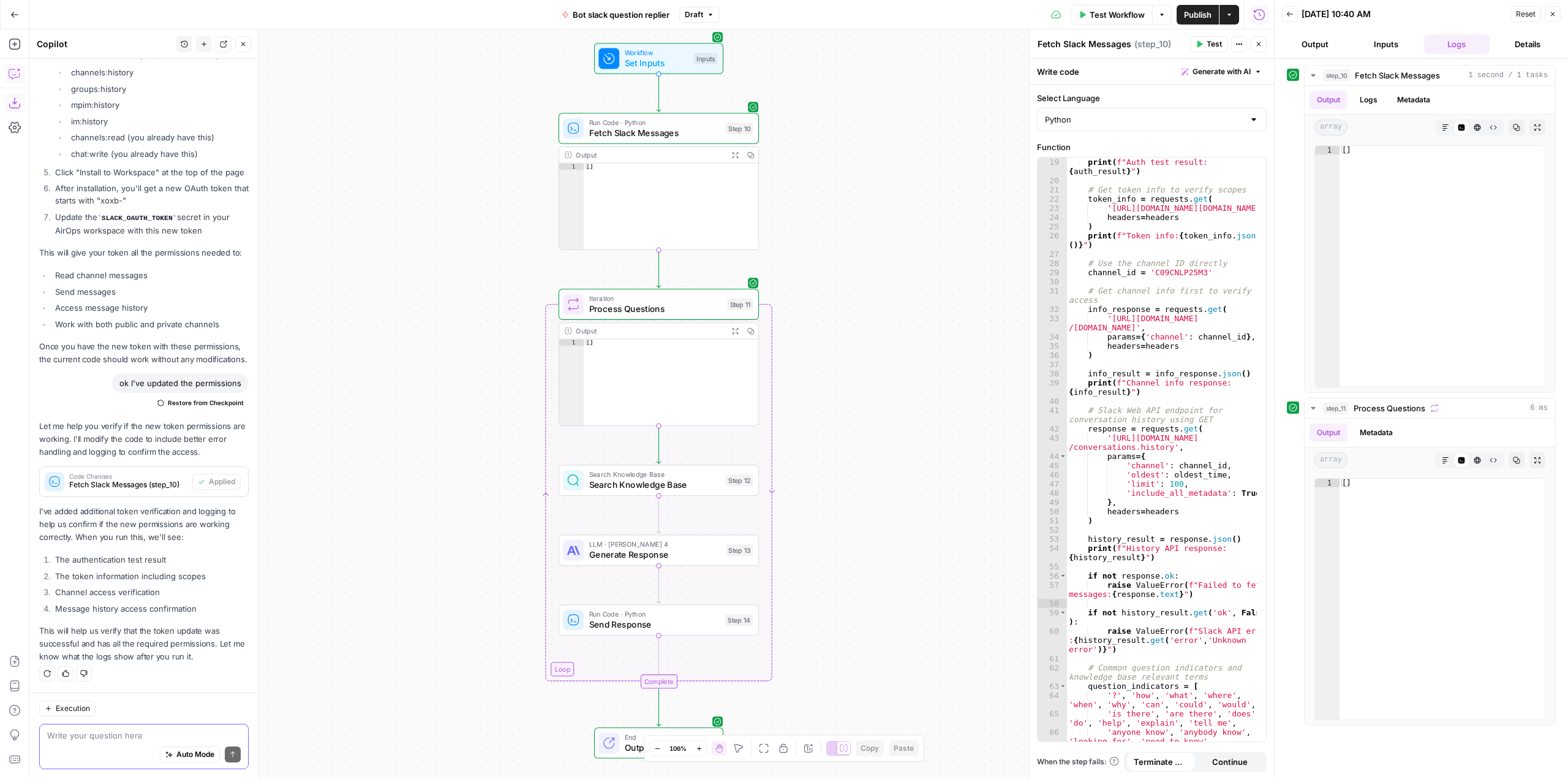
click at [154, 739] on textarea at bounding box center [144, 735] width 194 height 13
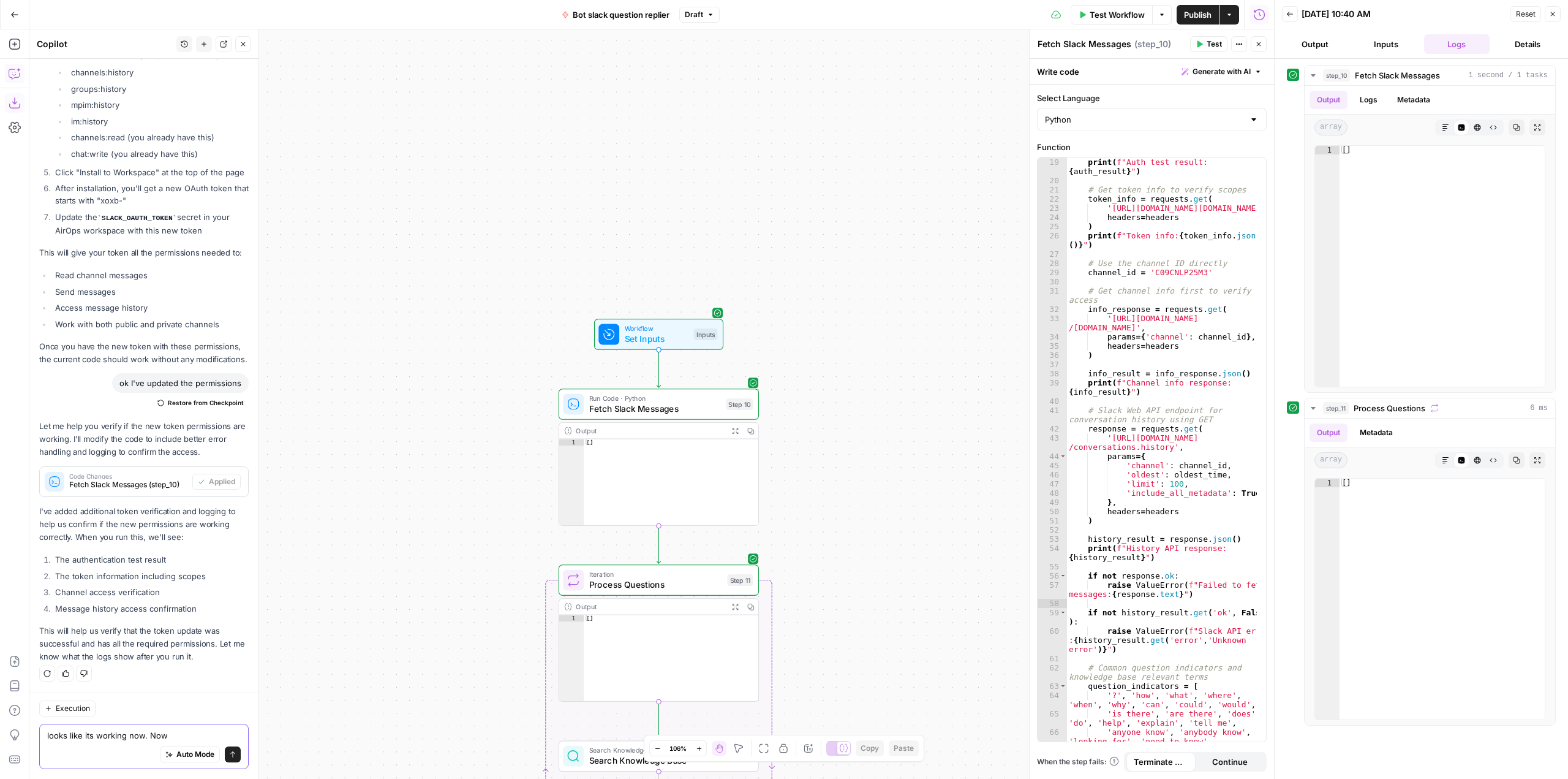
type textarea "looks like its working now. Now"
click at [14, 13] on icon "button" at bounding box center [14, 14] width 8 height 8
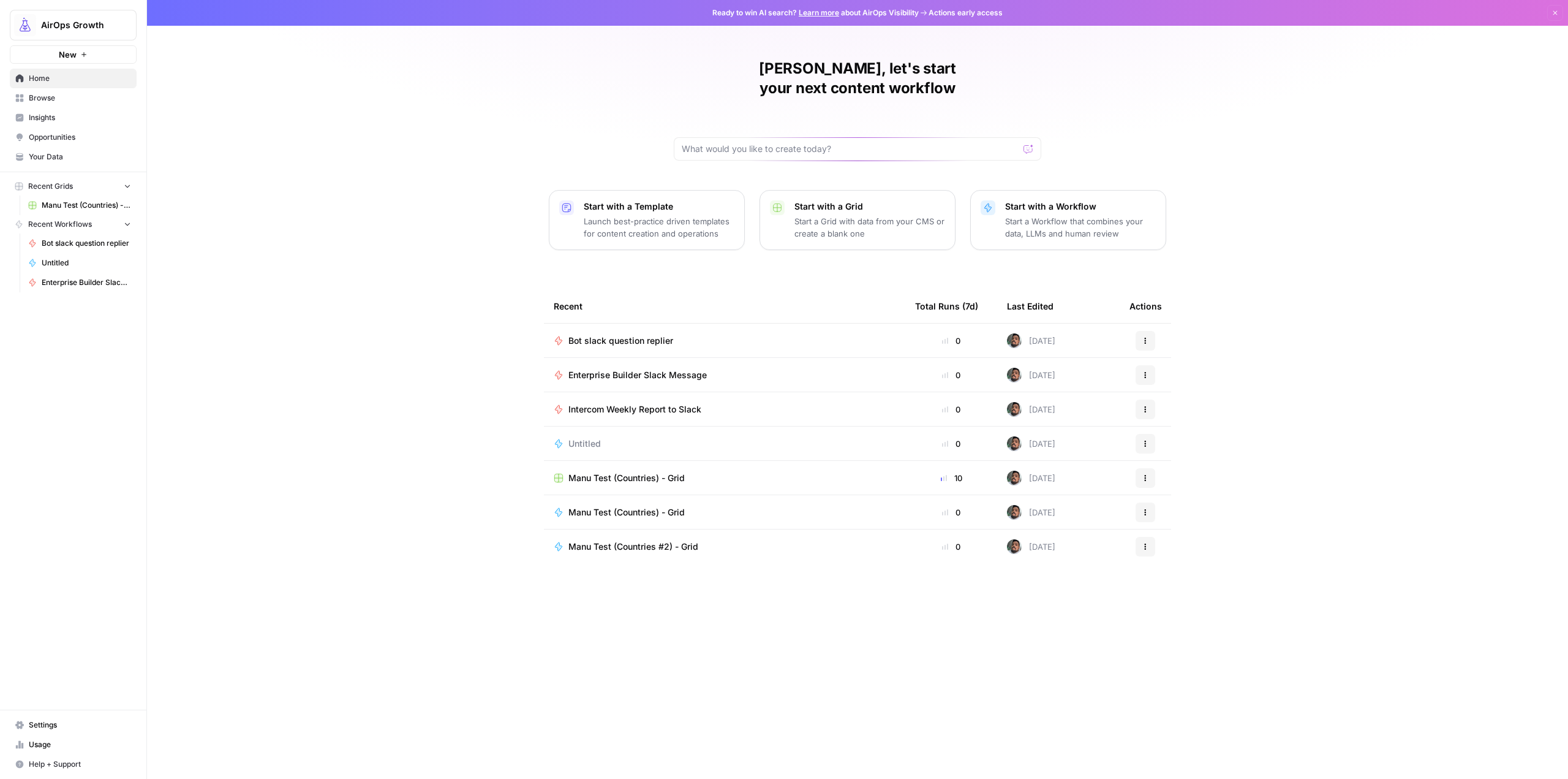
click at [653, 334] on span "Bot slack question replier" at bounding box center [620, 340] width 104 height 13
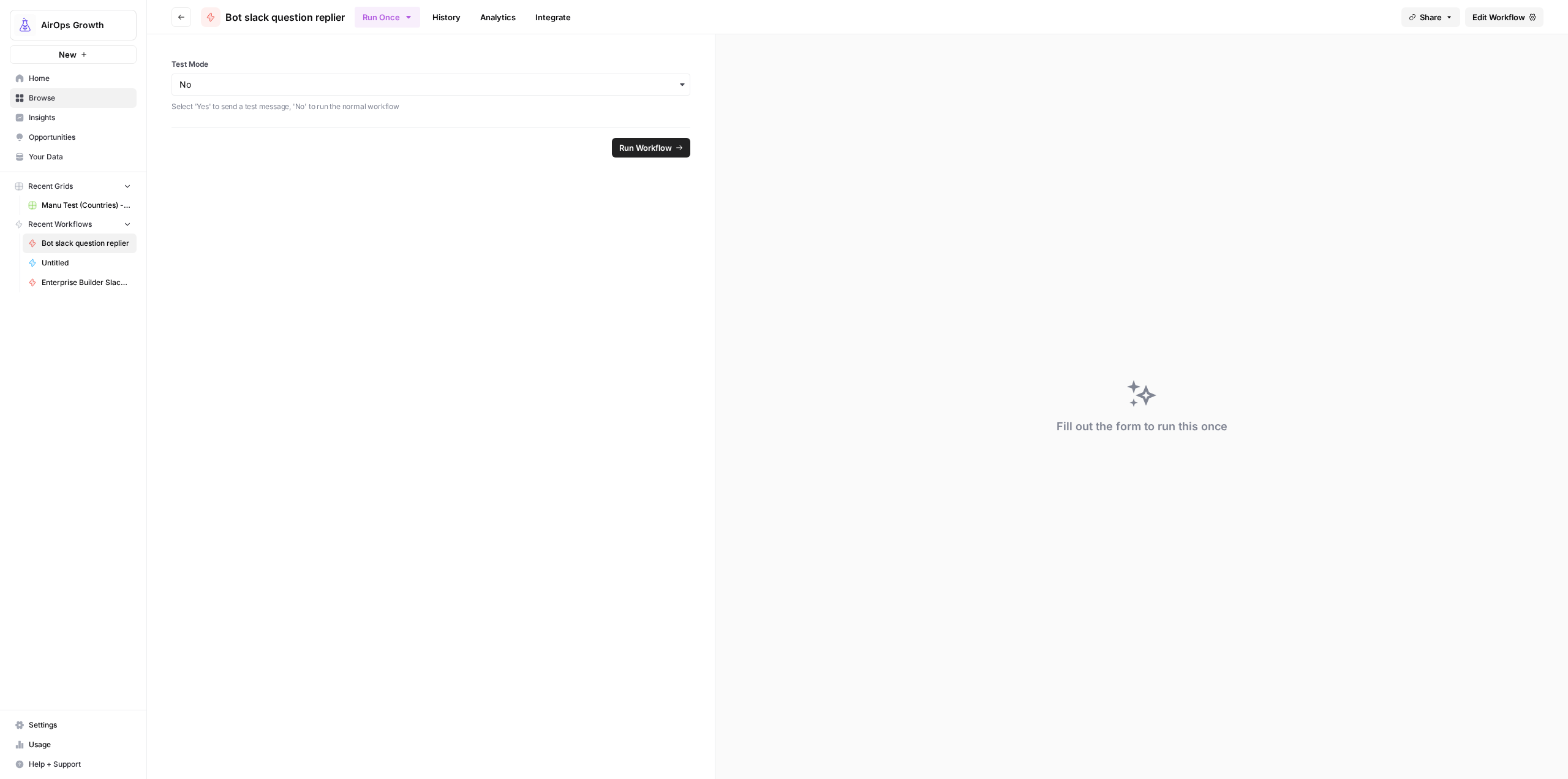
click at [1503, 10] on link "Edit Workflow" at bounding box center [1503, 17] width 78 height 19
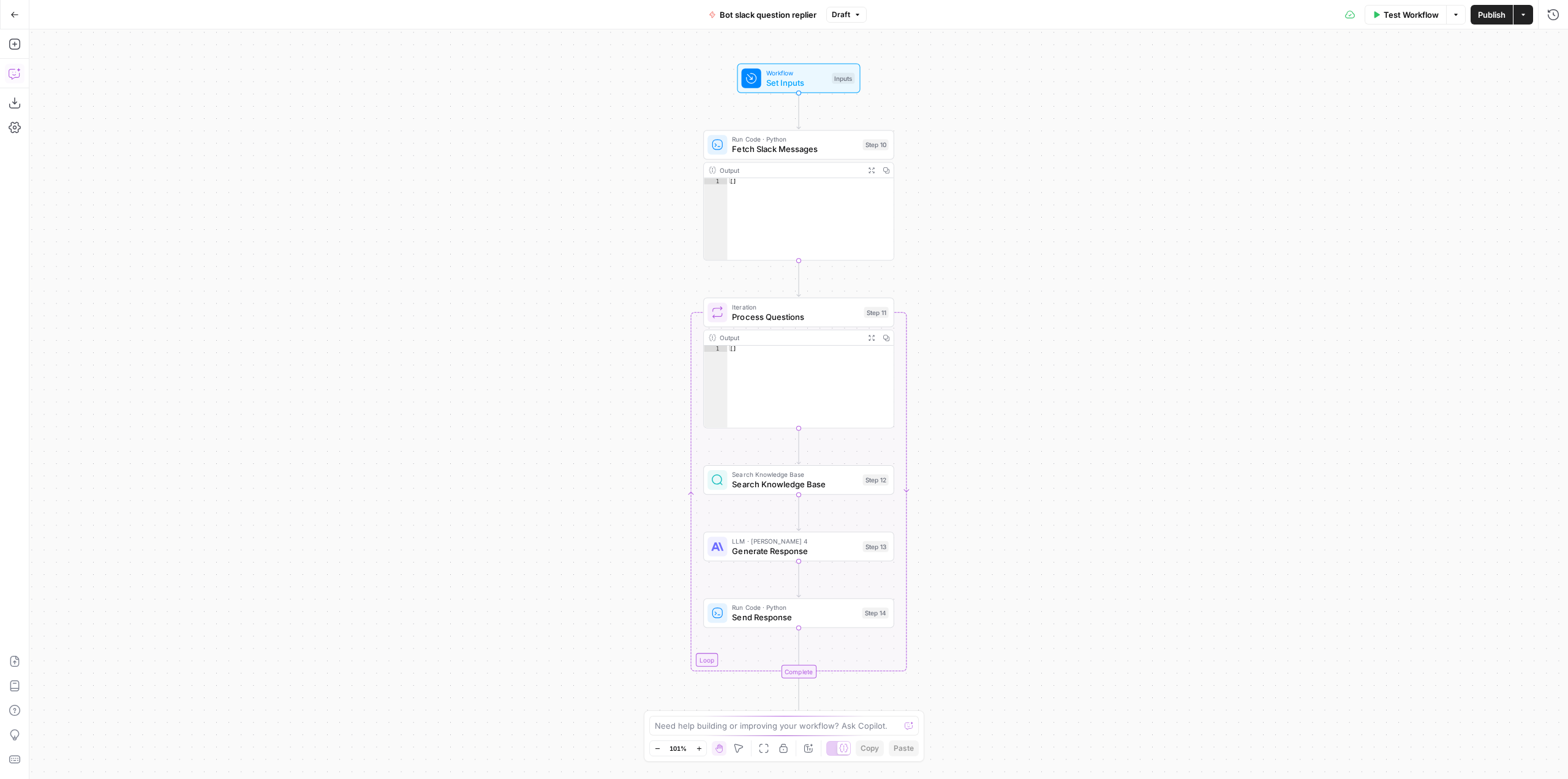
click at [14, 73] on icon "button" at bounding box center [14, 73] width 13 height 13
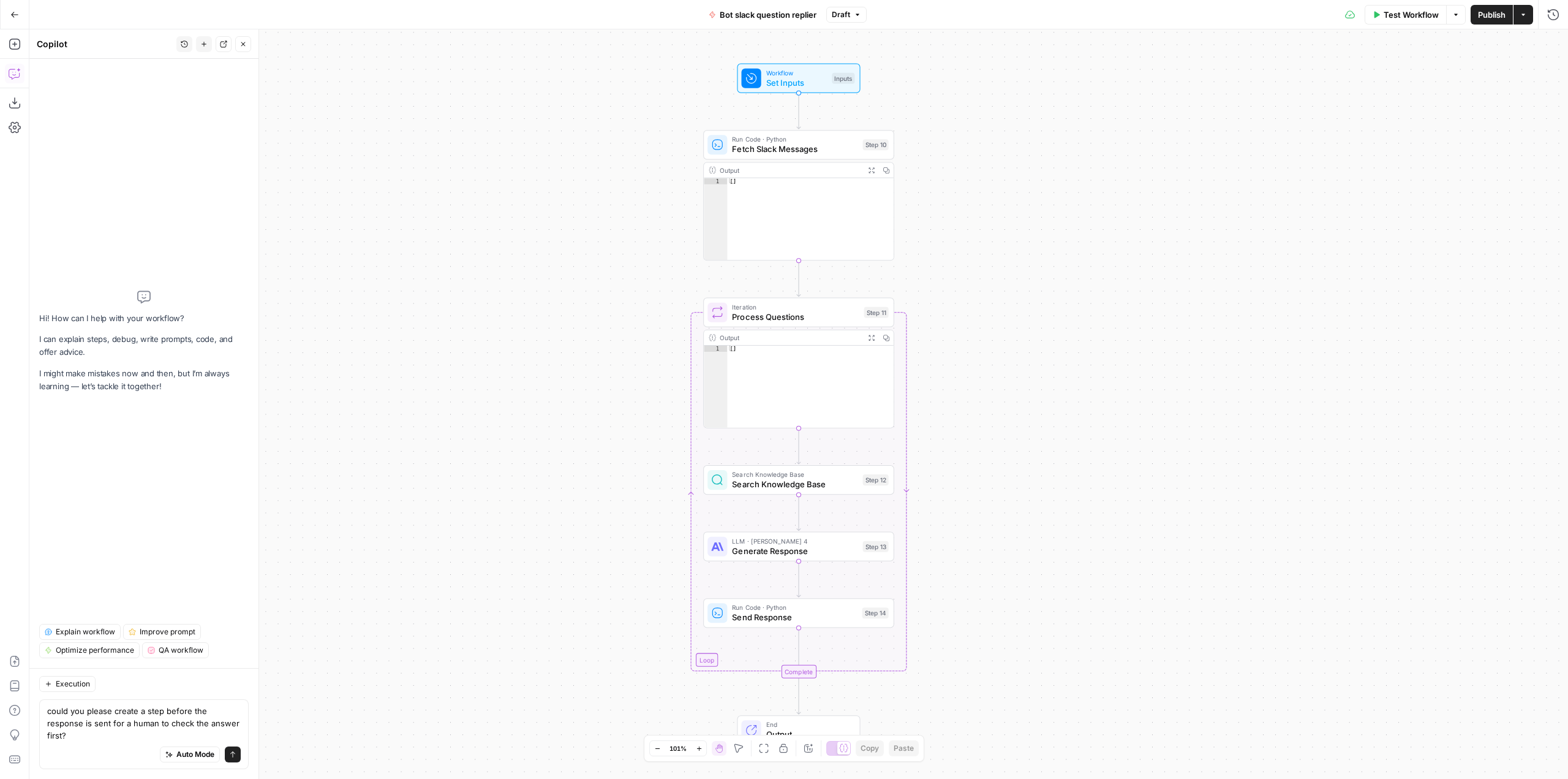
click at [225, 728] on textarea "could you please create a step before the response is sent for a human to check…" at bounding box center [144, 723] width 194 height 37
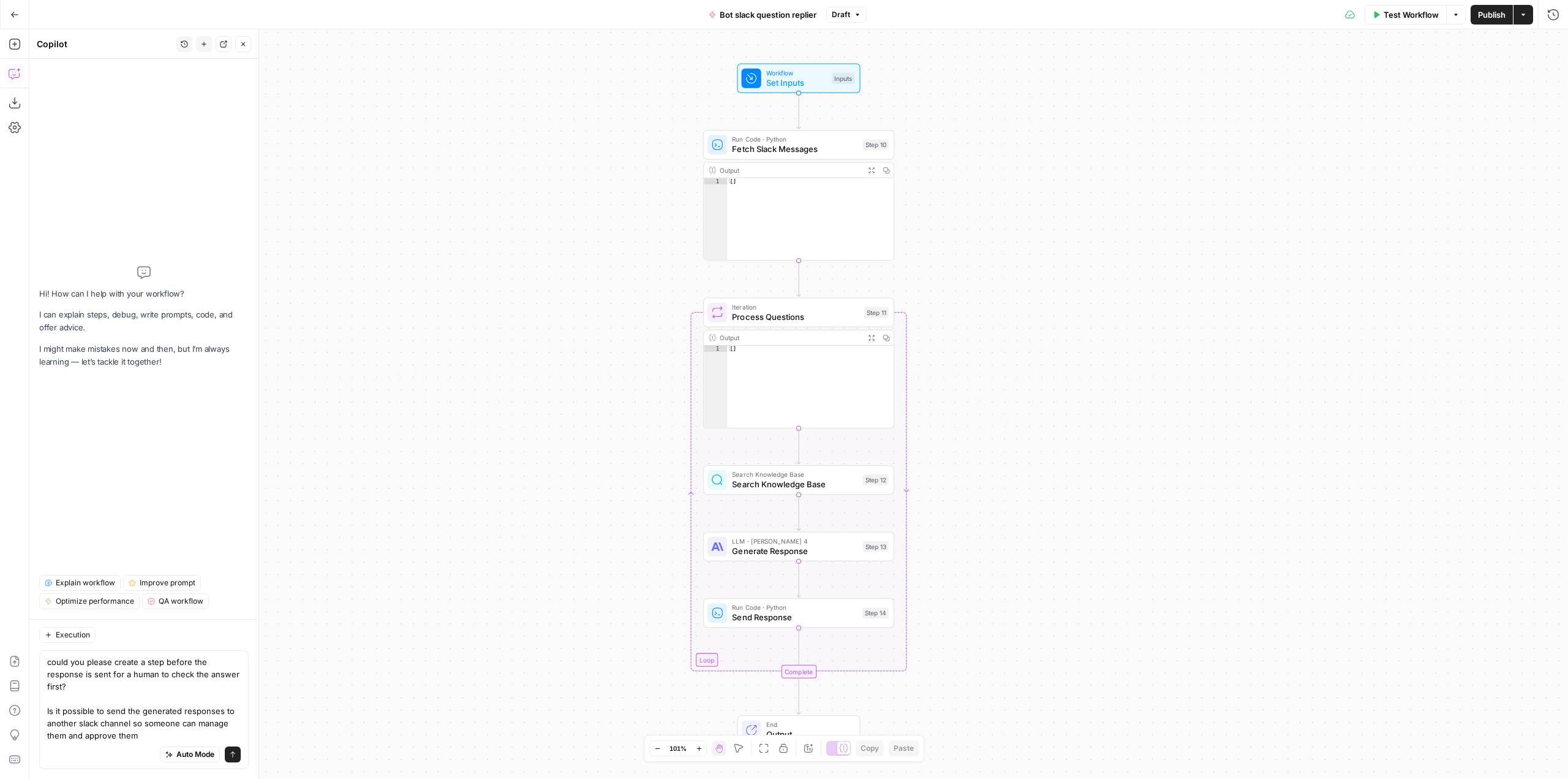
type textarea "could you please create a step before the response is sent for a human to check…"
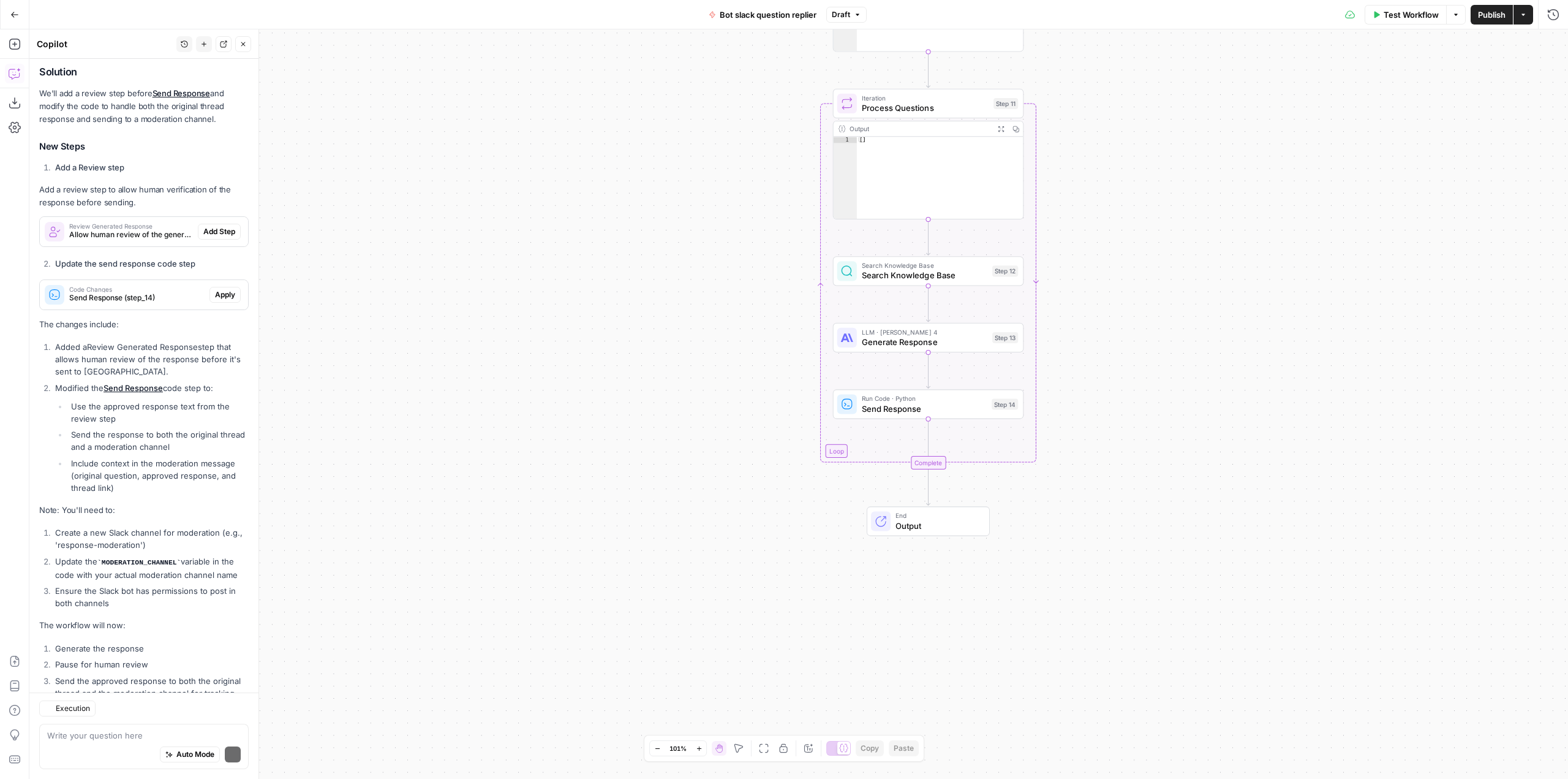
scroll to position [302, 0]
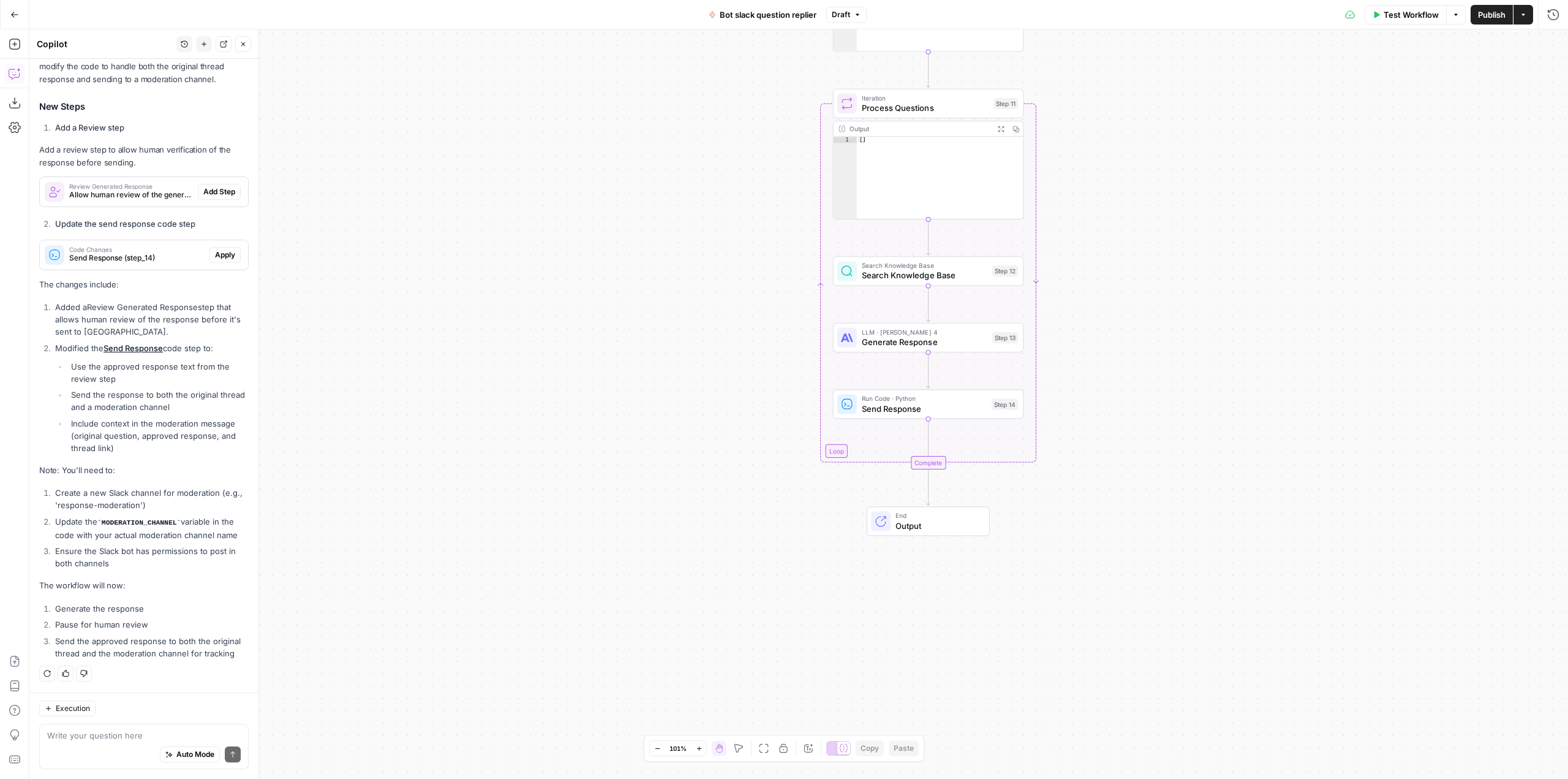
click at [191, 610] on li "Generate the response" at bounding box center [151, 608] width 197 height 13
click at [182, 728] on div "Write your question here Auto Mode Send" at bounding box center [144, 746] width 210 height 45
click at [176, 731] on textarea at bounding box center [144, 735] width 194 height 13
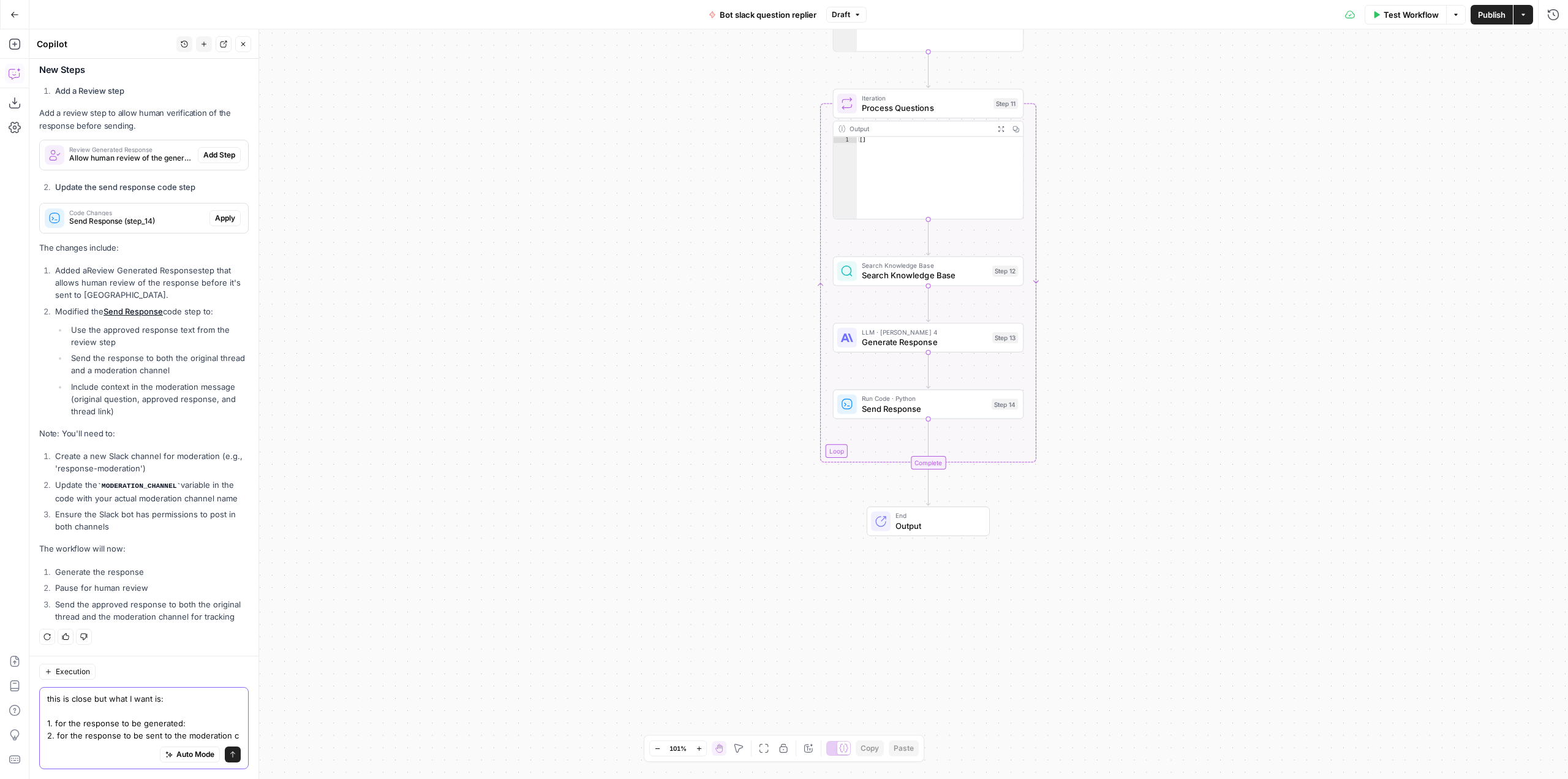
scroll to position [351, 0]
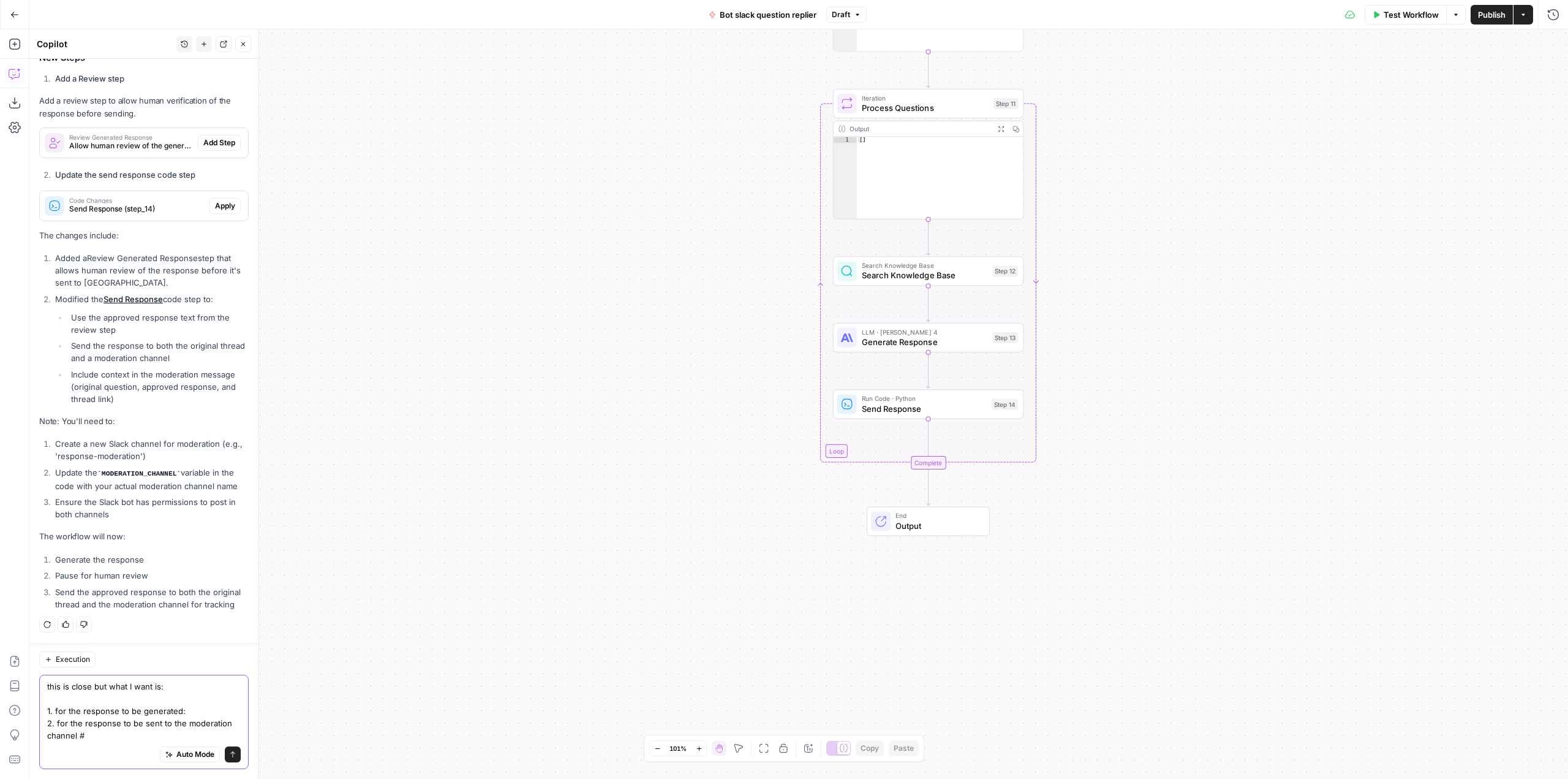
click at [176, 731] on textarea "this is close but what I want is: 1. for the response to be generated: 2. for t…" at bounding box center [144, 711] width 194 height 61
paste textarea "bot-response-moderation"
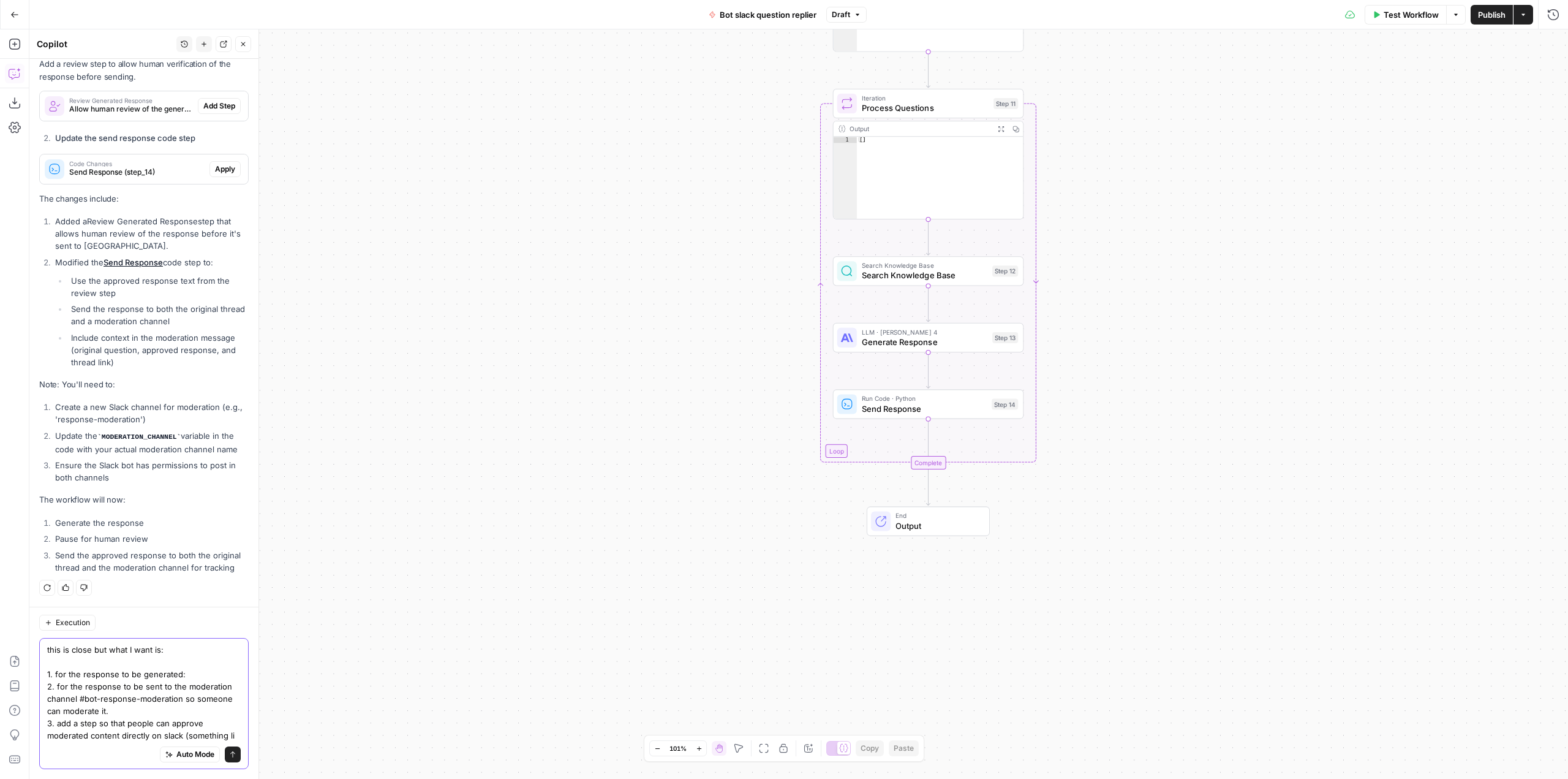
scroll to position [400, 0]
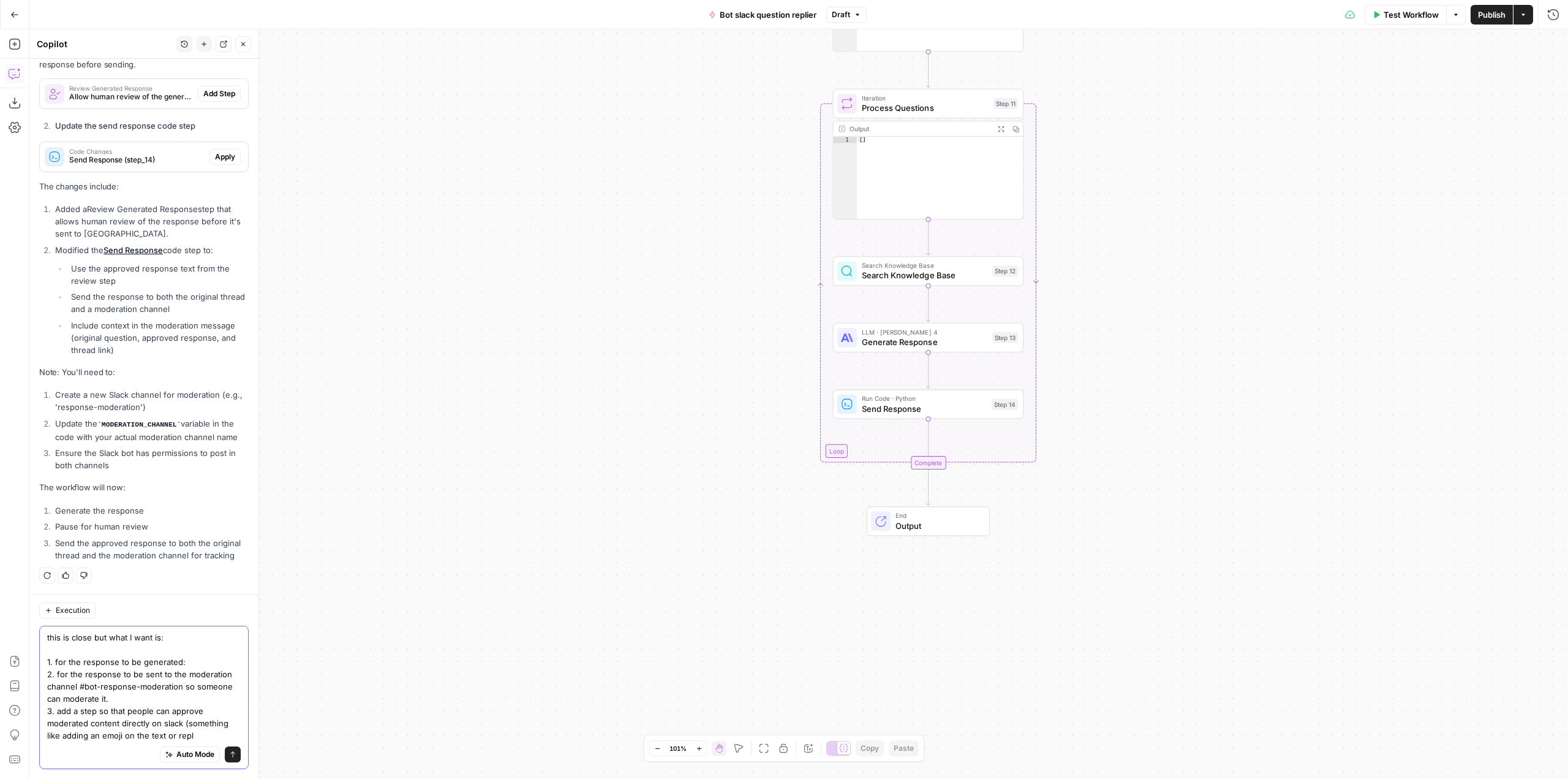
type textarea "this is close but what I want is: 1. for the response to be generated: 2. for t…"
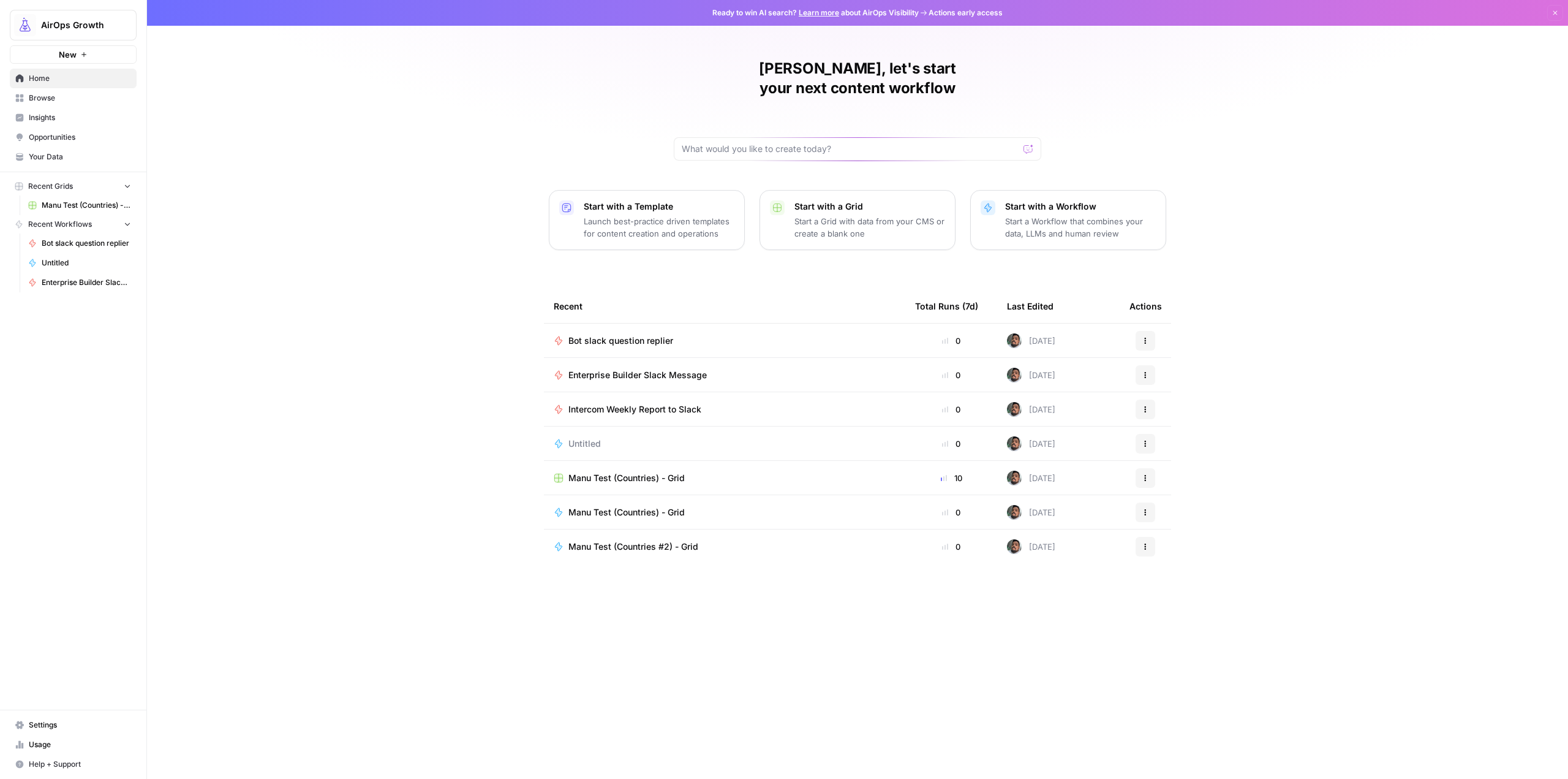
click at [635, 358] on td "Enterprise Builder Slack Message" at bounding box center [724, 375] width 361 height 34
click at [654, 369] on span "Enterprise Builder Slack Message" at bounding box center [637, 375] width 138 height 13
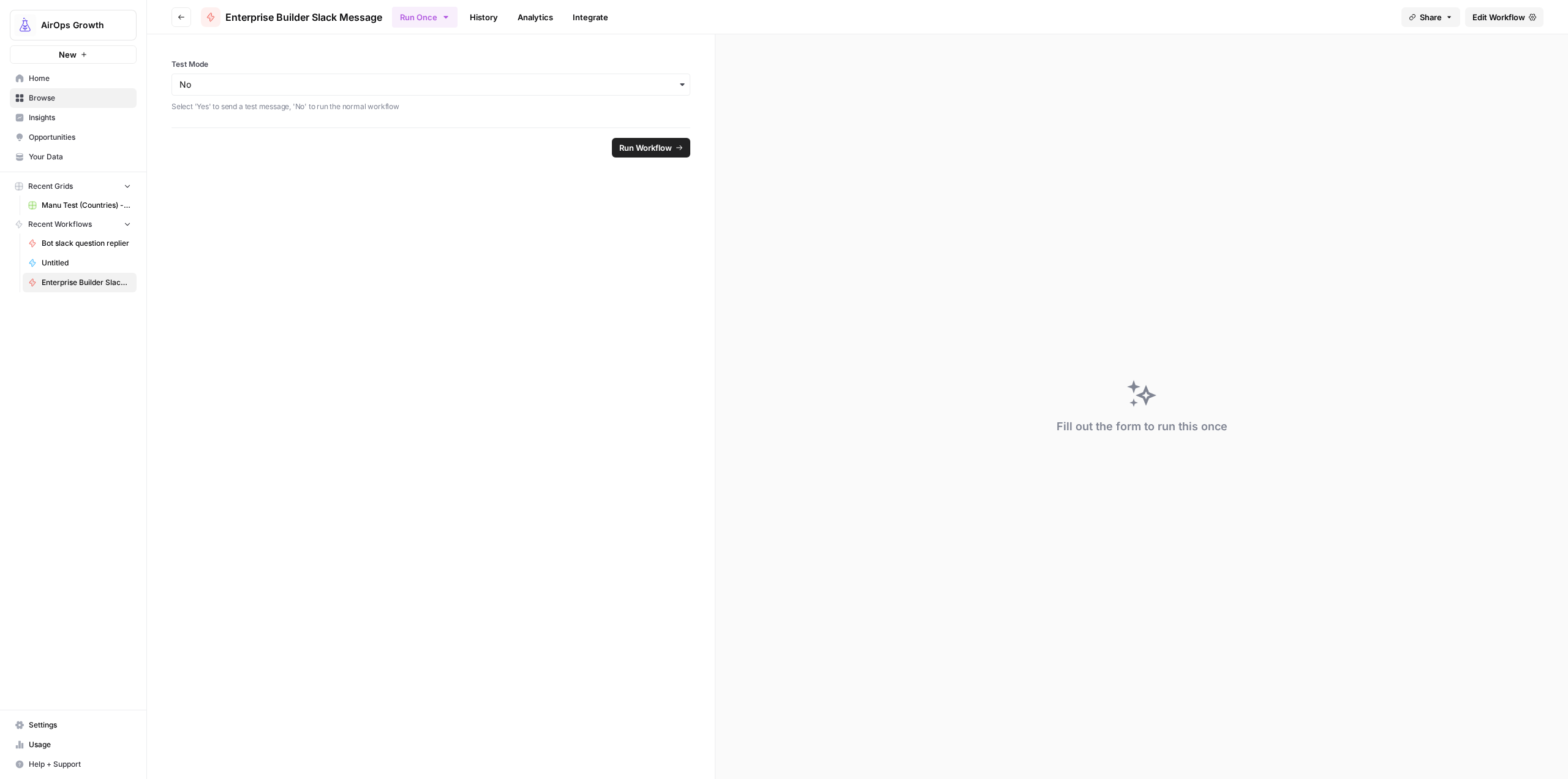
click at [1494, 22] on span "Edit Workflow" at bounding box center [1498, 17] width 53 height 13
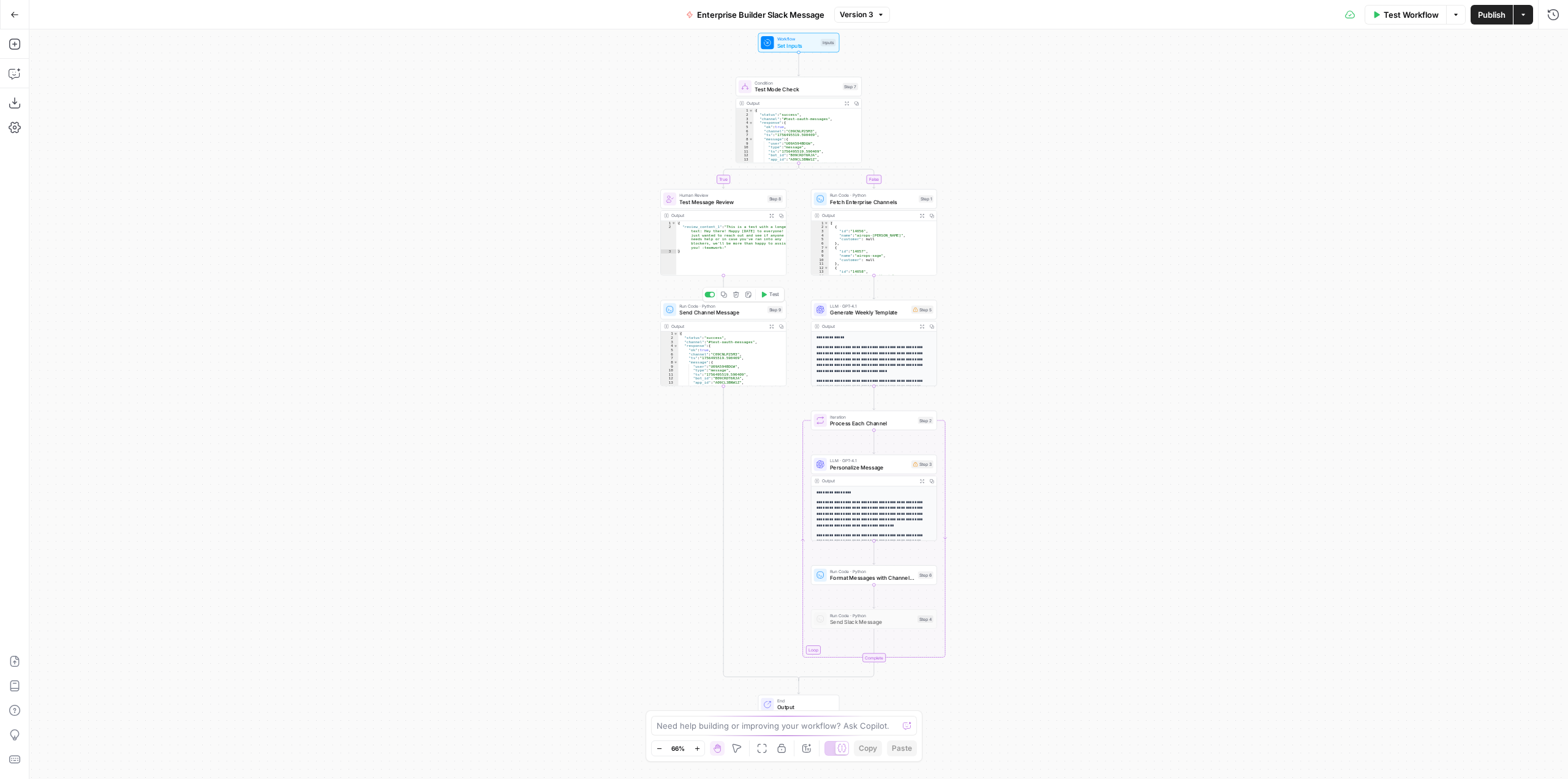
click at [731, 312] on span "Send Channel Message" at bounding box center [721, 312] width 84 height 8
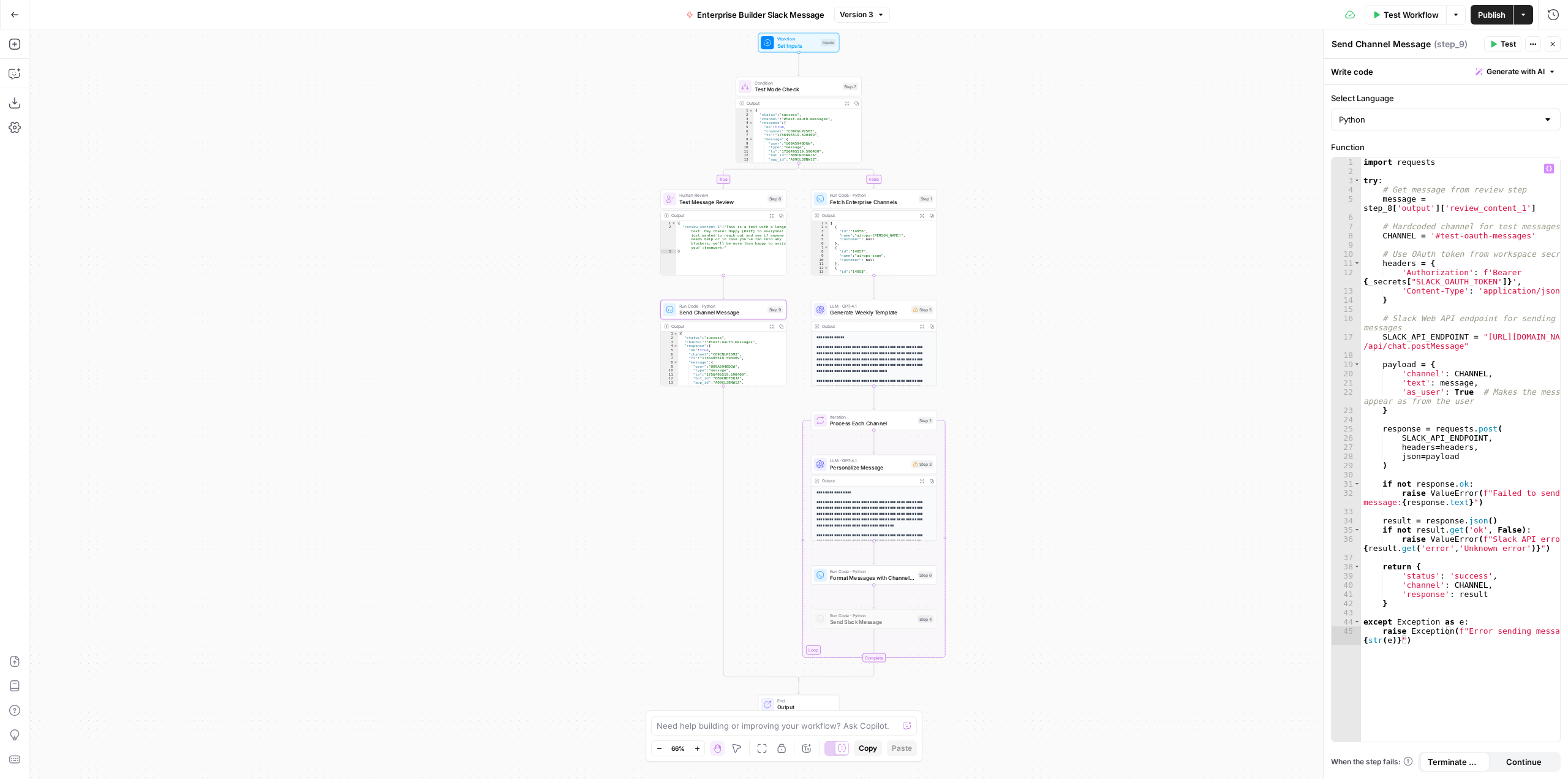
click at [1460, 635] on div "import requests try : # Get message from review step message = step_8 [ 'output…" at bounding box center [1460, 463] width 199 height 611
click at [1425, 638] on div "import requests try : # Get message from review step message = step_8 [ 'output…" at bounding box center [1460, 463] width 199 height 611
type textarea "**********"
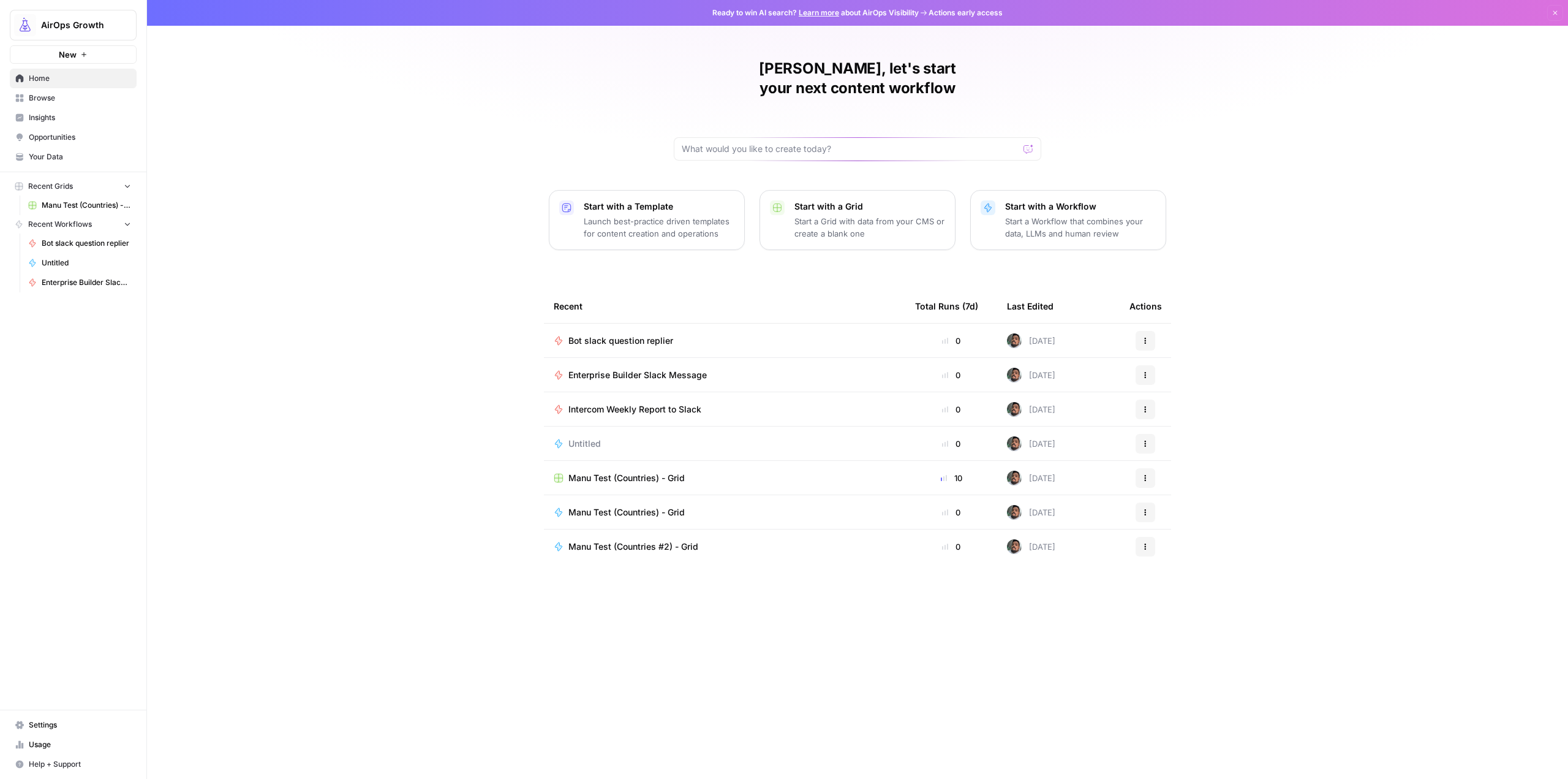
click at [64, 728] on span "Settings" at bounding box center [80, 724] width 103 height 11
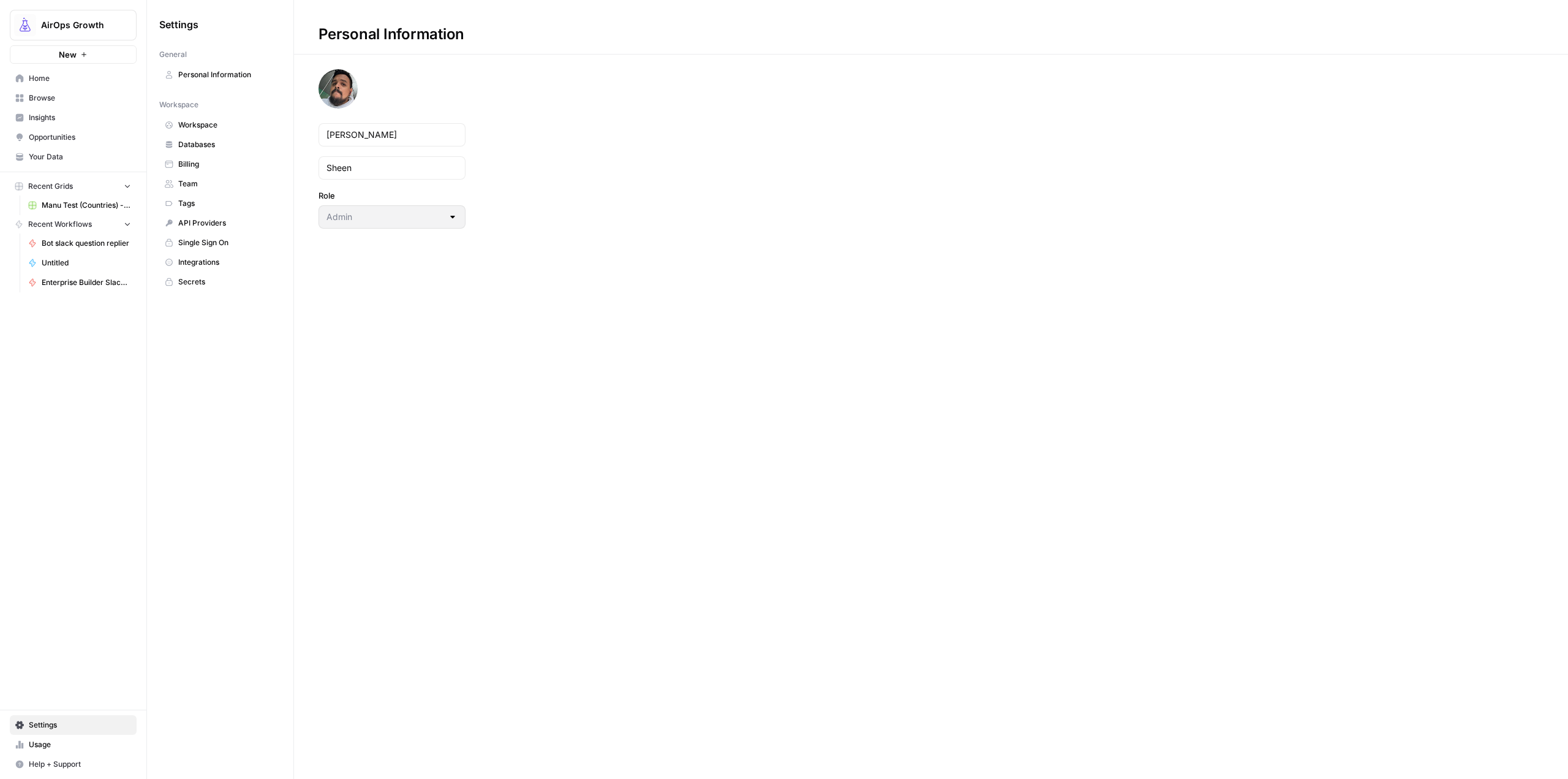
click at [210, 280] on span "Secrets" at bounding box center [227, 281] width 98 height 11
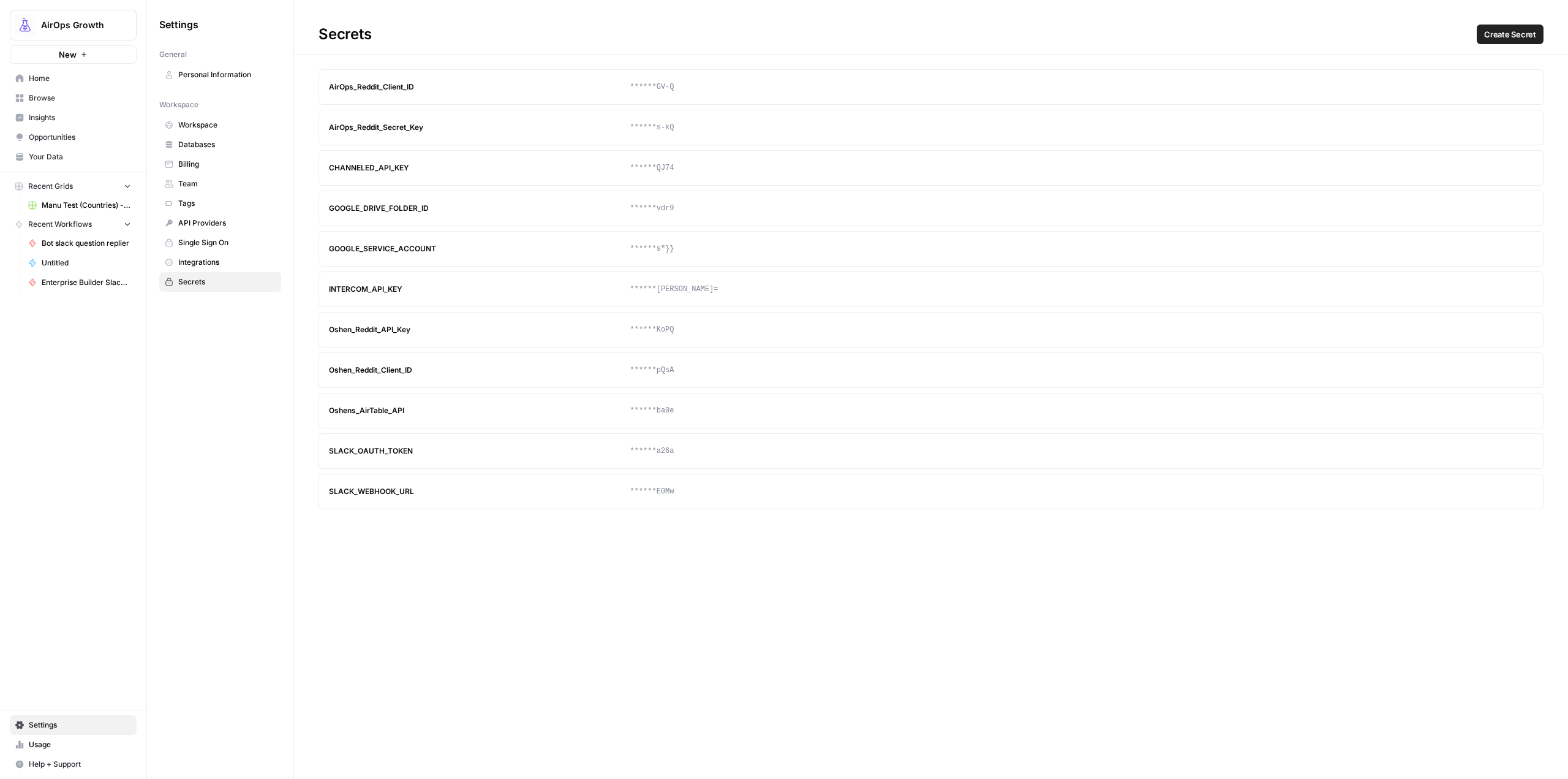
click at [1503, 451] on span "Update" at bounding box center [1503, 451] width 1 height 1
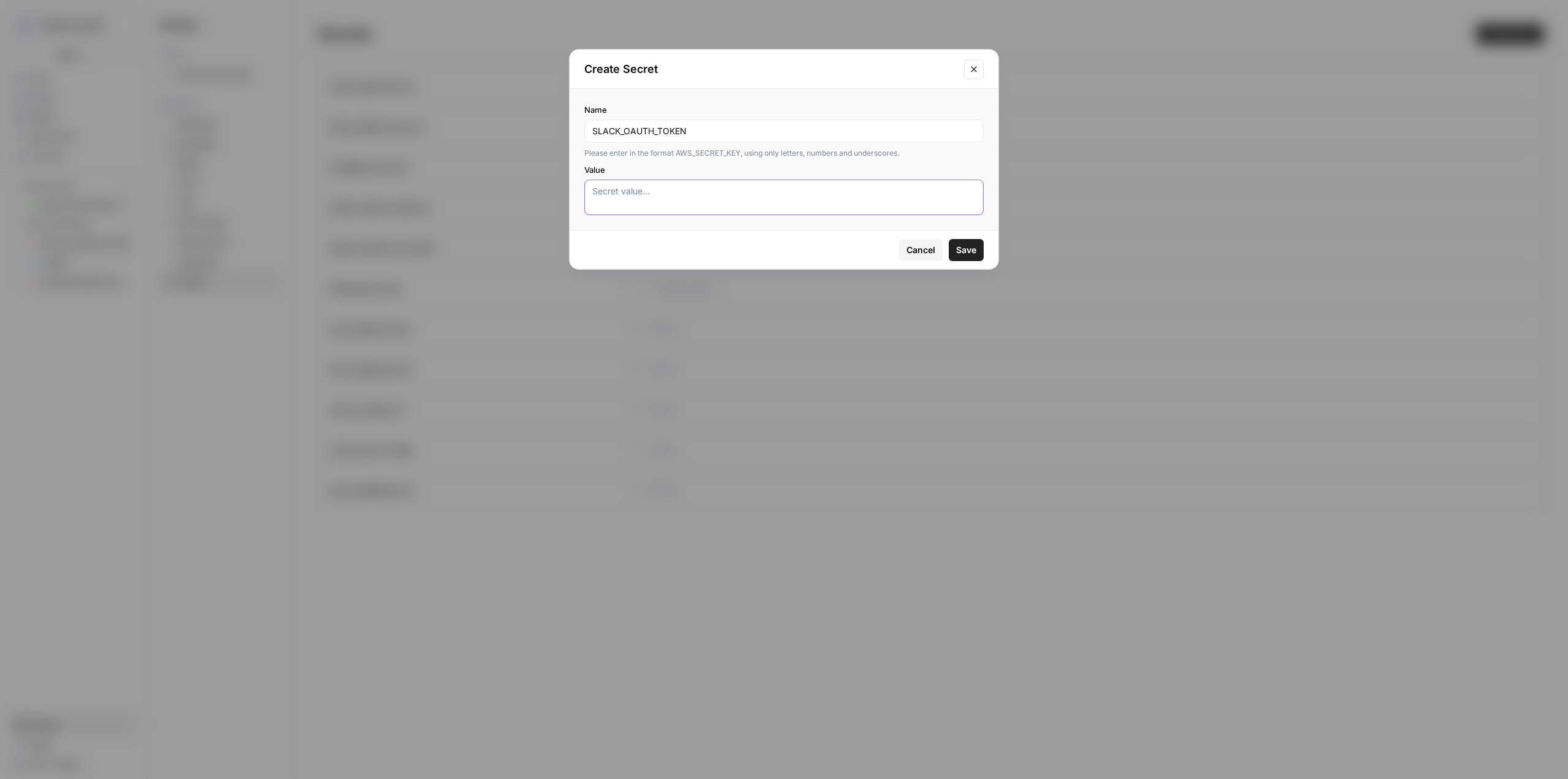
click at [696, 195] on textarea "Value" at bounding box center [784, 197] width 383 height 24
paste textarea "xoxp-204715613749-9345310387574-9447782495366-0c1671c53327149d15e0f3ab69c17994"
type textarea "xoxp-204715613749-9345310387574-9447782495366-0c1671c53327149d15e0f3ab69c17994"
click at [964, 249] on span "Save" at bounding box center [966, 250] width 20 height 13
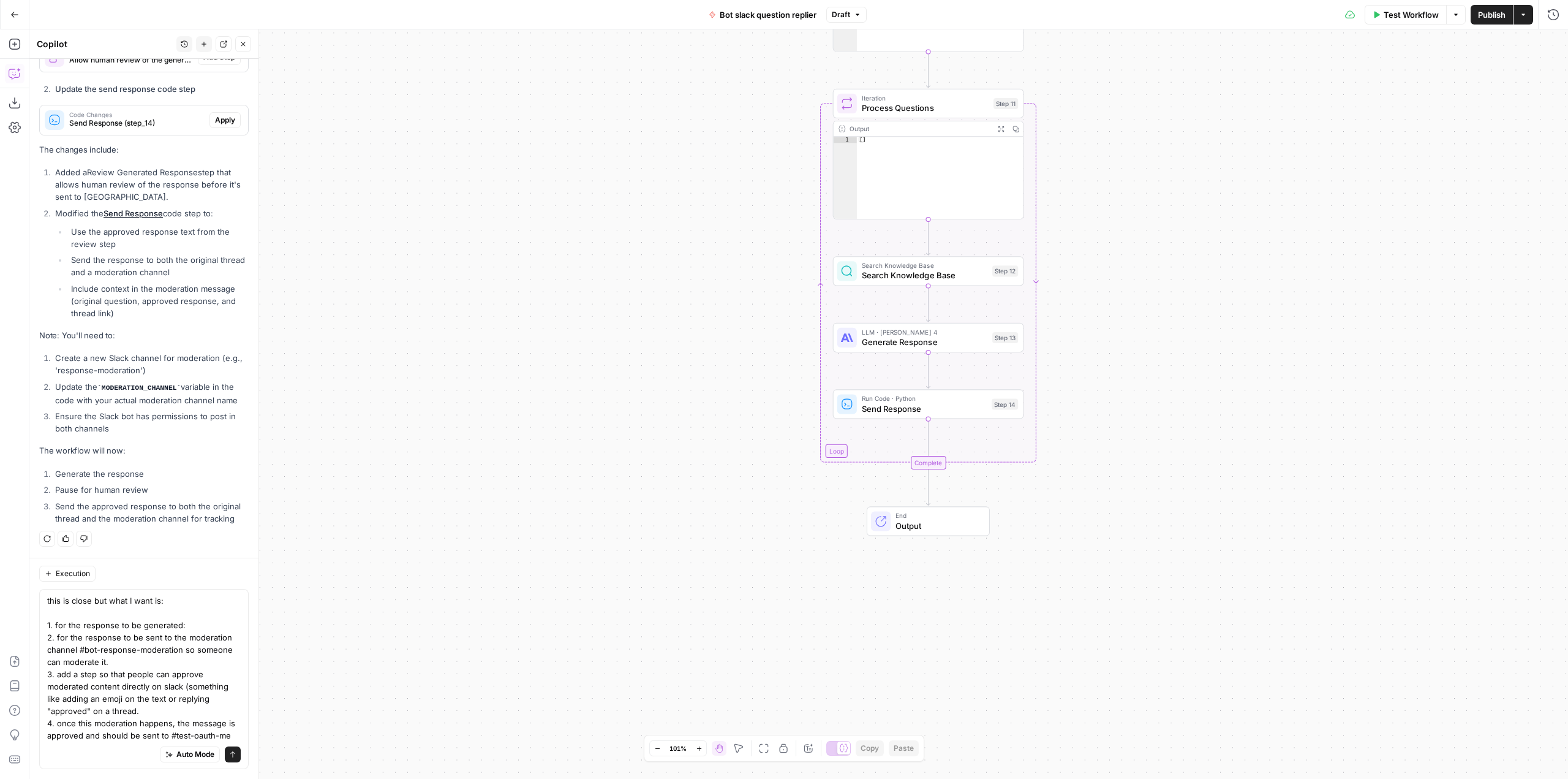
scroll to position [449, 0]
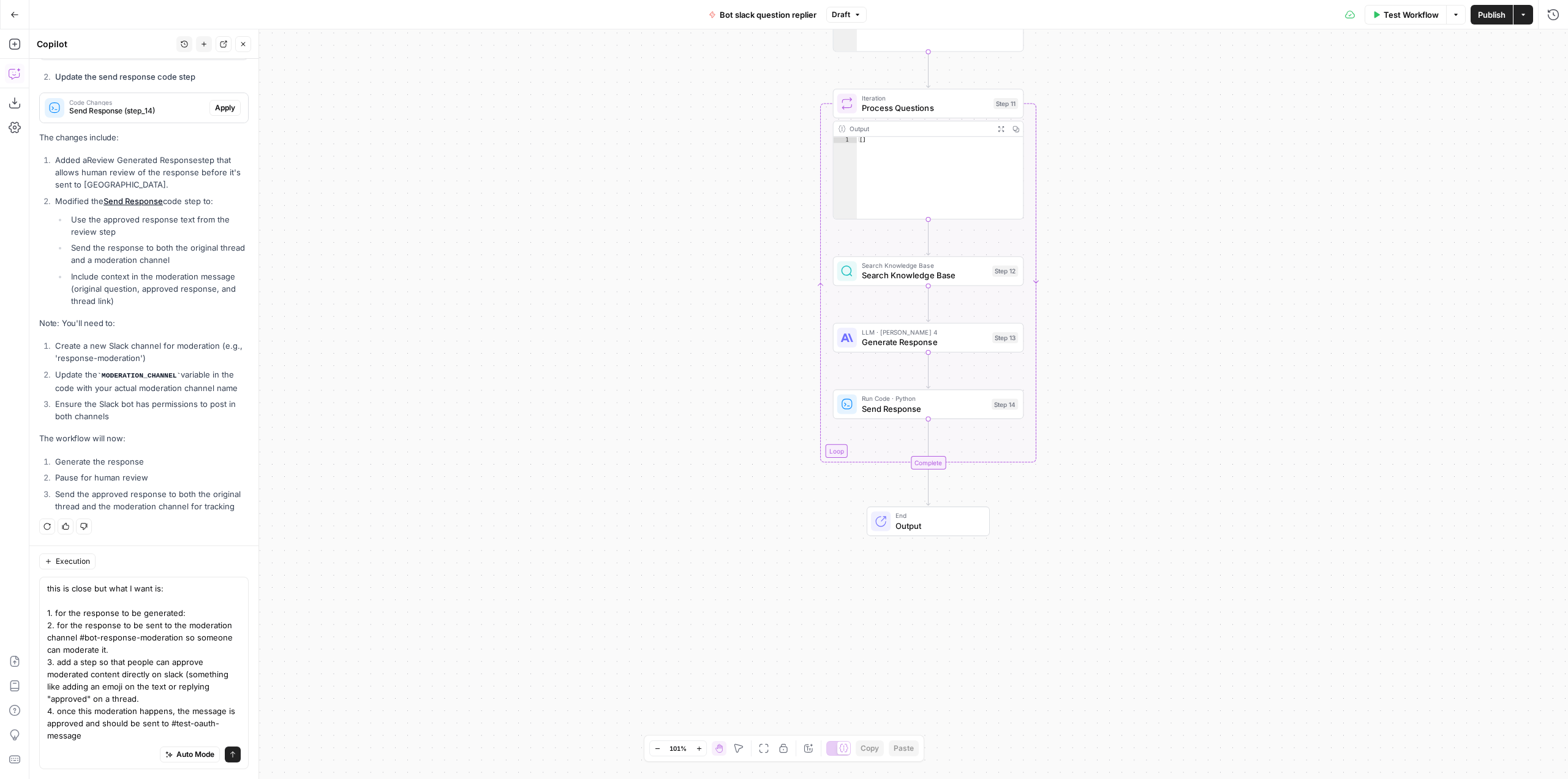
type textarea "this is close but what I want is: 1. for the response to be generated: 2. for t…"
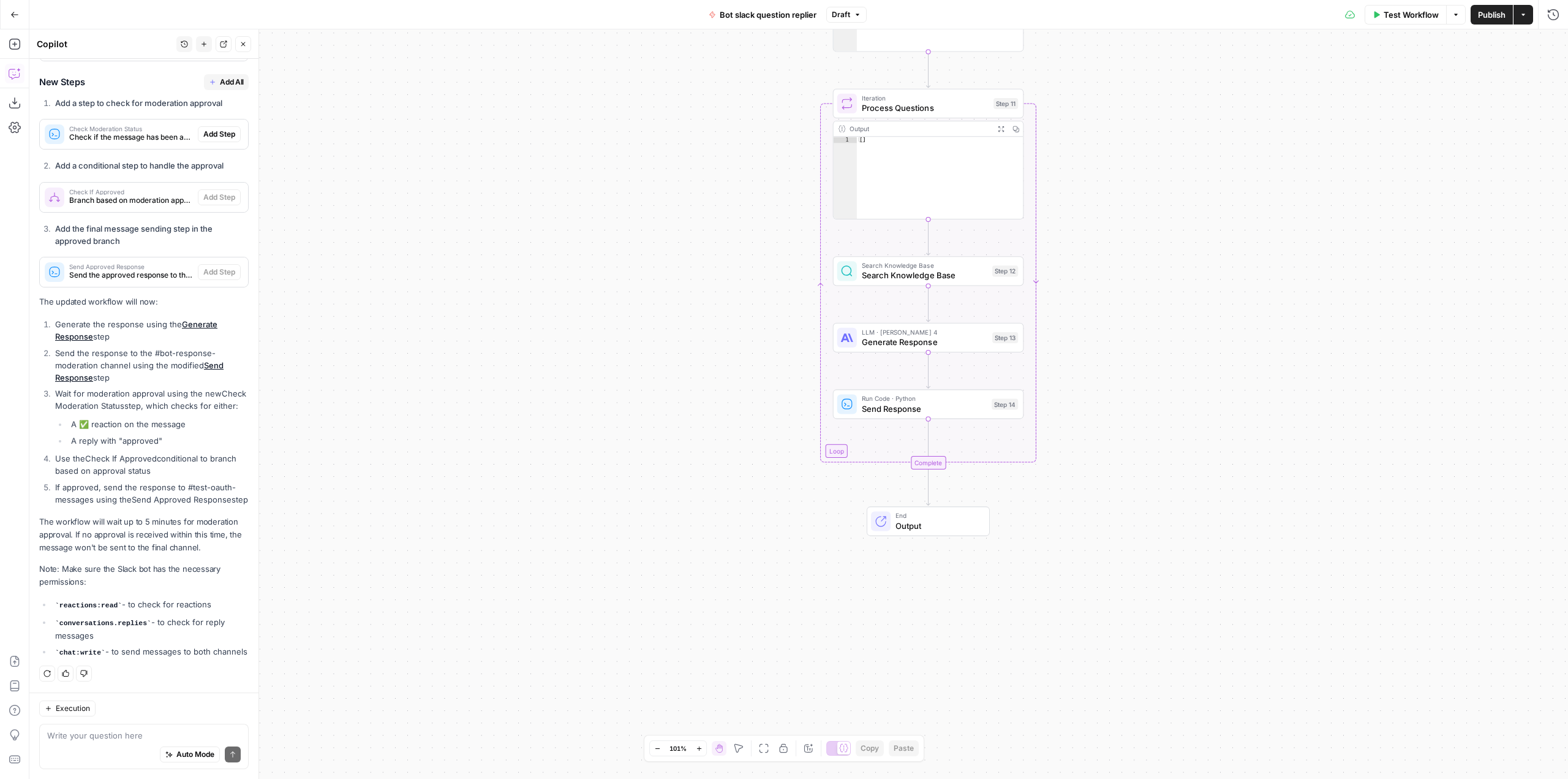
scroll to position [1157, 0]
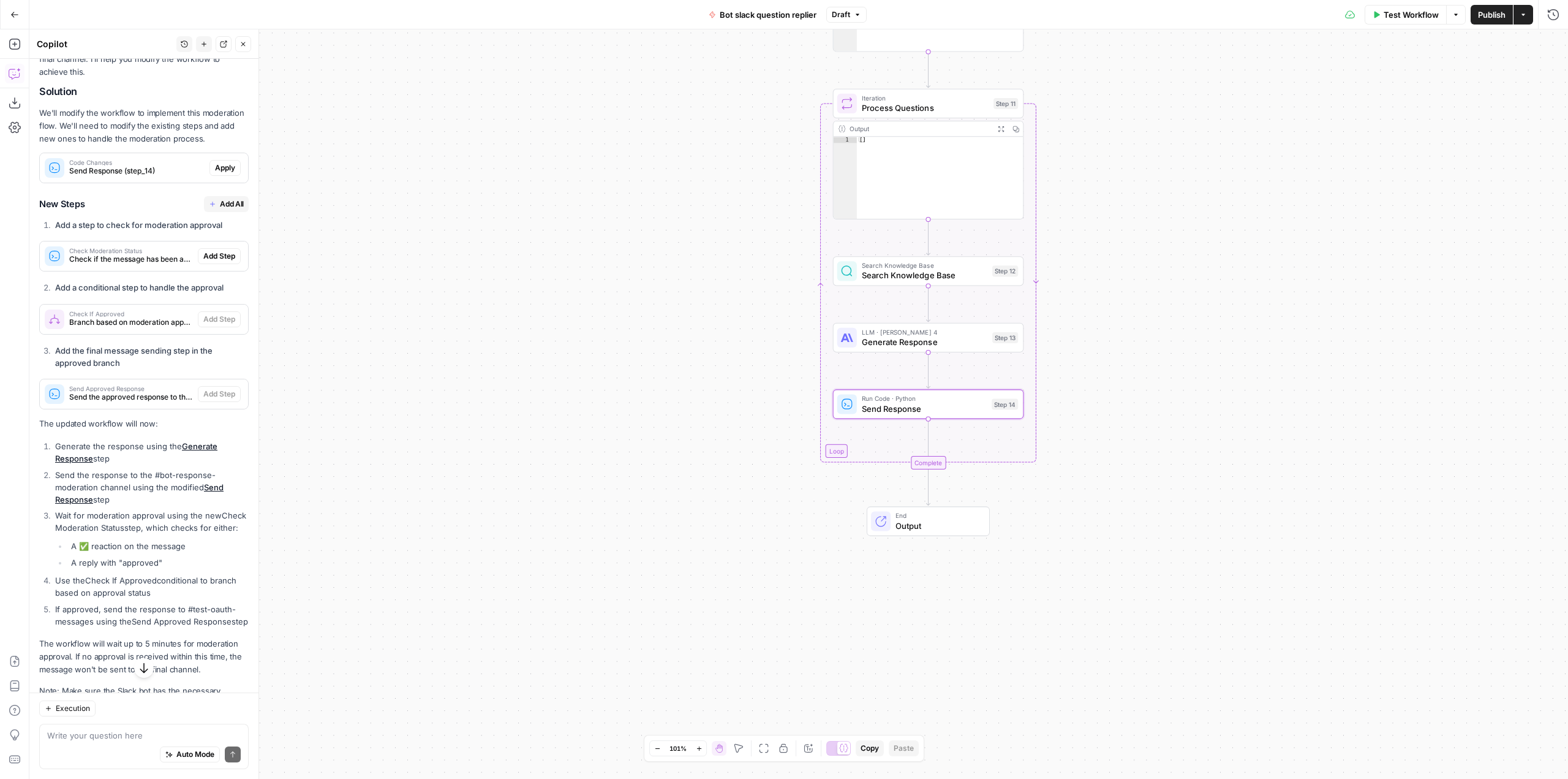
click at [224, 176] on button "Apply" at bounding box center [225, 168] width 31 height 16
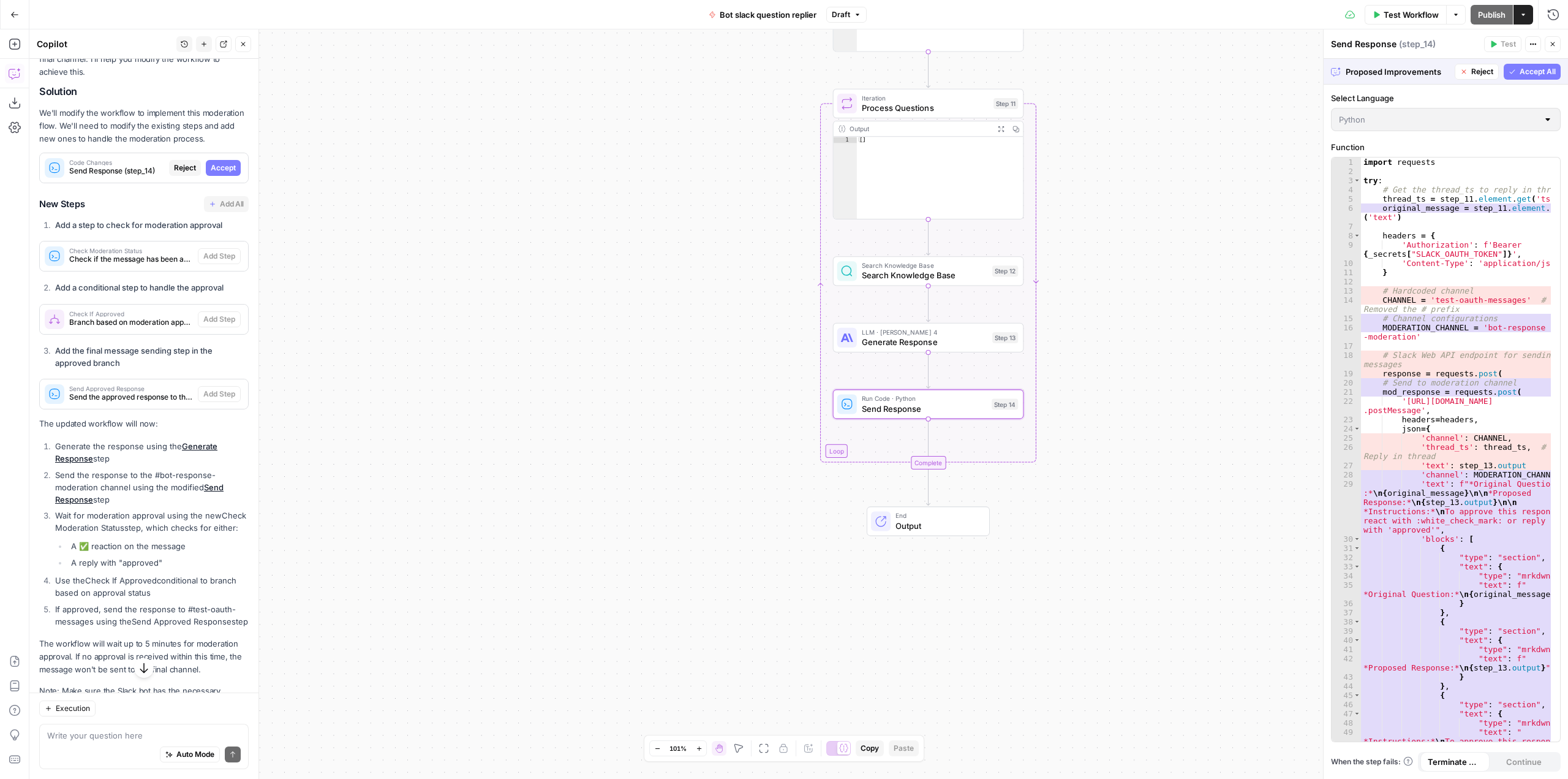
click at [221, 173] on span "Accept" at bounding box center [223, 168] width 25 height 11
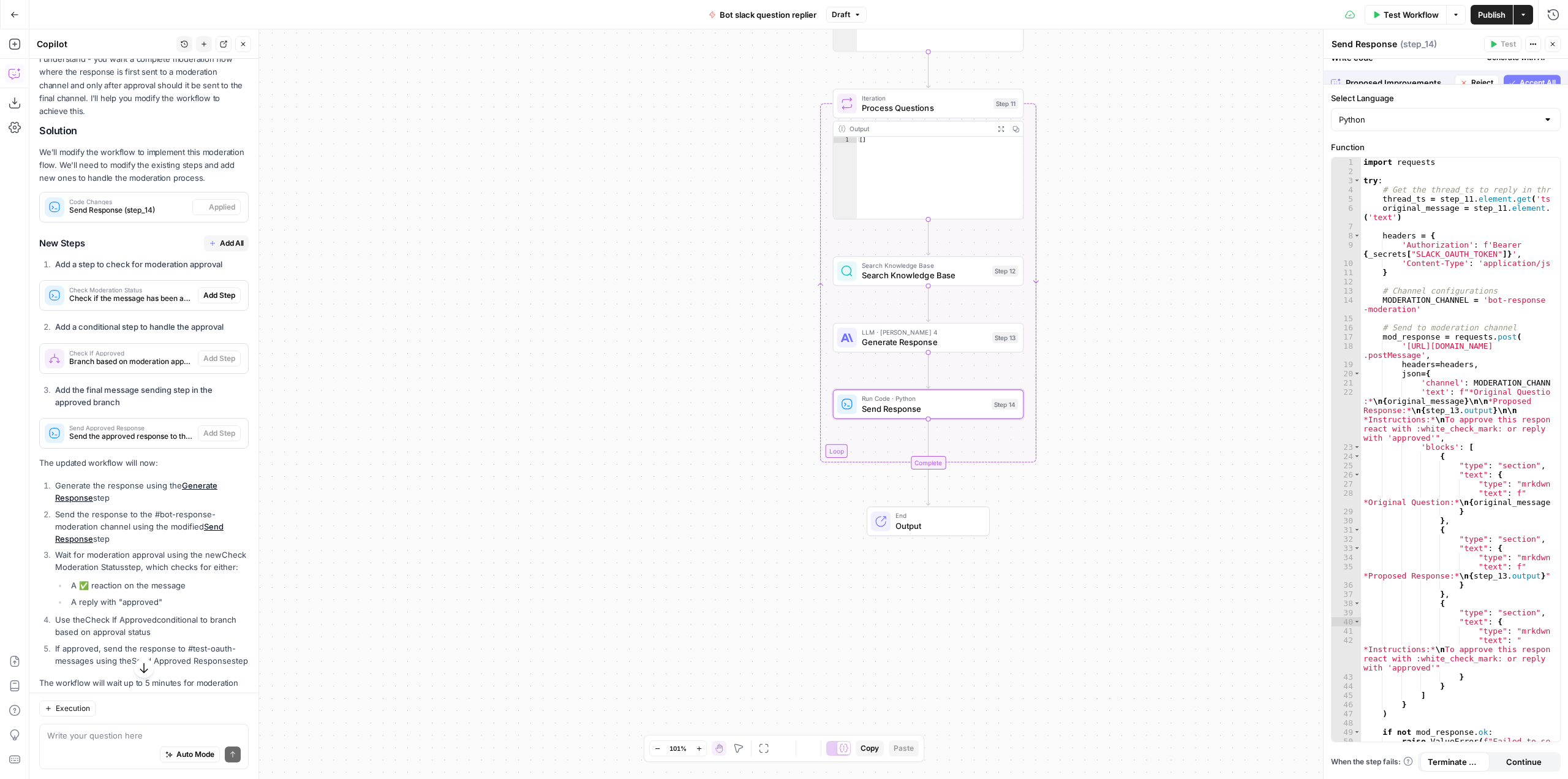
scroll to position [1197, 0]
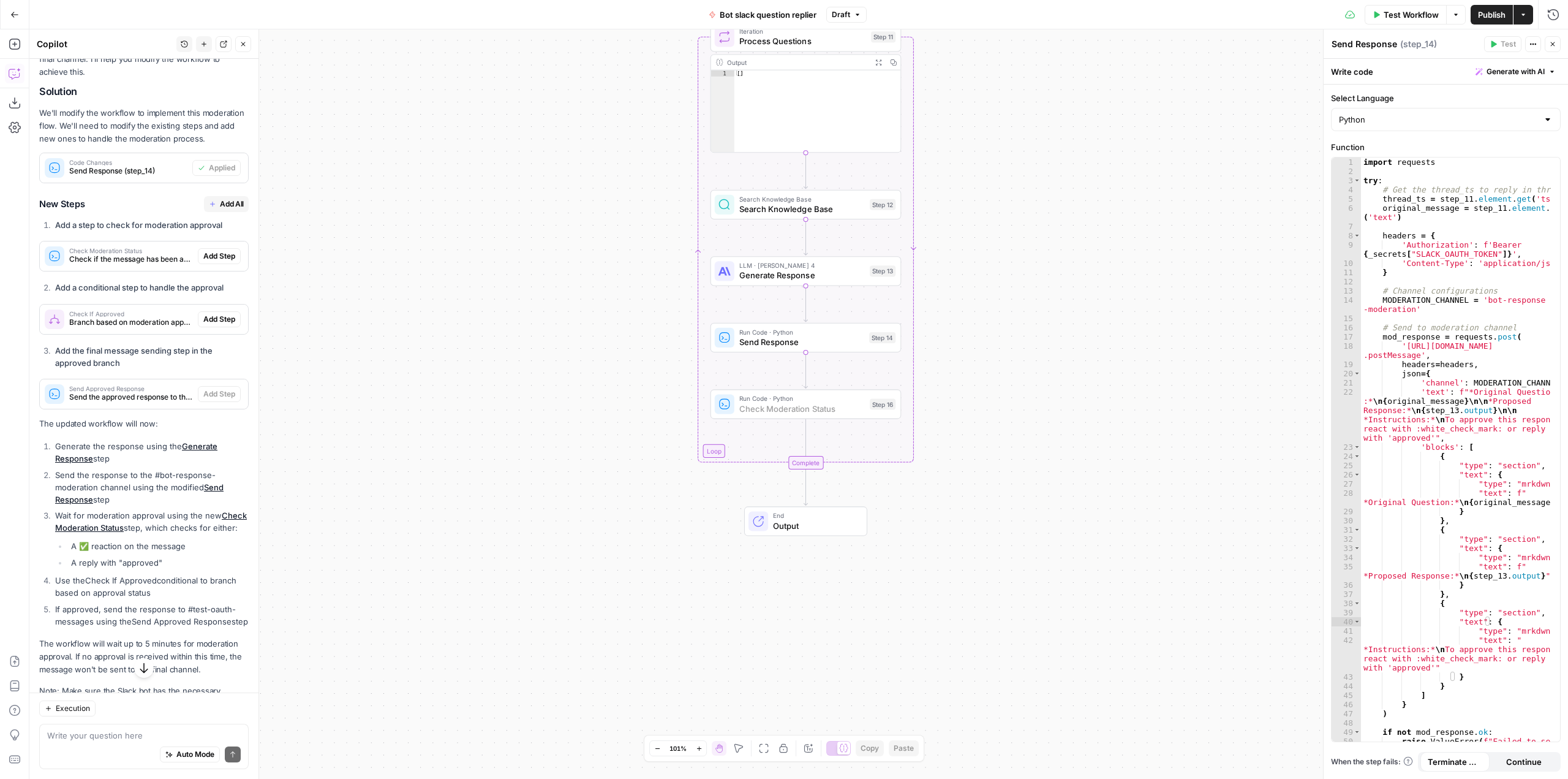
click at [221, 262] on span "Add Step" at bounding box center [220, 256] width 32 height 11
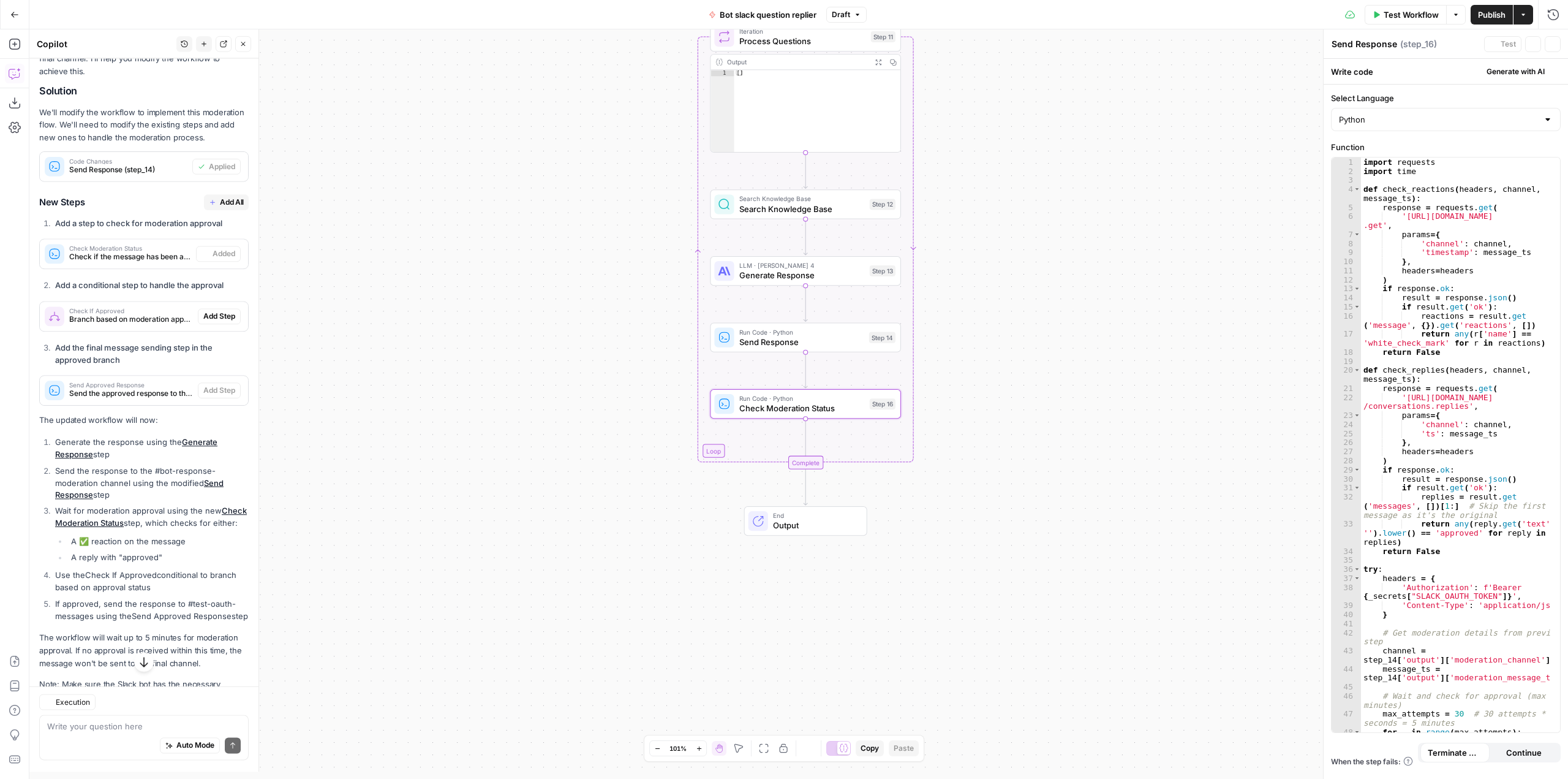
type textarea "Check Moderation Status"
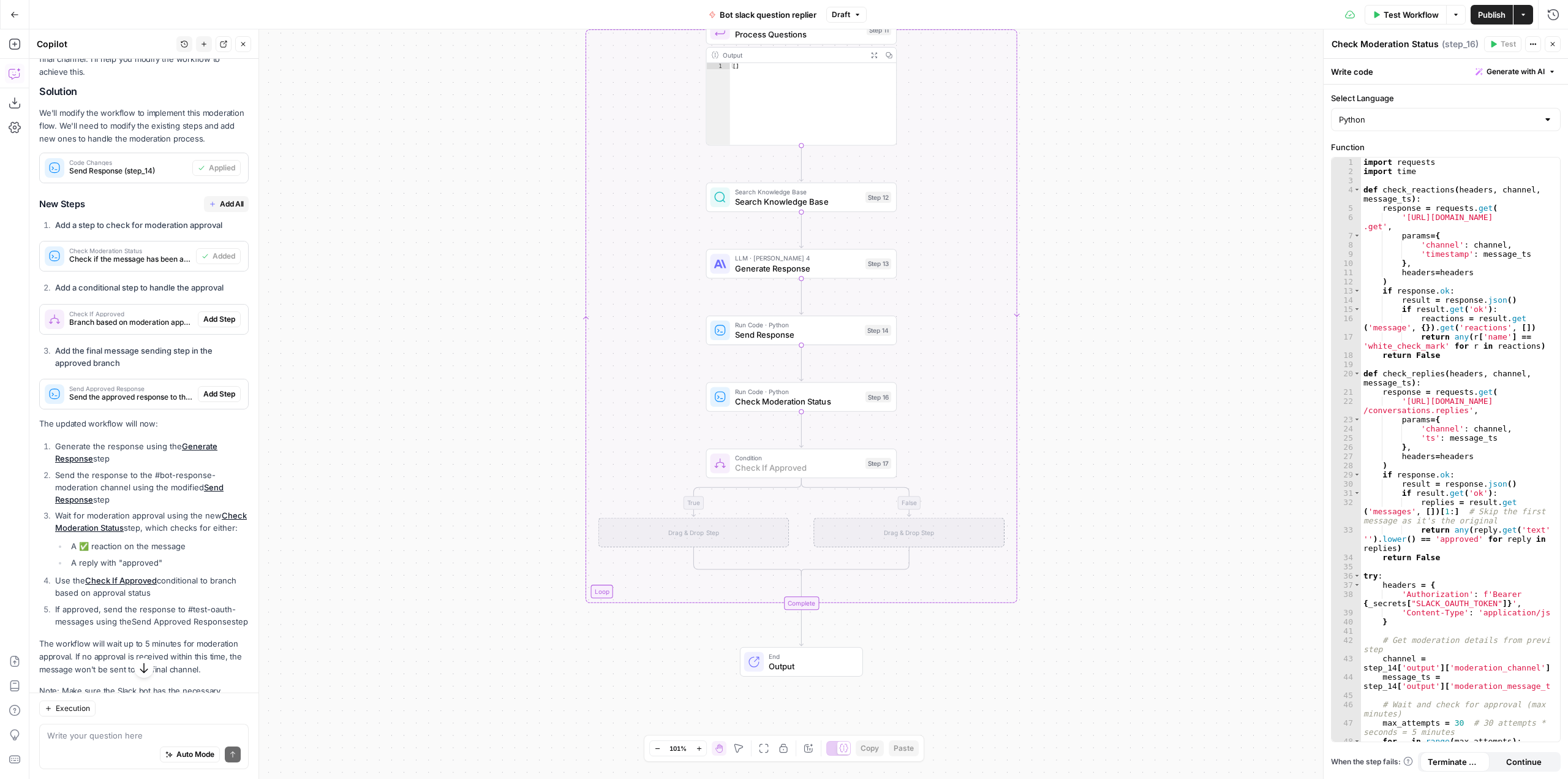
click at [217, 328] on button "Add Step" at bounding box center [219, 319] width 43 height 16
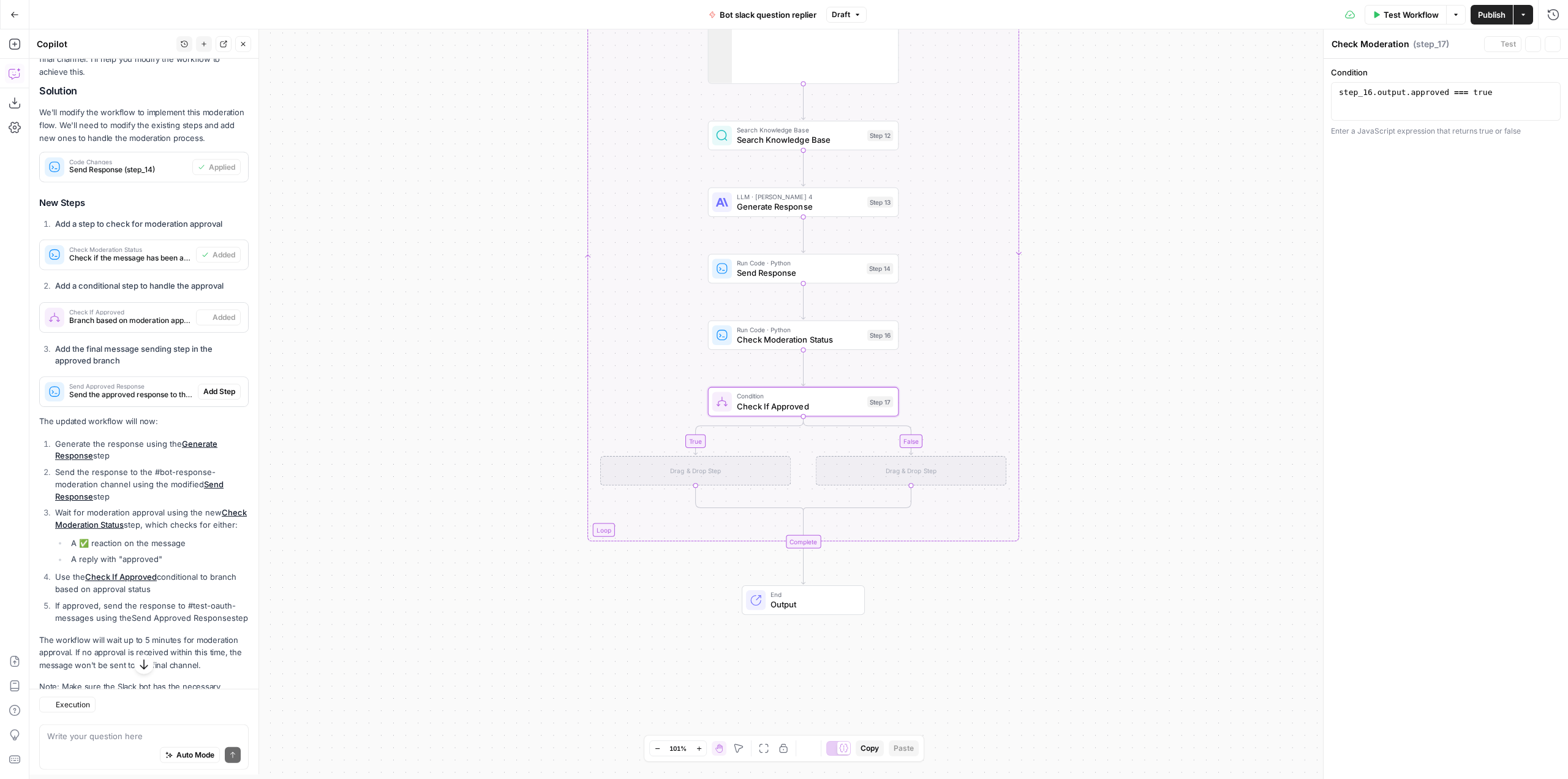
type textarea "Check If Approved"
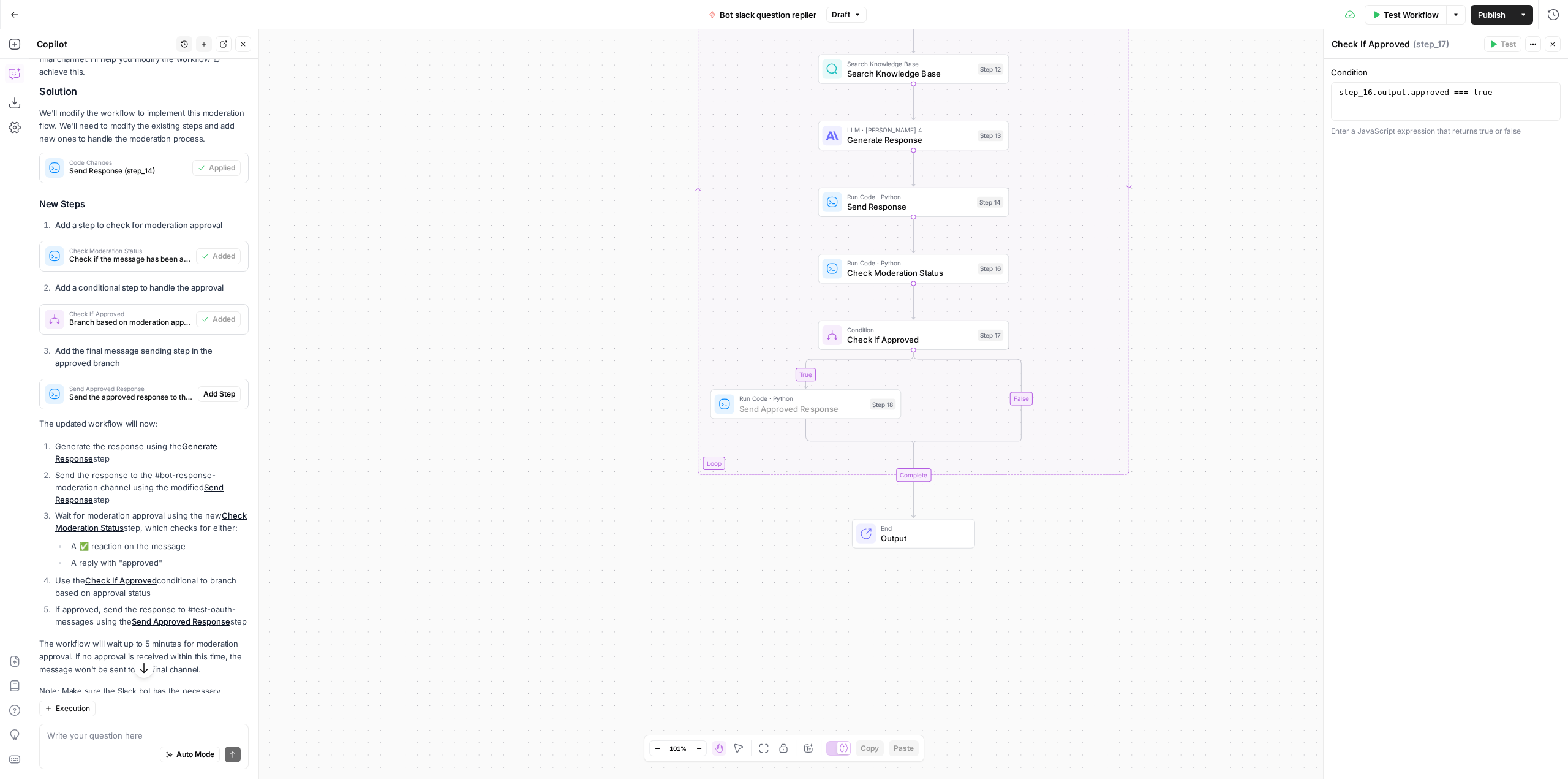
click at [217, 399] on span "Add Step" at bounding box center [220, 393] width 32 height 11
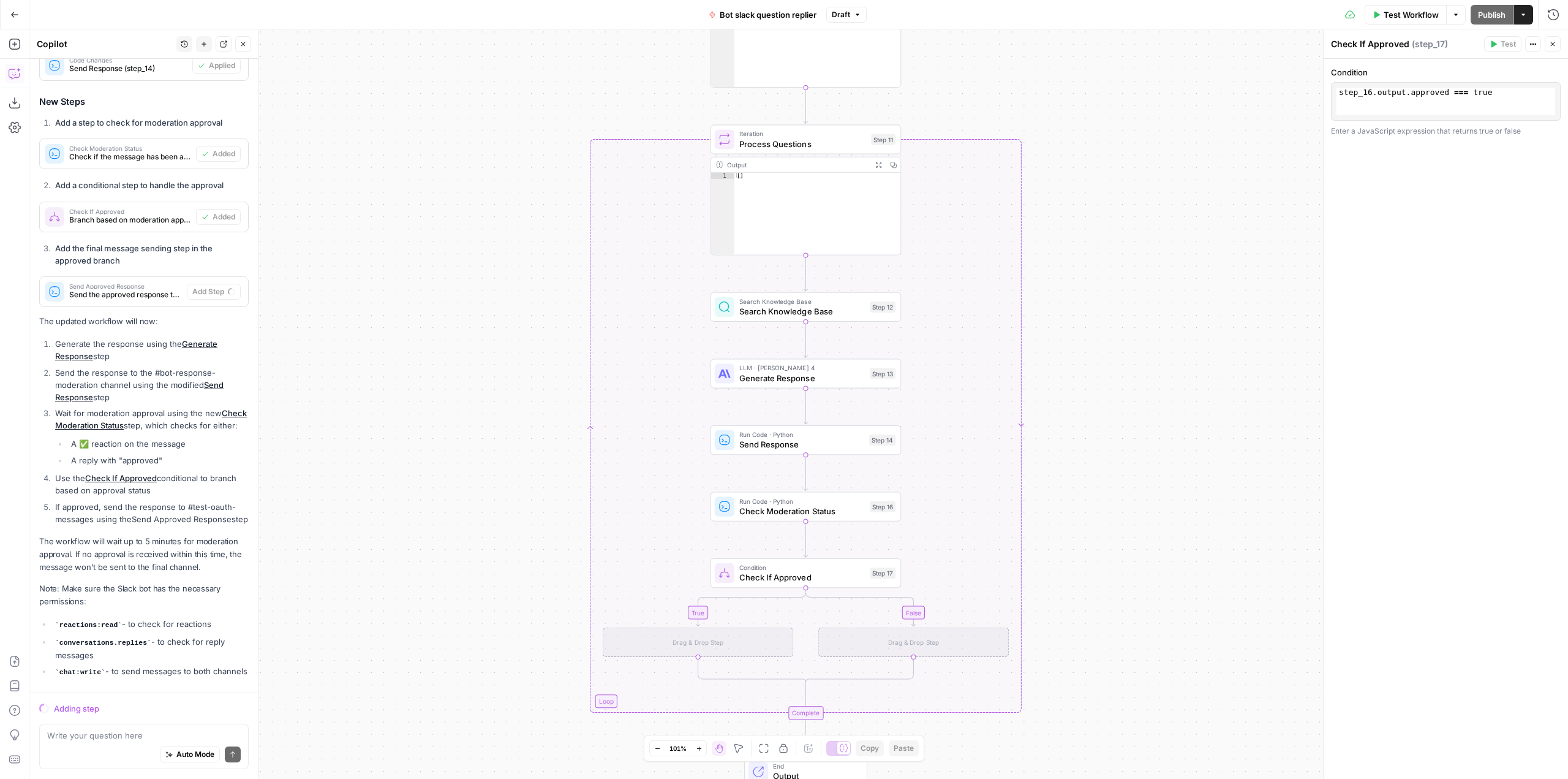
scroll to position [1342, 0]
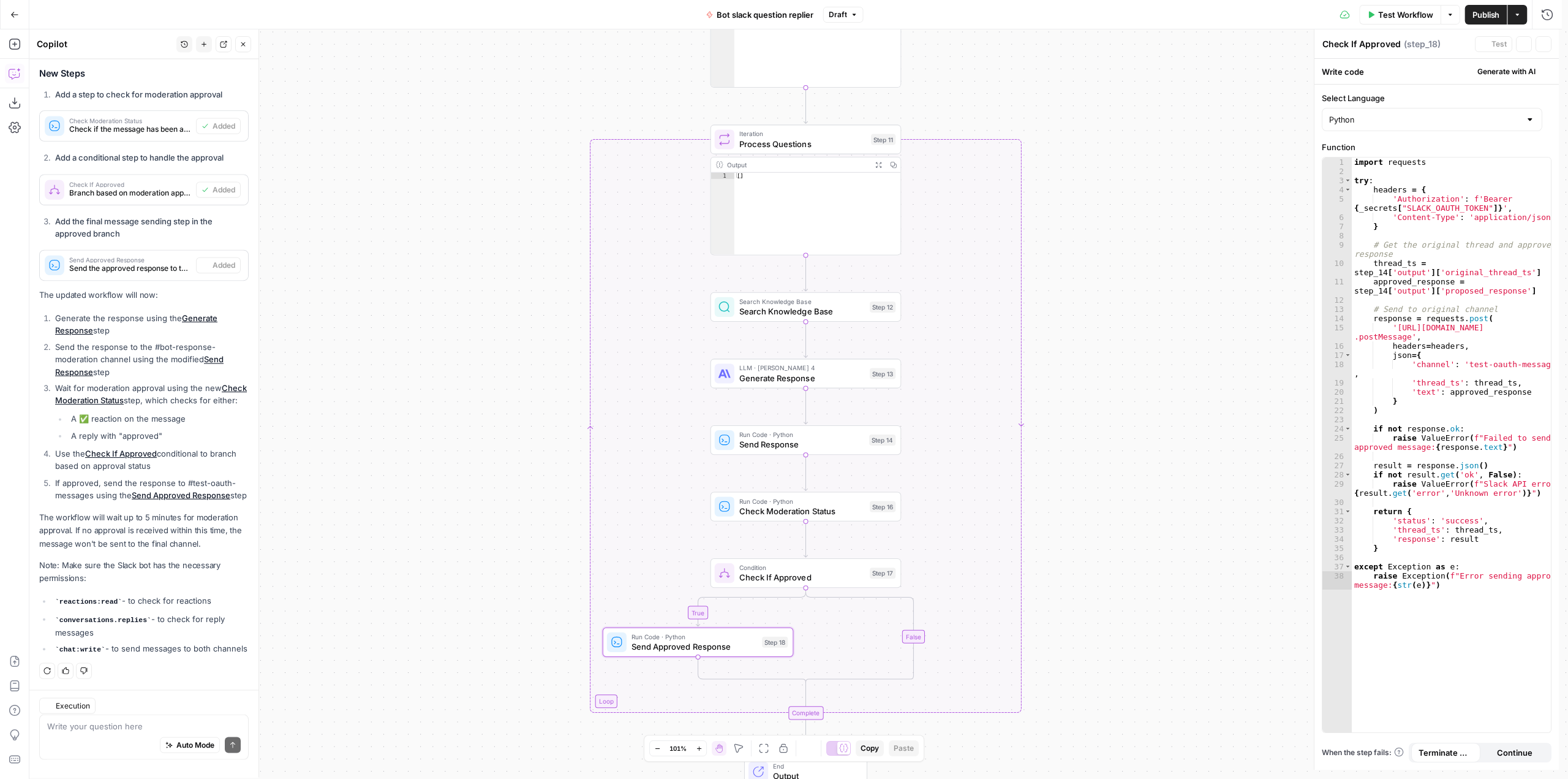
type textarea "Send Approved Response"
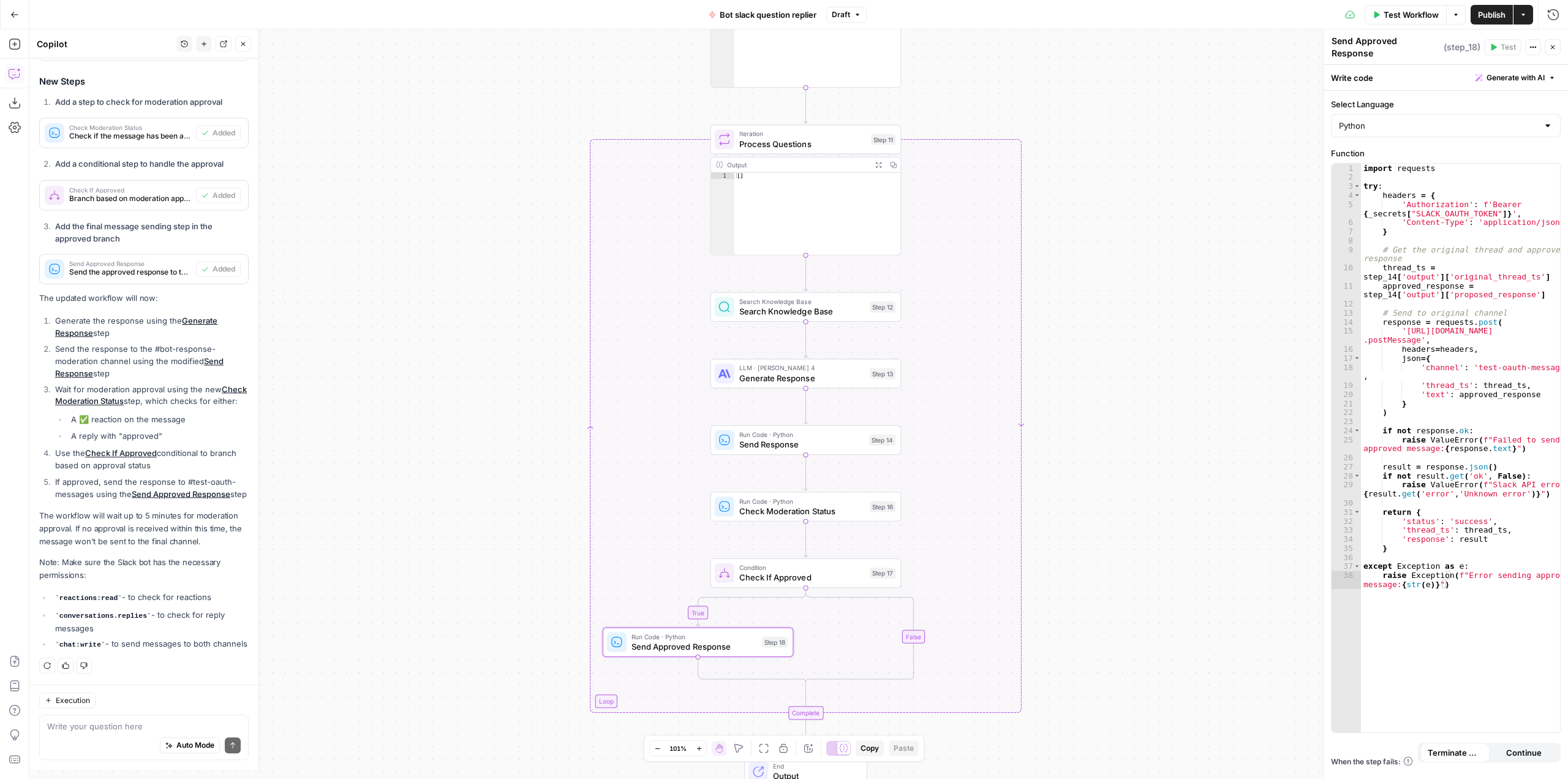
scroll to position [1380, 0]
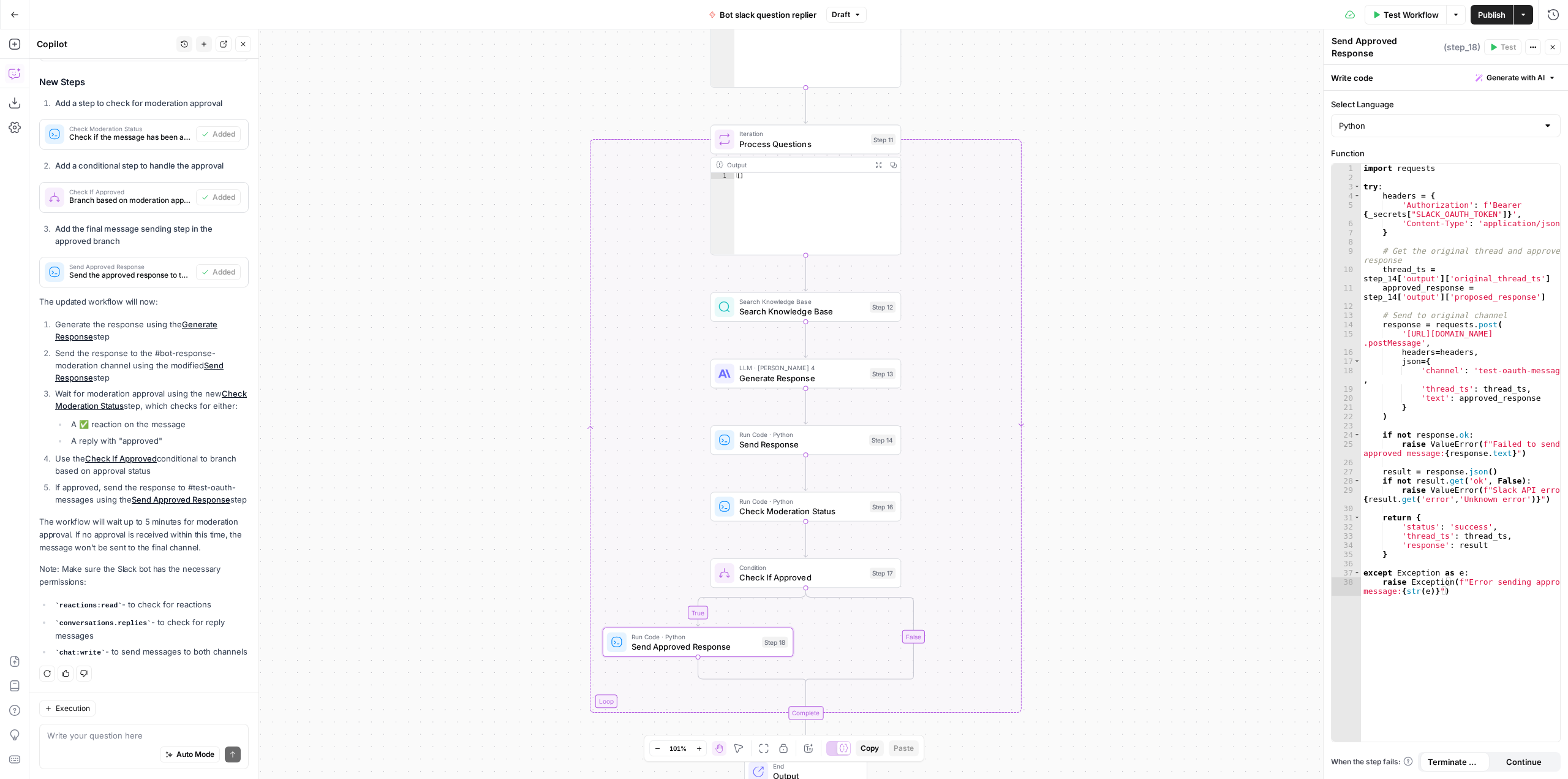
click at [143, 727] on div "Write your question here Auto Mode Send" at bounding box center [144, 746] width 210 height 45
type textarea "I don't see "conversations:replies" as an option"
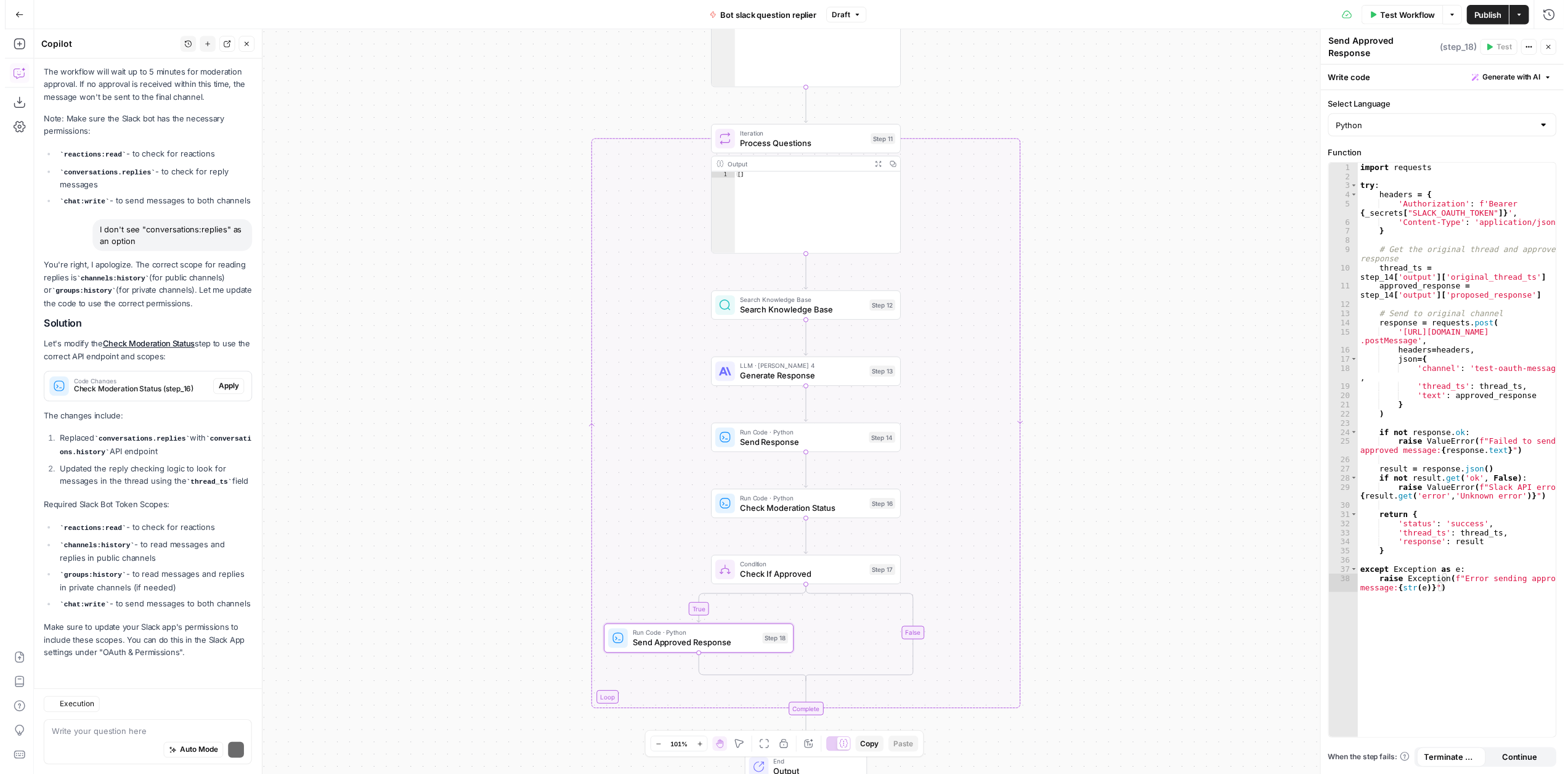
scroll to position [1865, 0]
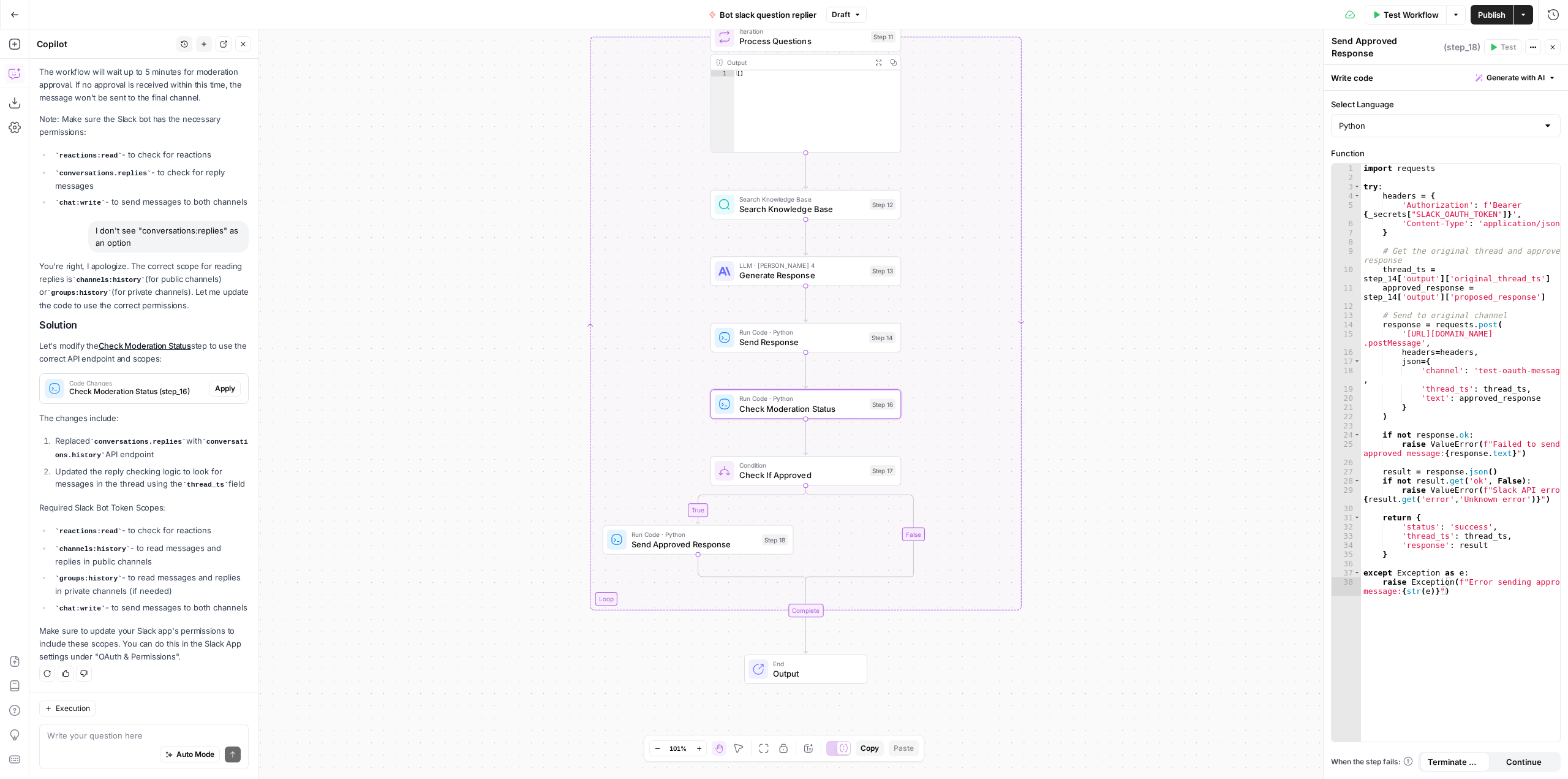
click at [215, 383] on span "Apply" at bounding box center [225, 388] width 20 height 11
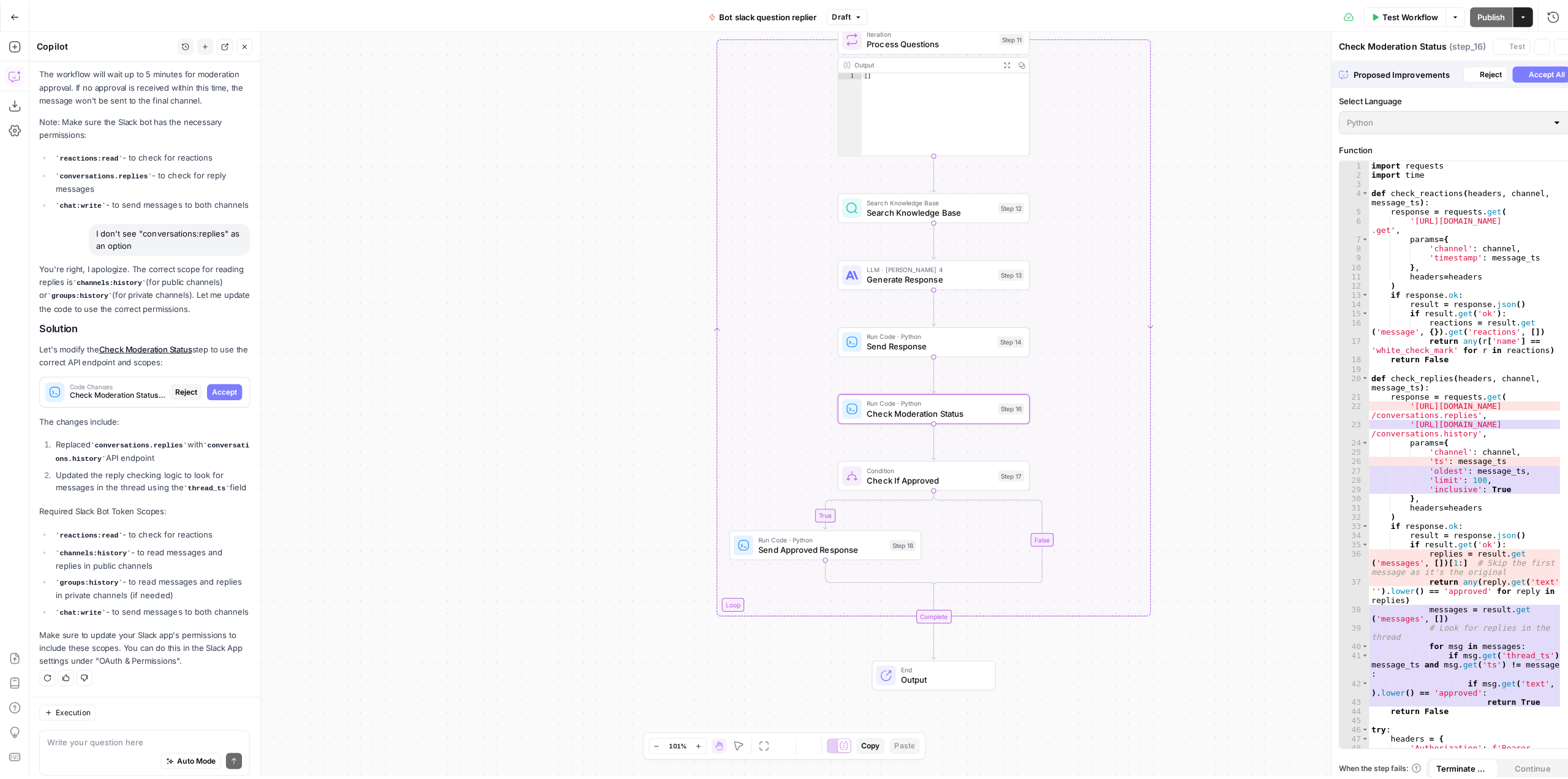
scroll to position [1816, 0]
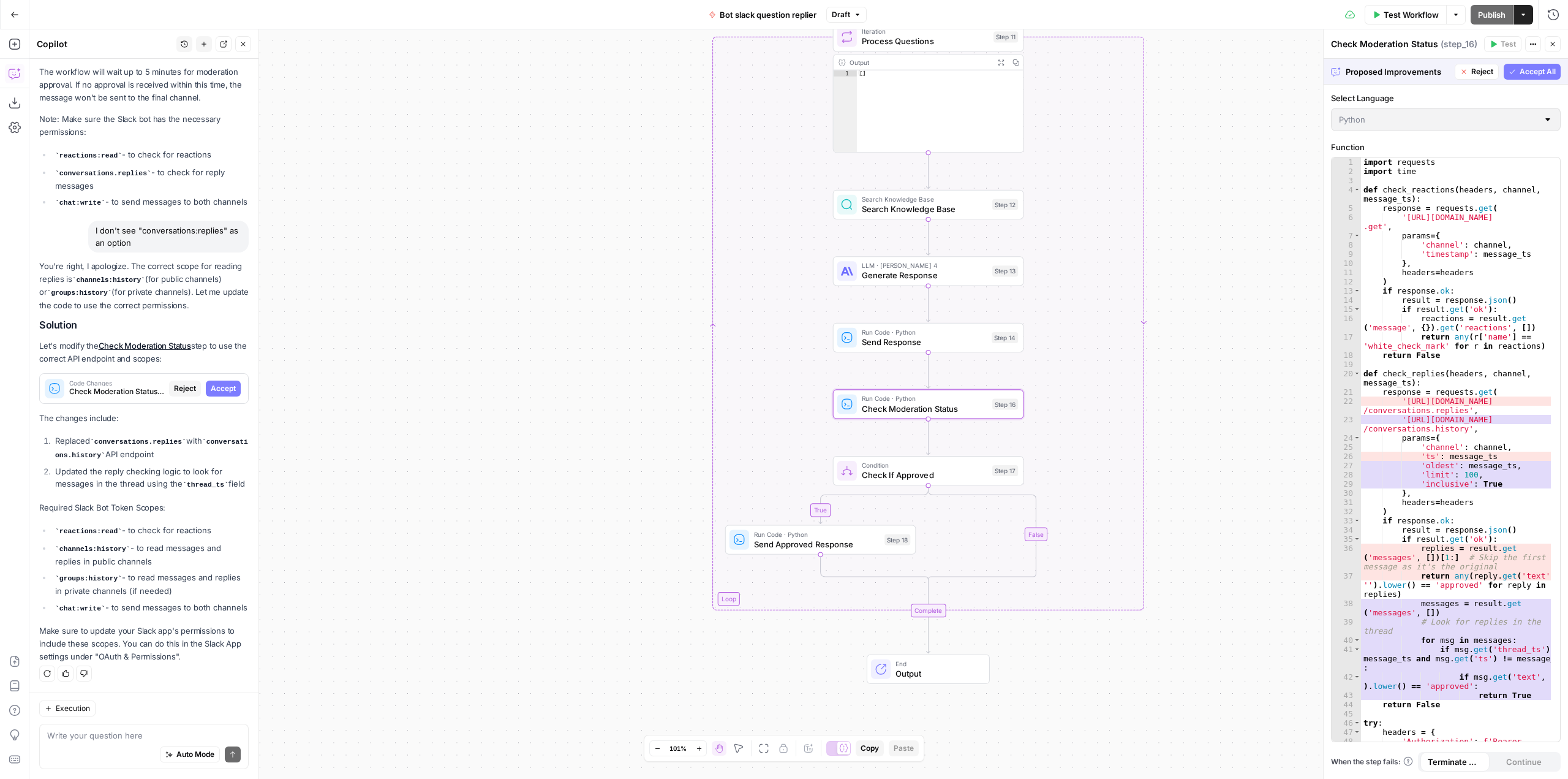
click at [211, 383] on span "Accept" at bounding box center [223, 388] width 25 height 11
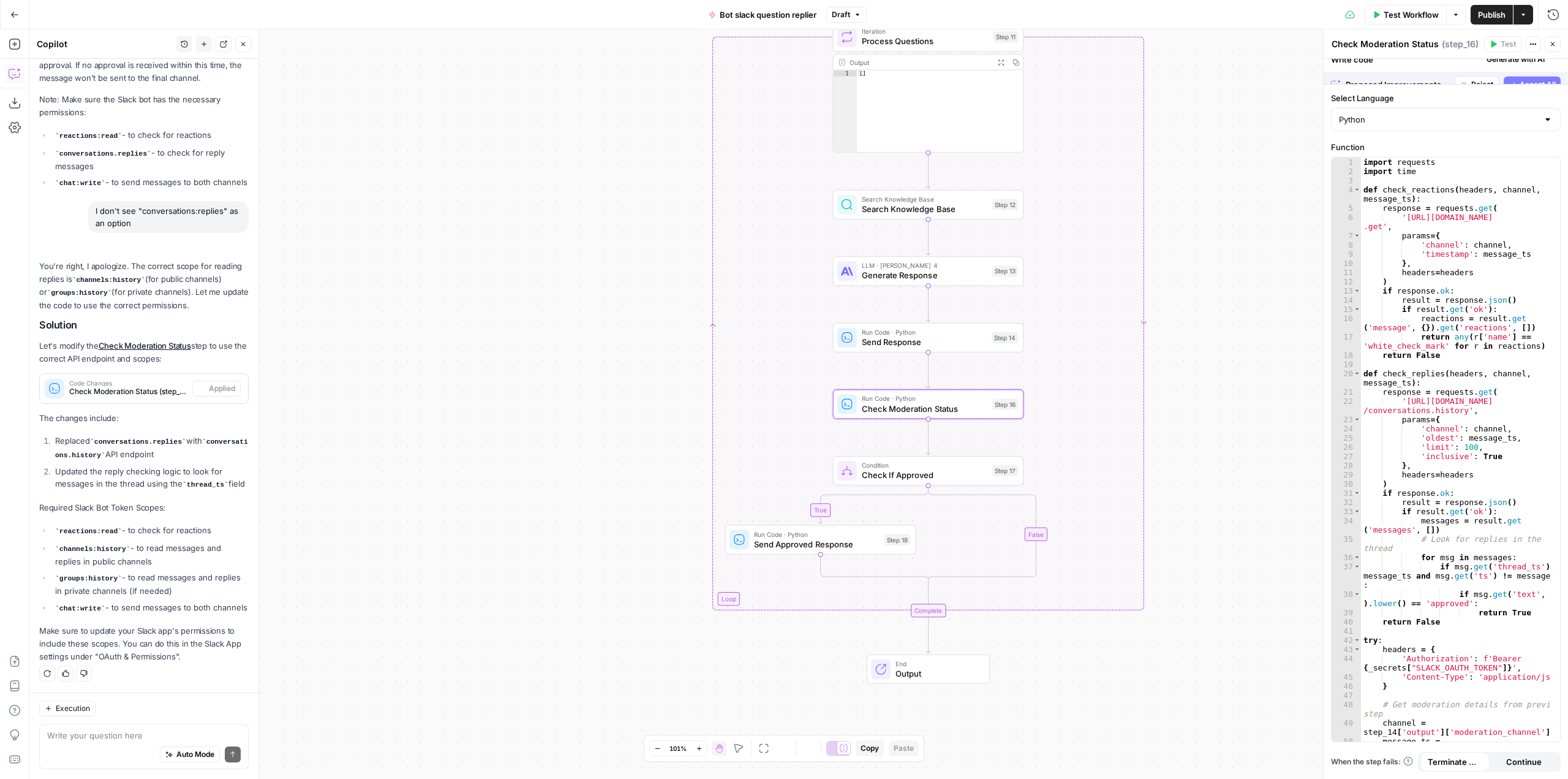
scroll to position [1875, 0]
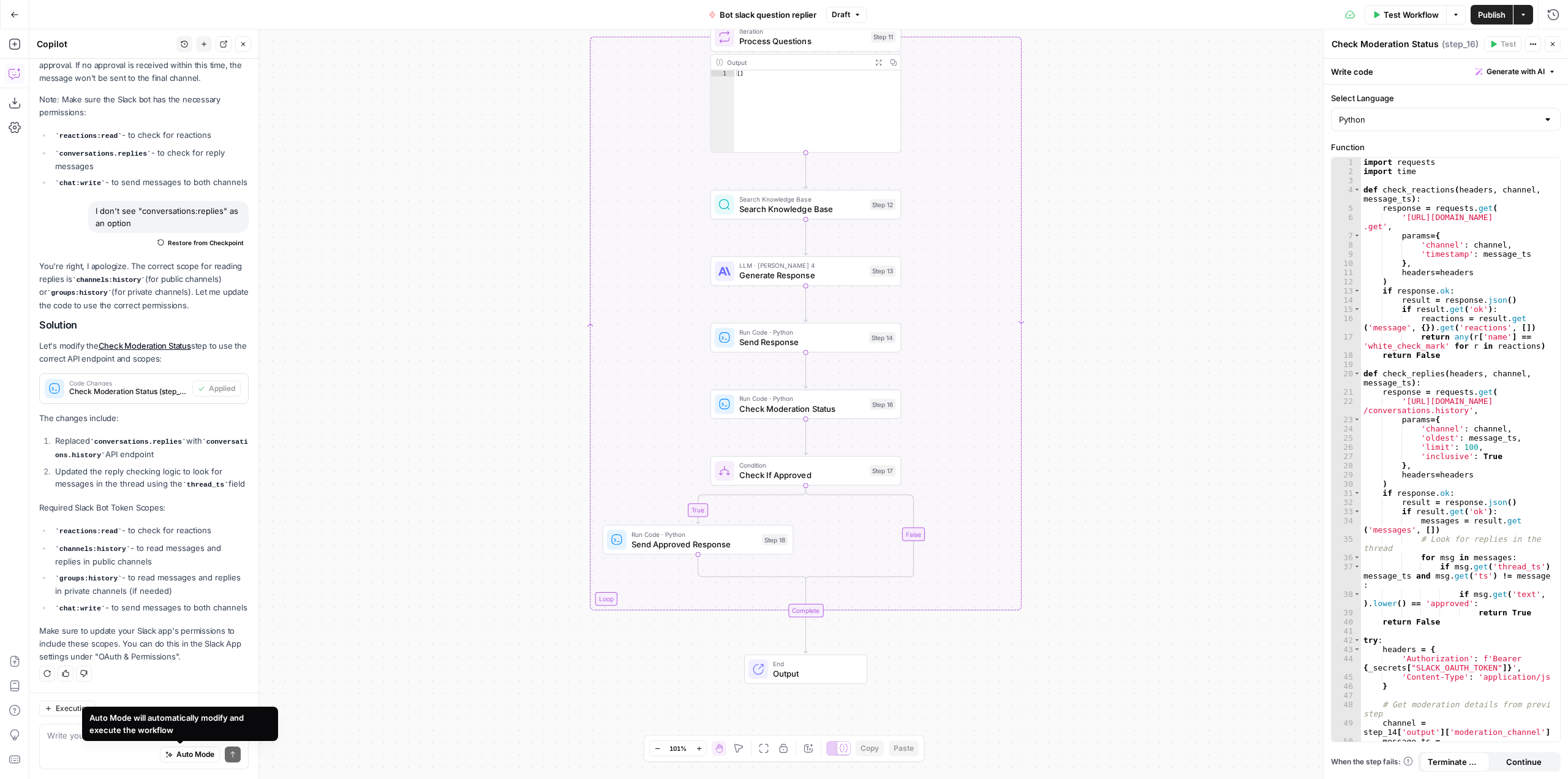
click at [129, 733] on div "Auto Mode will automatically modify and execute the workflow" at bounding box center [179, 723] width 181 height 24
click at [75, 738] on textarea at bounding box center [144, 735] width 194 height 13
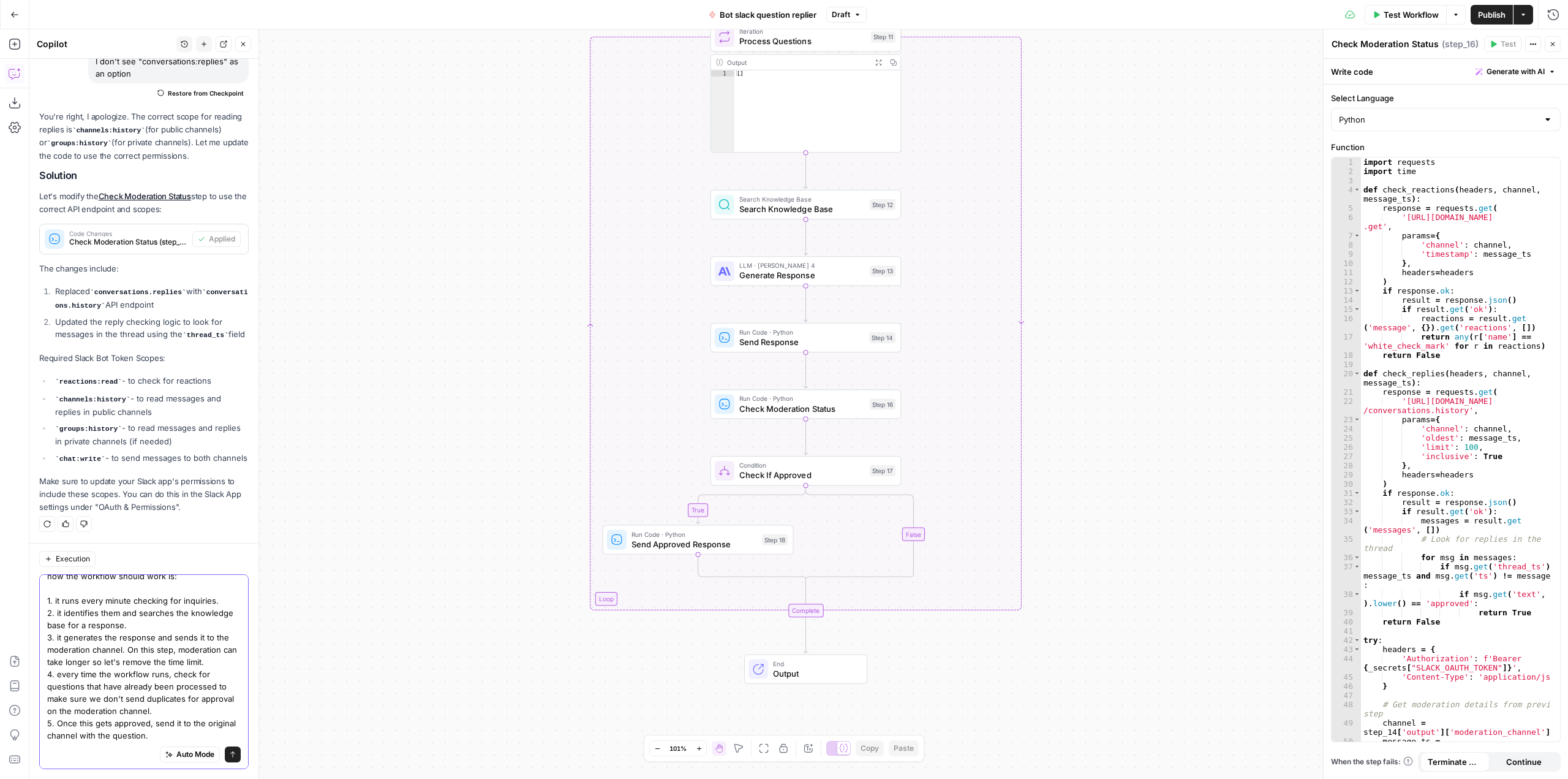
scroll to position [46, 0]
click at [172, 725] on textarea "also please remove the time limit on moderation. how the workflow should work i…" at bounding box center [144, 649] width 194 height 184
type textarea "also please remove the time limit on moderation. how the workflow should work i…"
click at [205, 751] on div "Auto Mode Send" at bounding box center [144, 755] width 194 height 27
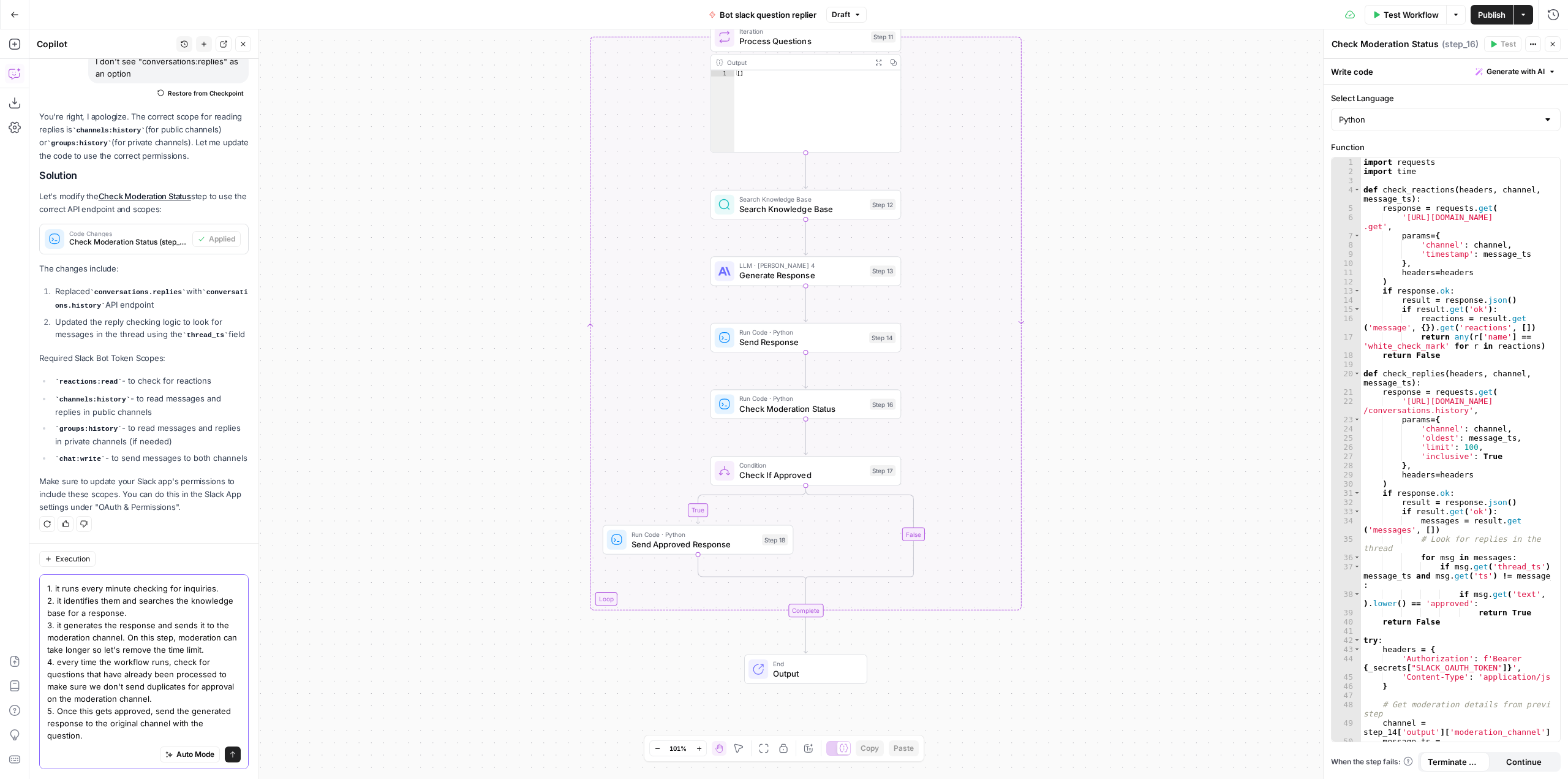
click at [225, 750] on button "Send" at bounding box center [232, 754] width 16 height 16
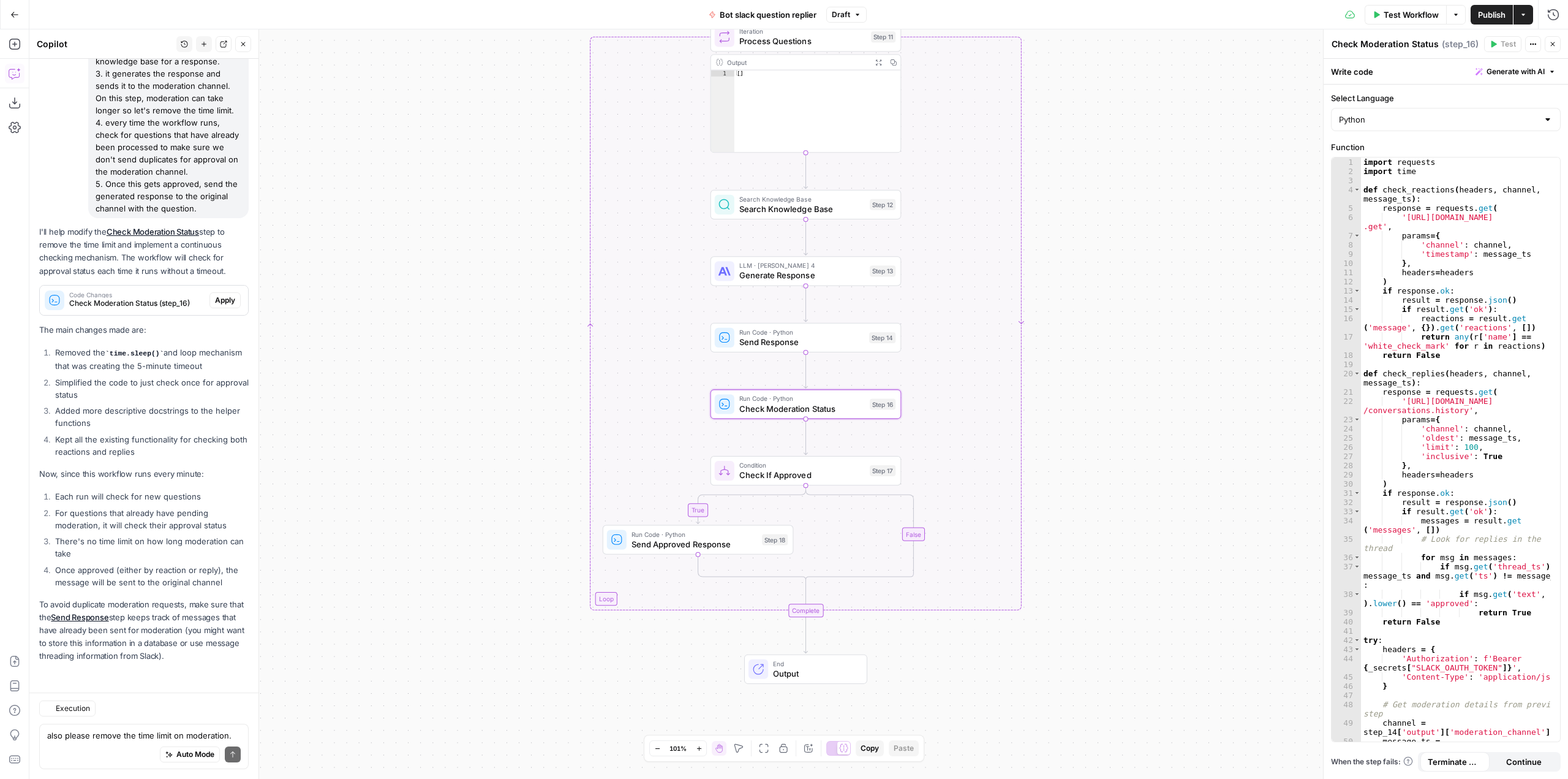
scroll to position [2604, 0]
click at [215, 295] on span "Apply" at bounding box center [225, 300] width 20 height 11
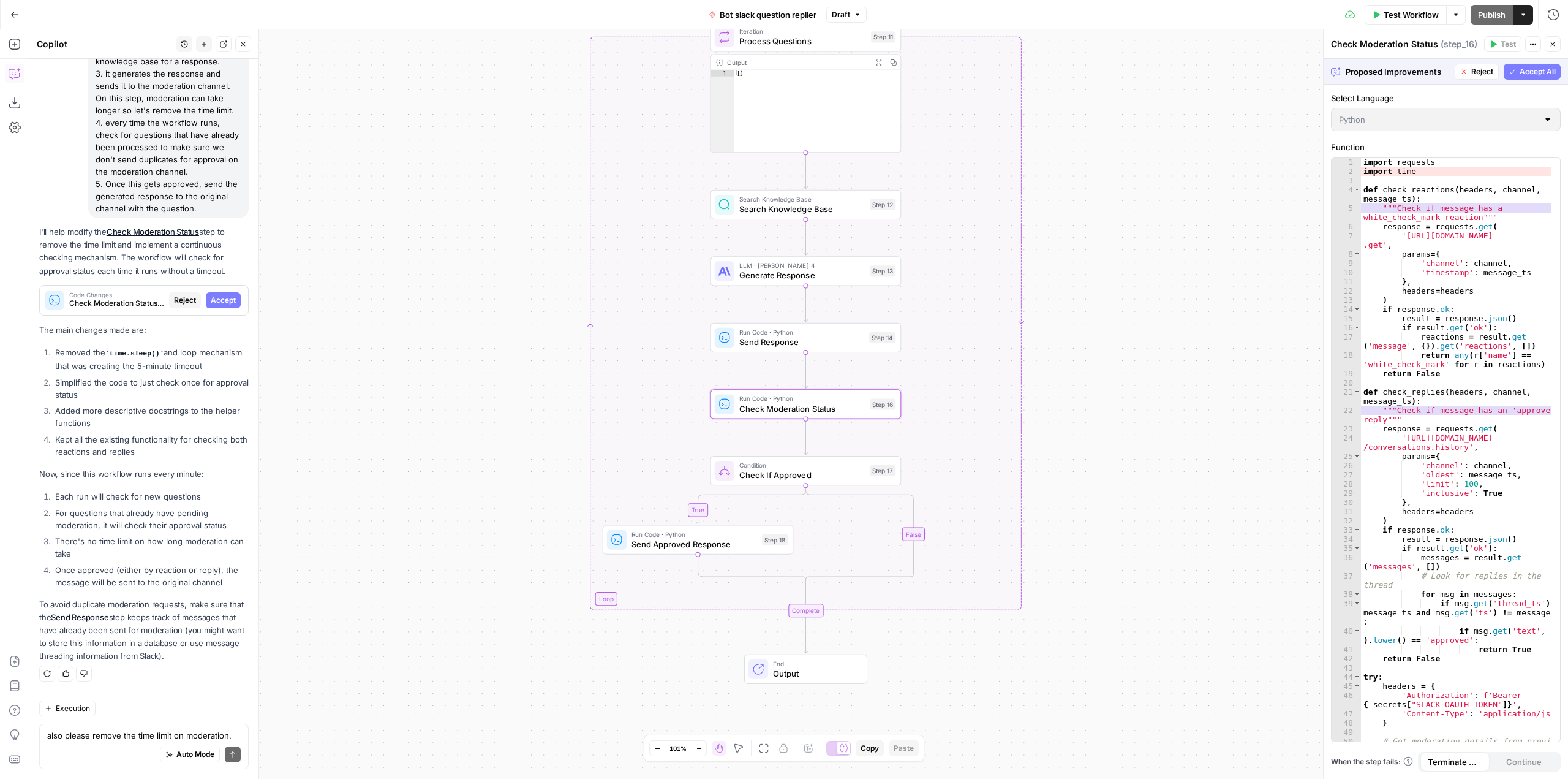
click at [211, 295] on span "Accept" at bounding box center [223, 300] width 25 height 11
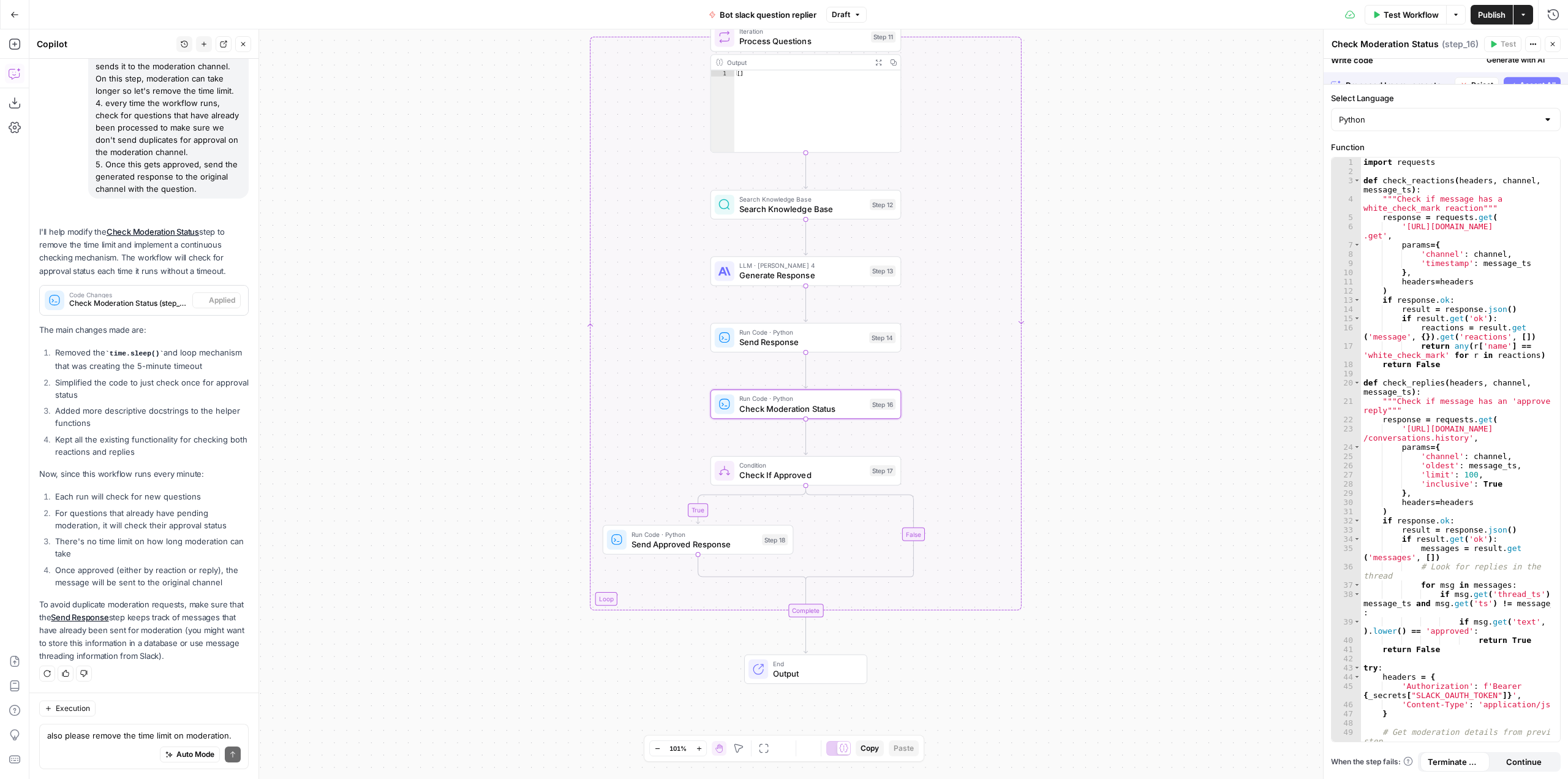
scroll to position [2623, 0]
click at [120, 728] on div "also please remove the time limit on moderation. how the workflow should work i…" at bounding box center [144, 746] width 210 height 45
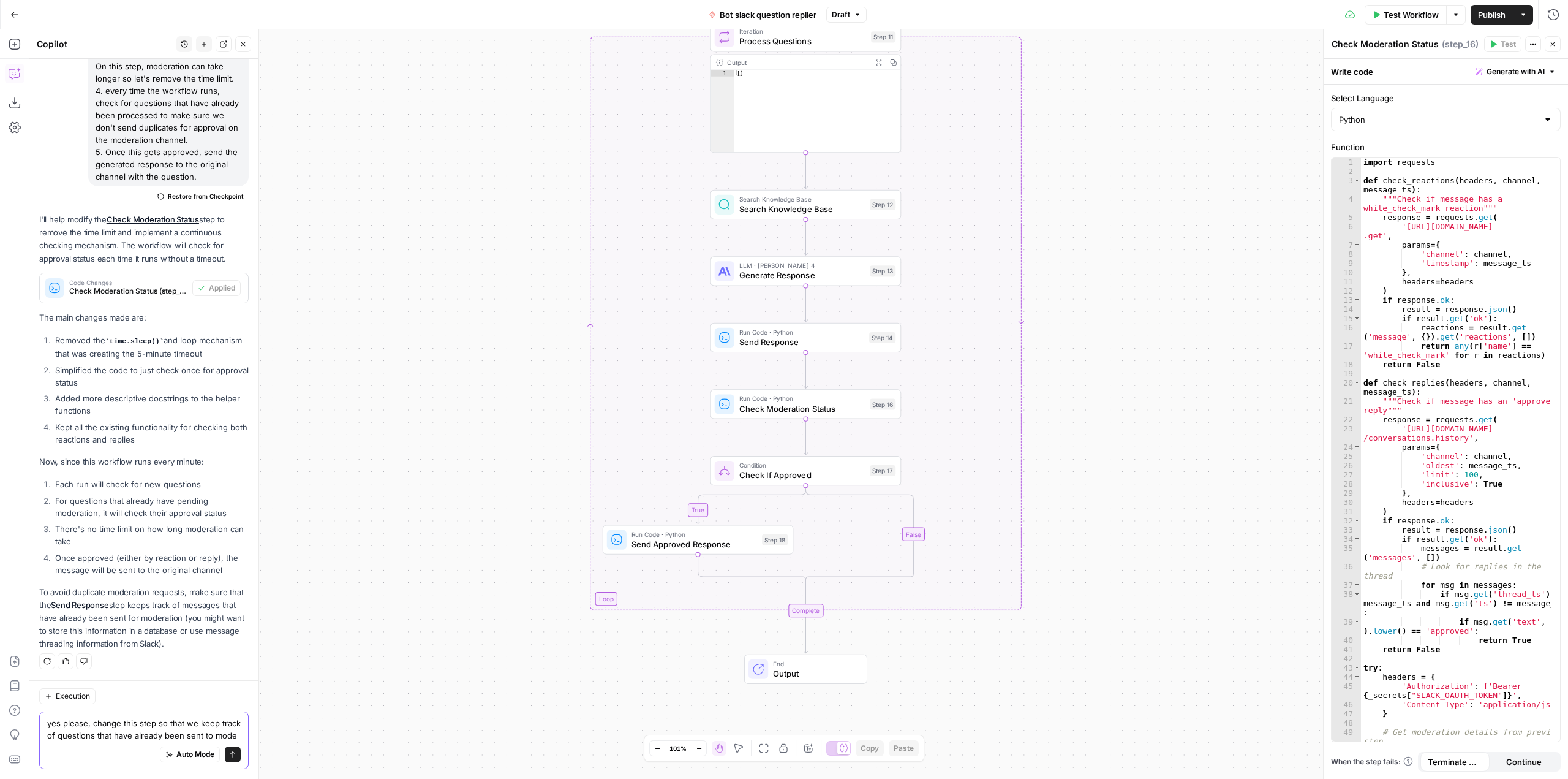
scroll to position [2648, 0]
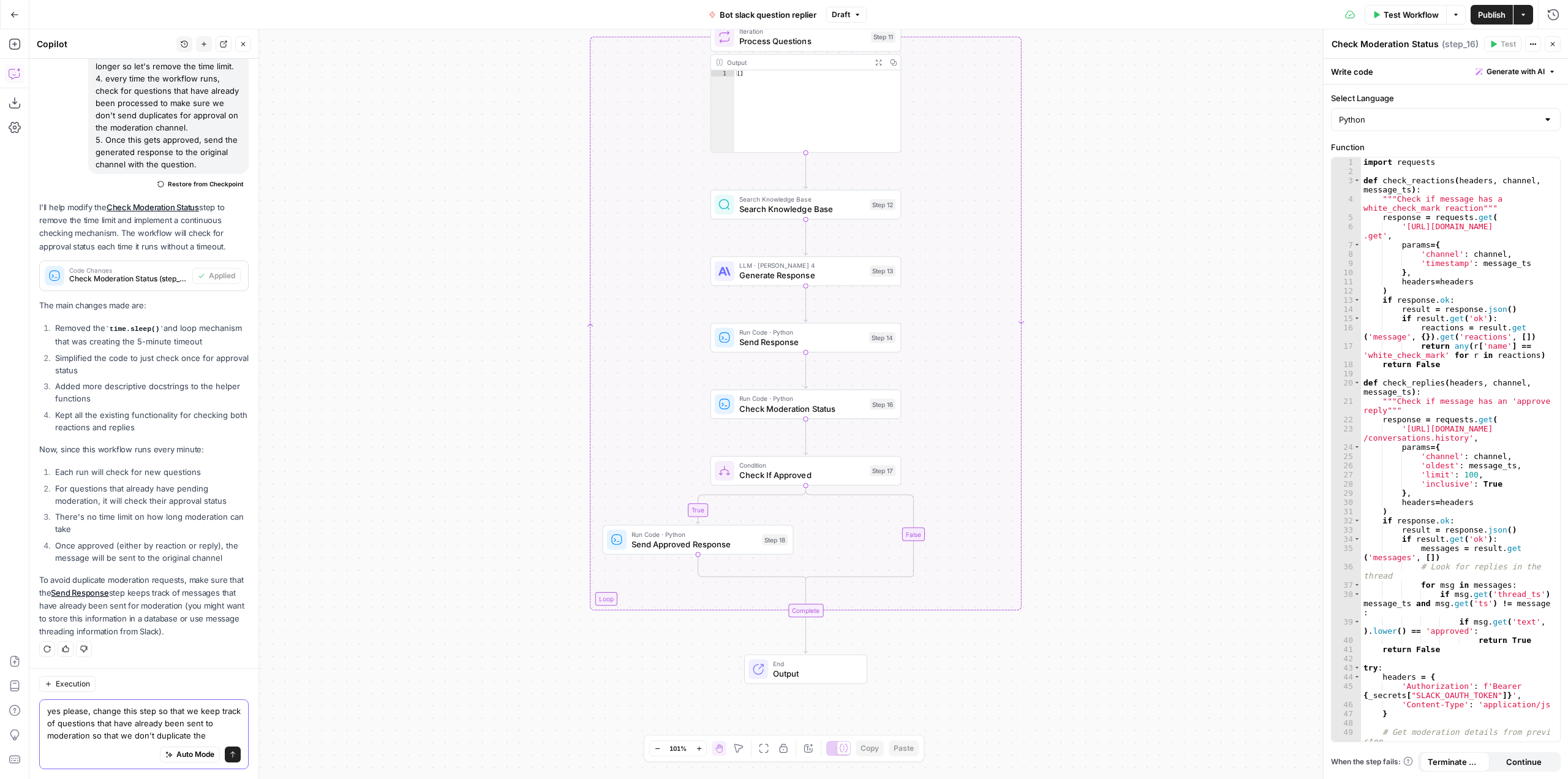
type textarea "yes please, change this step so that we keep track of questions that have alrea…"
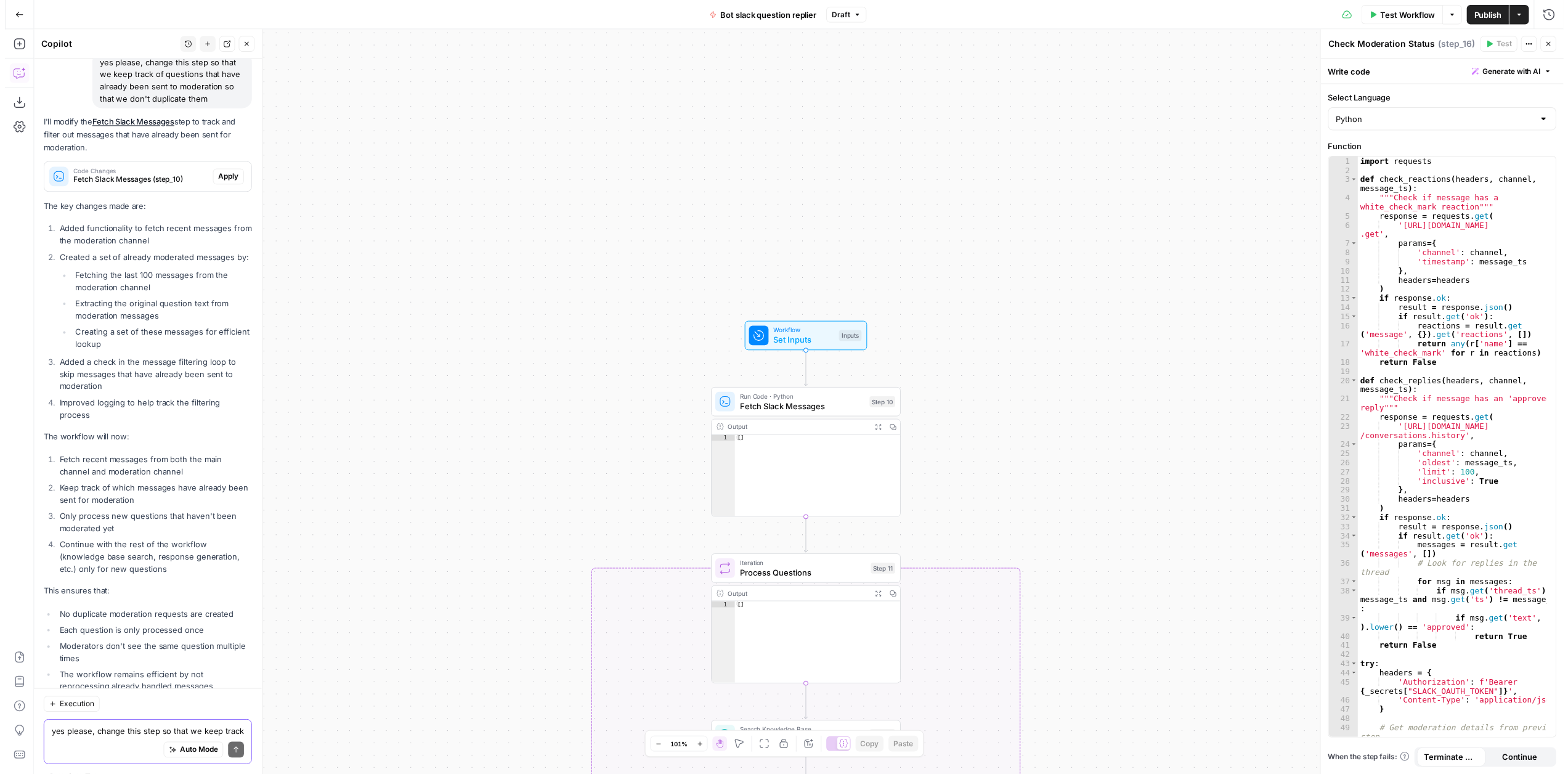
scroll to position [3146, 0]
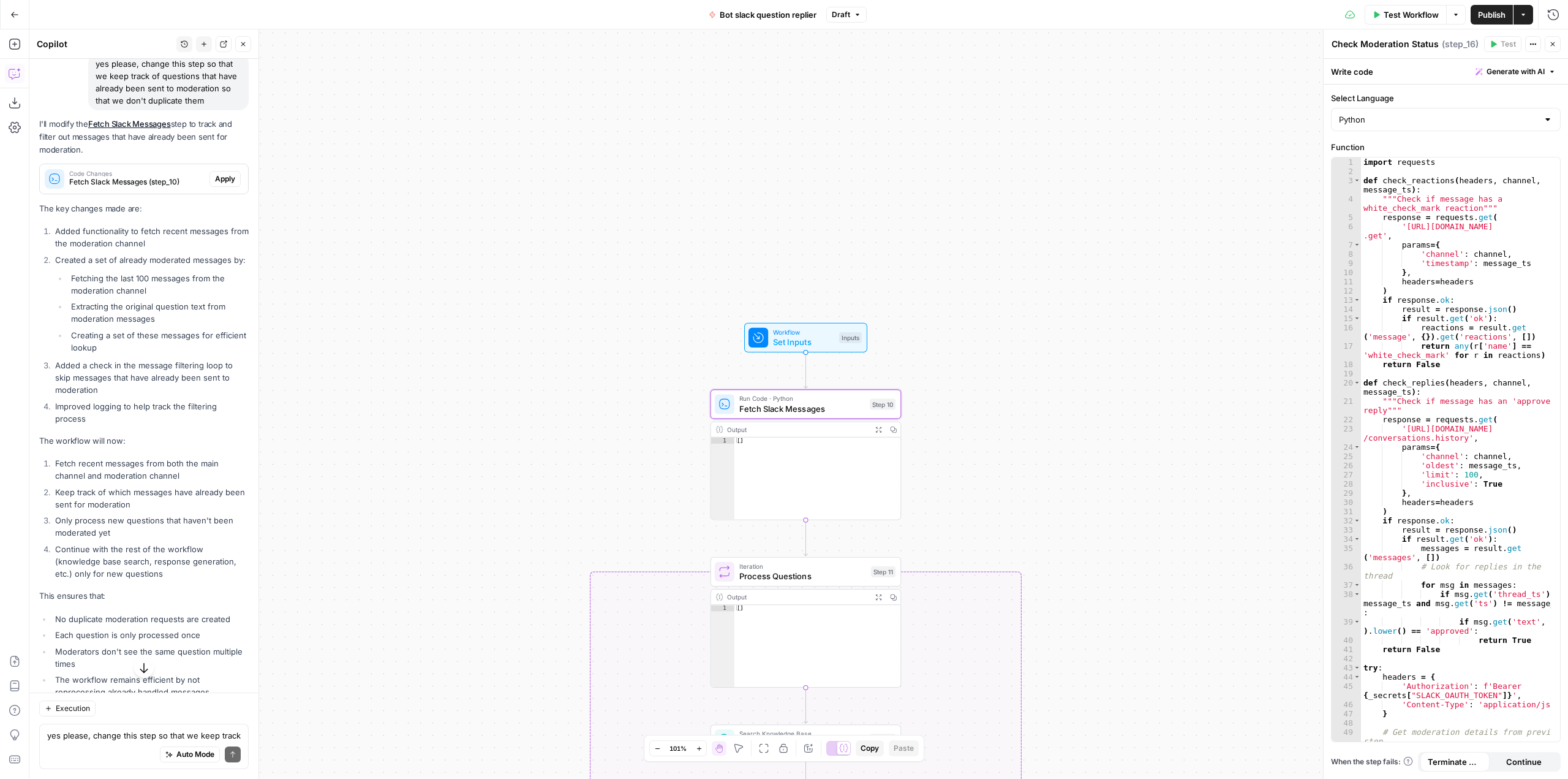
click at [215, 187] on button "Apply" at bounding box center [225, 179] width 31 height 16
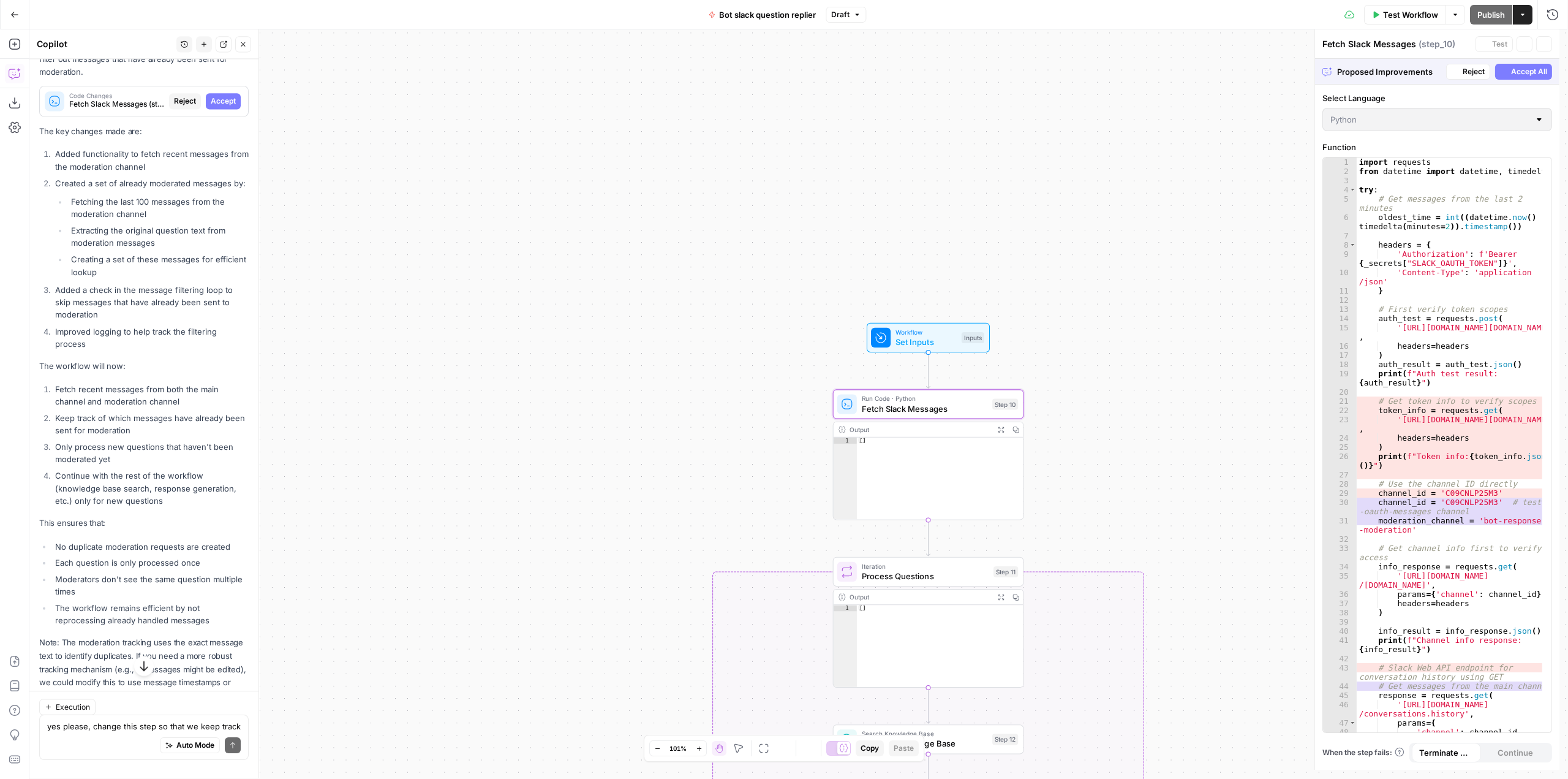
scroll to position [3050, 0]
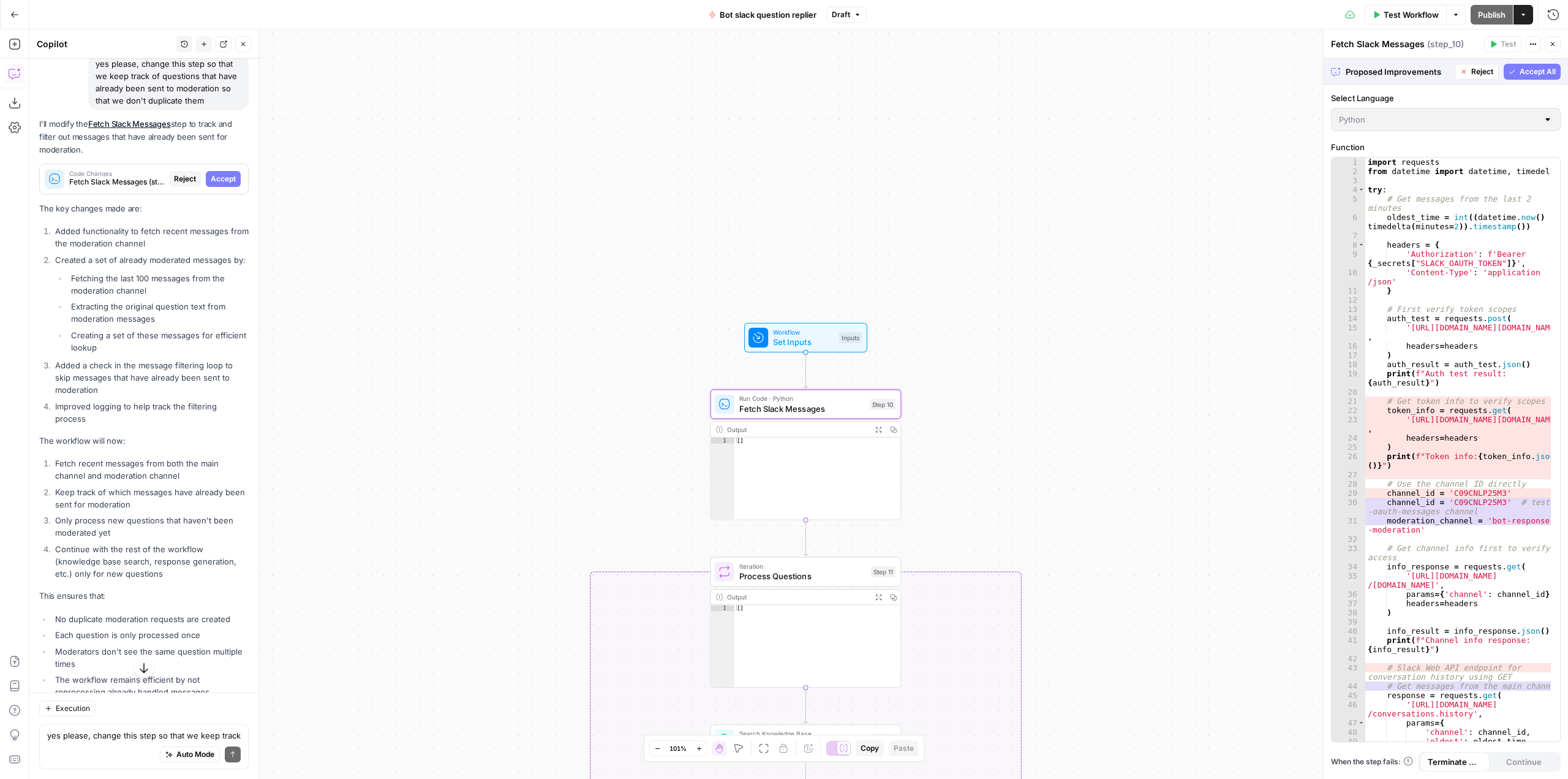
click at [222, 184] on span "Accept" at bounding box center [223, 179] width 25 height 11
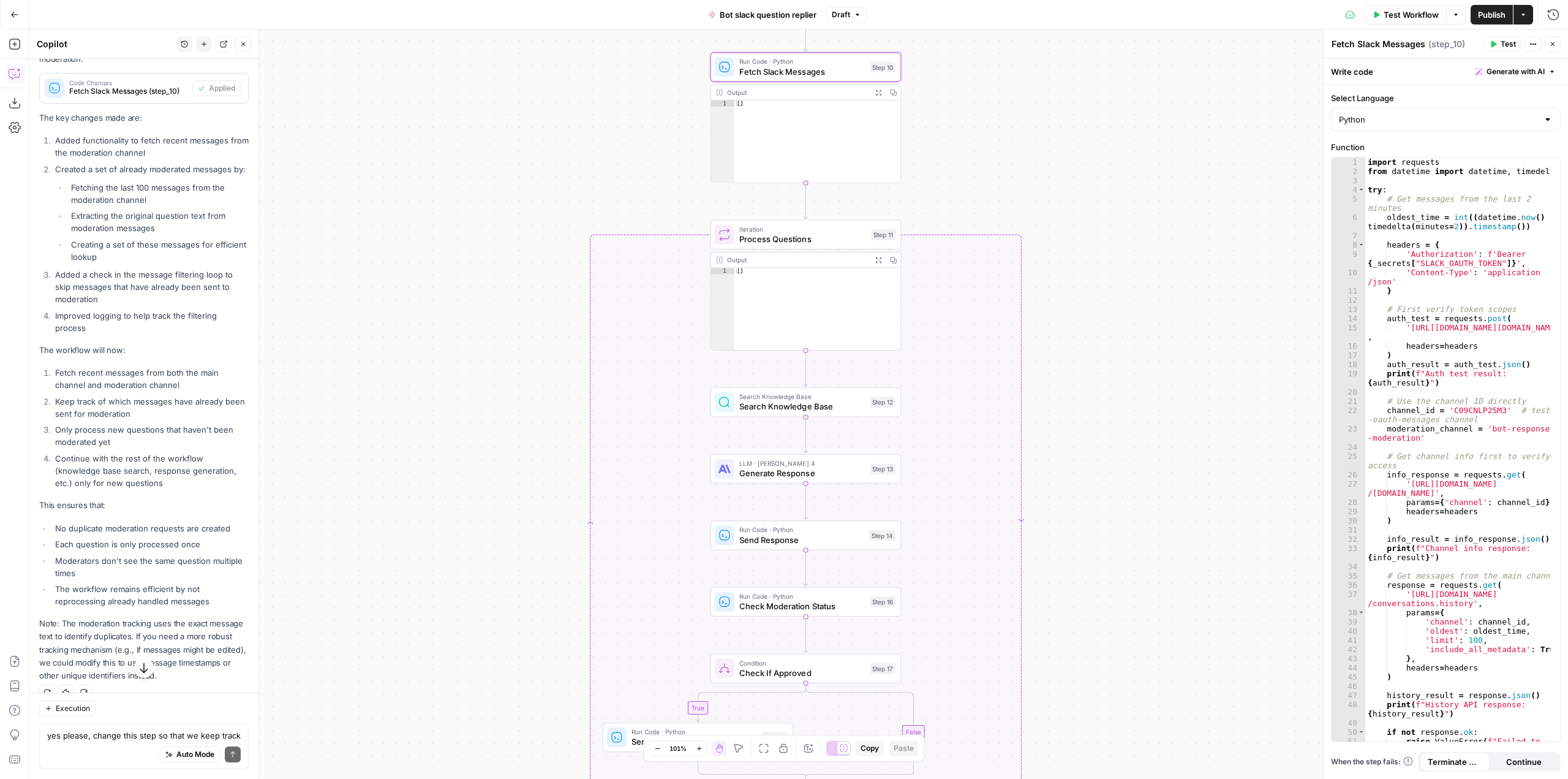
scroll to position [3393, 0]
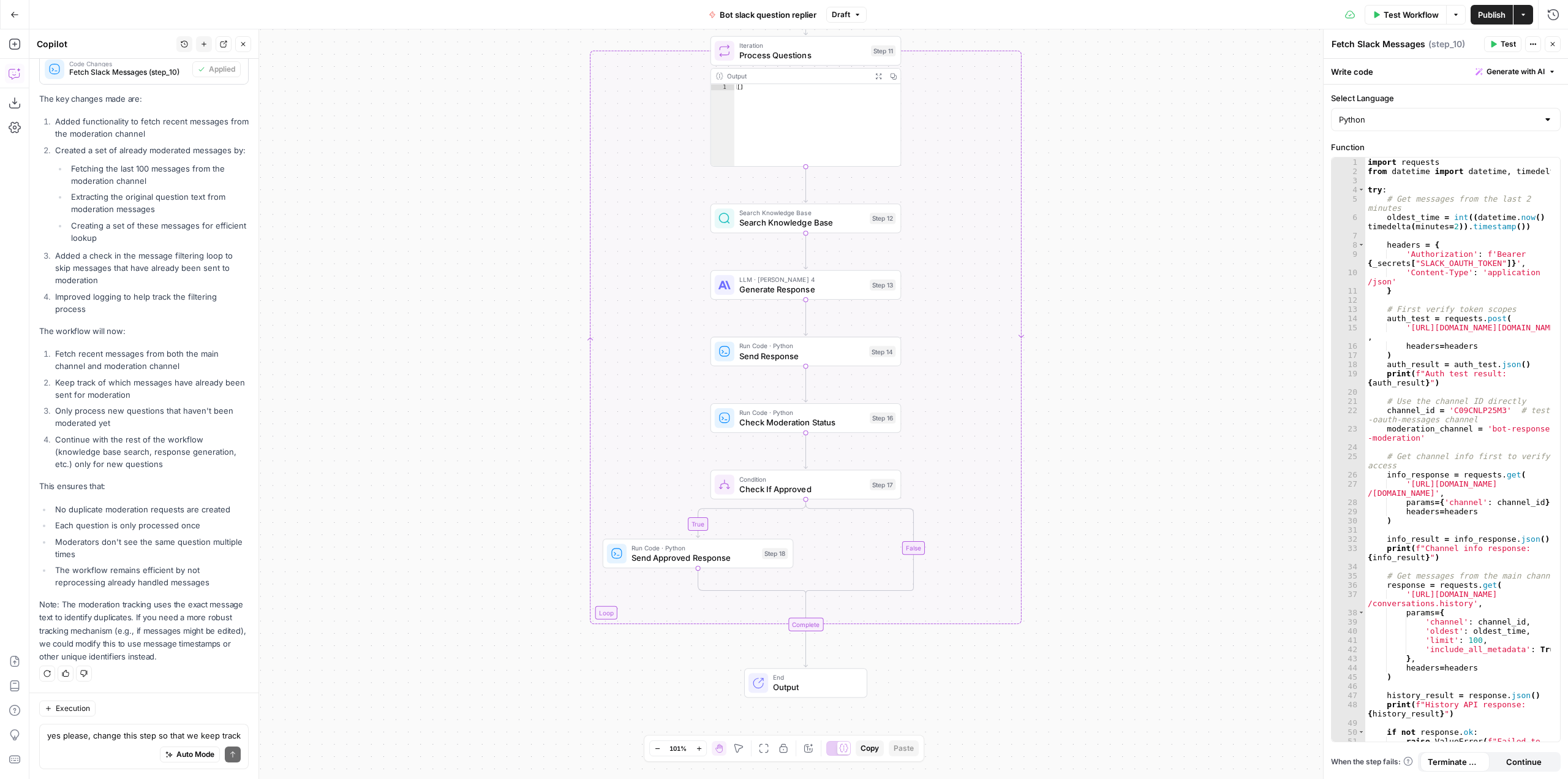
click at [124, 726] on div "yes please, change this step so that we keep track of questions that have alrea…" at bounding box center [144, 746] width 210 height 45
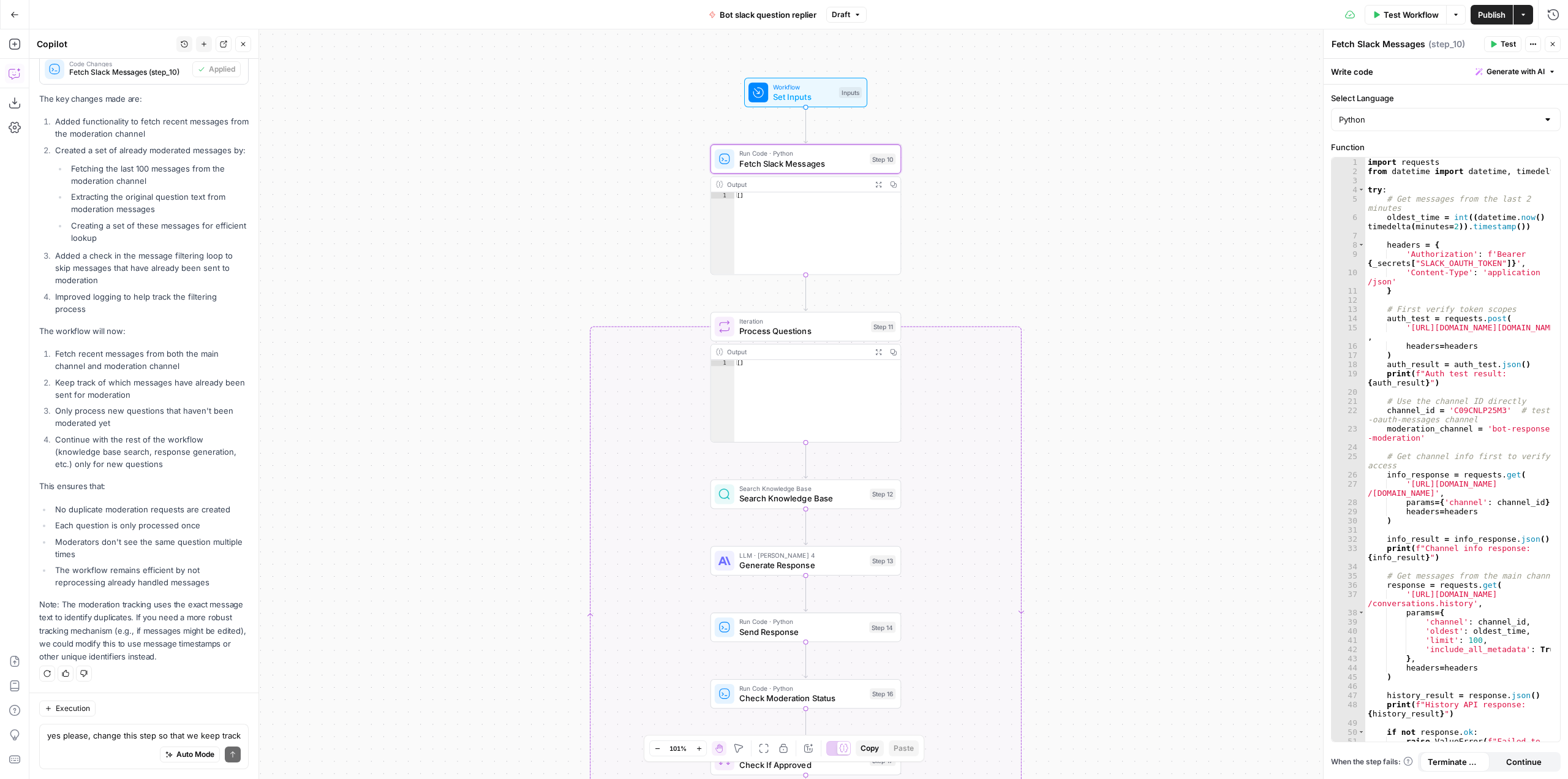
click at [1406, 5] on button "Test Workflow" at bounding box center [1405, 14] width 82 height 19
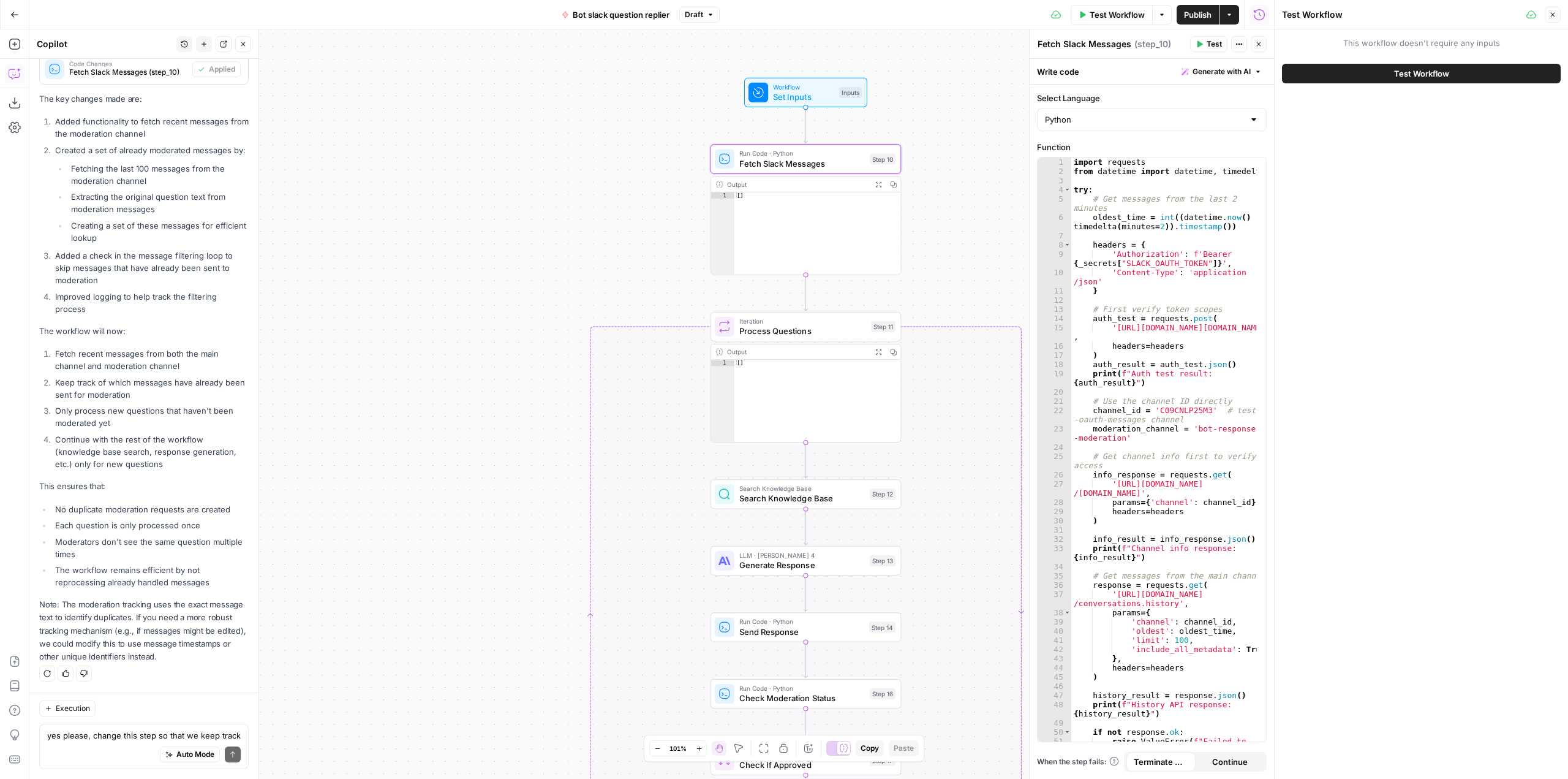
click at [1430, 70] on span "Test Workflow" at bounding box center [1421, 73] width 55 height 13
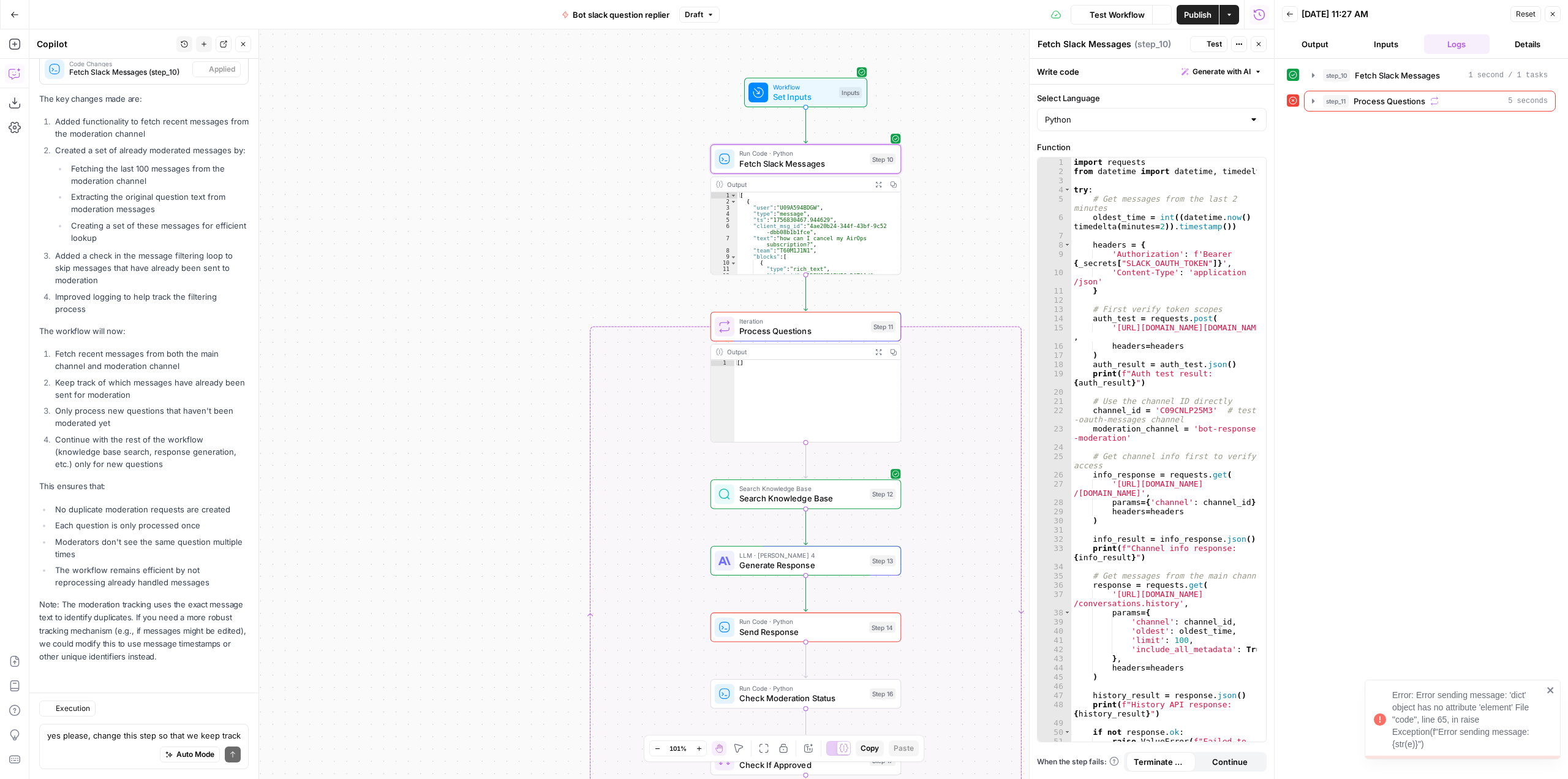
scroll to position [3393, 0]
click at [1311, 99] on icon "button" at bounding box center [1313, 101] width 10 height 10
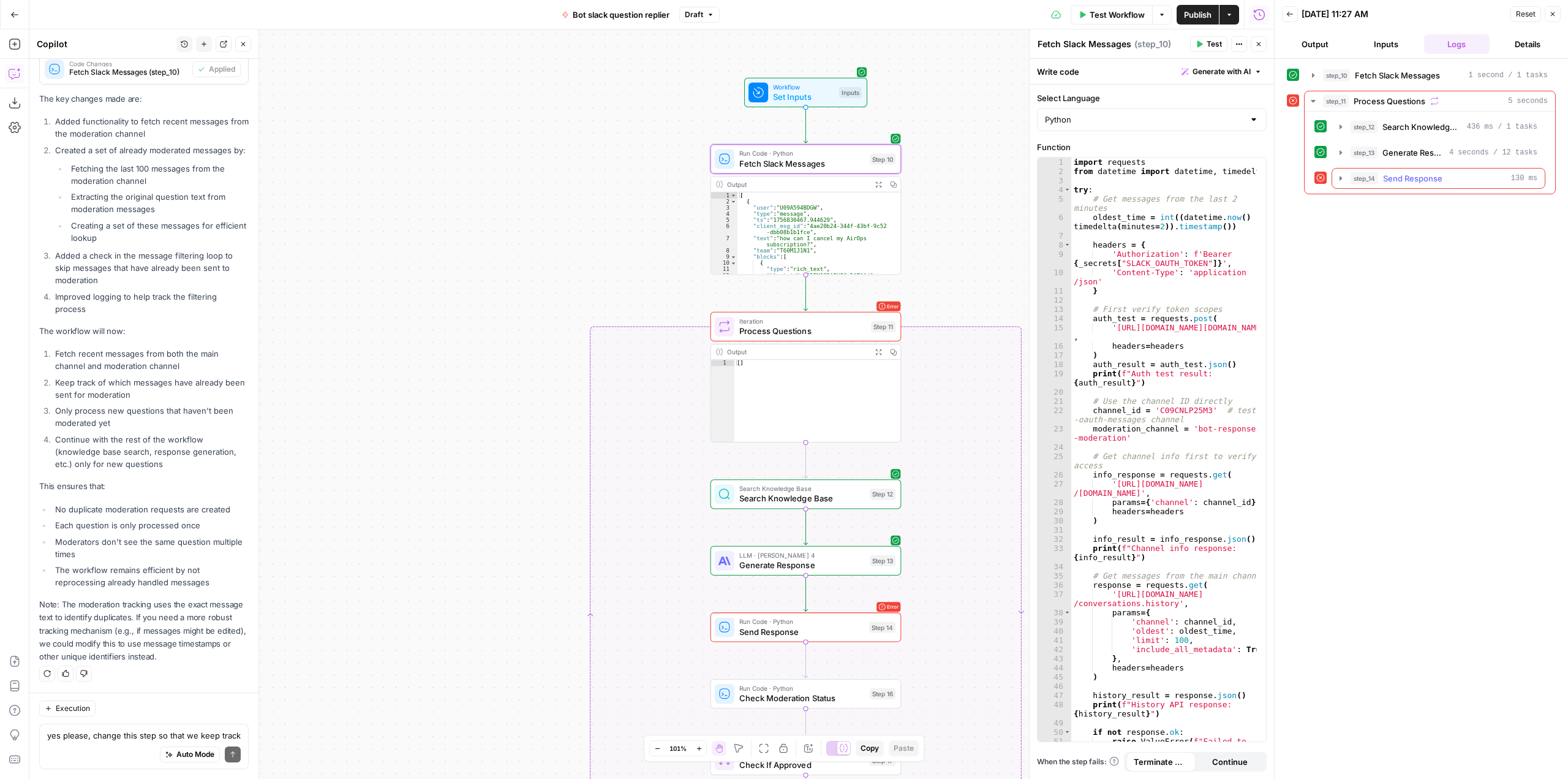
click at [1339, 179] on icon "button" at bounding box center [1341, 179] width 10 height 10
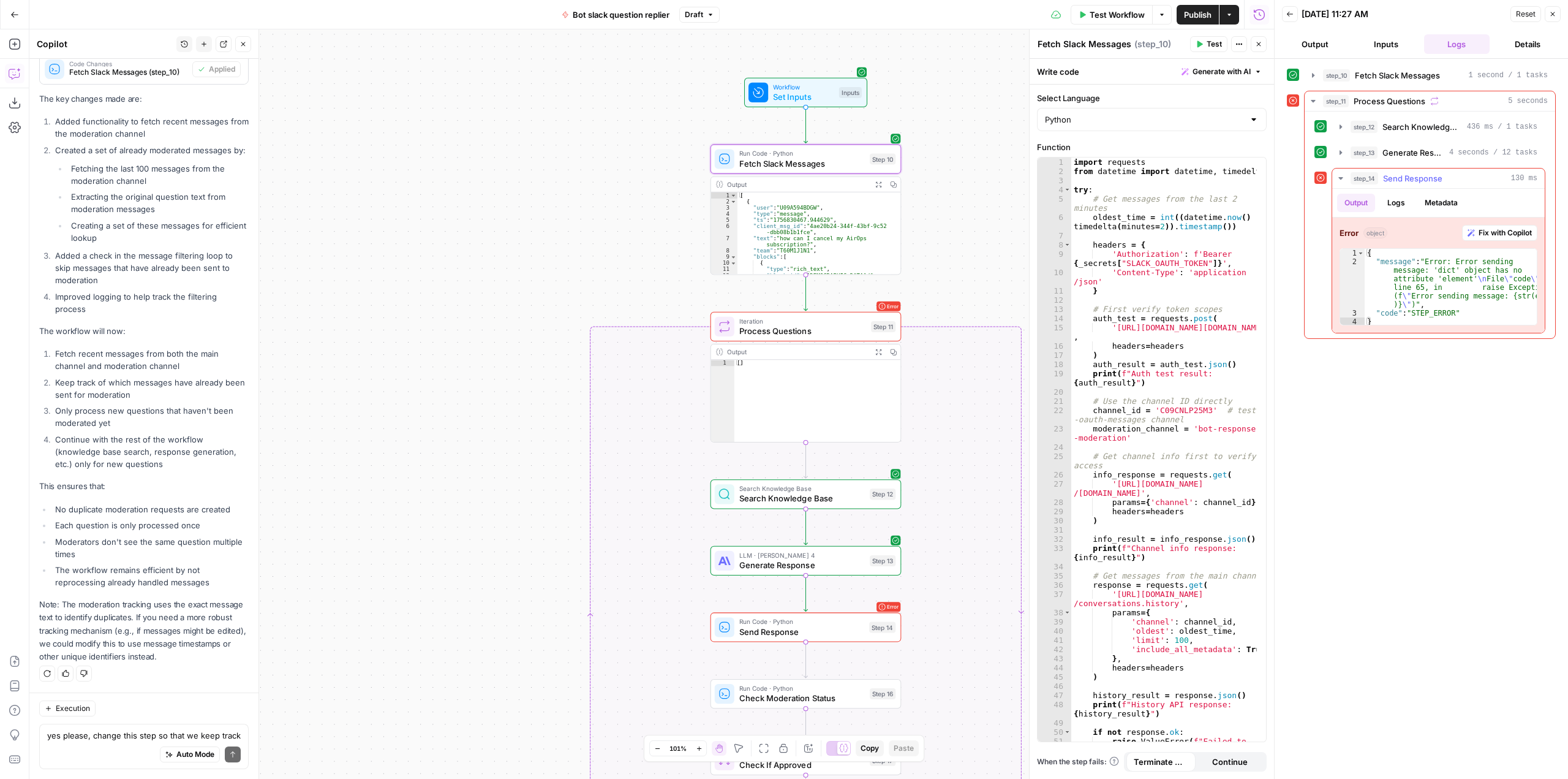
click at [1505, 233] on span "Fix with Copilot" at bounding box center [1504, 232] width 53 height 11
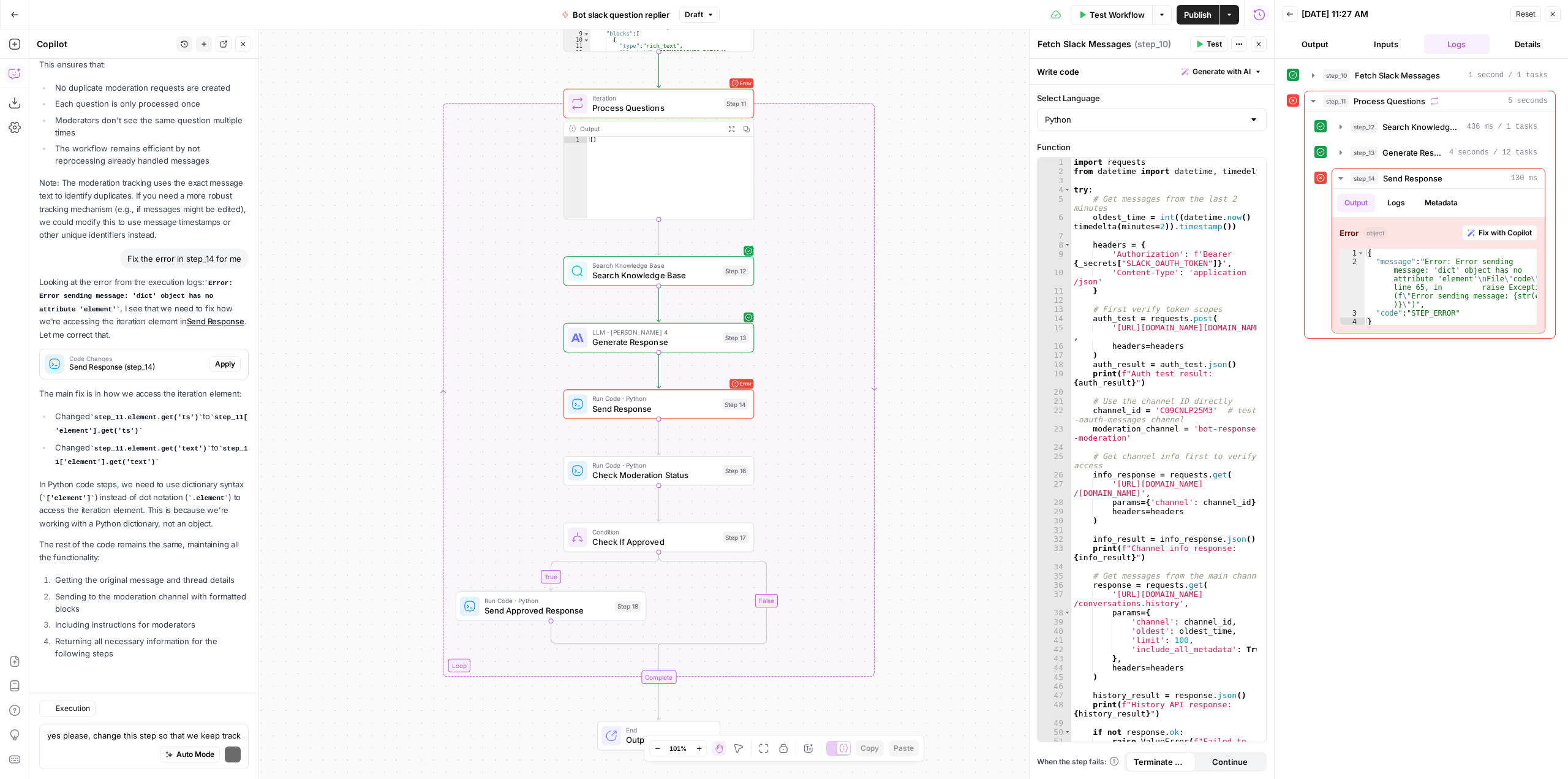
scroll to position [3828, 0]
click at [221, 359] on span "Apply" at bounding box center [225, 364] width 20 height 11
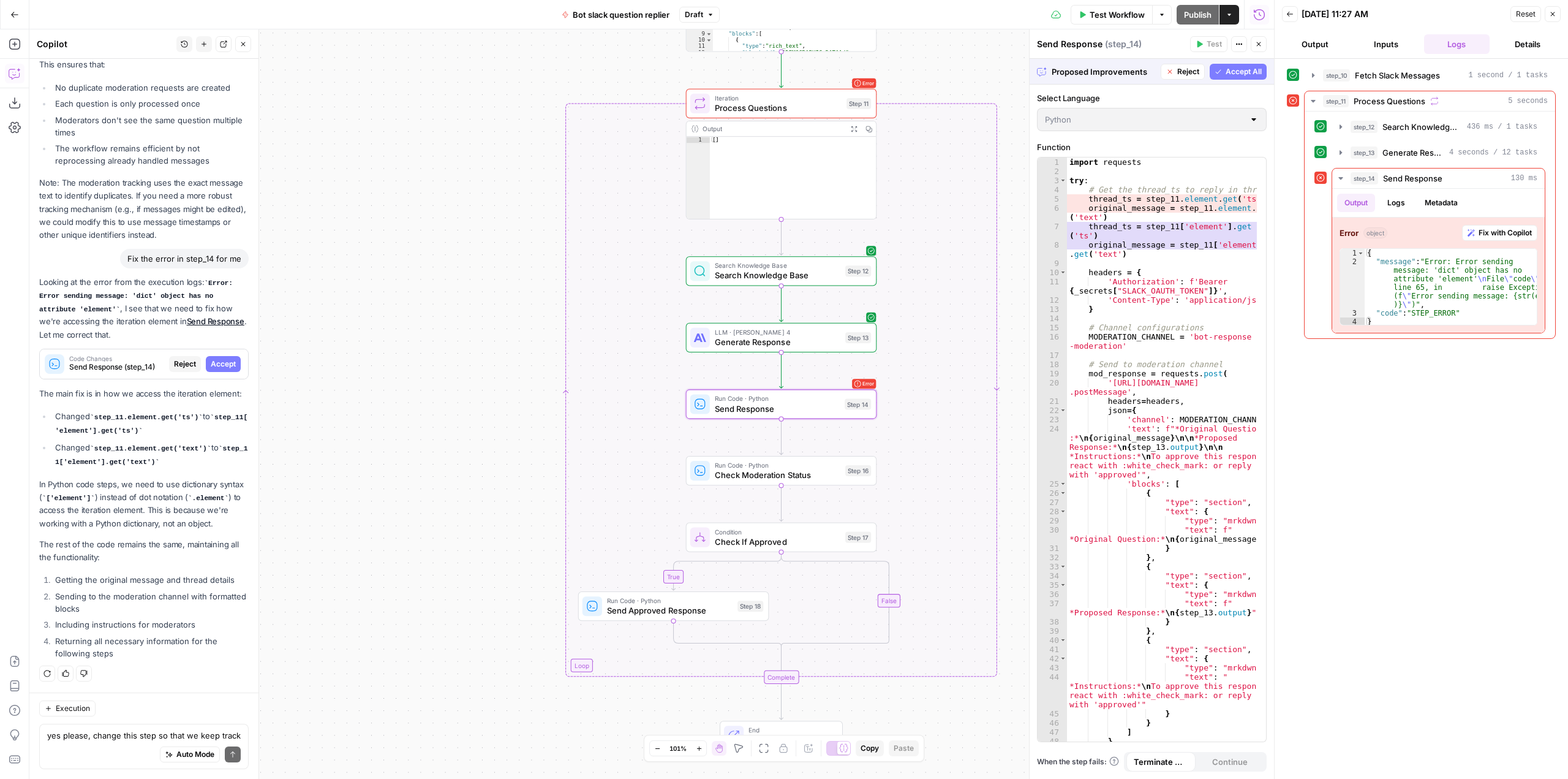
click at [210, 359] on span "Accept" at bounding box center [223, 364] width 25 height 11
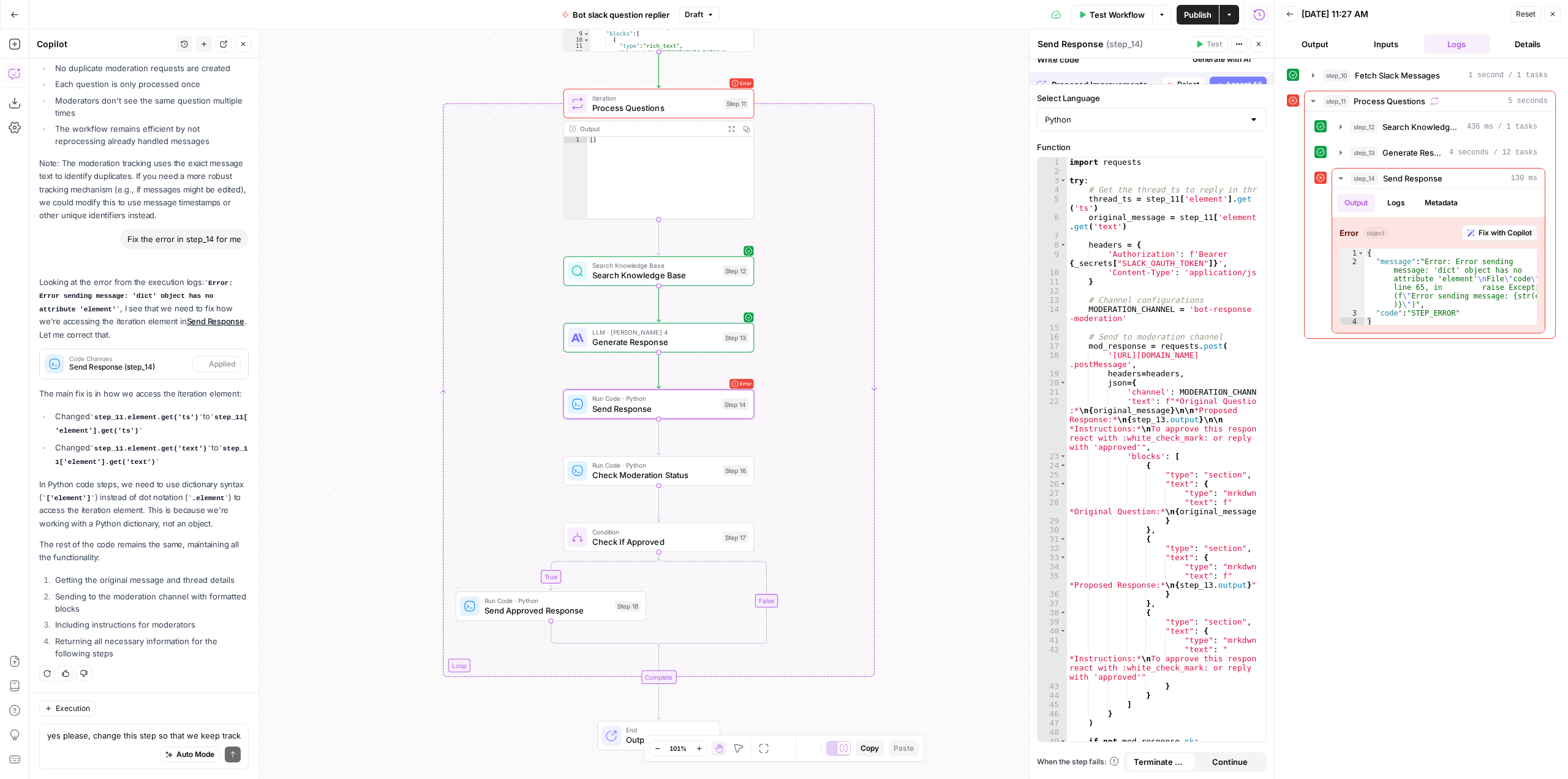
scroll to position [3848, 0]
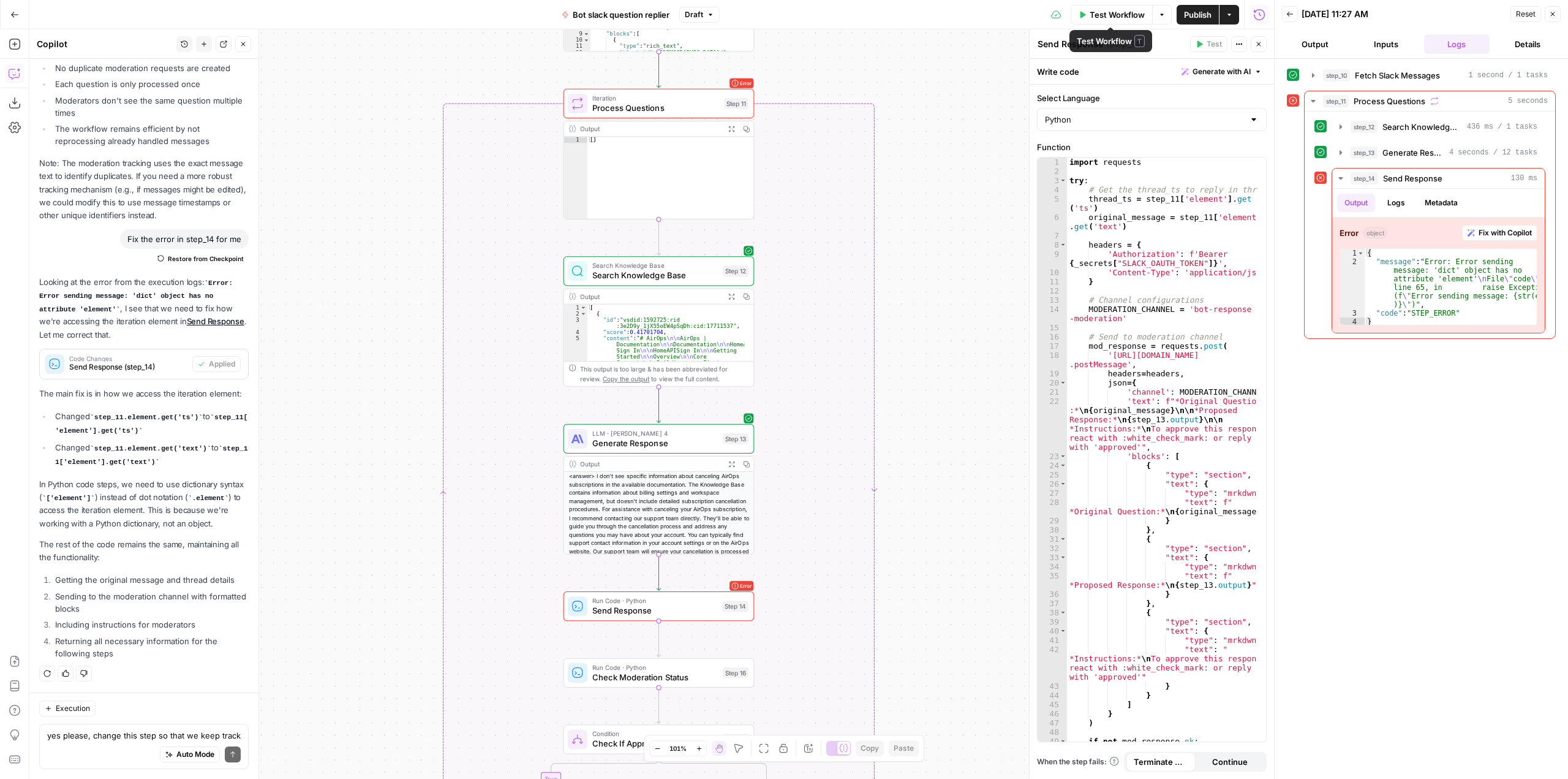
click at [1118, 14] on span "Test Workflow" at bounding box center [1116, 14] width 55 height 13
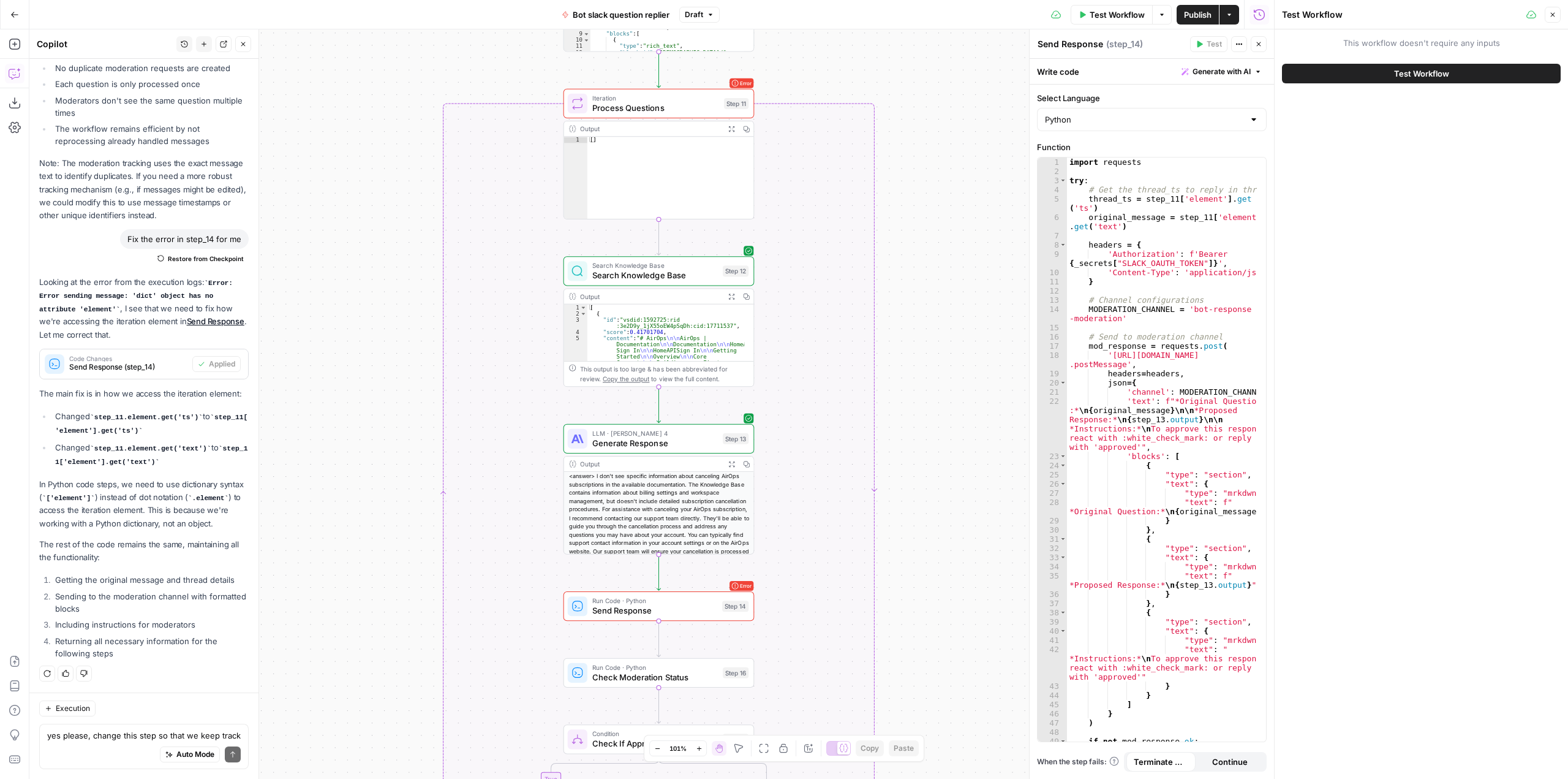
click at [1394, 71] on span "Test Workflow" at bounding box center [1421, 73] width 55 height 13
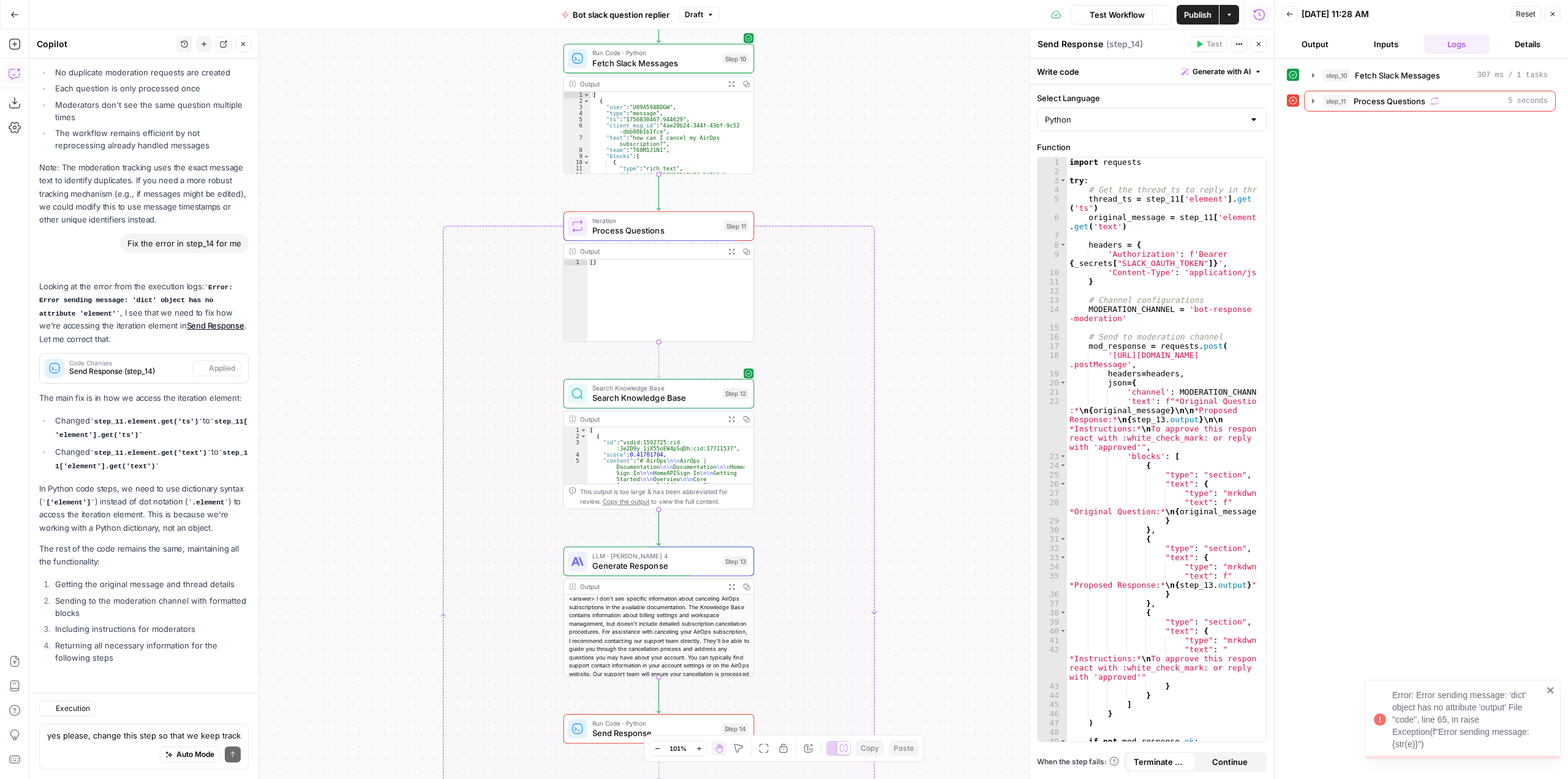
scroll to position [3848, 0]
click at [1308, 92] on button "step_11 Process Questions 5 seconds" at bounding box center [1430, 100] width 251 height 19
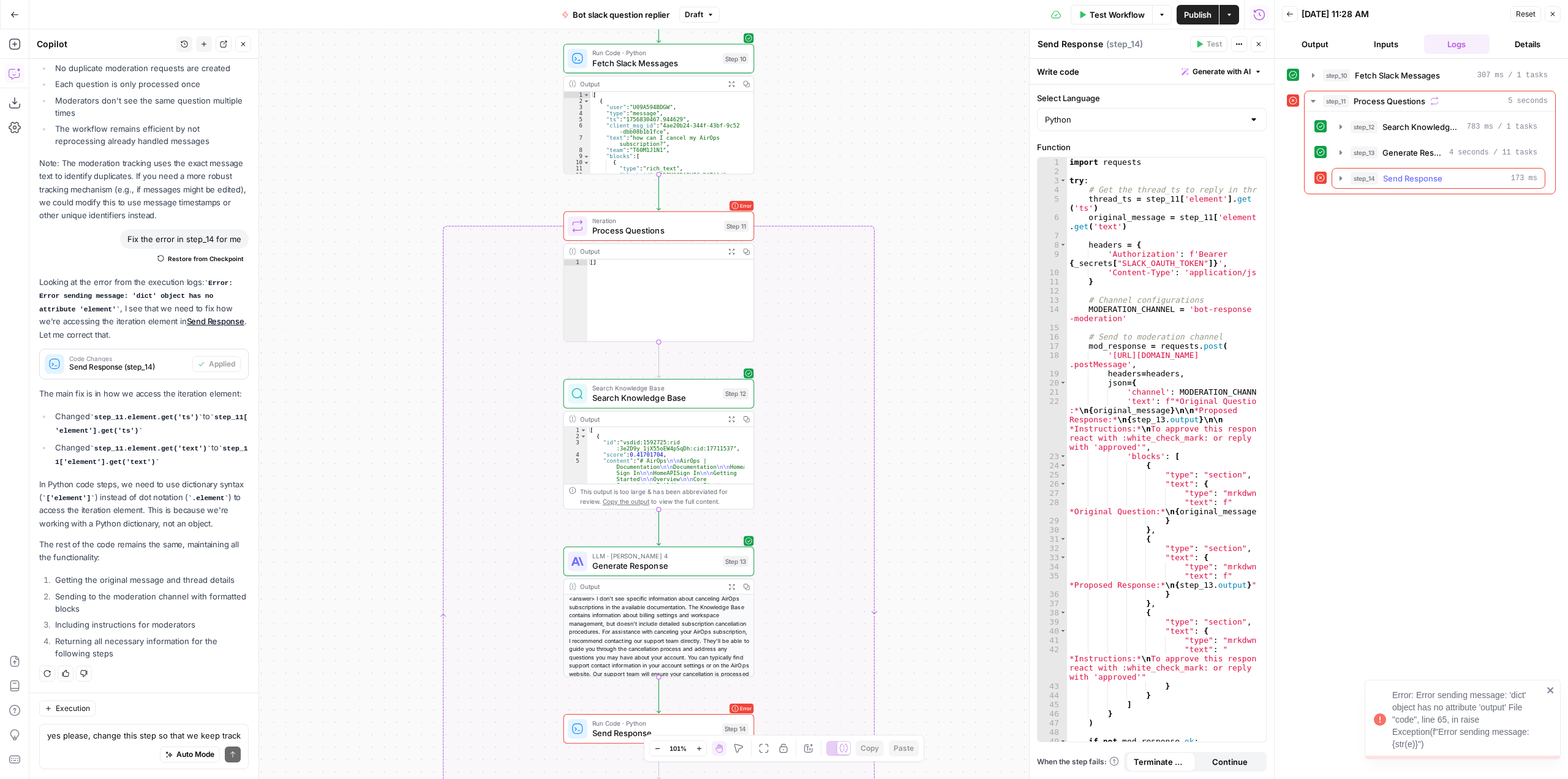
click at [1343, 177] on icon "button" at bounding box center [1341, 179] width 10 height 10
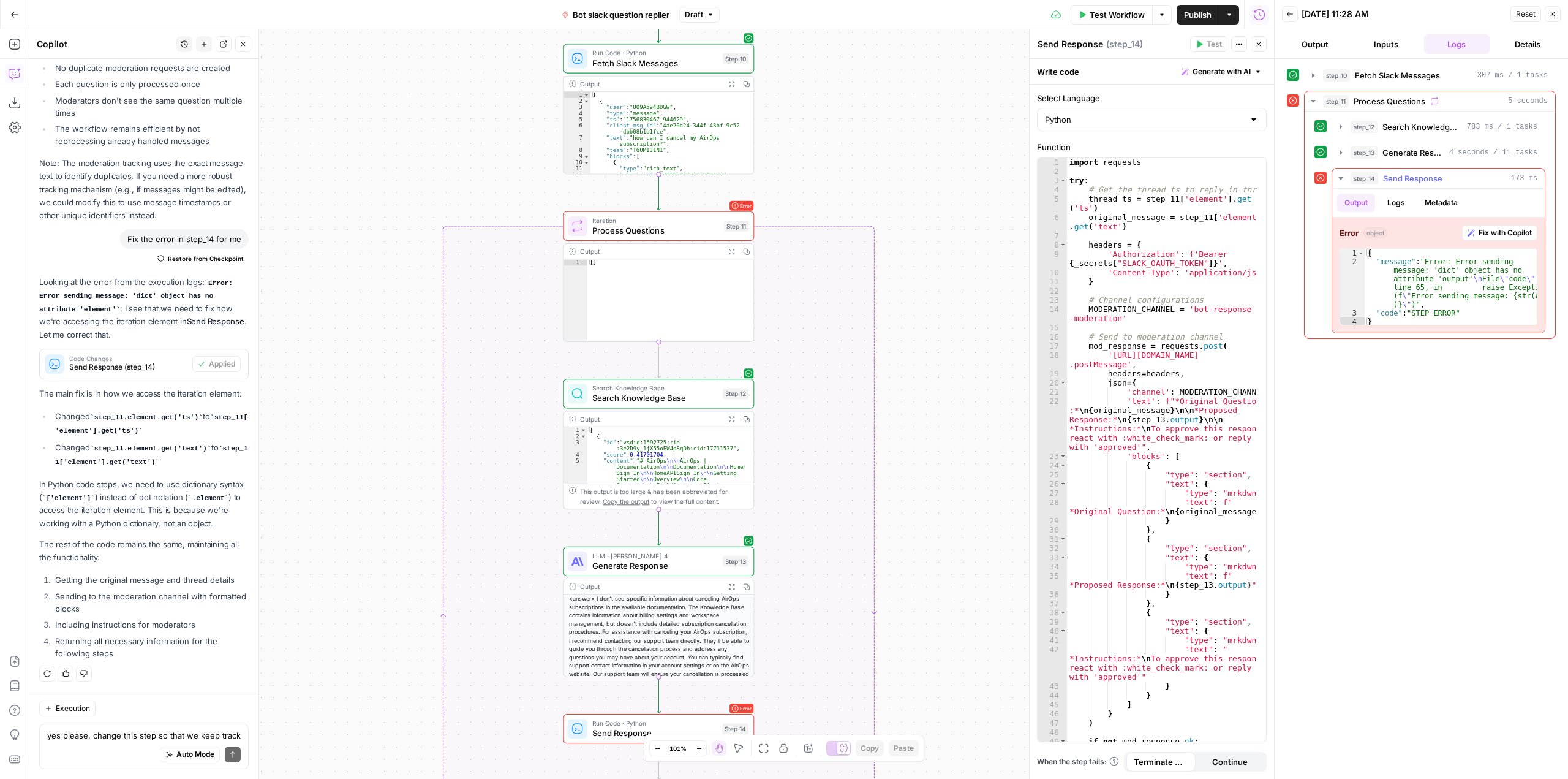
click at [1491, 232] on span "Fix with Copilot" at bounding box center [1504, 232] width 53 height 11
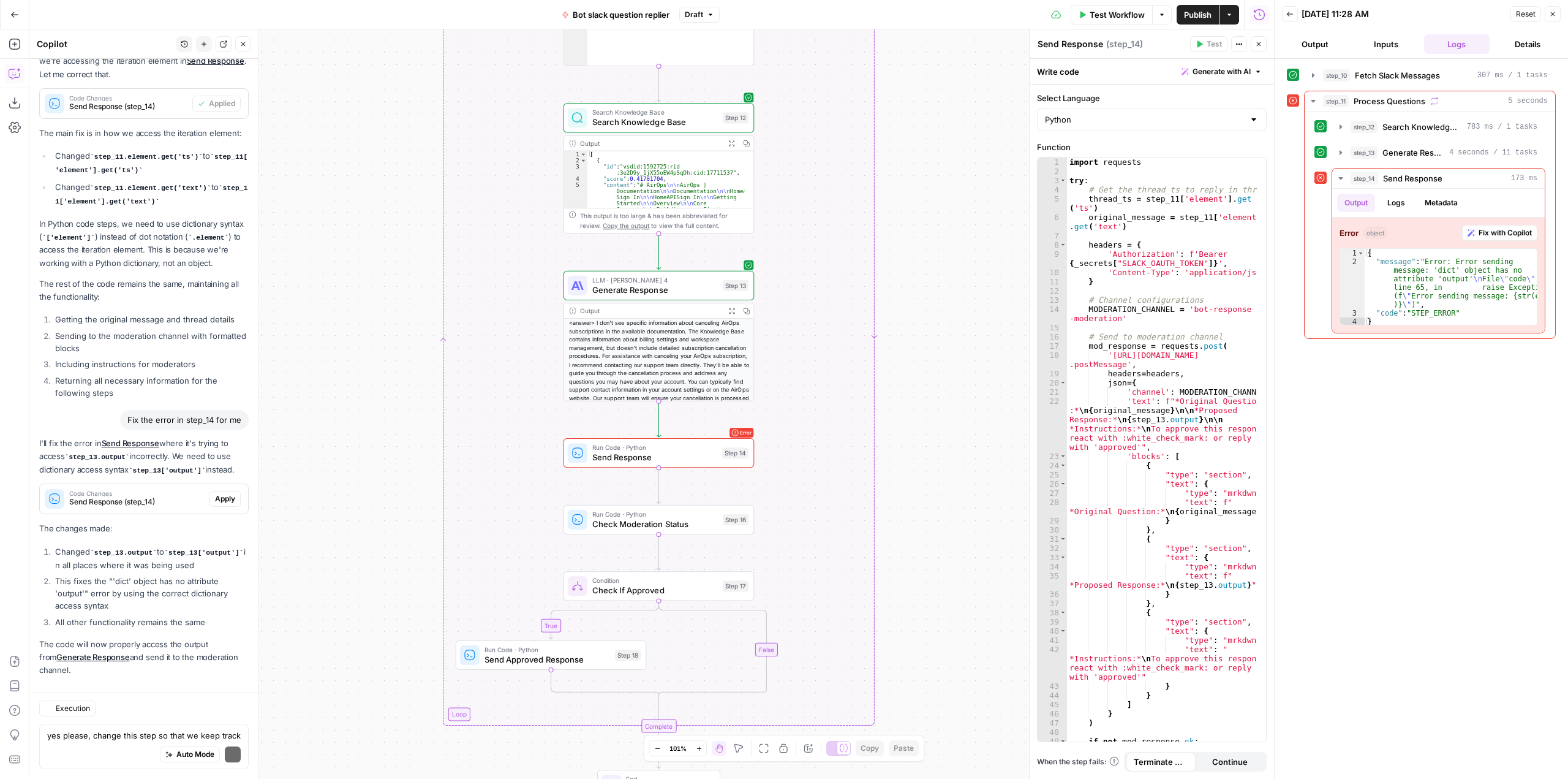
scroll to position [4122, 0]
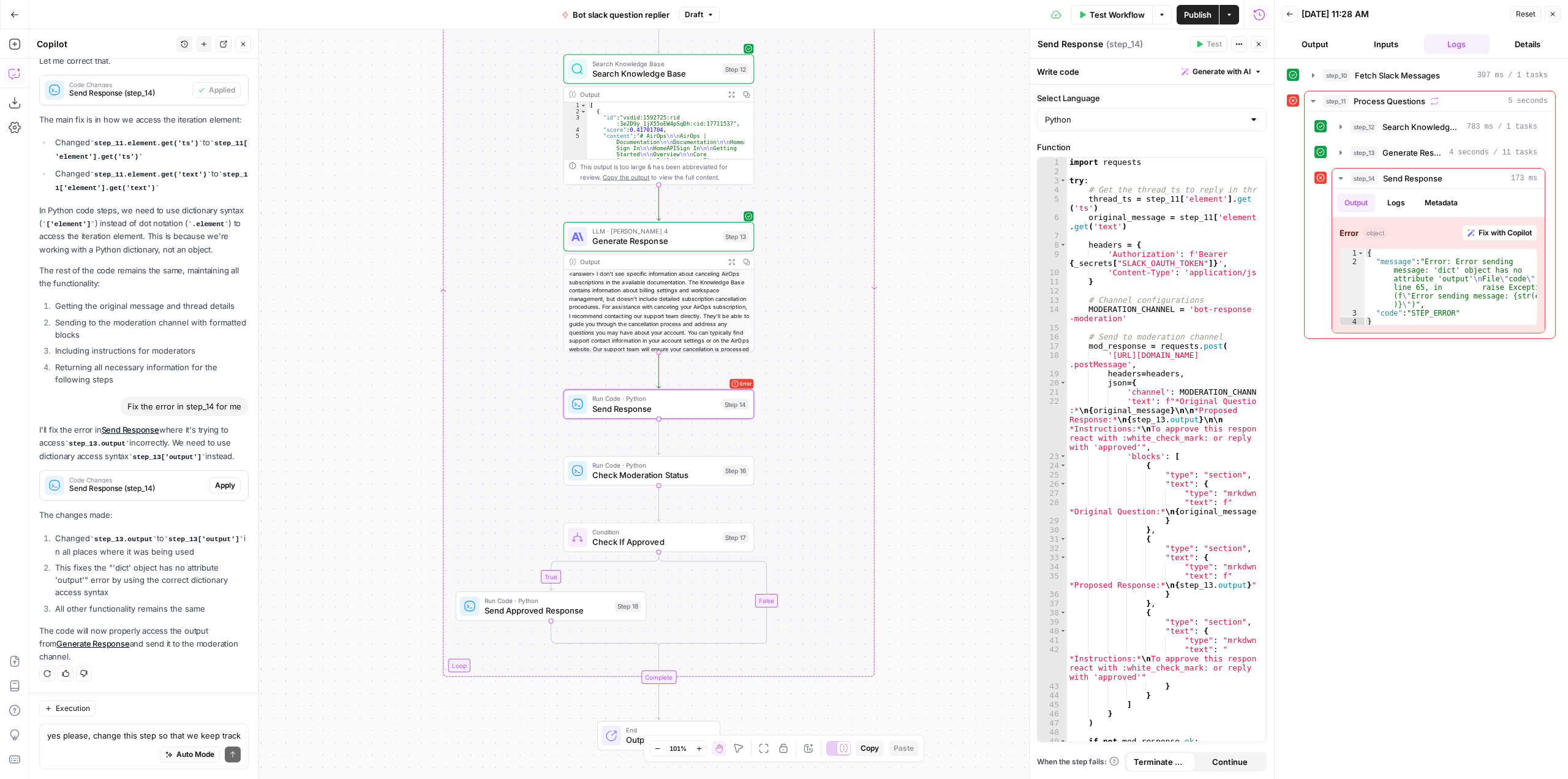
click at [218, 487] on span "Apply" at bounding box center [225, 485] width 20 height 11
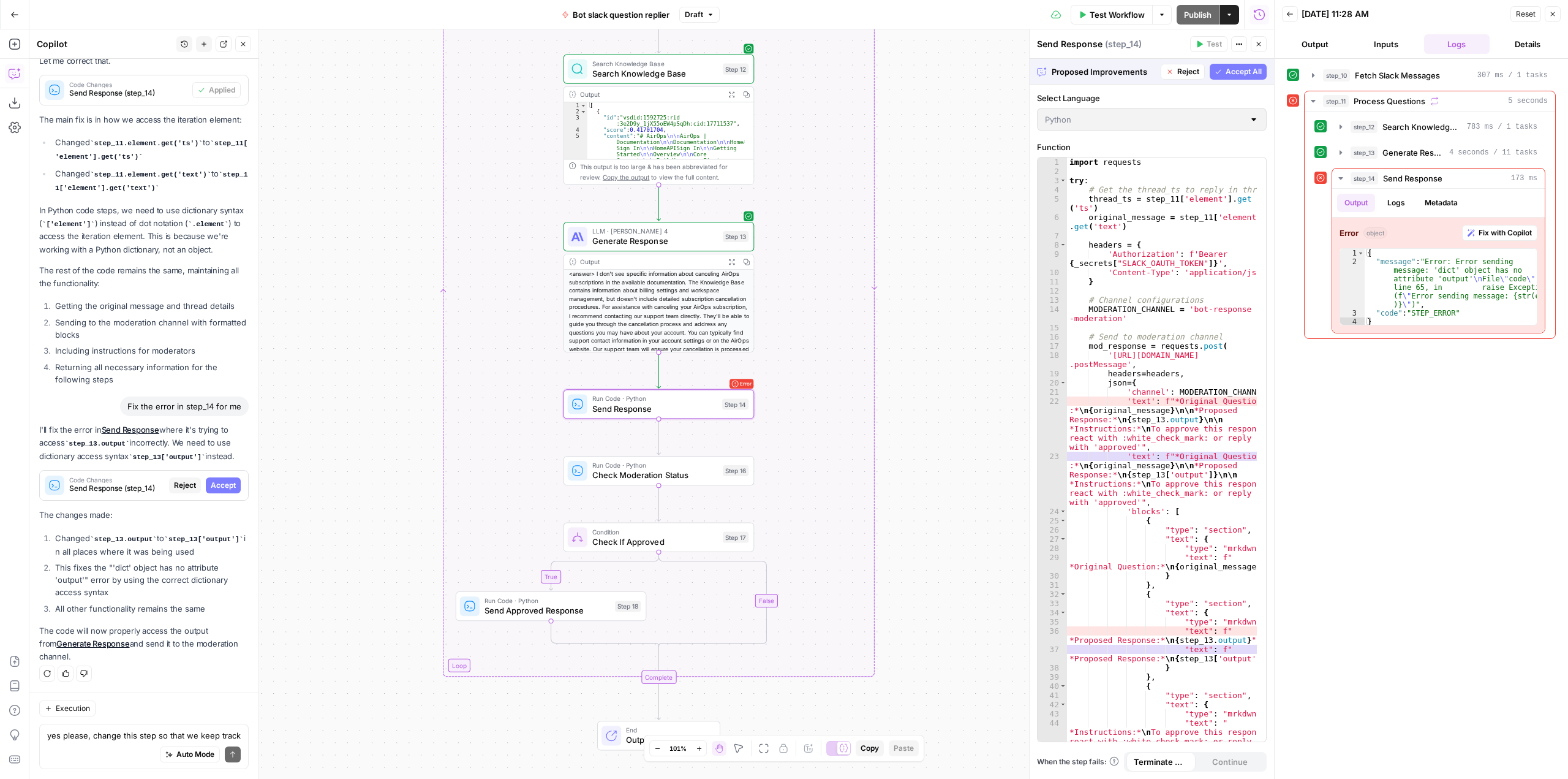
click at [218, 487] on span "Accept" at bounding box center [223, 485] width 25 height 11
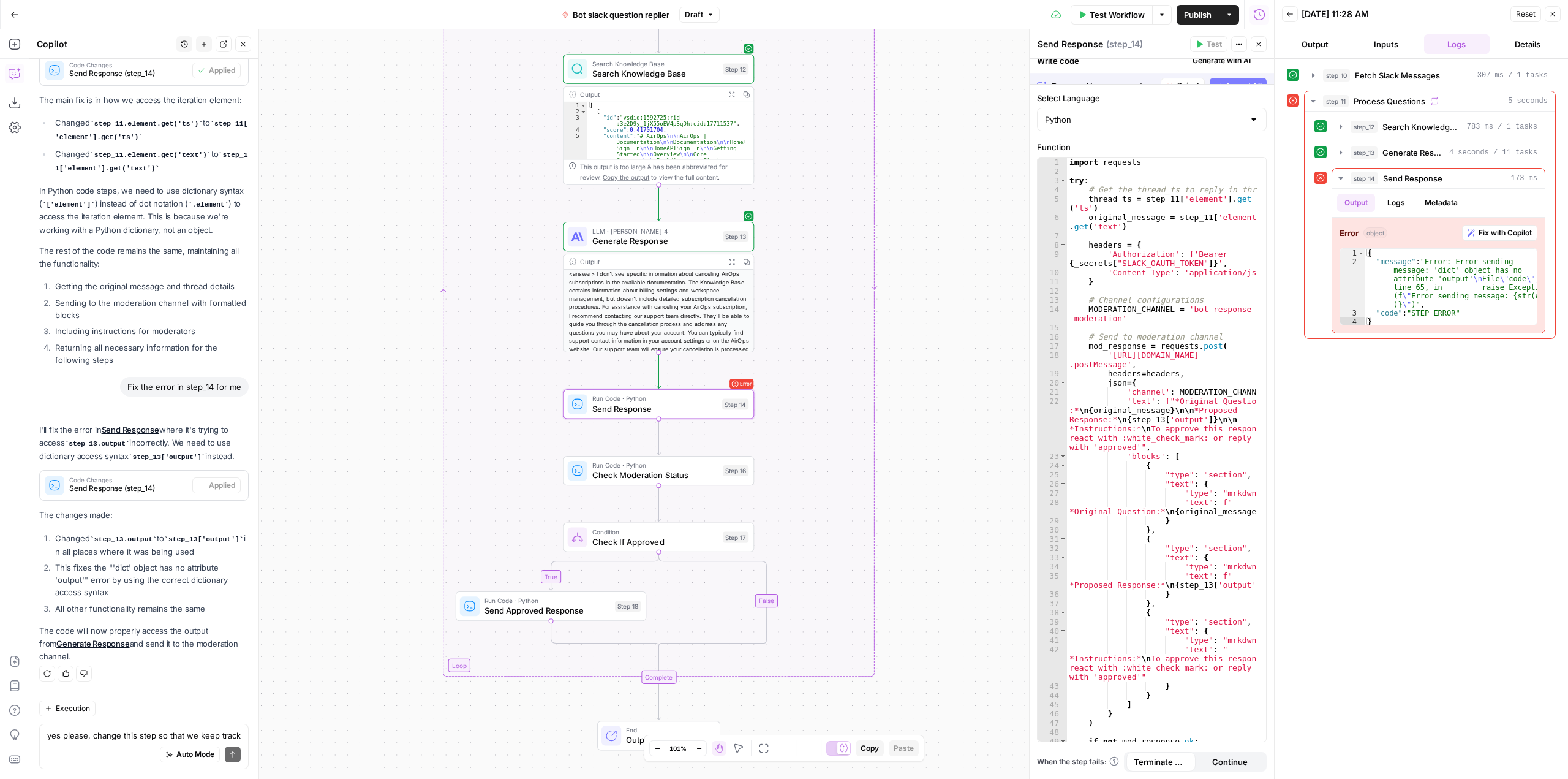
scroll to position [4142, 0]
click at [1112, 17] on span "Test Workflow" at bounding box center [1116, 14] width 55 height 13
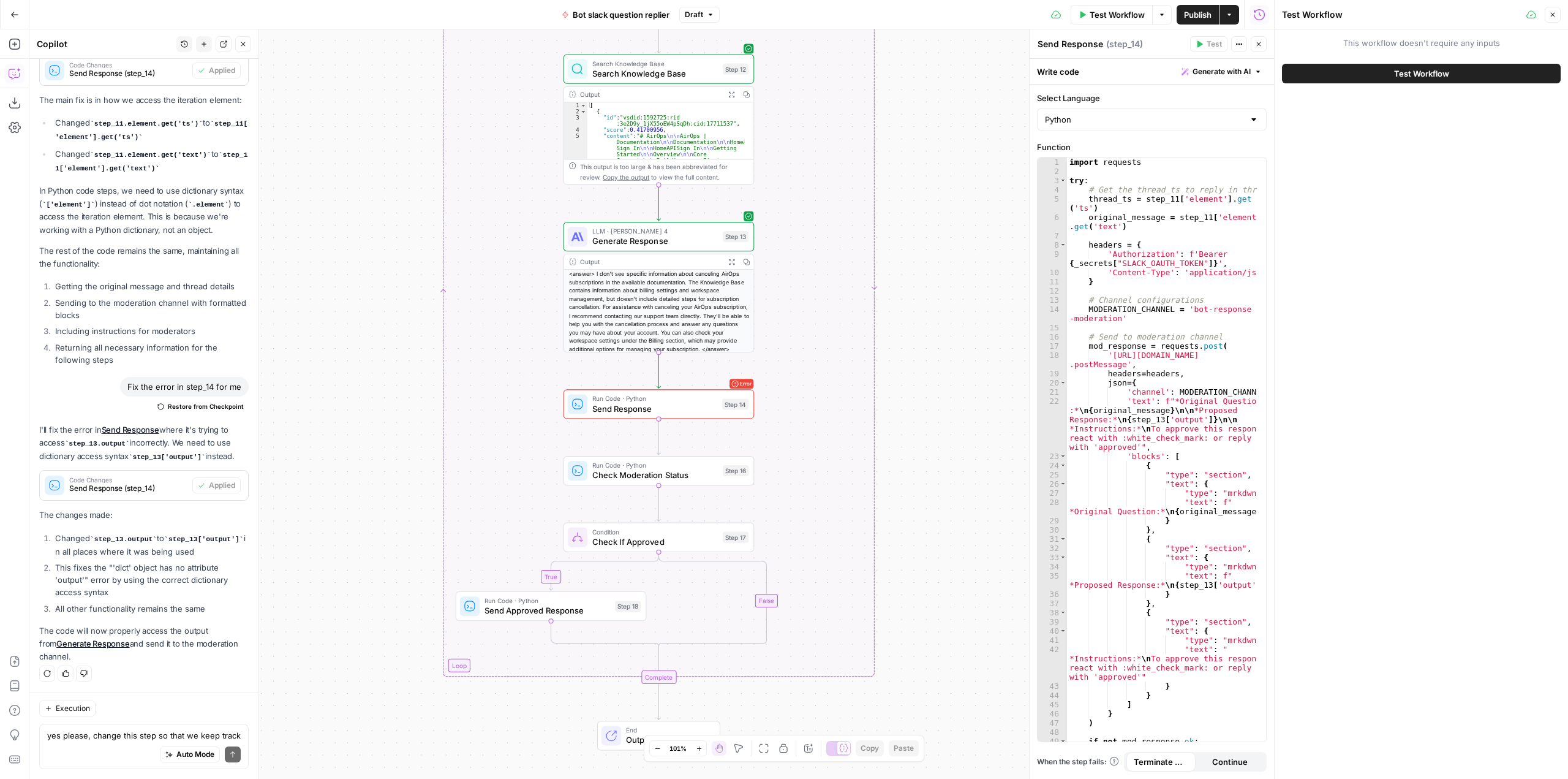
click at [1392, 71] on button "Test Workflow" at bounding box center [1421, 73] width 279 height 19
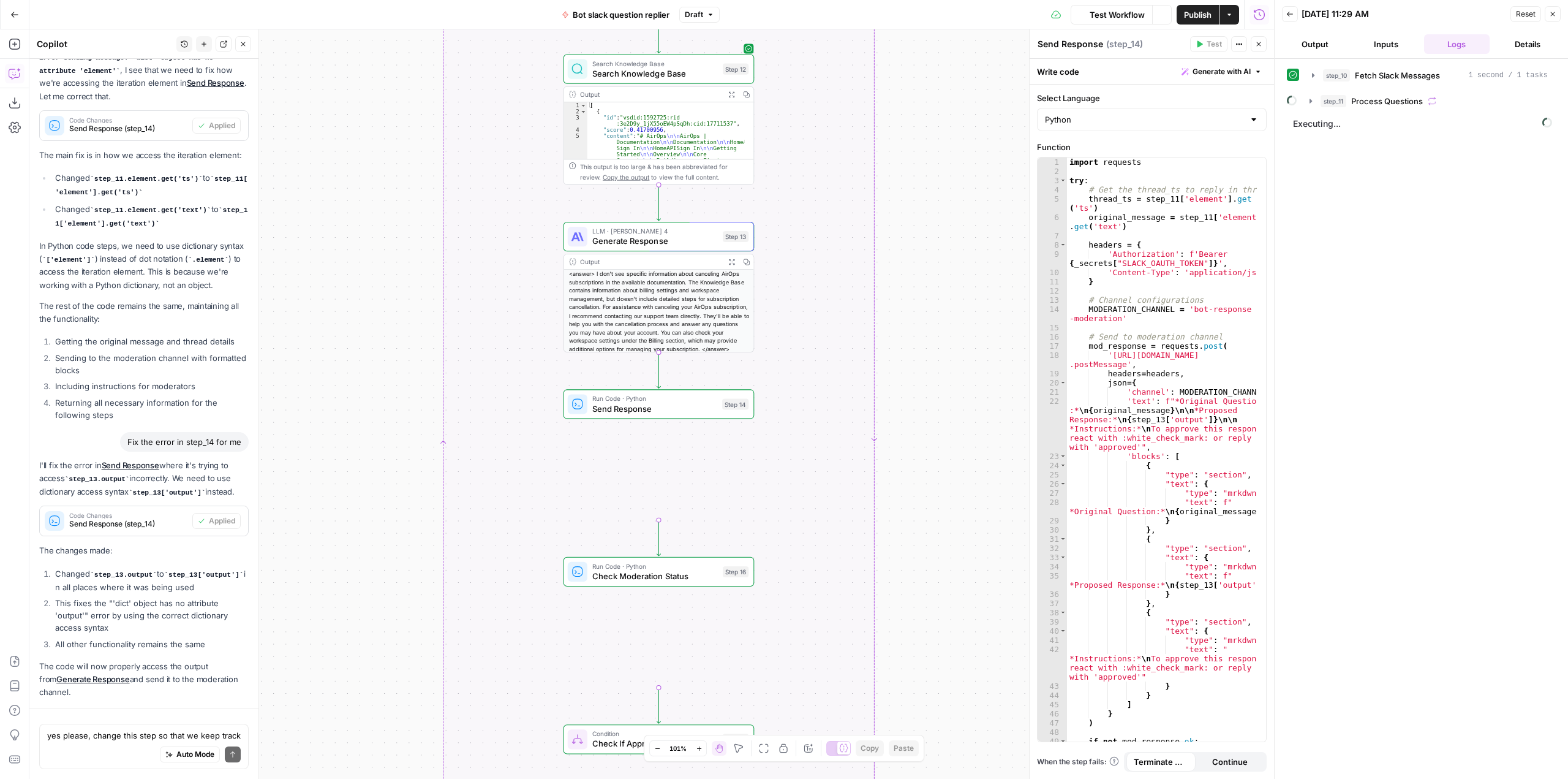
scroll to position [4142, 0]
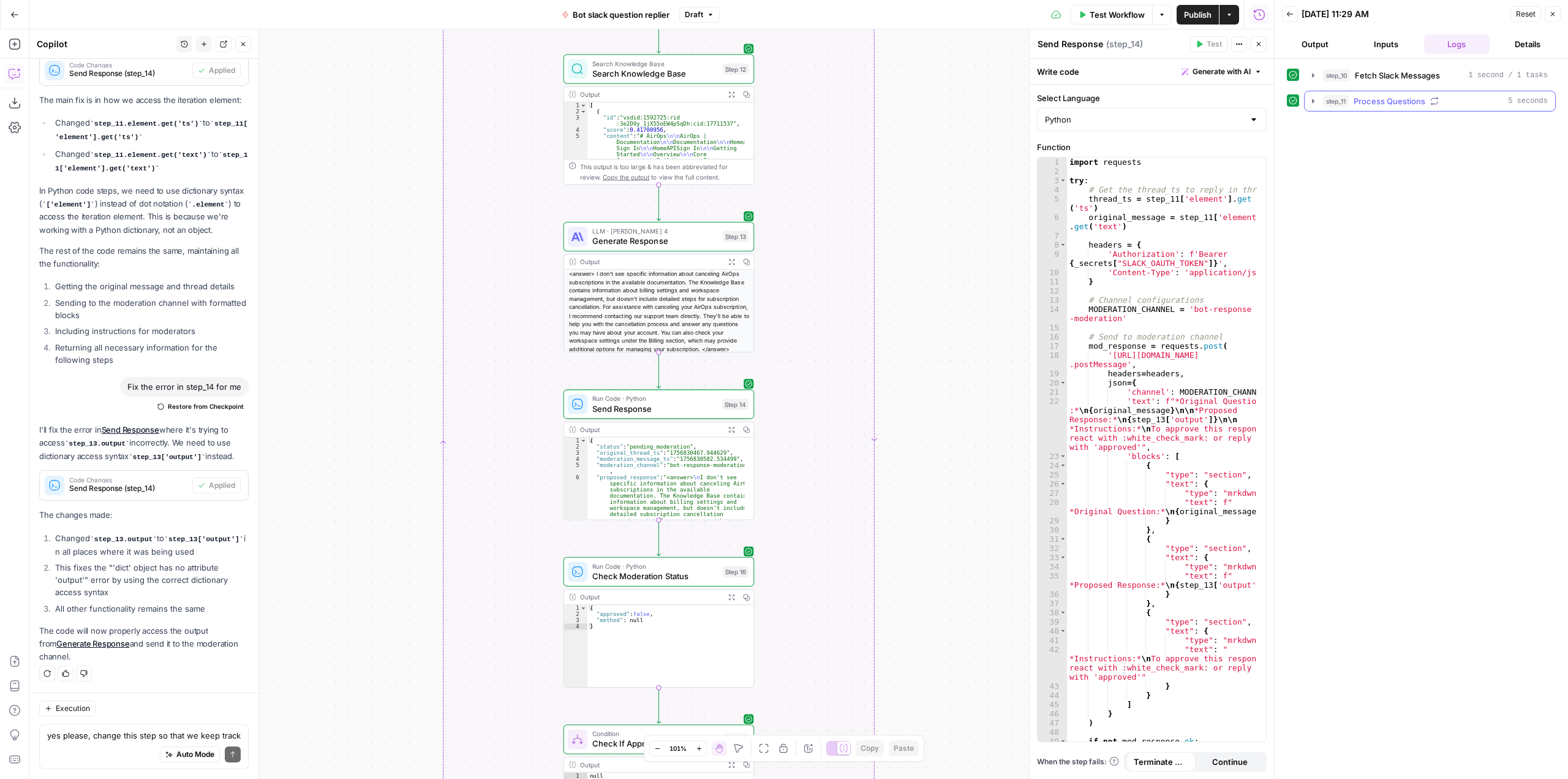
click at [1314, 96] on button "step_11 Process Questions 5 seconds" at bounding box center [1430, 100] width 251 height 19
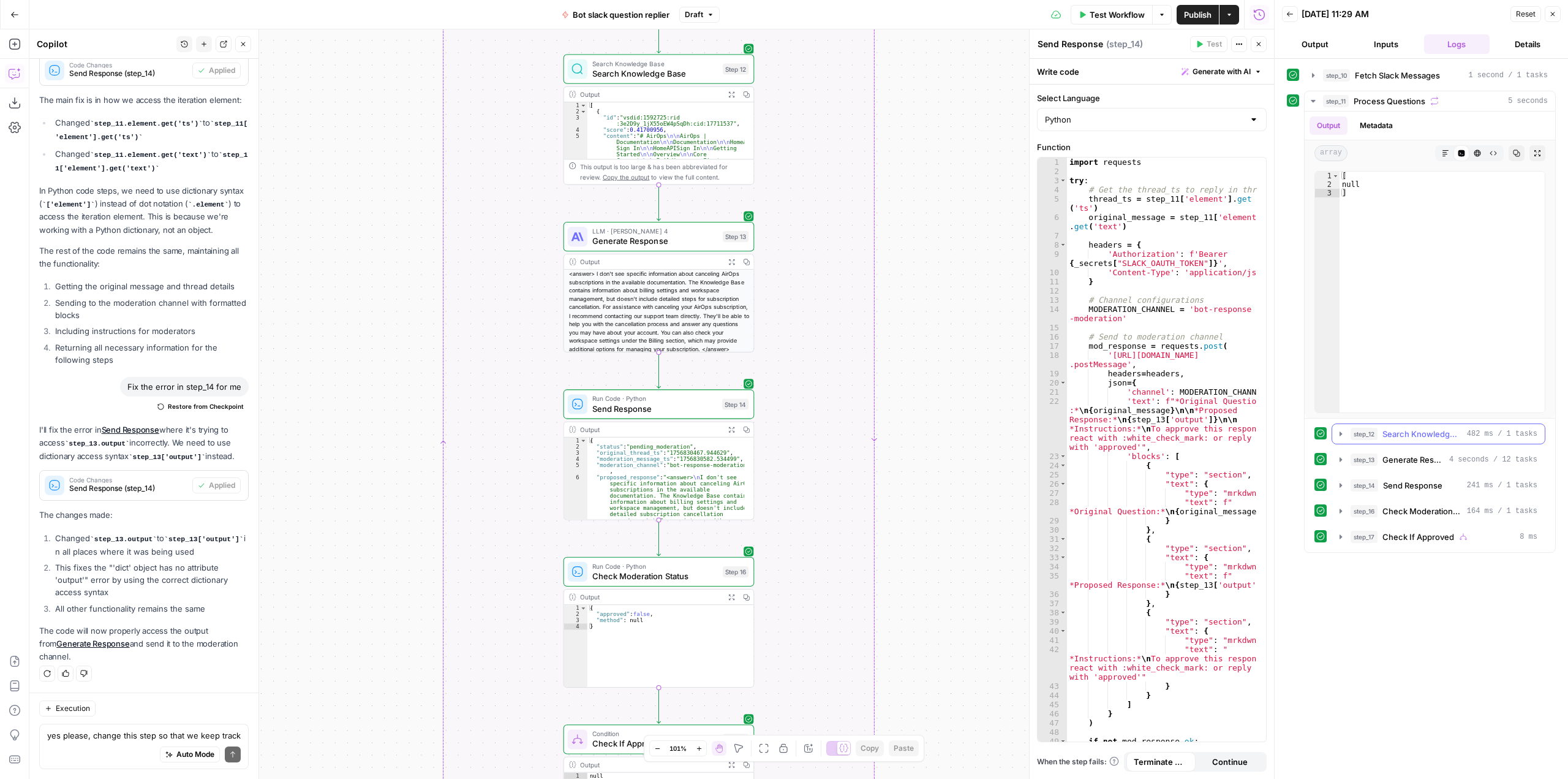
click at [1341, 433] on icon "button" at bounding box center [1340, 433] width 3 height 4
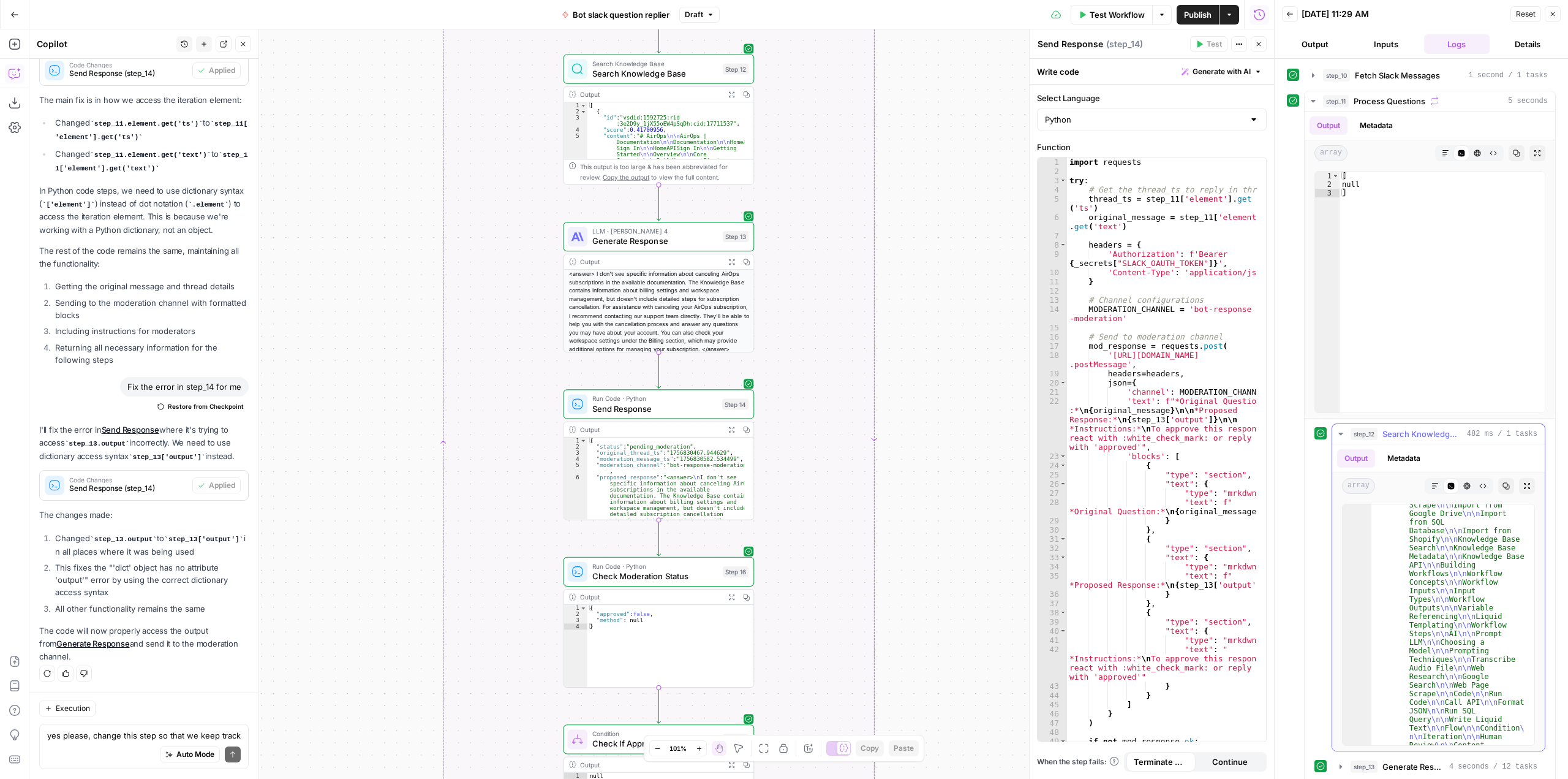
scroll to position [184, 0]
click at [1337, 433] on icon "button" at bounding box center [1341, 434] width 10 height 10
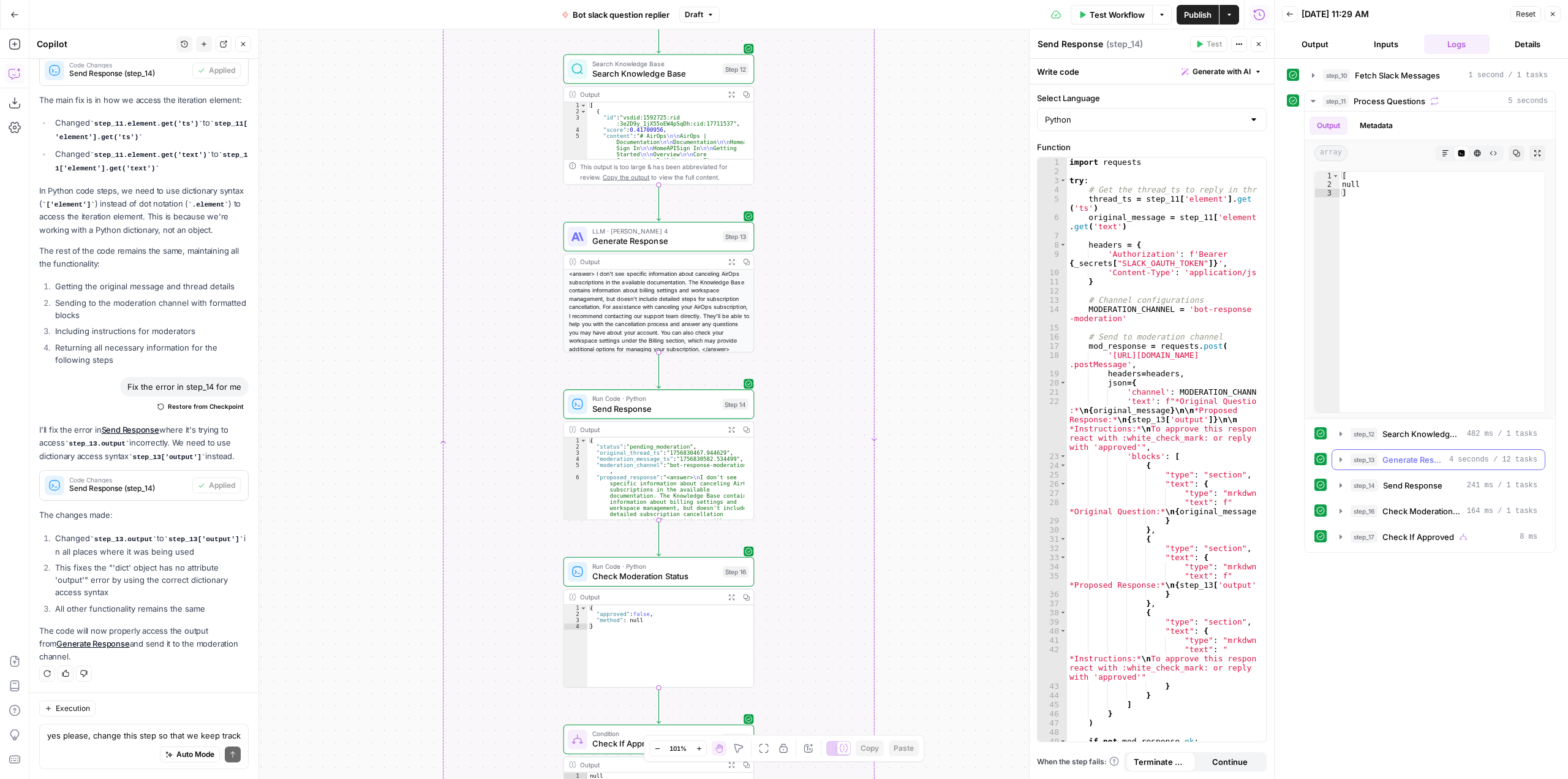
click at [1340, 458] on icon "button" at bounding box center [1340, 459] width 3 height 4
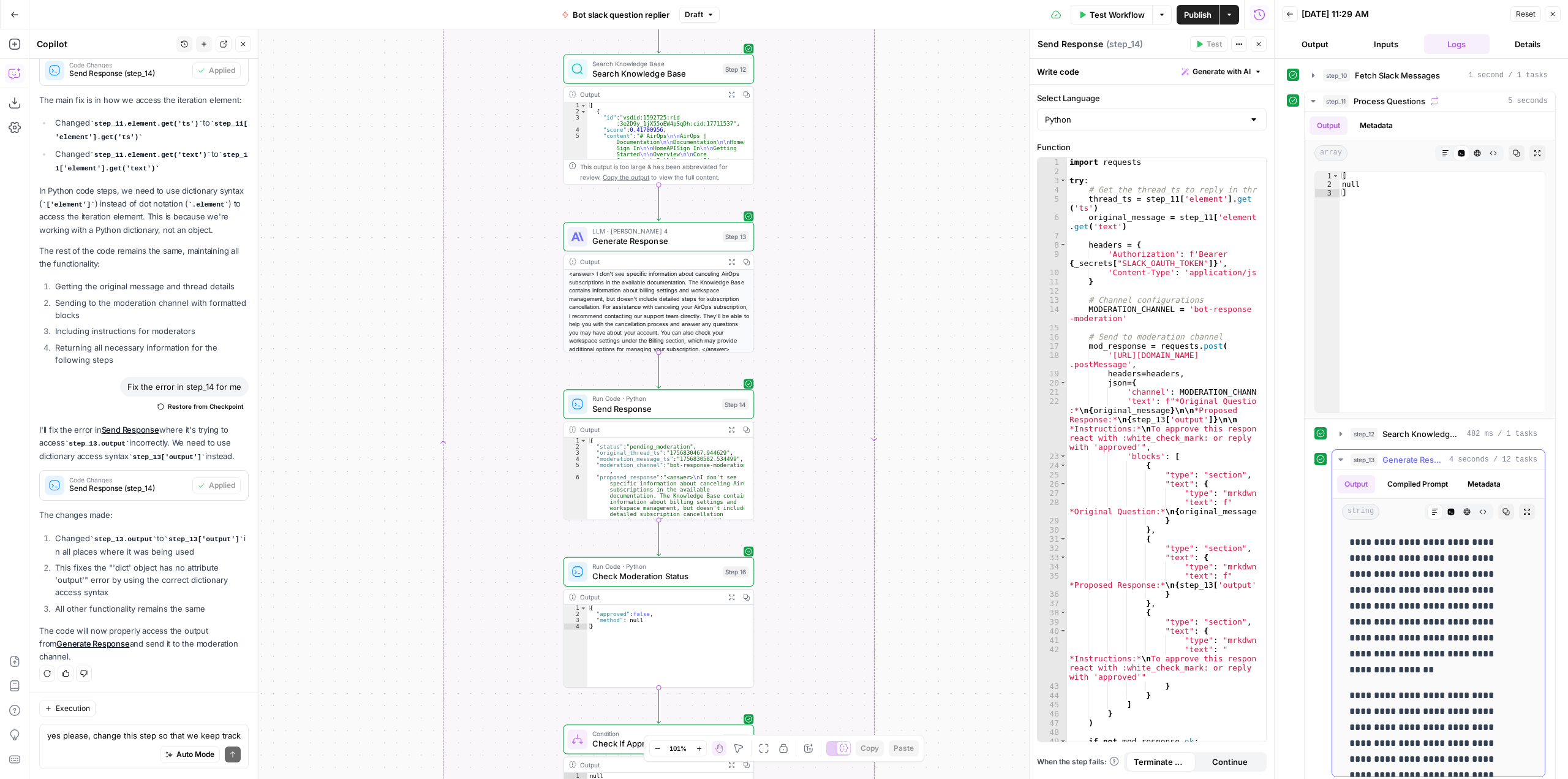
click at [1337, 459] on icon "button" at bounding box center [1341, 460] width 10 height 10
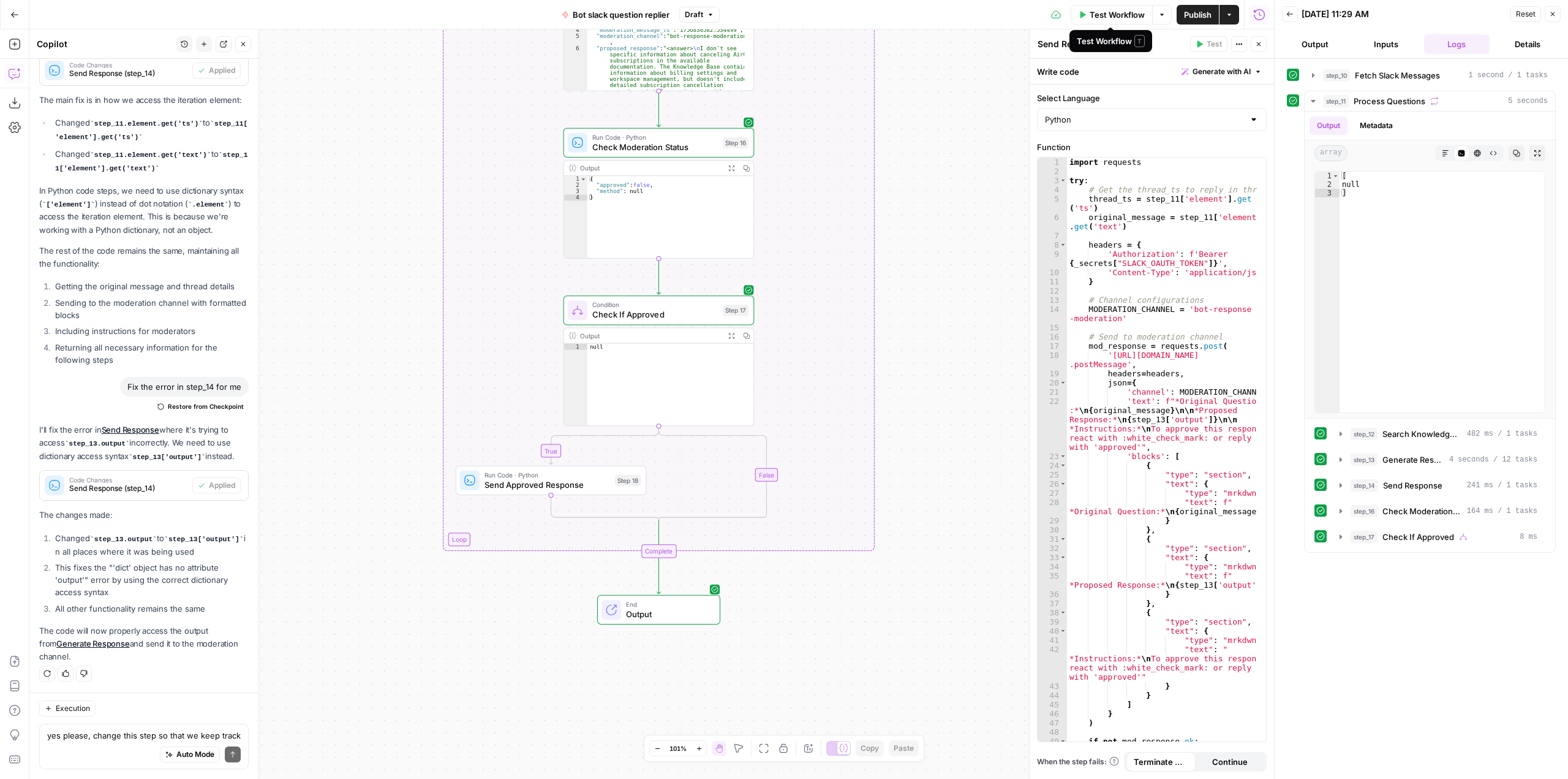
click at [1128, 16] on span "Test Workflow" at bounding box center [1116, 14] width 55 height 13
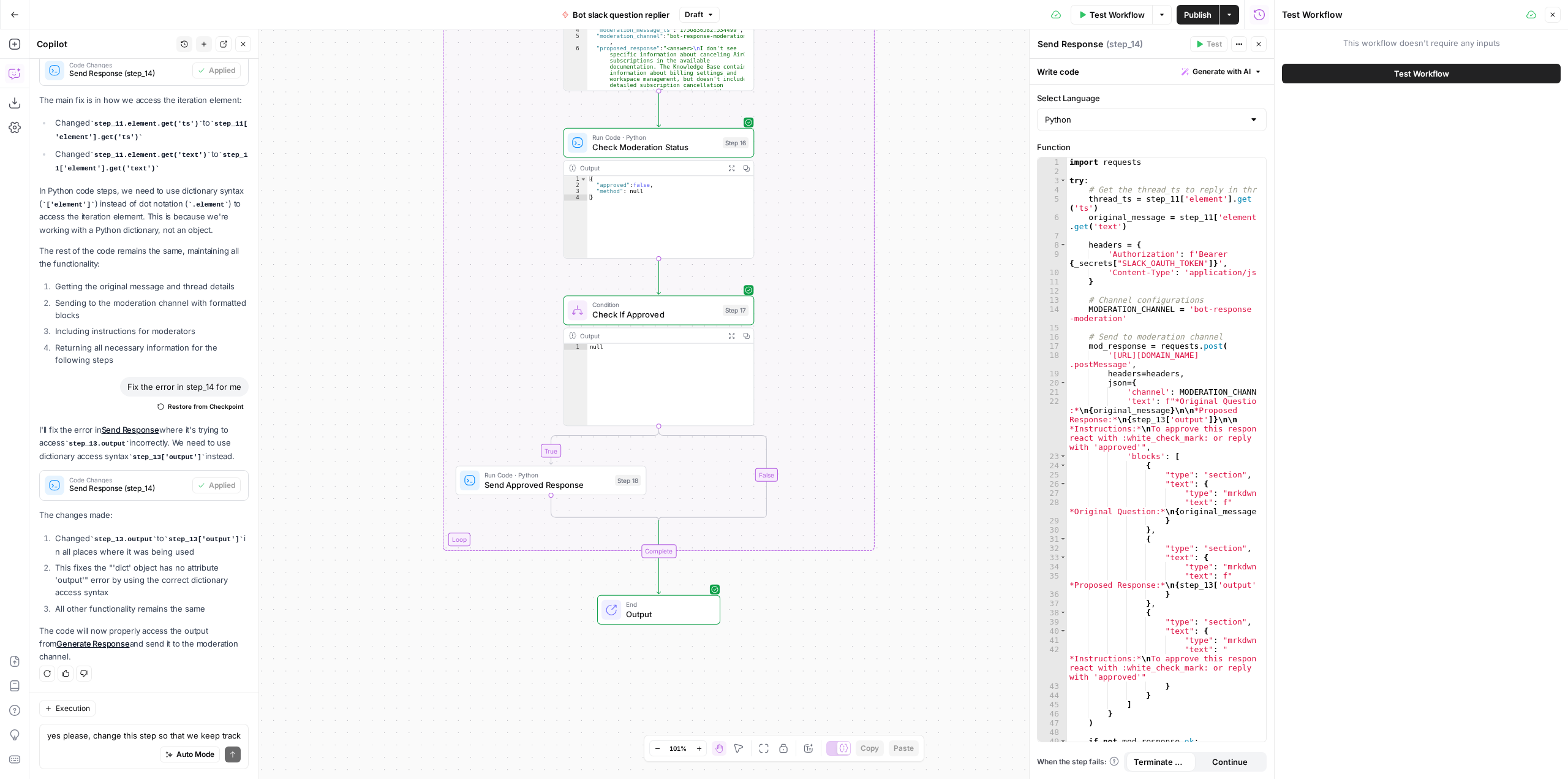
click at [1512, 68] on button "Test Workflow" at bounding box center [1421, 73] width 279 height 19
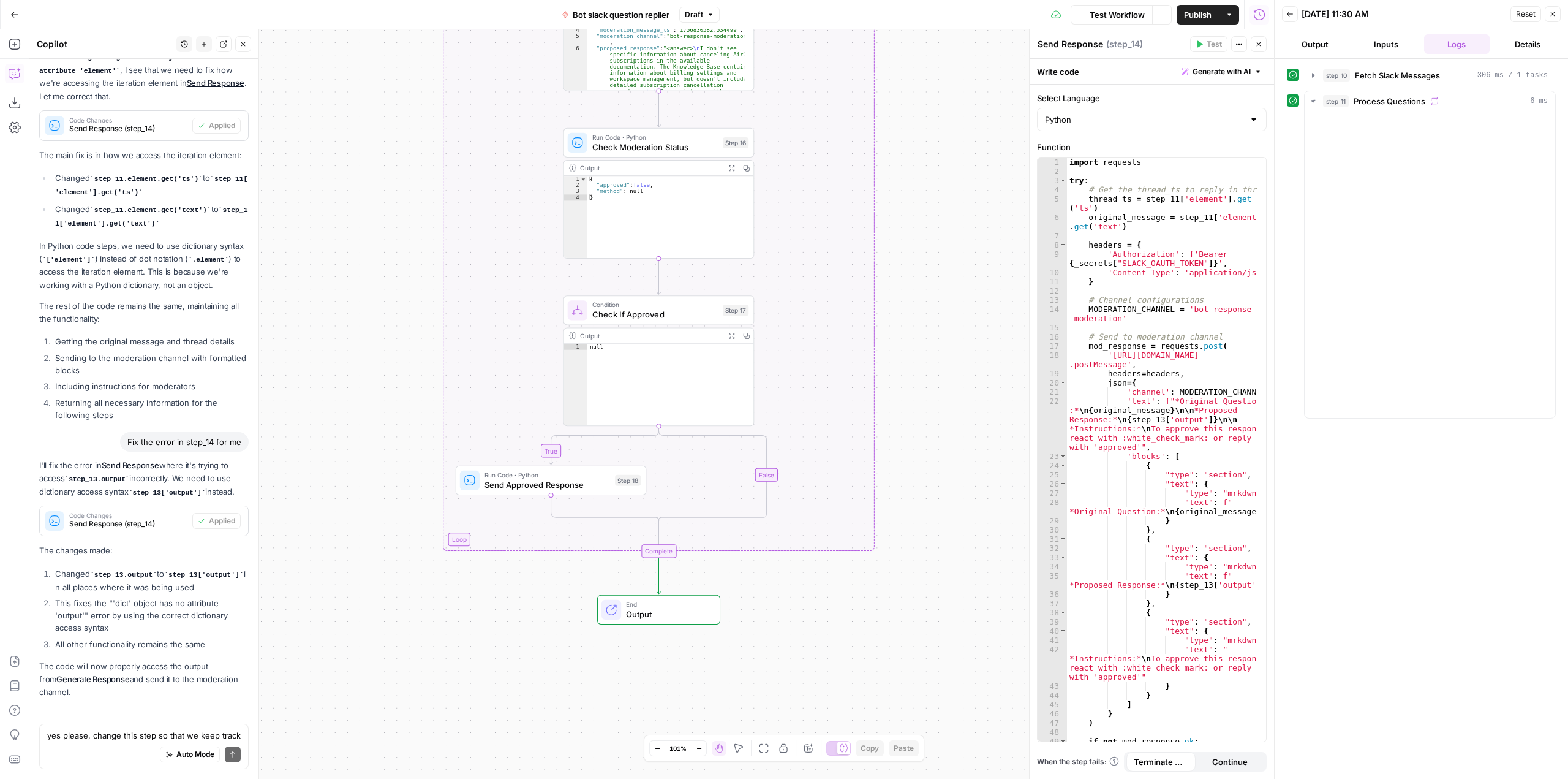
scroll to position [4142, 0]
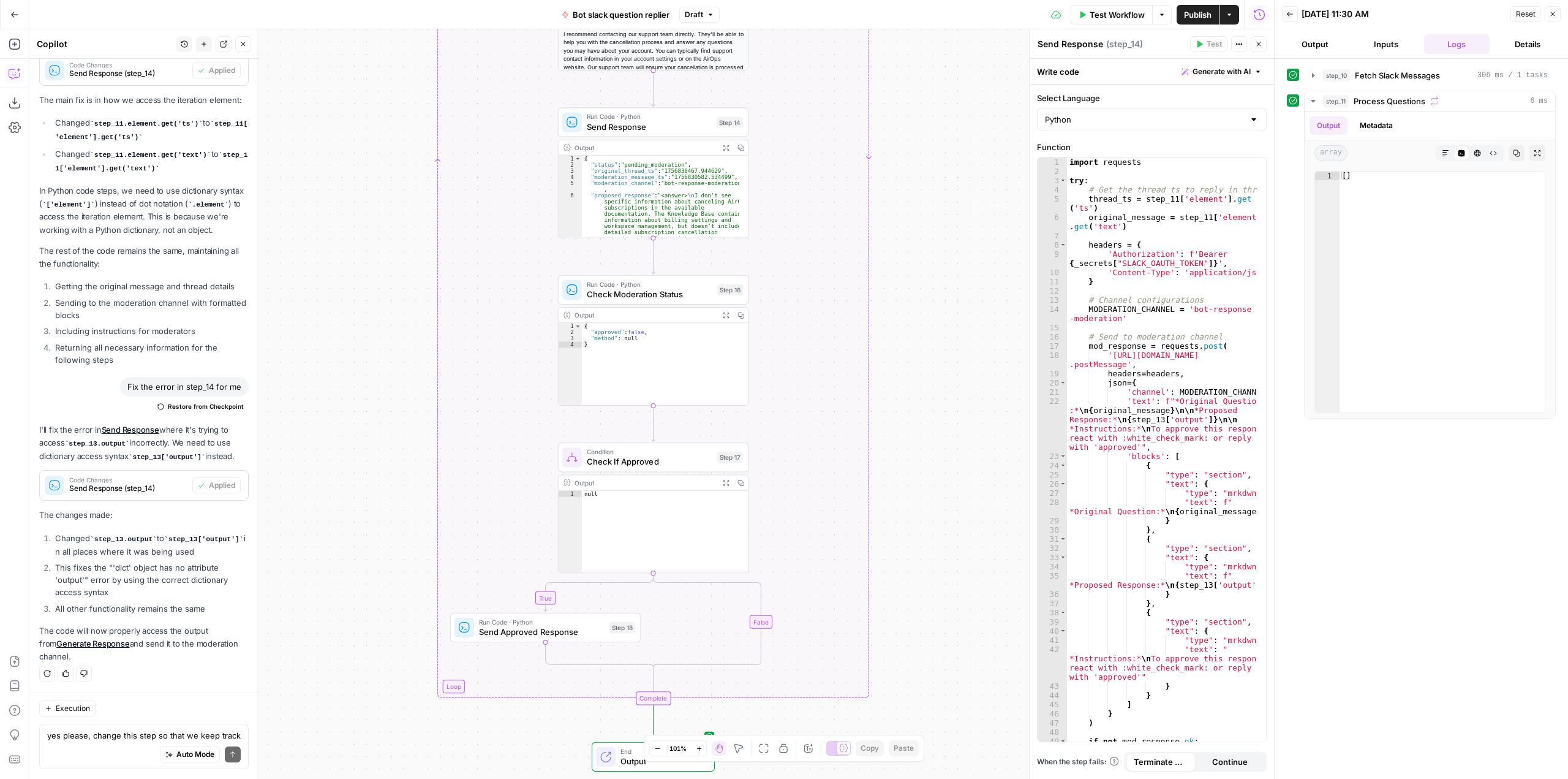
drag, startPoint x: 897, startPoint y: 505, endPoint x: 882, endPoint y: 390, distance: 116.0
click at [891, 221] on div "true false Workflow Set Inputs Inputs Run Code · Python Fetch Slack Messages St…" at bounding box center [651, 404] width 1244 height 750
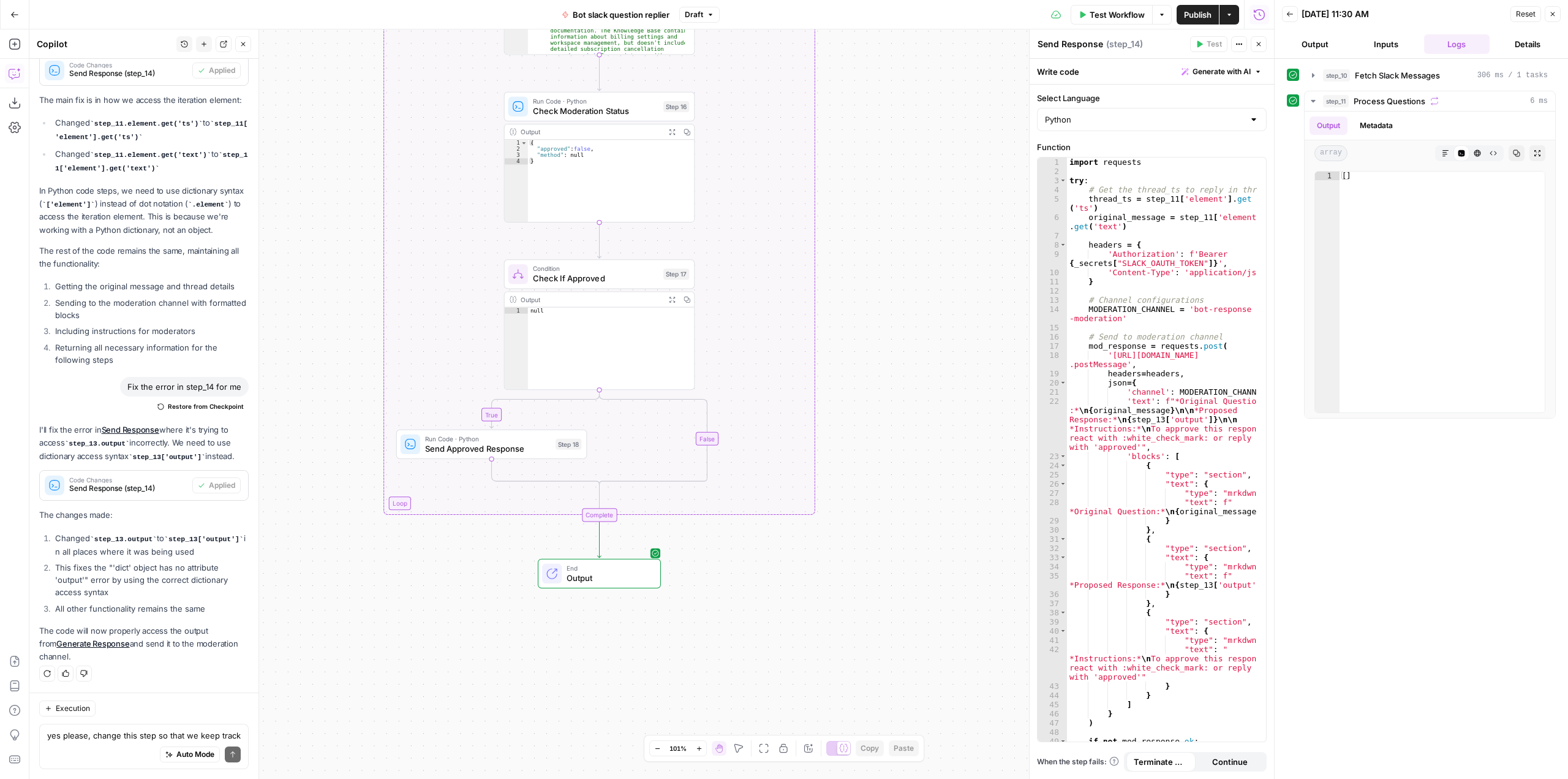
drag, startPoint x: 918, startPoint y: 510, endPoint x: 862, endPoint y: 266, distance: 250.3
click at [862, 266] on div "true false Workflow Set Inputs Inputs Run Code · Python Fetch Slack Messages St…" at bounding box center [651, 404] width 1244 height 750
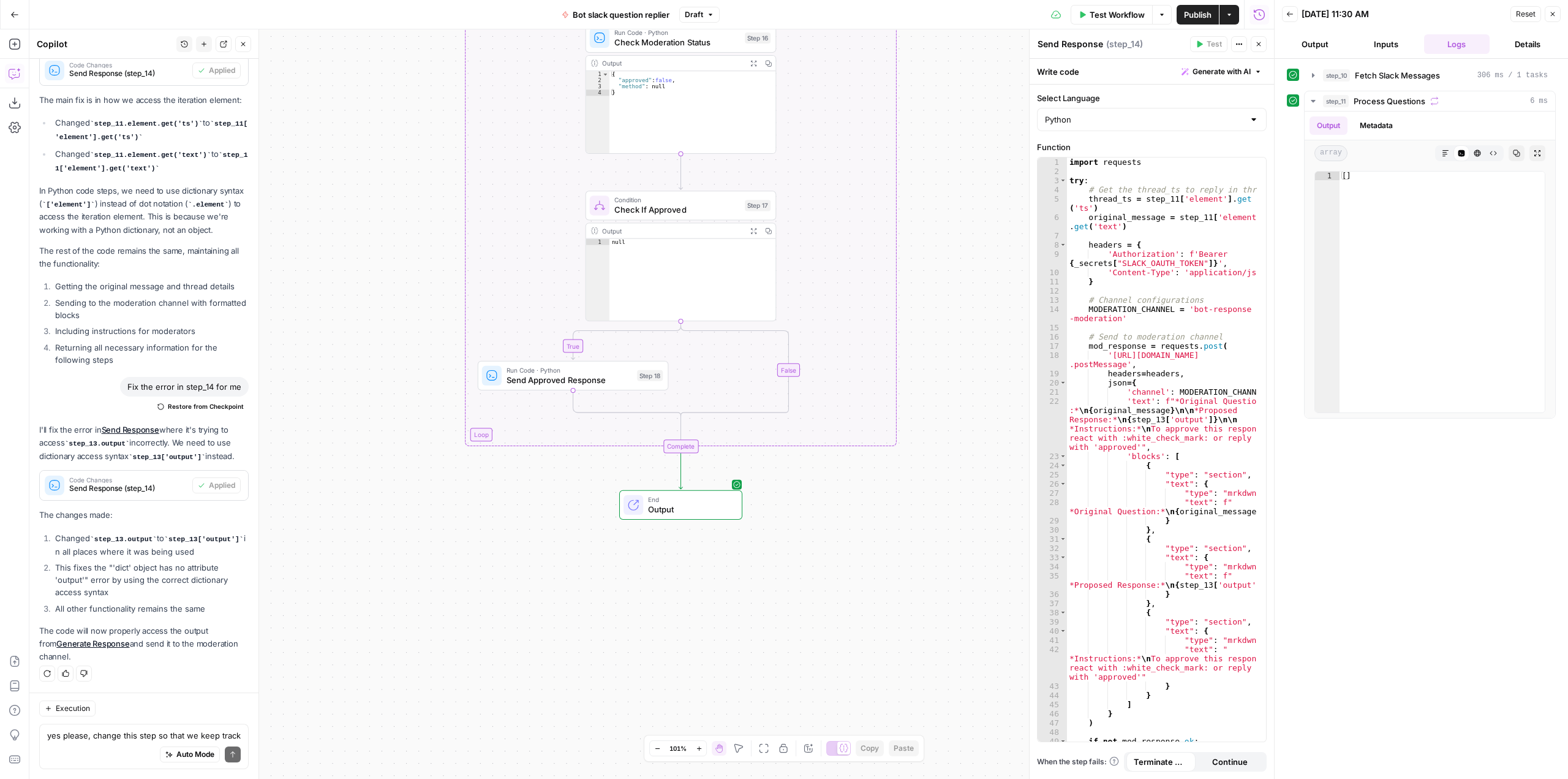
drag, startPoint x: 788, startPoint y: 438, endPoint x: 871, endPoint y: 432, distance: 83.2
click at [871, 432] on div "true false Workflow Set Inputs Inputs Run Code · Python Fetch Slack Messages St…" at bounding box center [651, 404] width 1244 height 750
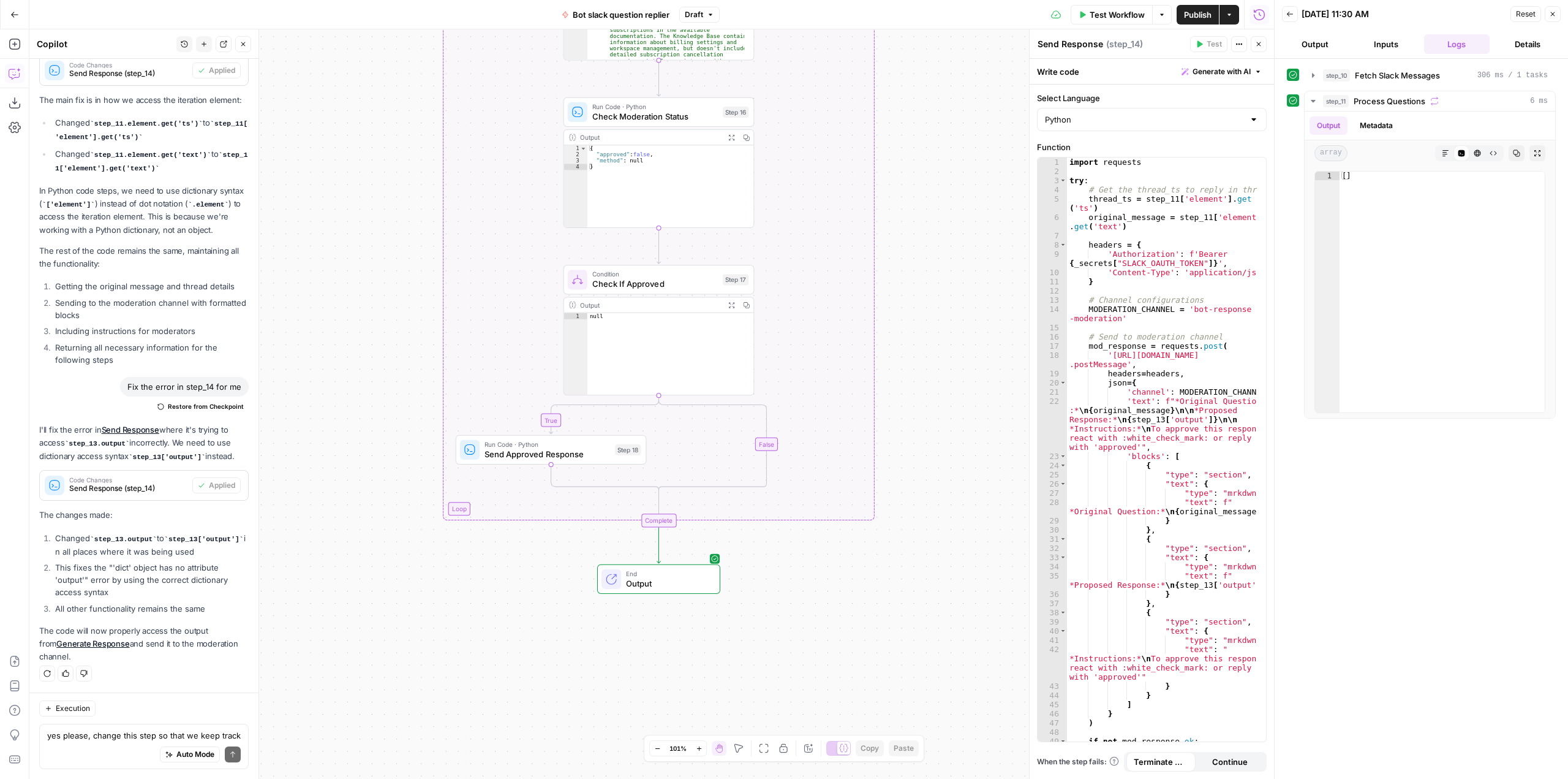
click at [580, 446] on span "Run Code · Python" at bounding box center [547, 445] width 125 height 10
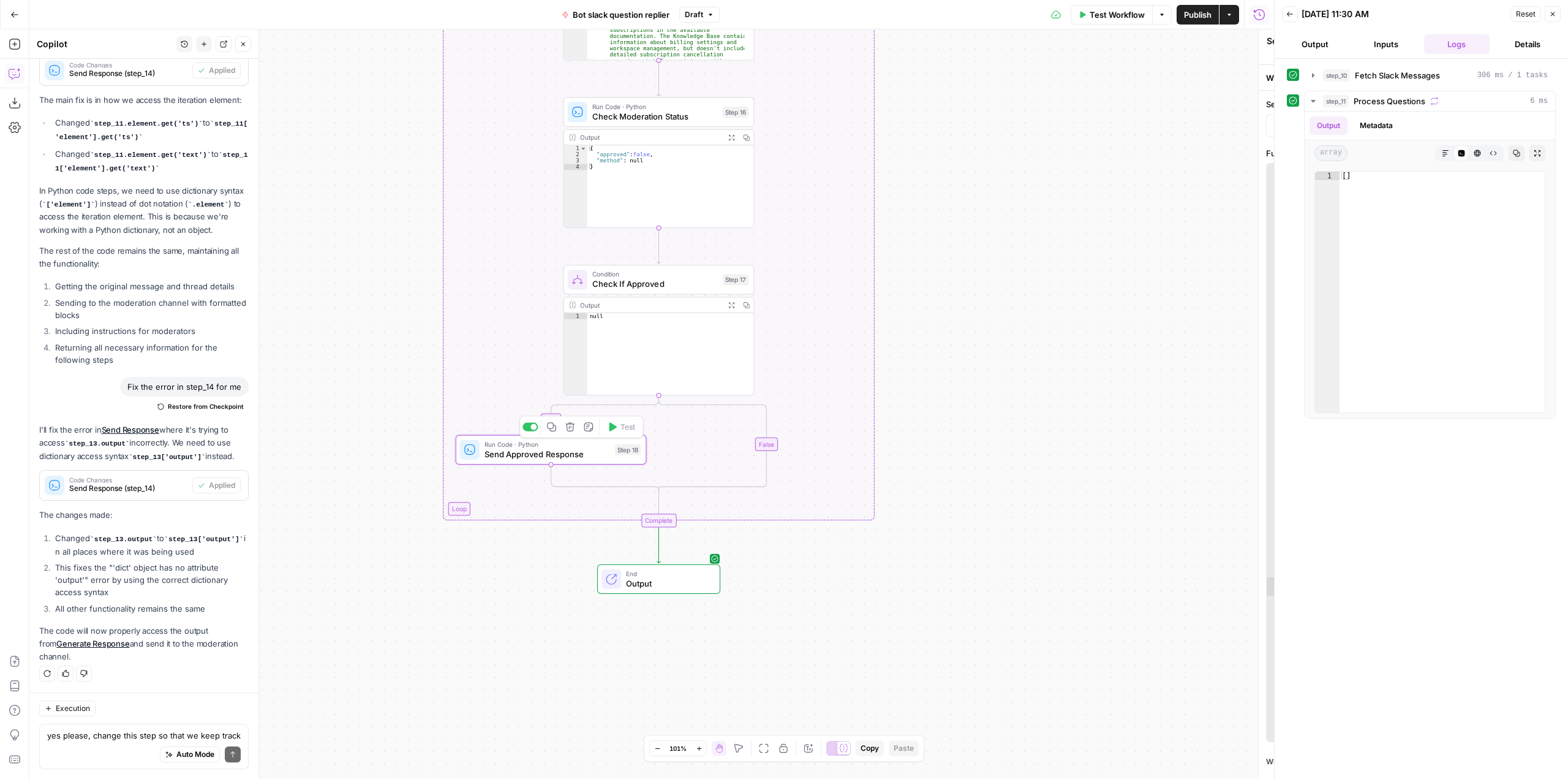
type textarea "Send Approved Response"
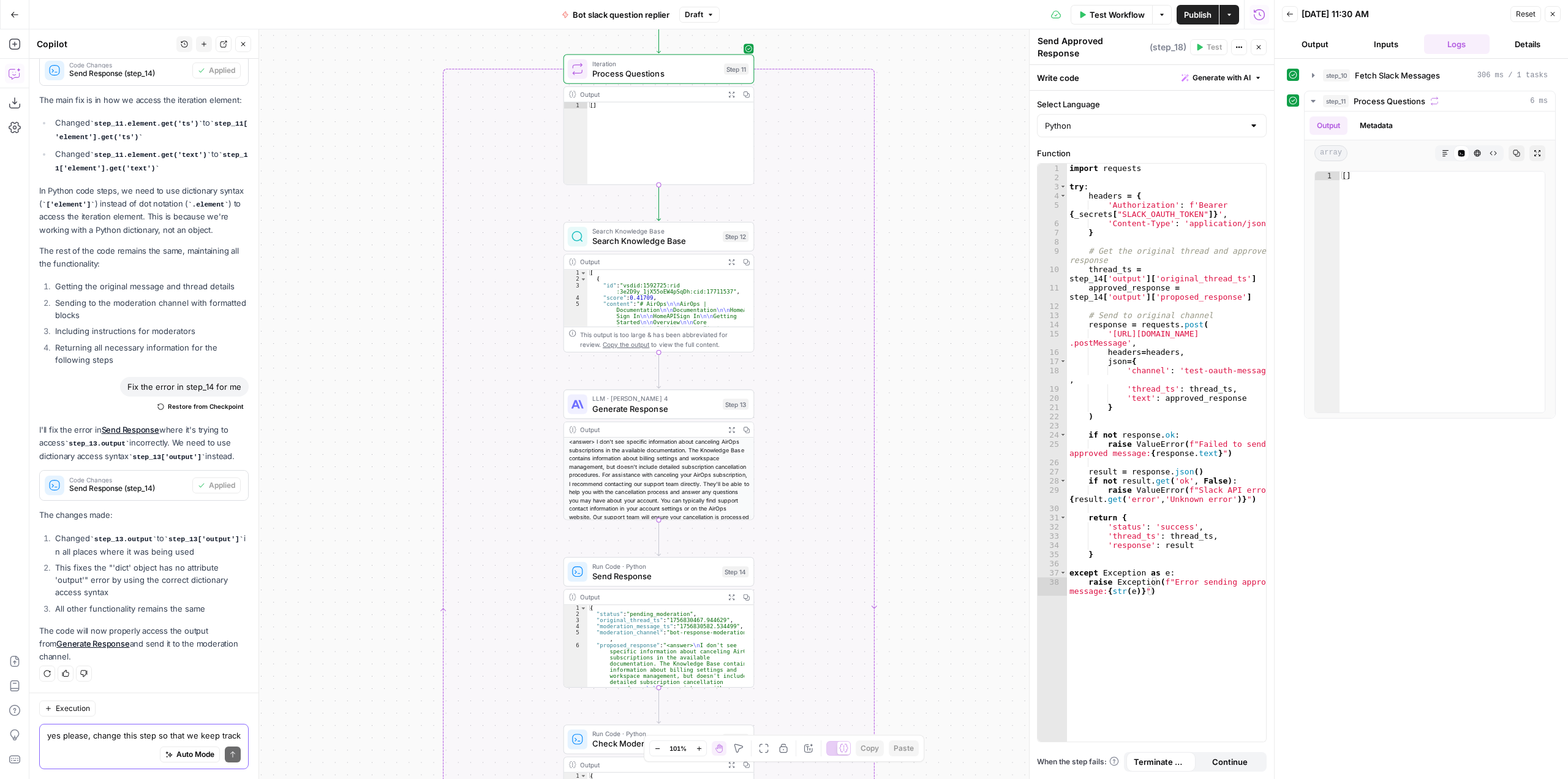
click at [116, 733] on textarea "yes please, change this step so that we keep track of questions that have alrea…" at bounding box center [144, 735] width 194 height 13
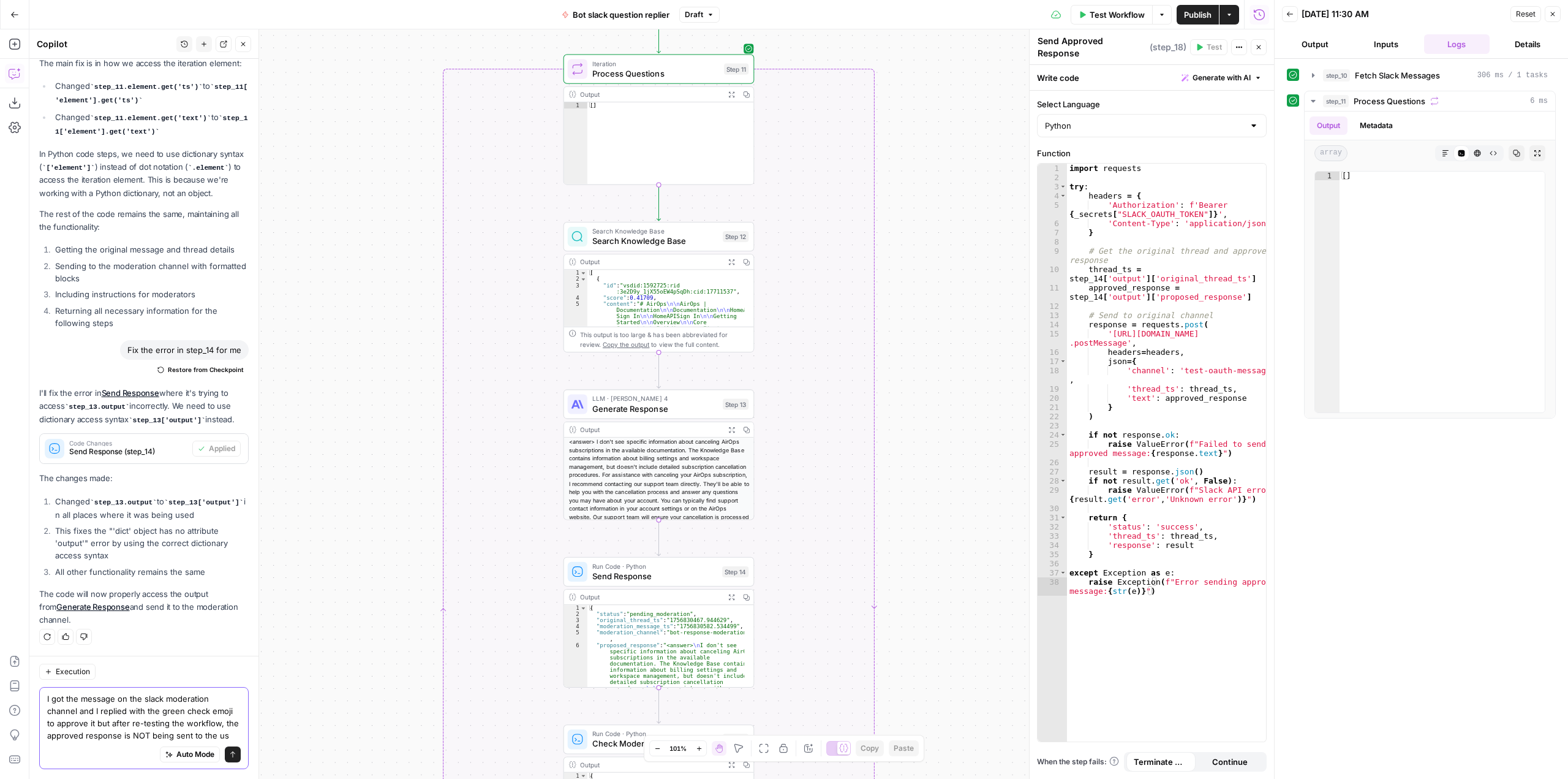
scroll to position [4191, 0]
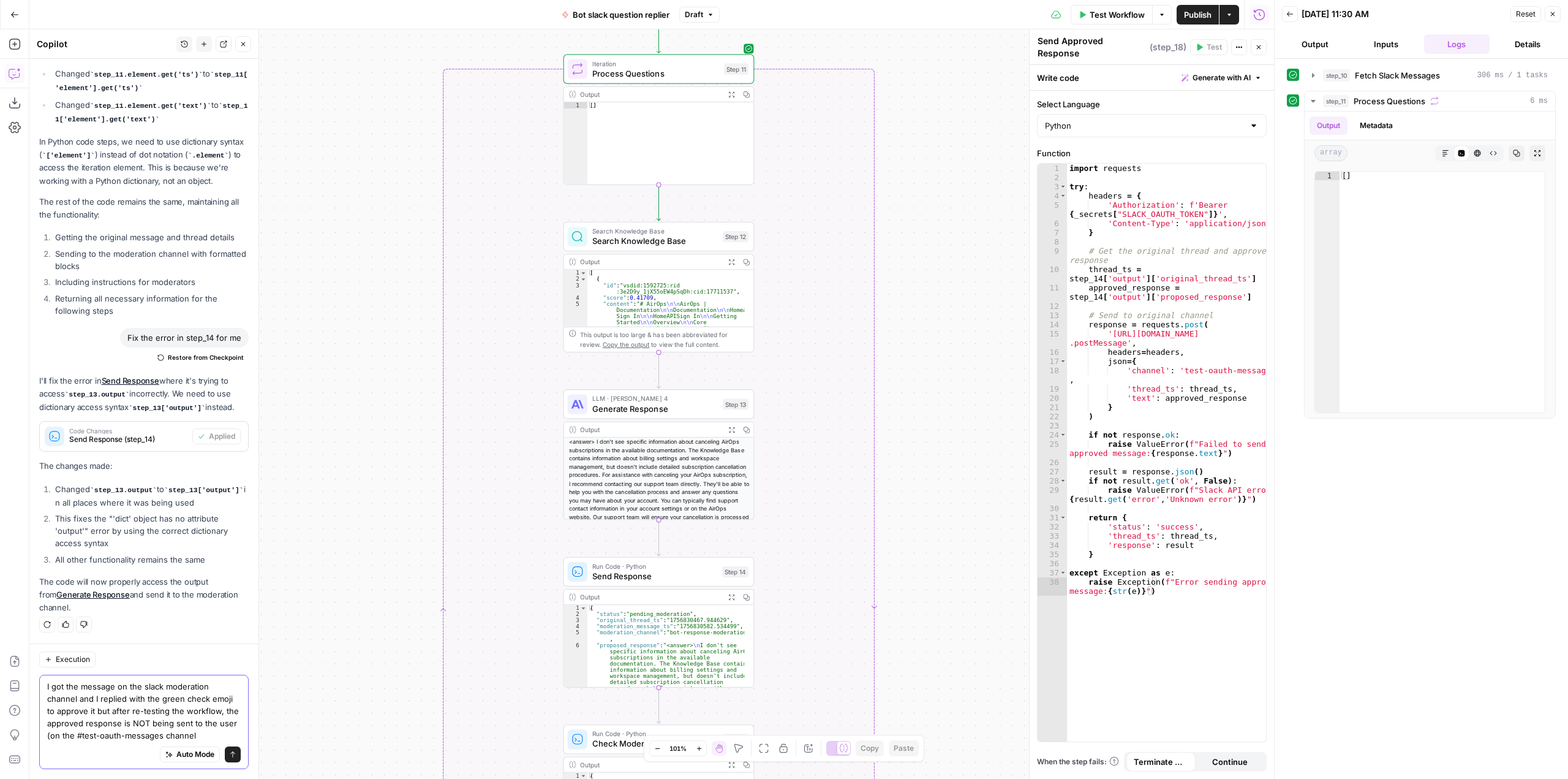
type textarea "I got the message on the slack moderation channel and I replied with the green …"
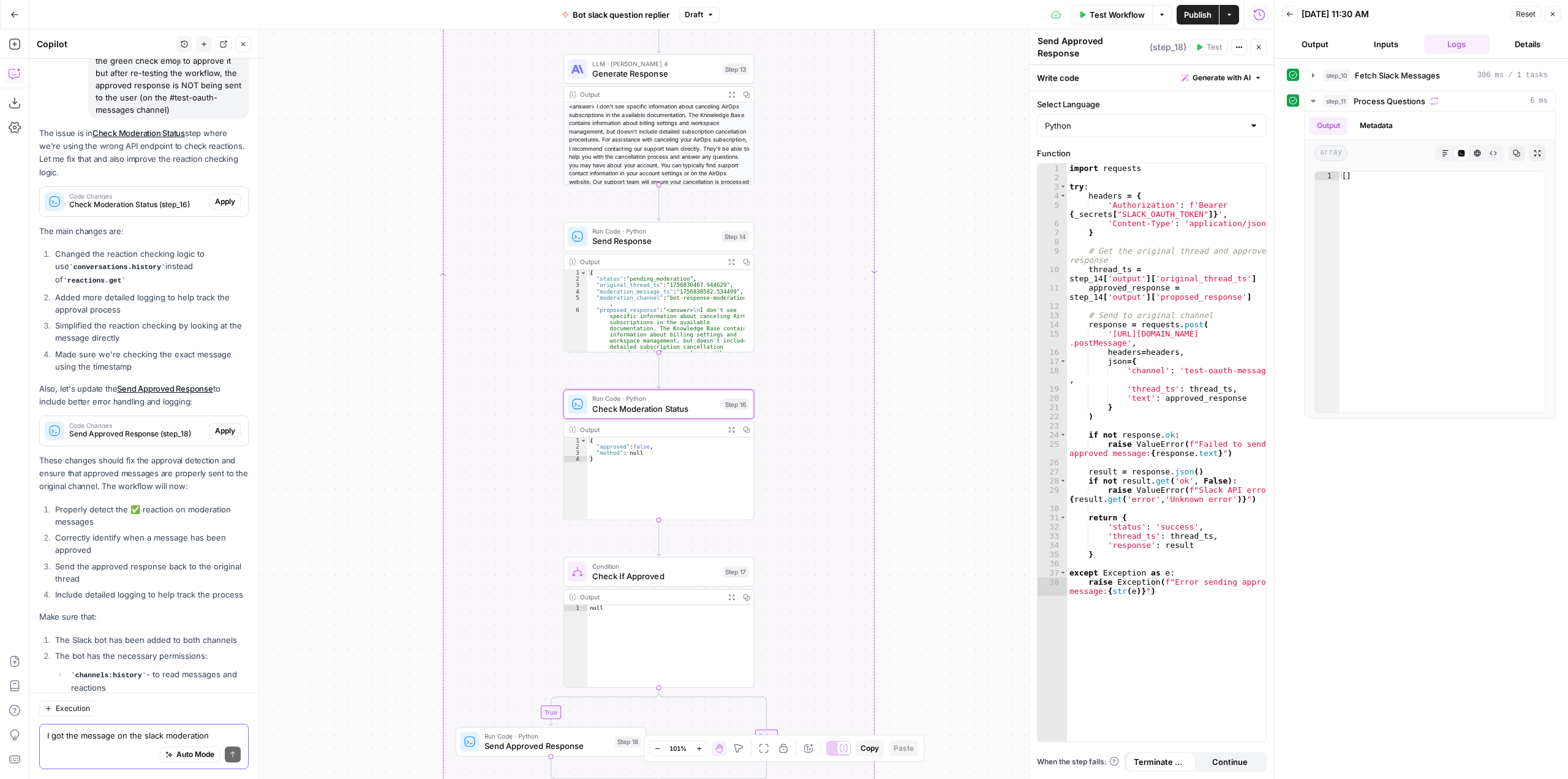
scroll to position [4636, 0]
click at [220, 208] on span "Apply" at bounding box center [225, 202] width 20 height 11
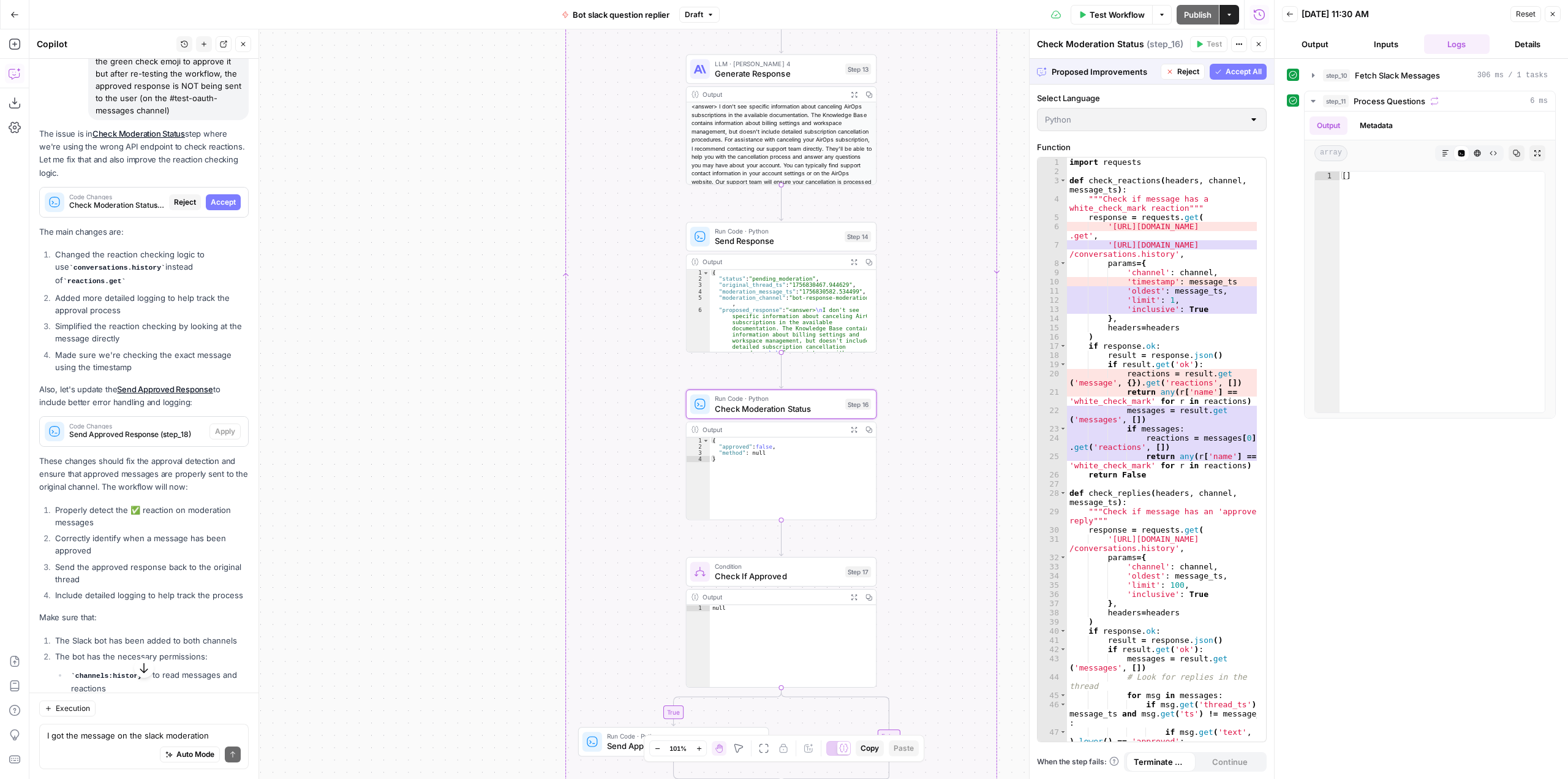
click at [220, 208] on span "Accept" at bounding box center [223, 202] width 25 height 11
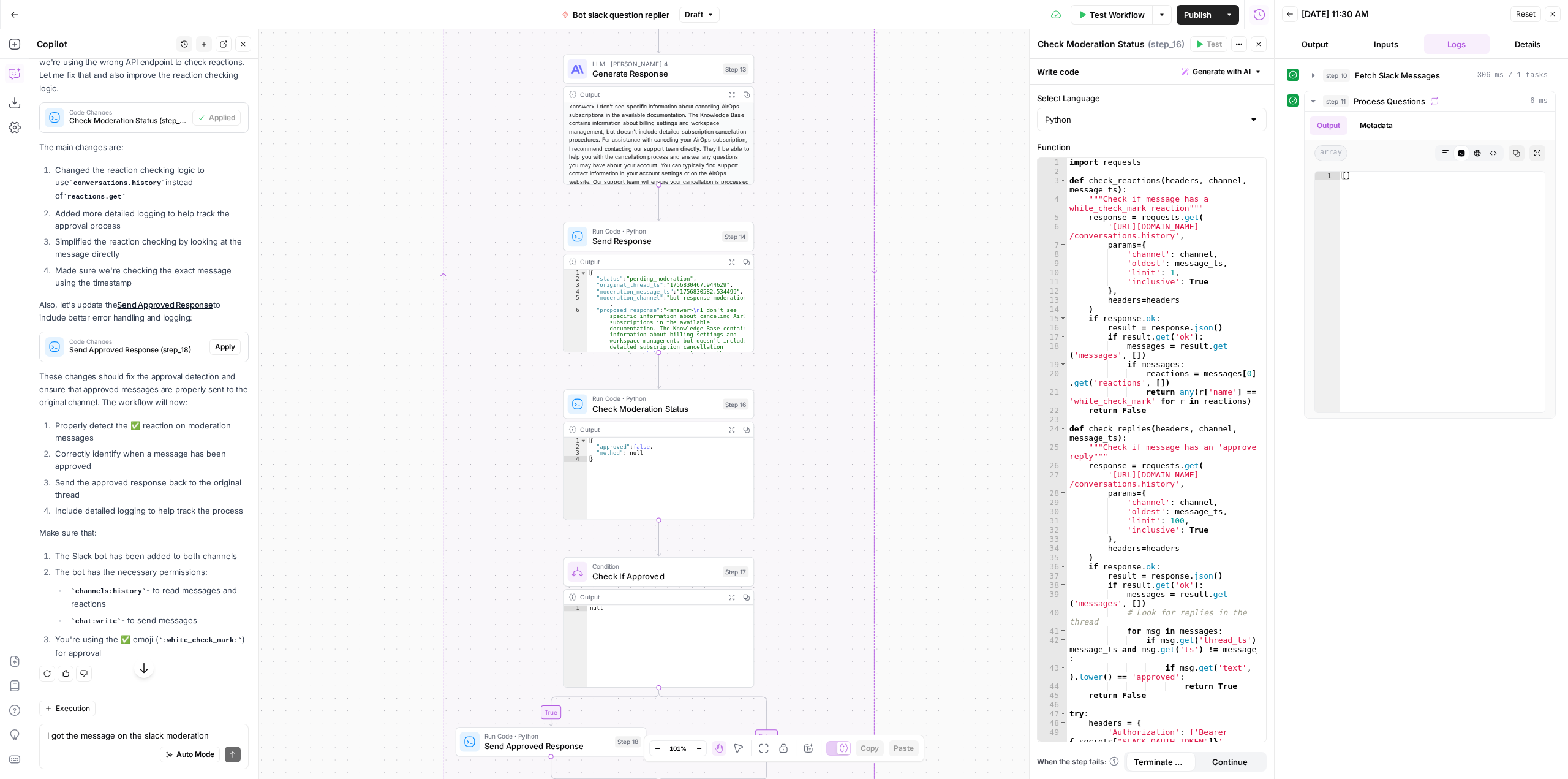
scroll to position [4881, 0]
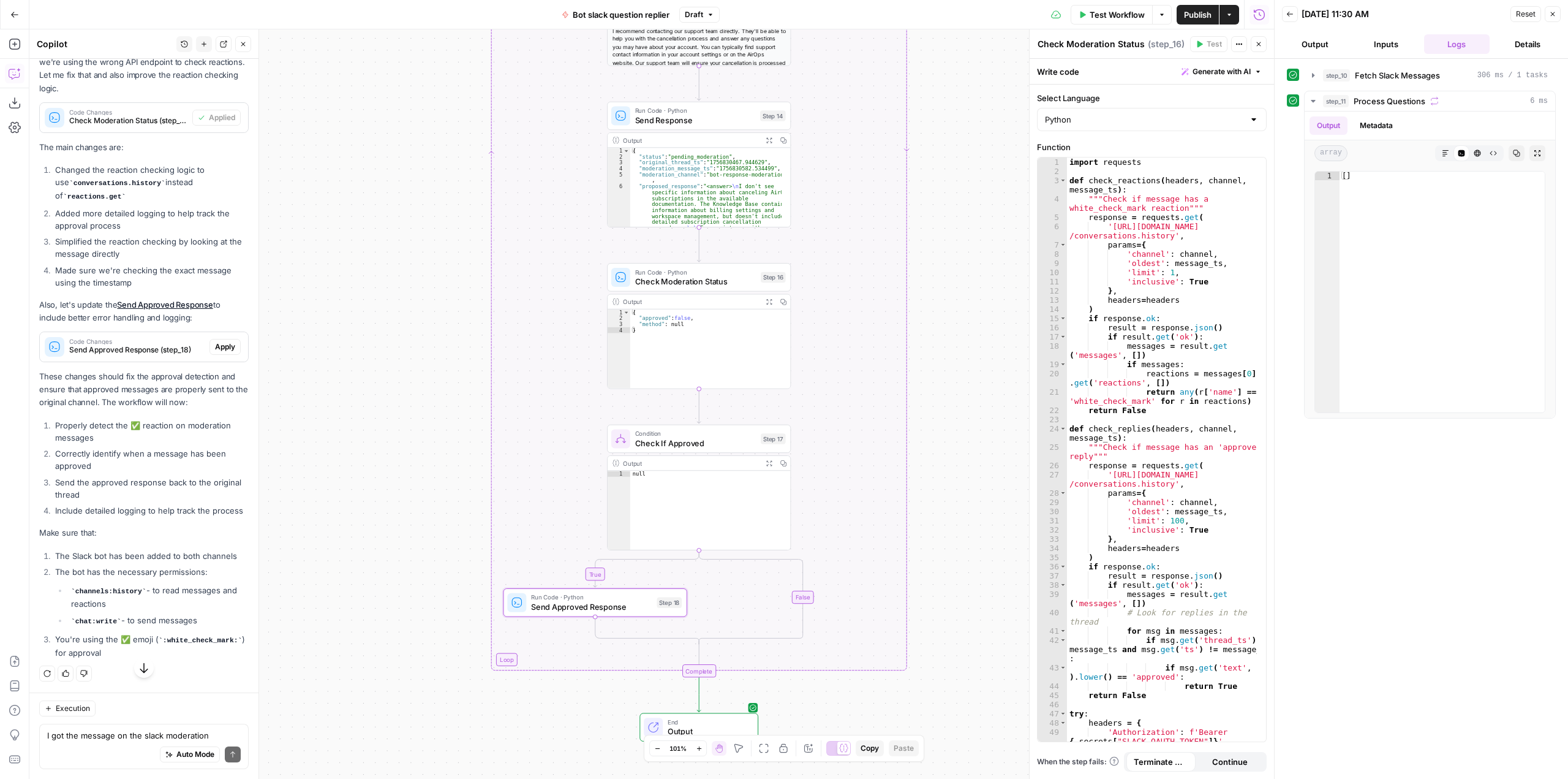
click at [215, 352] on span "Apply" at bounding box center [225, 346] width 20 height 11
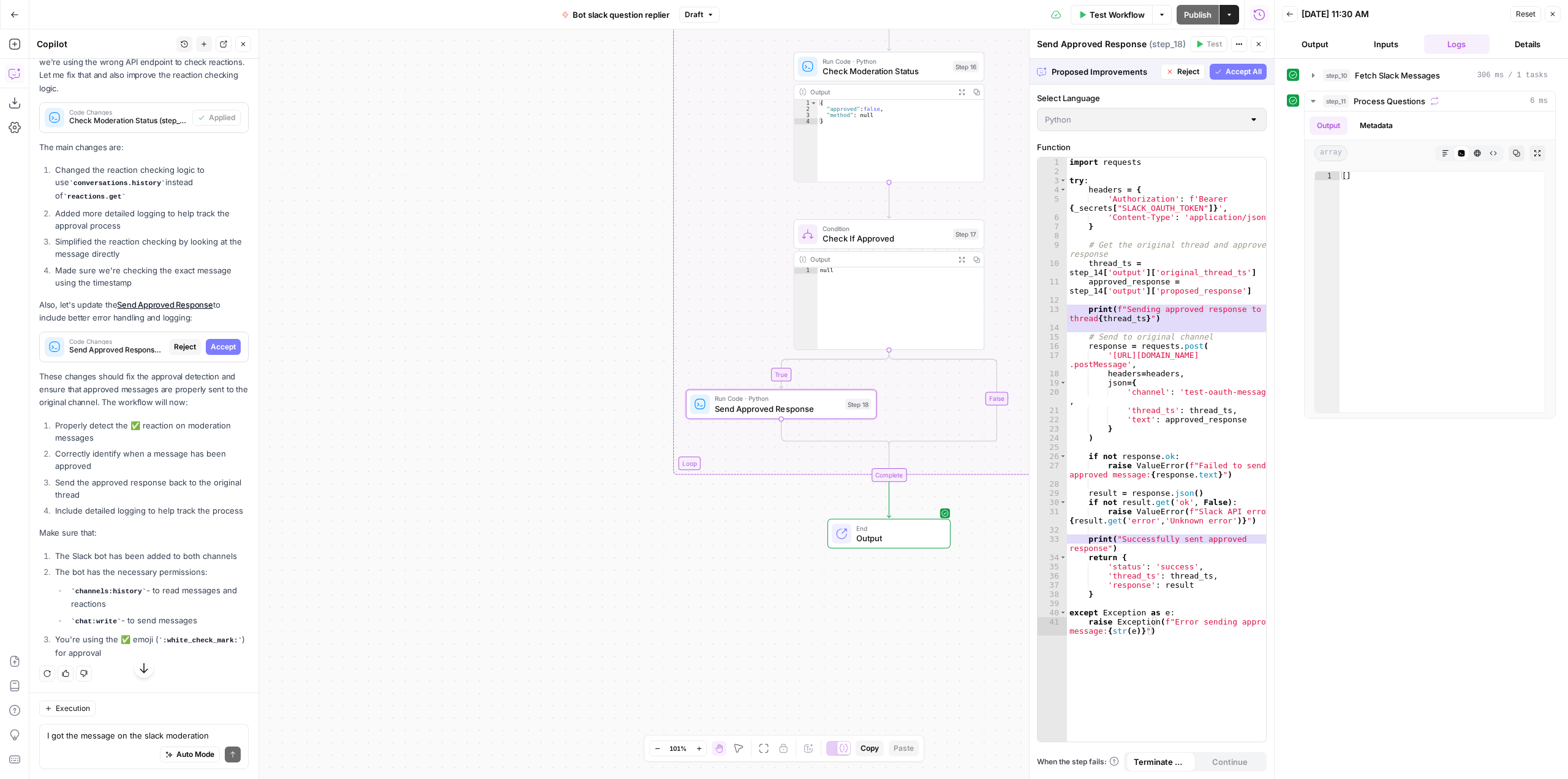
click at [213, 352] on span "Accept" at bounding box center [223, 346] width 25 height 11
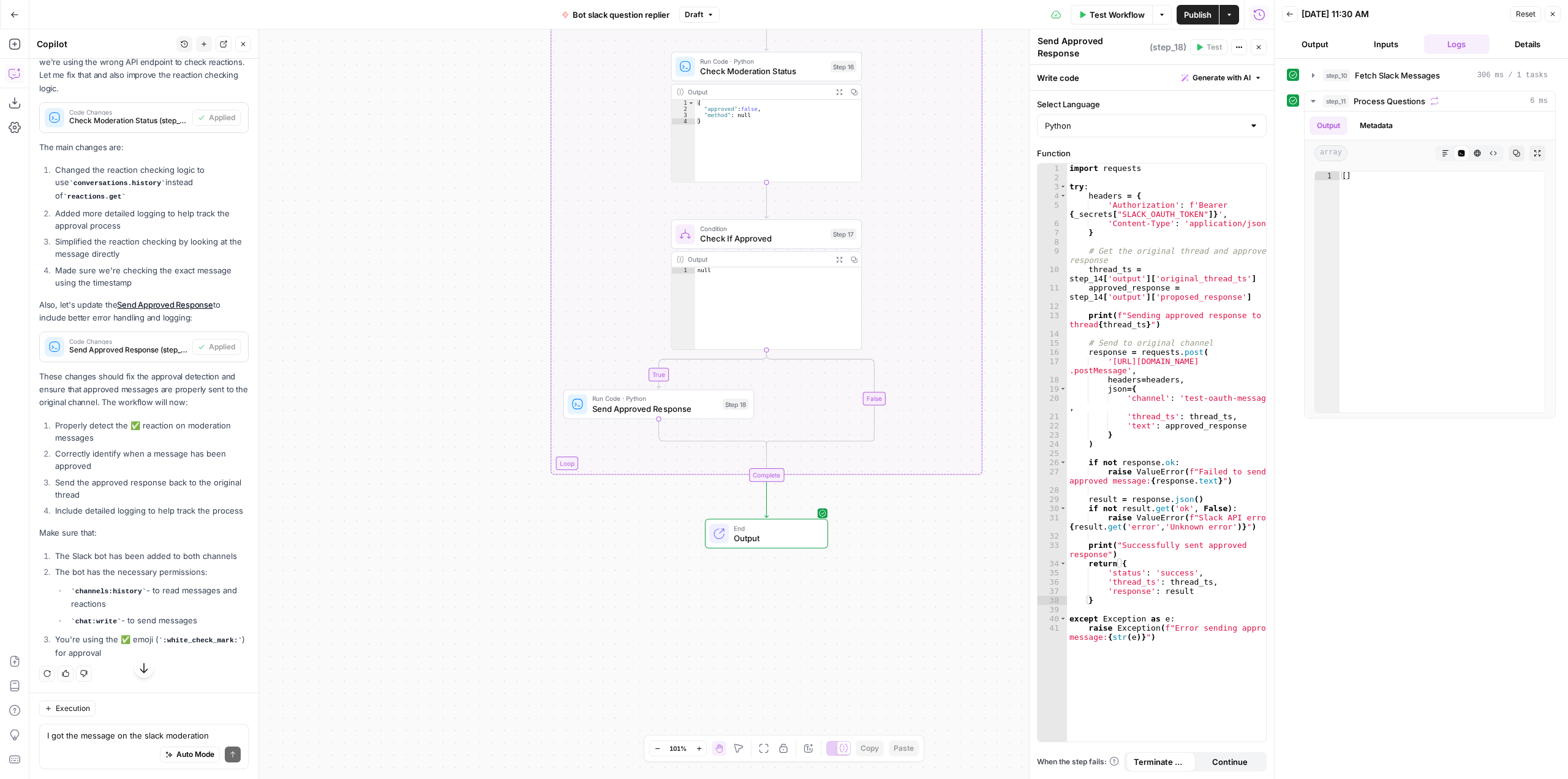
scroll to position [4901, 0]
click at [1106, 19] on span "Test Workflow" at bounding box center [1116, 14] width 55 height 13
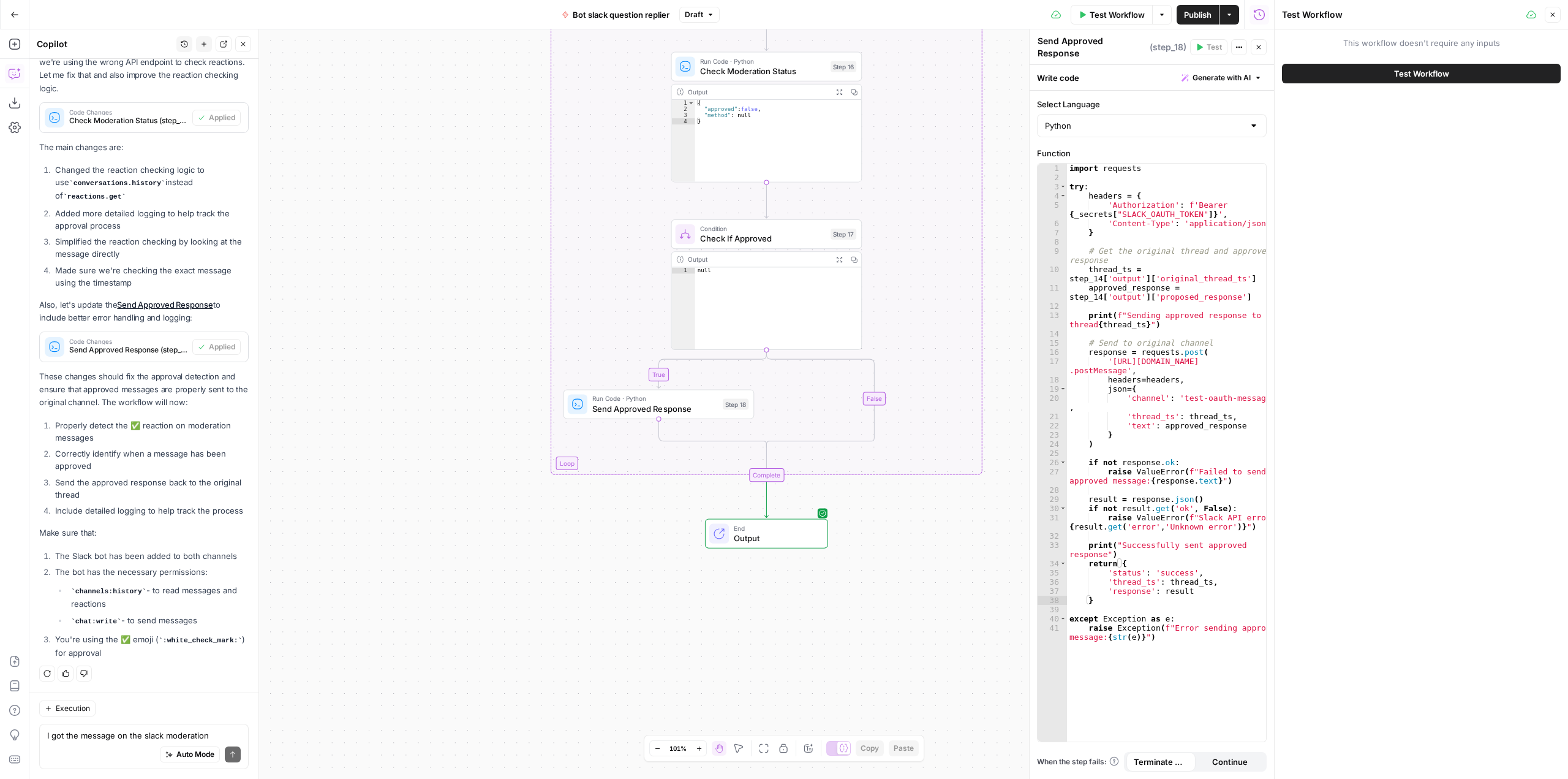
click at [1440, 70] on span "Test Workflow" at bounding box center [1421, 73] width 55 height 13
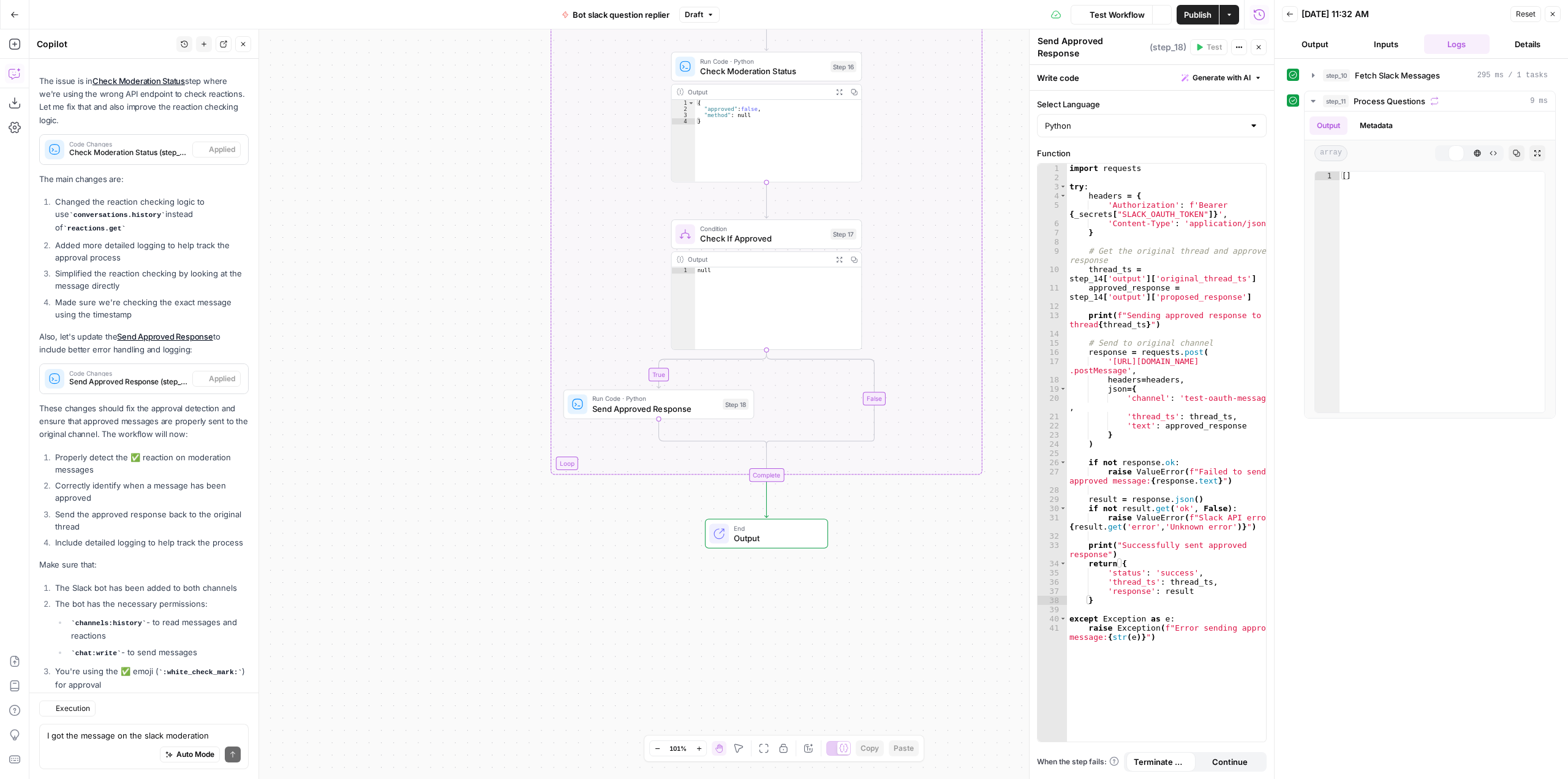
scroll to position [4901, 0]
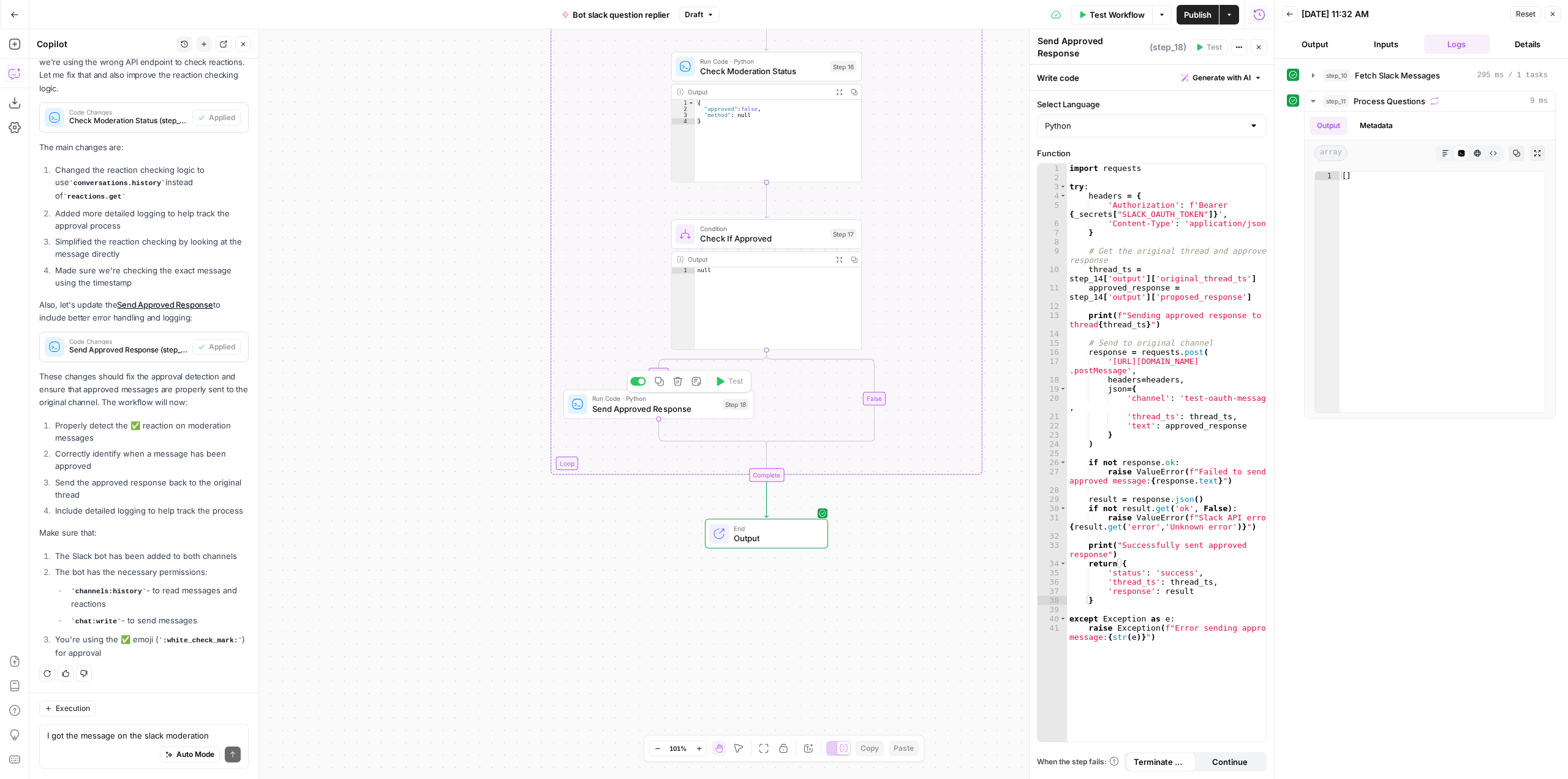
click at [655, 413] on span "Send Approved Response" at bounding box center [655, 408] width 125 height 13
click at [1312, 101] on icon "button" at bounding box center [1312, 101] width 4 height 3
click at [1312, 101] on icon "button" at bounding box center [1313, 100] width 3 height 4
